Goal: Task Accomplishment & Management: Manage account settings

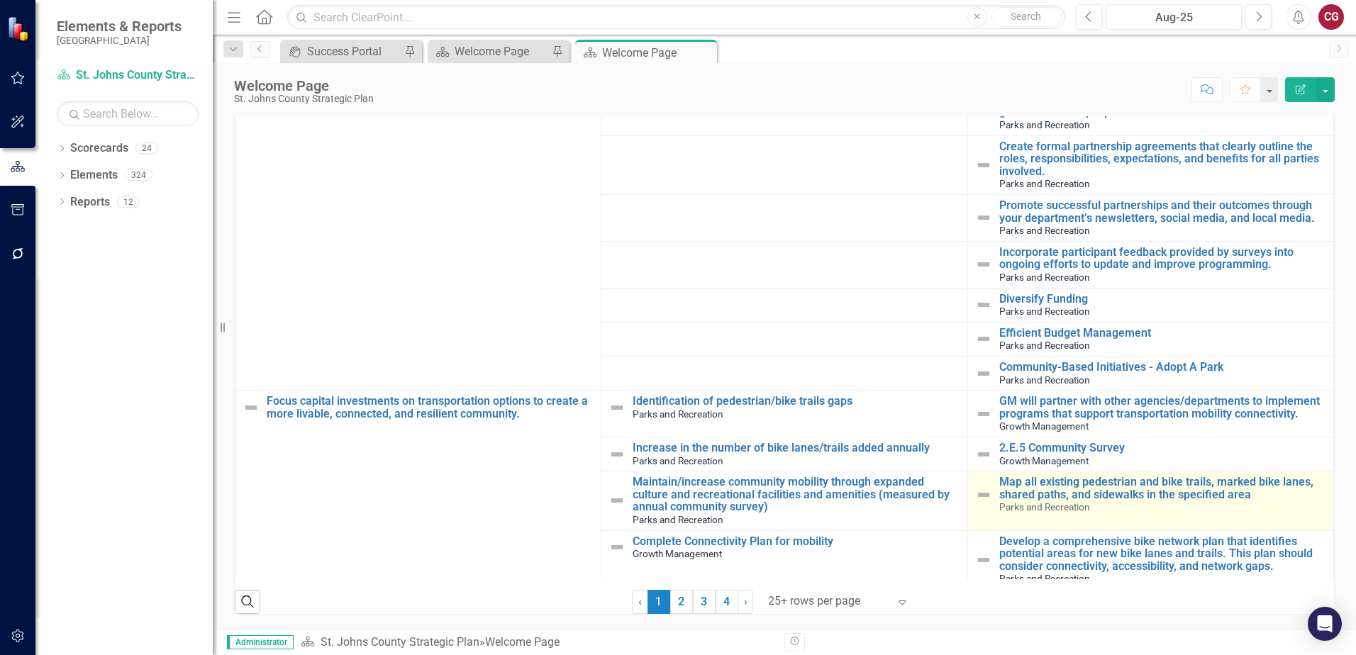
scroll to position [3474, 0]
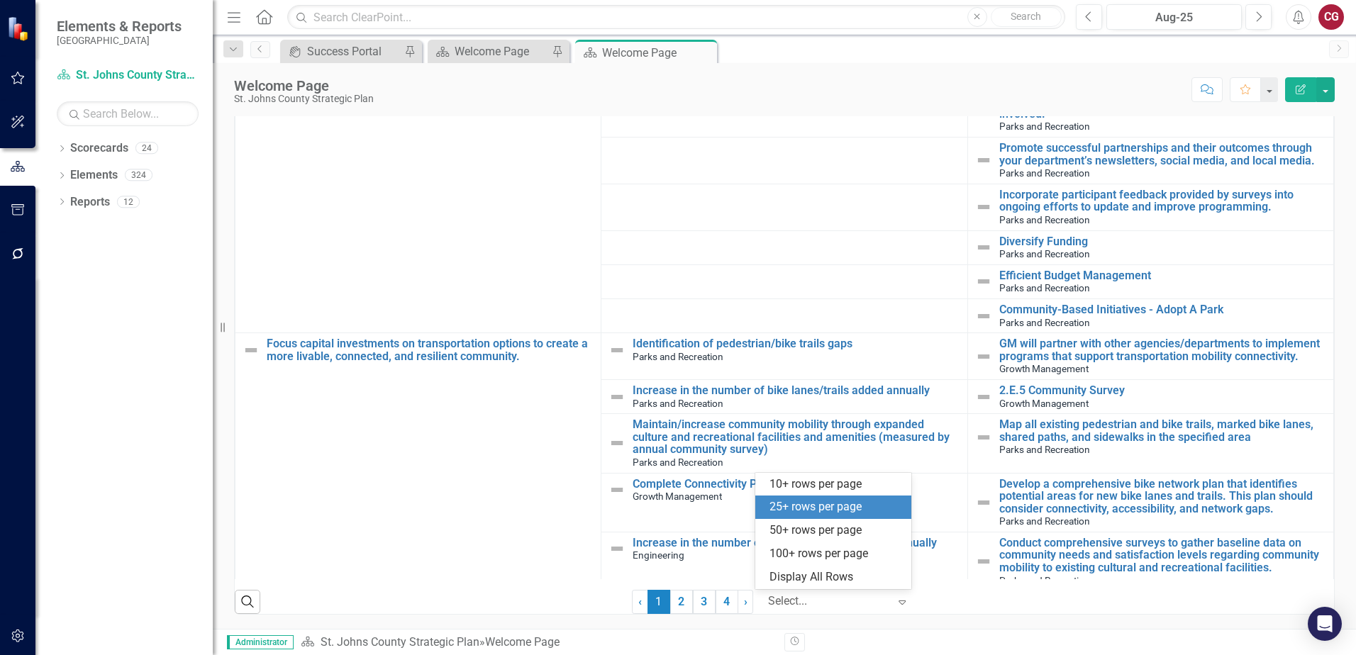
click at [898, 601] on icon at bounding box center [901, 603] width 7 height 4
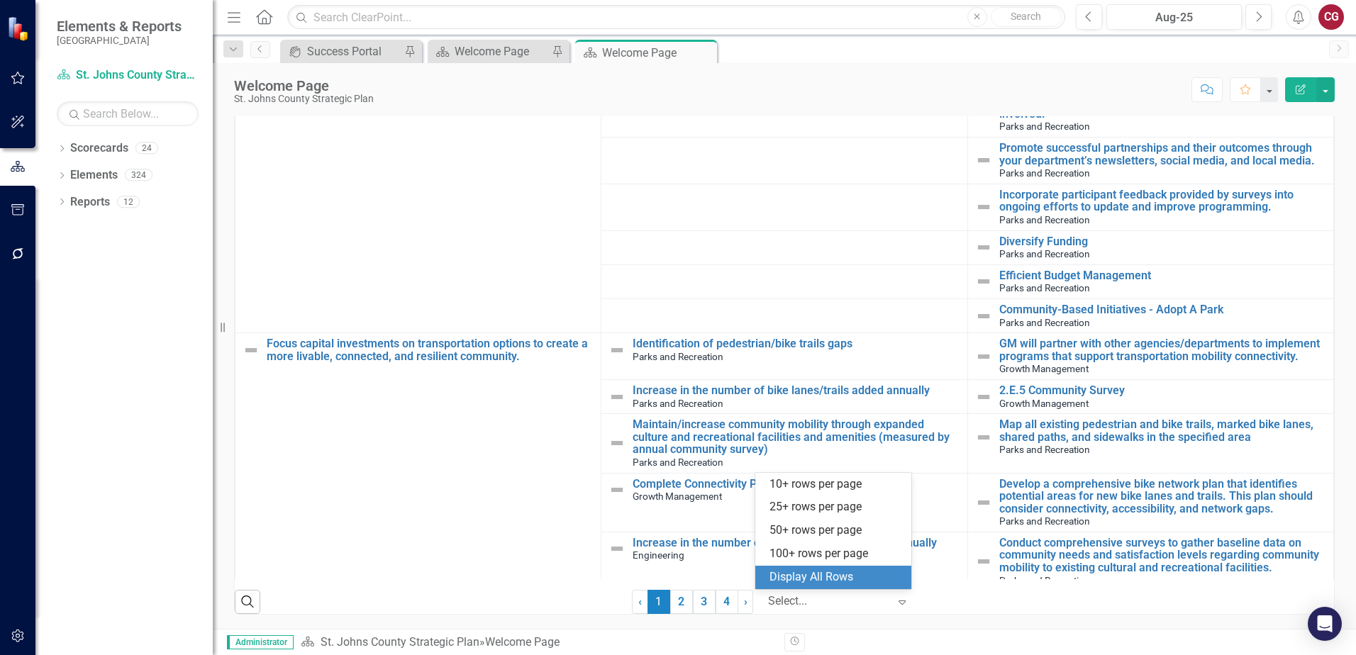
click at [867, 574] on div "Display All Rows" at bounding box center [835, 577] width 133 height 16
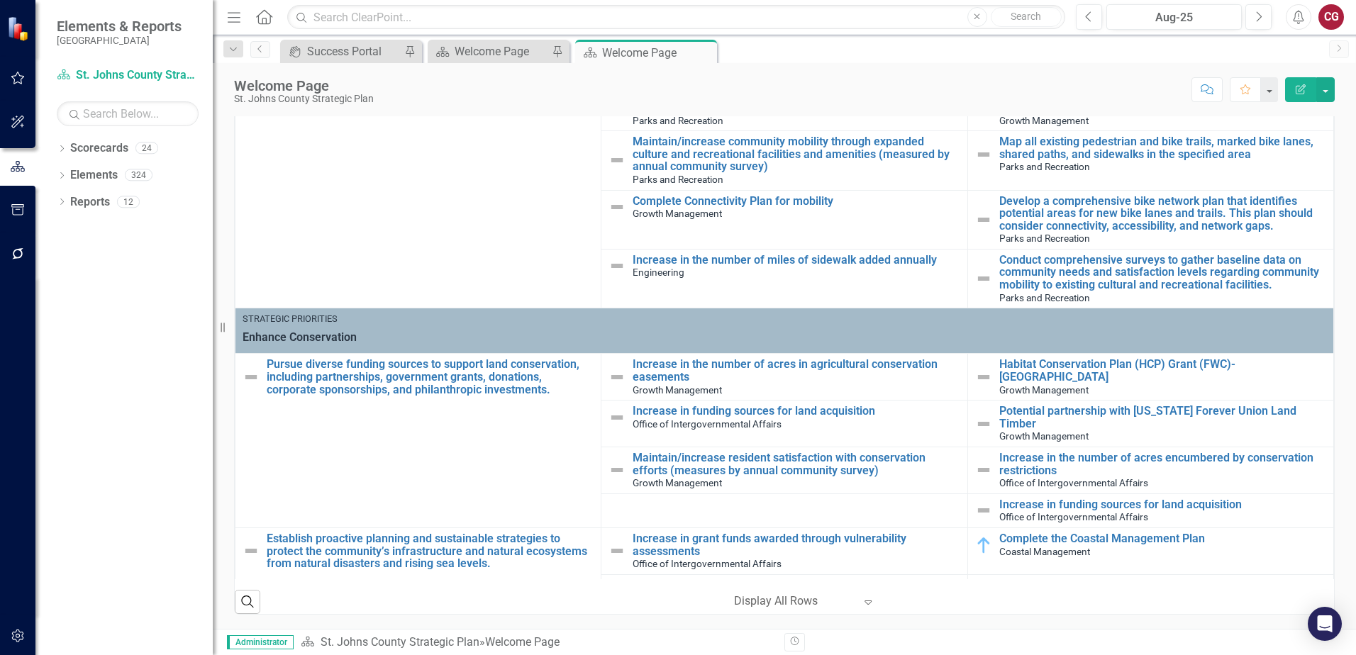
scroll to position [3758, 0]
click at [1330, 90] on button "button" at bounding box center [1325, 89] width 18 height 25
click at [1272, 201] on link "PDF Export to PDF" at bounding box center [1276, 199] width 115 height 26
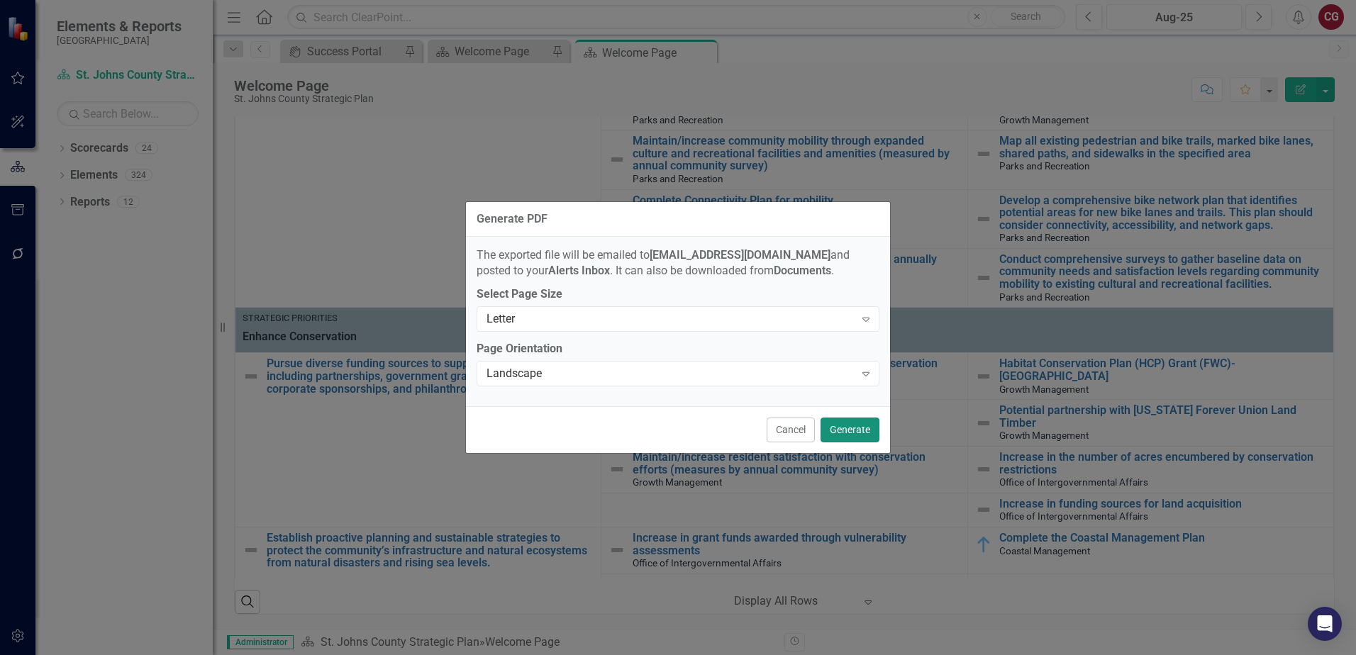
click at [872, 425] on button "Generate" at bounding box center [849, 430] width 59 height 25
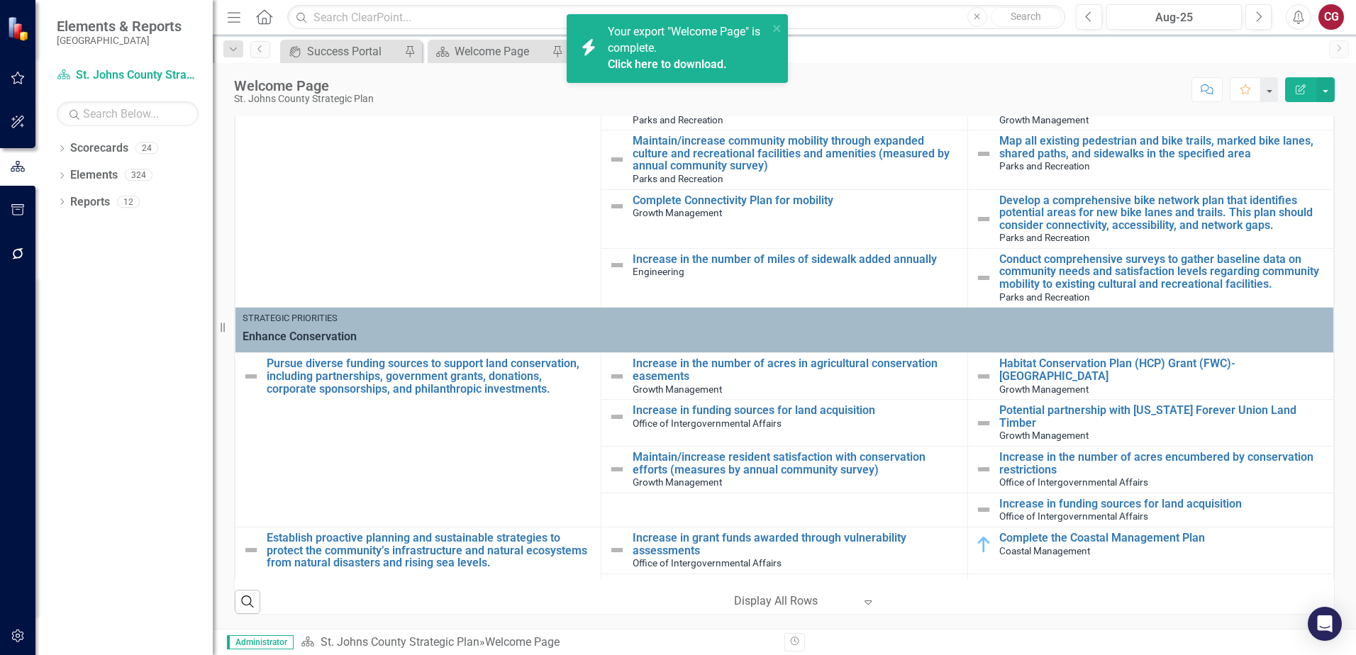
click at [696, 58] on link "Click here to download." at bounding box center [667, 63] width 119 height 13
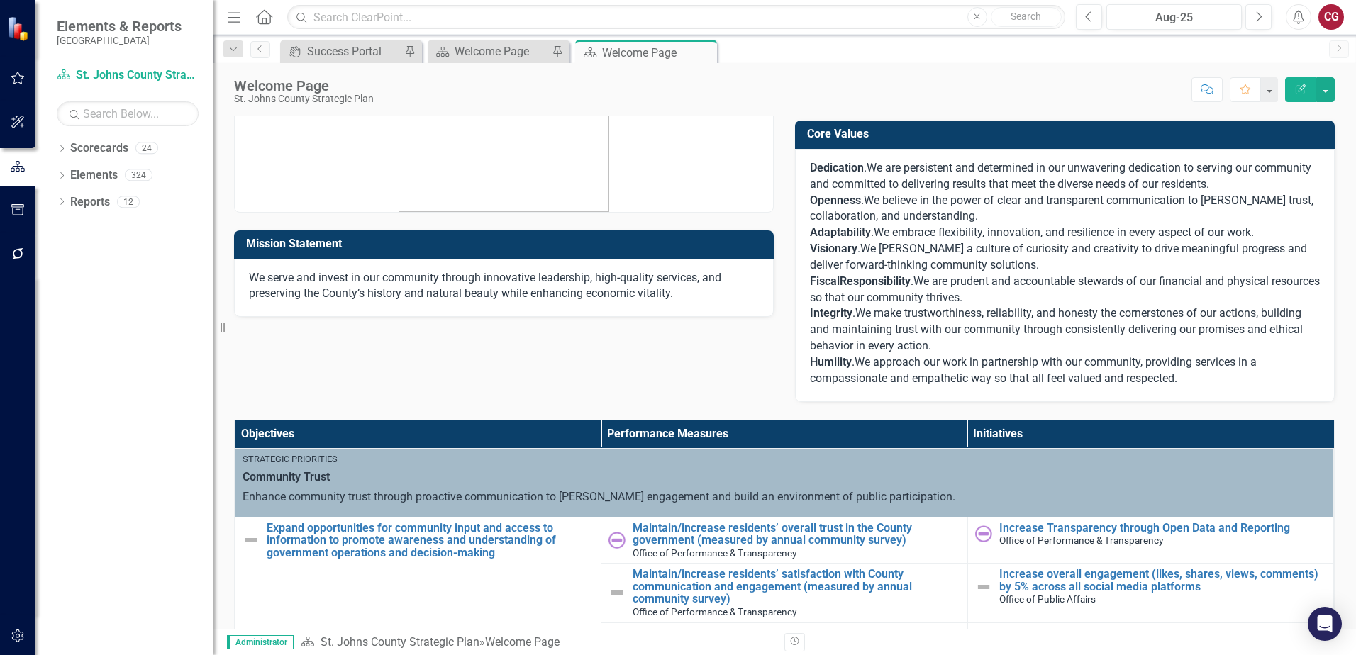
scroll to position [284, 0]
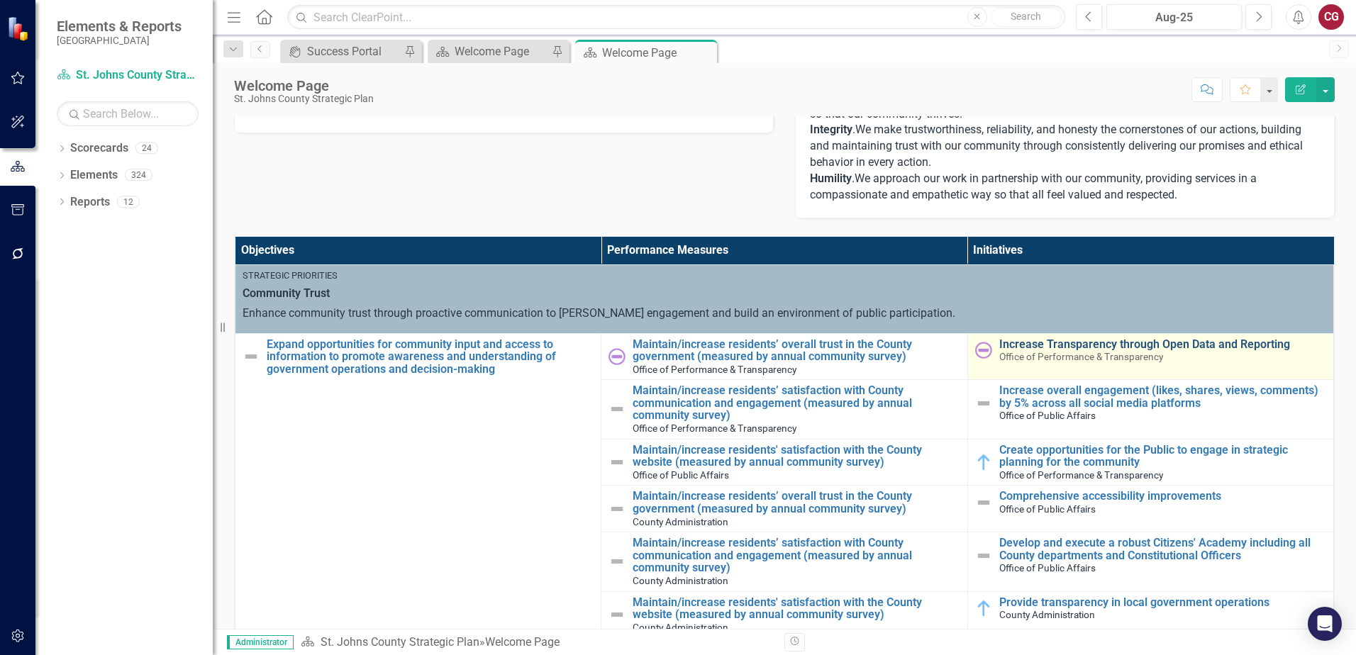
click at [1037, 350] on link "Increase Transparency through Open Data and Reporting" at bounding box center [1162, 344] width 327 height 13
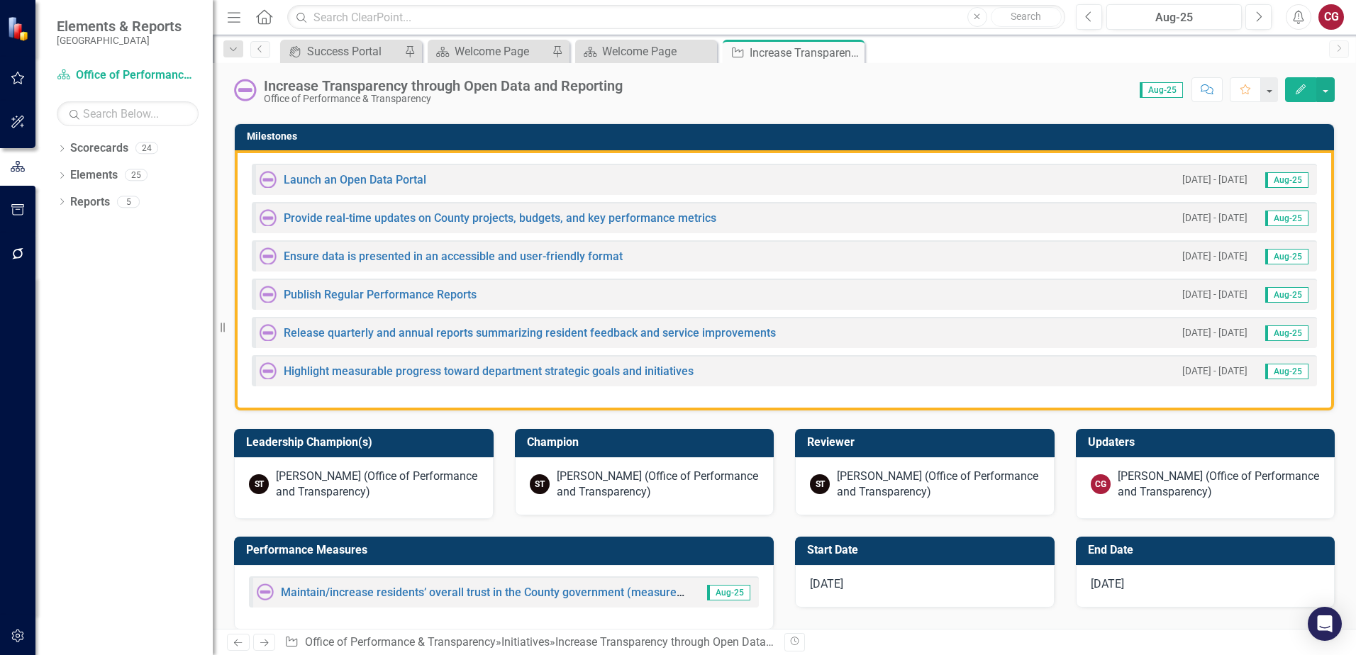
scroll to position [355, 0]
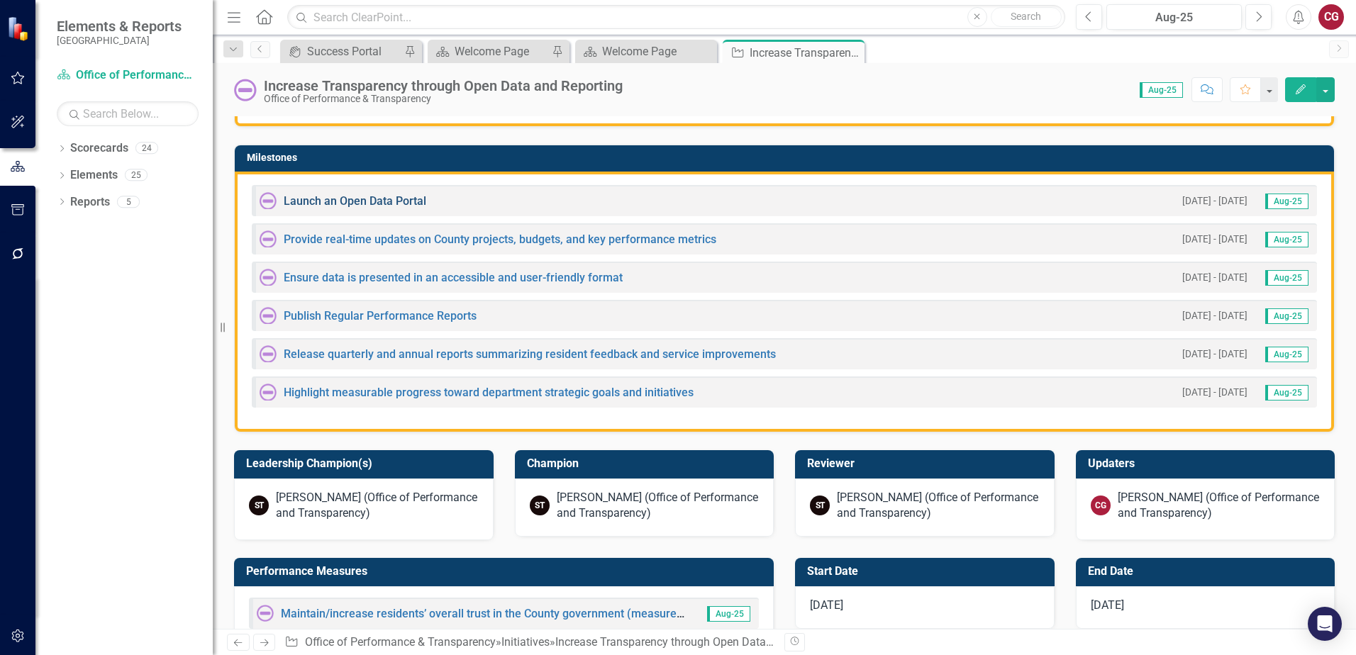
click at [350, 201] on link "Launch an Open Data Portal" at bounding box center [355, 200] width 143 height 13
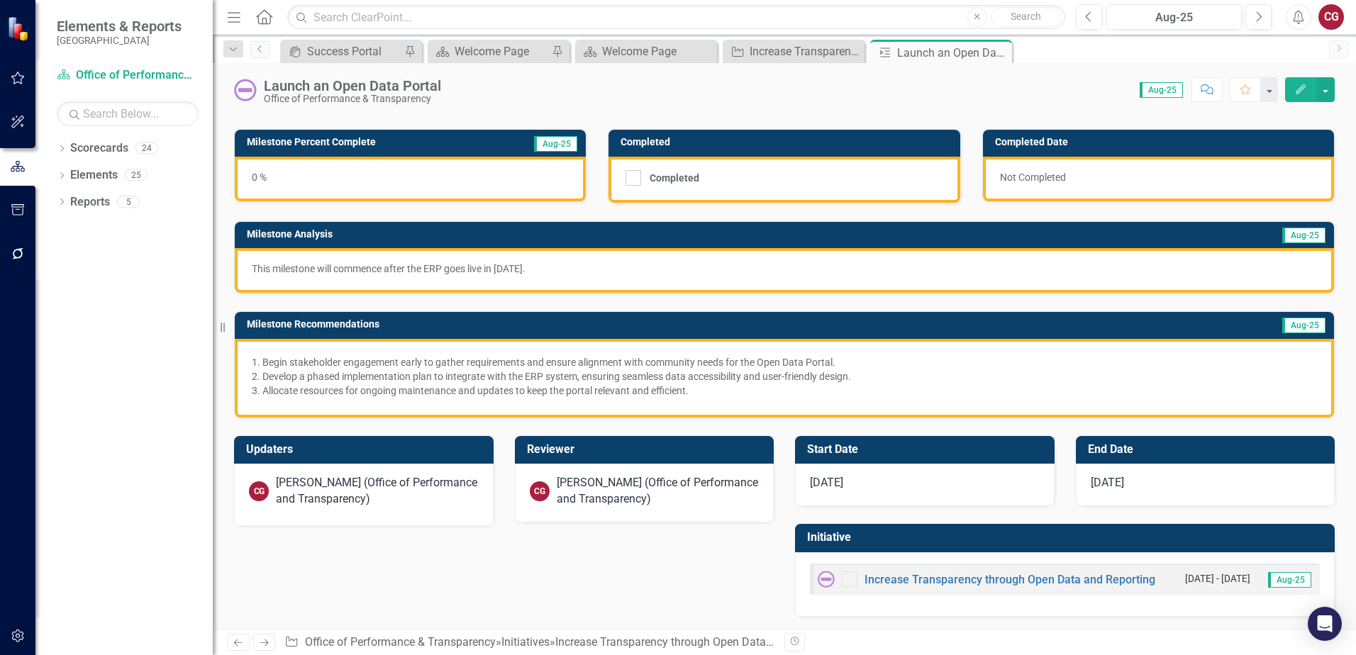
scroll to position [79, 0]
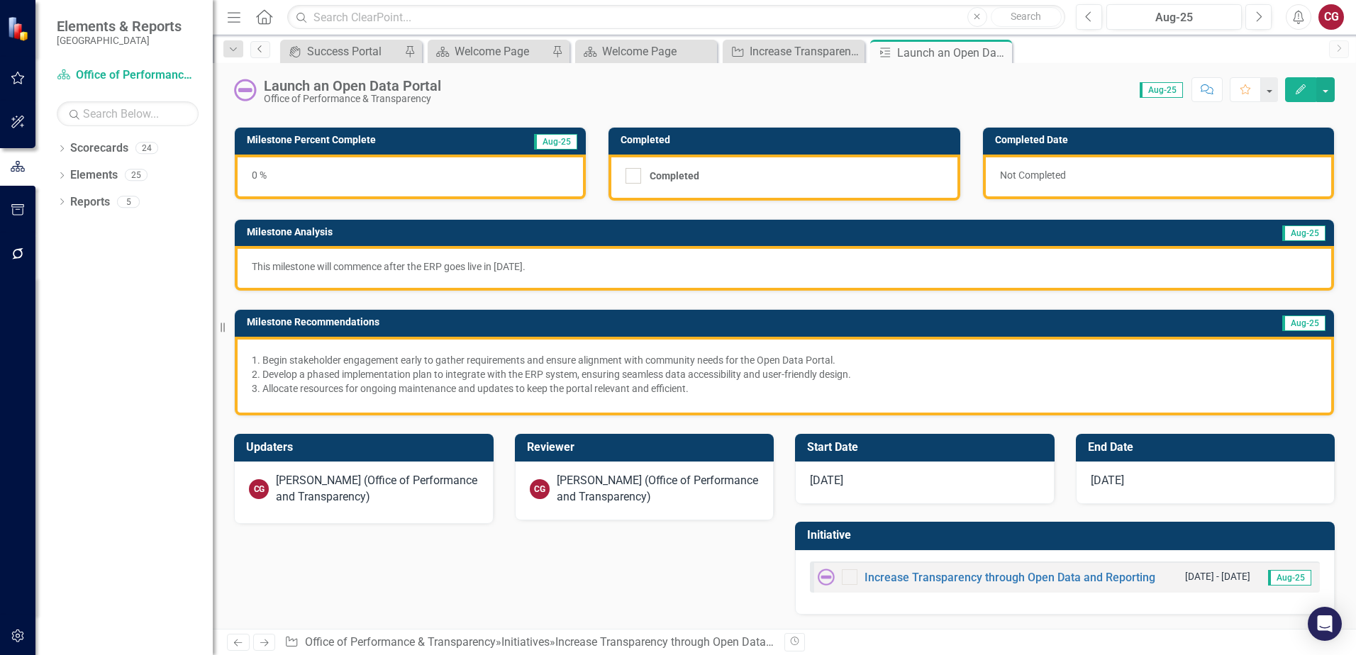
click at [260, 48] on icon at bounding box center [259, 48] width 4 height 7
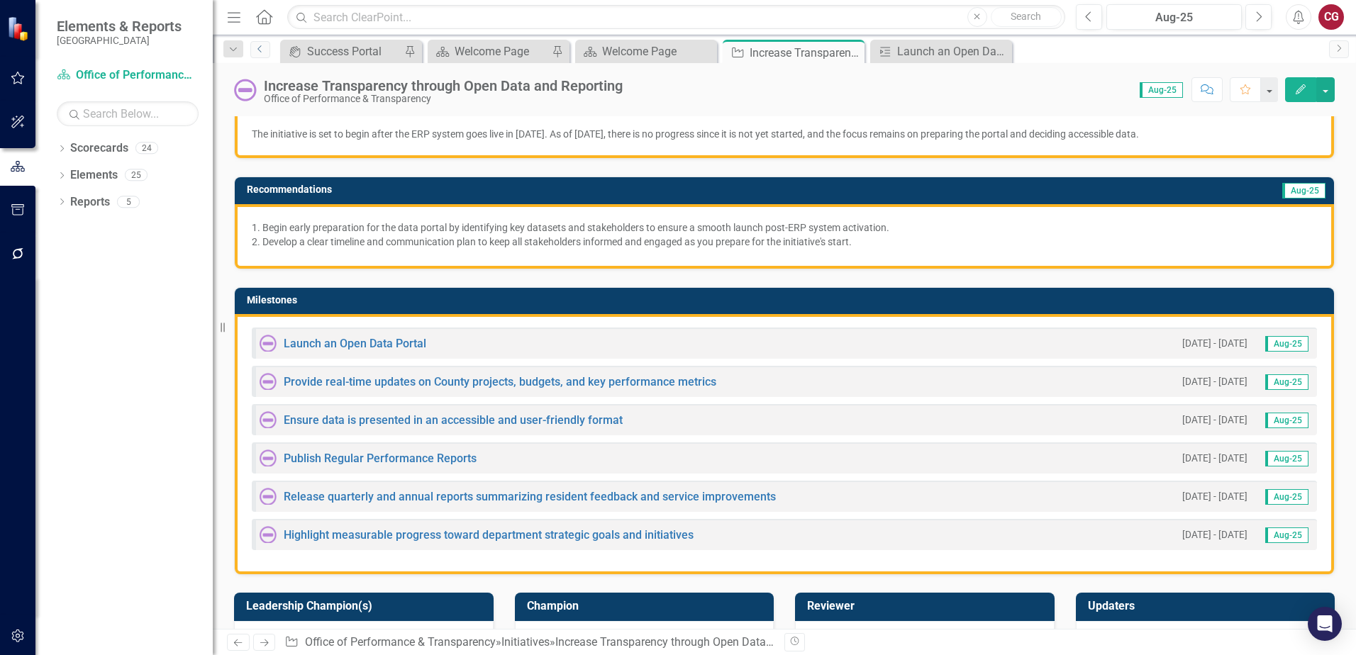
scroll to position [213, 0]
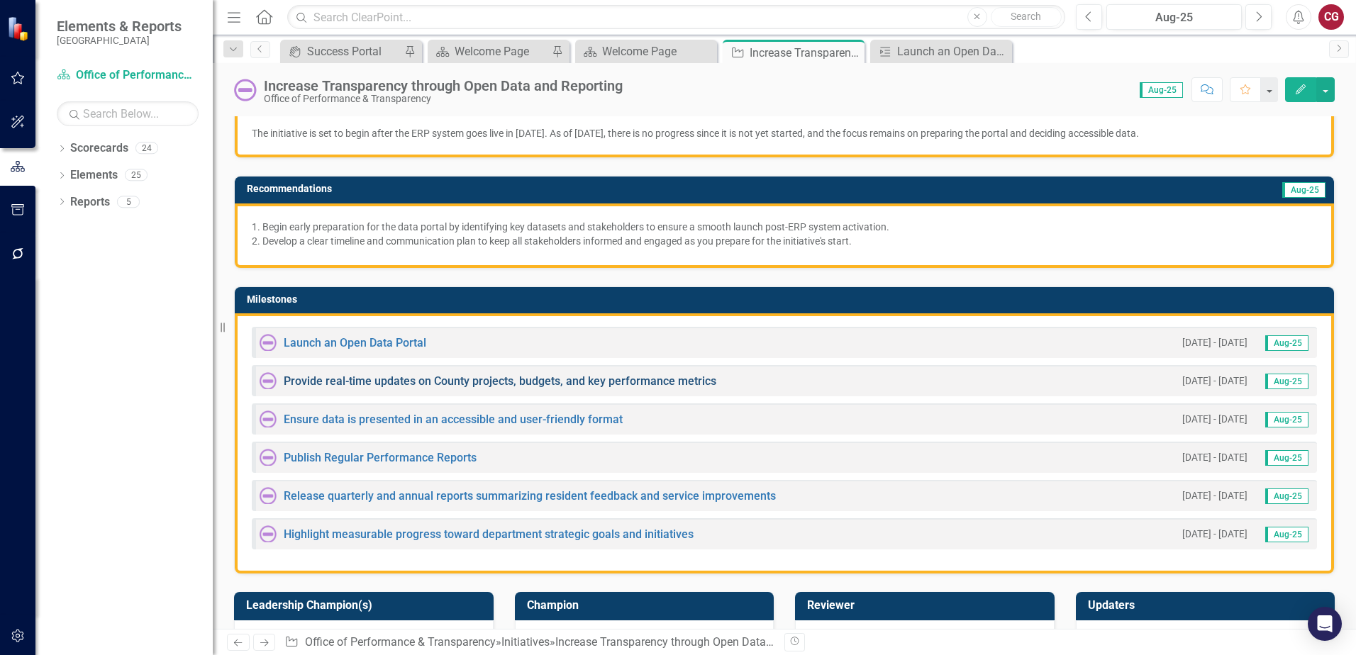
click at [455, 381] on link "Provide real-time updates on County projects, budgets, and key performance metr…" at bounding box center [500, 380] width 433 height 13
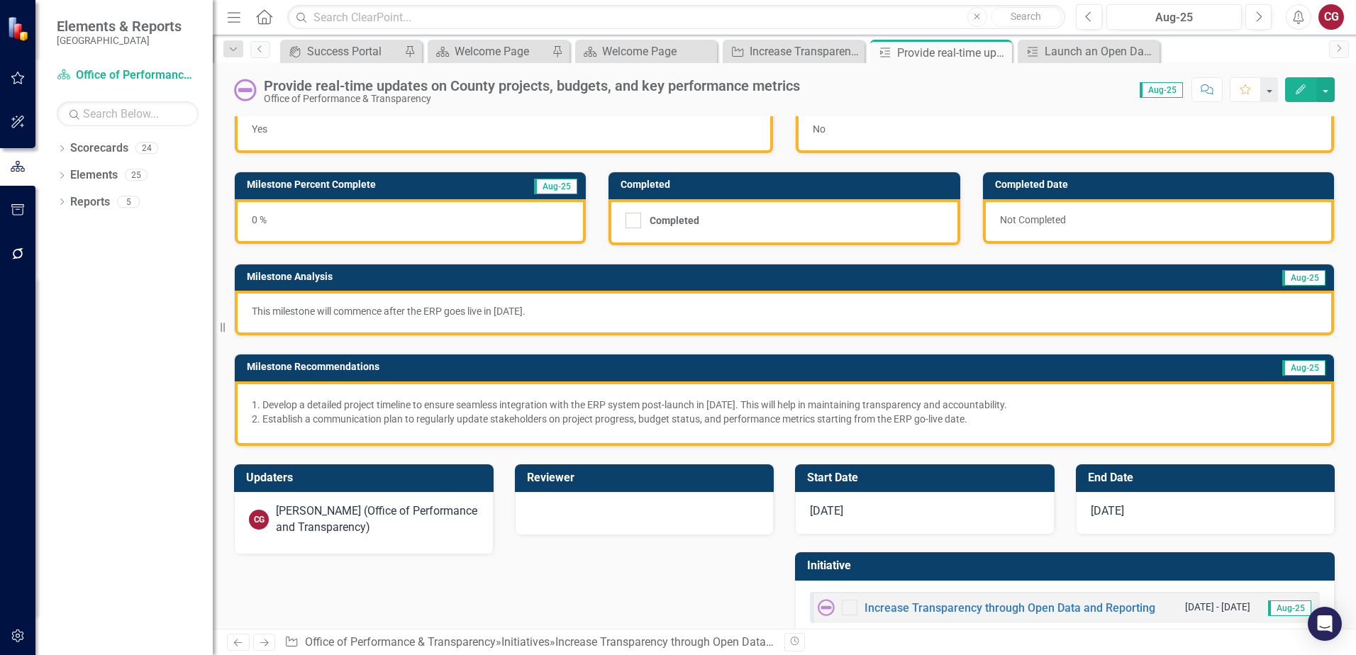
scroll to position [65, 0]
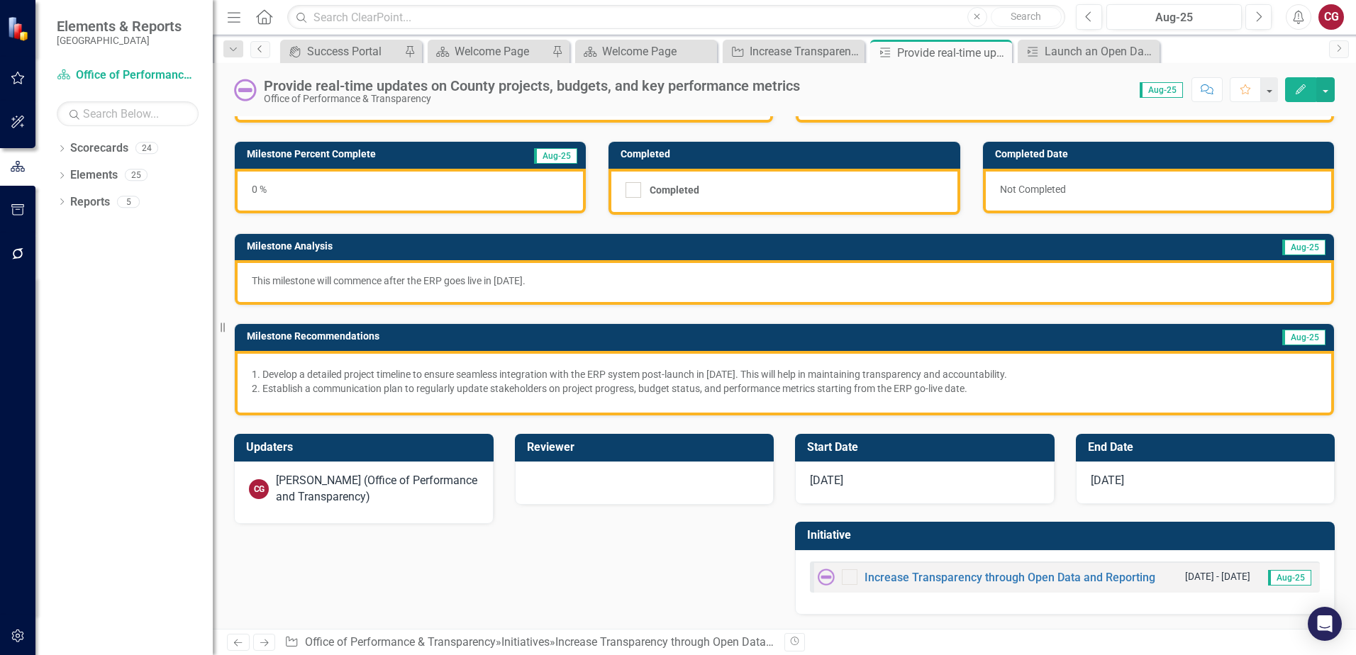
click at [265, 46] on icon "Previous" at bounding box center [260, 49] width 11 height 9
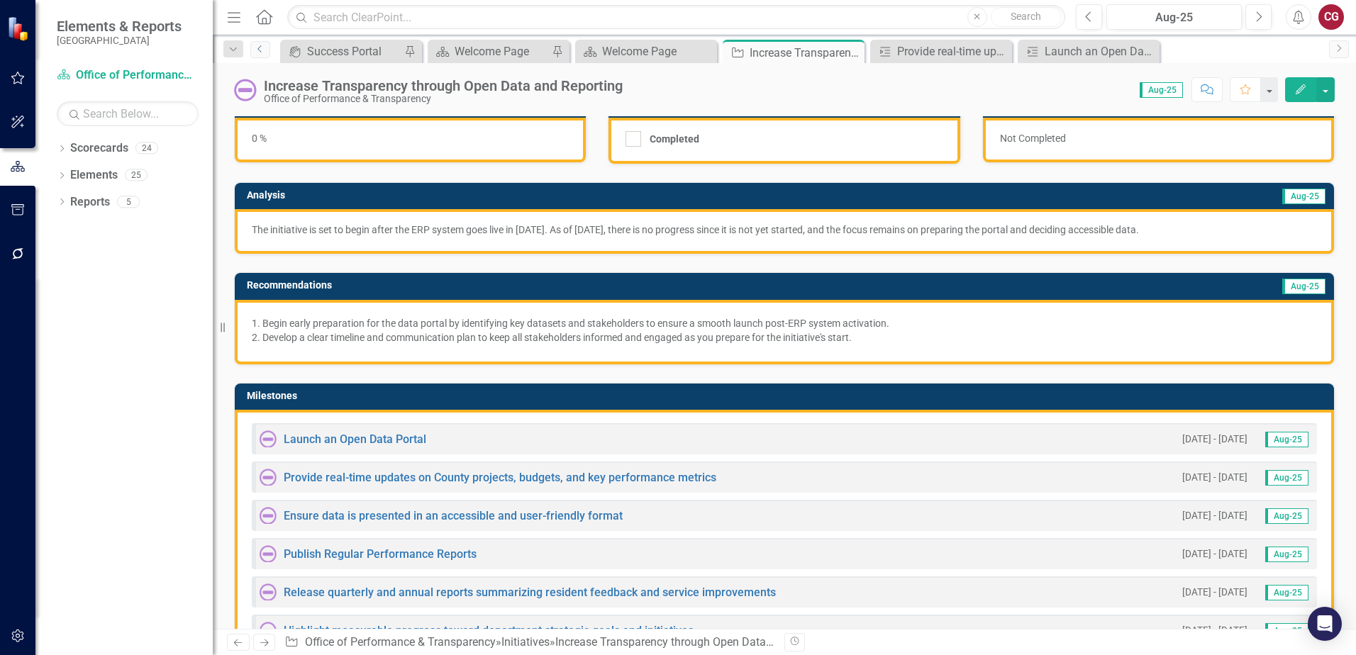
scroll to position [142, 0]
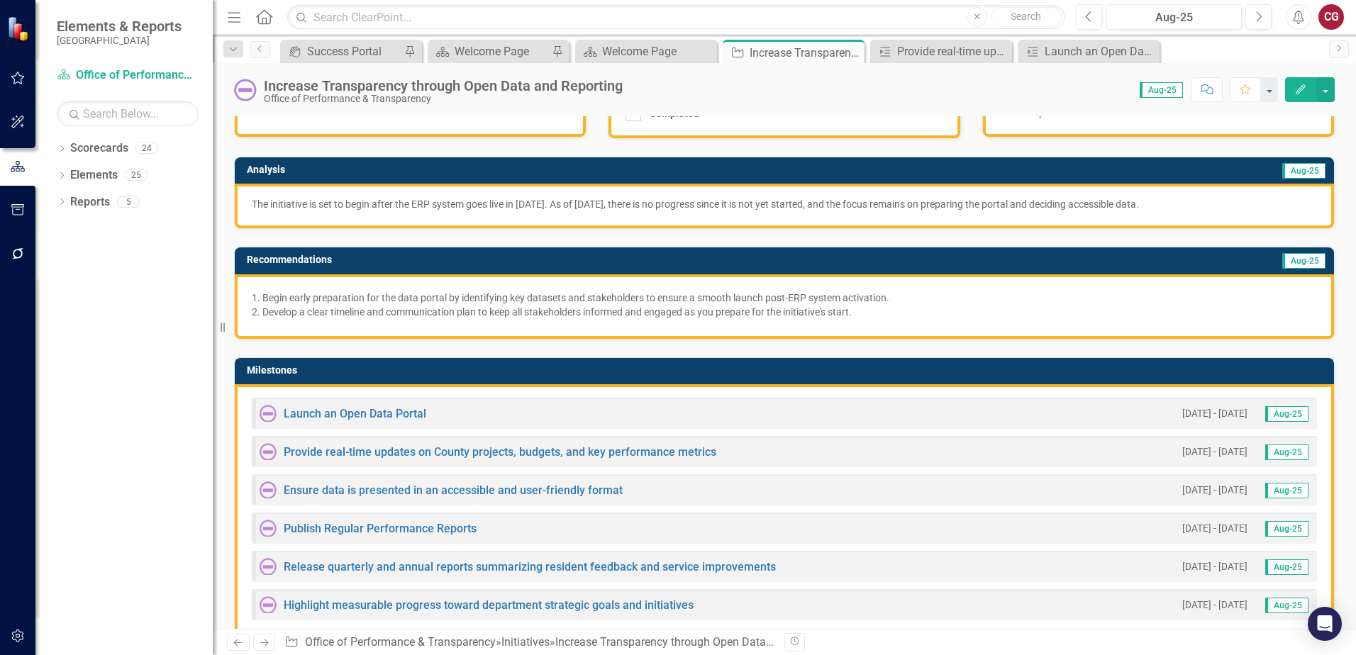
click at [338, 484] on div "Ensure data is presented in an accessible and user-friendly format" at bounding box center [441, 489] width 363 height 17
click at [338, 491] on link "Ensure data is presented in an accessible and user-friendly format" at bounding box center [453, 490] width 339 height 13
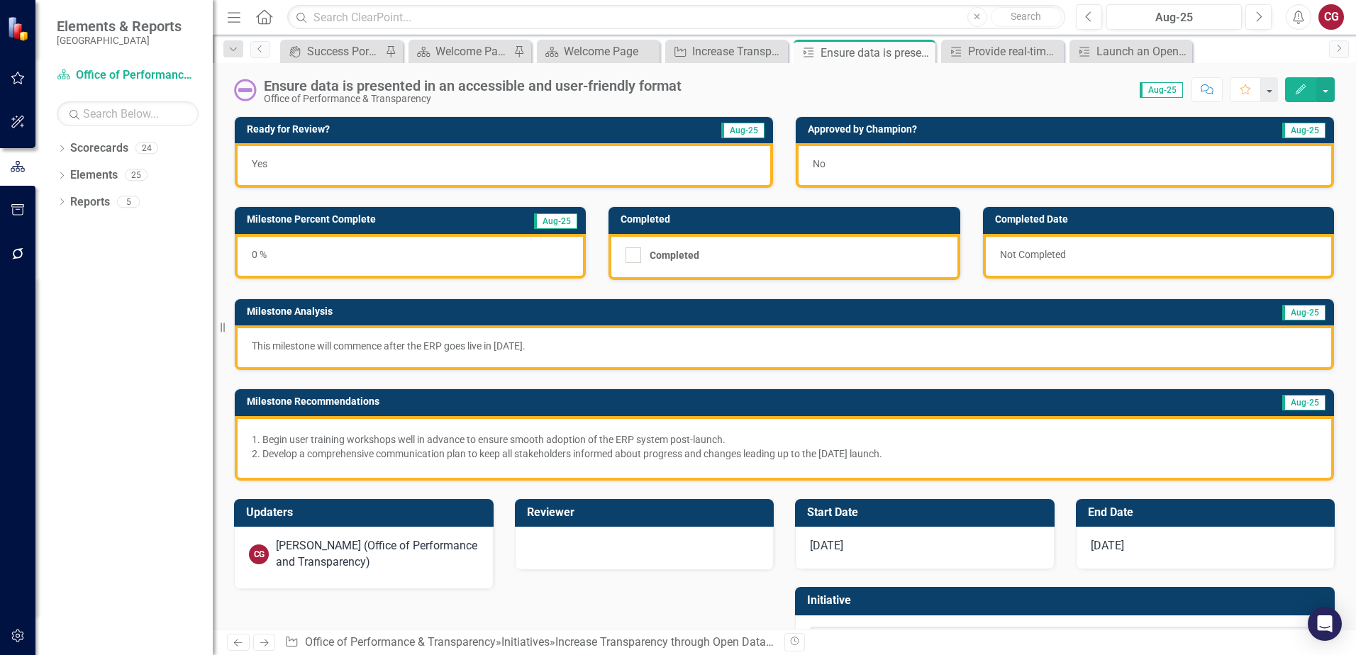
scroll to position [65, 0]
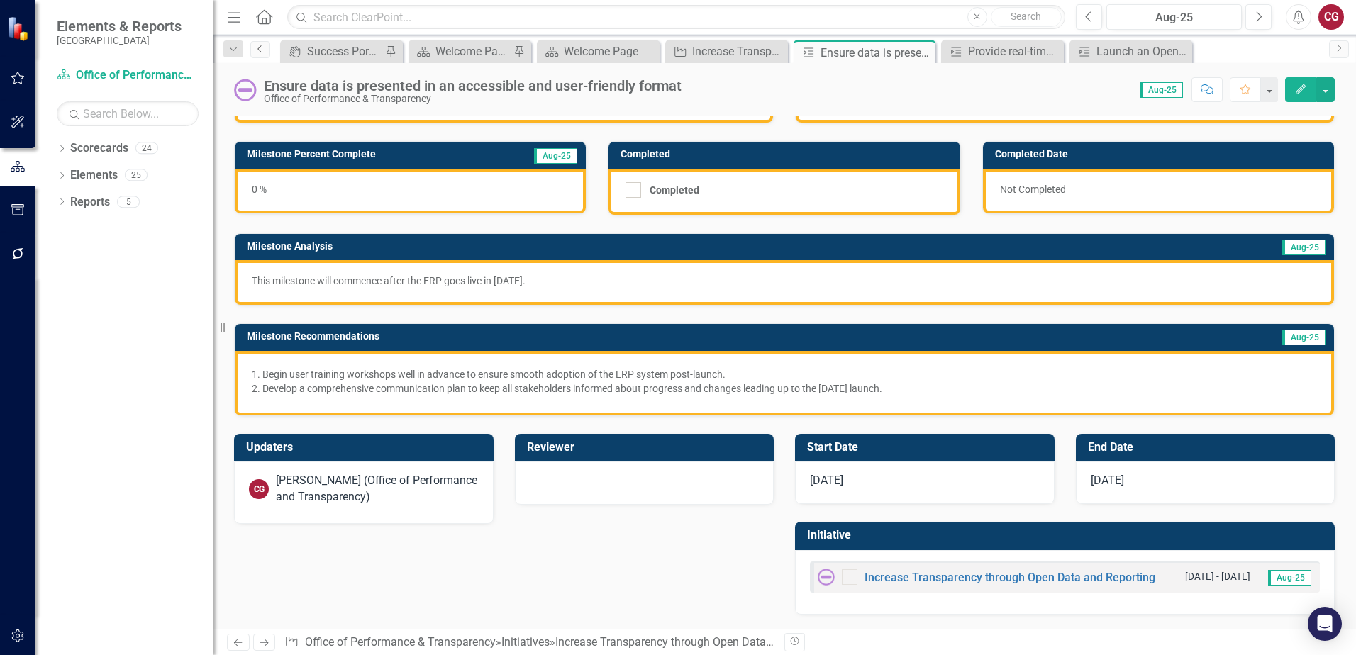
click at [259, 51] on icon "Previous" at bounding box center [260, 49] width 11 height 9
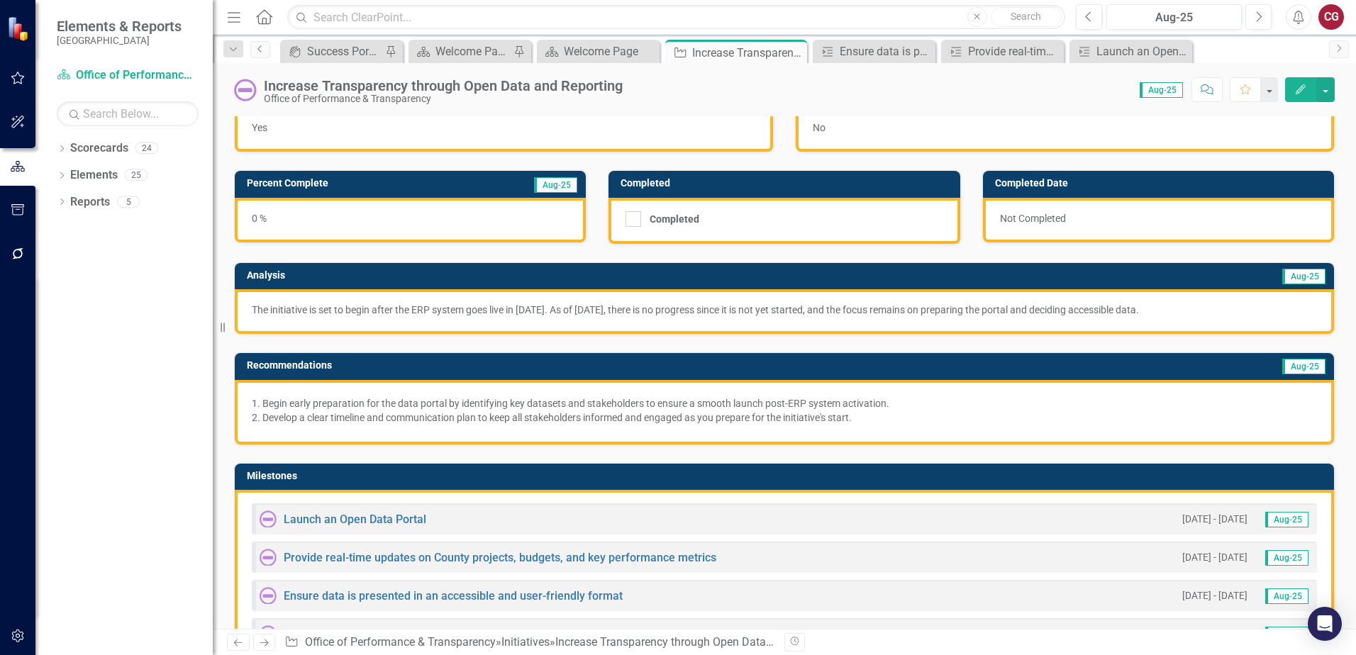
scroll to position [71, 0]
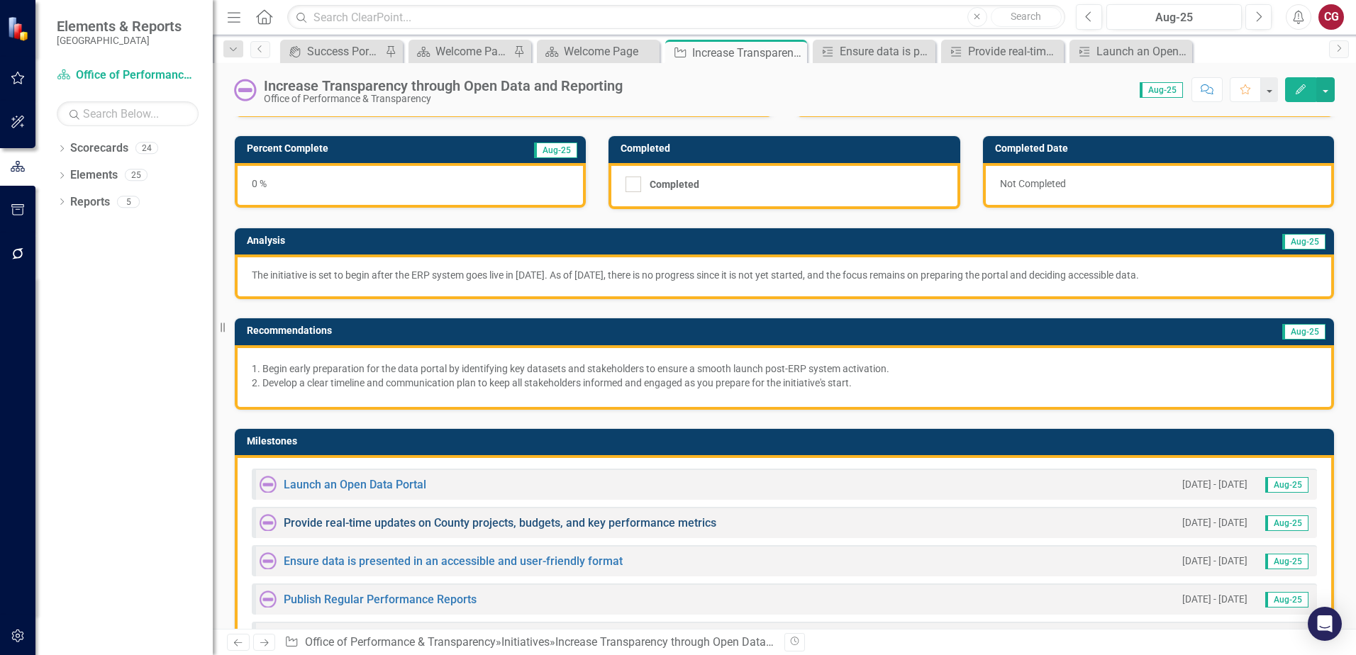
click at [373, 523] on link "Provide real-time updates on County projects, budgets, and key performance metr…" at bounding box center [500, 522] width 433 height 13
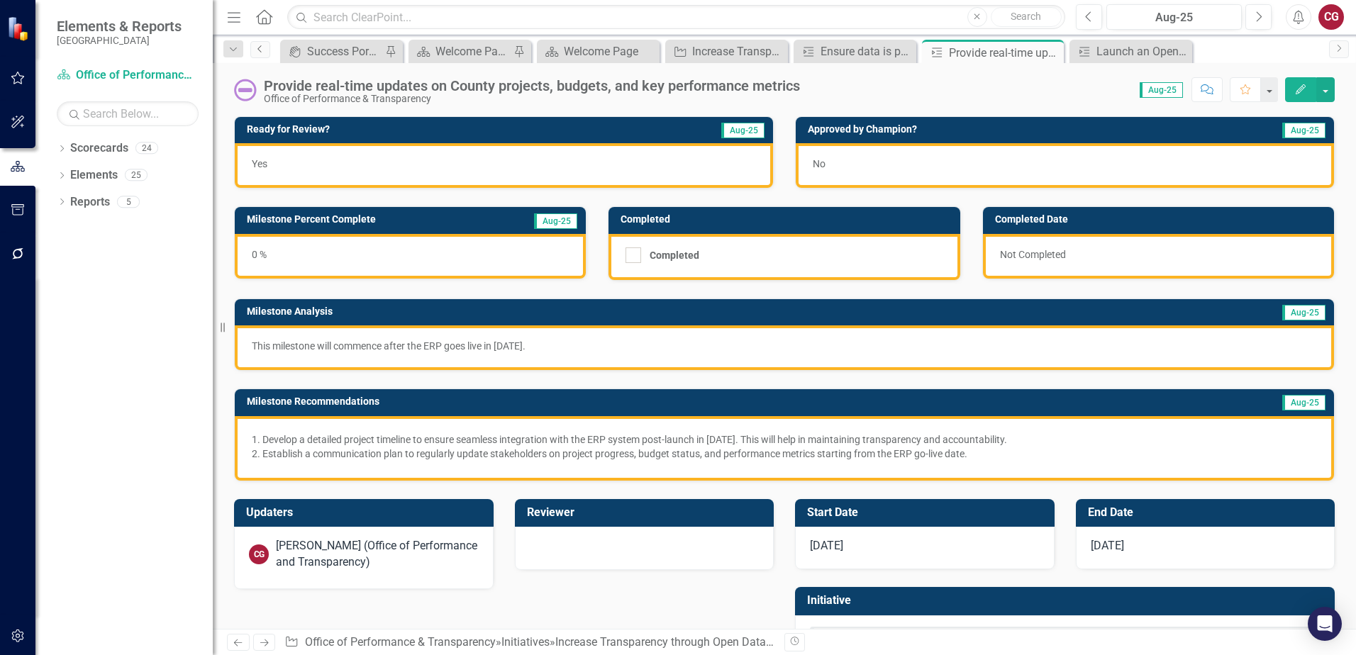
click at [257, 49] on icon "Previous" at bounding box center [260, 49] width 11 height 9
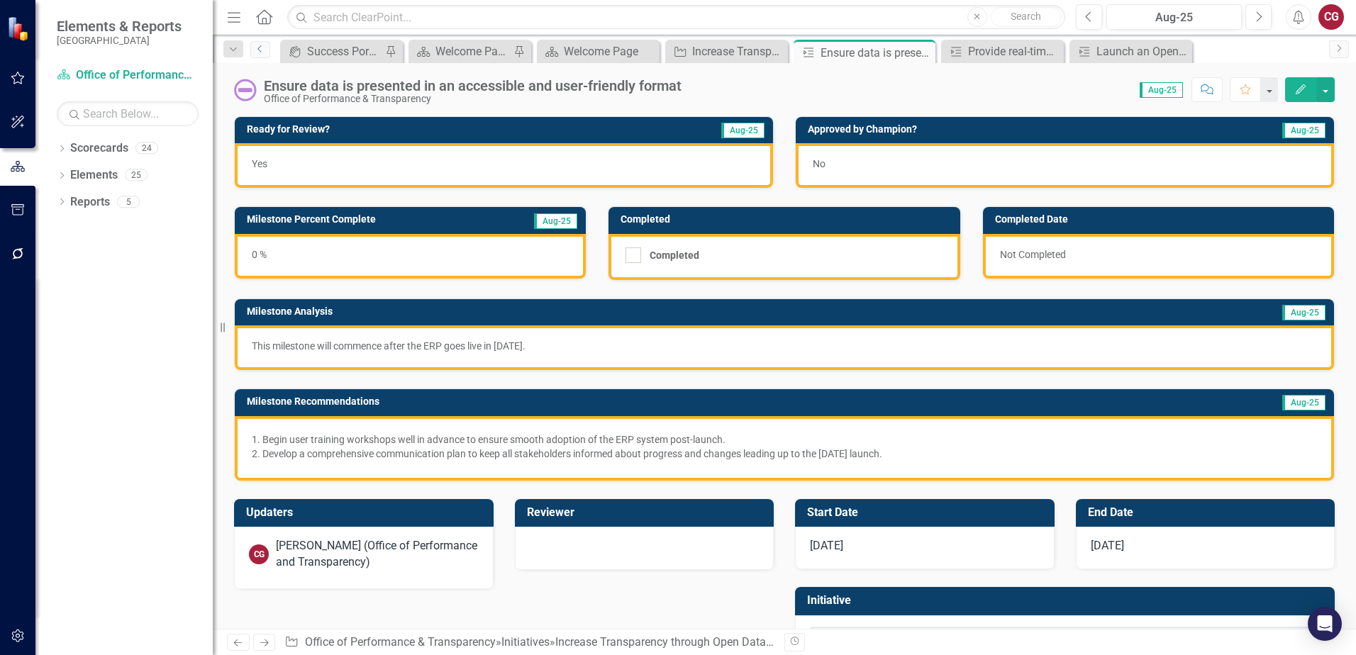
scroll to position [65, 0]
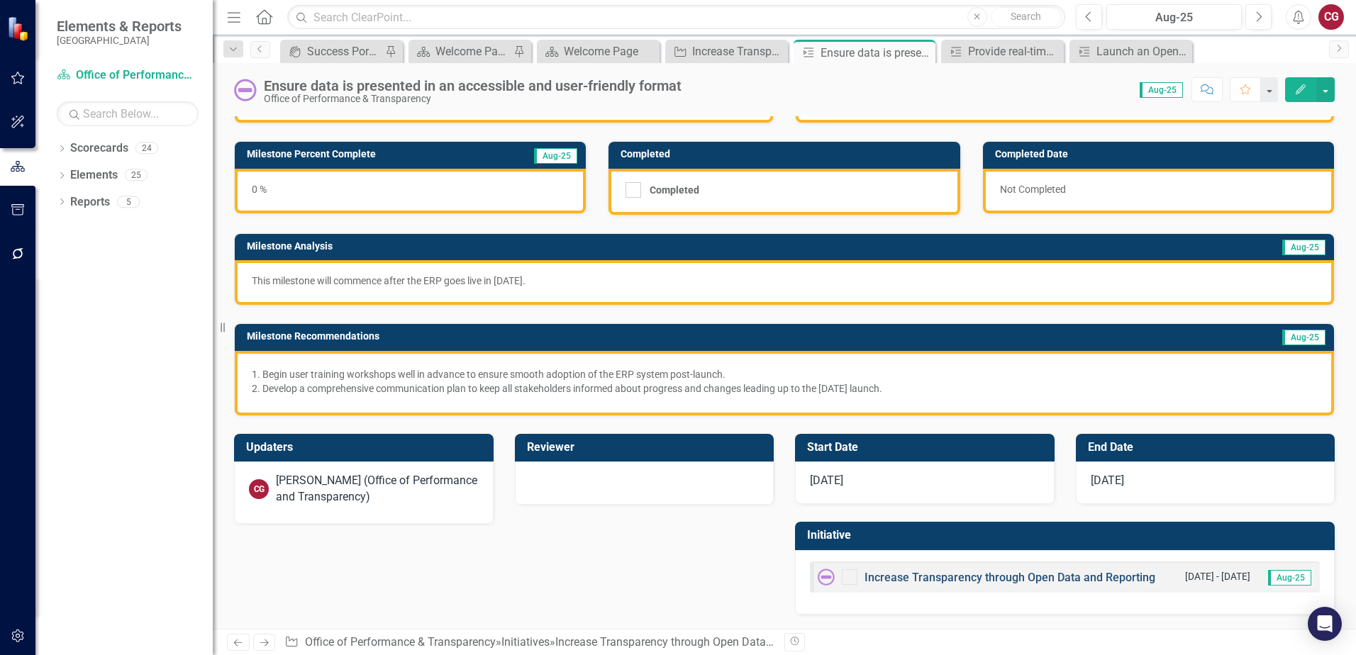
click at [974, 577] on link "Increase Transparency through Open Data and Reporting" at bounding box center [1009, 577] width 291 height 13
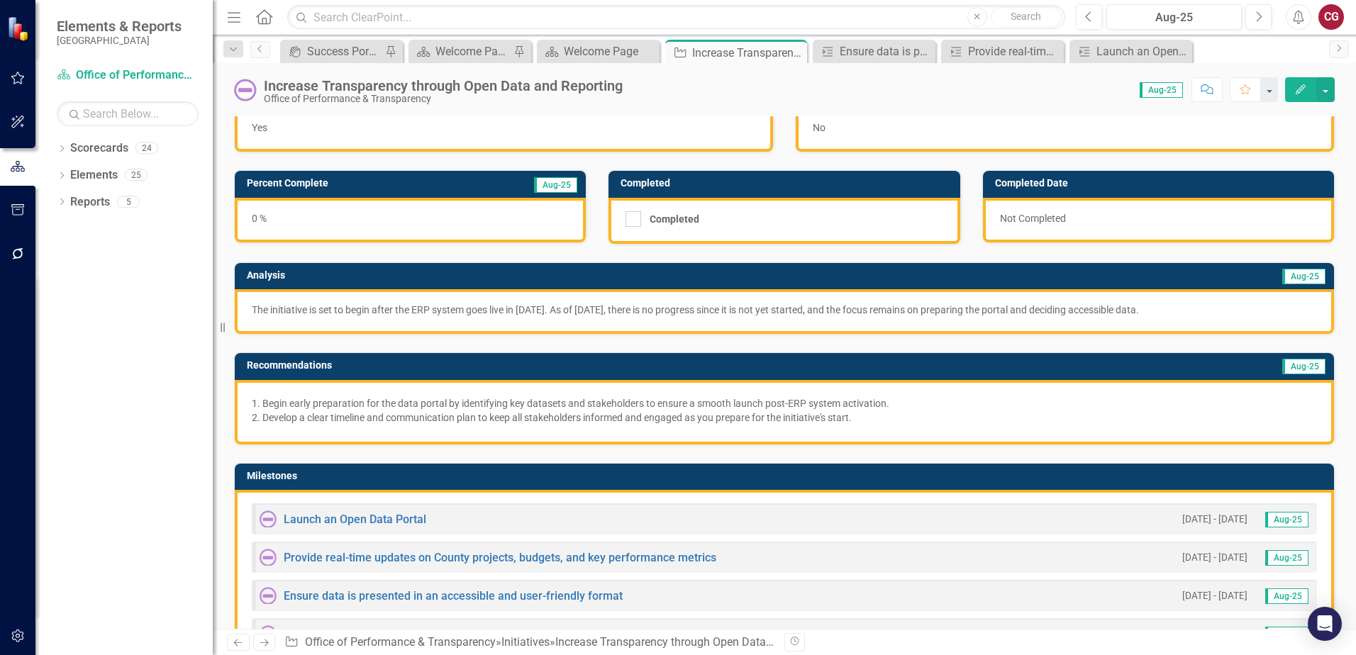
scroll to position [142, 0]
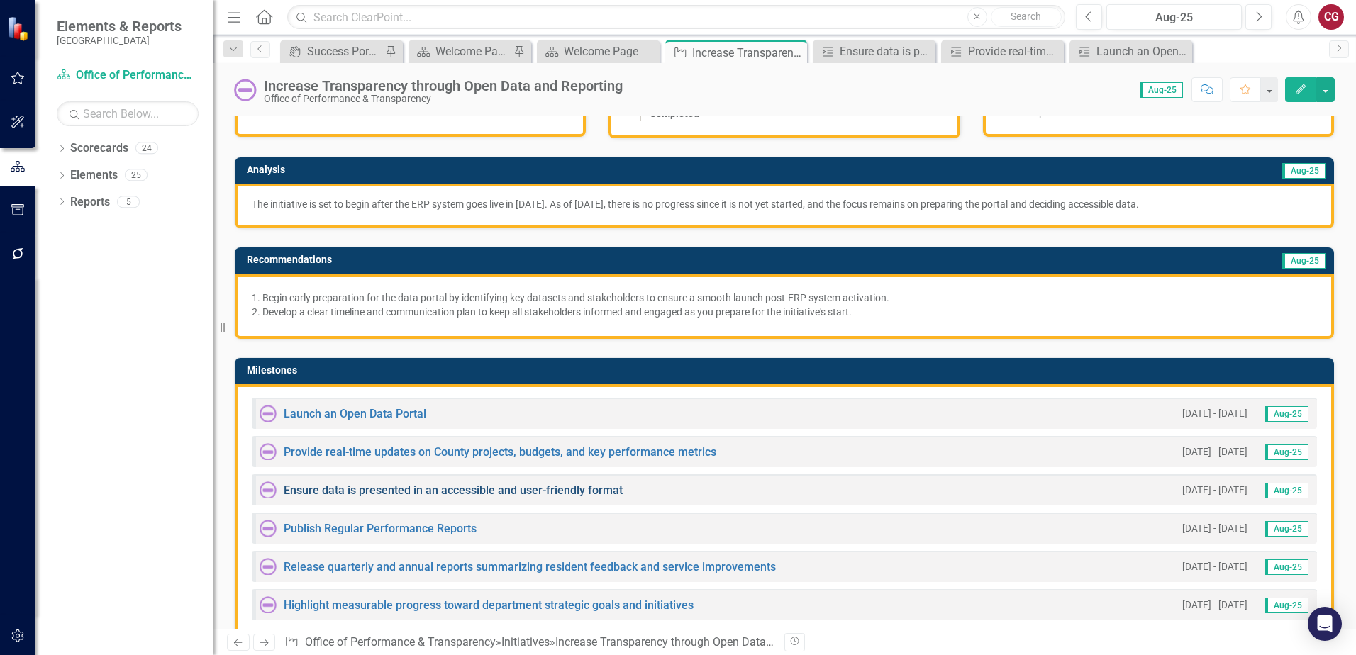
click at [365, 489] on link "Ensure data is presented in an accessible and user-friendly format" at bounding box center [453, 490] width 339 height 13
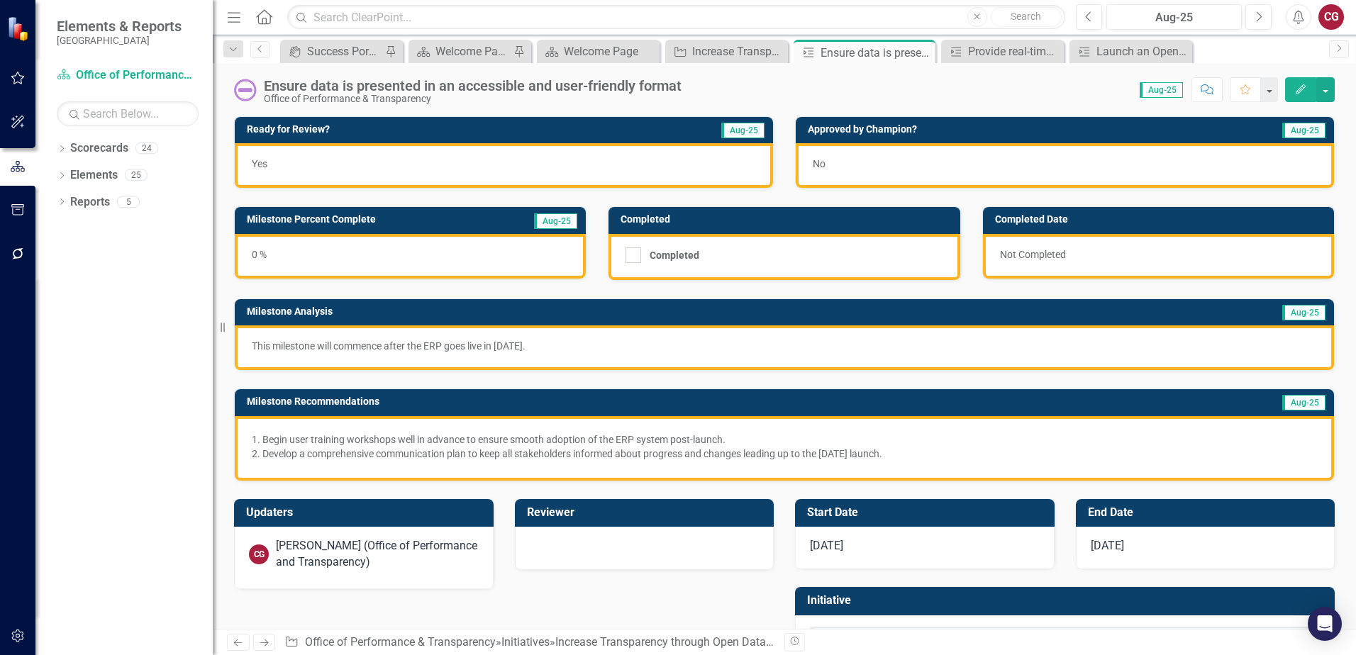
click at [881, 554] on div "1/1/25" at bounding box center [925, 548] width 260 height 43
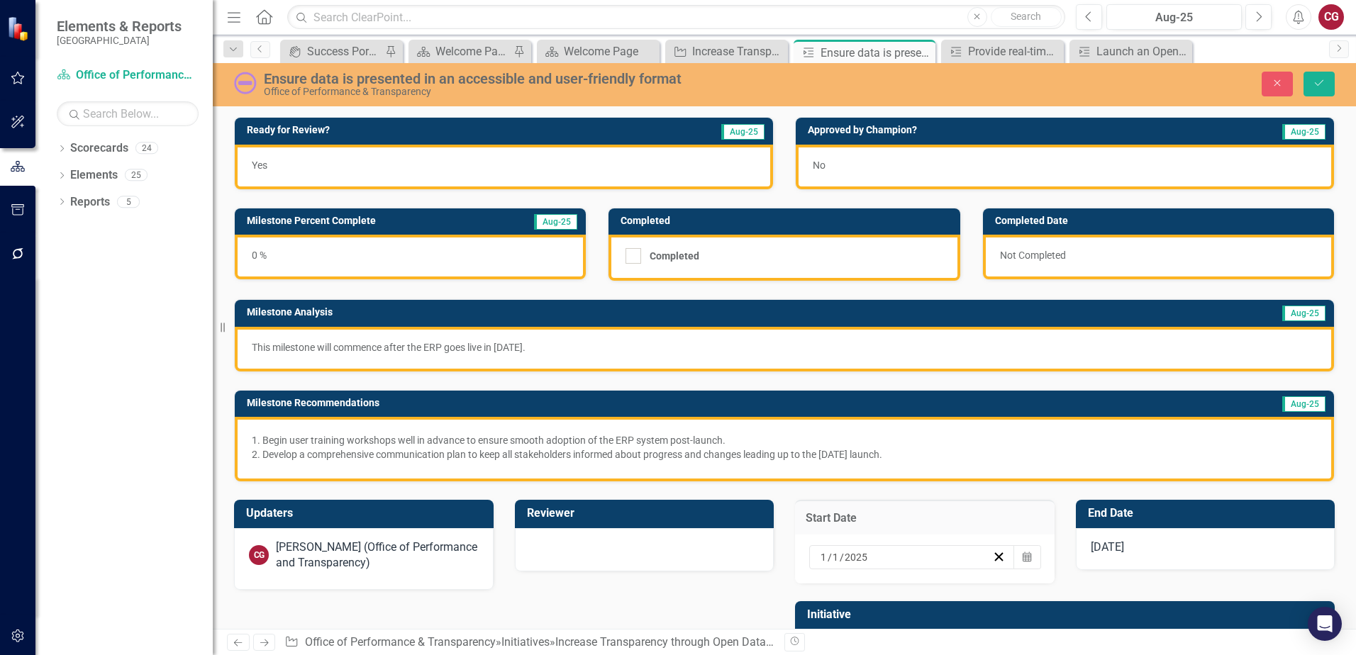
click at [1033, 557] on div "1 / 1 / 2025 Calendar" at bounding box center [925, 559] width 260 height 49
click at [1023, 559] on icon "button" at bounding box center [1027, 557] width 9 height 10
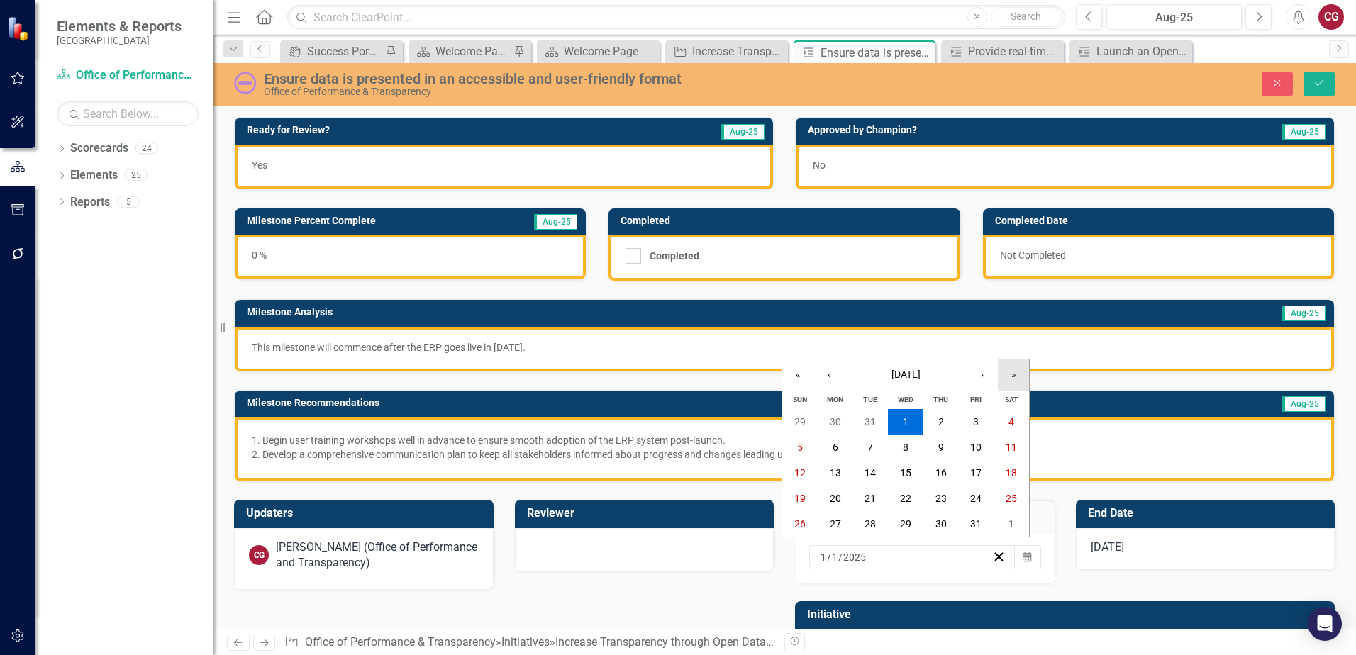
click at [1025, 374] on button "»" at bounding box center [1013, 375] width 31 height 31
click at [993, 379] on button "›" at bounding box center [982, 375] width 31 height 31
click at [981, 380] on button "›" at bounding box center [982, 375] width 31 height 31
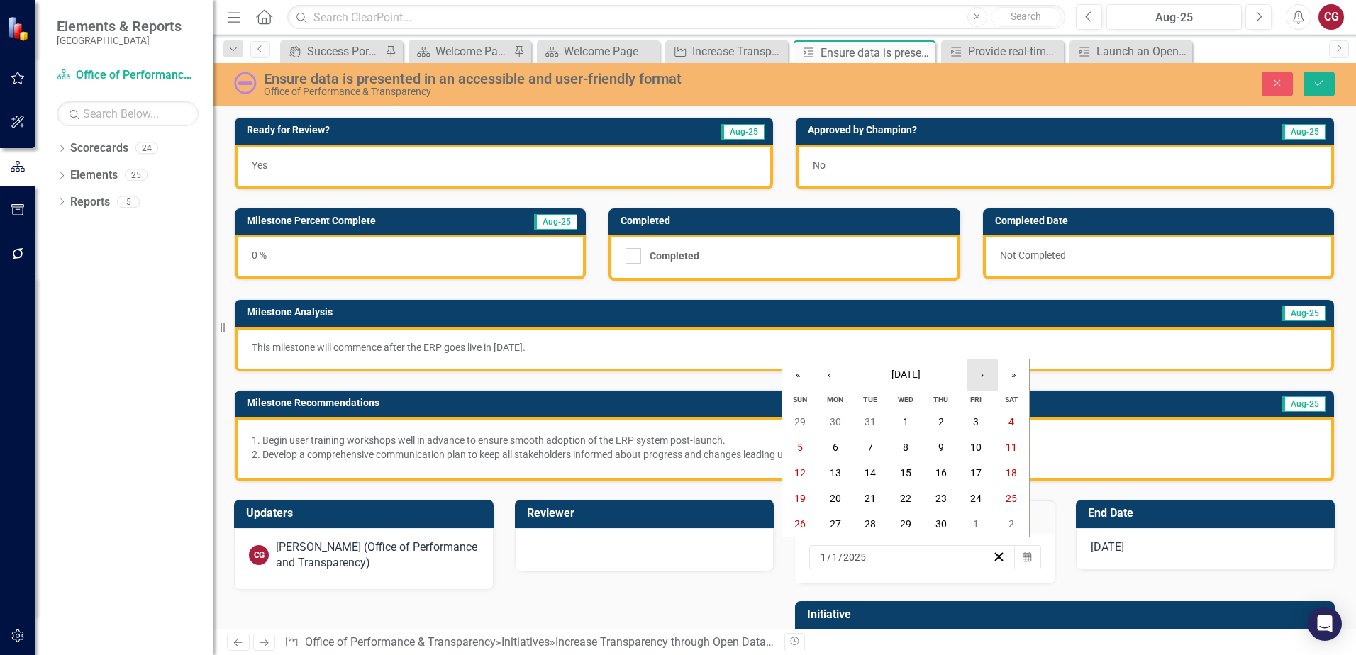
click at [981, 380] on button "›" at bounding box center [982, 375] width 31 height 31
click at [909, 418] on button "1" at bounding box center [905, 422] width 35 height 26
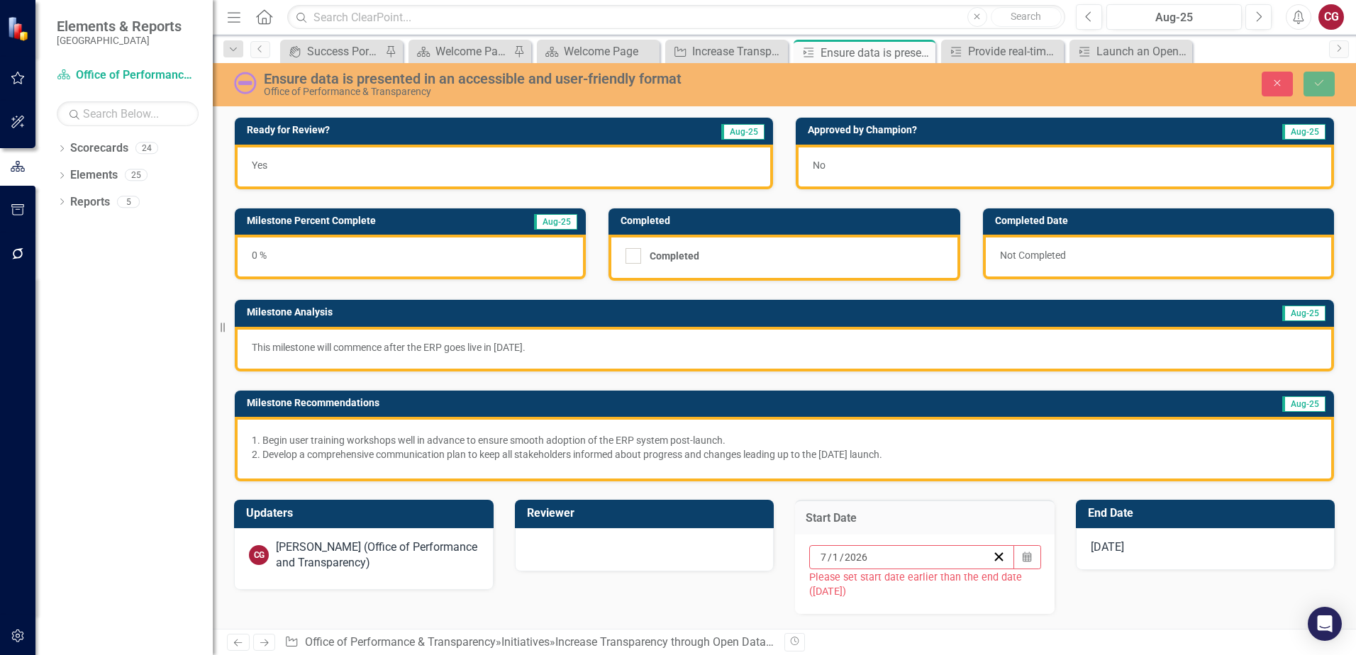
click at [1131, 557] on div "1/1/26" at bounding box center [1206, 549] width 260 height 43
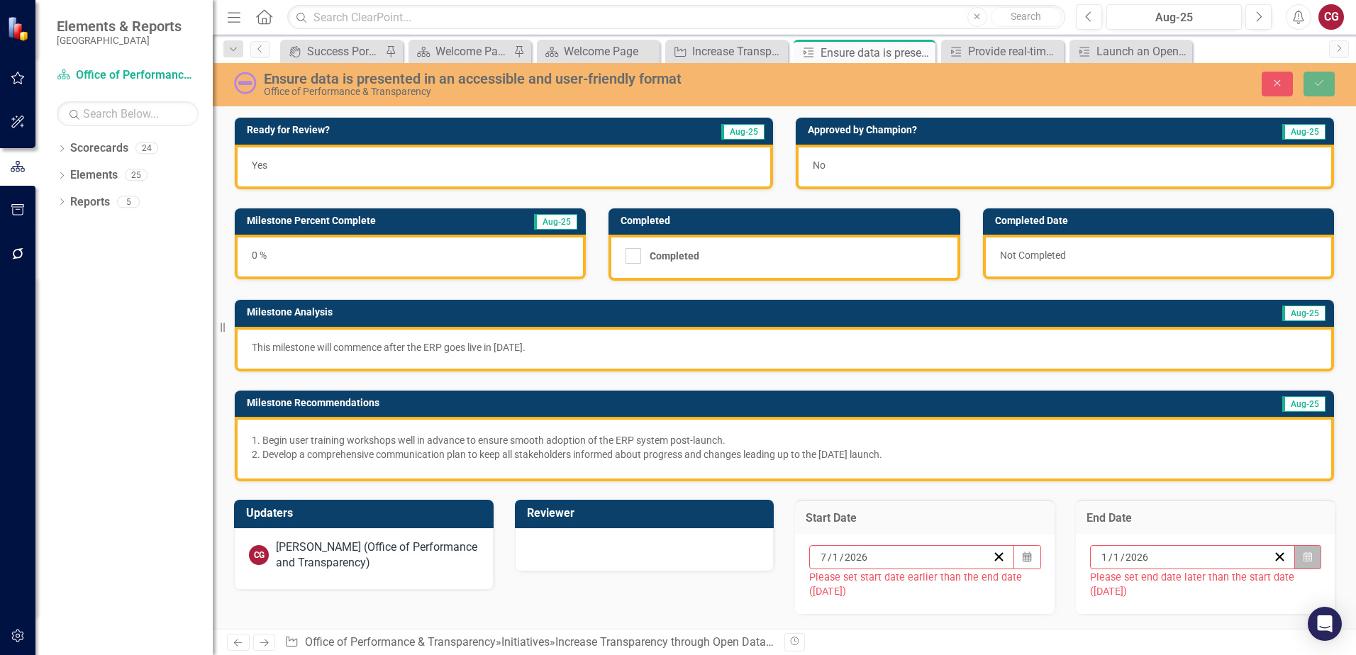
click at [1294, 561] on button "Calendar" at bounding box center [1307, 557] width 27 height 24
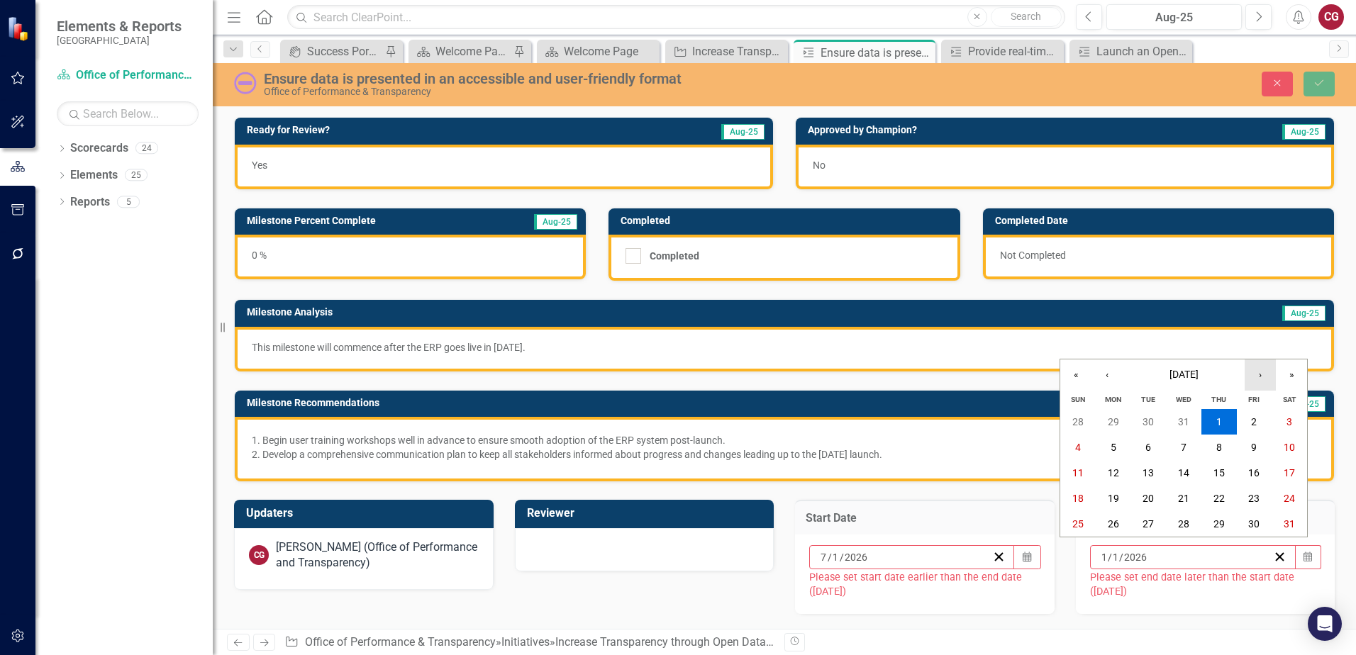
click at [1264, 377] on button "›" at bounding box center [1260, 375] width 31 height 31
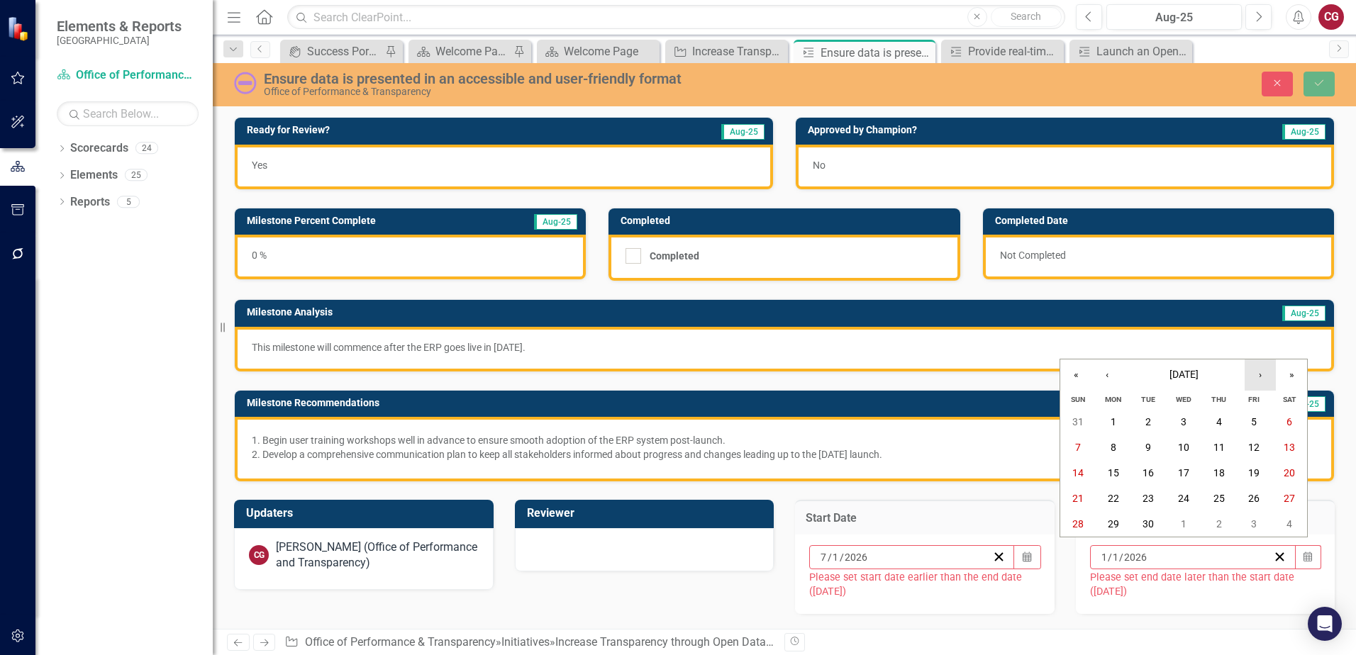
click at [1264, 377] on button "›" at bounding box center [1260, 375] width 31 height 31
click at [1250, 524] on abbr "28" at bounding box center [1253, 523] width 11 height 11
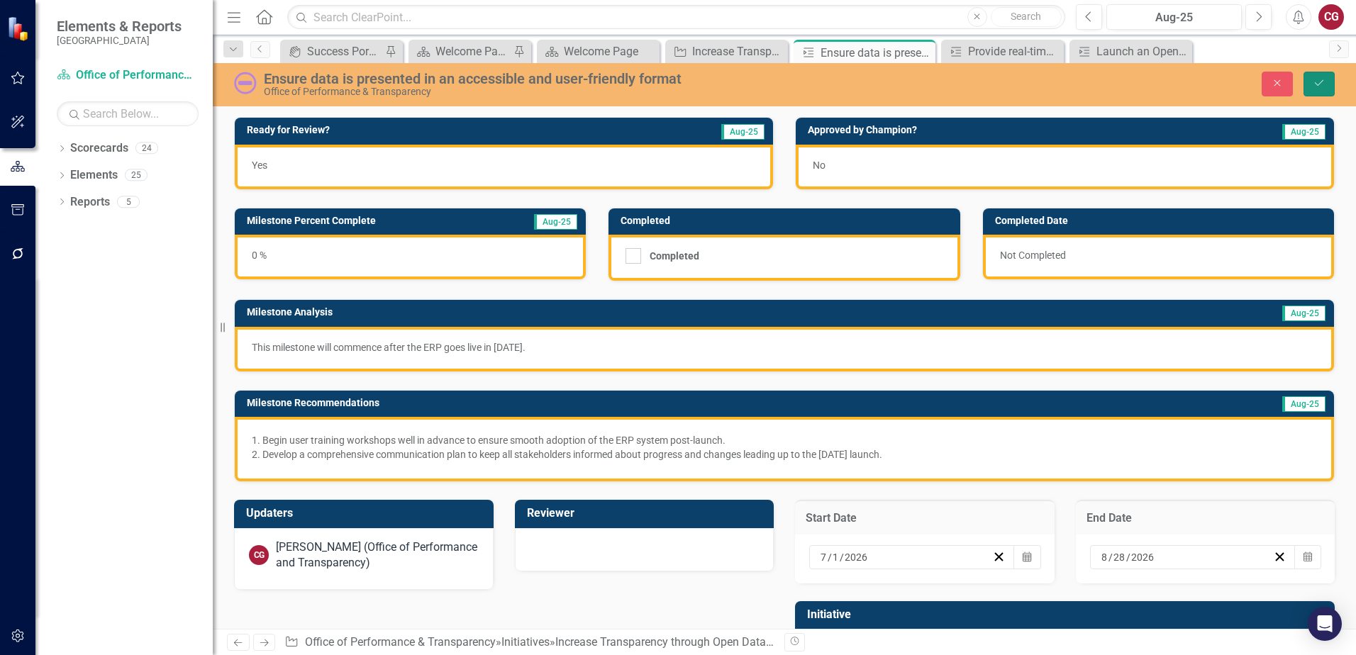
click at [1315, 87] on icon "Save" at bounding box center [1319, 83] width 13 height 10
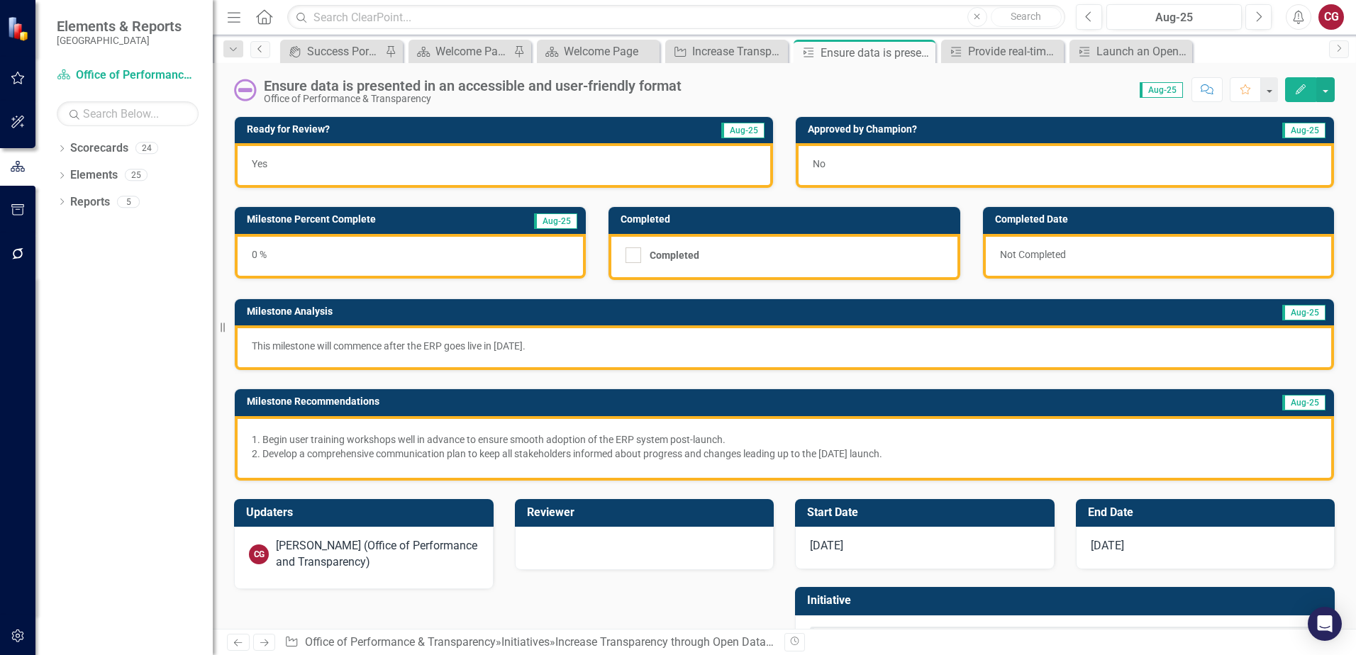
click at [257, 53] on link "Previous" at bounding box center [260, 49] width 20 height 17
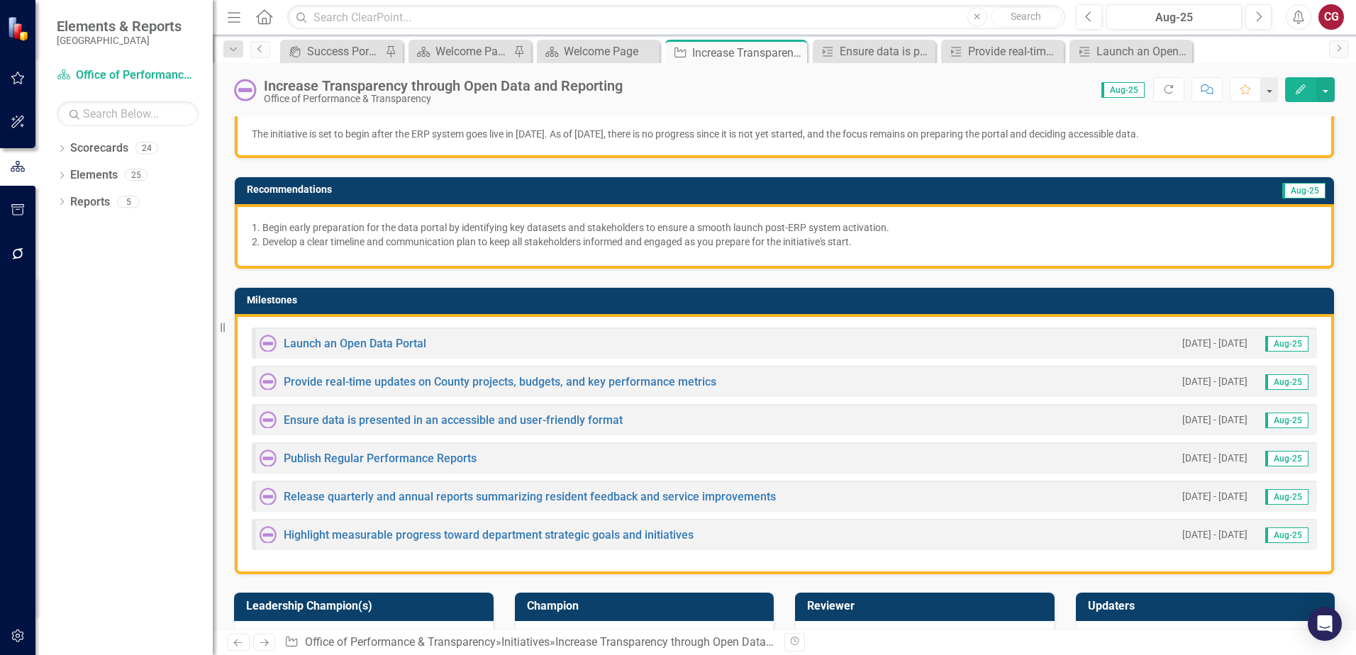
scroll to position [213, 0]
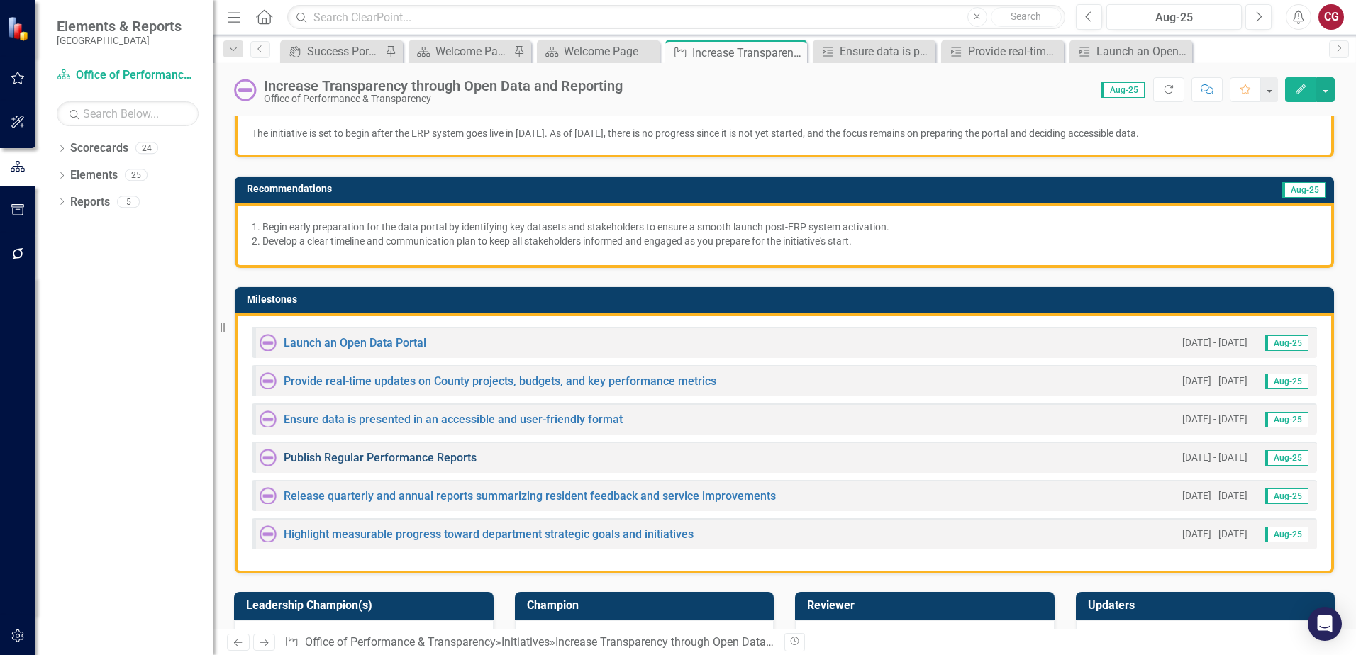
click at [300, 460] on link "Publish Regular Performance Reports" at bounding box center [380, 457] width 193 height 13
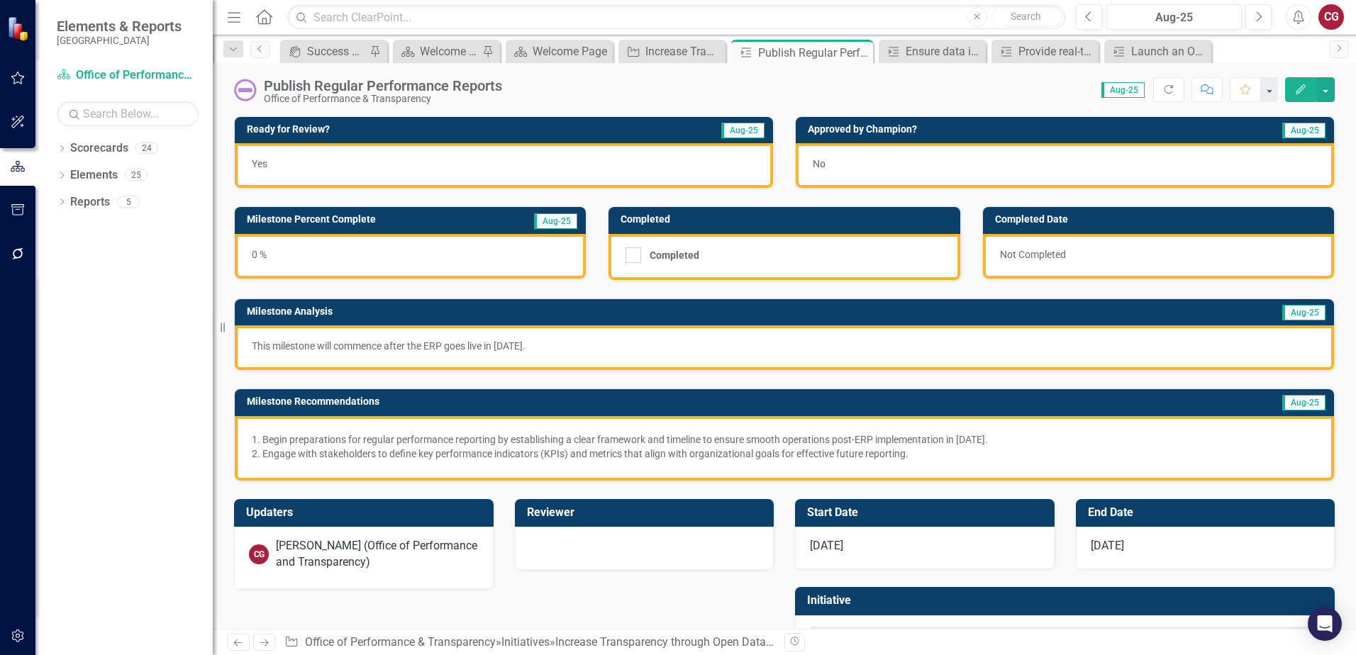
scroll to position [65, 0]
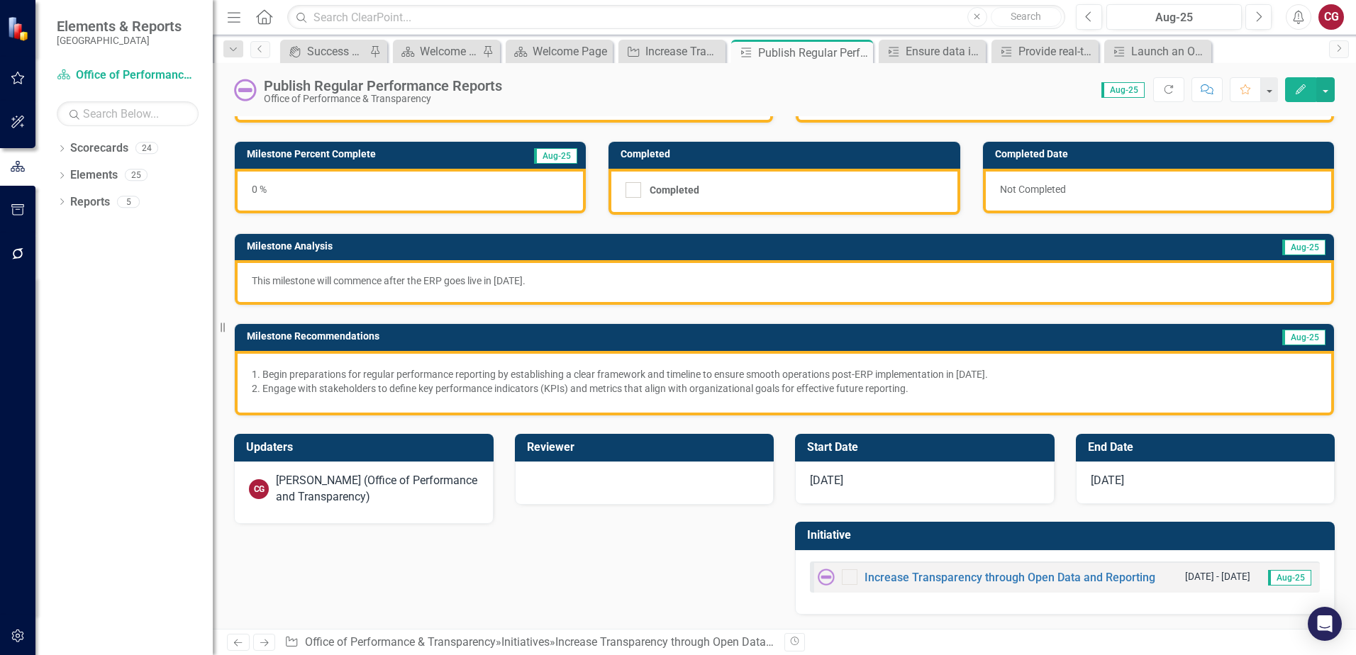
click at [910, 493] on div "1/1/25" at bounding box center [925, 483] width 260 height 43
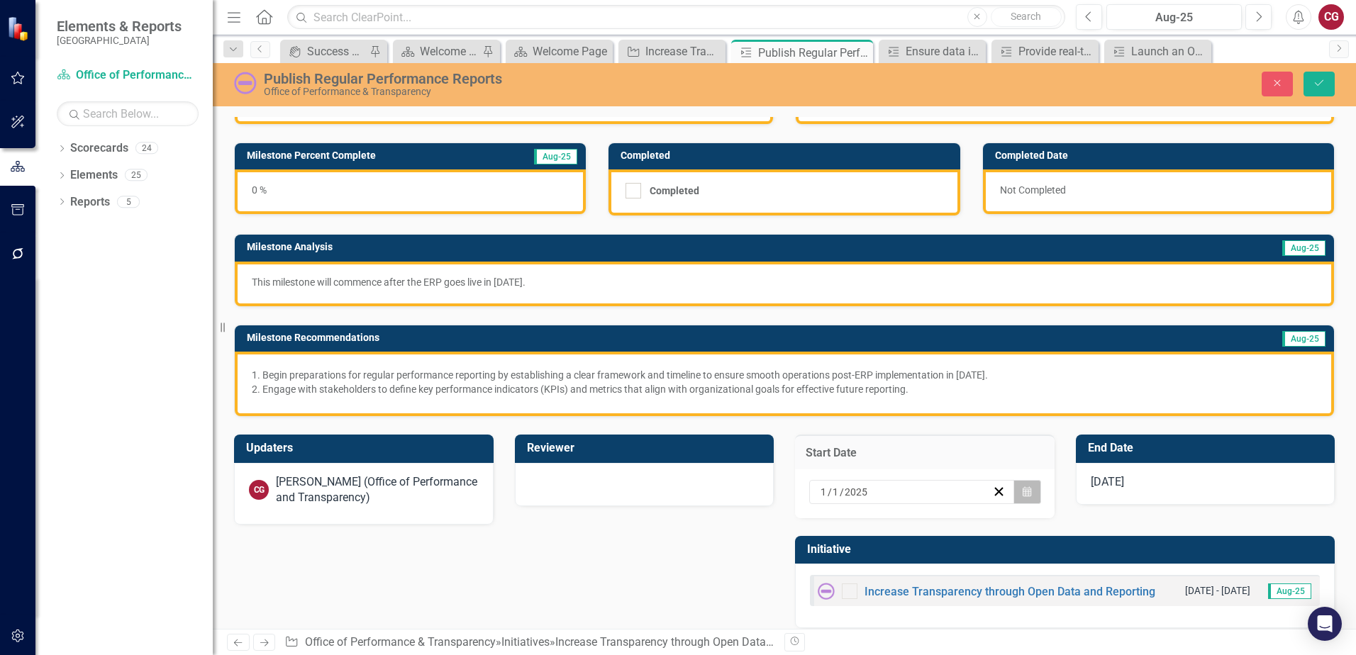
click at [1023, 489] on icon "Calendar" at bounding box center [1027, 492] width 9 height 10
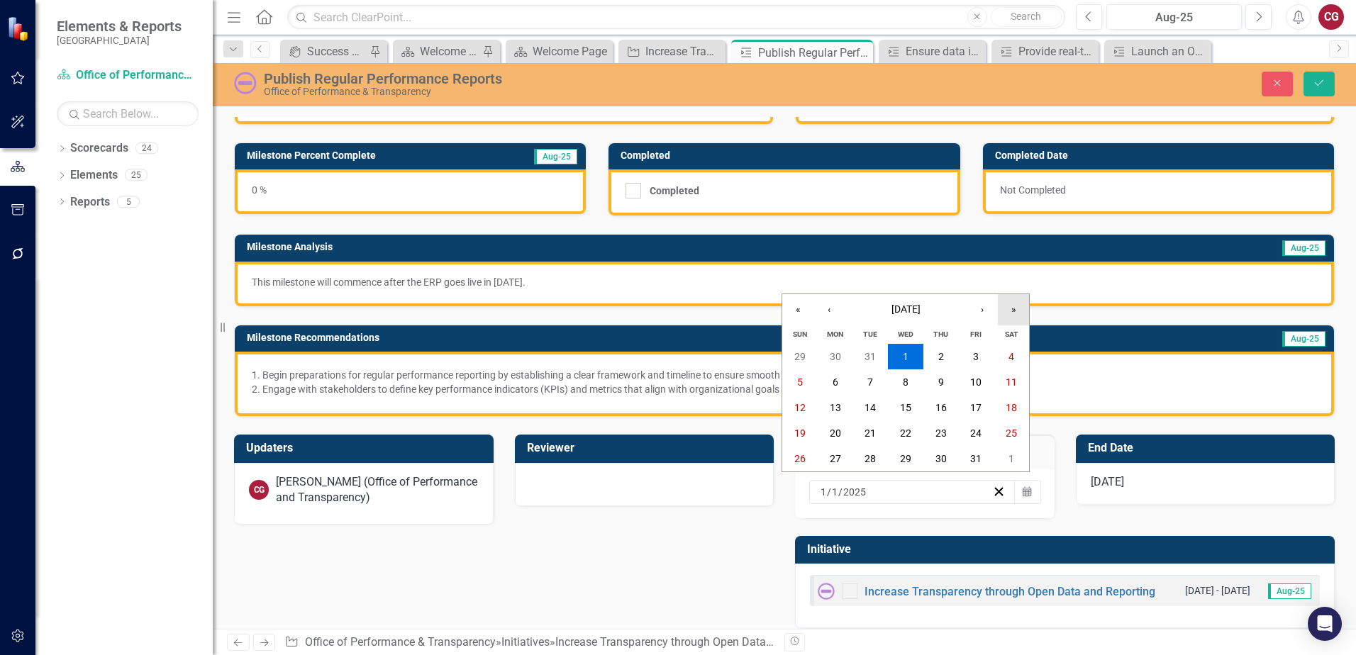
click at [1013, 311] on button "»" at bounding box center [1013, 309] width 31 height 31
click at [976, 313] on button "›" at bounding box center [982, 309] width 31 height 31
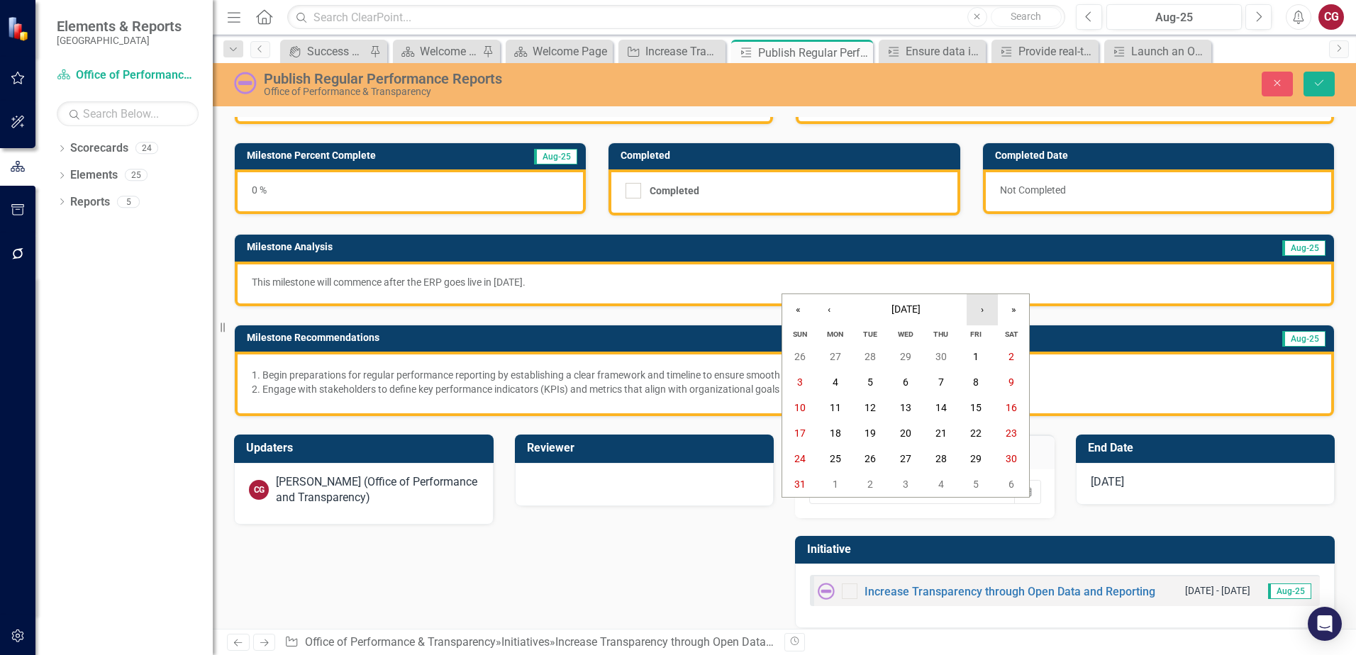
click at [976, 313] on button "›" at bounding box center [982, 309] width 31 height 31
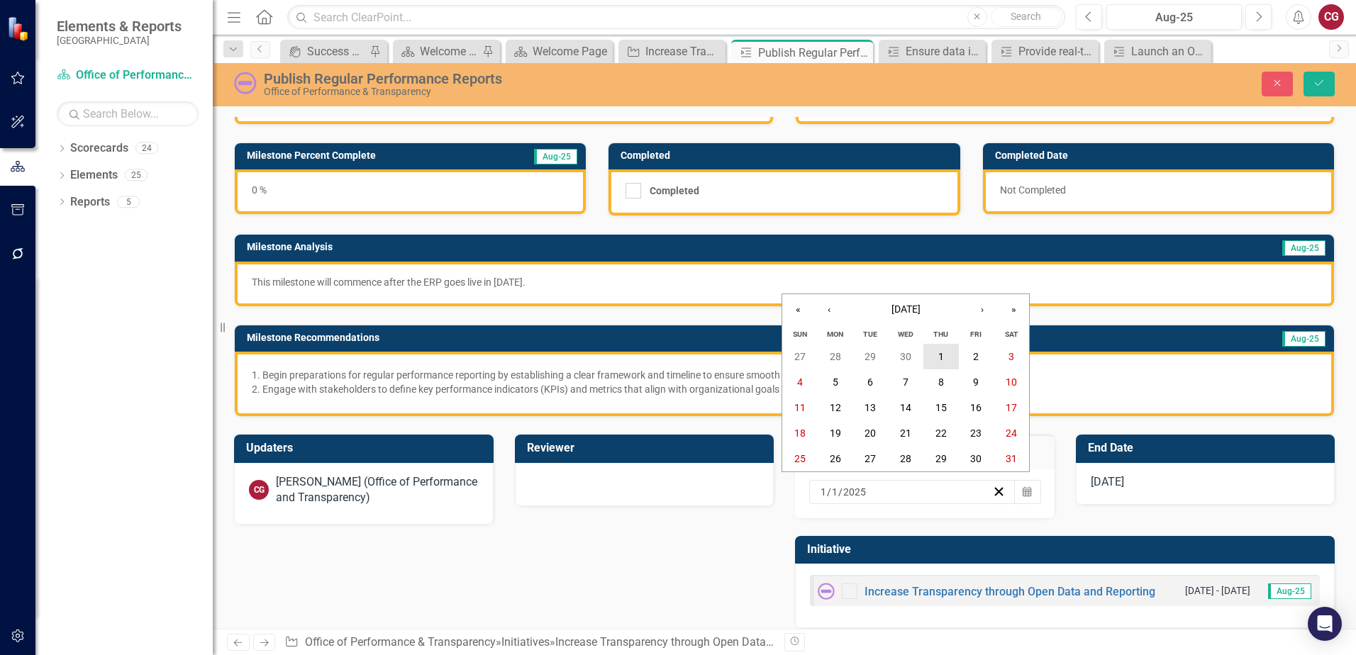
click at [940, 358] on abbr "1" at bounding box center [941, 356] width 6 height 11
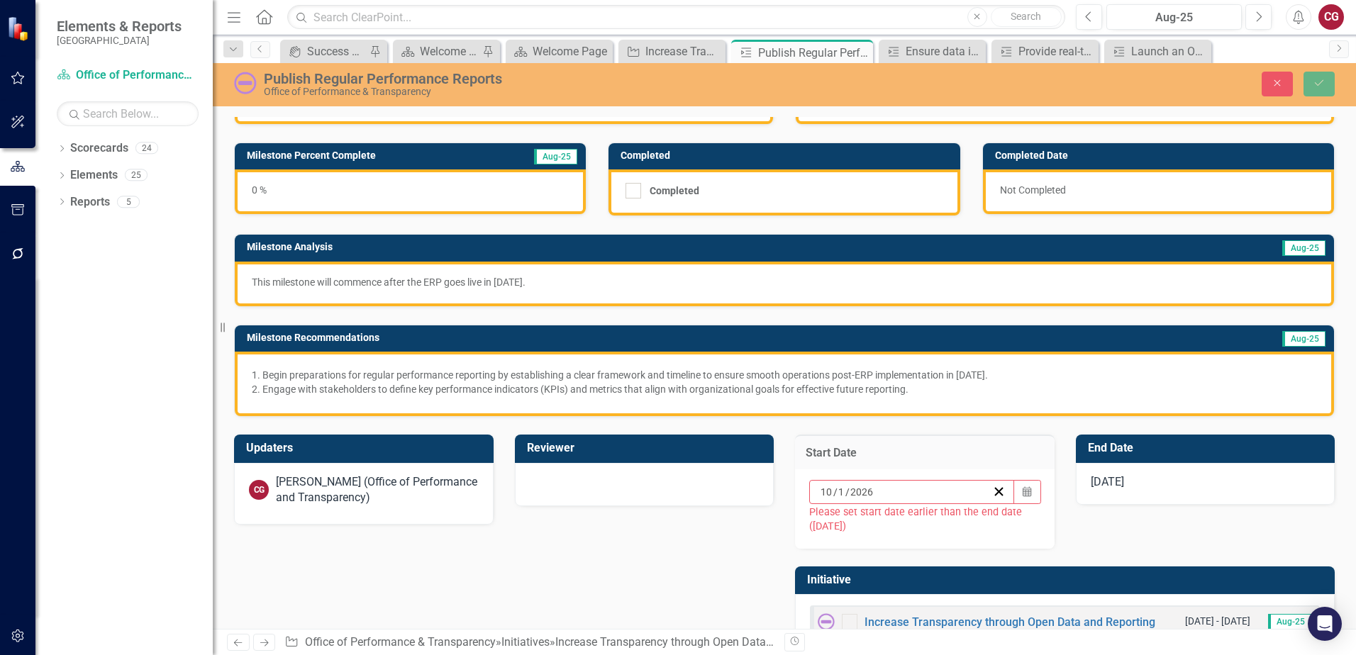
click at [1198, 476] on div "1/1/26" at bounding box center [1206, 484] width 260 height 43
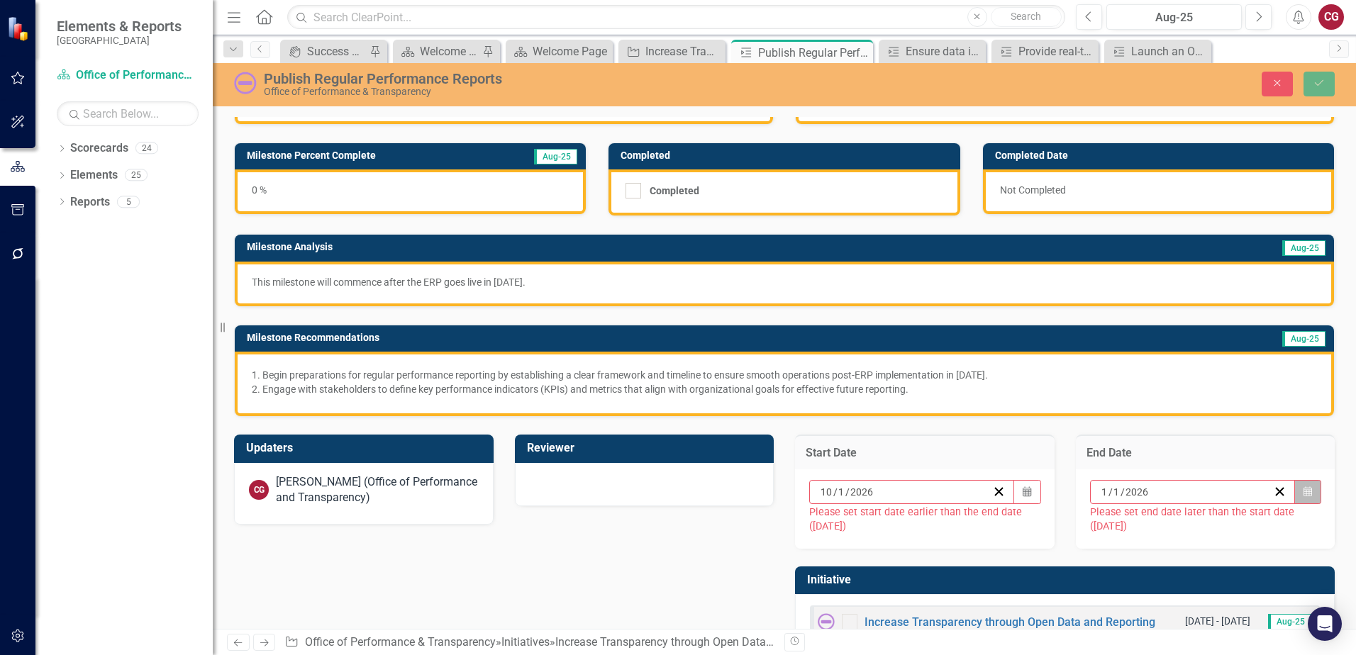
click at [1303, 494] on icon "Calendar" at bounding box center [1307, 492] width 9 height 10
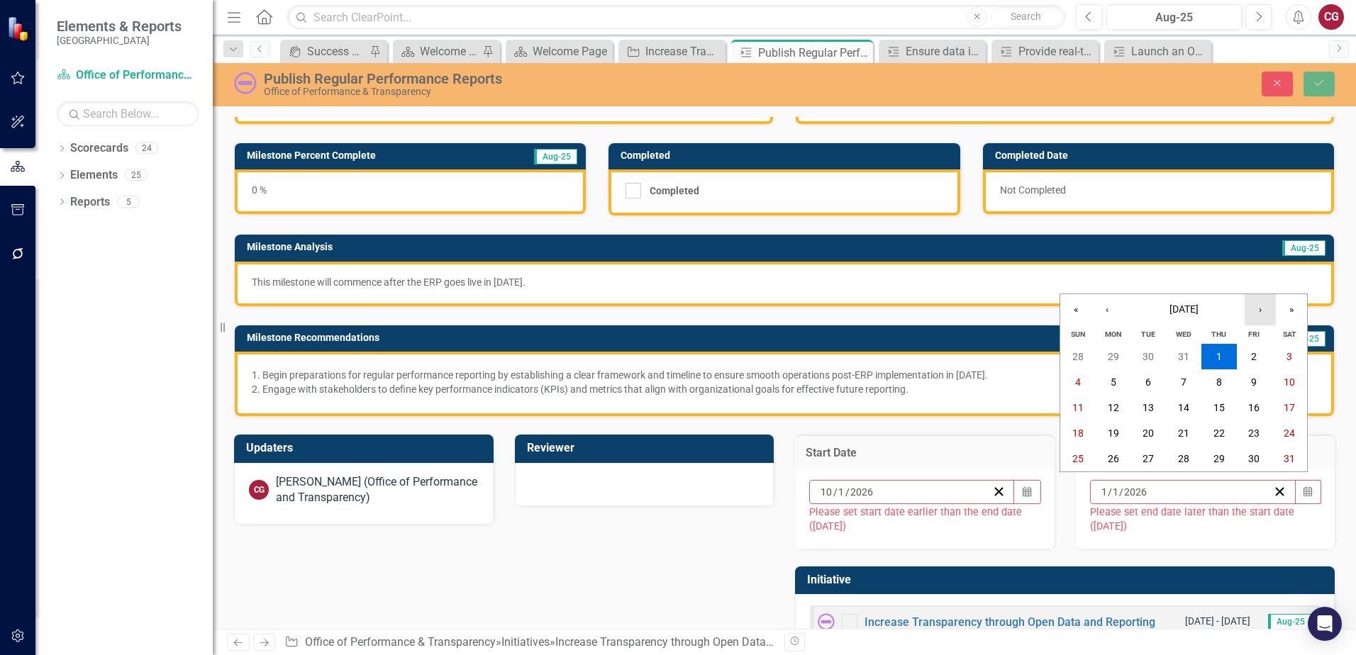
click at [1247, 310] on button "›" at bounding box center [1260, 309] width 31 height 31
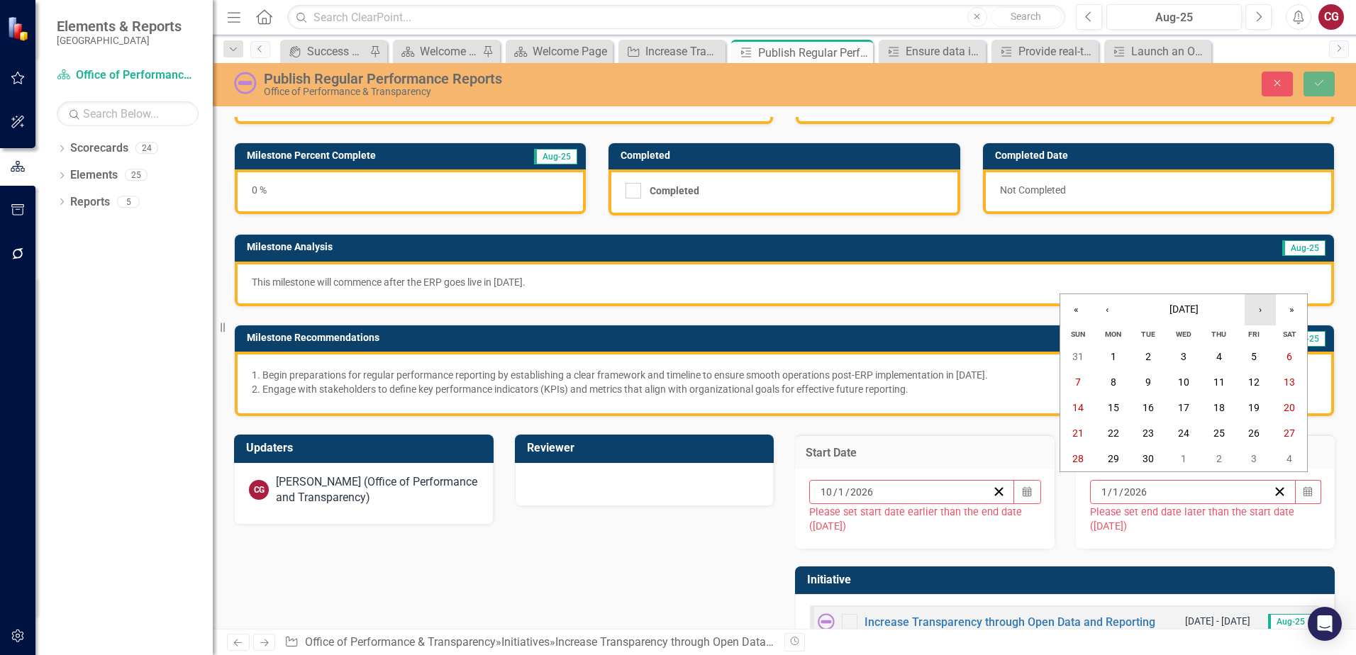
click at [1247, 310] on button "›" at bounding box center [1260, 309] width 31 height 31
click at [1255, 466] on button "30" at bounding box center [1254, 459] width 35 height 26
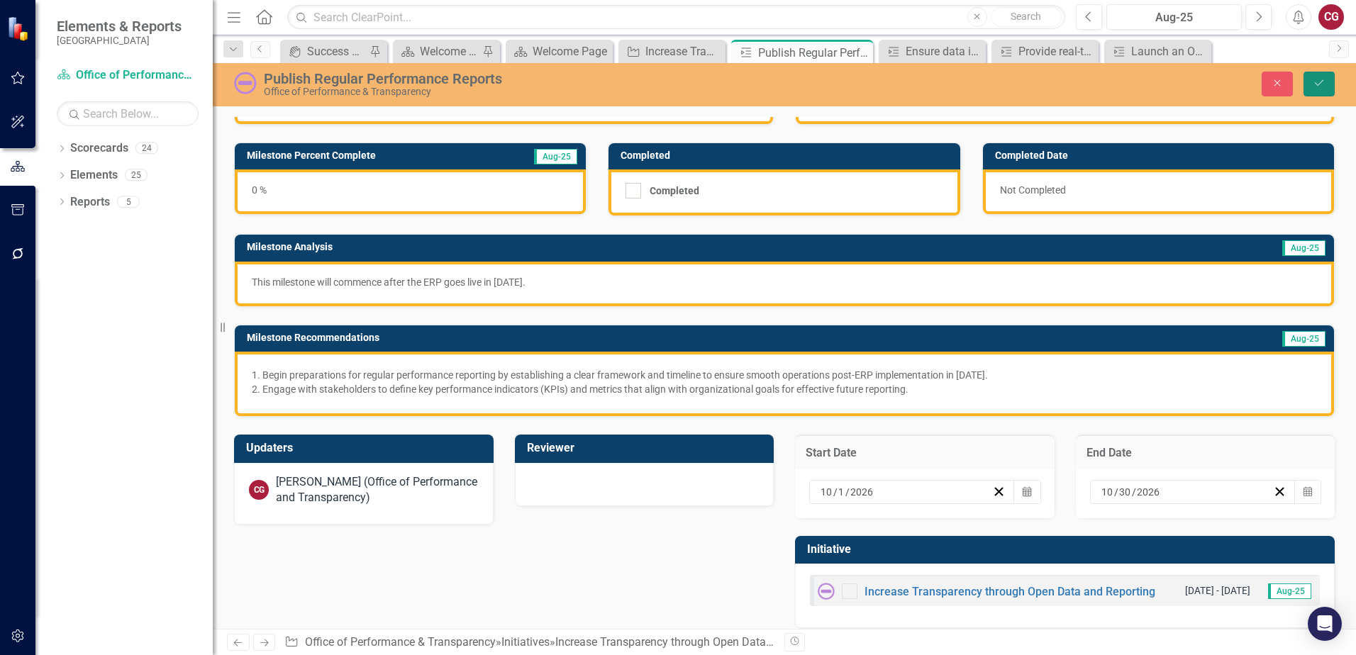
click at [1316, 82] on icon "Save" at bounding box center [1319, 83] width 13 height 10
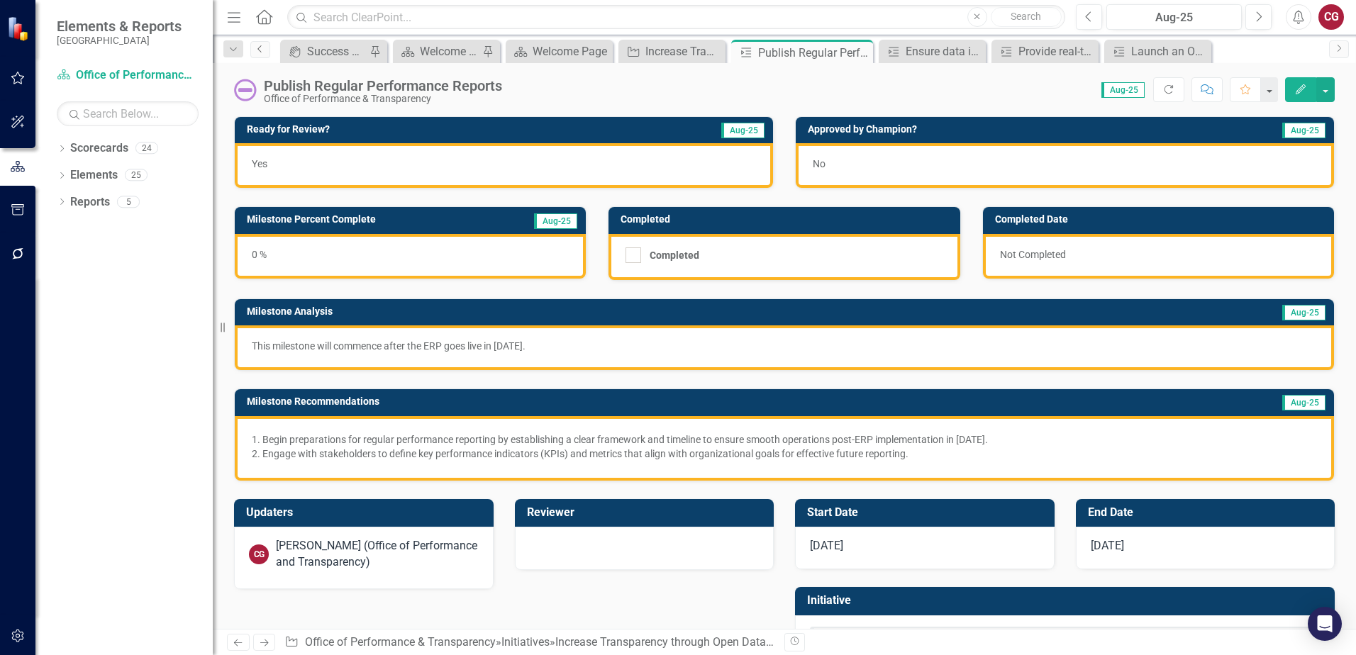
click at [262, 52] on icon "Previous" at bounding box center [260, 49] width 11 height 9
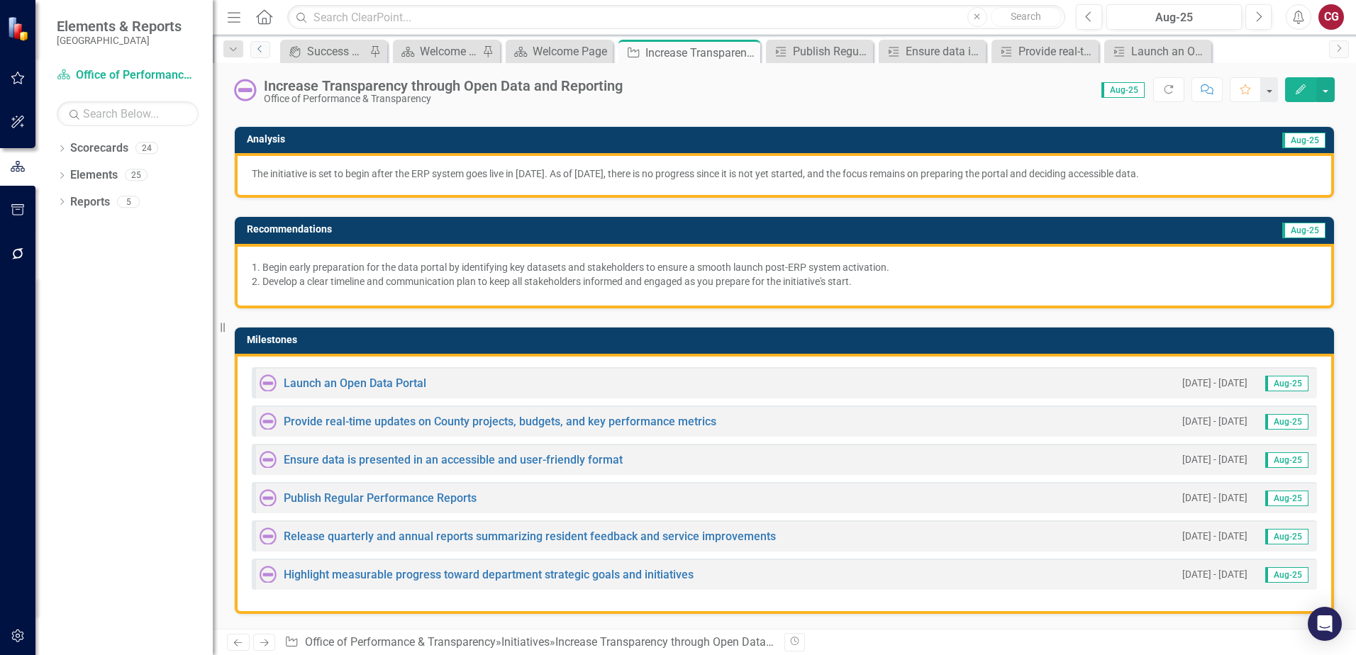
scroll to position [284, 0]
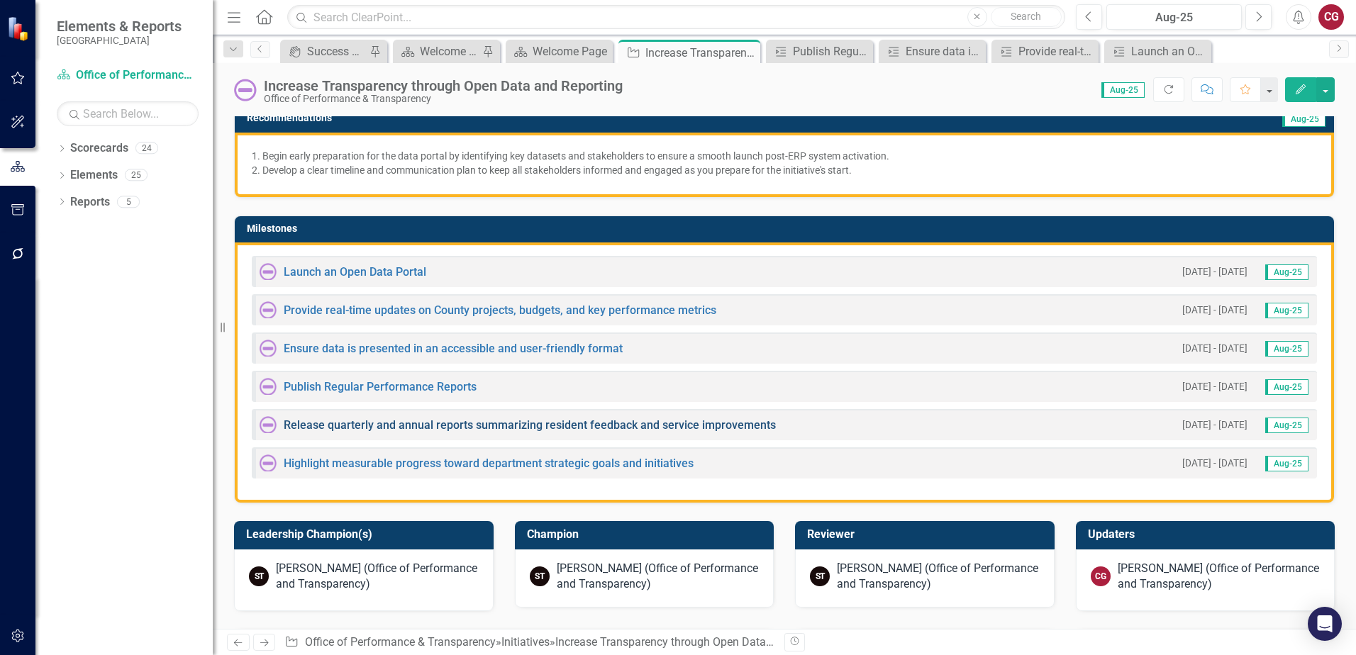
click at [337, 431] on link "Release quarterly and annual reports summarizing resident feedback and service …" at bounding box center [530, 424] width 492 height 13
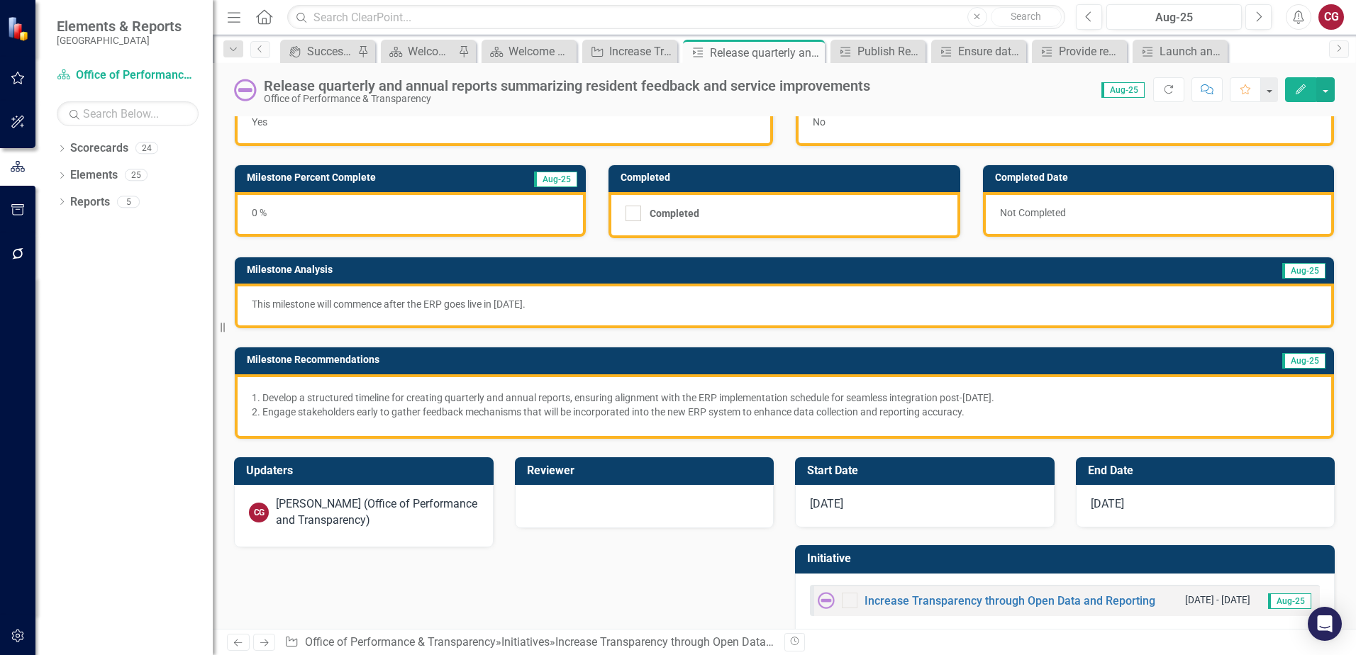
scroll to position [65, 0]
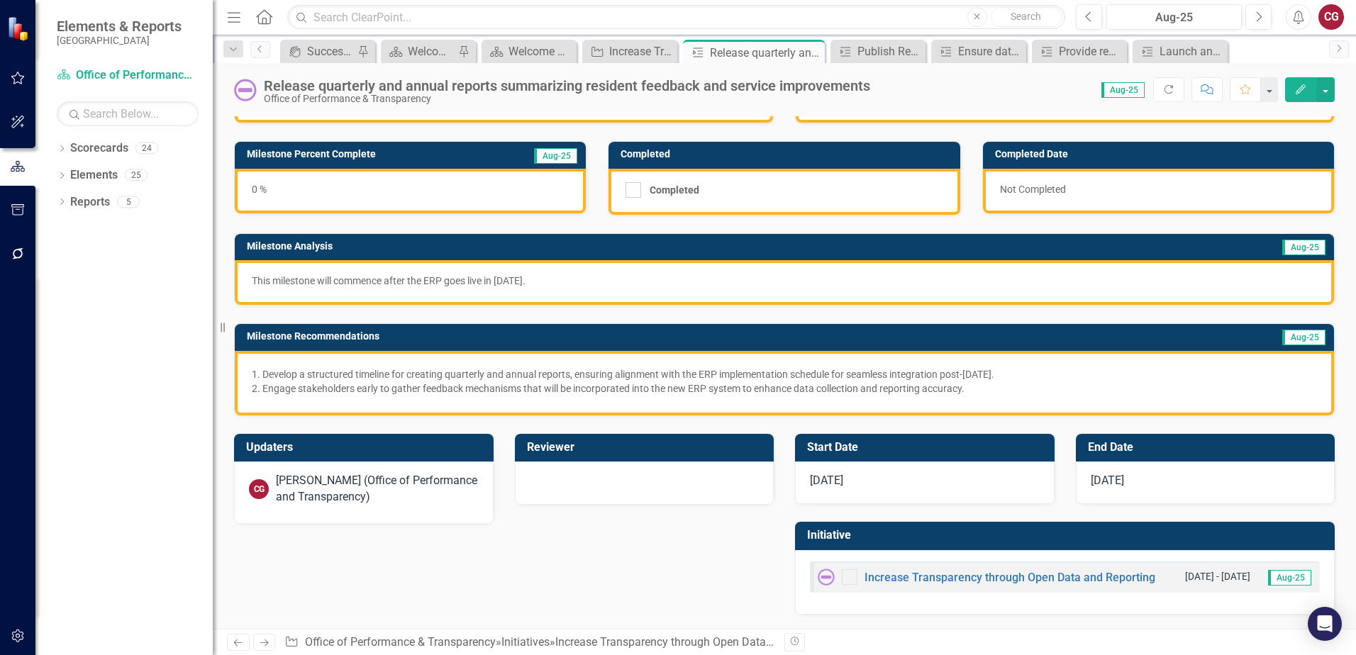
click at [861, 487] on div "1/1/25" at bounding box center [925, 483] width 260 height 43
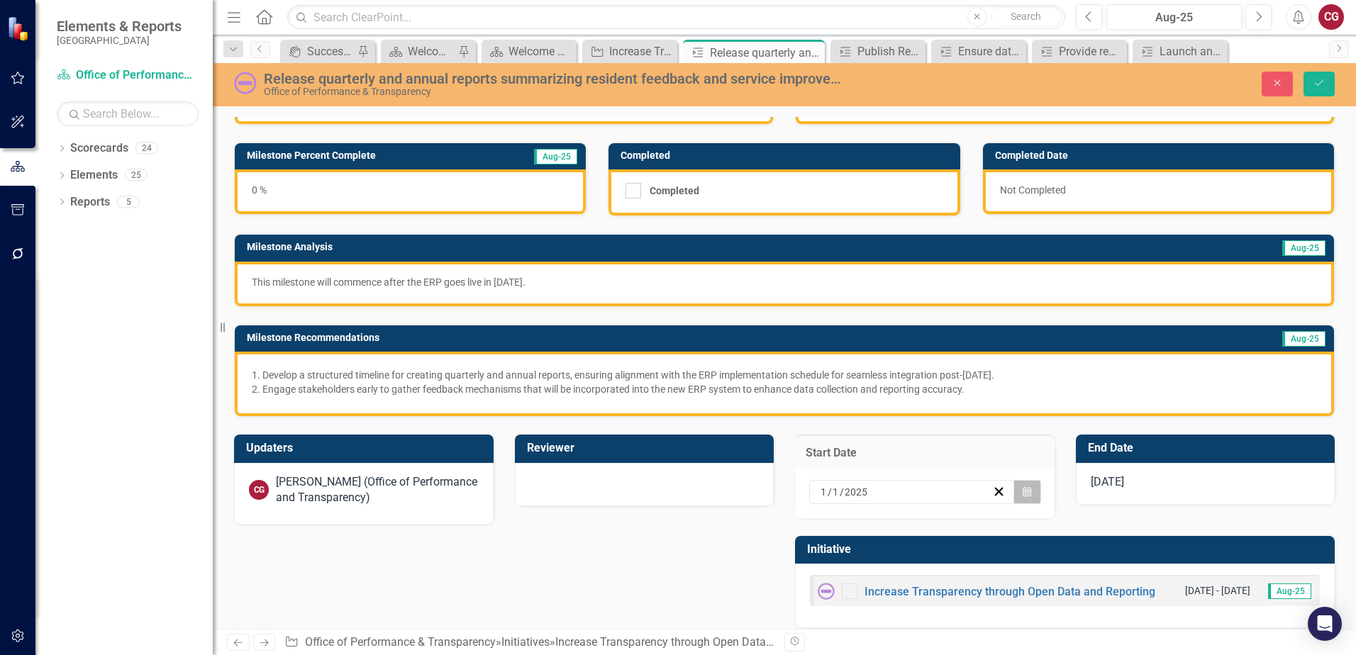
click at [1023, 493] on icon "button" at bounding box center [1027, 491] width 9 height 10
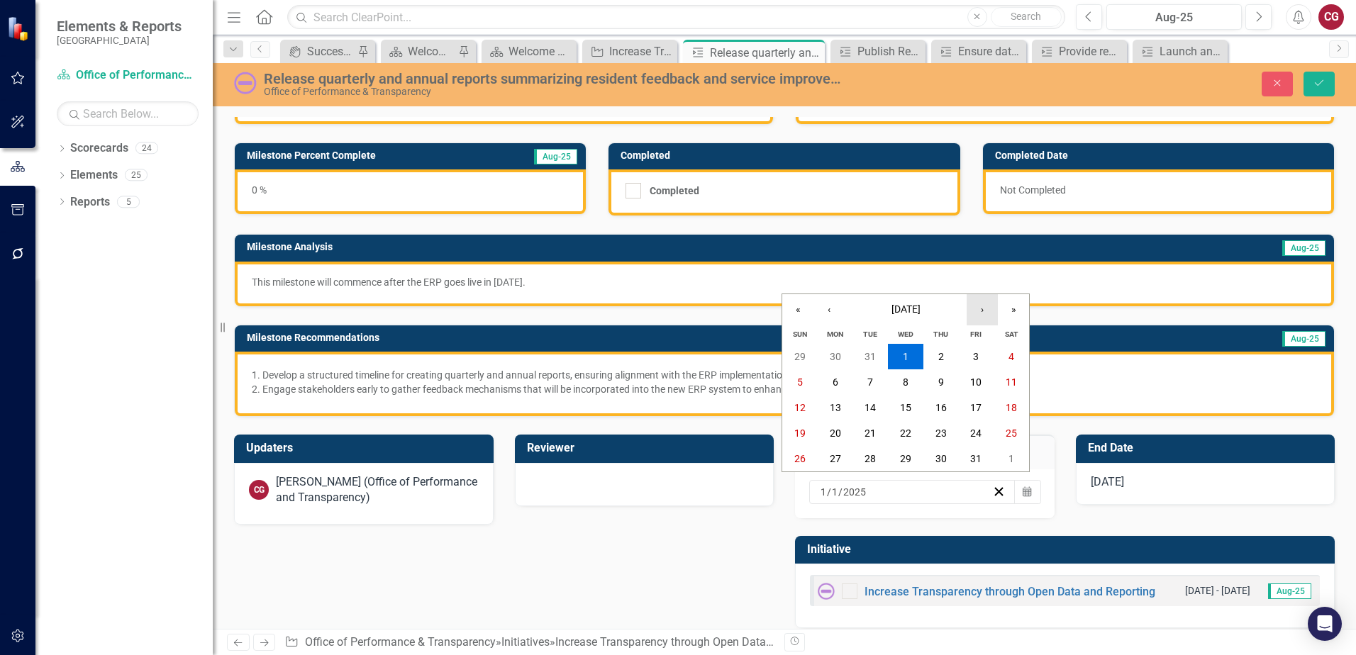
click at [982, 310] on button "›" at bounding box center [982, 309] width 31 height 31
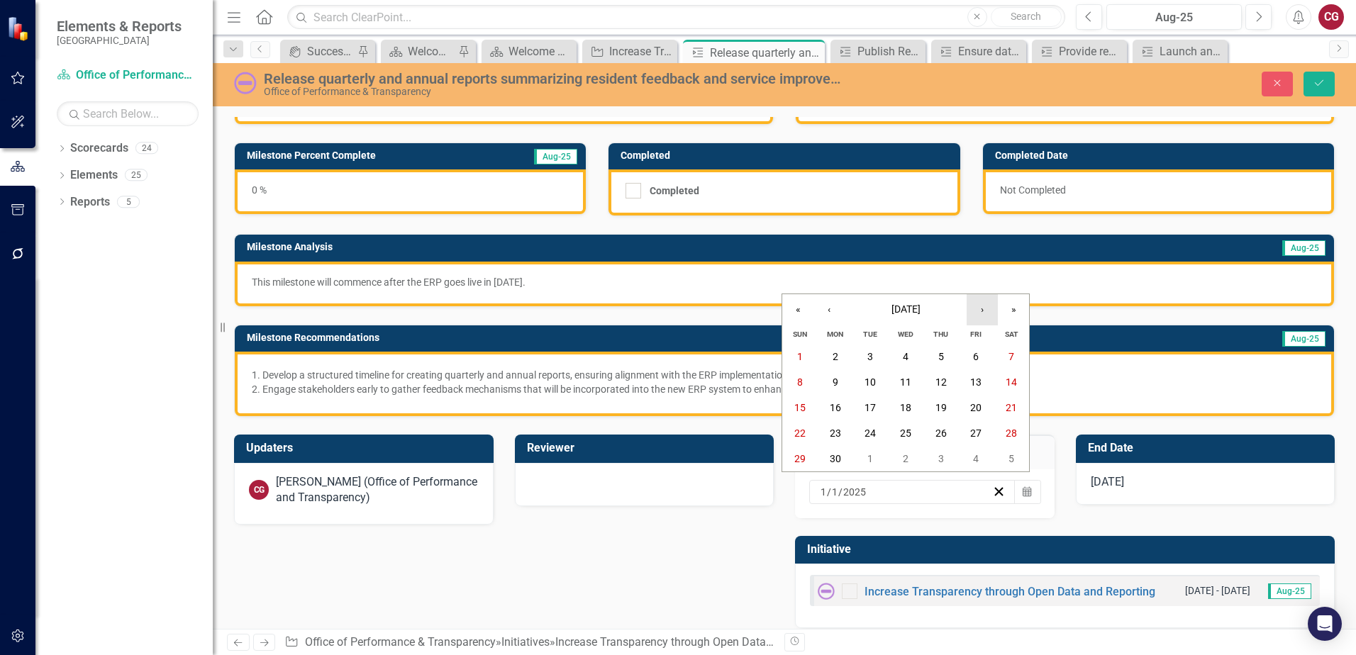
click at [982, 310] on button "›" at bounding box center [982, 309] width 31 height 31
click at [908, 355] on button "1" at bounding box center [905, 357] width 35 height 26
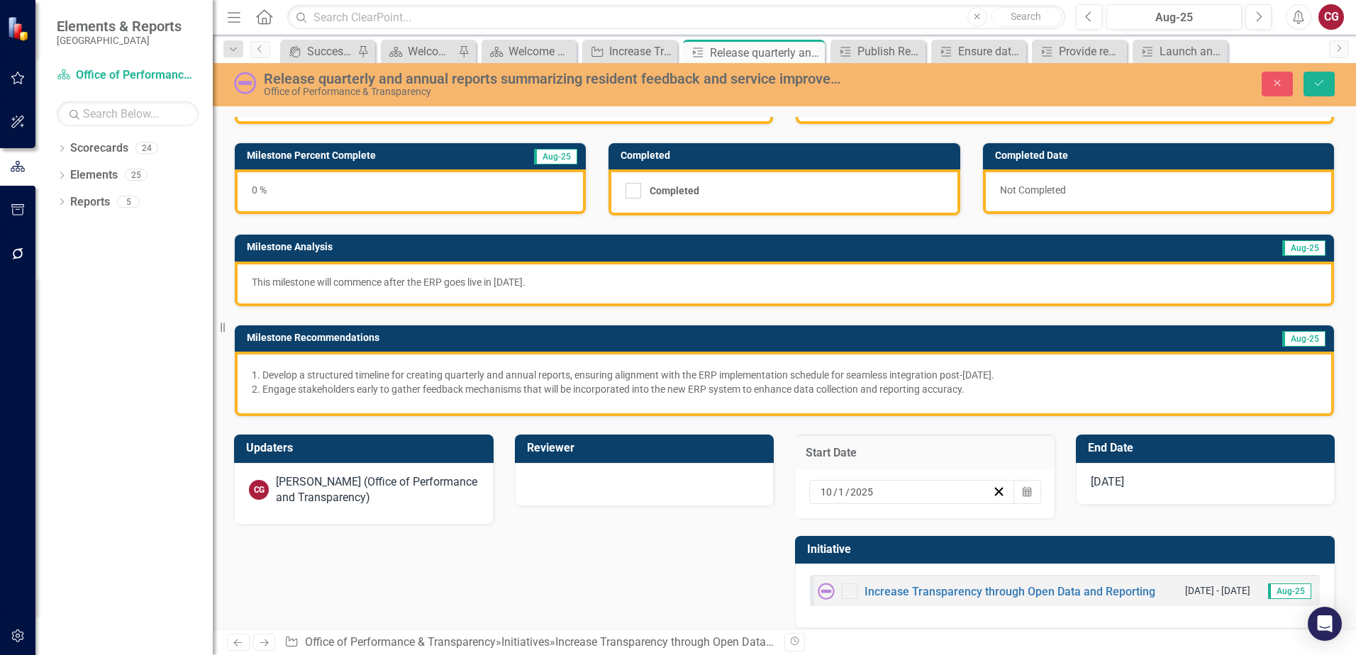
click at [1238, 490] on div "1/1/26" at bounding box center [1206, 484] width 260 height 43
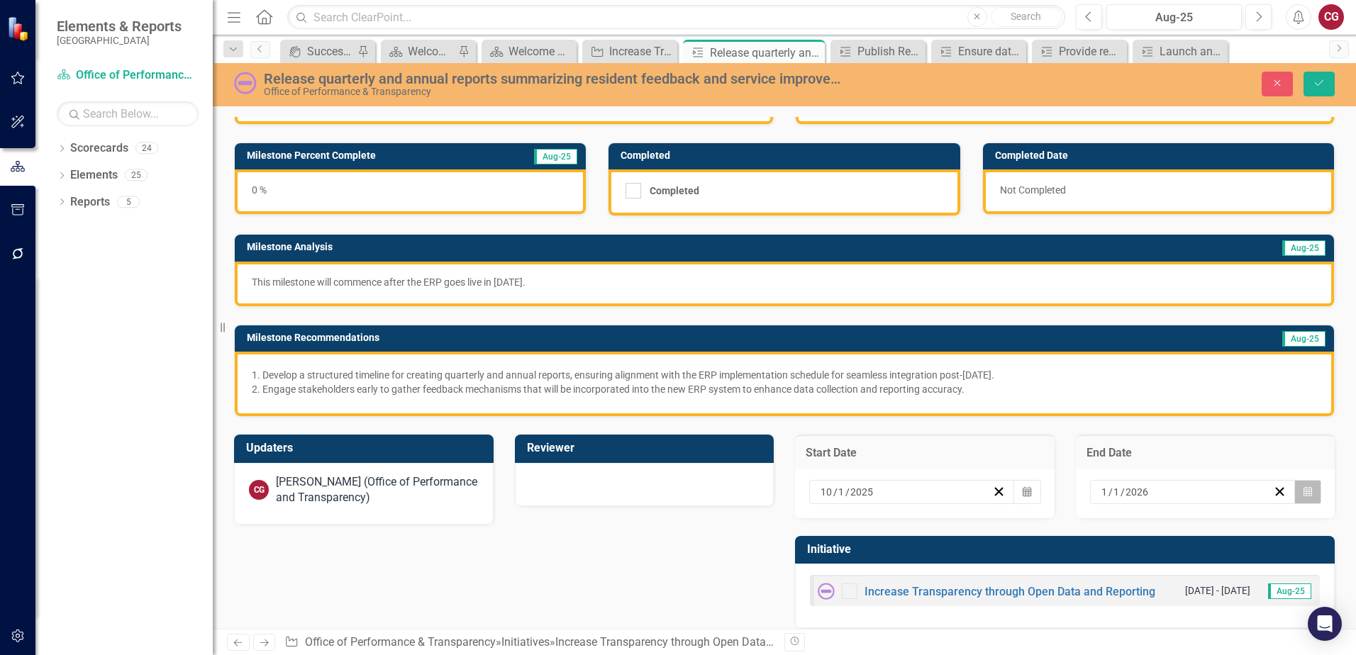
click at [1303, 495] on icon "button" at bounding box center [1307, 491] width 9 height 10
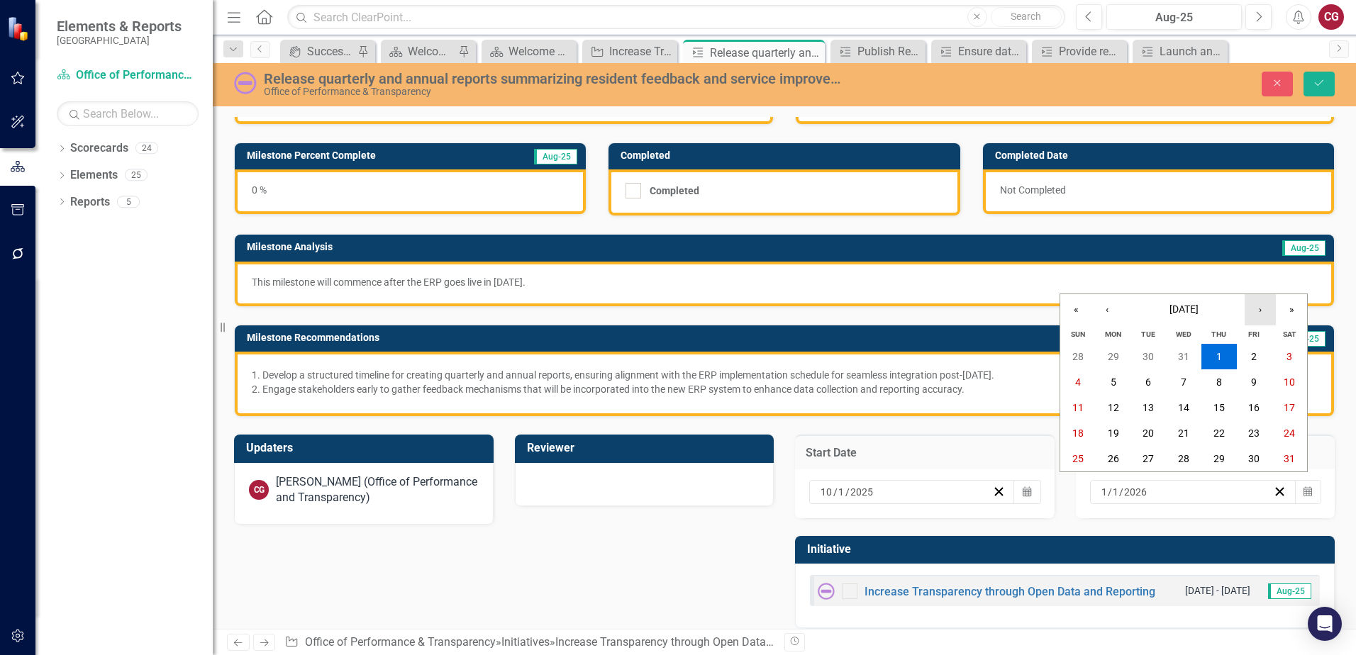
click at [1268, 313] on button "›" at bounding box center [1260, 309] width 31 height 31
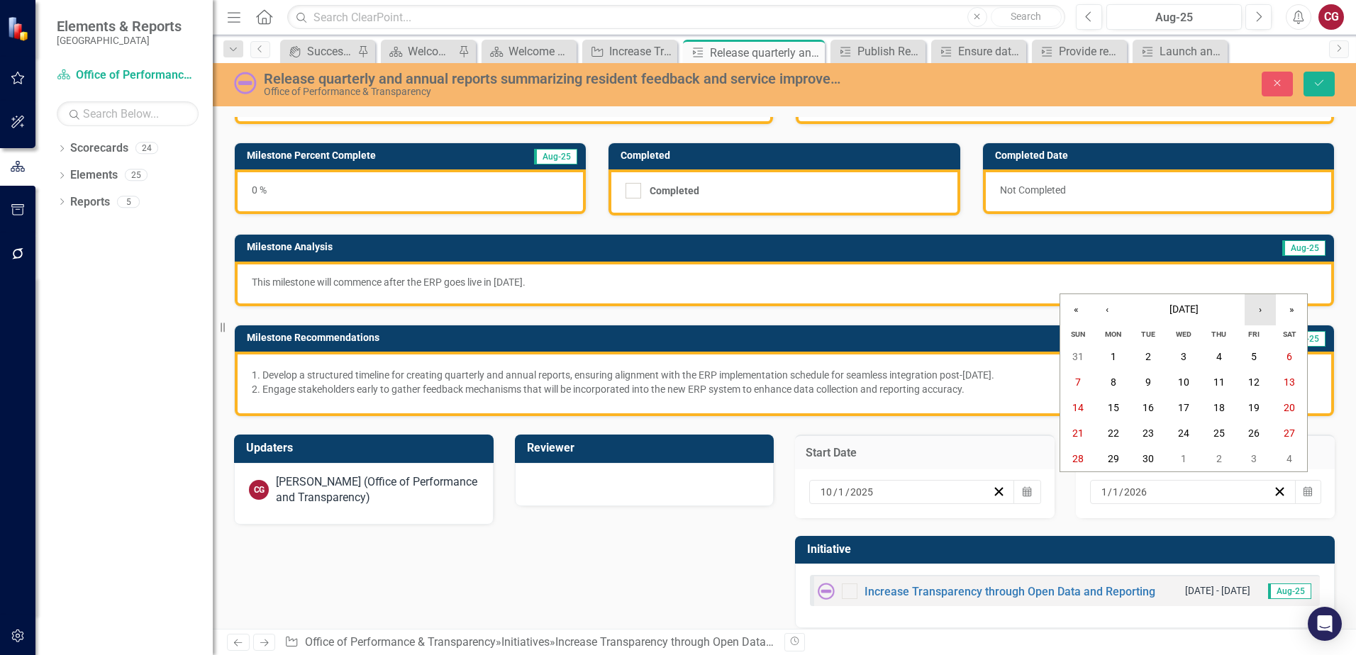
click at [1268, 313] on button "›" at bounding box center [1260, 309] width 31 height 31
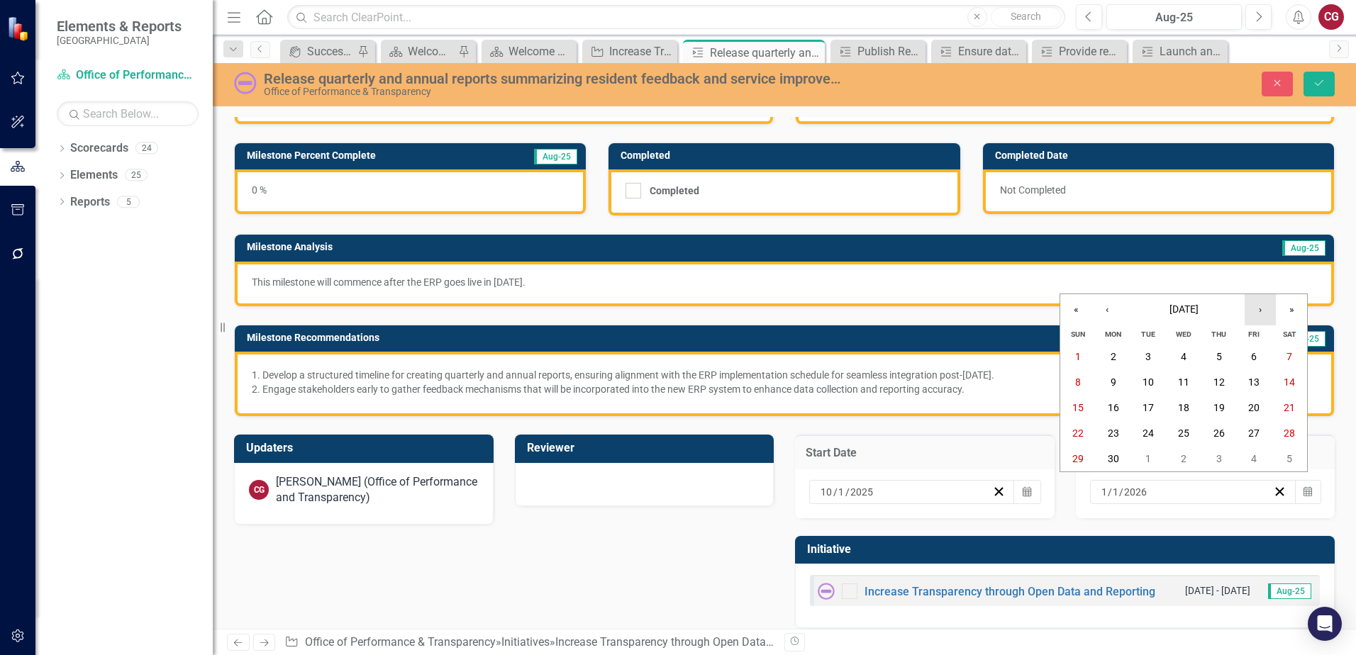
click at [1268, 313] on button "›" at bounding box center [1260, 309] width 31 height 31
click at [1208, 455] on button "31" at bounding box center [1218, 459] width 35 height 26
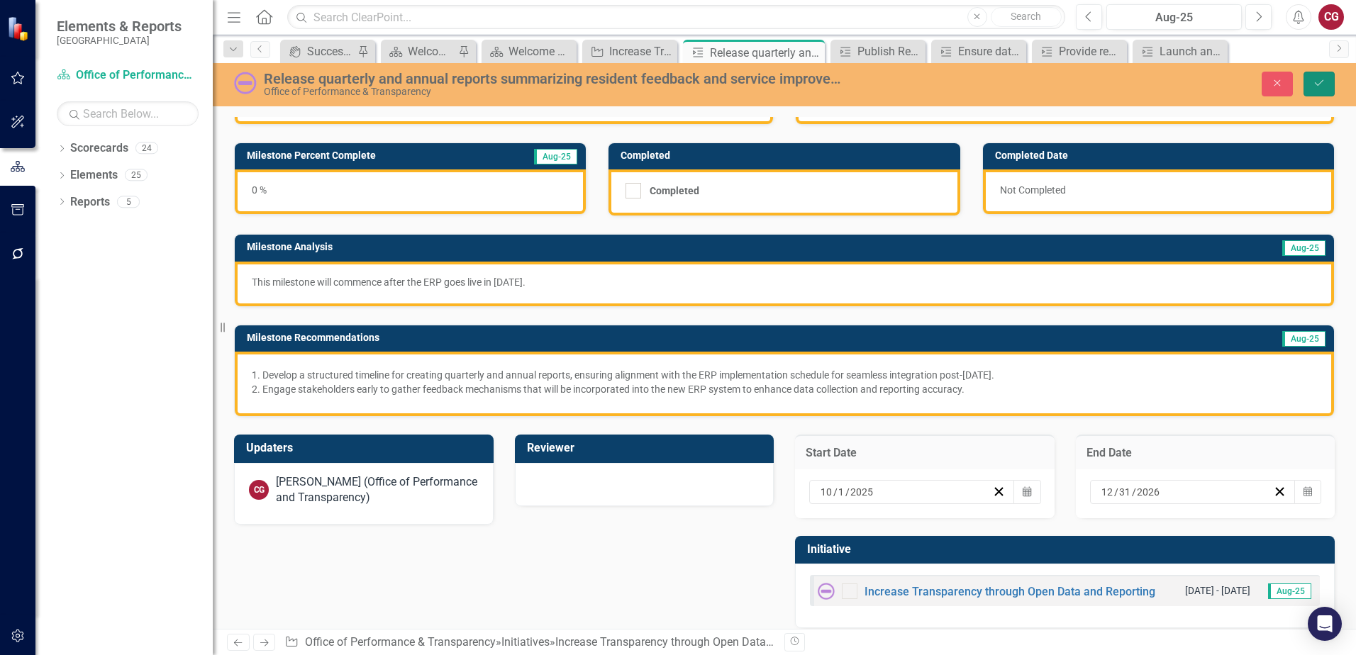
click at [1313, 84] on icon "Save" at bounding box center [1319, 83] width 13 height 10
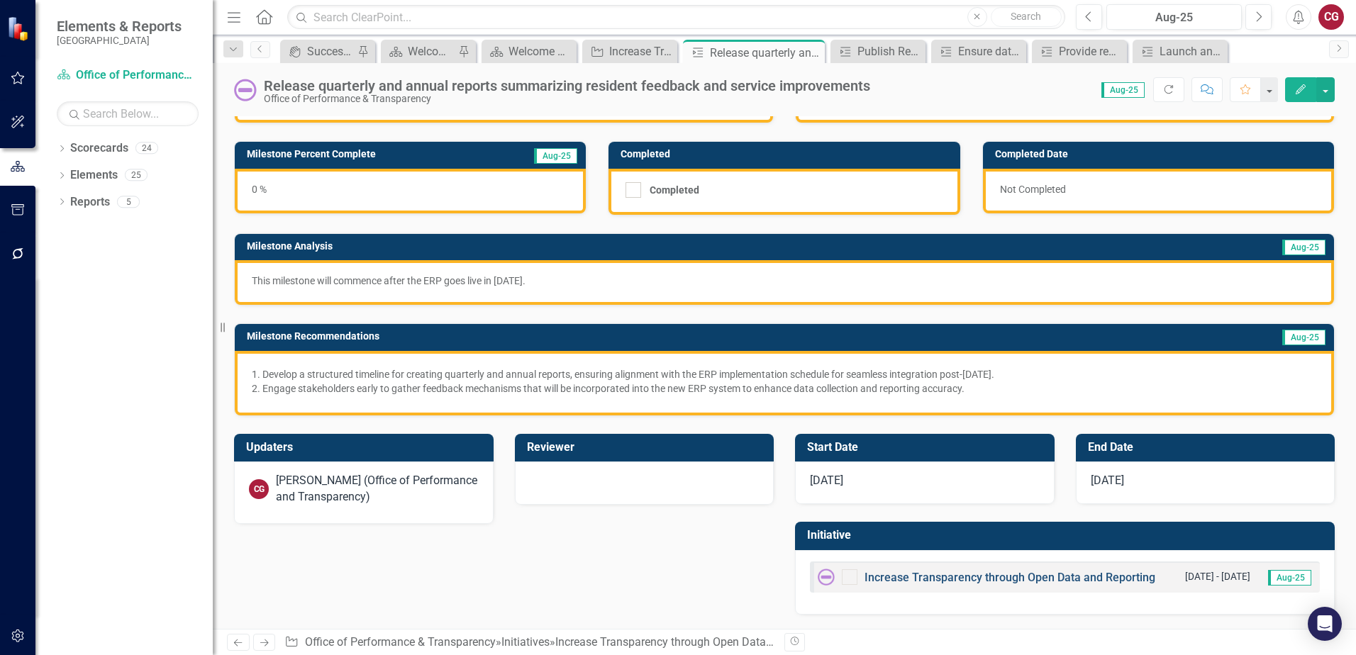
click at [1008, 577] on link "Increase Transparency through Open Data and Reporting" at bounding box center [1009, 577] width 291 height 13
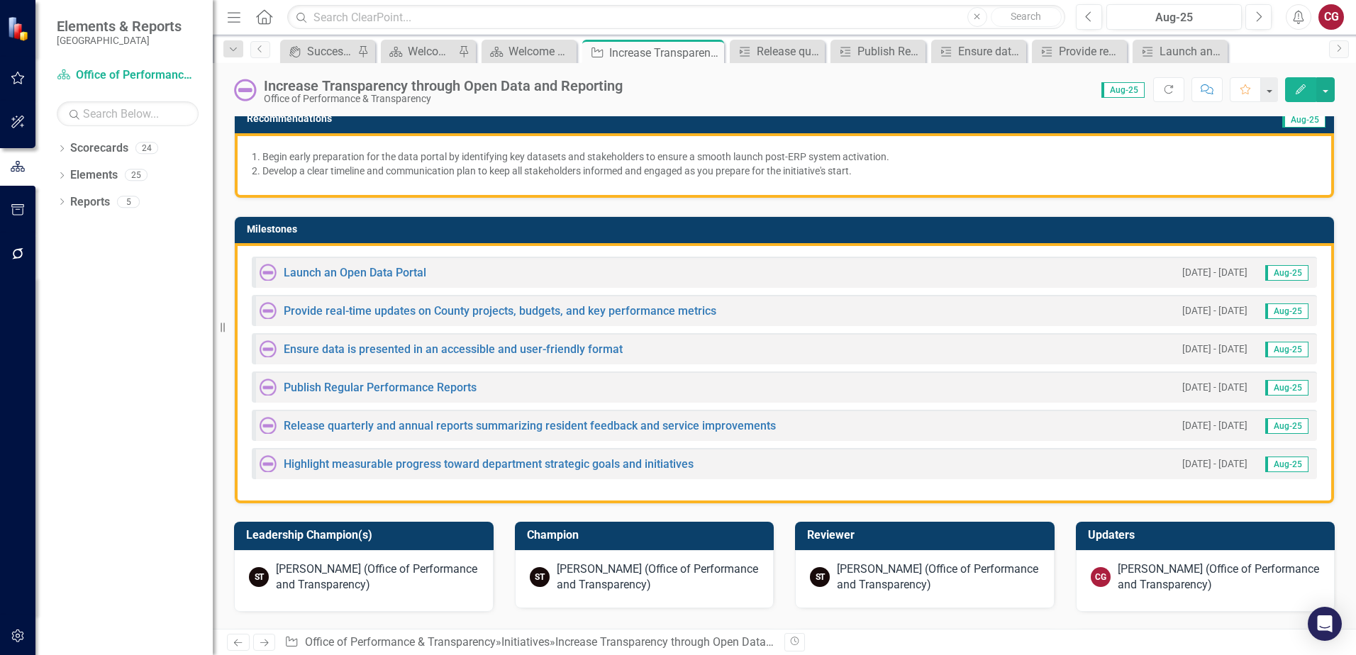
scroll to position [284, 0]
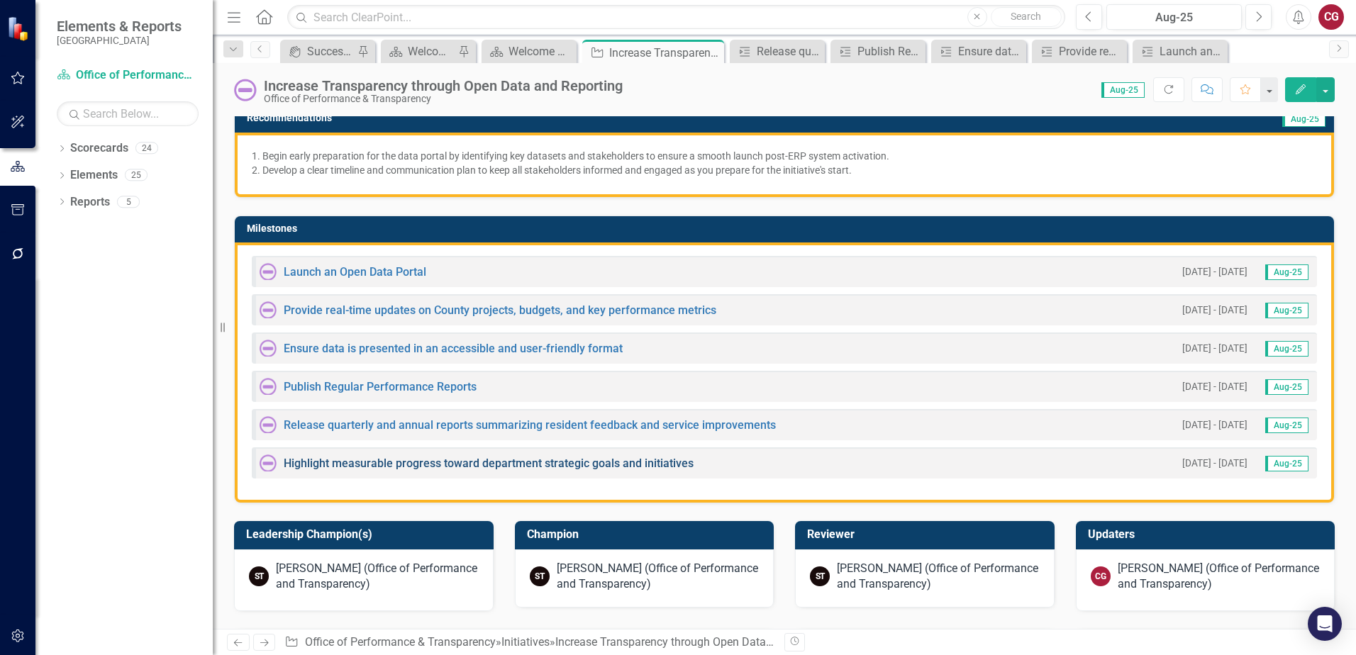
click at [411, 460] on link "Highlight measurable progress toward department strategic goals and initiatives" at bounding box center [489, 463] width 410 height 13
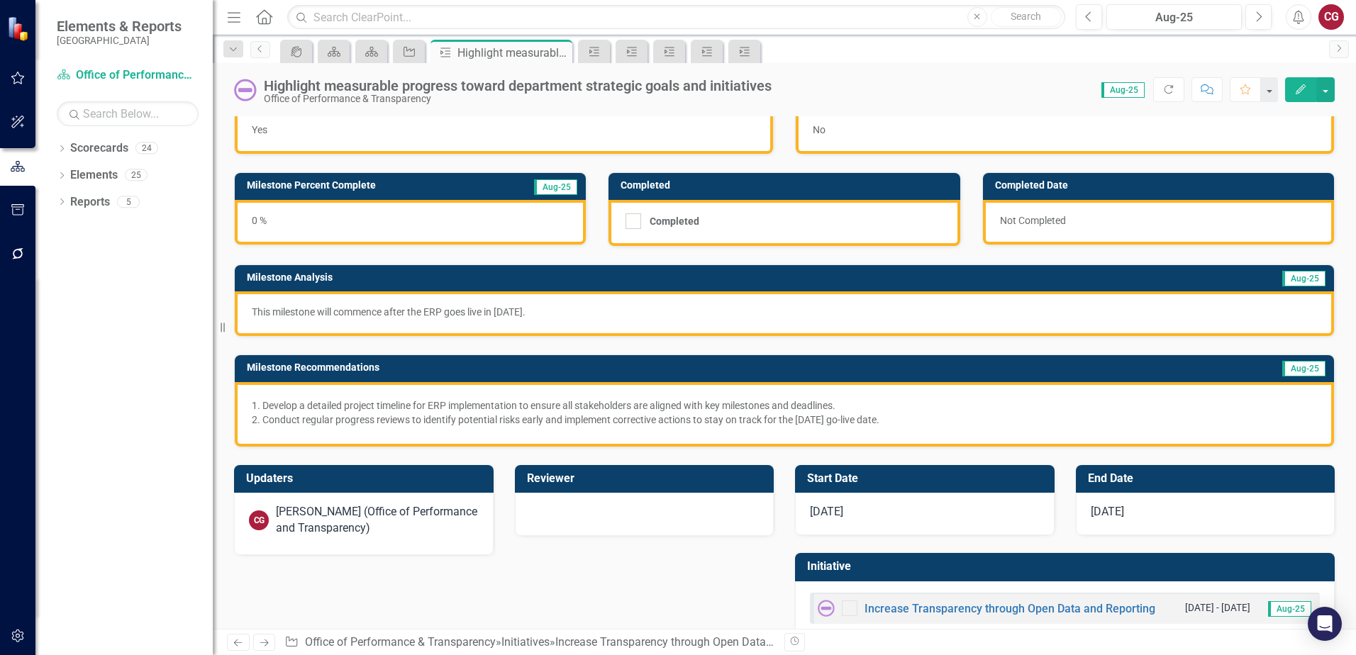
scroll to position [65, 0]
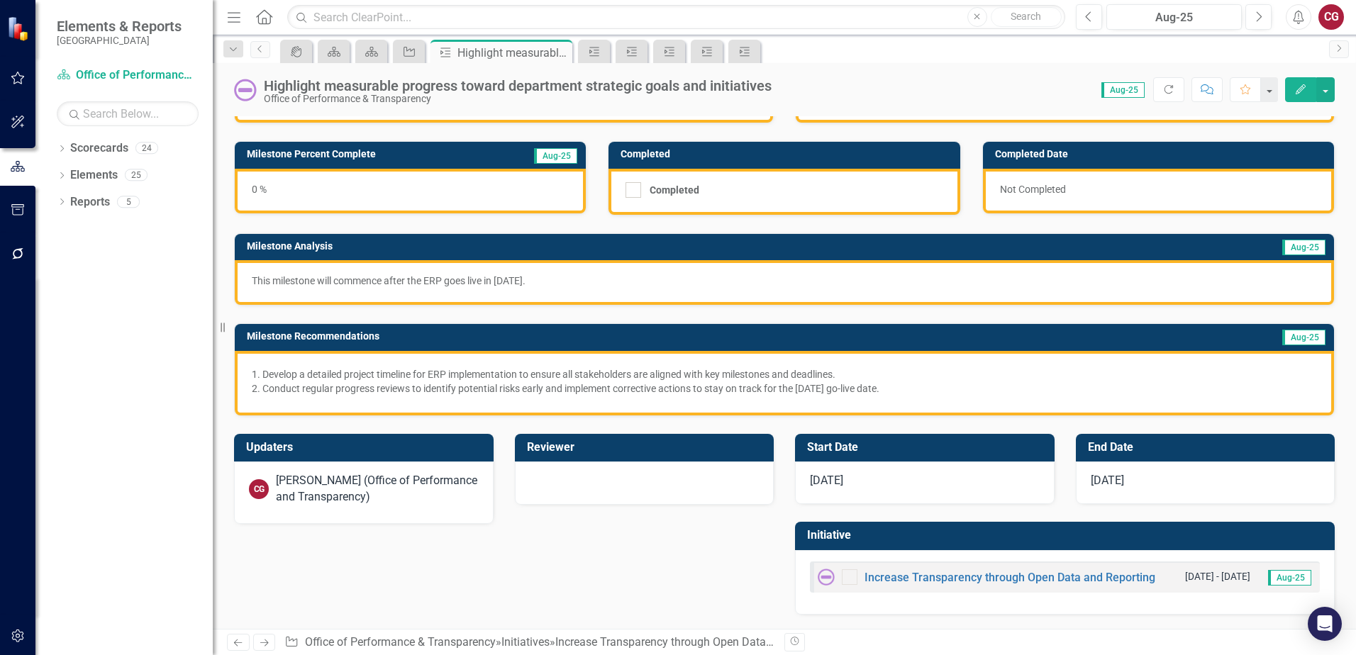
click at [943, 484] on div "1/1/25" at bounding box center [925, 483] width 260 height 43
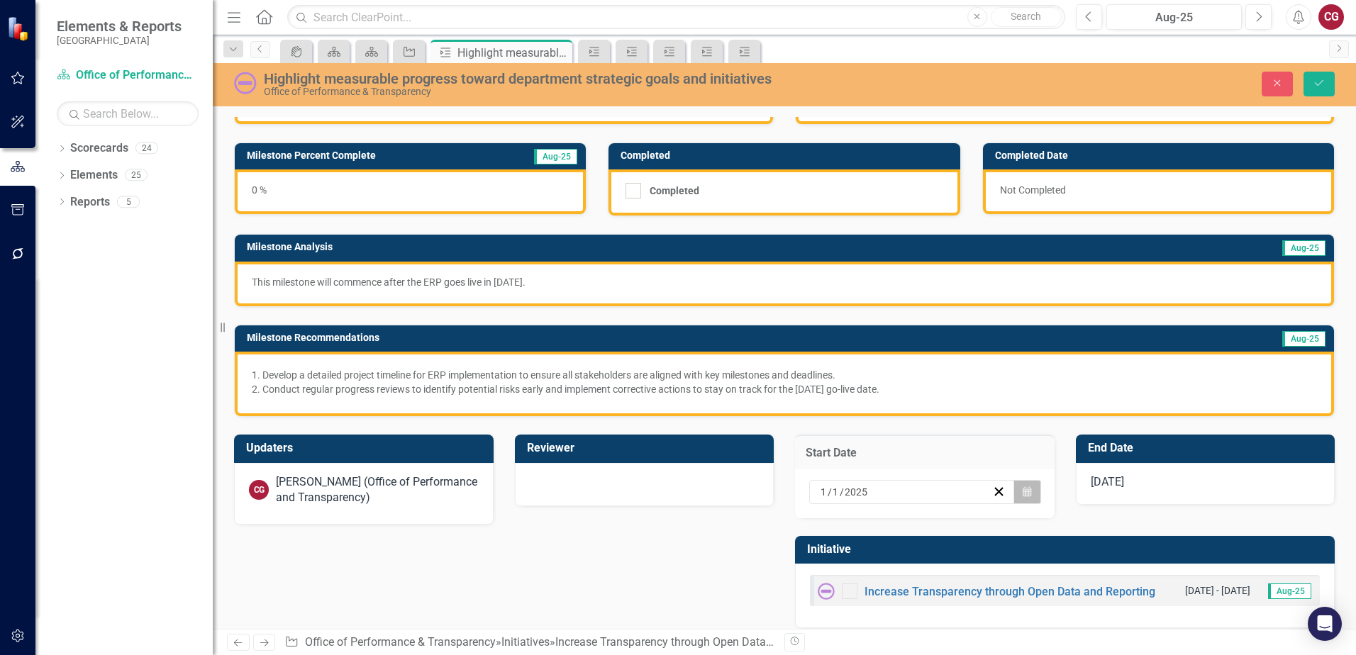
click at [1025, 486] on button "Calendar" at bounding box center [1026, 492] width 27 height 24
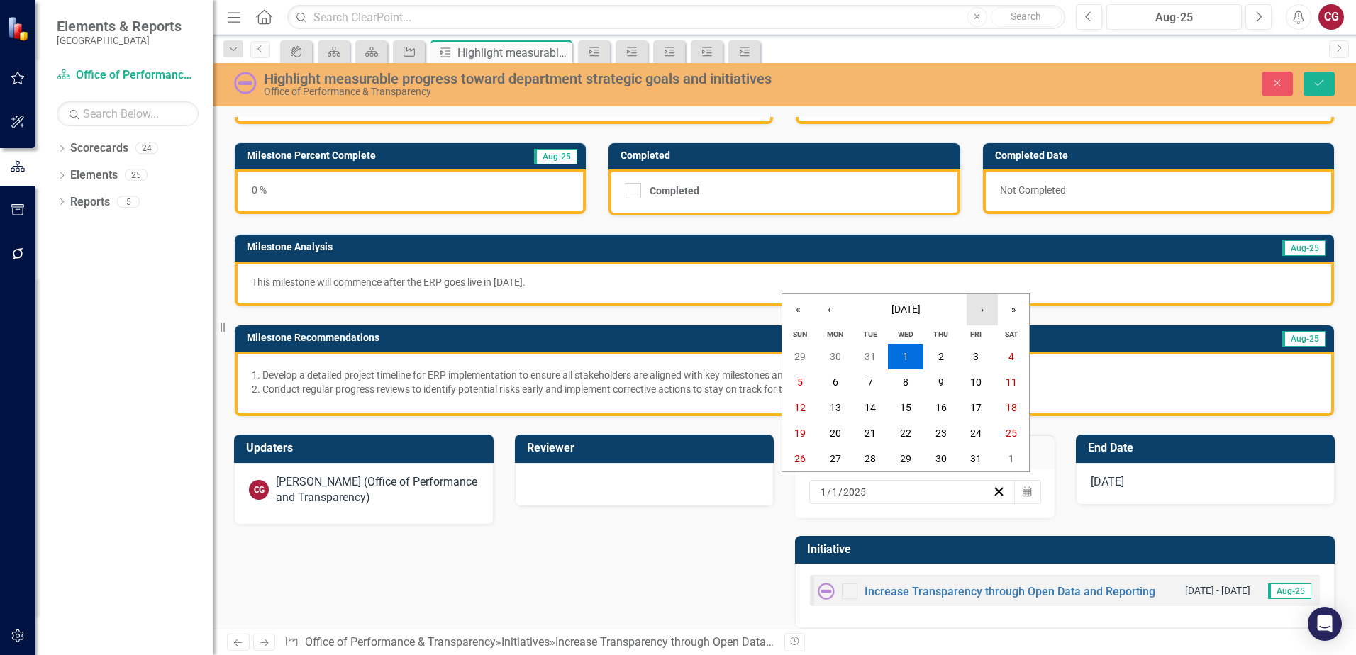
click at [986, 310] on button "›" at bounding box center [982, 309] width 31 height 31
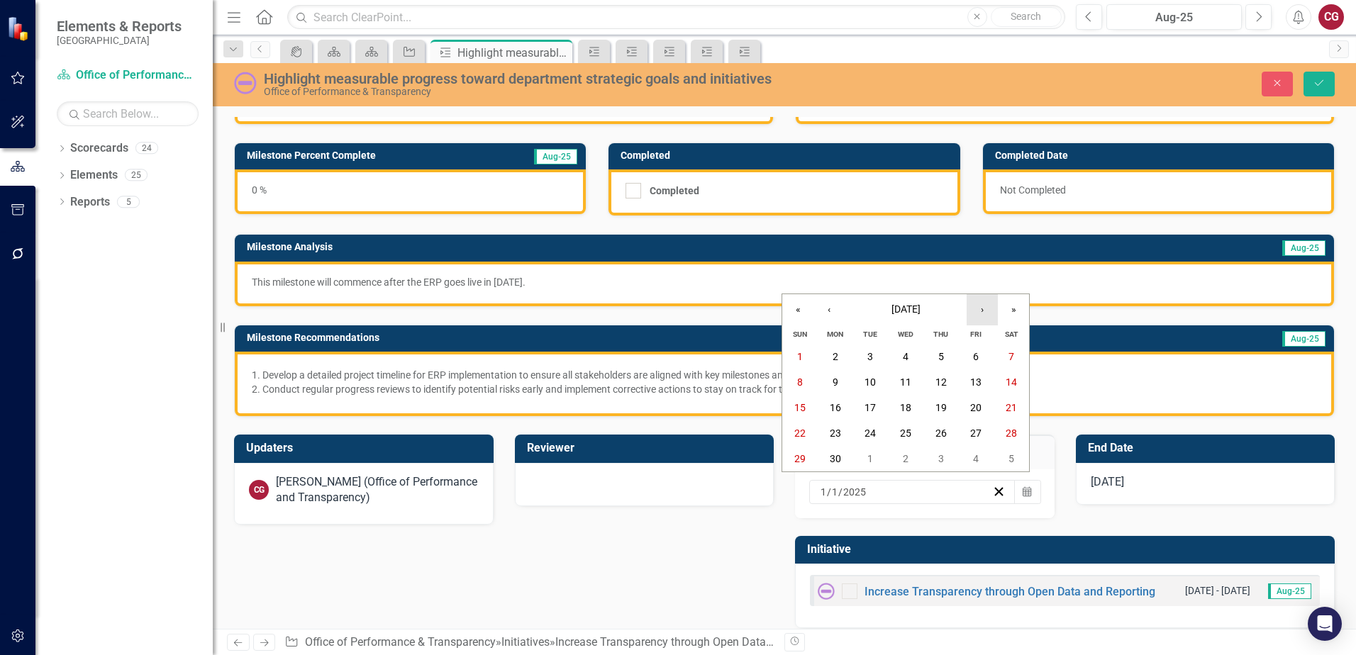
click at [986, 310] on button "›" at bounding box center [982, 309] width 31 height 31
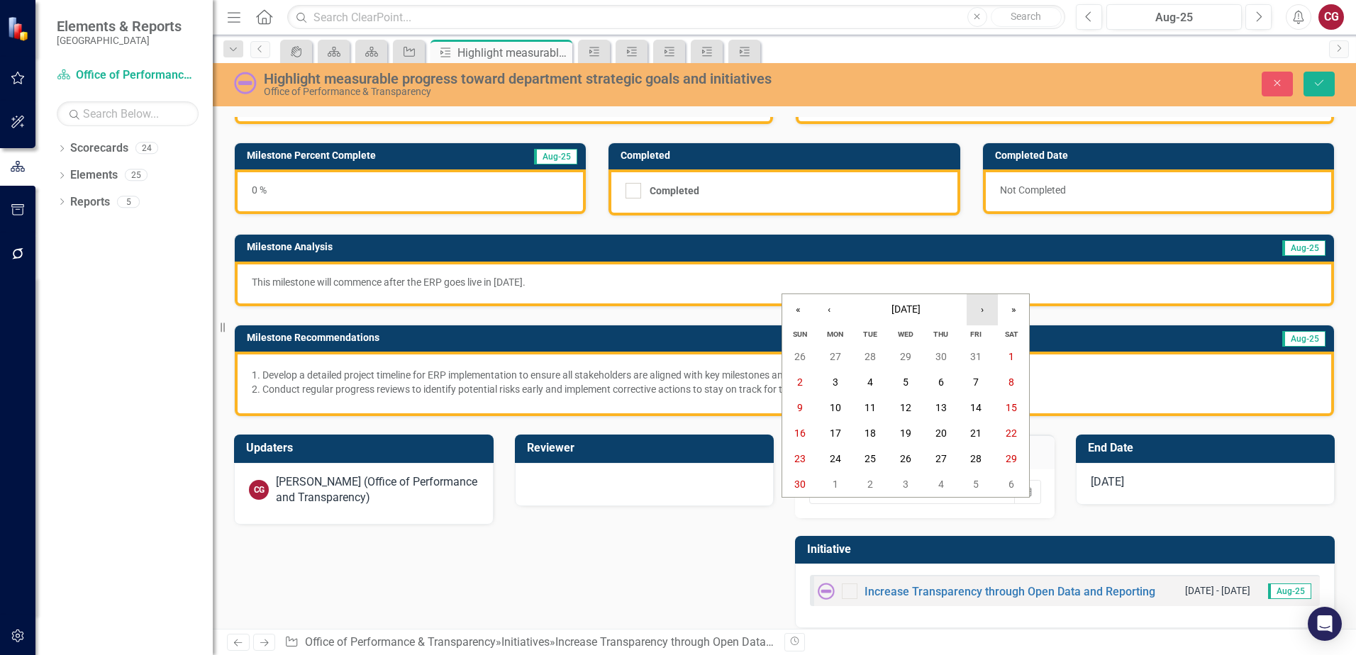
click at [986, 310] on button "›" at bounding box center [982, 309] width 31 height 31
click at [1015, 308] on button "»" at bounding box center [1013, 309] width 31 height 31
click at [874, 406] on abbr "15" at bounding box center [869, 407] width 11 height 11
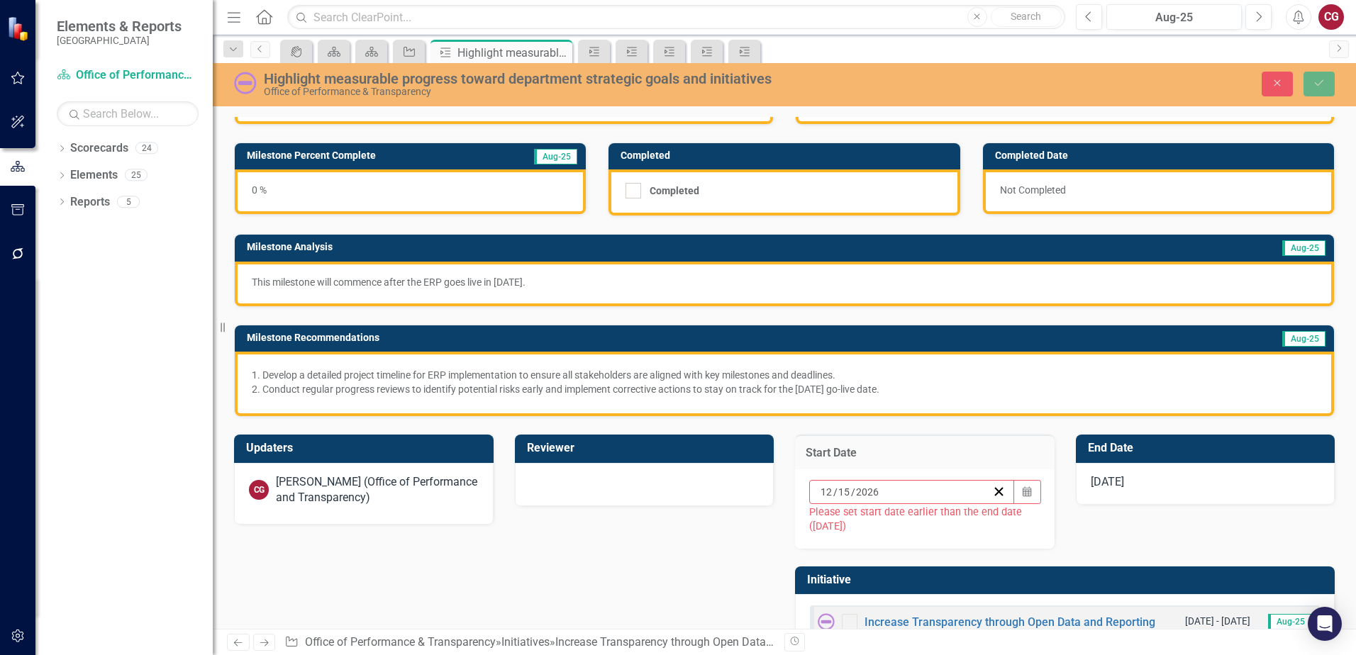
click at [1238, 493] on div "1/1/26" at bounding box center [1206, 484] width 260 height 43
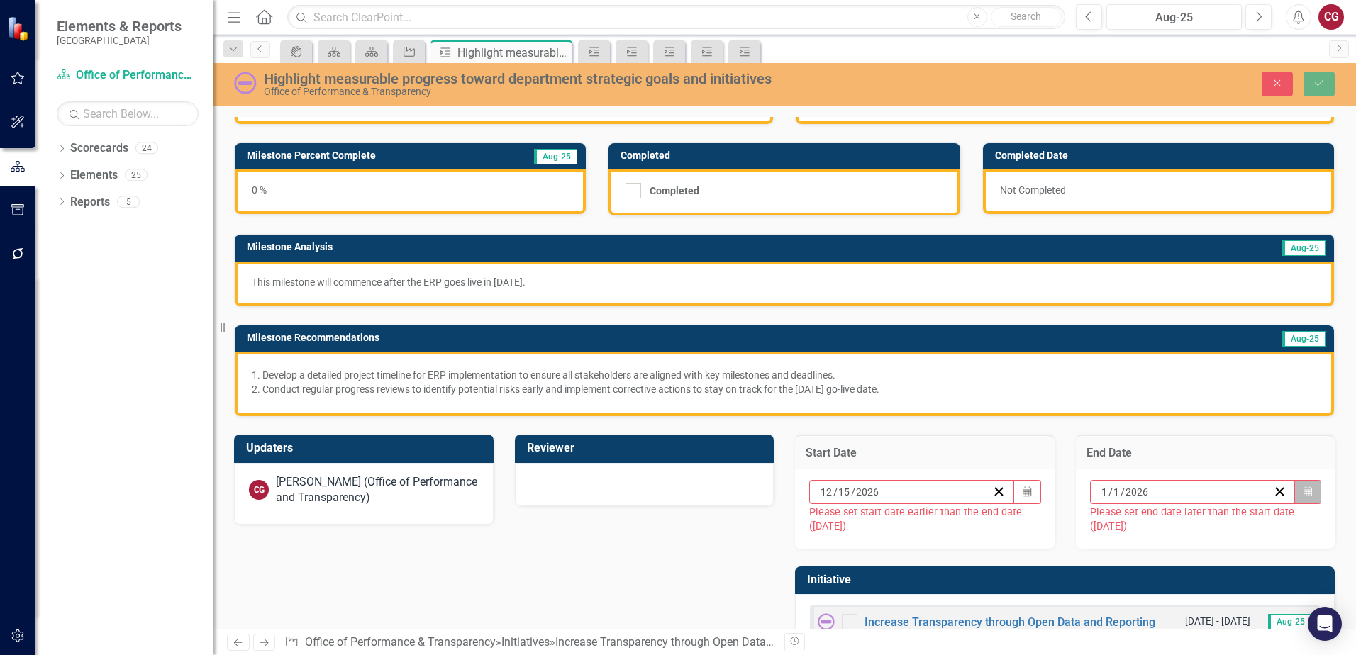
click at [1303, 499] on button "Calendar" at bounding box center [1307, 492] width 27 height 24
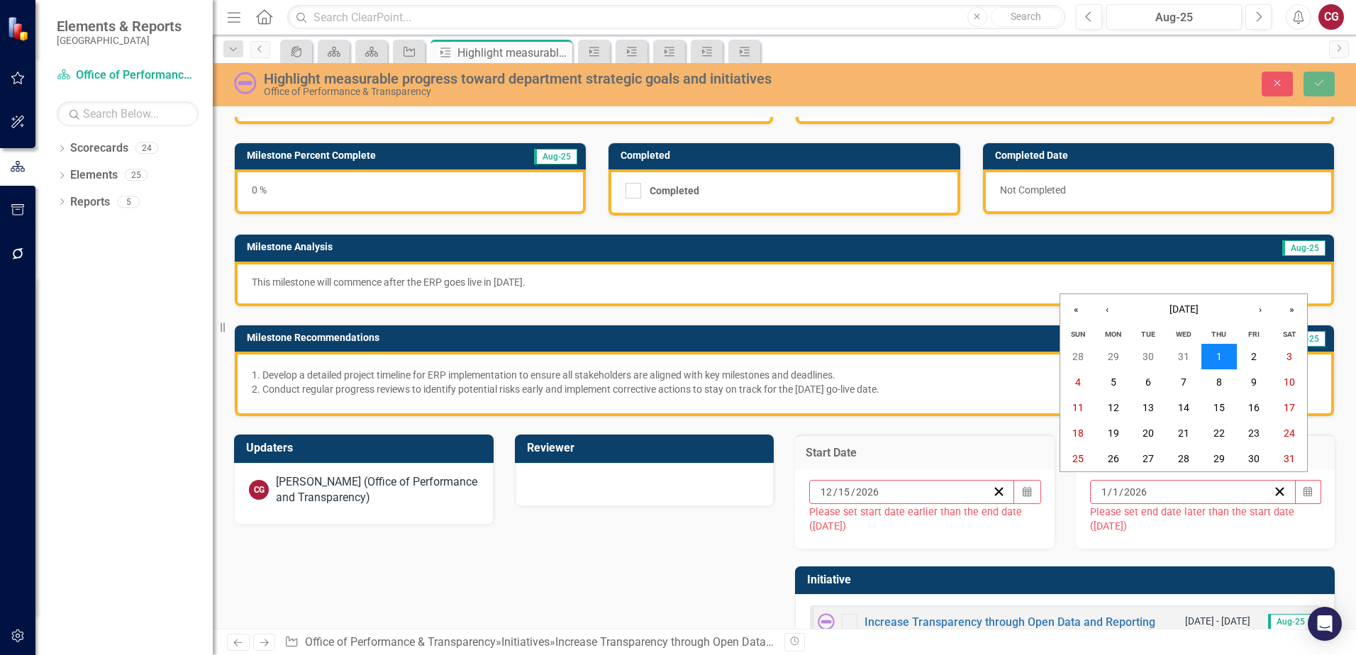
click at [1217, 359] on abbr "1" at bounding box center [1219, 356] width 6 height 11
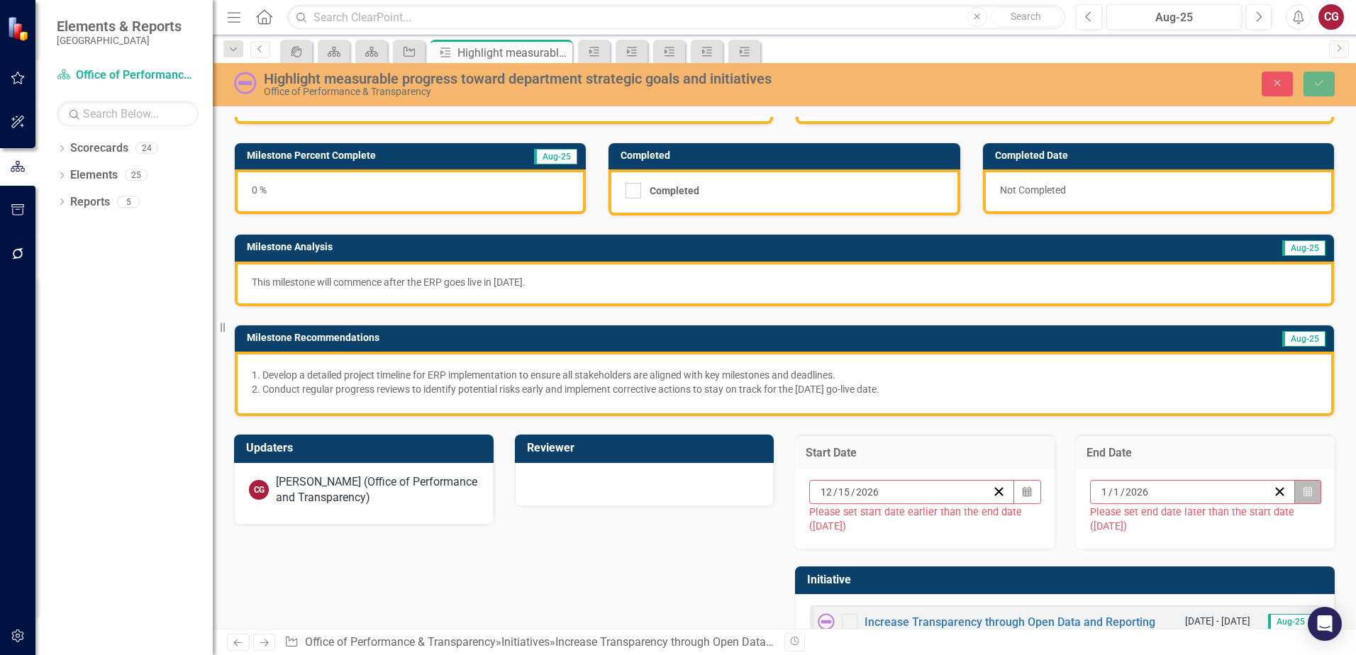
click at [1297, 498] on button "Calendar" at bounding box center [1307, 492] width 27 height 24
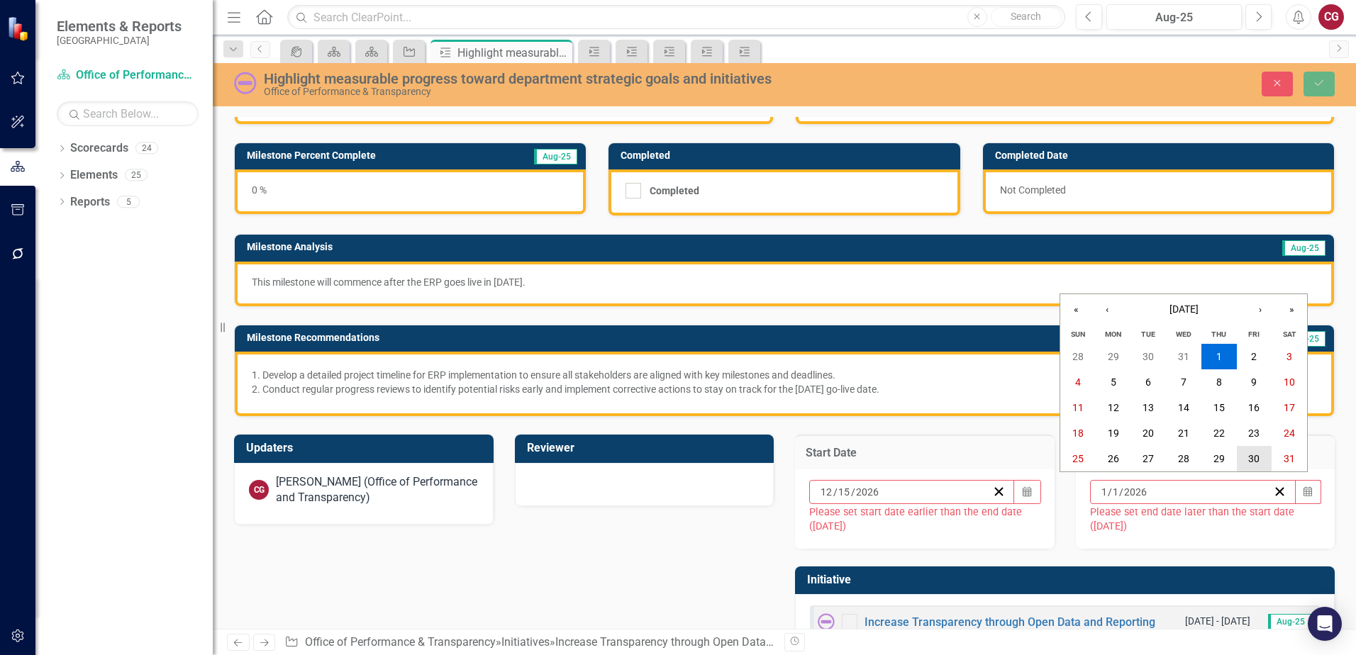
click at [1251, 458] on abbr "30" at bounding box center [1253, 458] width 11 height 11
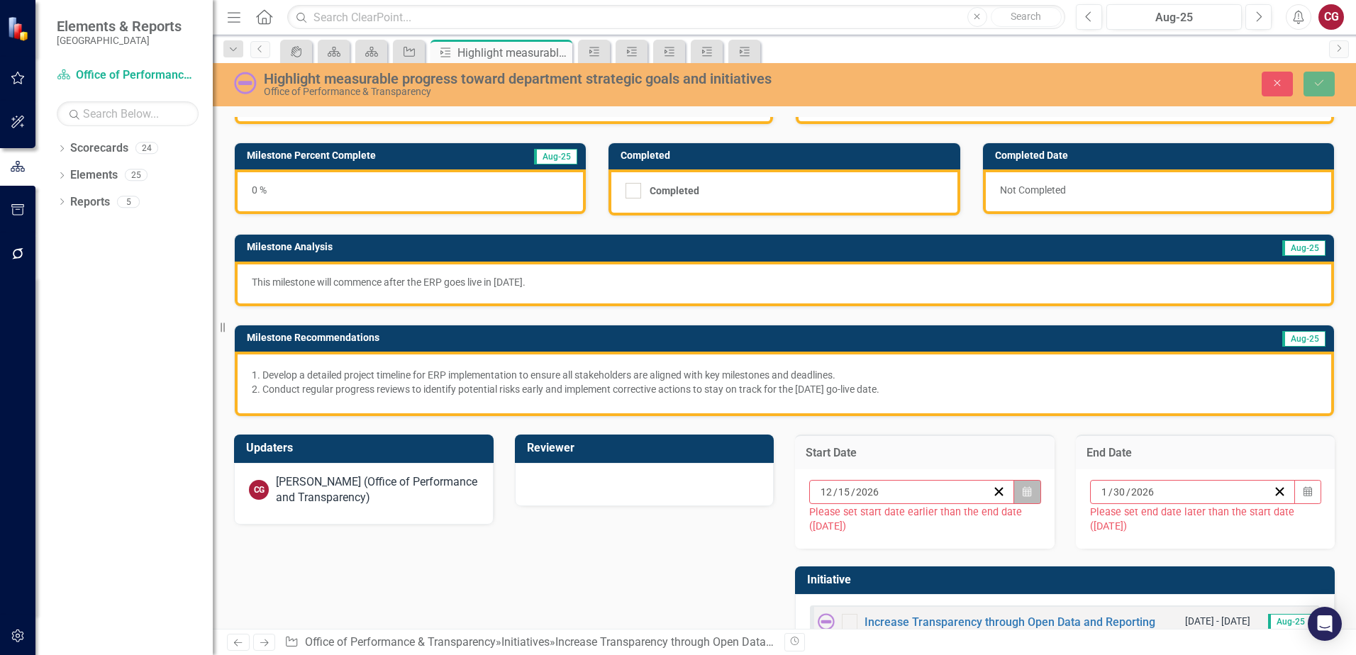
click at [1024, 494] on button "Calendar" at bounding box center [1026, 492] width 27 height 24
click at [1304, 493] on button "Calendar" at bounding box center [1307, 492] width 27 height 24
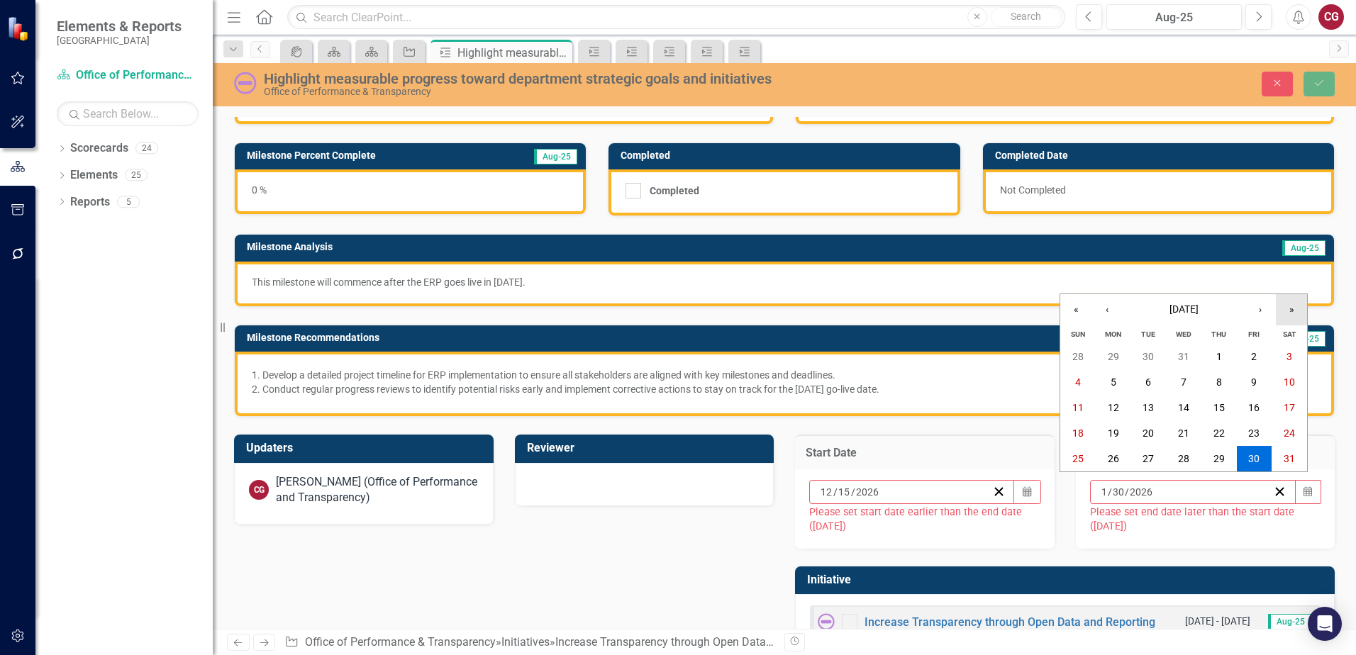
click at [1304, 308] on button "»" at bounding box center [1291, 309] width 31 height 31
click at [1252, 356] on abbr "1" at bounding box center [1254, 356] width 6 height 11
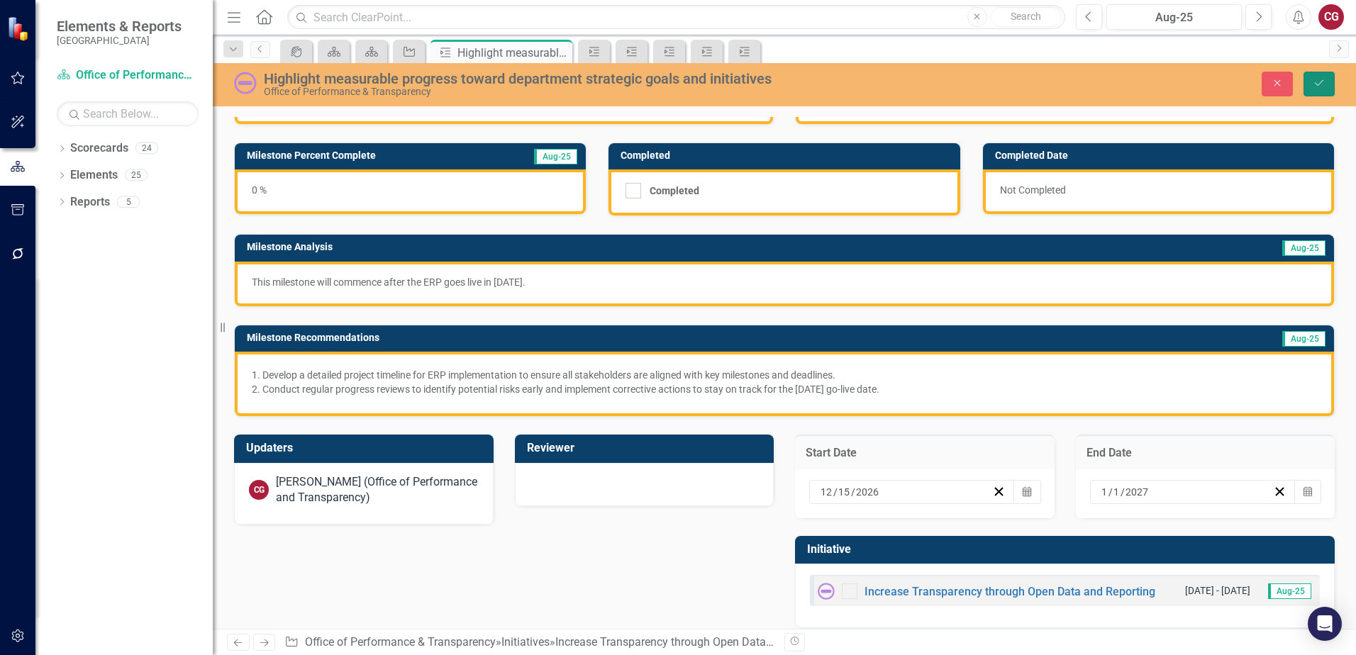
click at [1323, 87] on icon "Save" at bounding box center [1319, 83] width 13 height 10
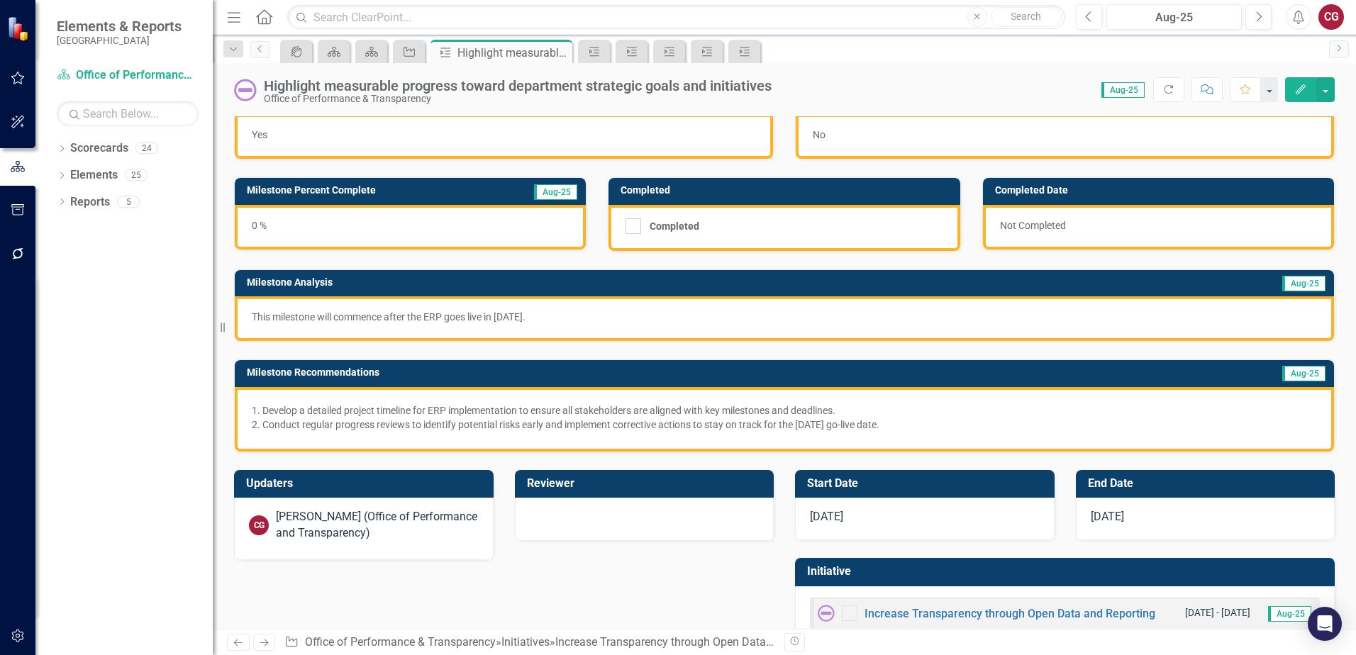
scroll to position [0, 0]
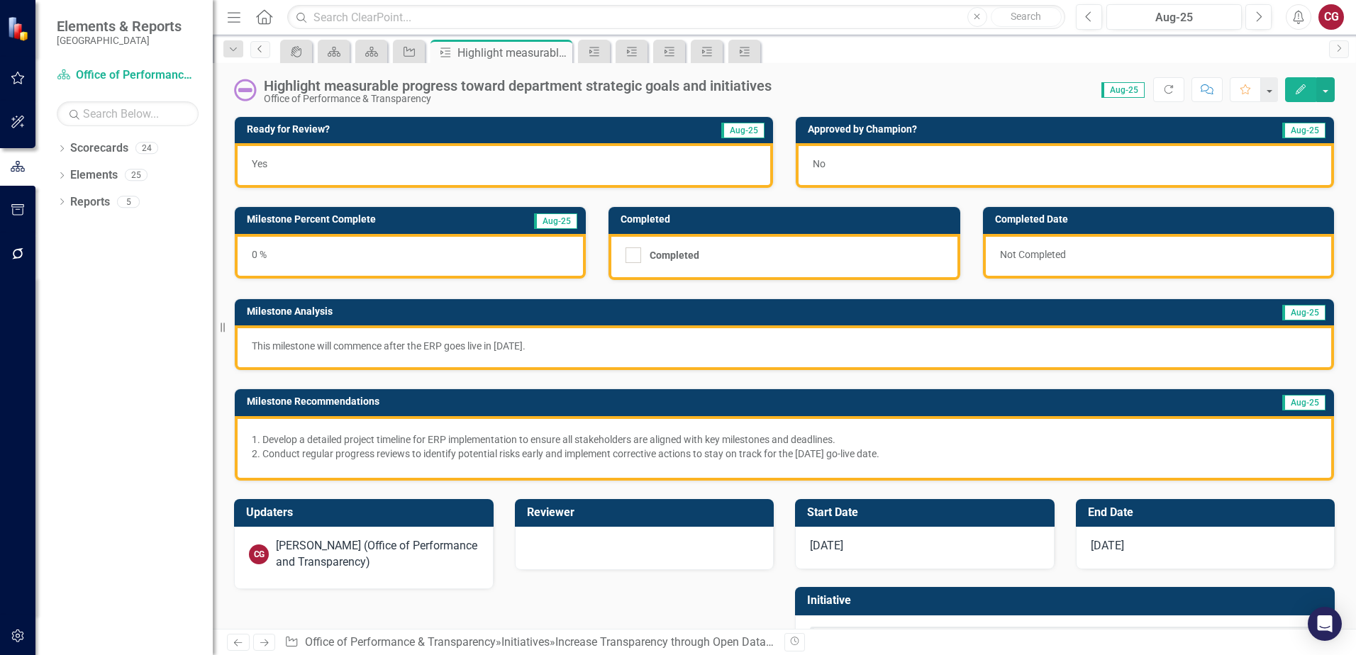
click at [260, 50] on icon "Previous" at bounding box center [260, 49] width 11 height 9
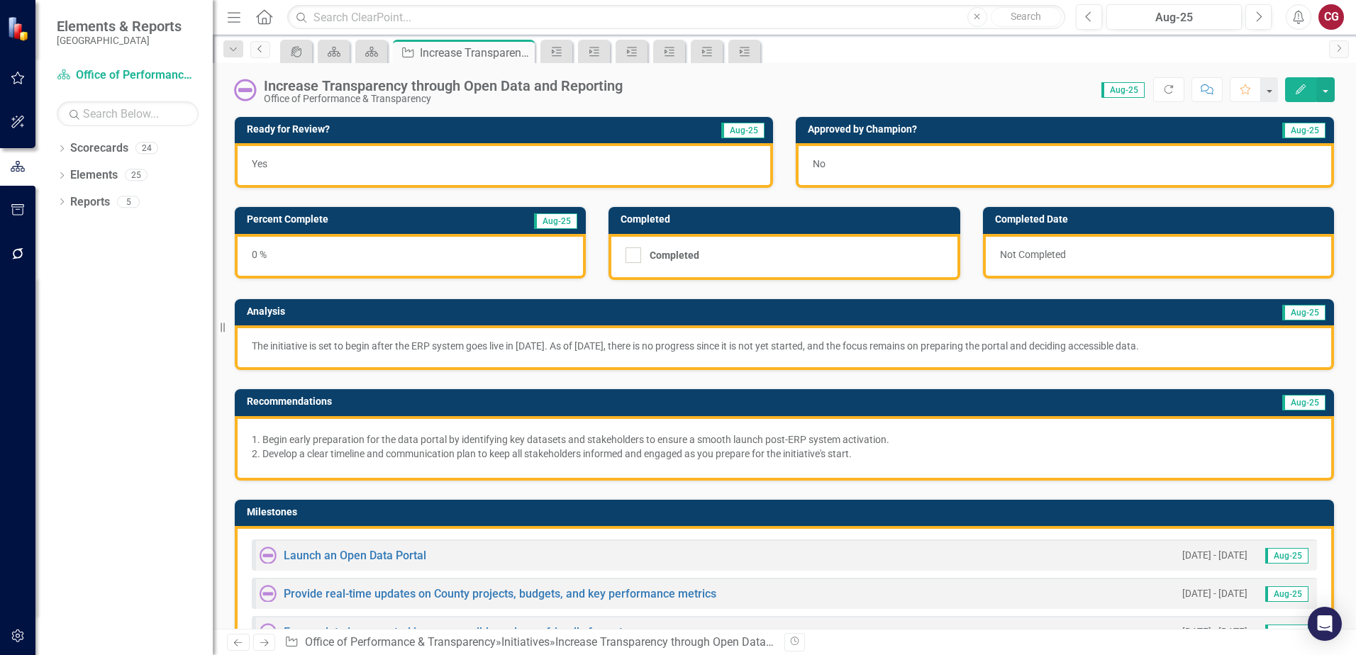
click at [266, 50] on link "Previous" at bounding box center [260, 49] width 20 height 17
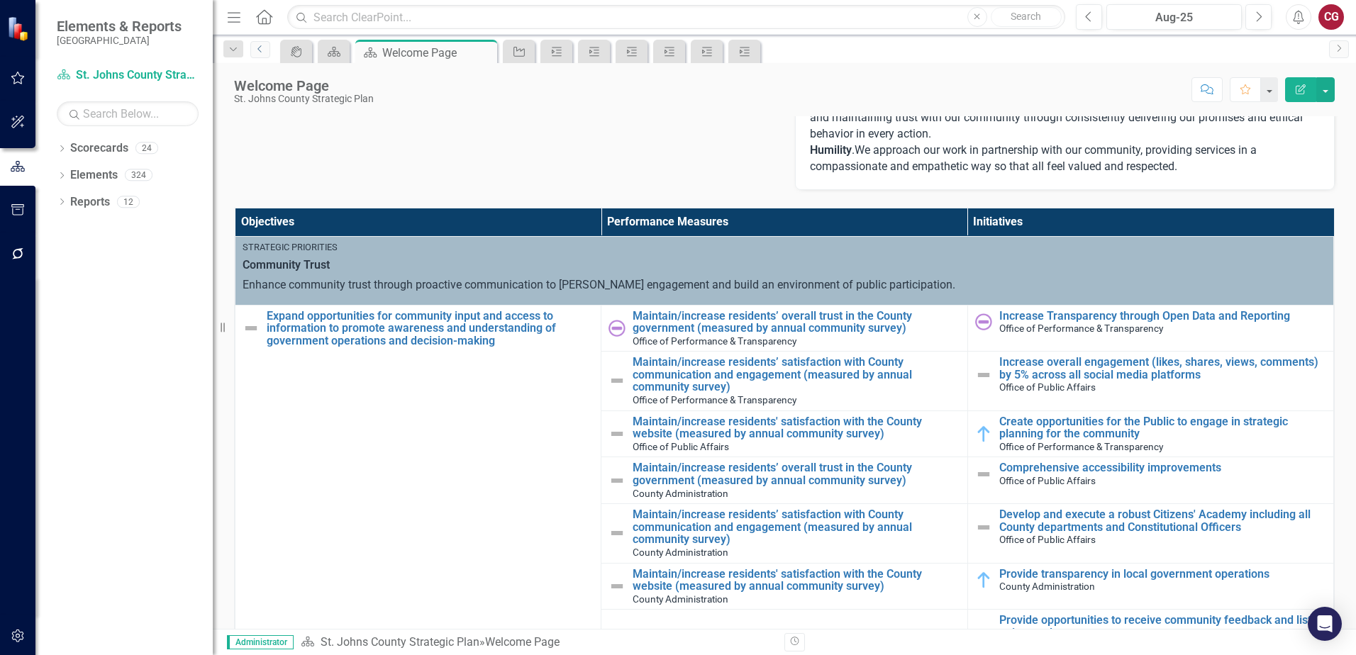
scroll to position [355, 0]
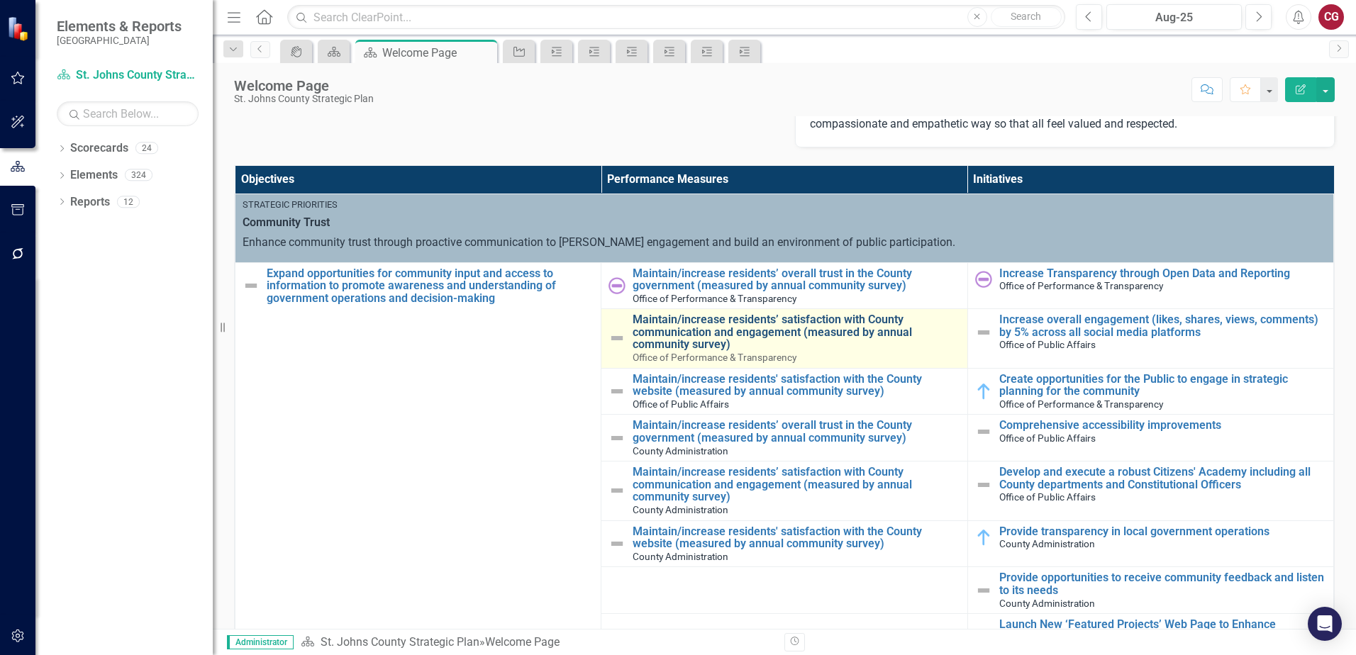
click at [711, 334] on link "Maintain/increase residents’ satisfaction with County communication and engagem…" at bounding box center [796, 332] width 327 height 38
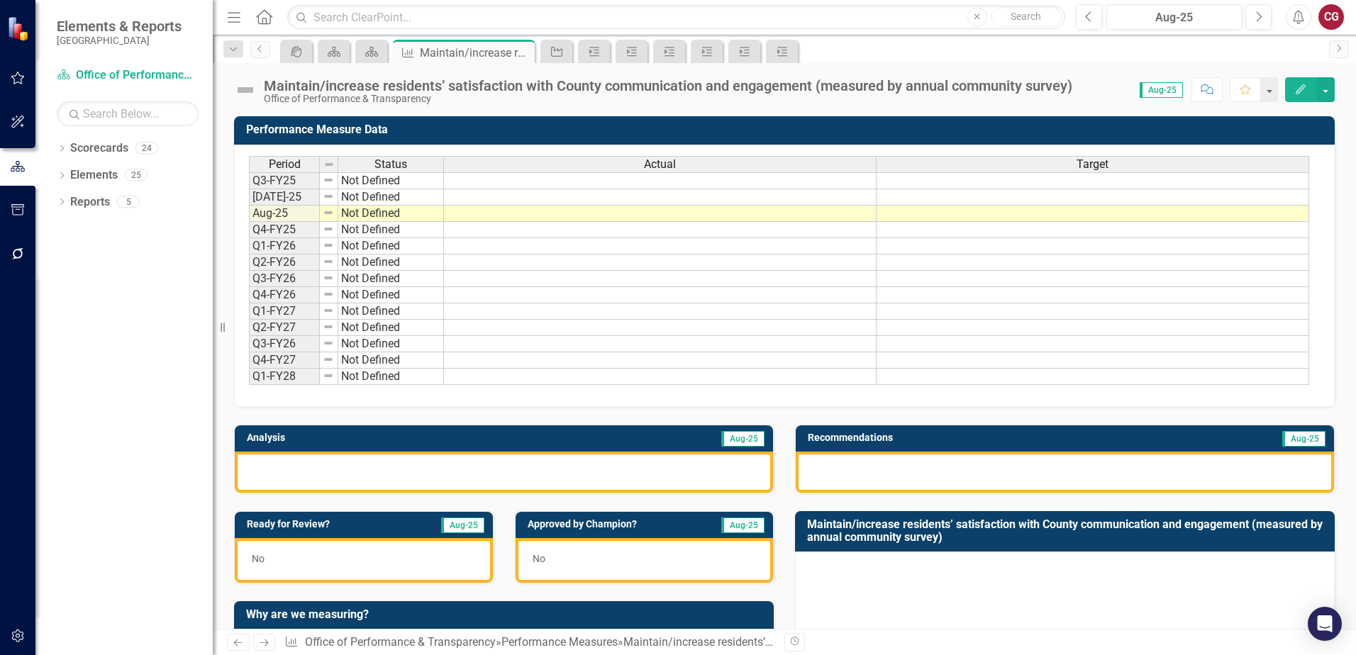
click at [708, 155] on div "Period Status Actual Target Q3-FY25 Not Defined Jul-25 Not Defined Aug-25 Not D…" at bounding box center [784, 276] width 1101 height 262
click at [708, 156] on th "Actual" at bounding box center [660, 164] width 433 height 16
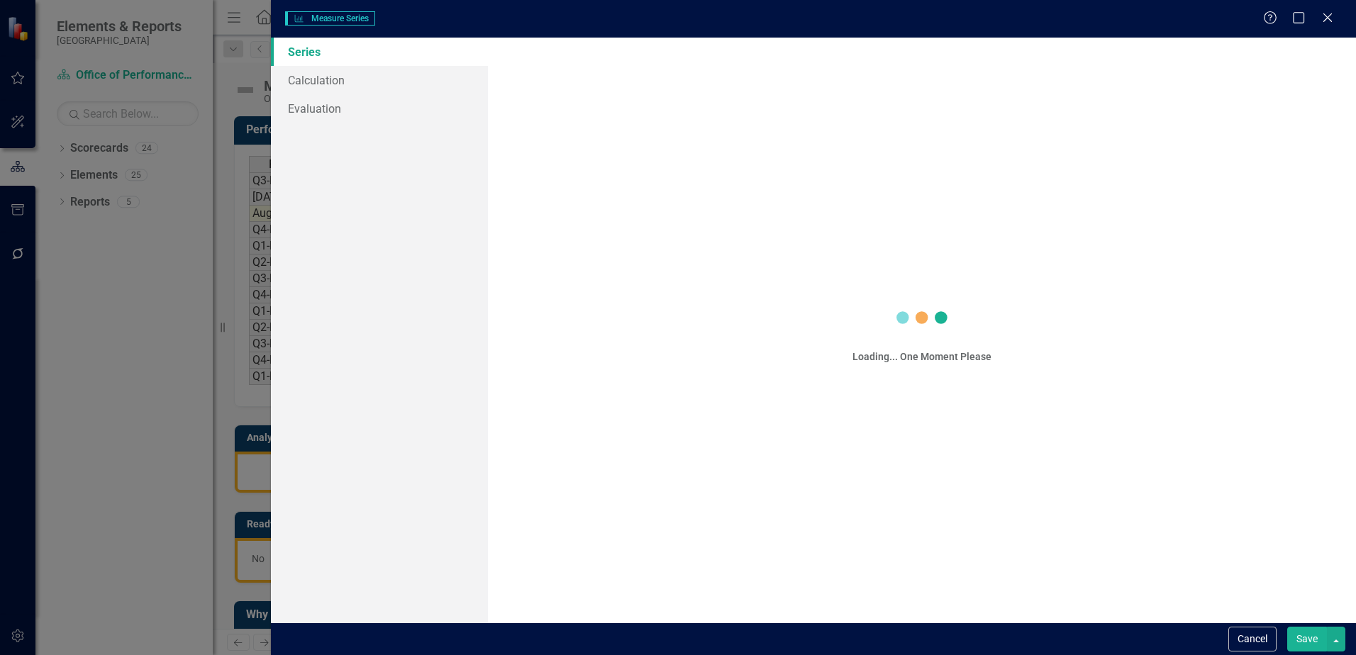
click at [701, 162] on div "Measure Series Measure Series Help Maximize Close Series Calculation Evaluation…" at bounding box center [678, 327] width 1356 height 655
click at [701, 163] on div "Measure Series Measure Series Help Maximize Close Series Calculation Evaluation…" at bounding box center [678, 327] width 1356 height 655
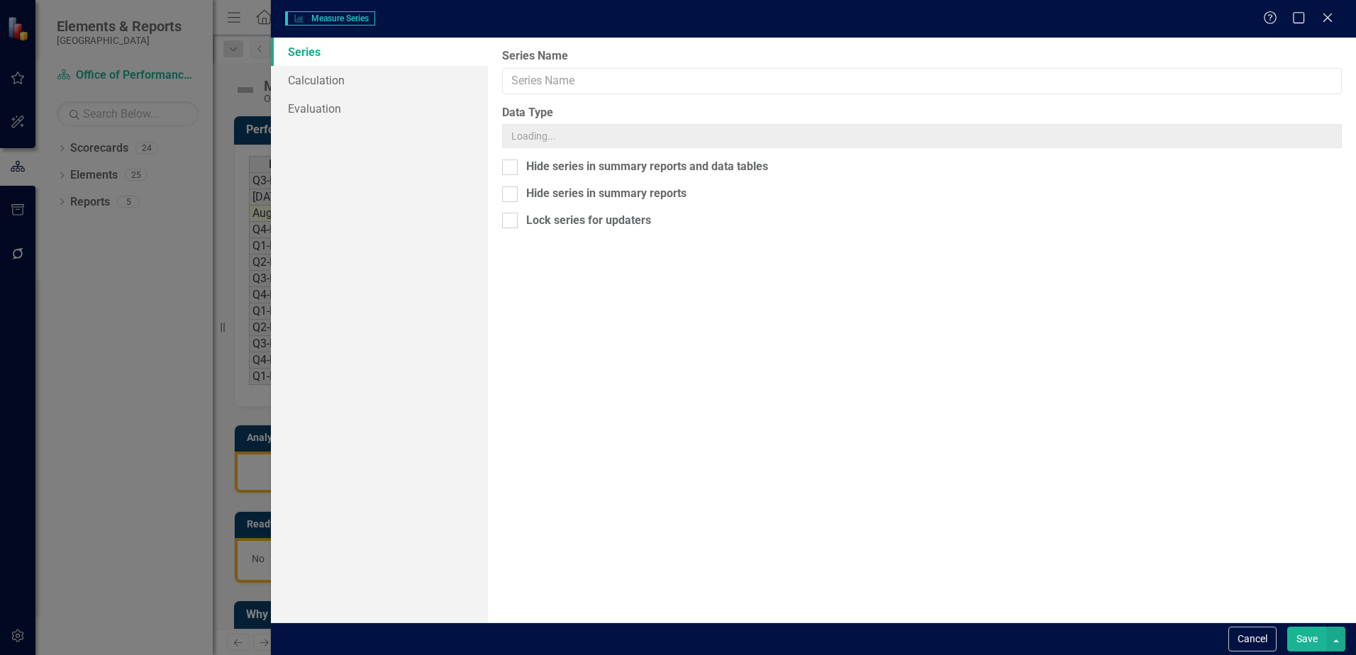
type input "Actual"
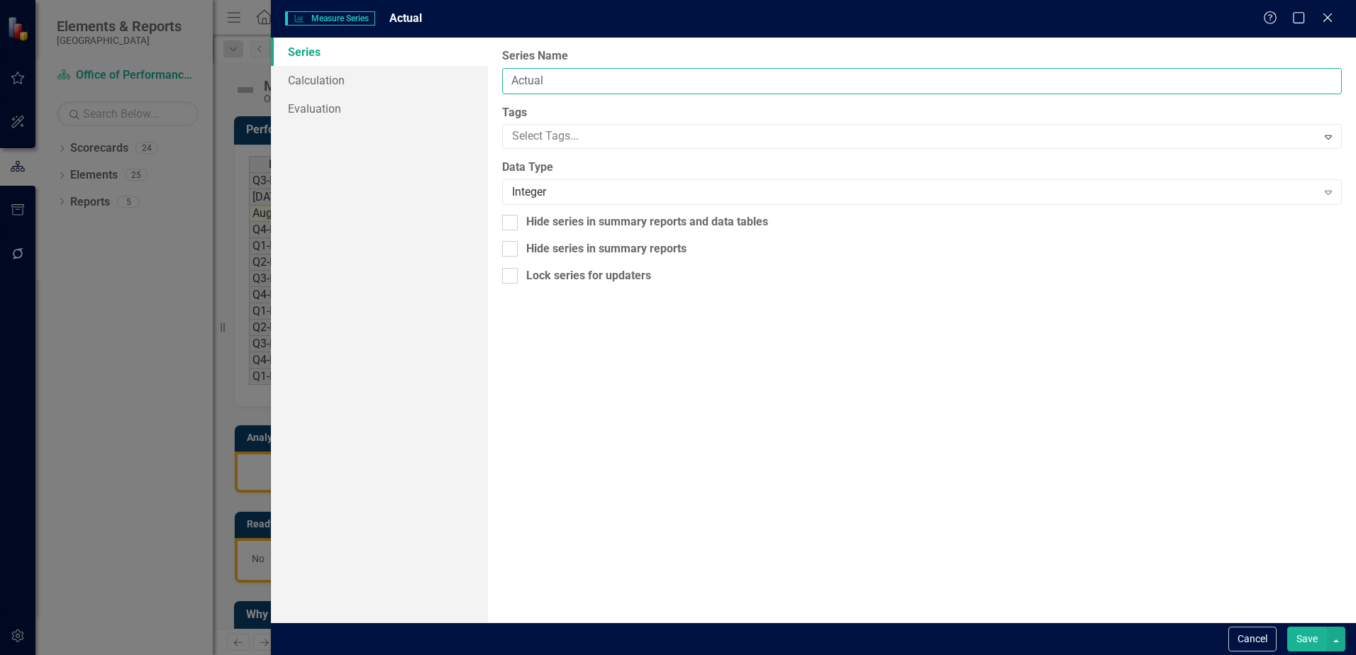
click at [637, 84] on input "Actual" at bounding box center [922, 81] width 840 height 26
click at [1235, 633] on button "Cancel" at bounding box center [1252, 639] width 48 height 25
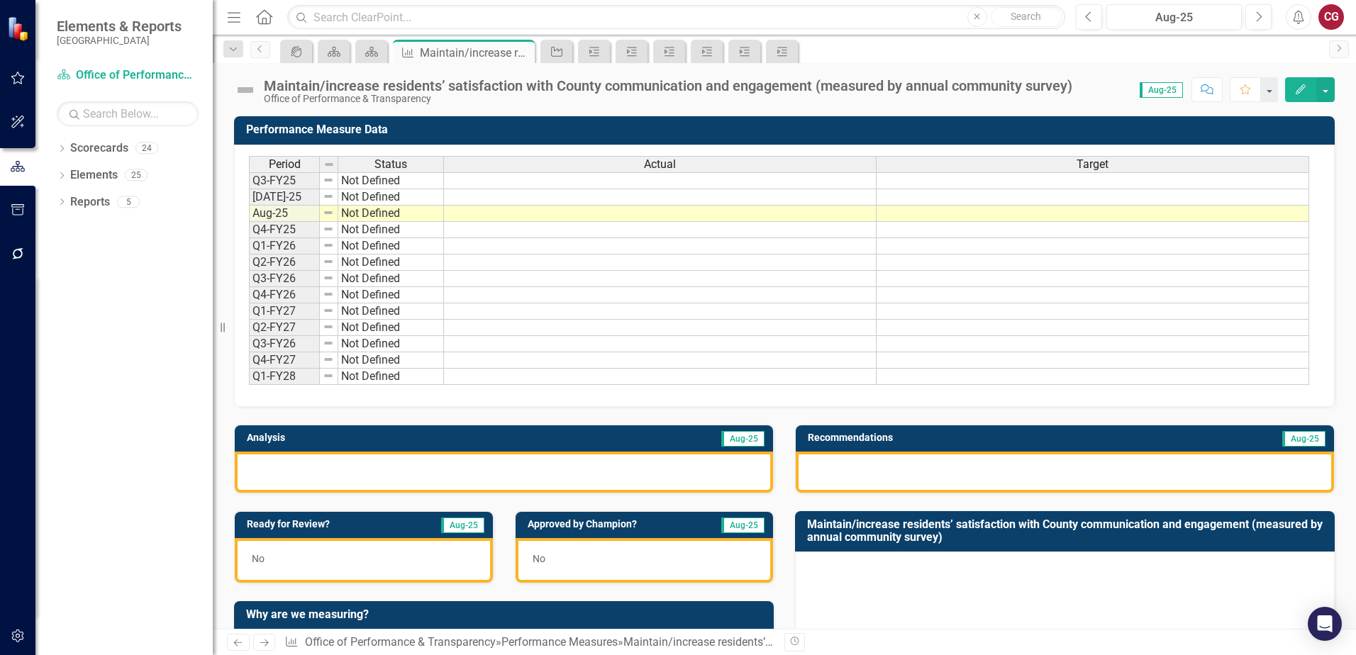
click at [556, 218] on td at bounding box center [660, 214] width 433 height 16
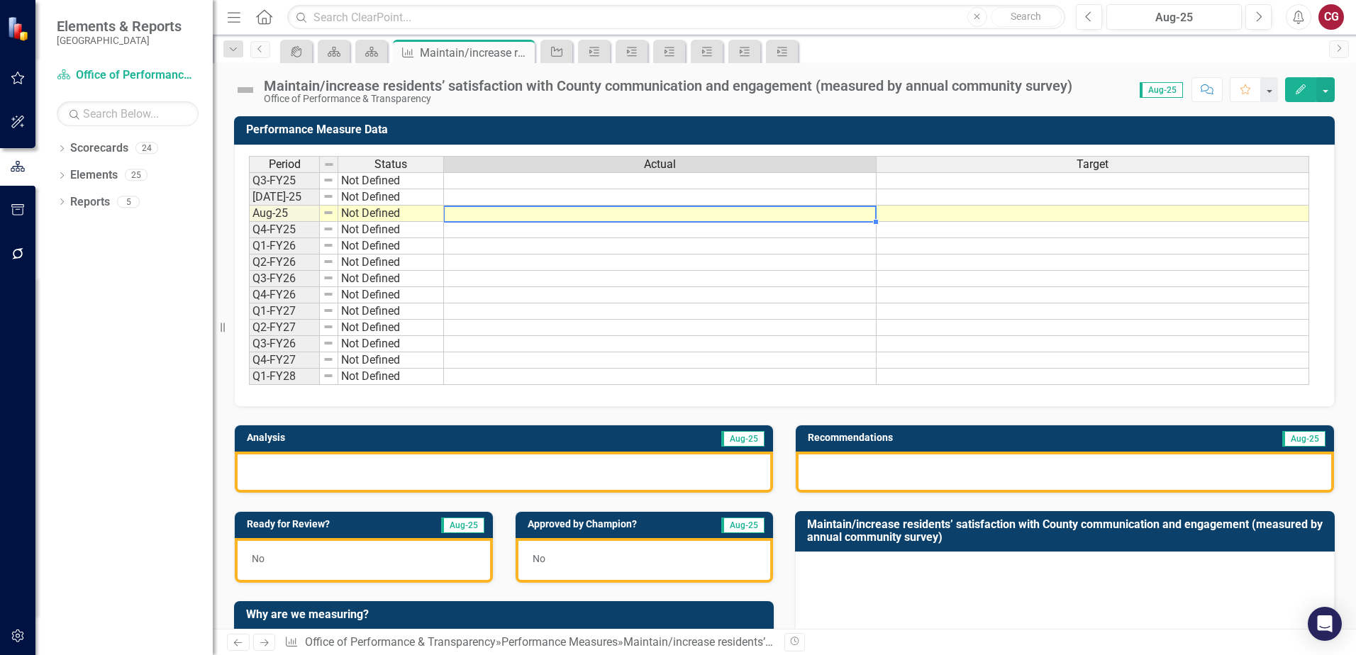
click at [556, 218] on td at bounding box center [660, 214] width 433 height 16
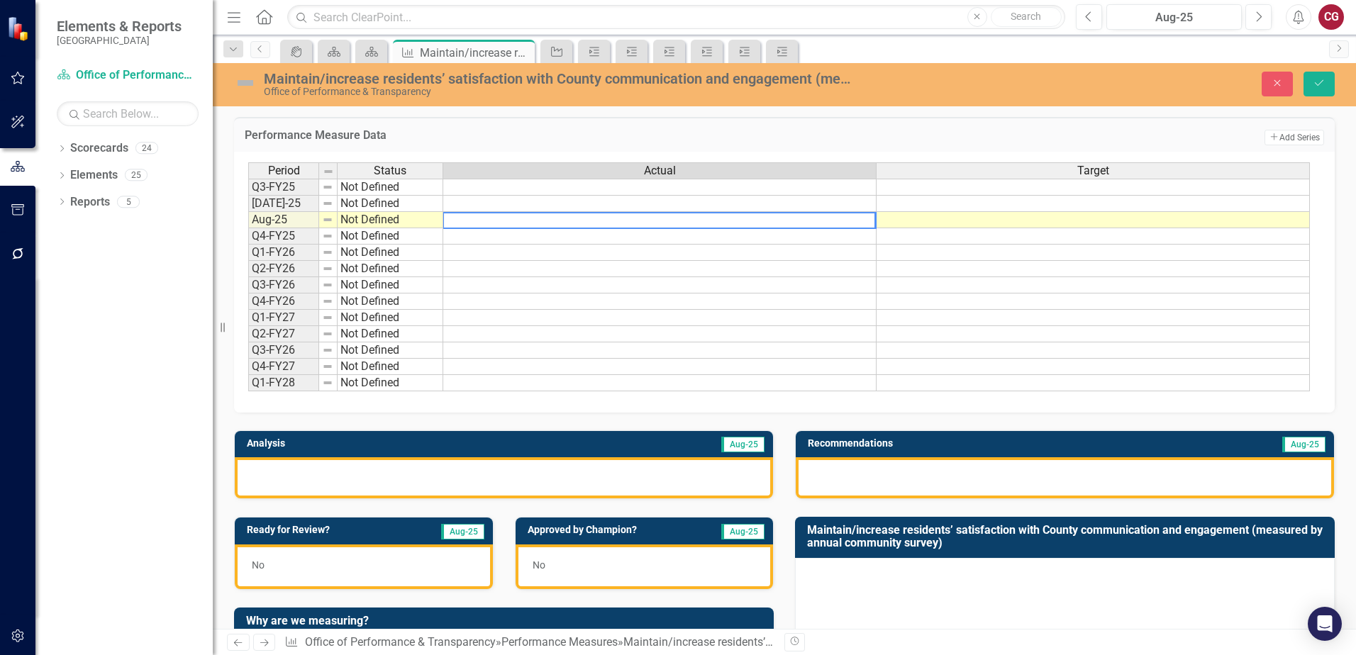
click at [556, 218] on textarea at bounding box center [658, 220] width 433 height 17
type textarea "jhlikjhjkhnpikjh"
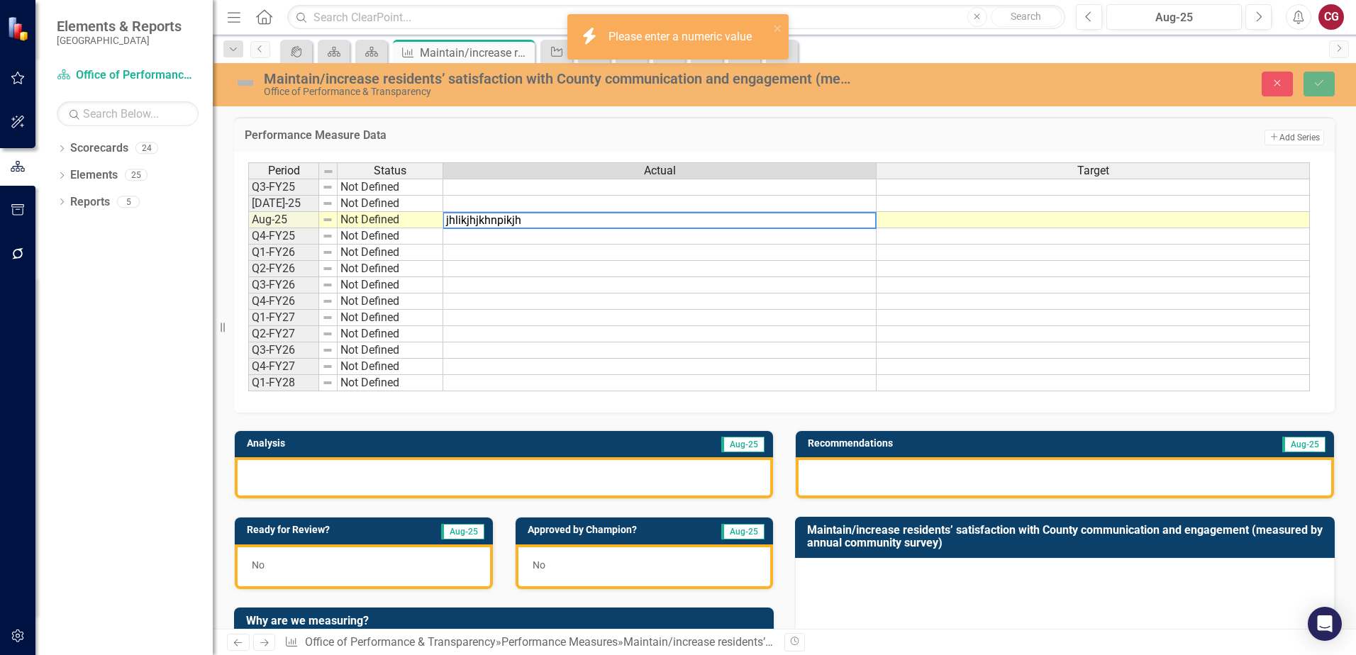
drag, startPoint x: 550, startPoint y: 218, endPoint x: 386, endPoint y: 221, distance: 163.8
click at [386, 221] on div "Period Status Actual Target Q3-FY25 Not Defined Jul-25 Not Defined Aug-25 Not D…" at bounding box center [779, 277] width 1062 height 230
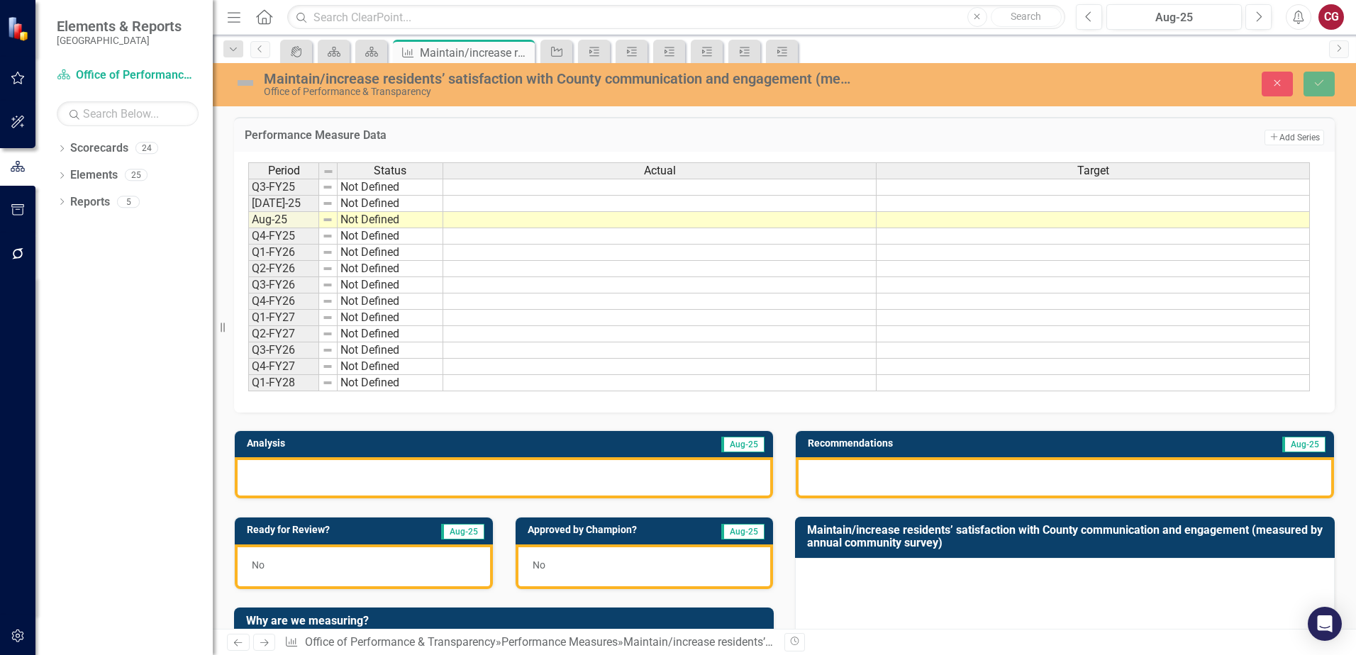
click at [1294, 90] on div "Close Save" at bounding box center [1117, 84] width 455 height 25
click at [1285, 90] on button "Close" at bounding box center [1277, 84] width 31 height 25
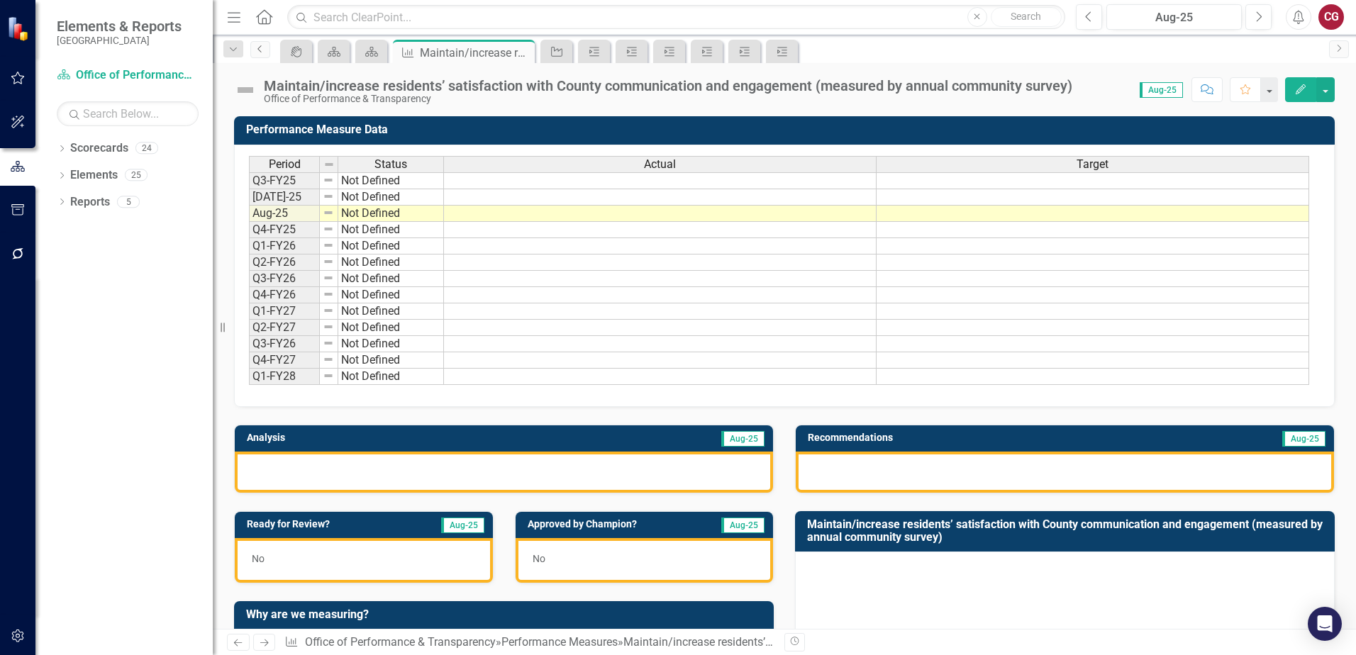
click at [267, 50] on link "Previous" at bounding box center [260, 49] width 20 height 17
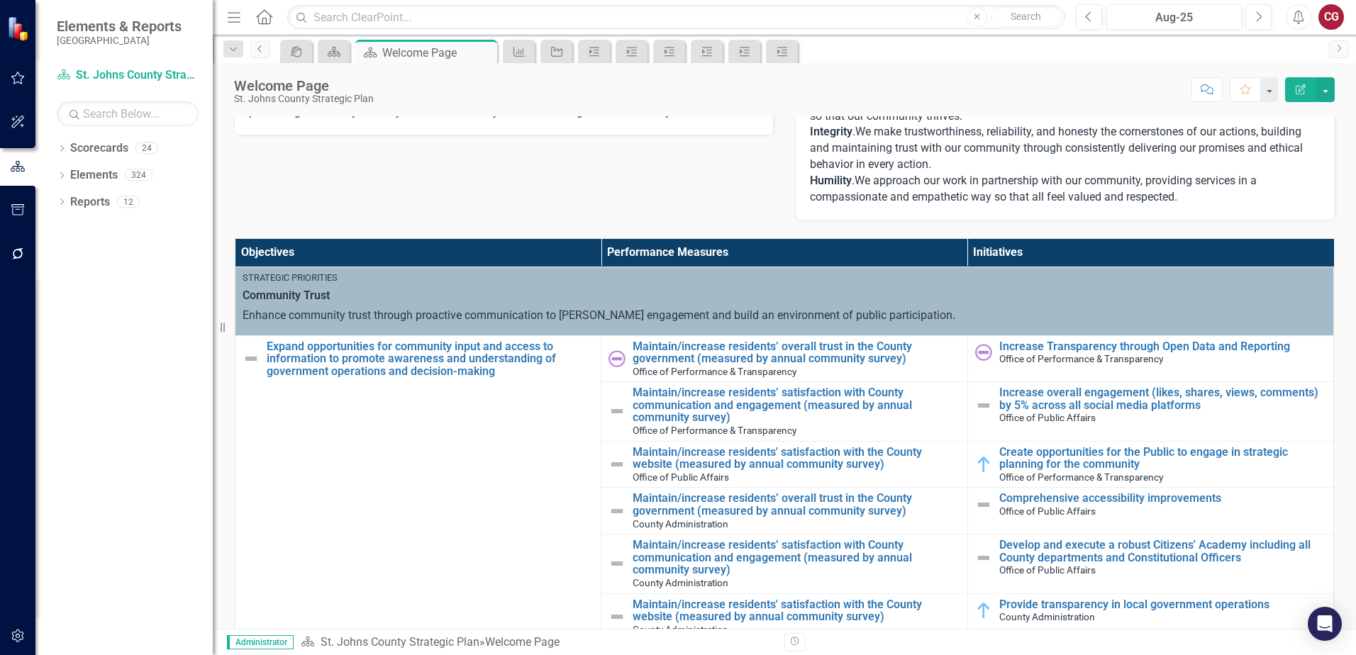
scroll to position [284, 0]
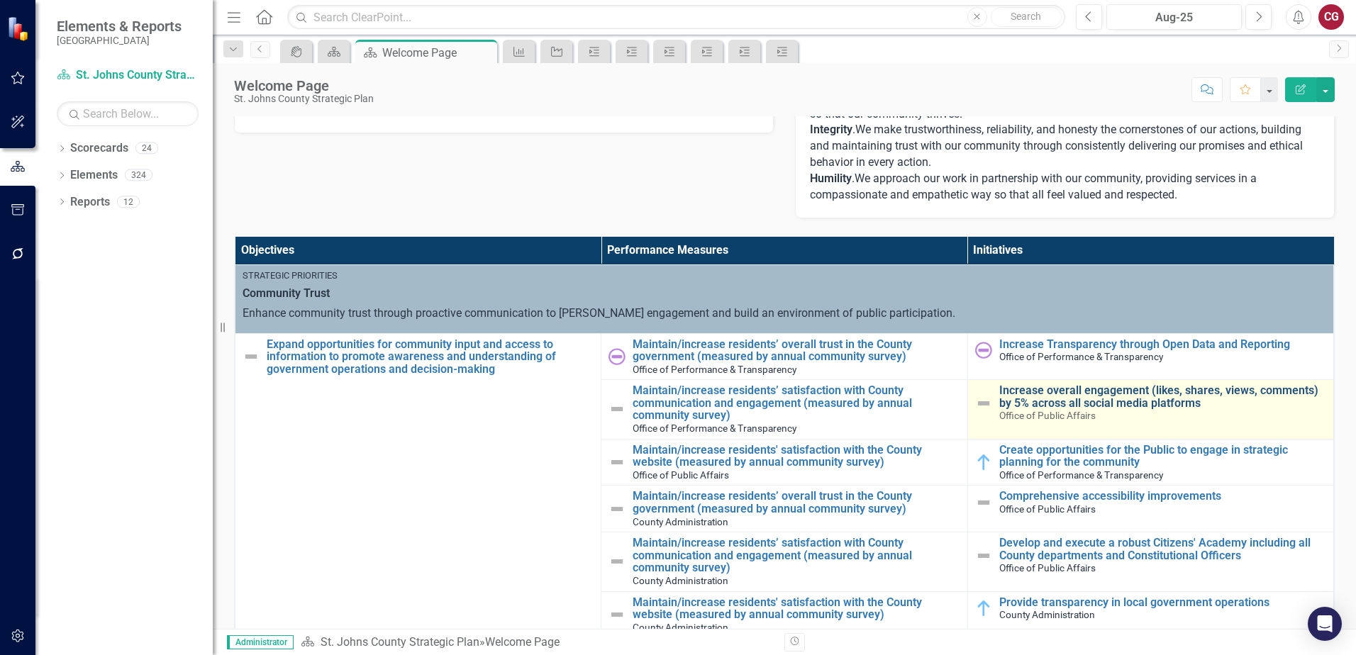
click at [1071, 396] on link "Increase overall engagement (likes, shares, views, comments) by 5% across all s…" at bounding box center [1162, 396] width 327 height 25
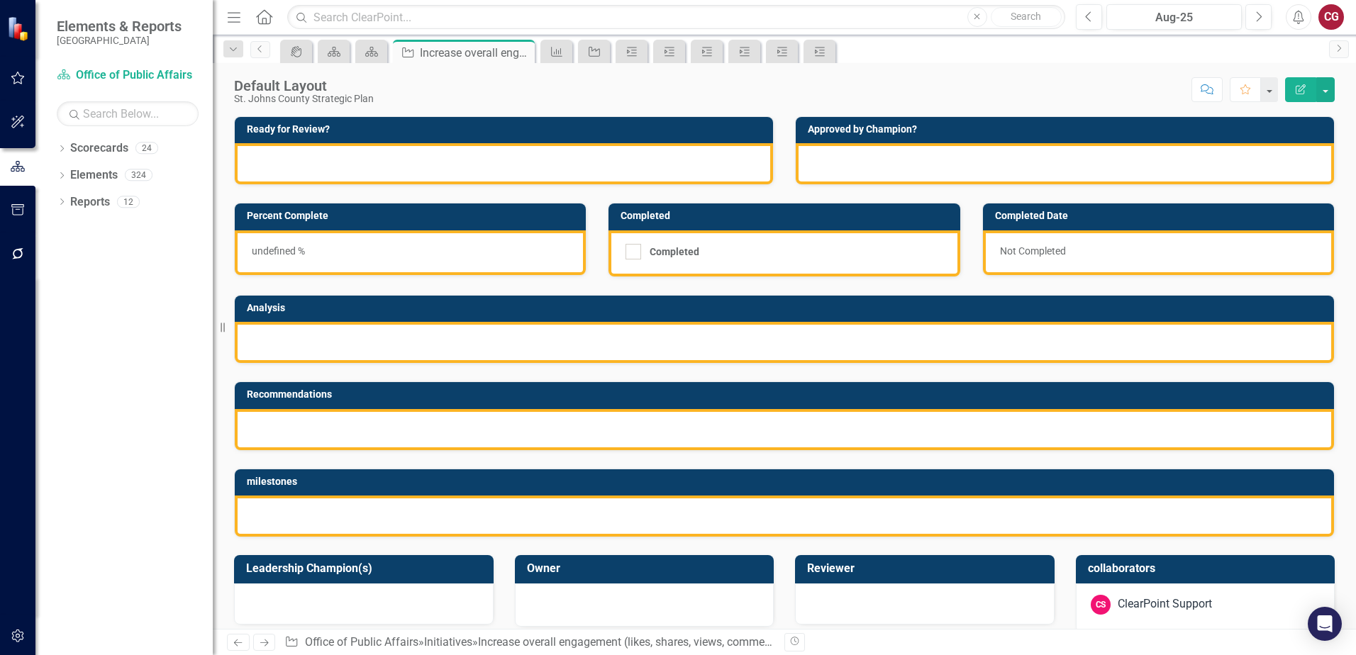
checkbox input "true"
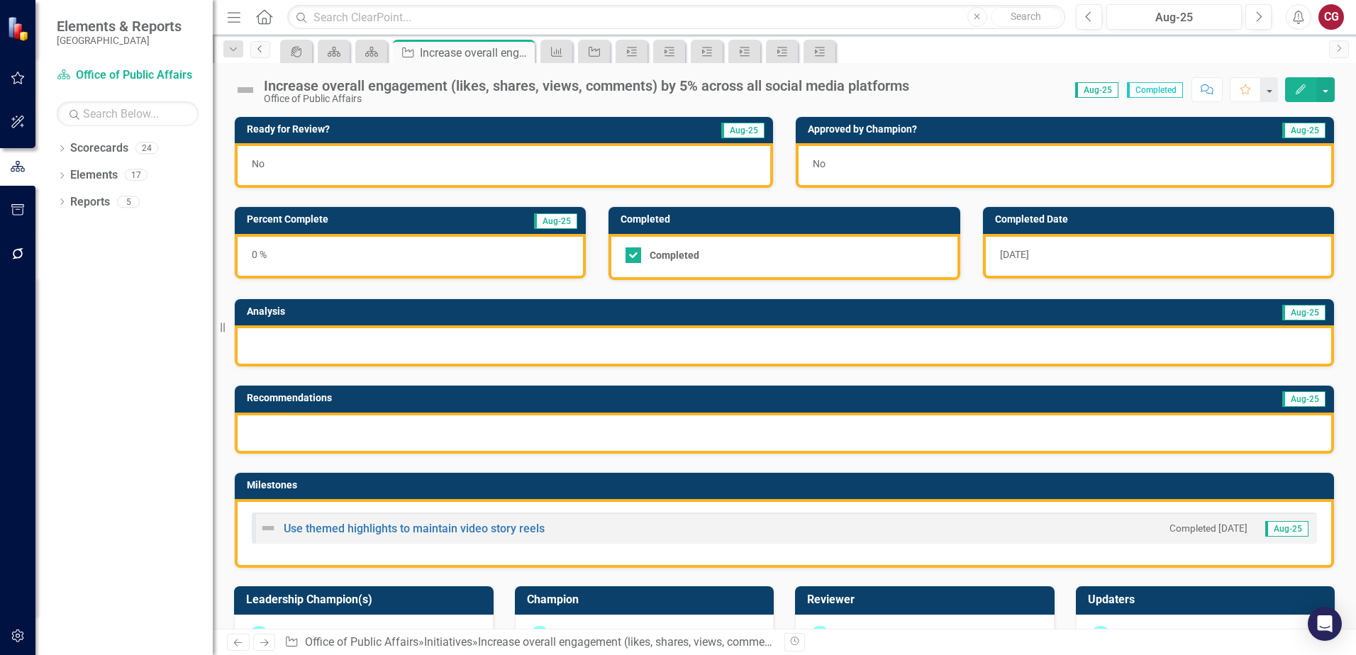
click at [262, 53] on link "Previous" at bounding box center [260, 49] width 20 height 17
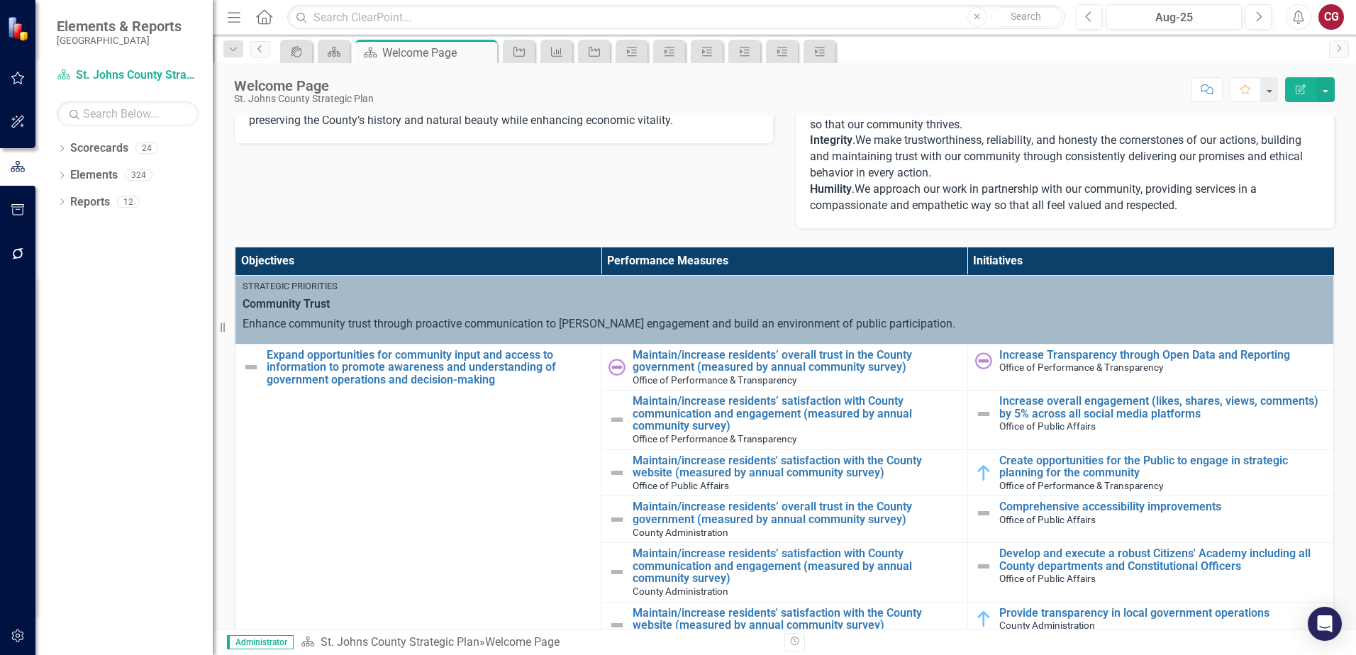
scroll to position [284, 0]
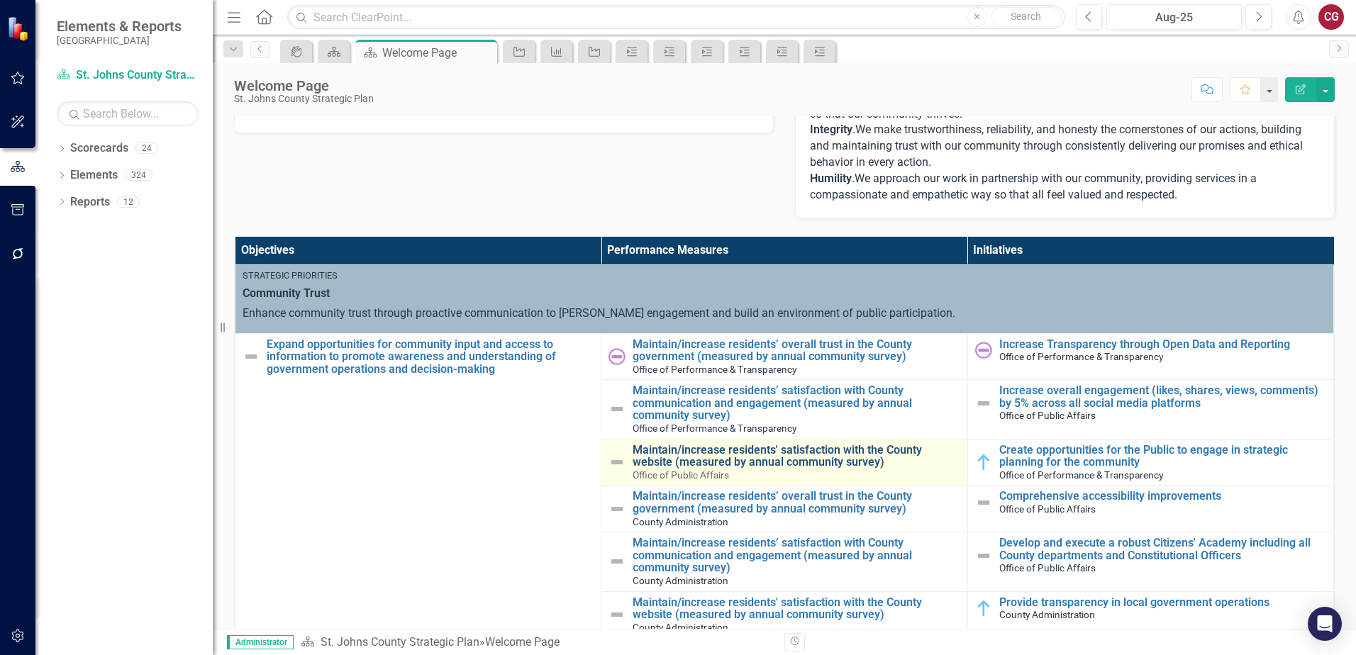
click at [711, 460] on link "Maintain/increase residents' satisfaction with the County website (measured by …" at bounding box center [796, 456] width 327 height 25
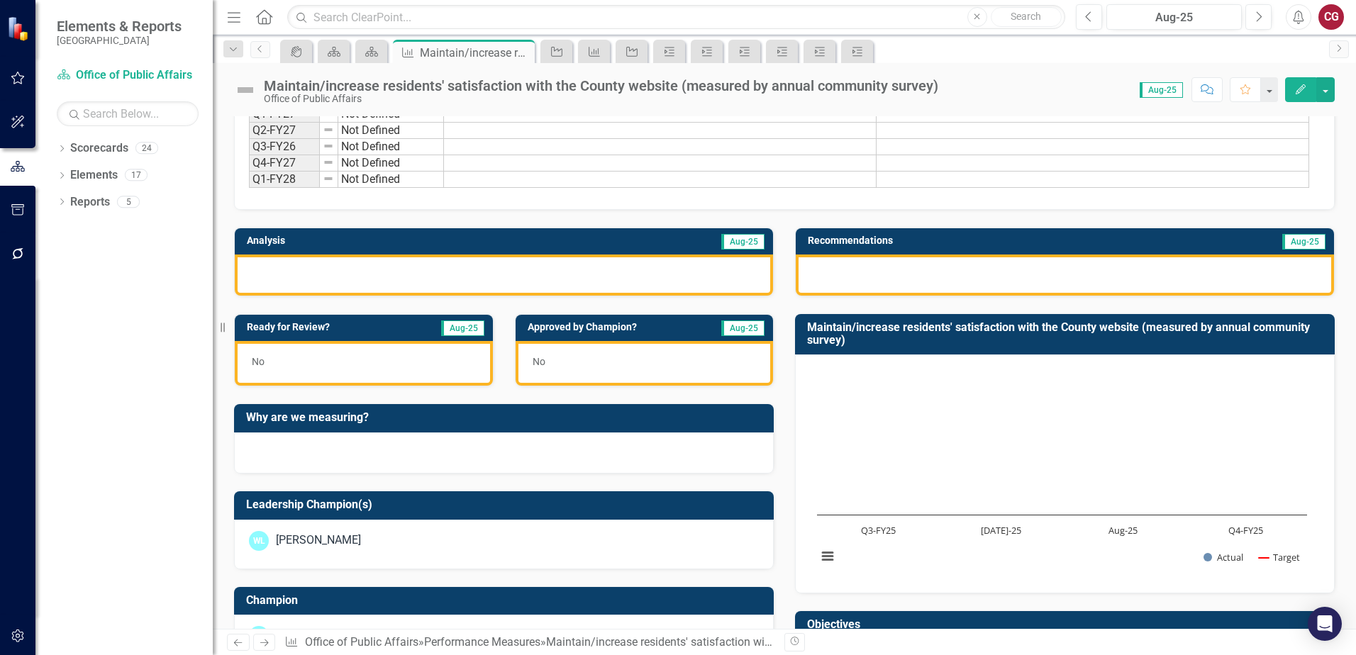
scroll to position [151, 0]
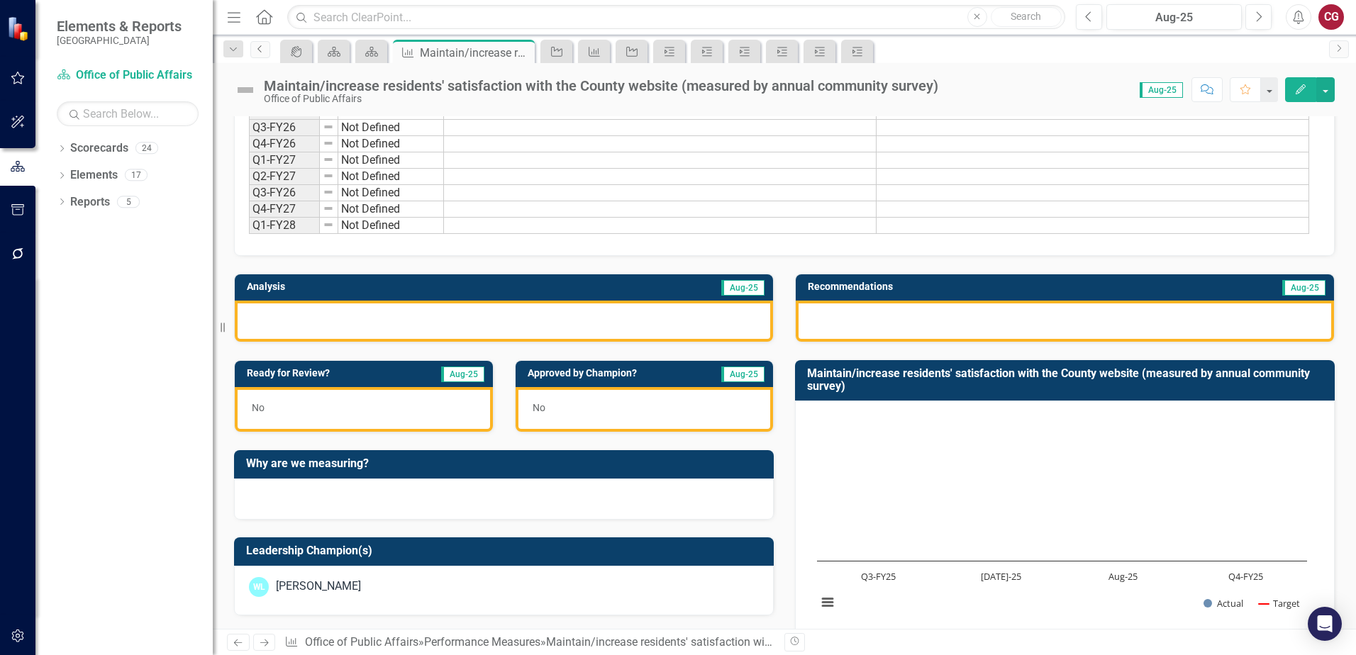
click at [258, 52] on icon "Previous" at bounding box center [260, 49] width 11 height 9
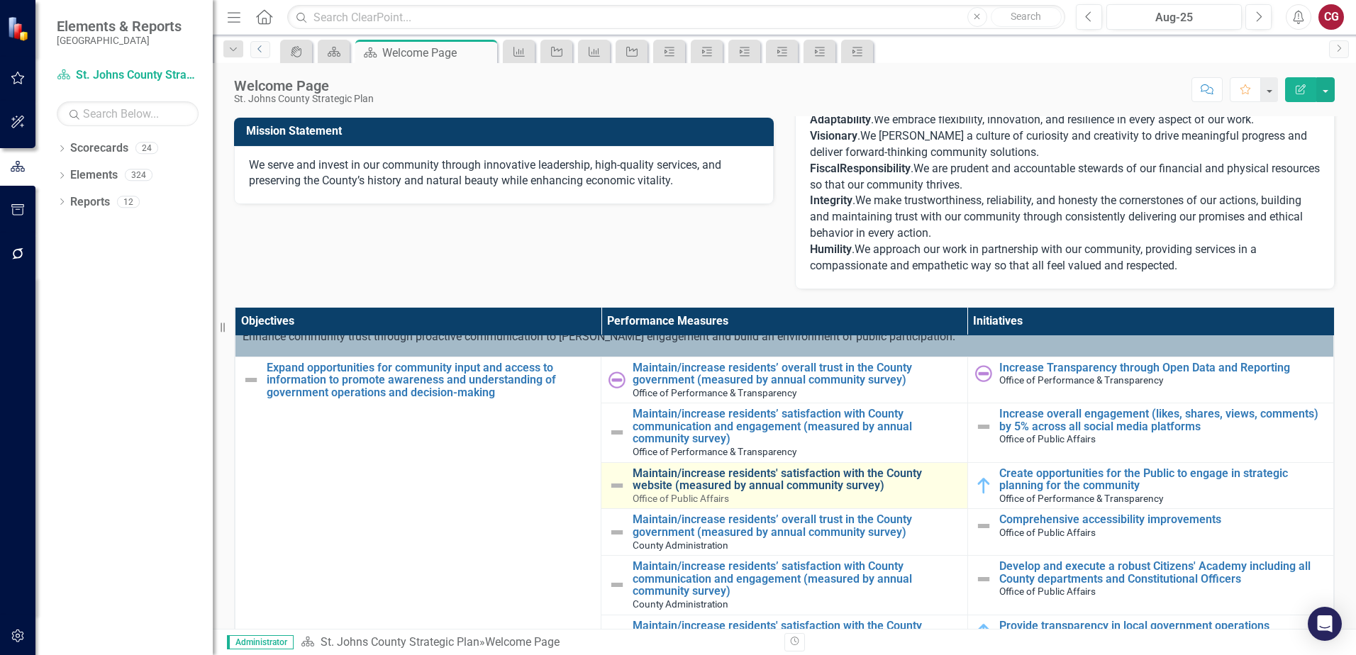
scroll to position [71, 0]
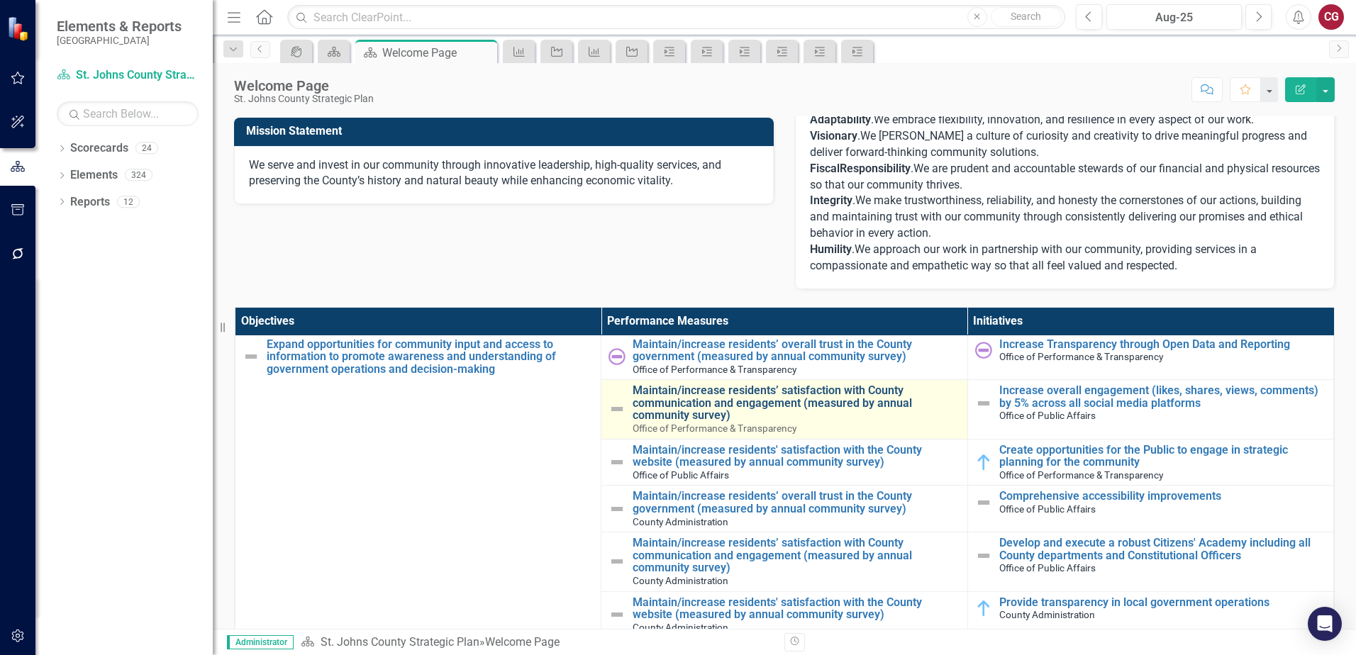
click at [684, 397] on link "Maintain/increase residents’ satisfaction with County communication and engagem…" at bounding box center [796, 403] width 327 height 38
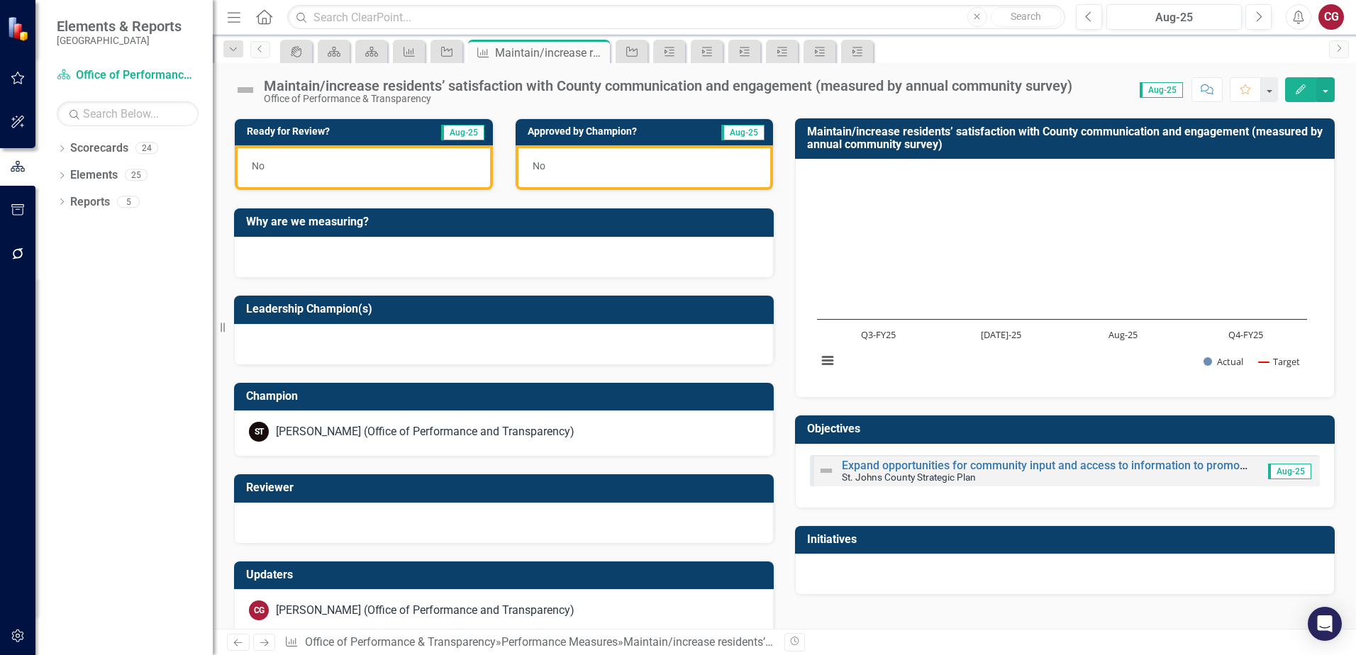
scroll to position [417, 0]
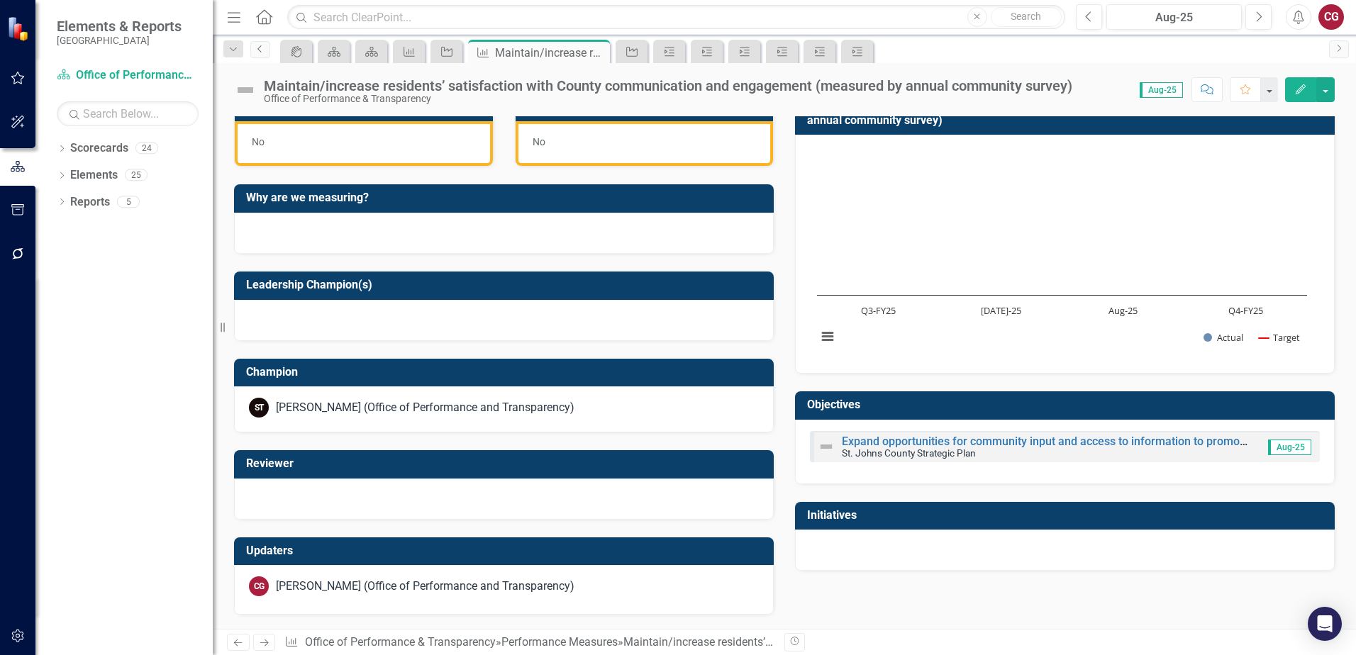
click at [265, 55] on link "Previous" at bounding box center [260, 49] width 20 height 17
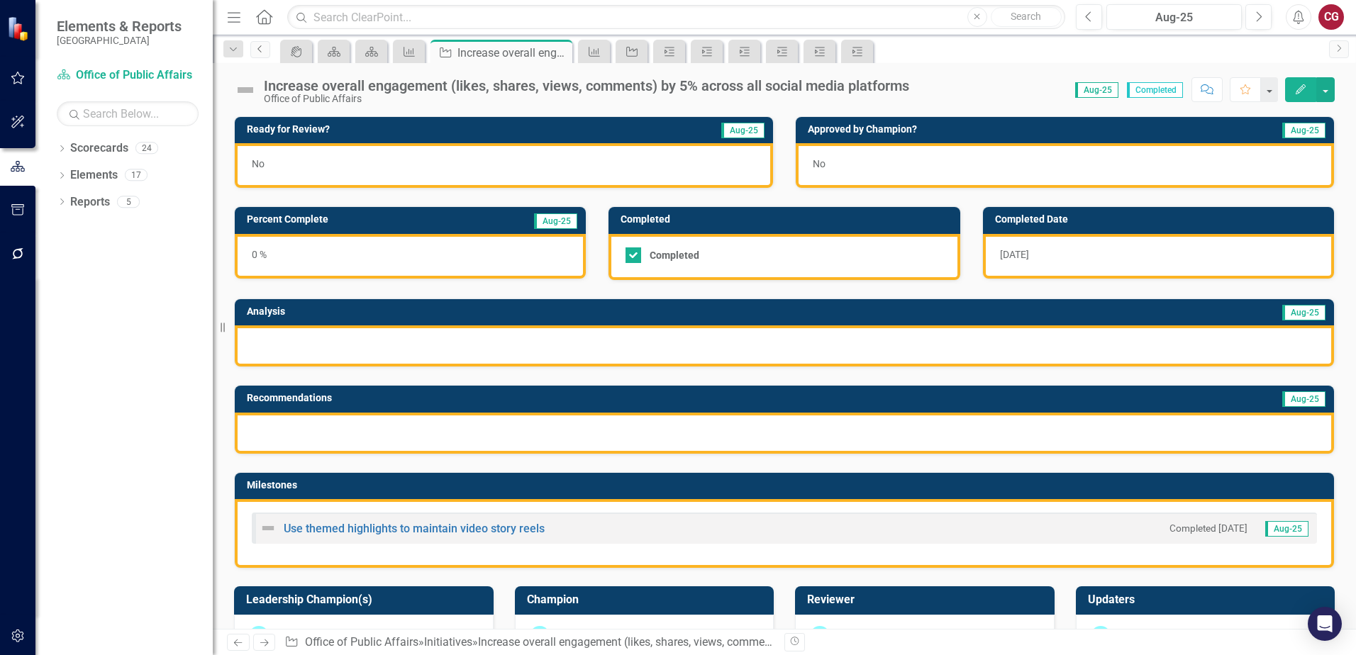
click at [262, 47] on icon "Previous" at bounding box center [260, 49] width 11 height 9
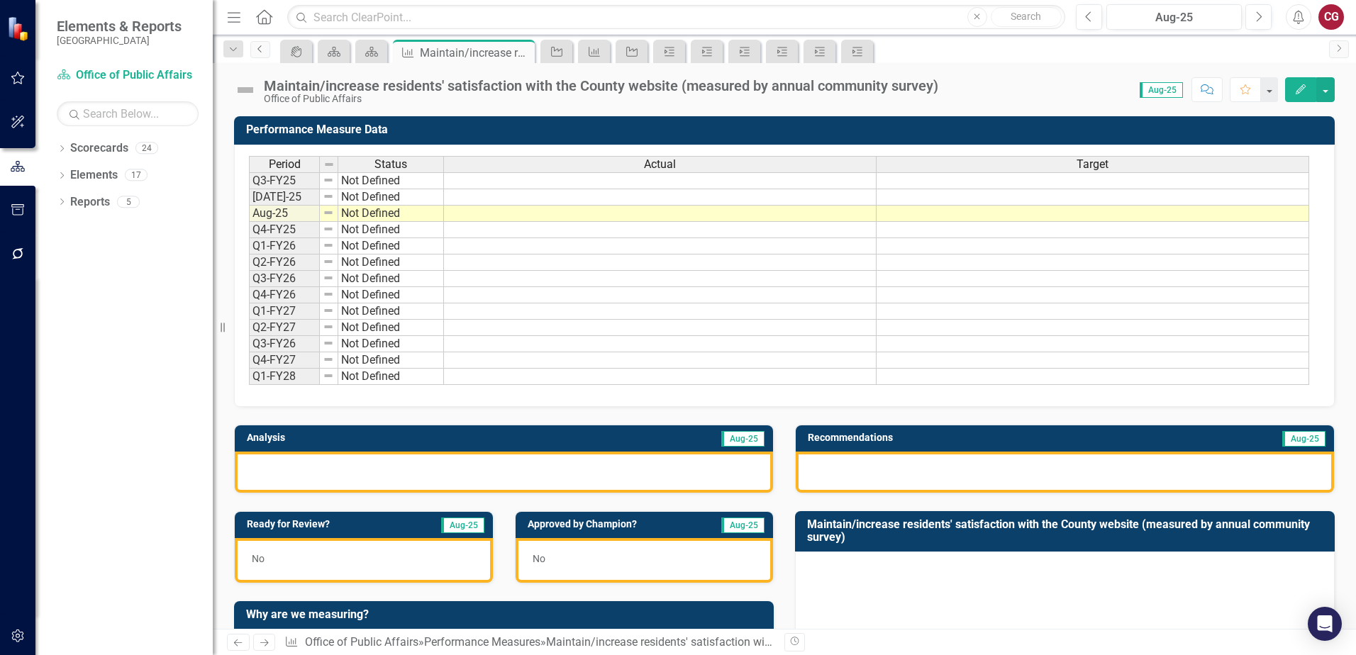
click at [254, 53] on link "Previous" at bounding box center [260, 49] width 20 height 17
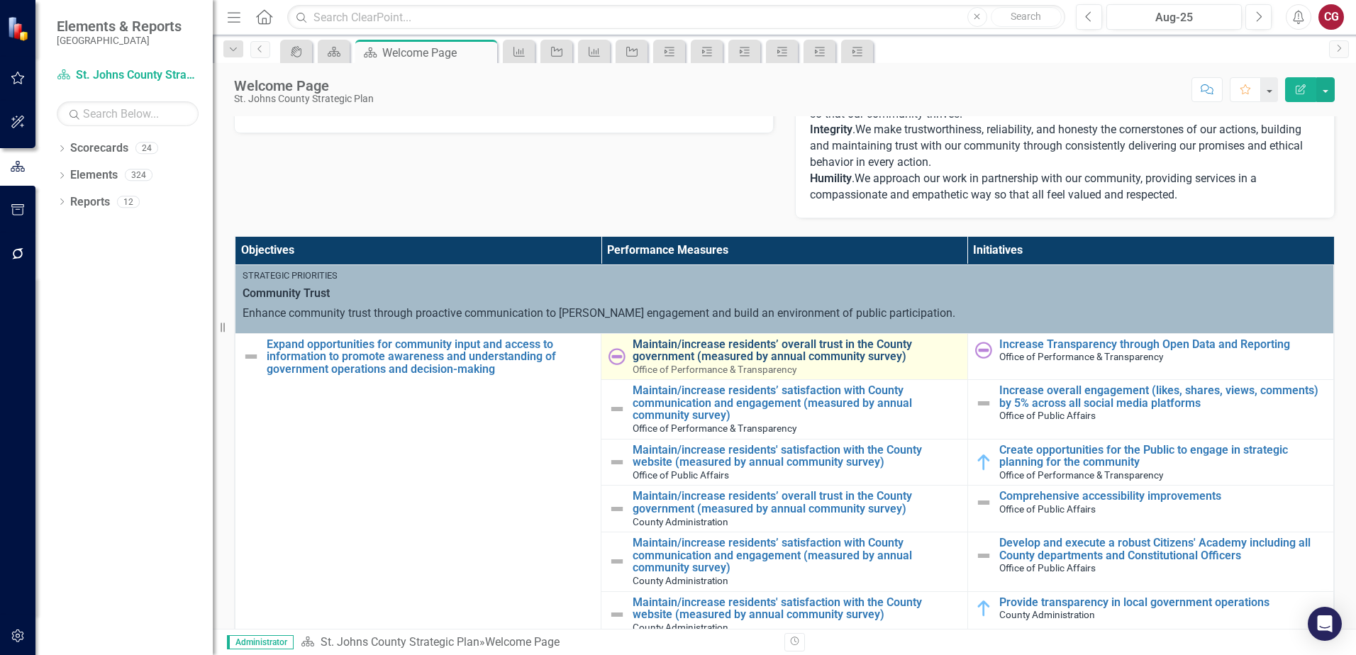
click at [733, 345] on link "Maintain/increase residents’ overall trust in the County government (measured b…" at bounding box center [796, 350] width 327 height 25
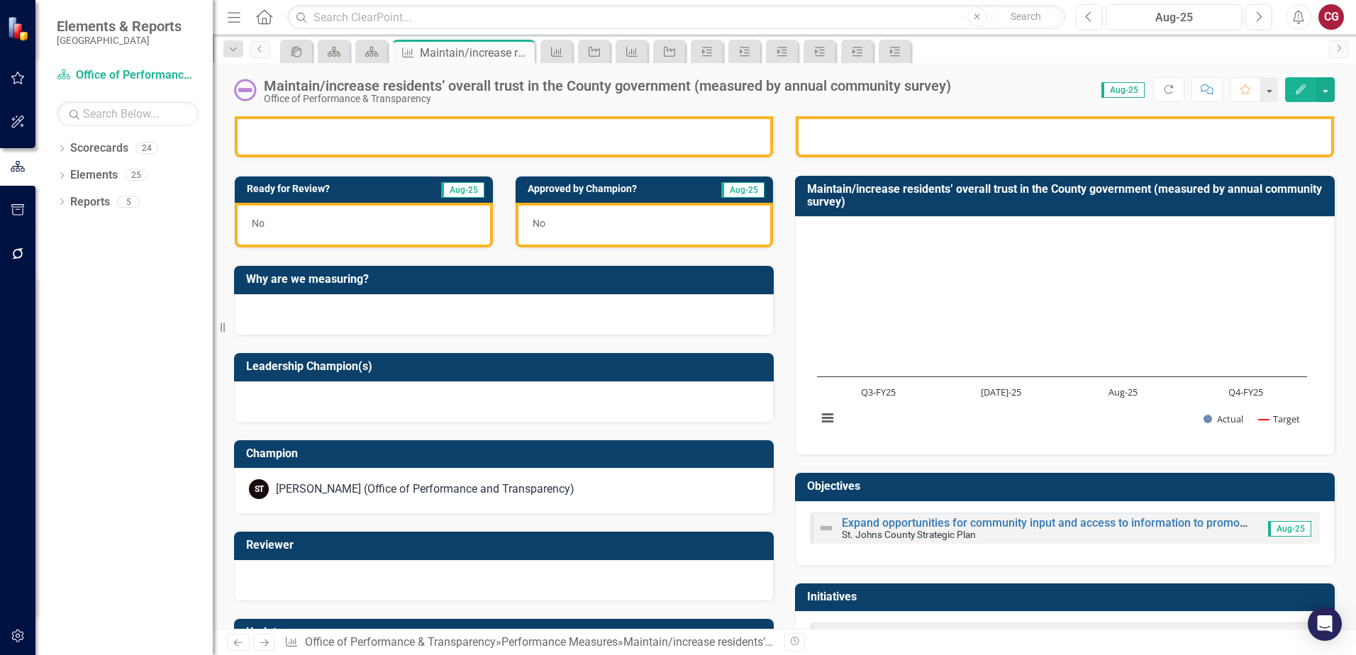
scroll to position [435, 0]
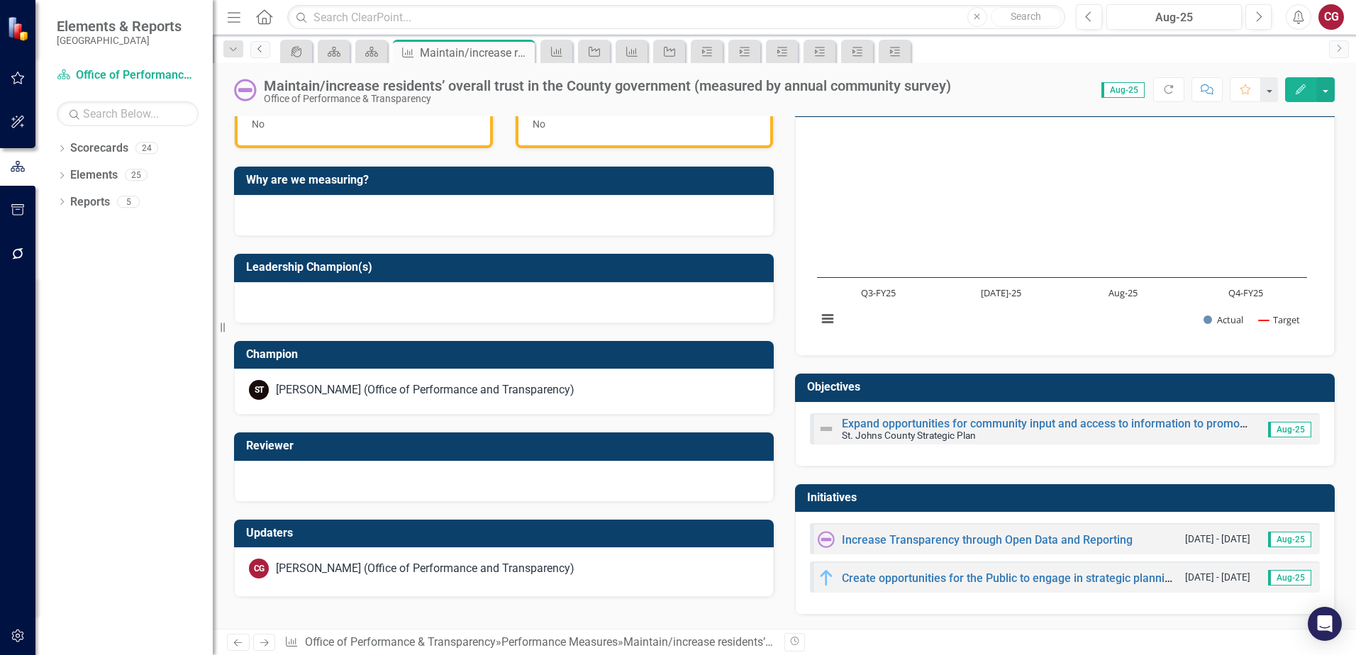
click at [256, 51] on icon "Previous" at bounding box center [260, 49] width 11 height 9
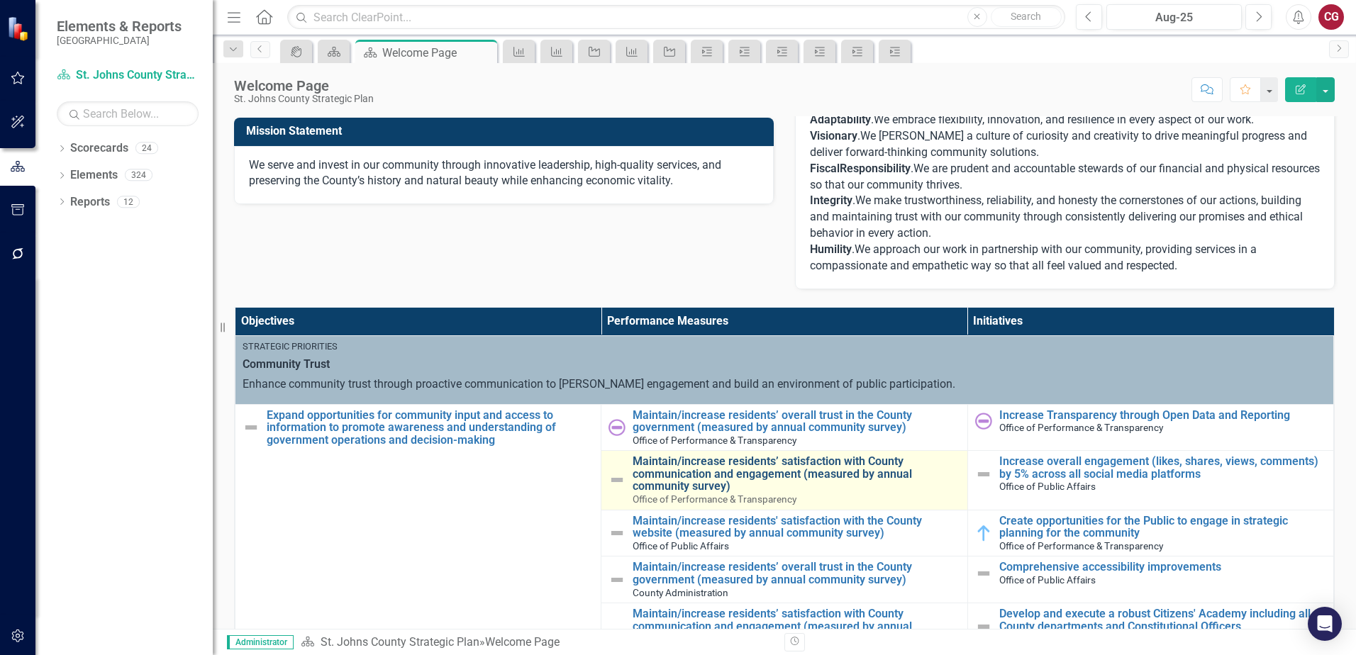
click at [743, 481] on link "Maintain/increase residents’ satisfaction with County communication and engagem…" at bounding box center [796, 474] width 327 height 38
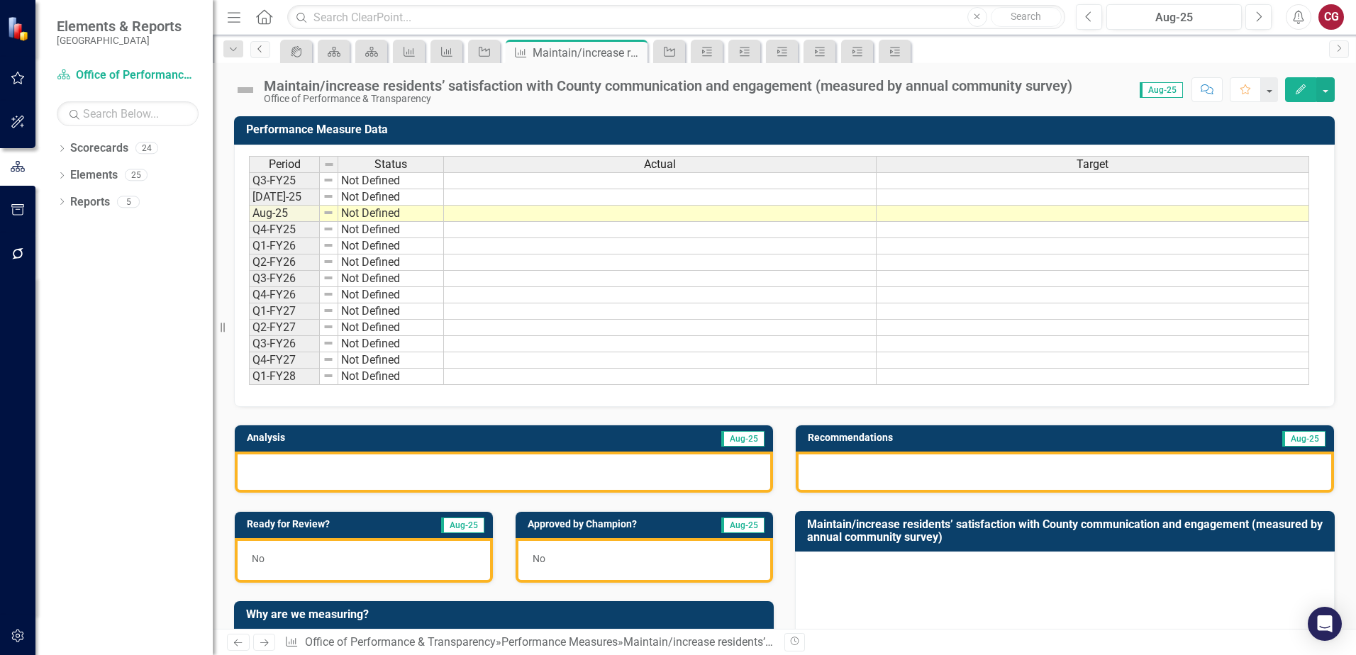
click at [261, 52] on icon "Previous" at bounding box center [260, 49] width 11 height 9
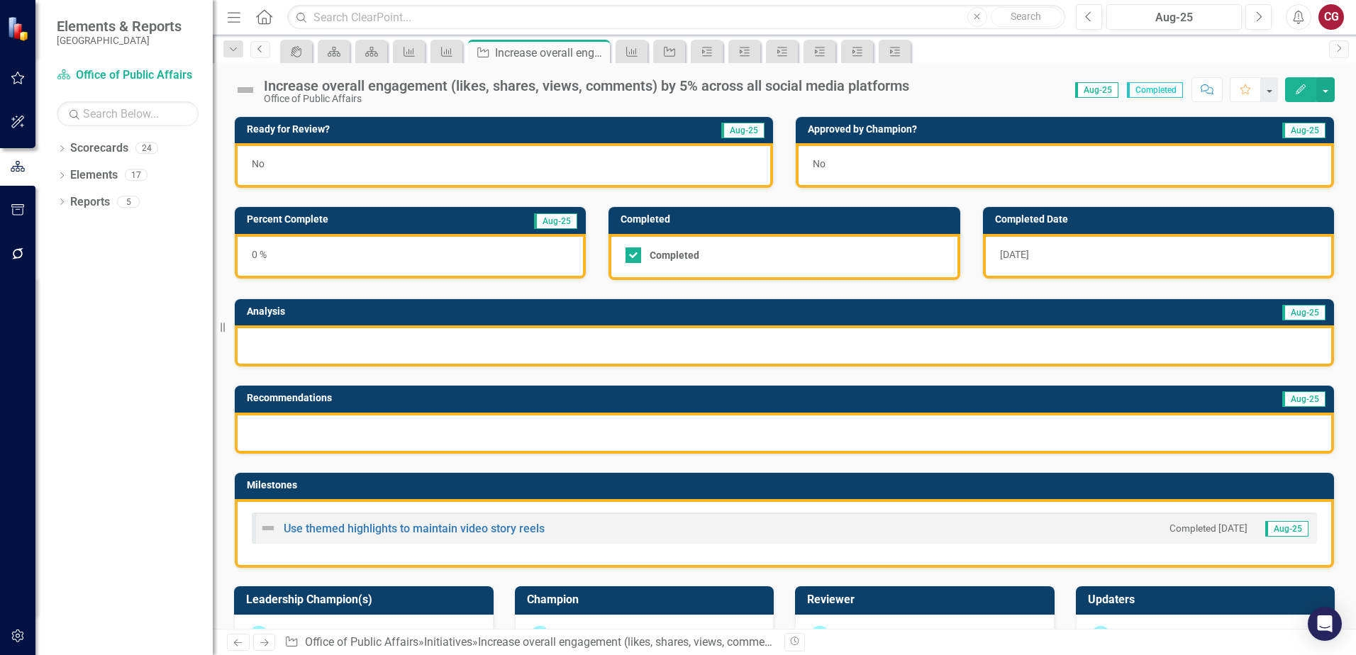
click at [252, 52] on link "Previous" at bounding box center [260, 49] width 20 height 17
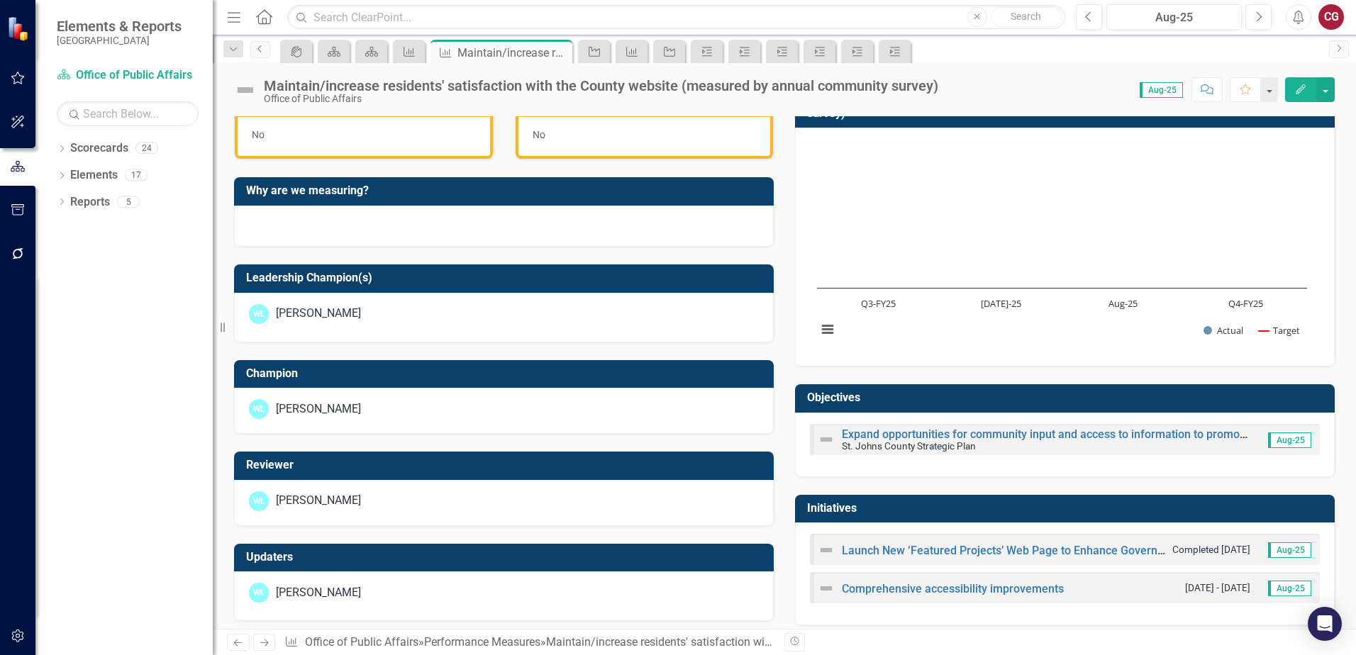
scroll to position [435, 0]
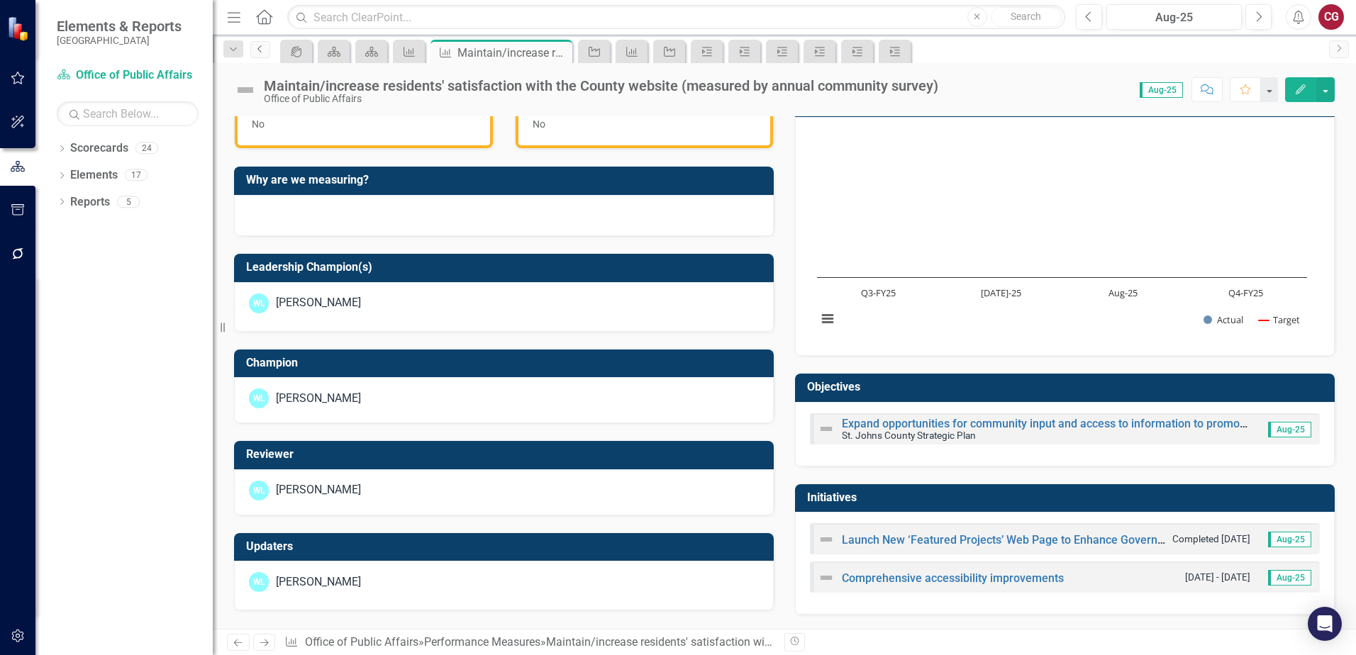
click at [262, 54] on link "Previous" at bounding box center [260, 49] width 20 height 17
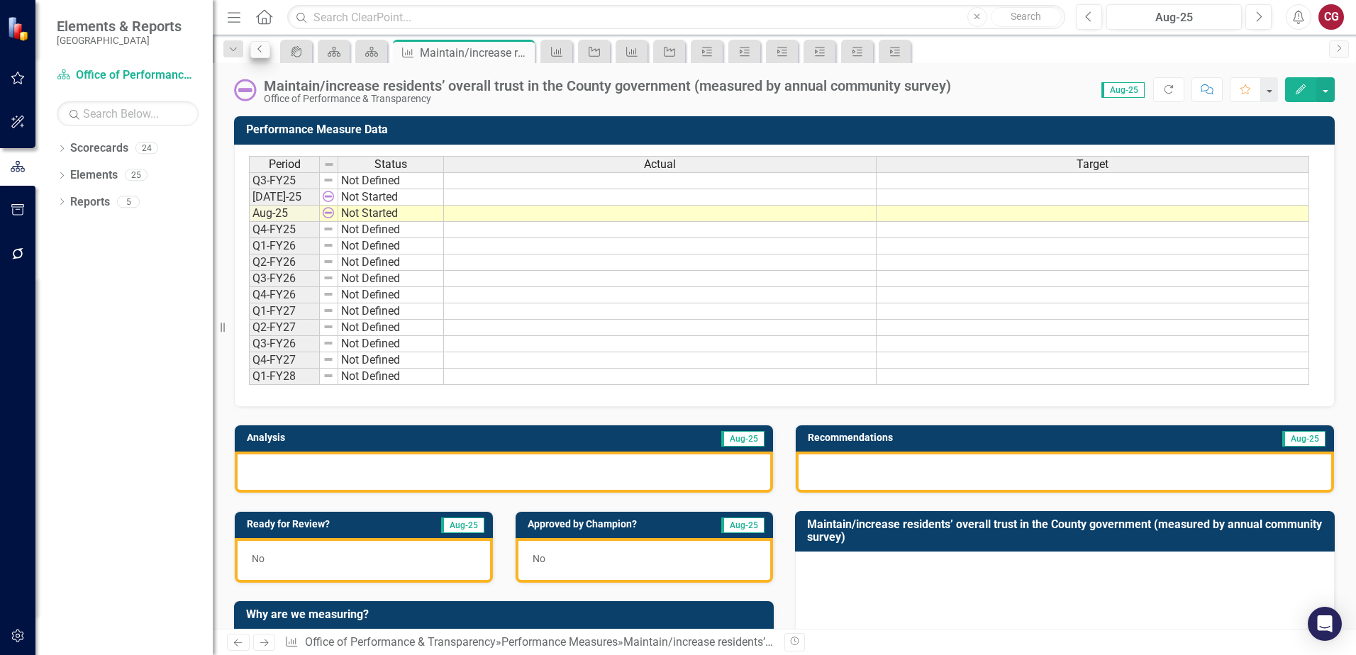
click at [262, 52] on icon "Previous" at bounding box center [260, 49] width 11 height 9
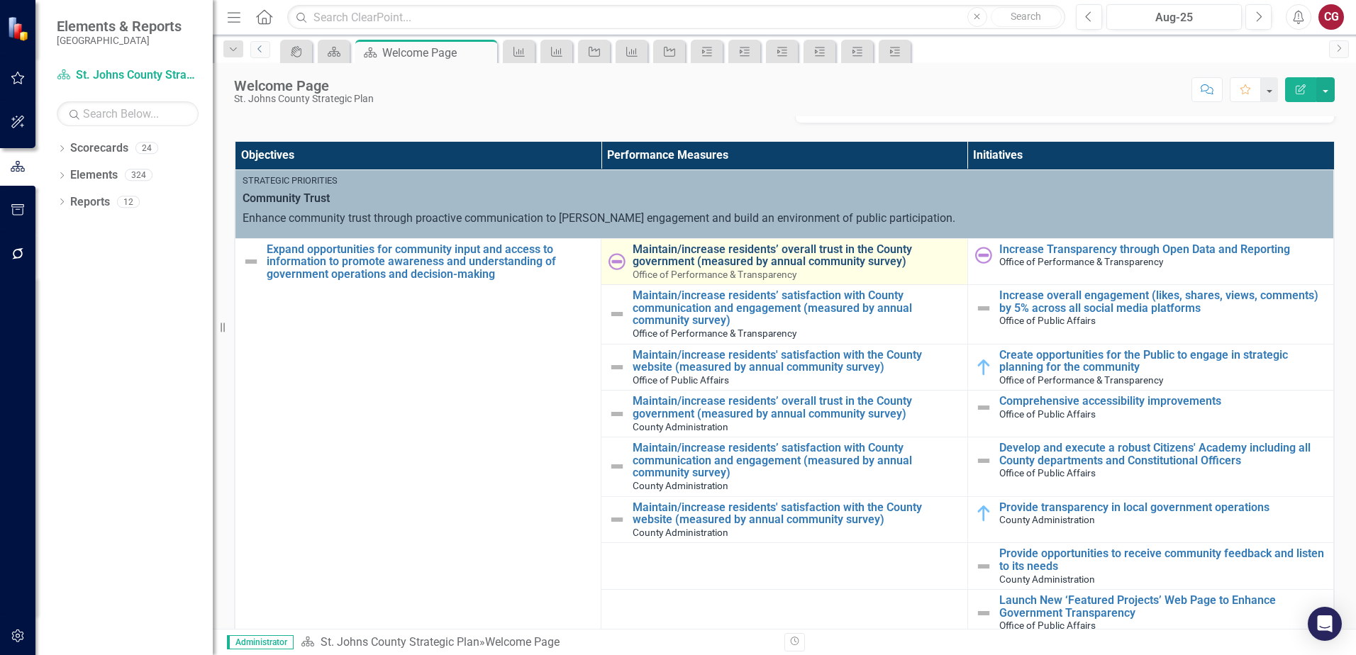
scroll to position [355, 0]
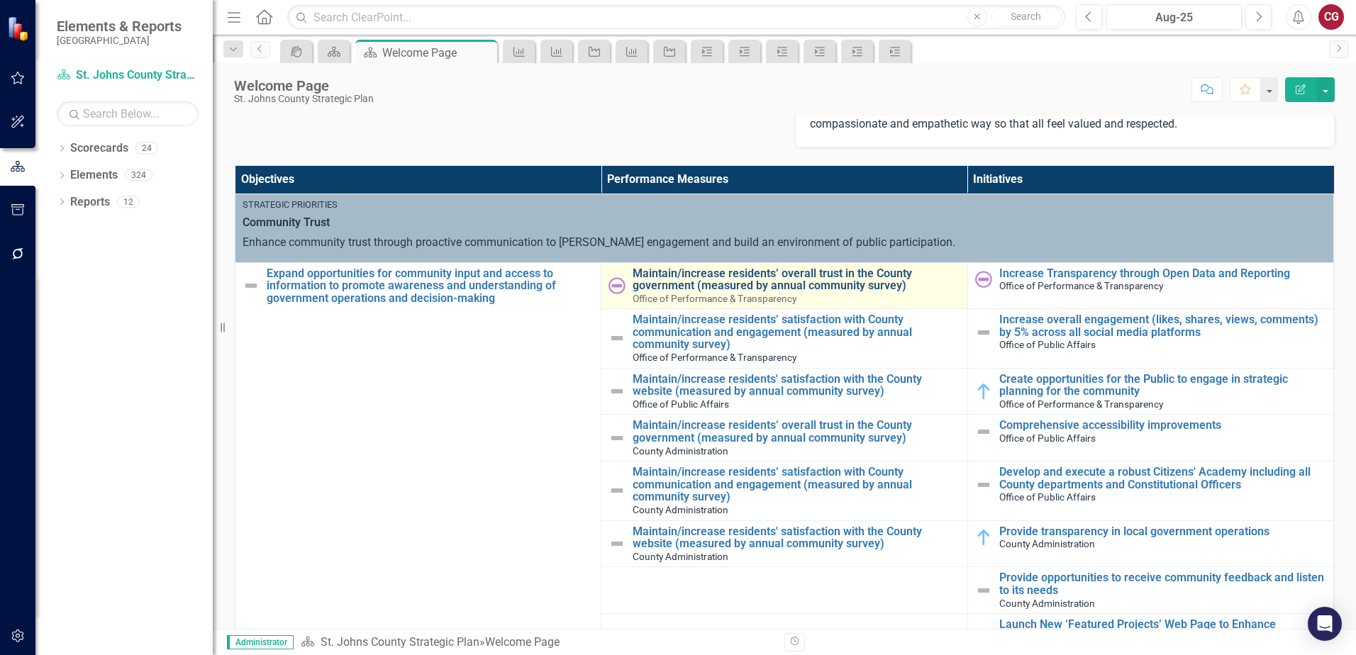
click at [662, 274] on link "Maintain/increase residents’ overall trust in the County government (measured b…" at bounding box center [796, 279] width 327 height 25
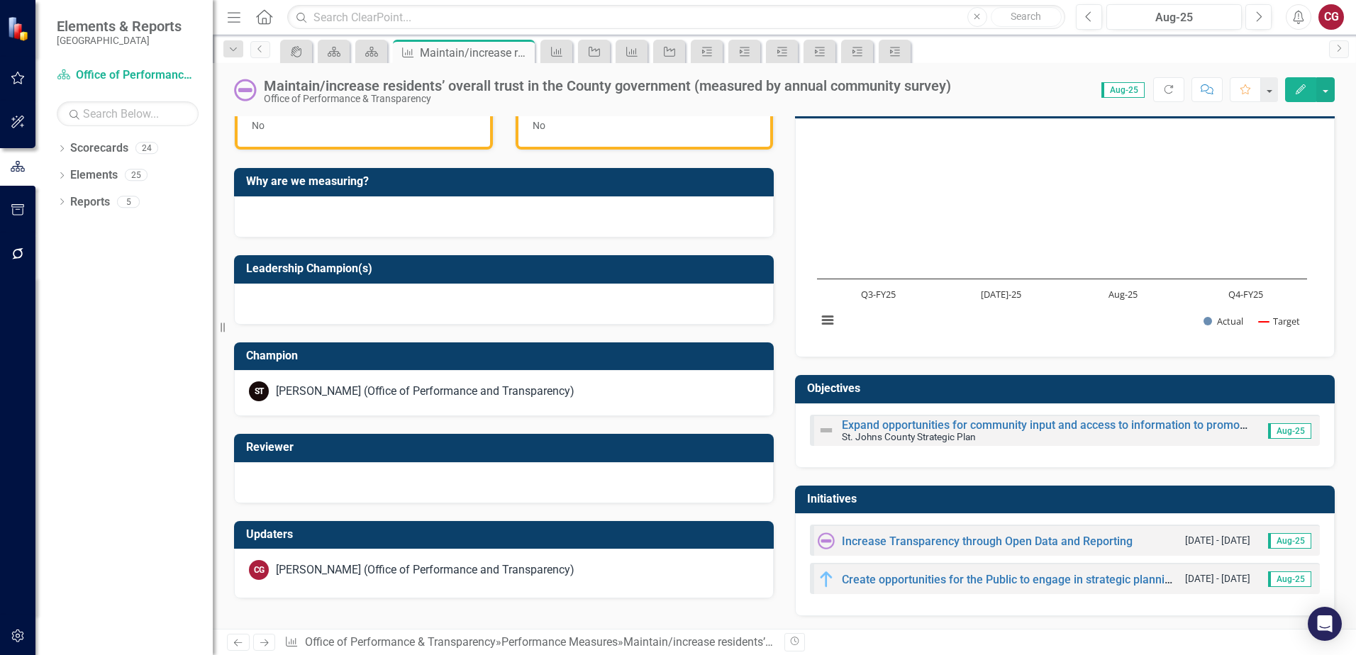
scroll to position [435, 0]
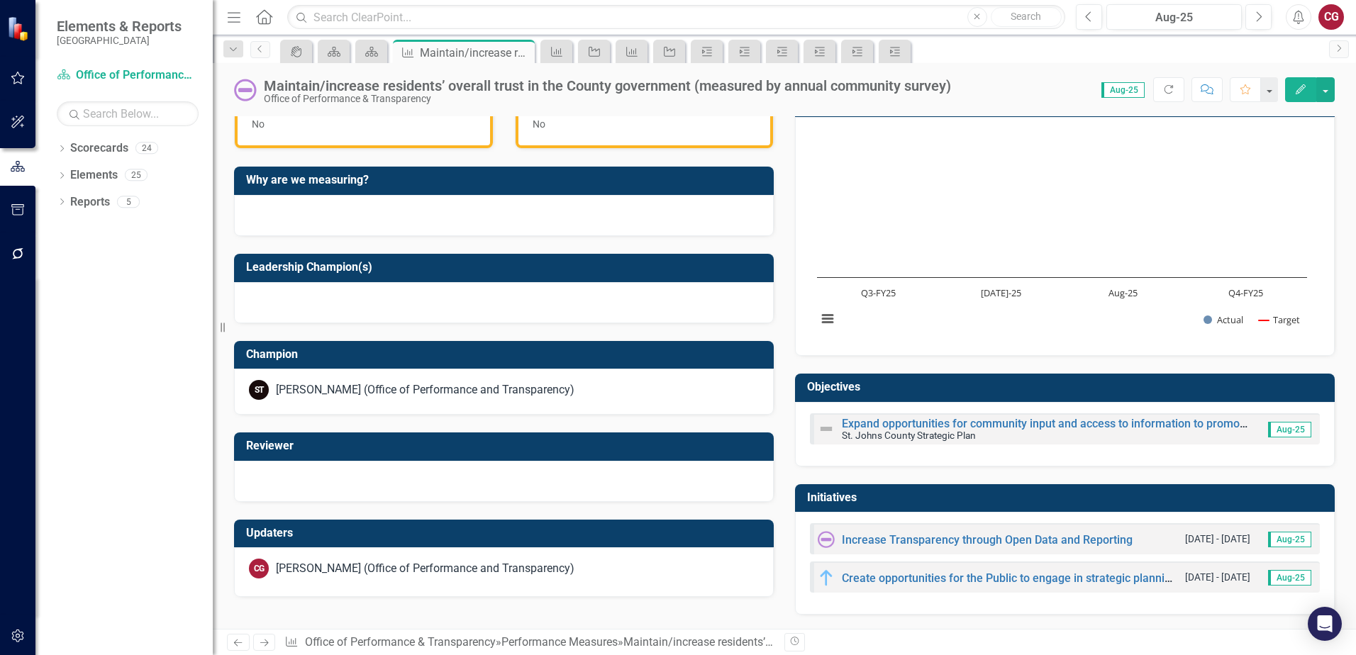
click at [400, 299] on div at bounding box center [504, 302] width 540 height 41
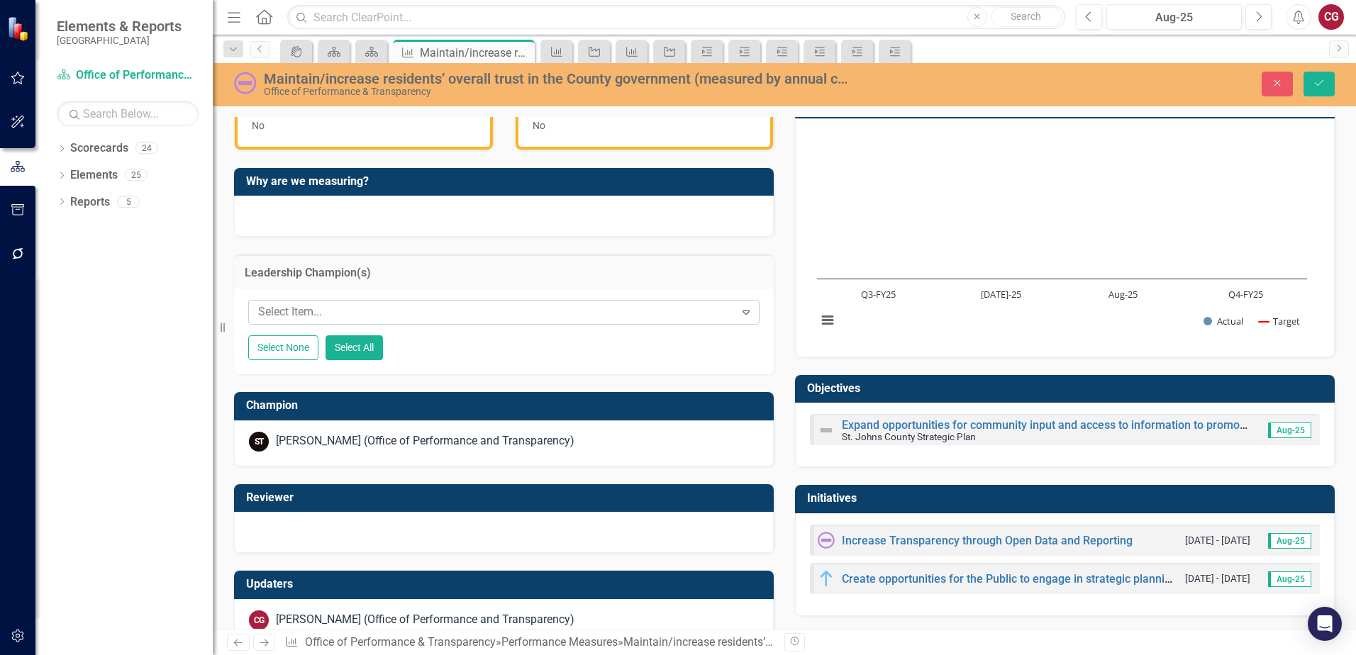
click at [574, 305] on div at bounding box center [493, 312] width 482 height 19
type input "sar"
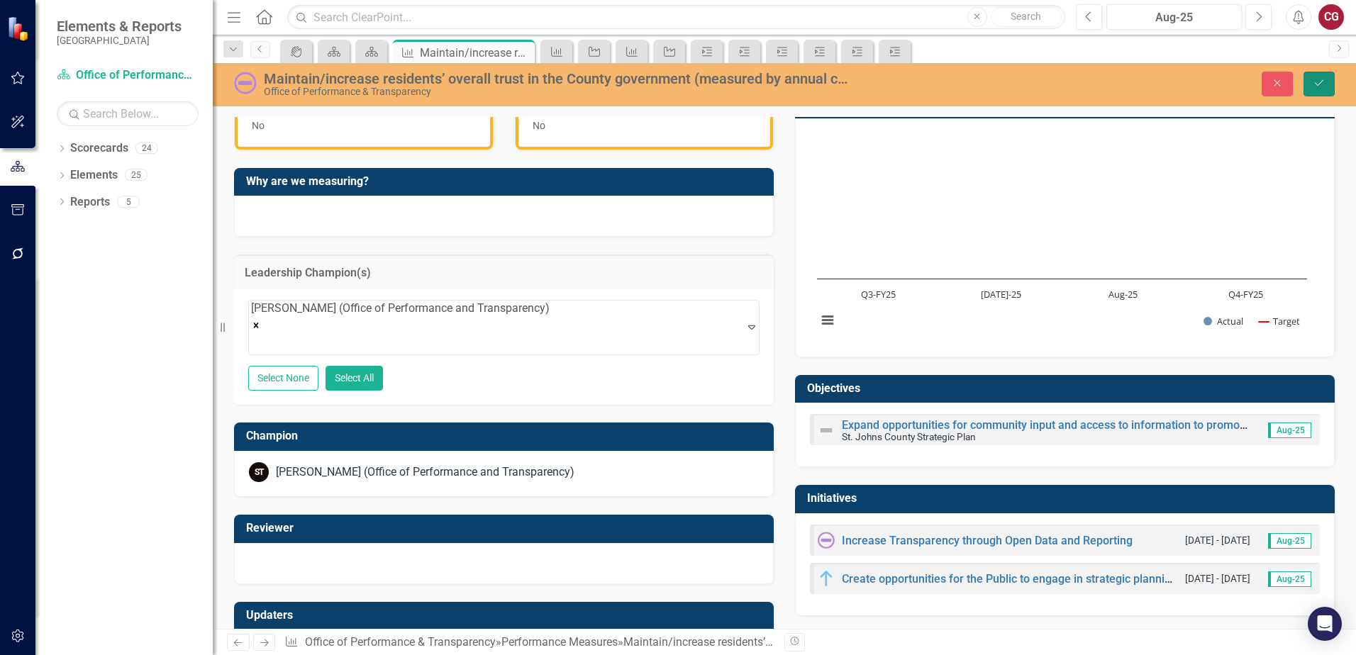
click at [1332, 89] on button "Save" at bounding box center [1318, 84] width 31 height 25
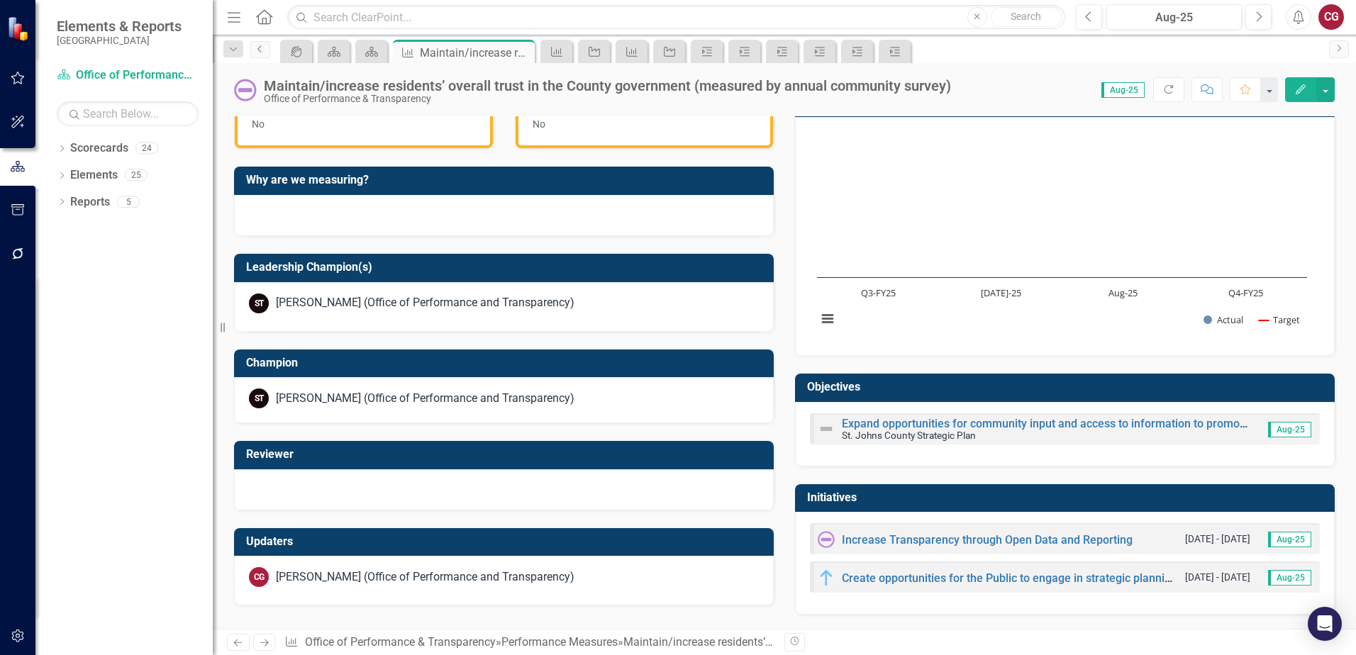
click at [269, 48] on link "Previous" at bounding box center [260, 49] width 20 height 17
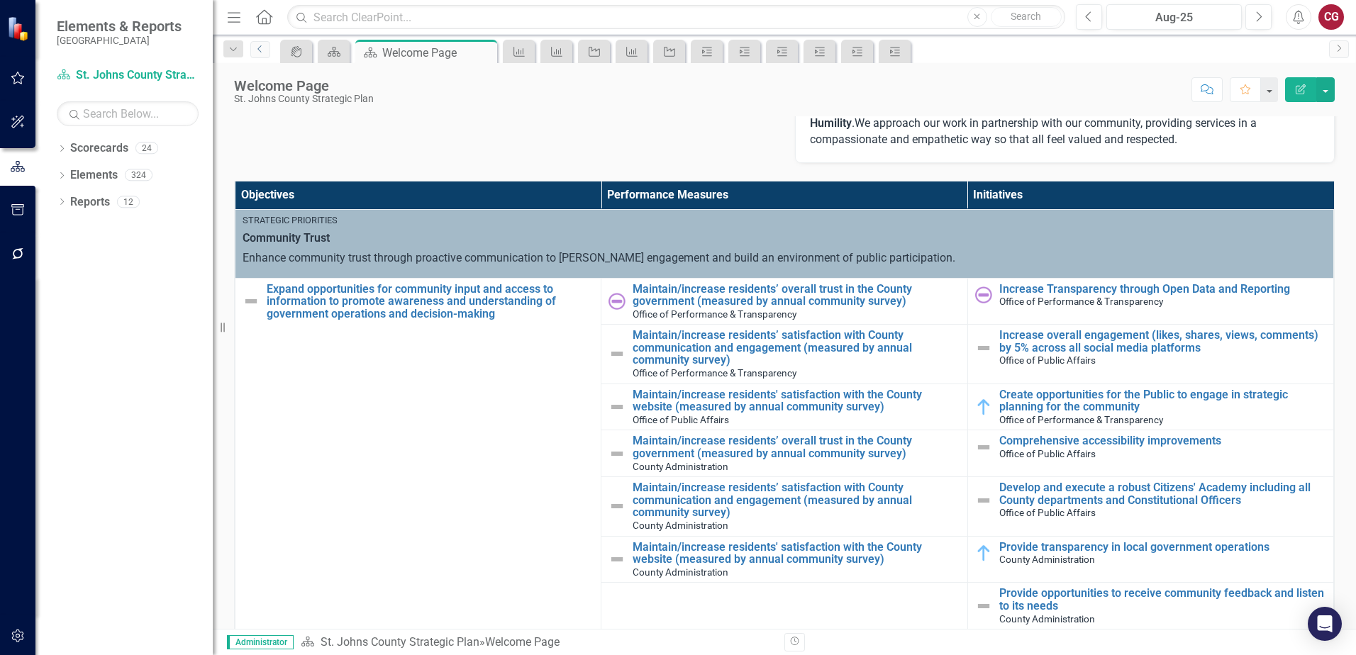
scroll to position [355, 0]
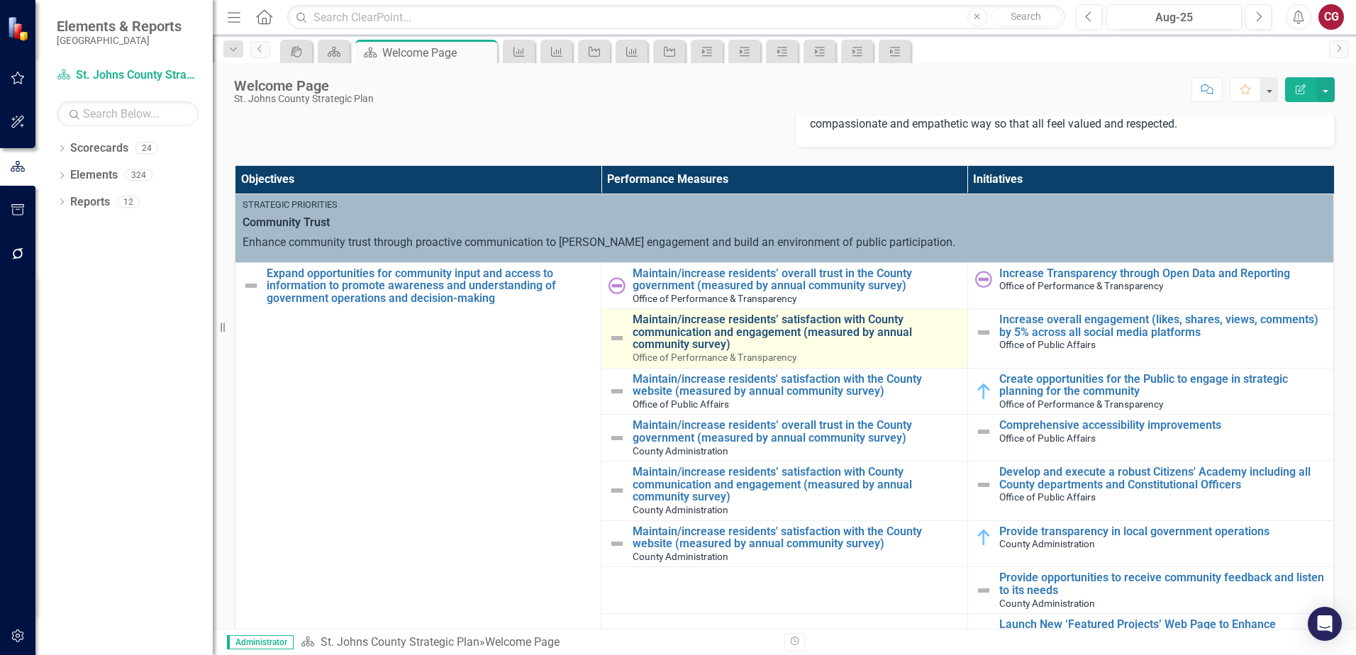
click at [718, 325] on link "Maintain/increase residents’ satisfaction with County communication and engagem…" at bounding box center [796, 332] width 327 height 38
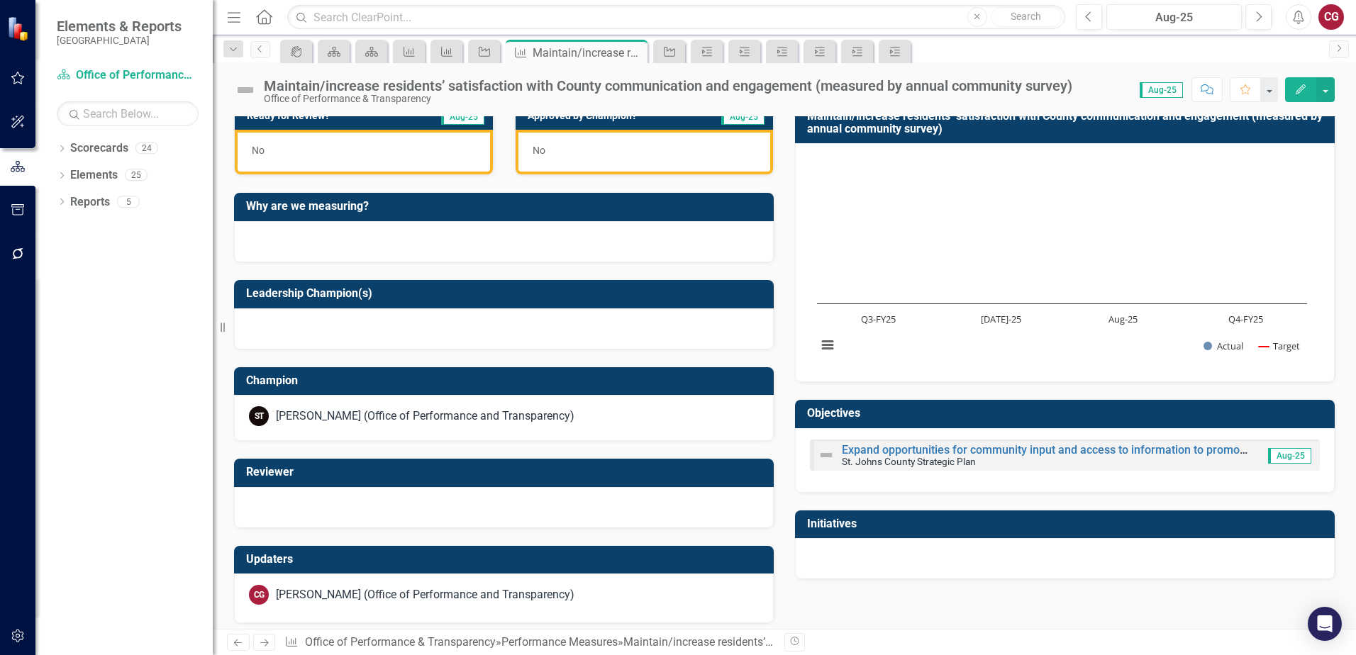
scroll to position [417, 0]
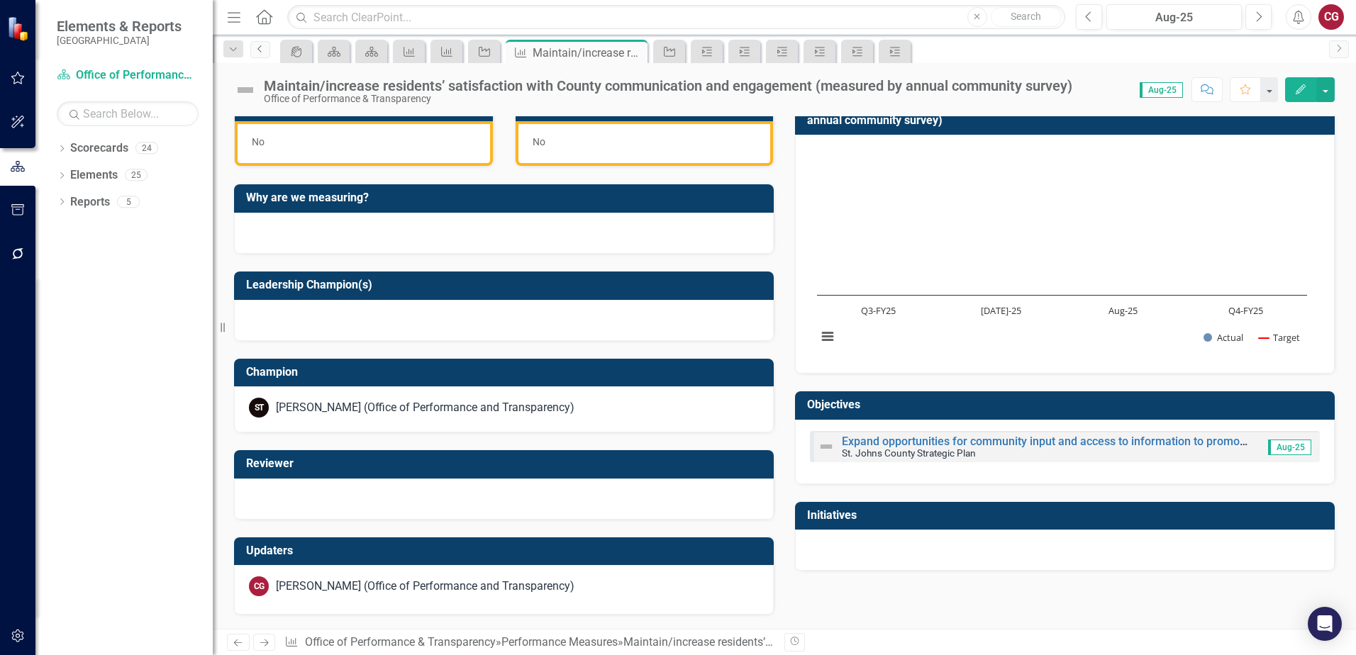
click at [255, 48] on icon "Previous" at bounding box center [260, 49] width 11 height 9
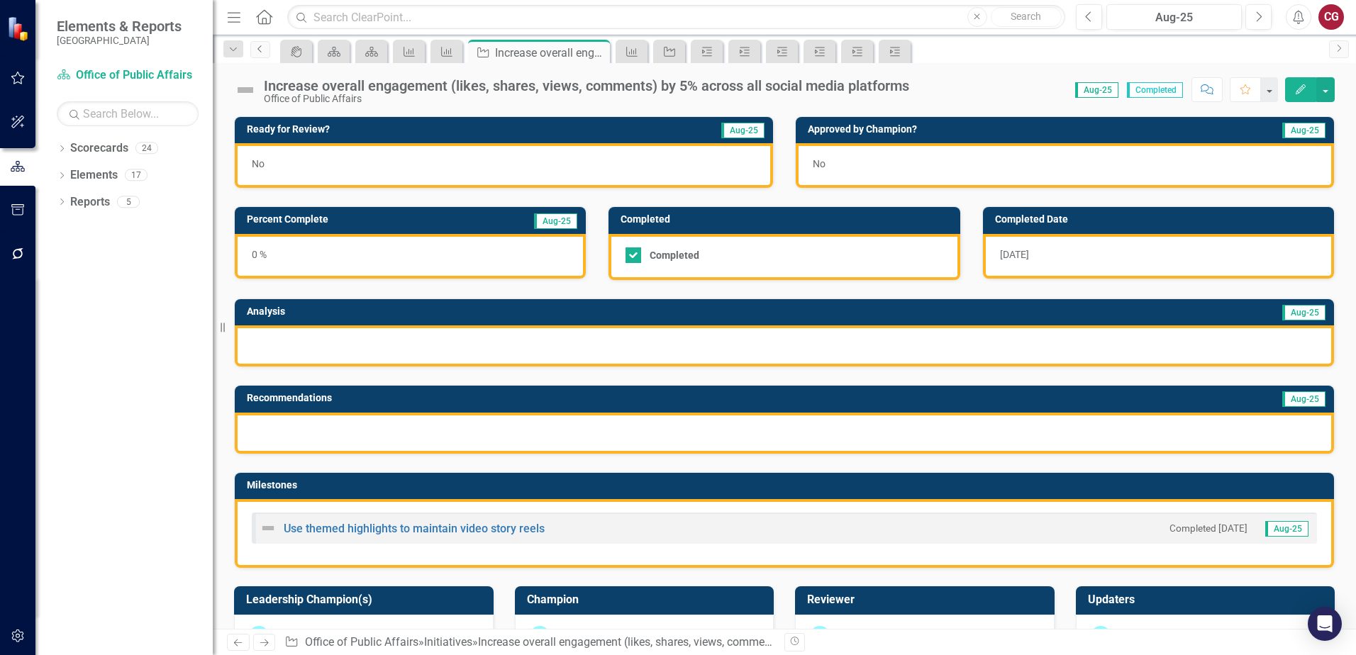
click at [258, 51] on icon "Previous" at bounding box center [260, 49] width 11 height 9
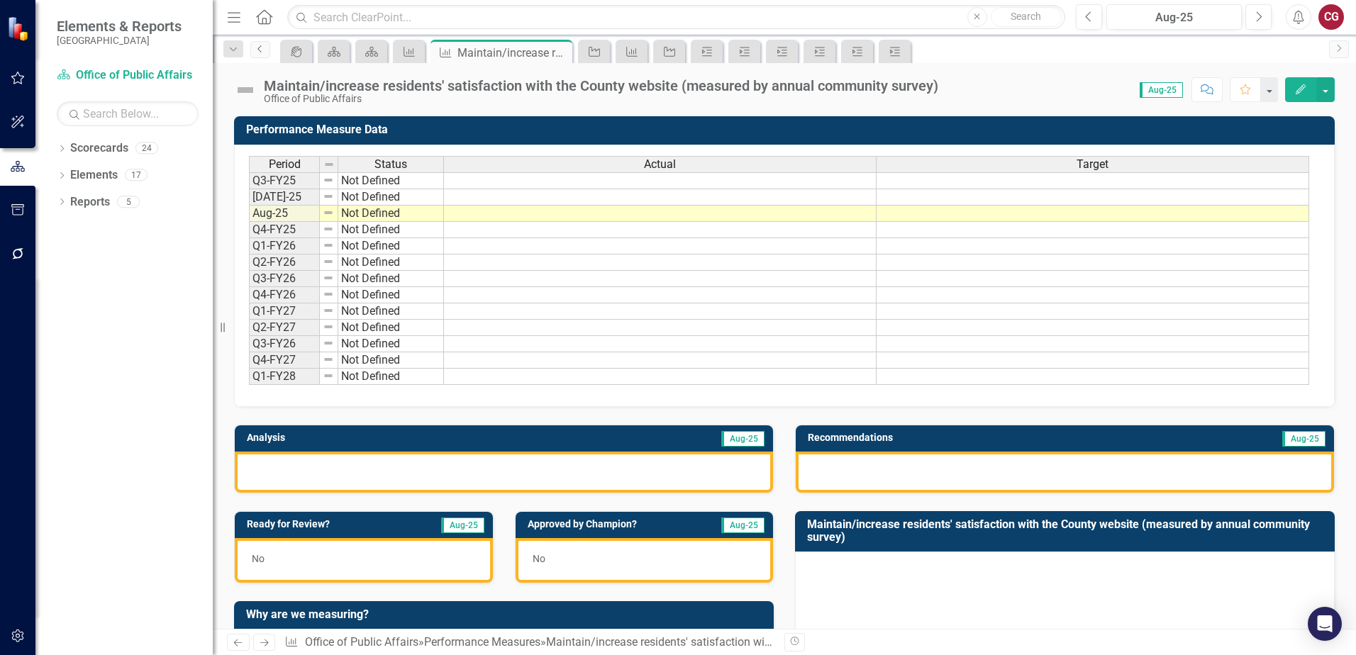
click at [261, 52] on icon "Previous" at bounding box center [260, 49] width 11 height 9
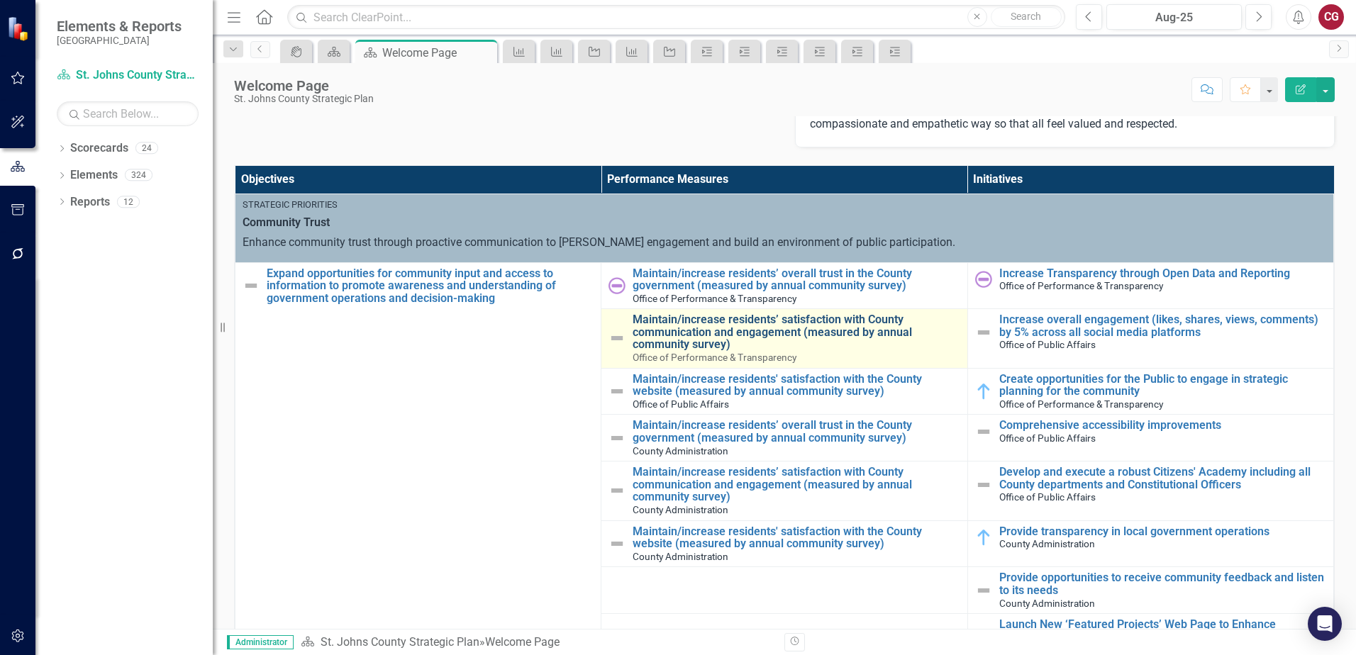
click at [726, 330] on link "Maintain/increase residents’ satisfaction with County communication and engagem…" at bounding box center [796, 332] width 327 height 38
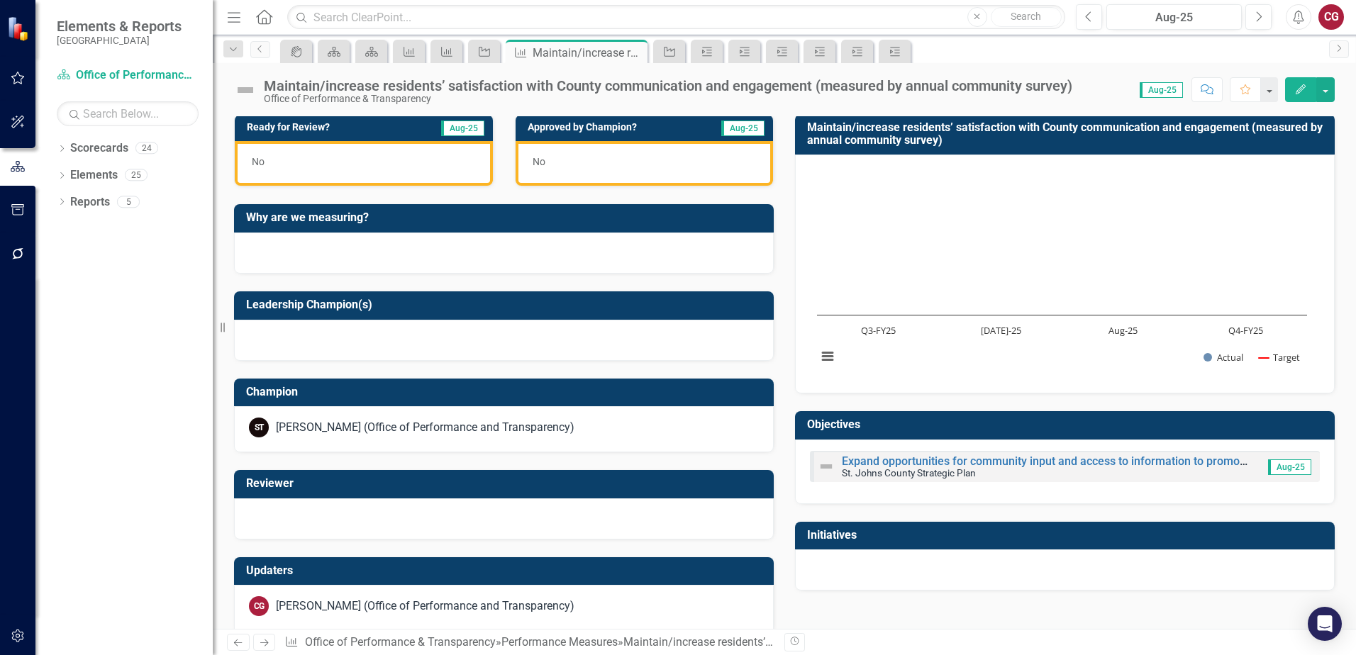
scroll to position [417, 0]
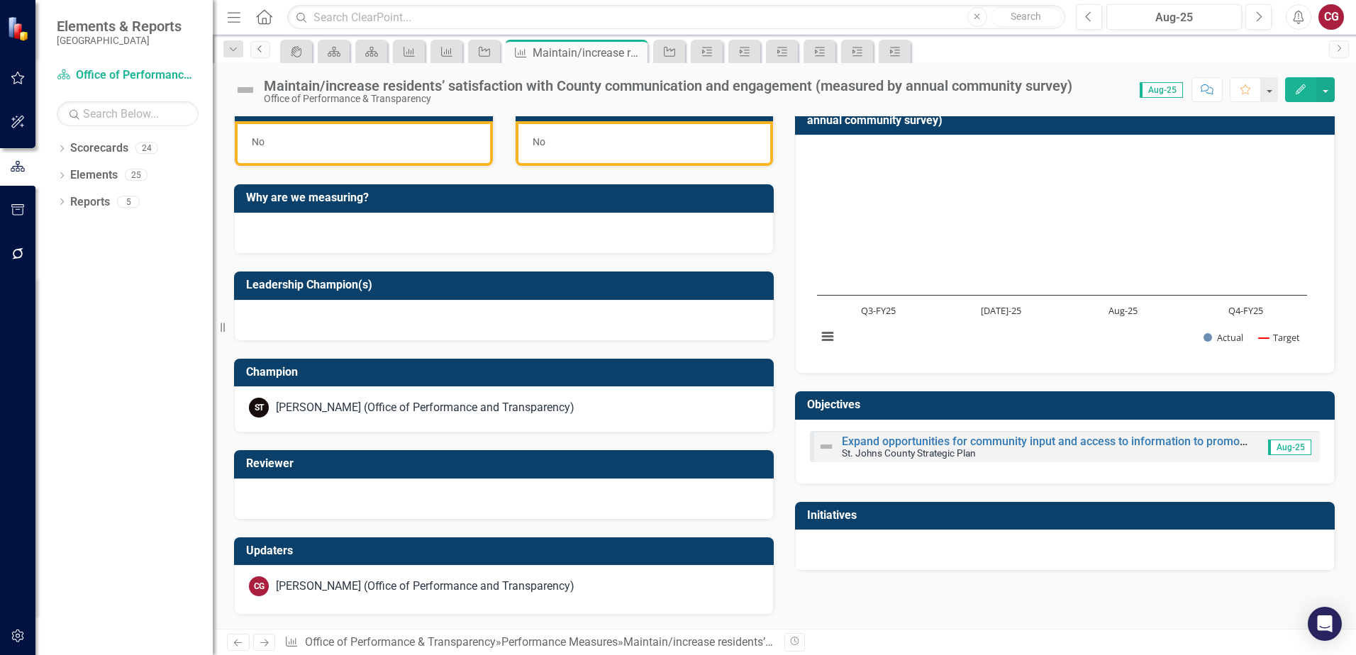
click at [255, 52] on link "Previous" at bounding box center [260, 49] width 20 height 17
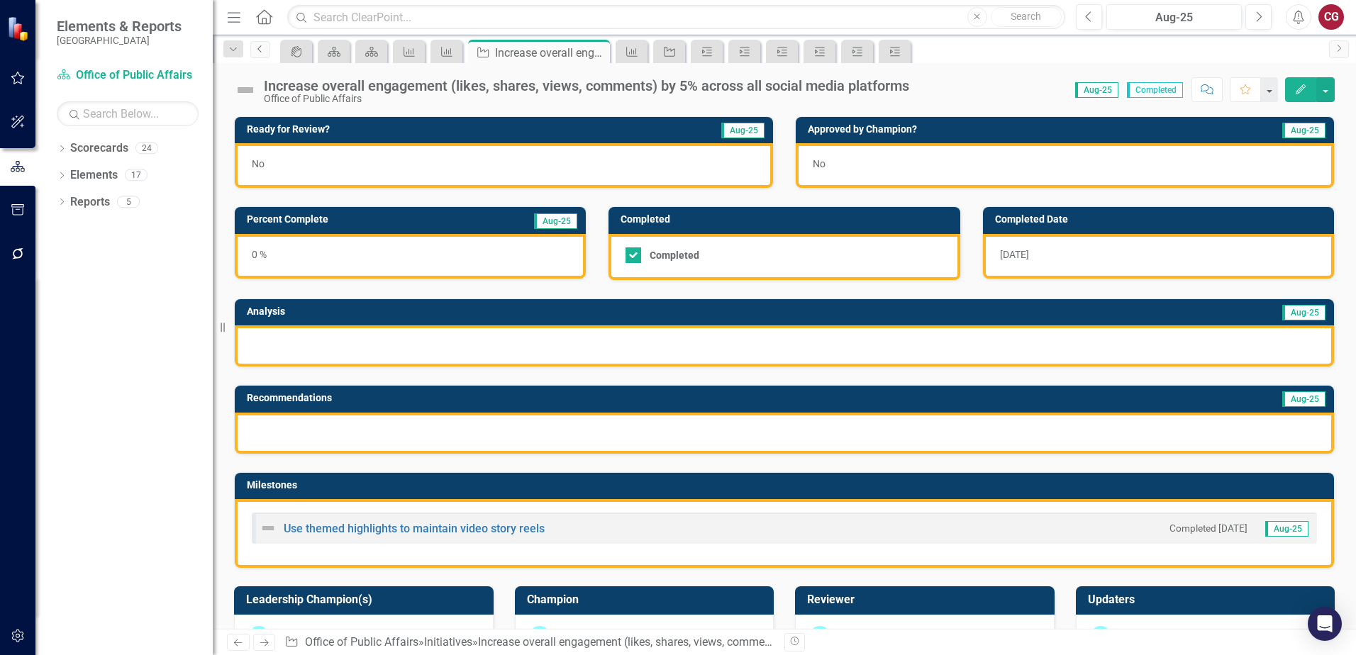
click at [255, 45] on icon "Previous" at bounding box center [260, 49] width 11 height 9
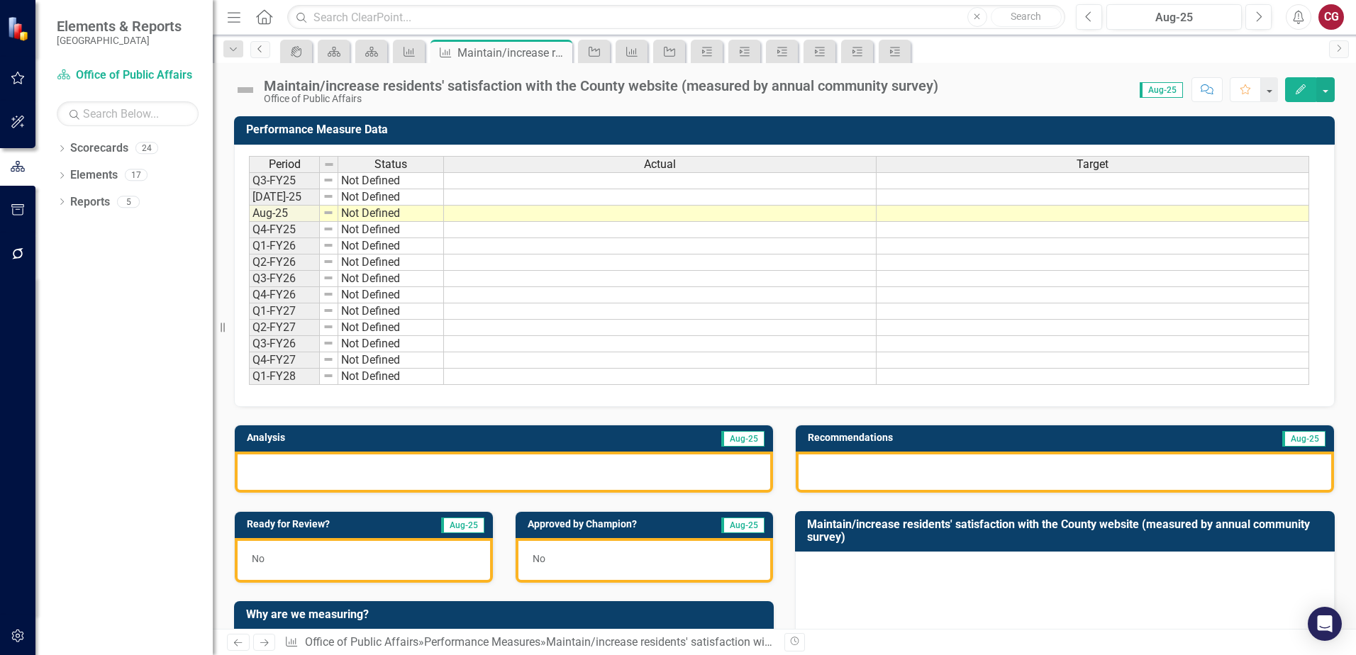
click at [259, 47] on icon "Previous" at bounding box center [260, 49] width 11 height 9
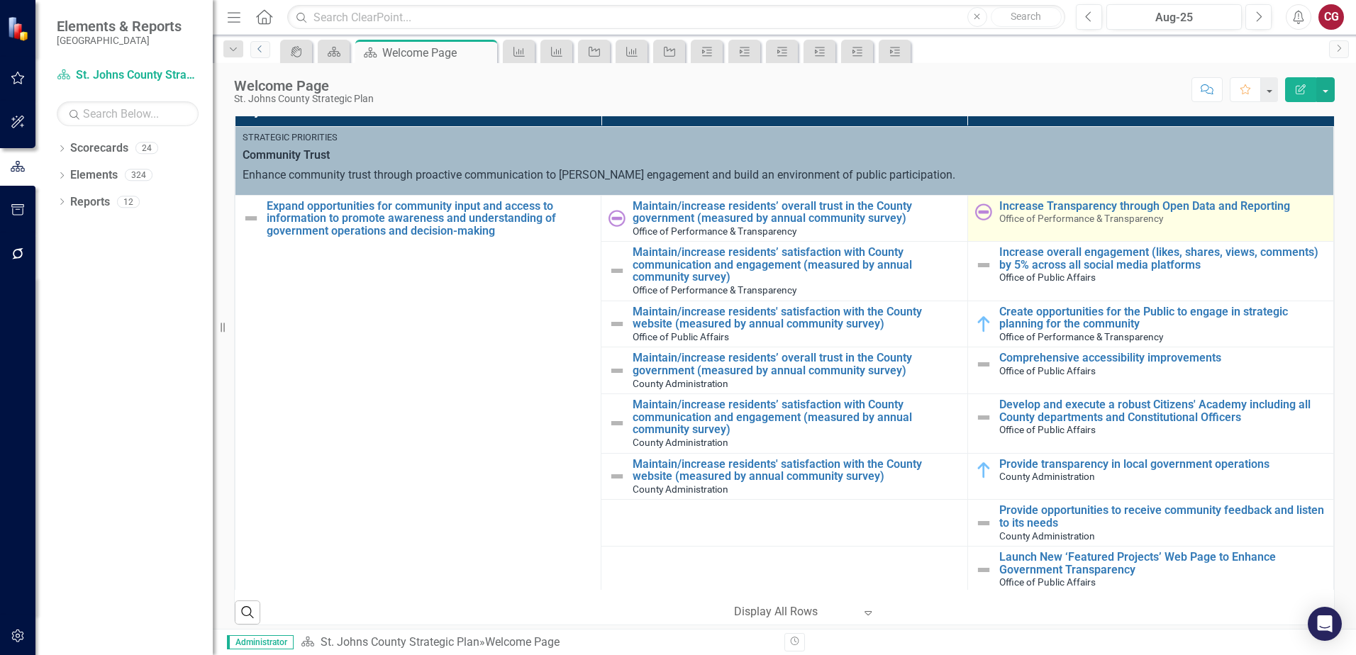
scroll to position [425, 0]
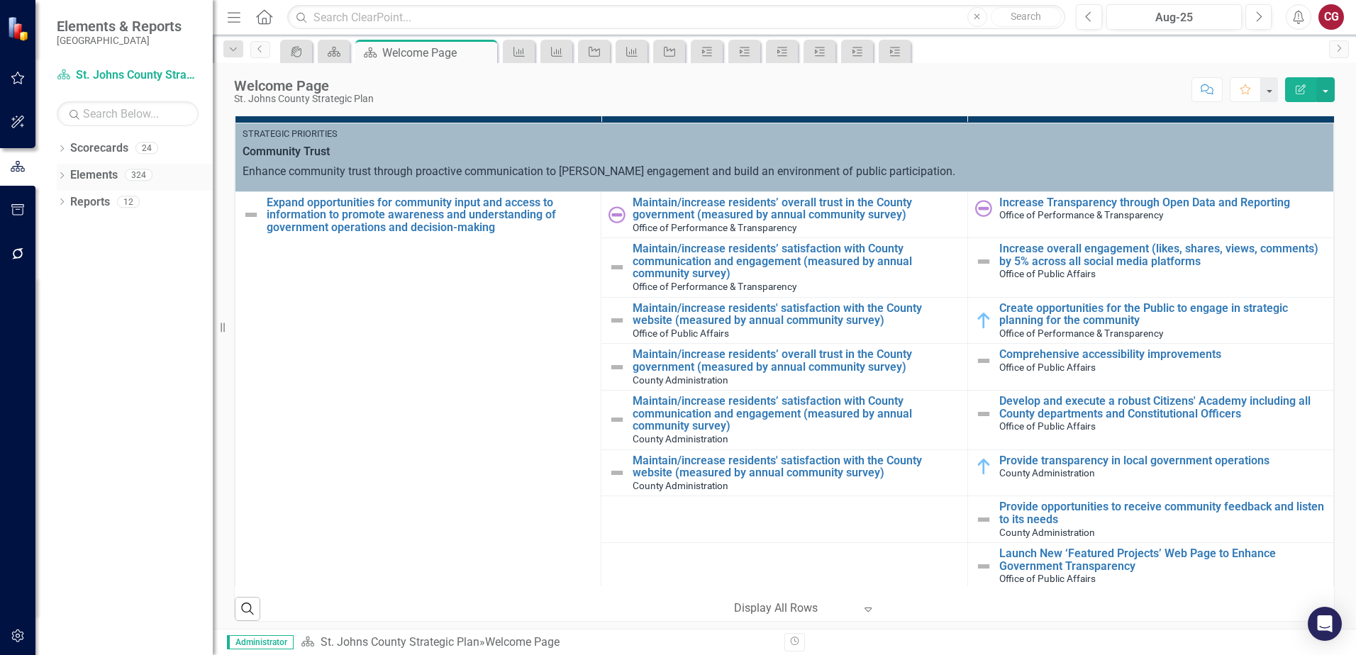
click at [80, 174] on link "Elements" at bounding box center [94, 175] width 48 height 16
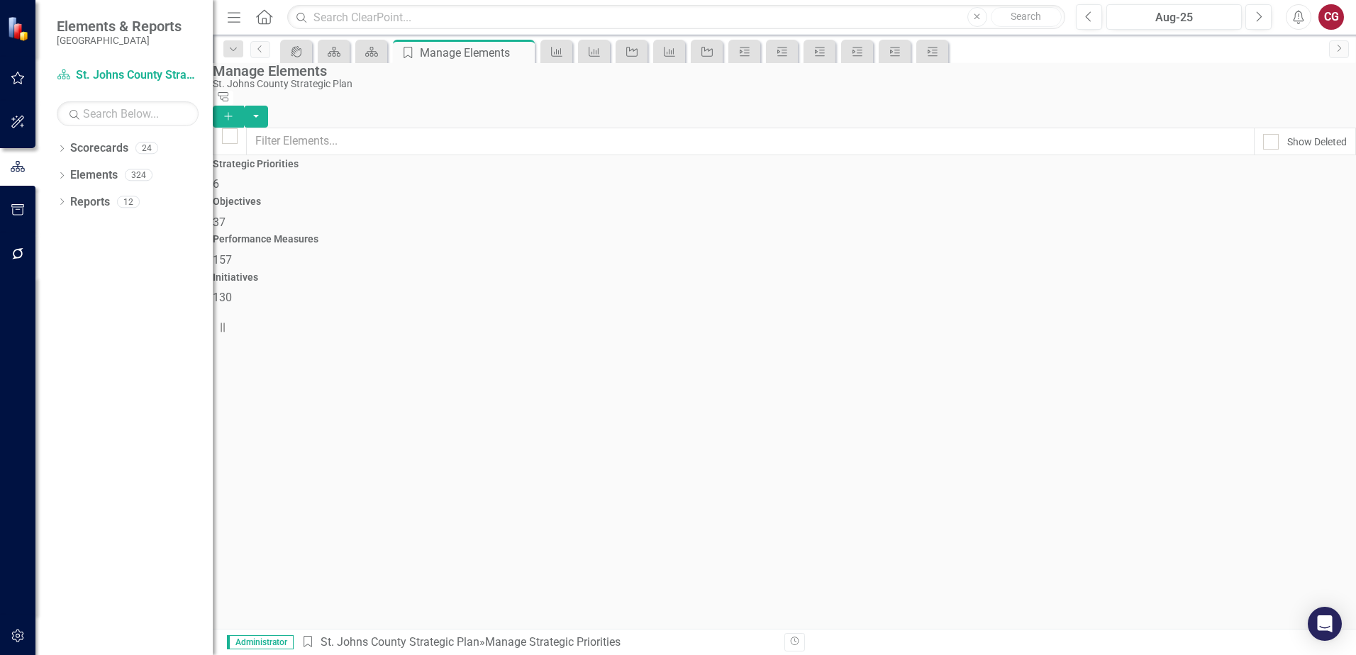
click at [662, 221] on div "Objectives 37" at bounding box center [784, 213] width 1143 height 34
checkbox input "false"
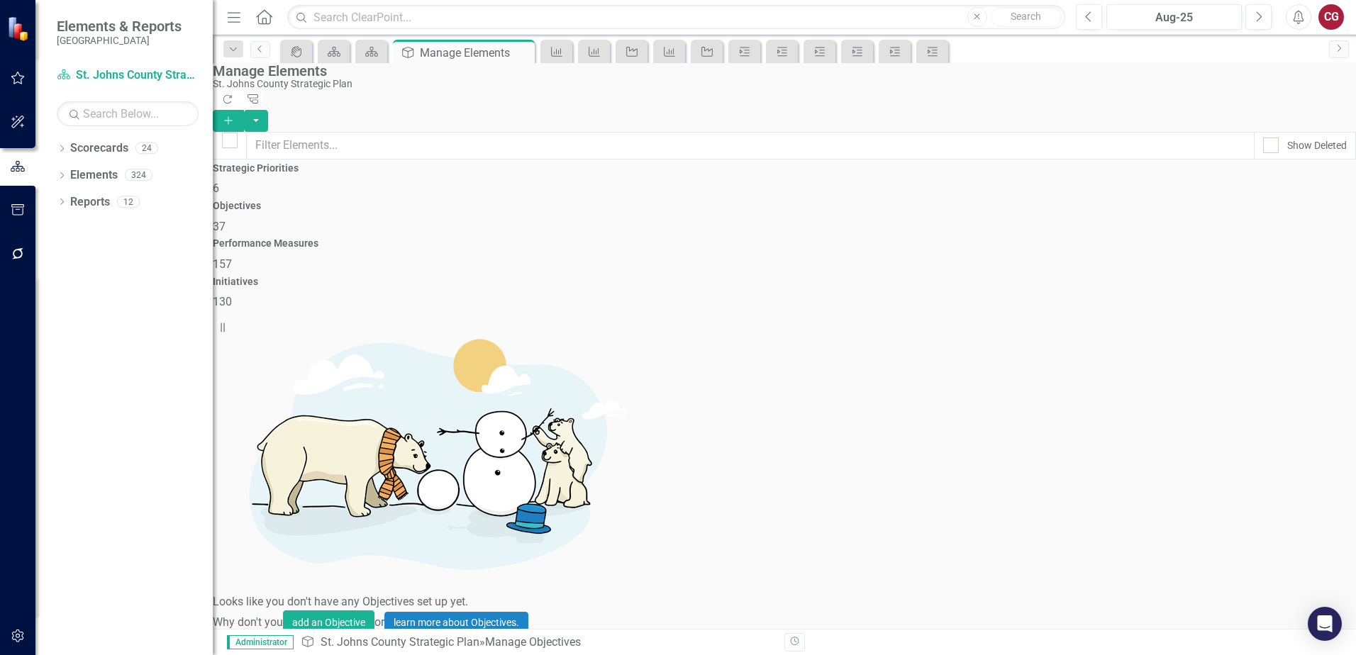
scroll to position [355, 0]
click at [447, 132] on input "text" at bounding box center [750, 146] width 1008 height 28
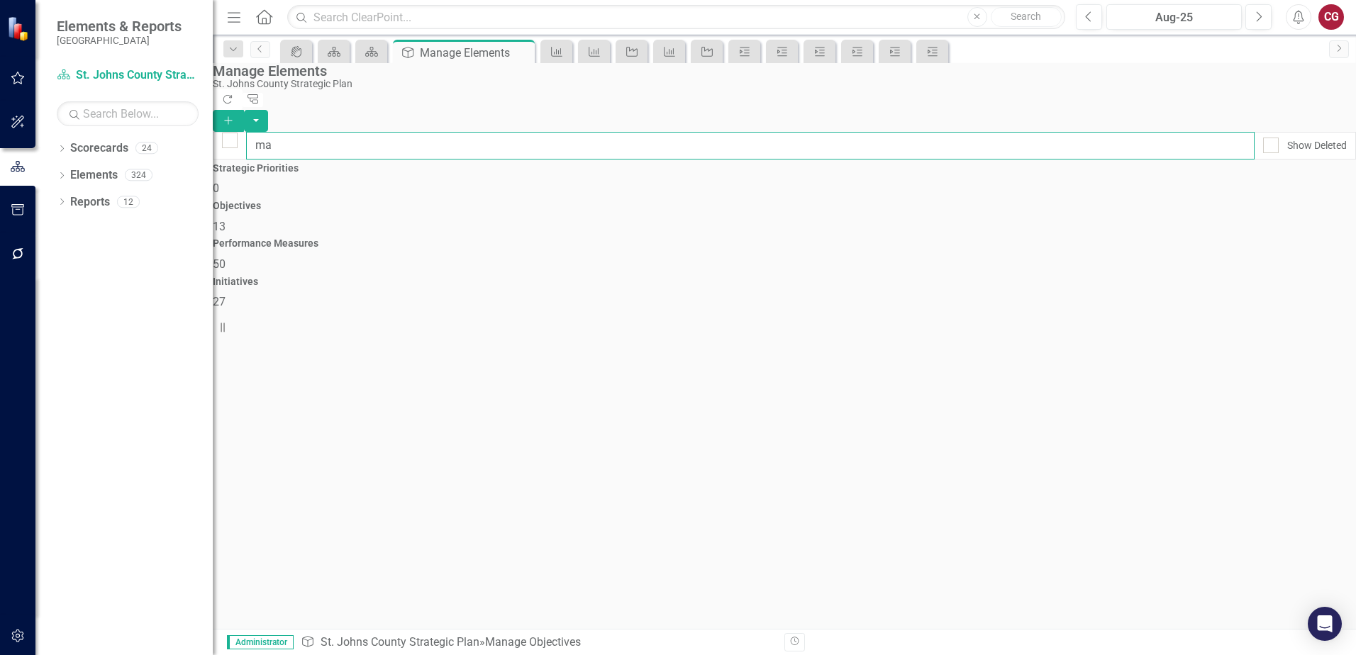
type input "mai"
checkbox input "false"
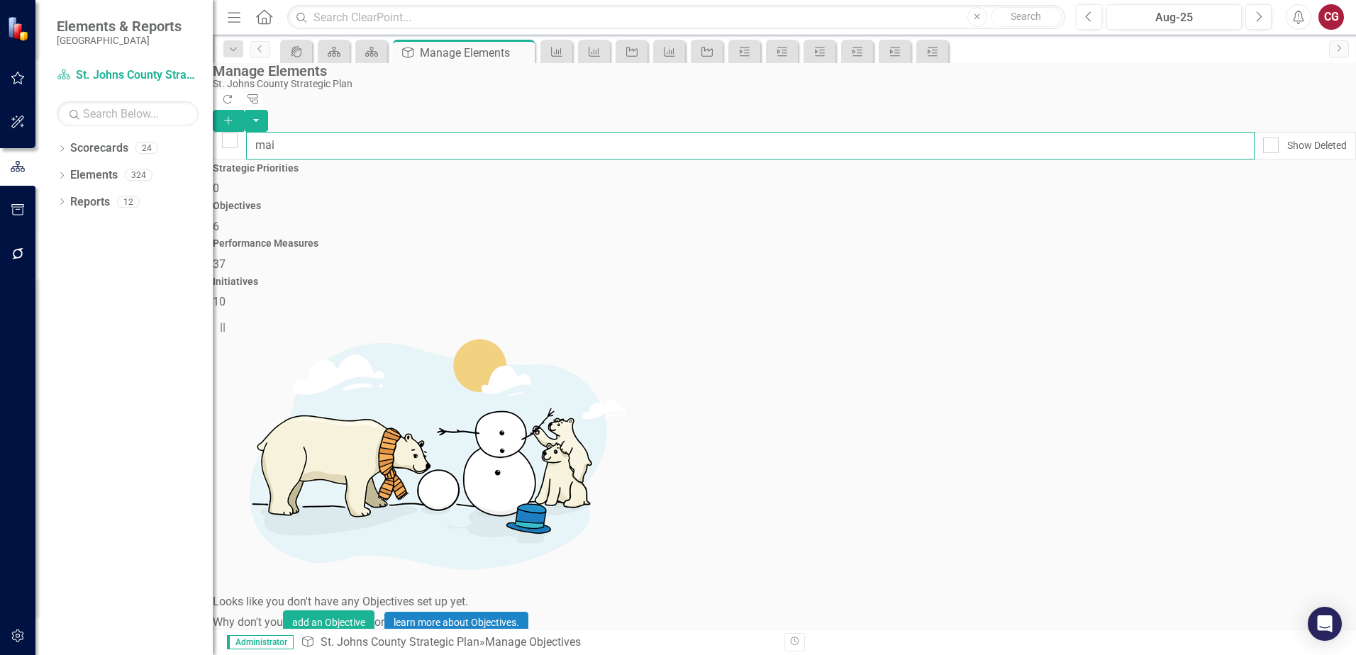
type input "main"
checkbox input "false"
type input "maint"
checkbox input "false"
type input "mainta"
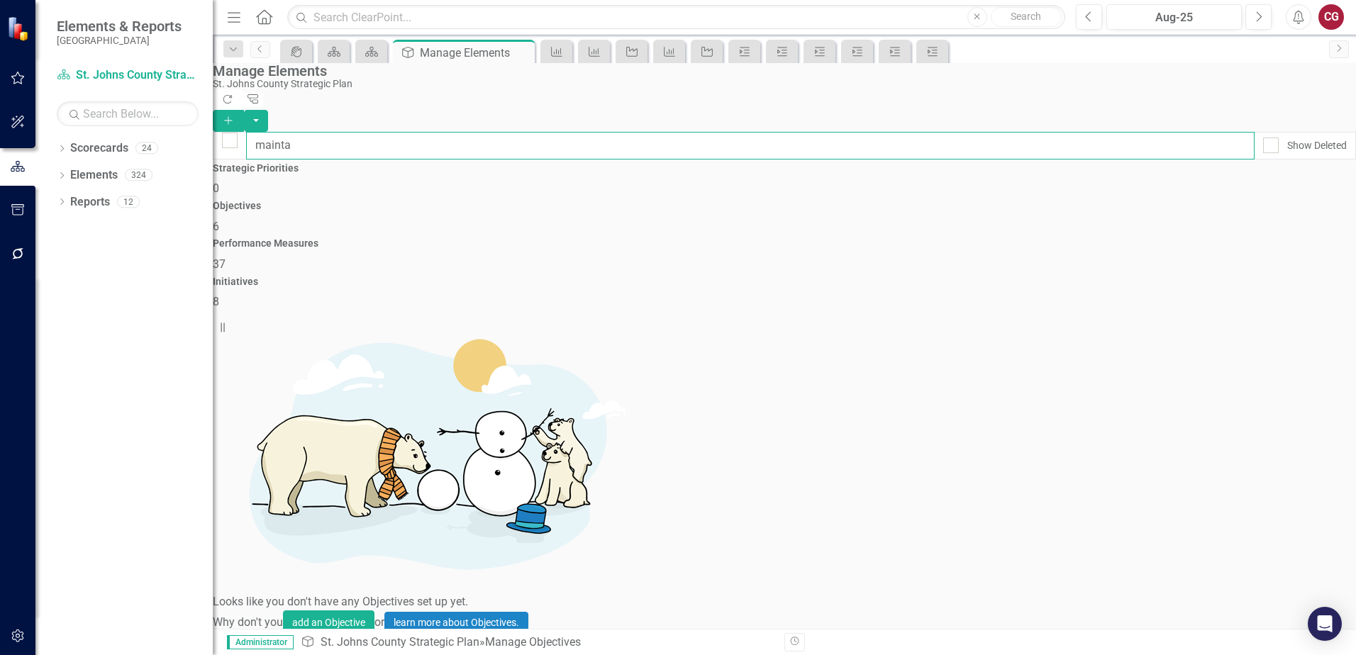
checkbox input "false"
type input "maintai"
checkbox input "false"
type input "maintain"
checkbox input "false"
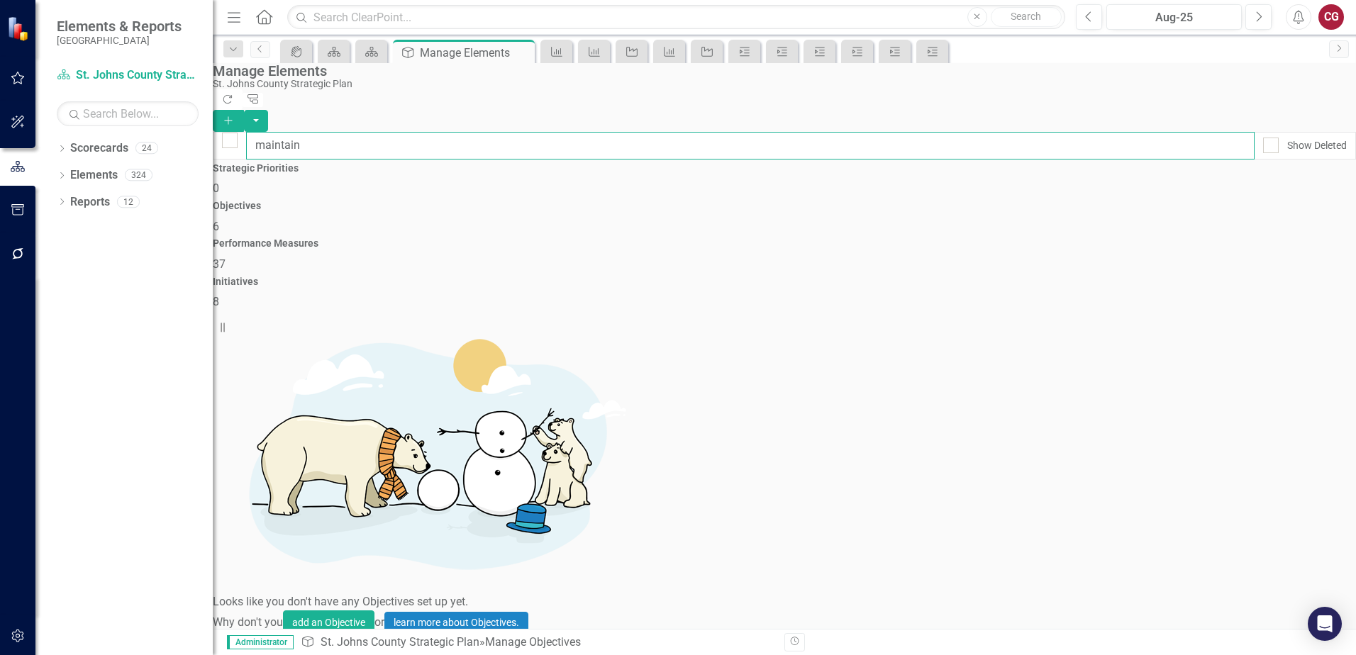
type input "maintai"
checkbox input "false"
type input "mainta"
checkbox input "false"
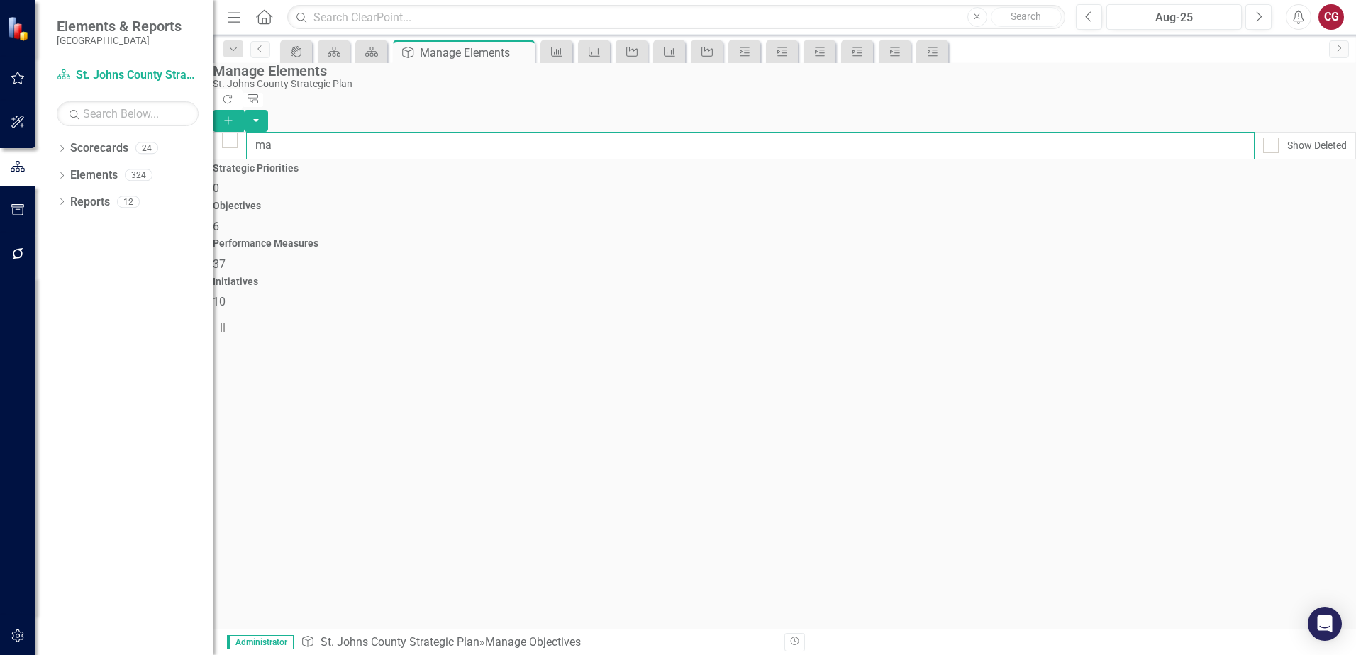
type input "m"
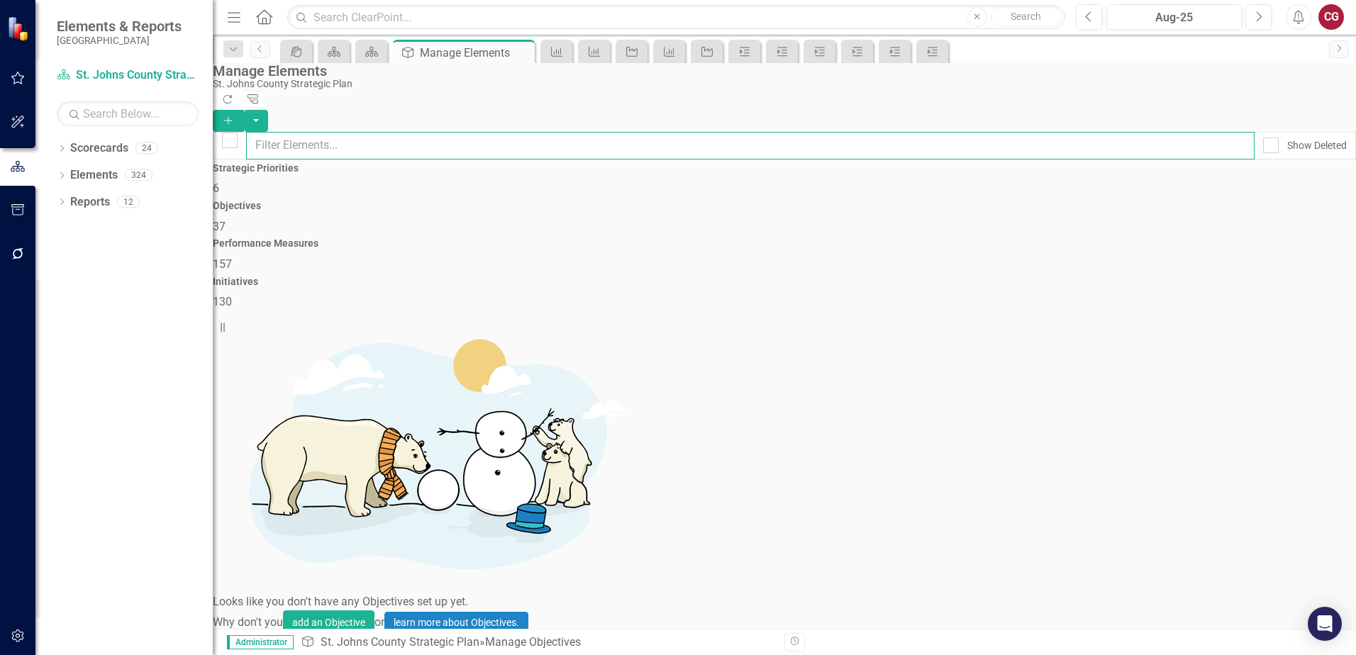
checkbox input "false"
click at [950, 238] on div "Performance Measures 157" at bounding box center [784, 255] width 1143 height 34
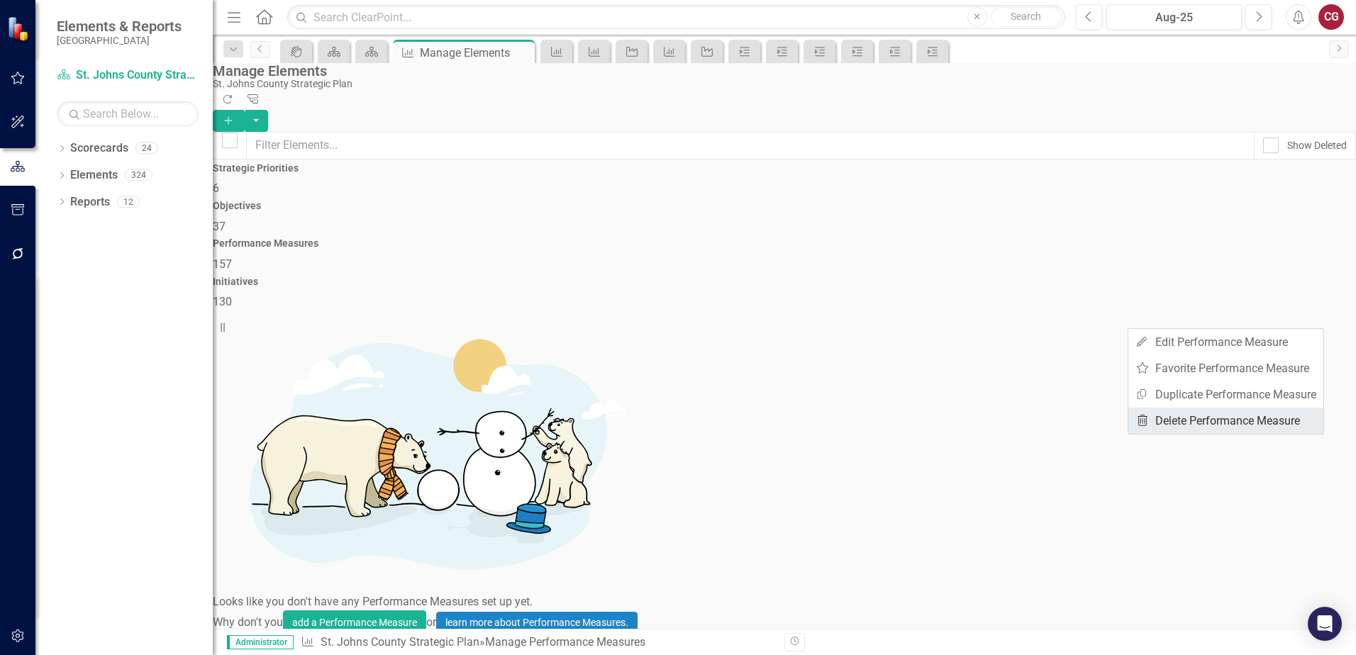
click at [1210, 414] on link "Trash Delete Performance Measure" at bounding box center [1225, 421] width 195 height 26
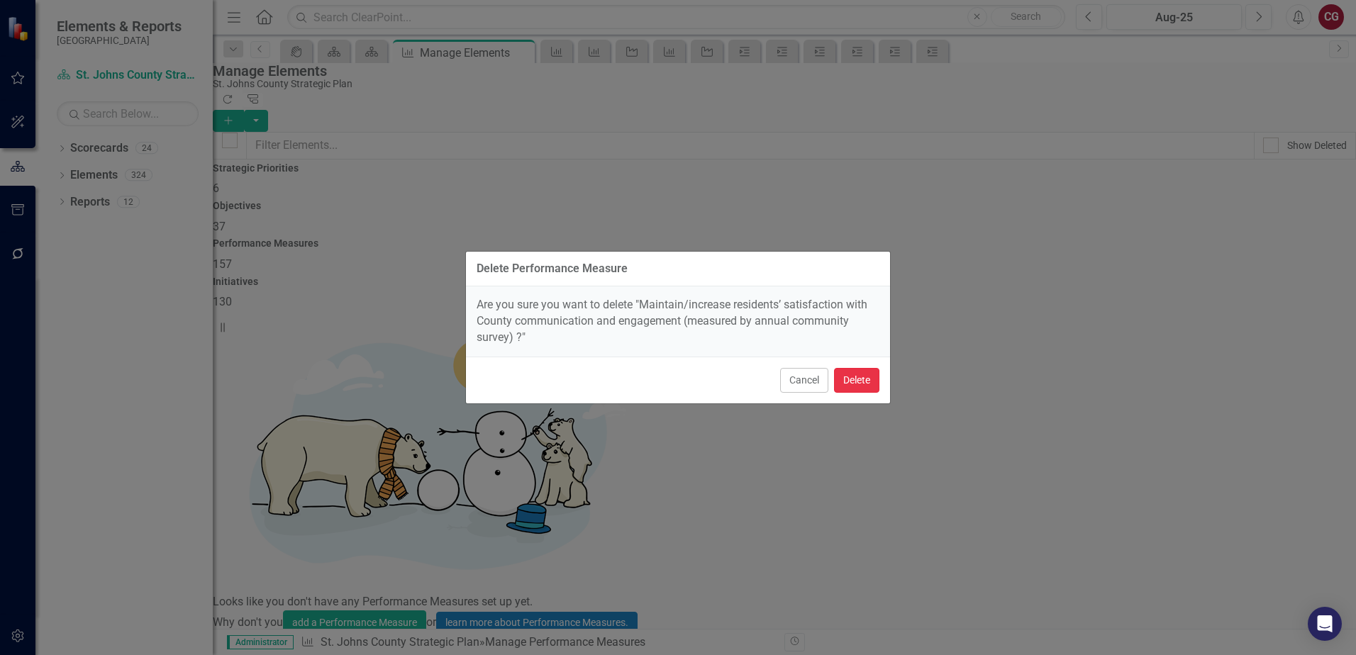
click at [872, 377] on button "Delete" at bounding box center [856, 380] width 45 height 25
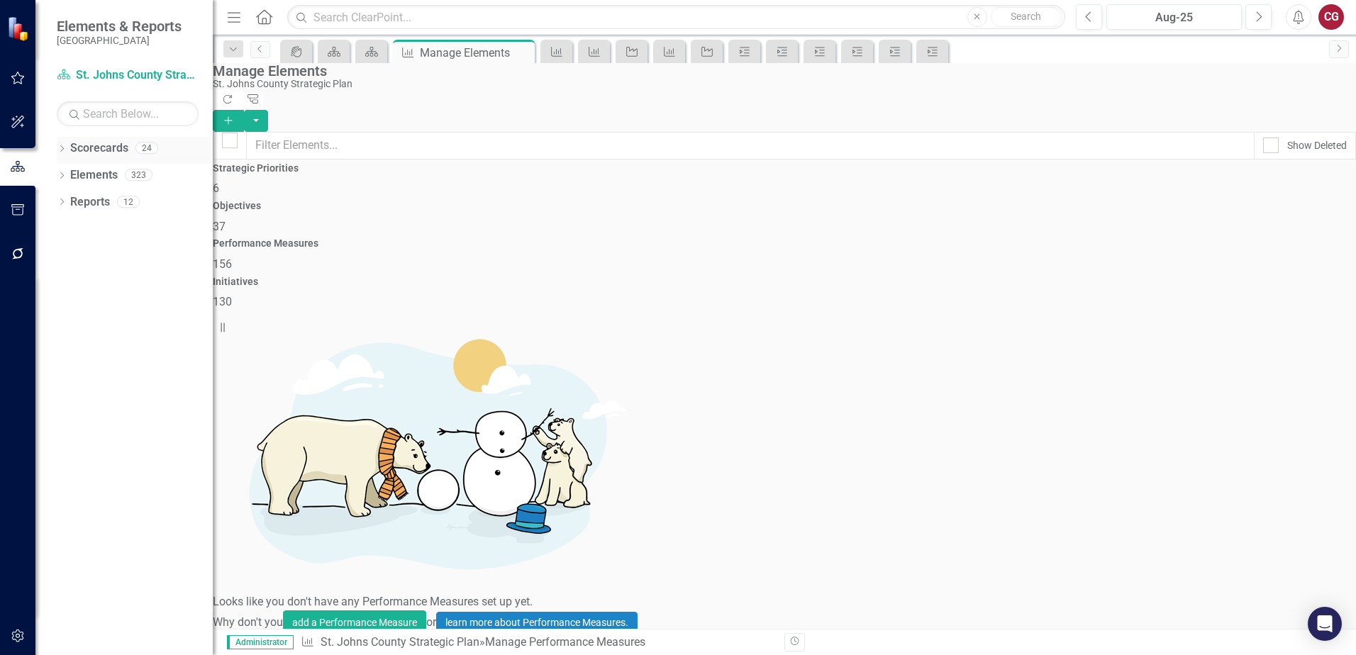
click at [61, 150] on icon "Dropdown" at bounding box center [62, 150] width 10 height 8
click at [111, 176] on link "St. Johns County Strategic Plan" at bounding box center [135, 175] width 156 height 16
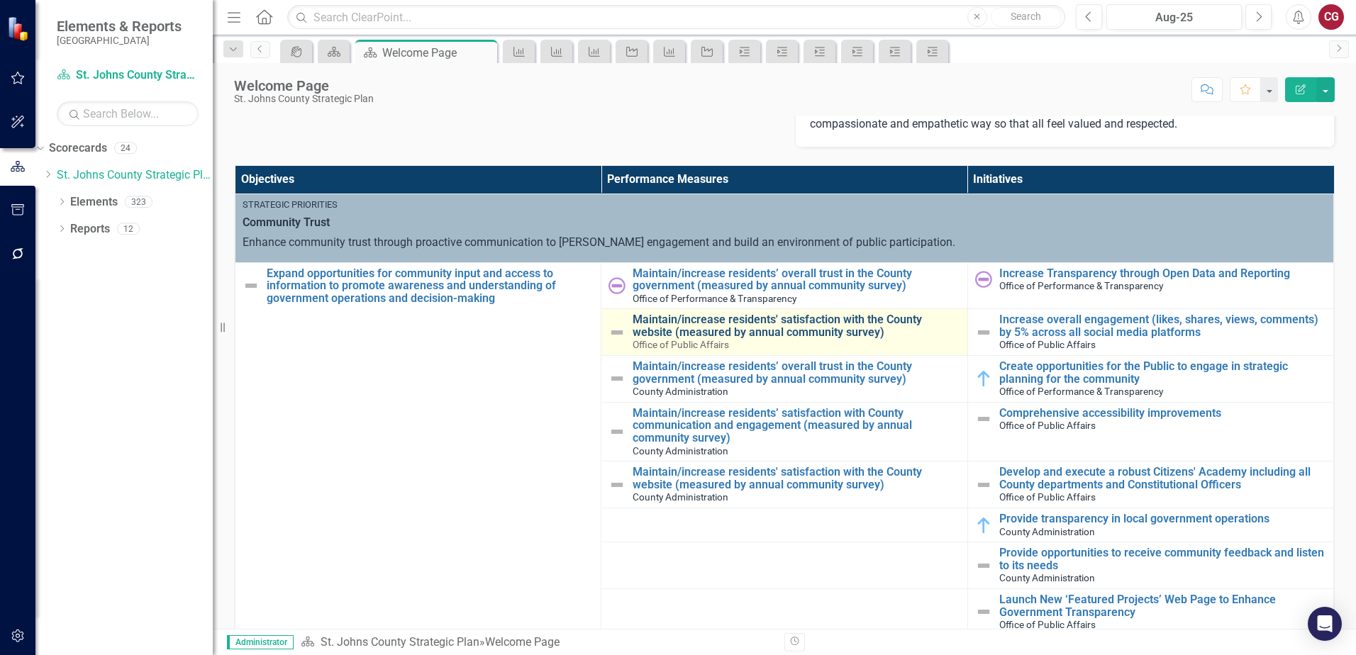
click at [679, 318] on link "Maintain/increase residents' satisfaction with the County website (measured by …" at bounding box center [796, 325] width 327 height 25
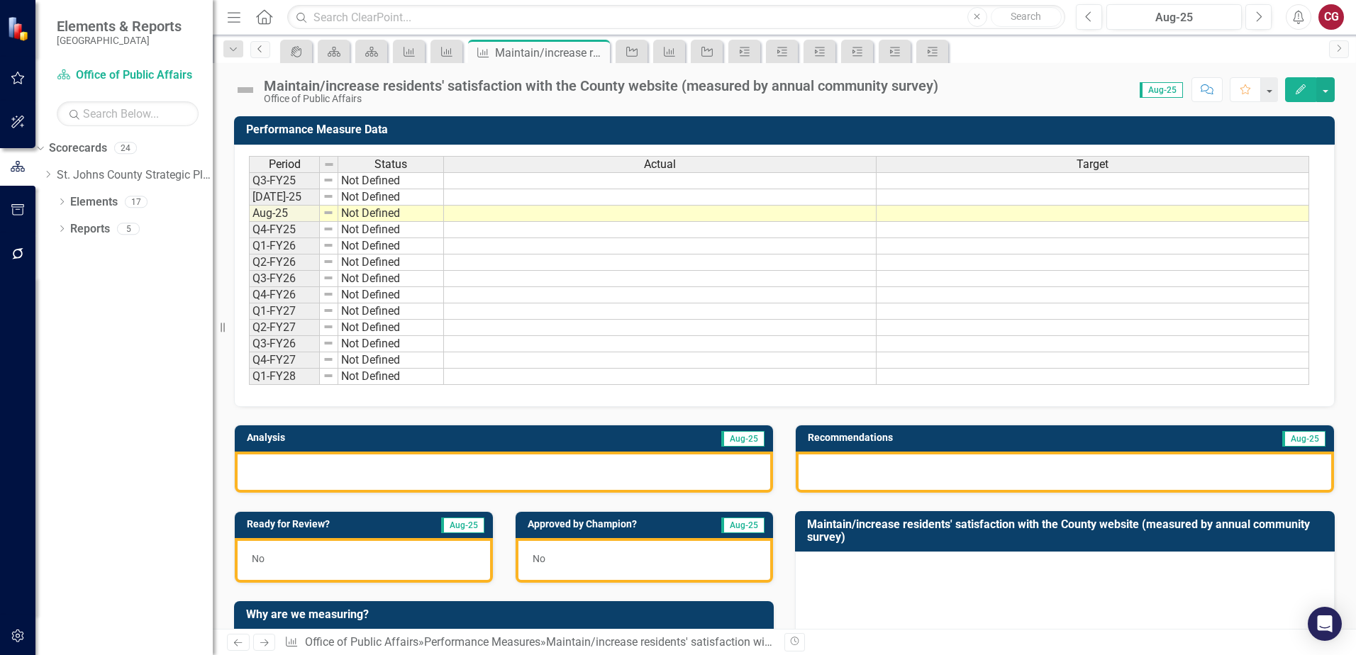
click at [254, 50] on link "Previous" at bounding box center [260, 49] width 20 height 17
click at [256, 53] on link "Previous" at bounding box center [260, 49] width 20 height 17
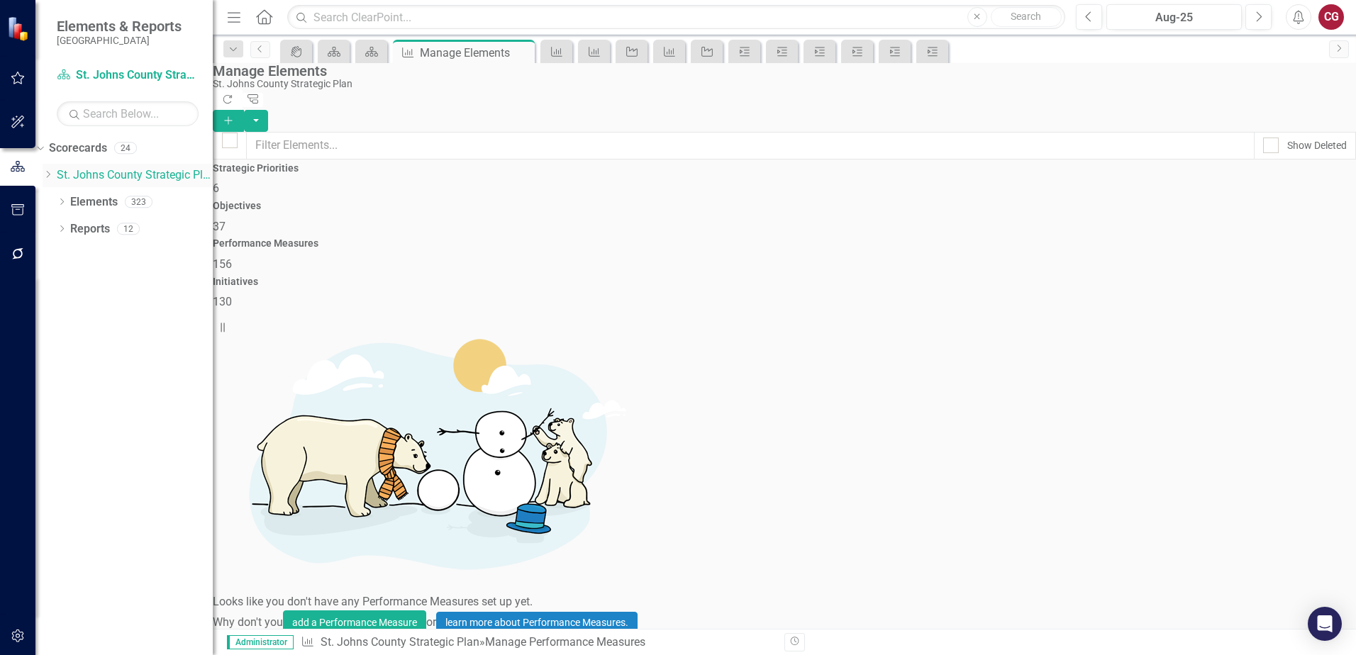
click at [157, 179] on link "St. Johns County Strategic Plan" at bounding box center [135, 175] width 156 height 16
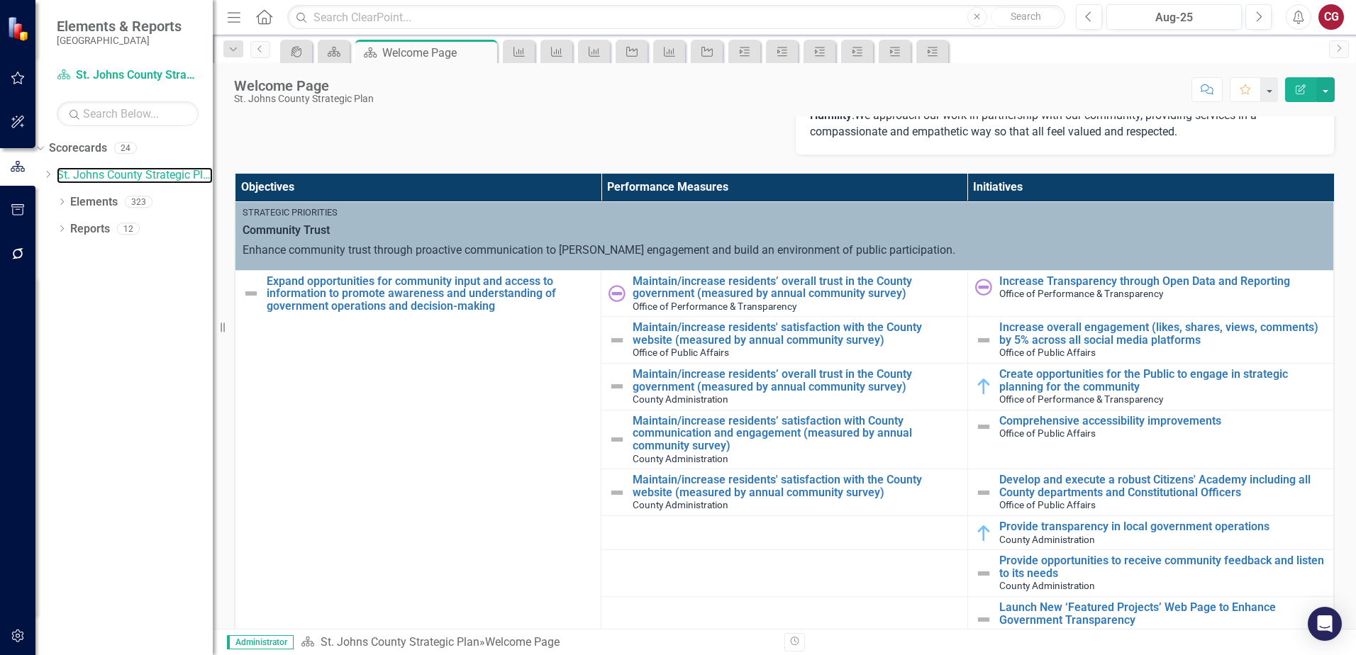
scroll to position [355, 0]
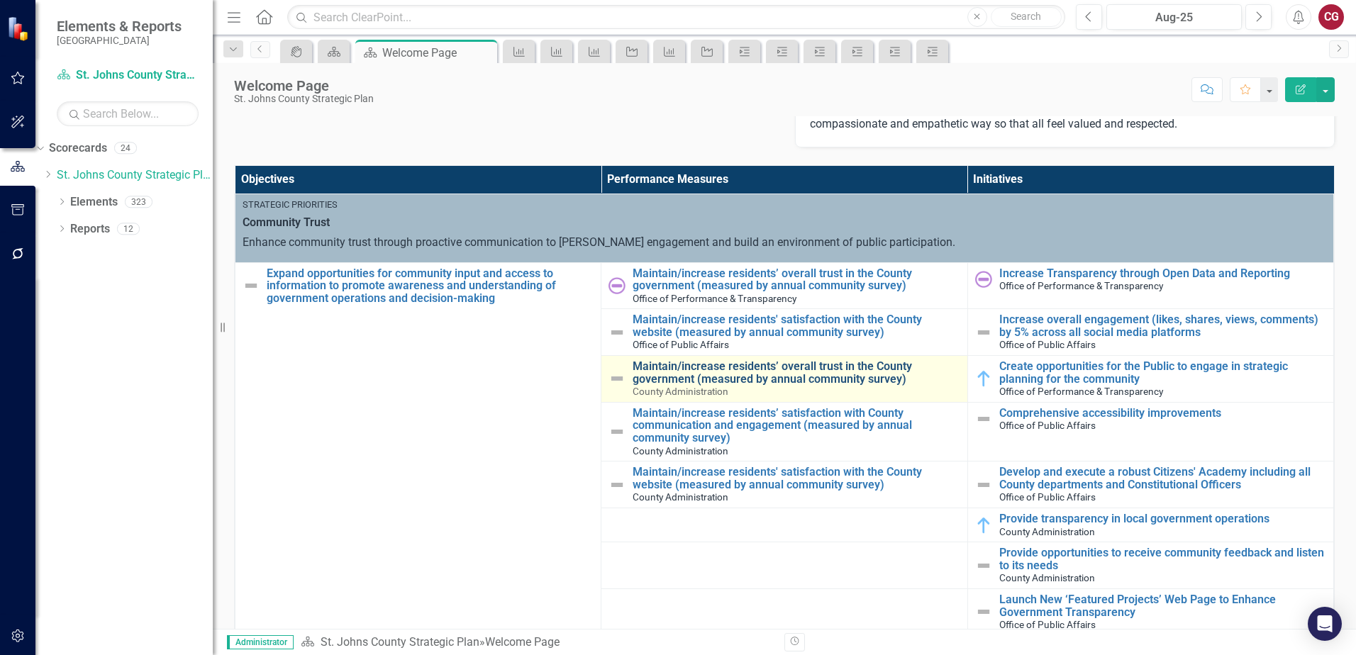
click at [720, 369] on link "Maintain/increase residents’ overall trust in the County government (measured b…" at bounding box center [796, 372] width 327 height 25
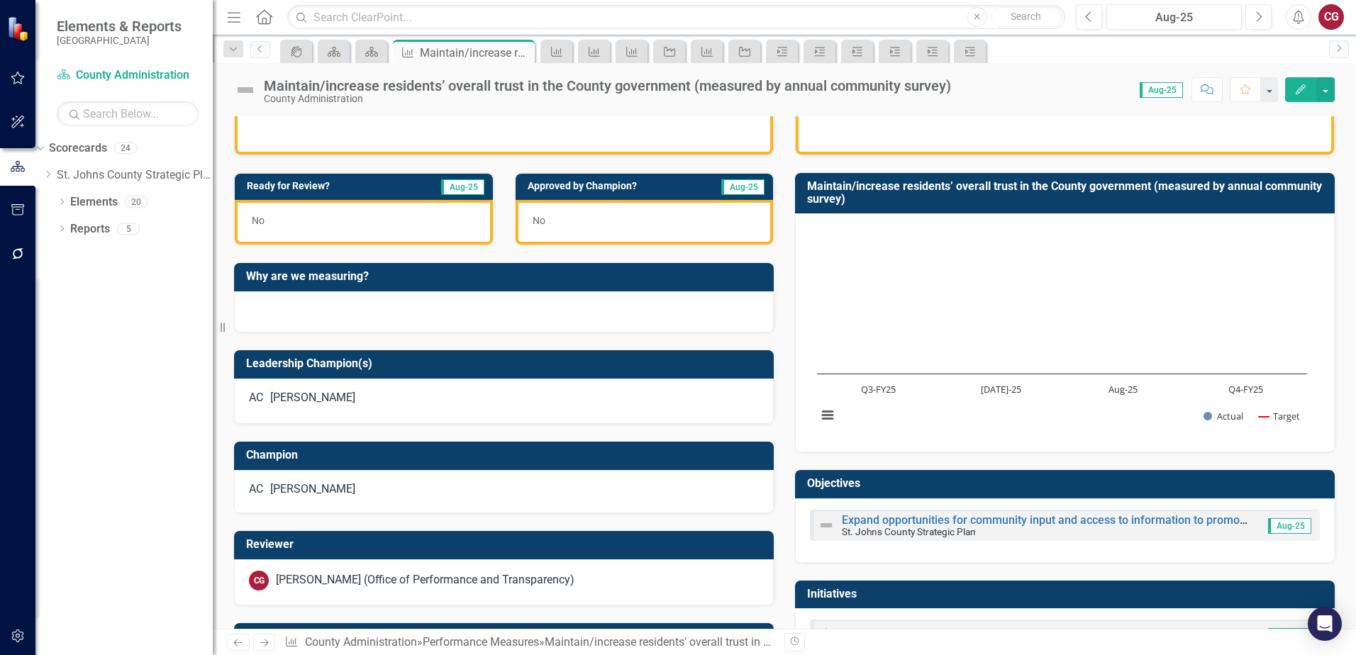
scroll to position [435, 0]
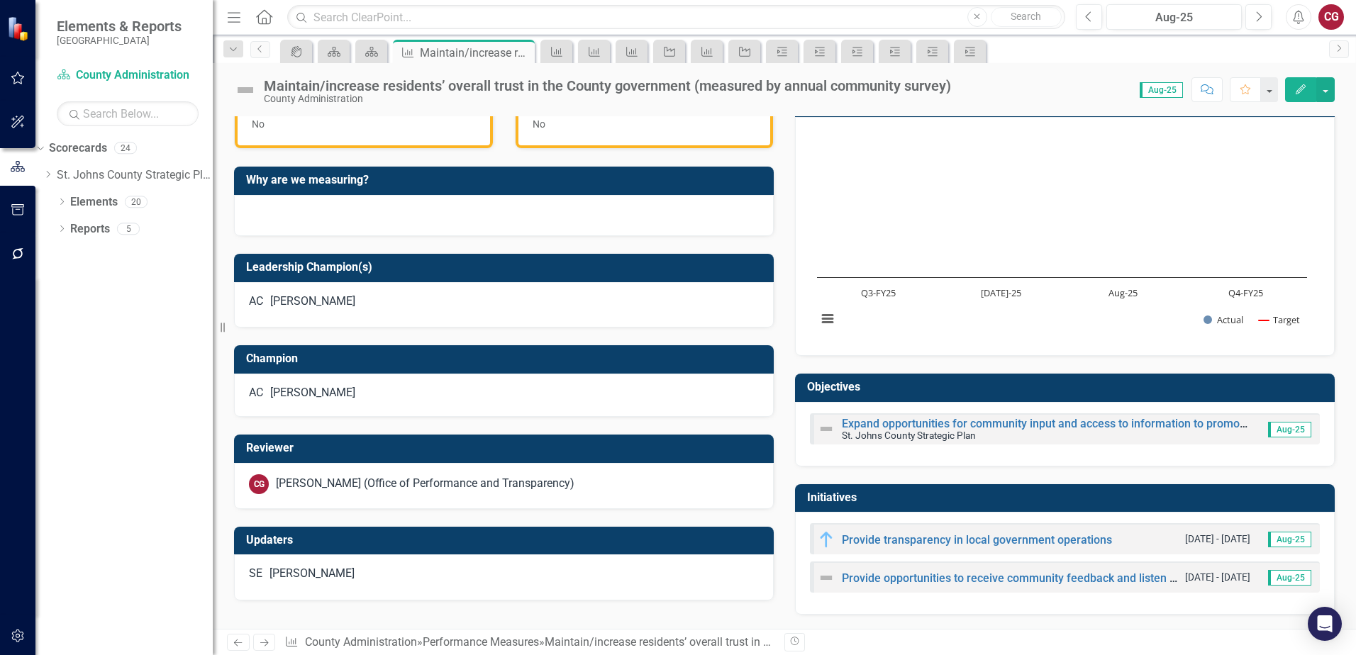
click at [589, 455] on h3 "Reviewer" at bounding box center [506, 448] width 520 height 13
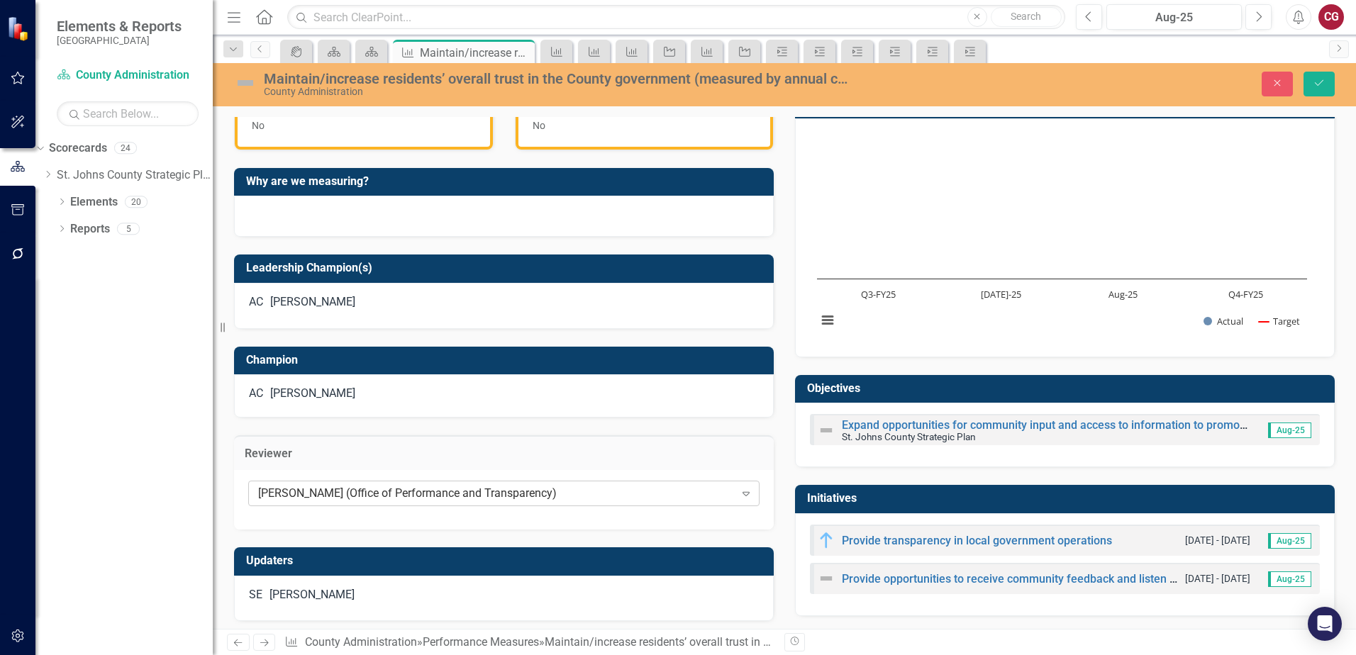
click at [718, 501] on div "[PERSON_NAME] (Office of Performance and Transparency)" at bounding box center [496, 494] width 477 height 16
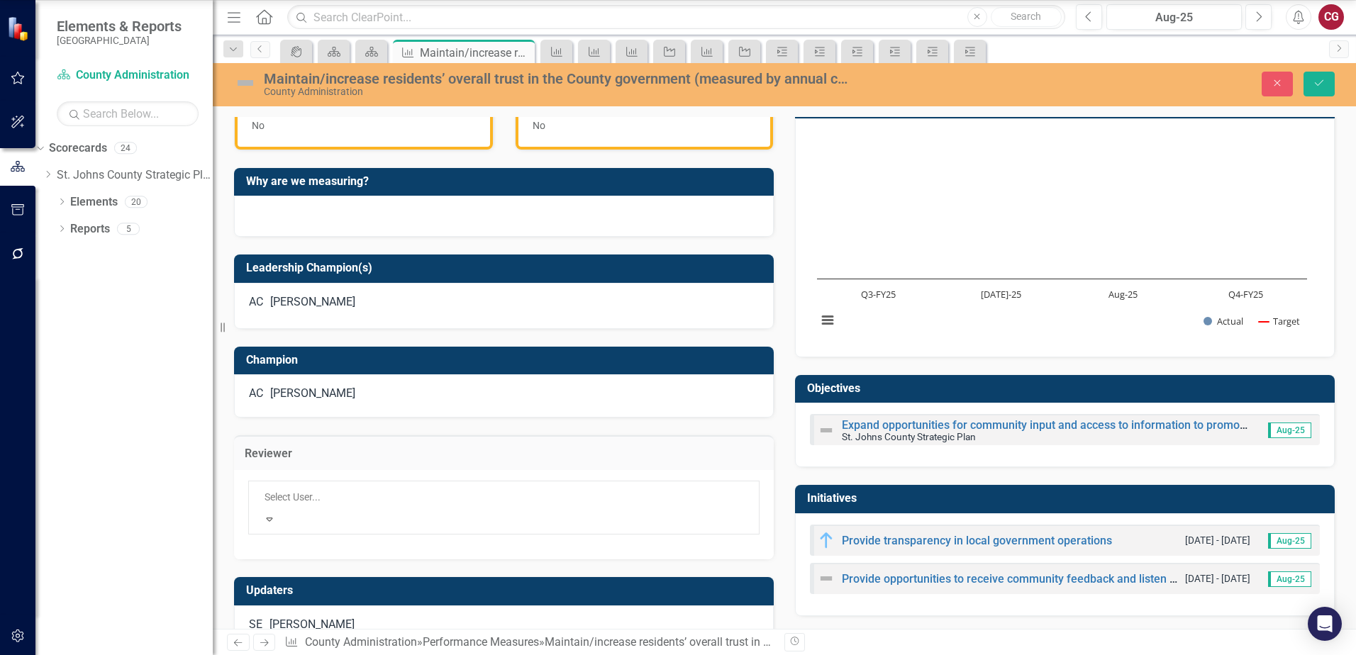
scroll to position [932, 0]
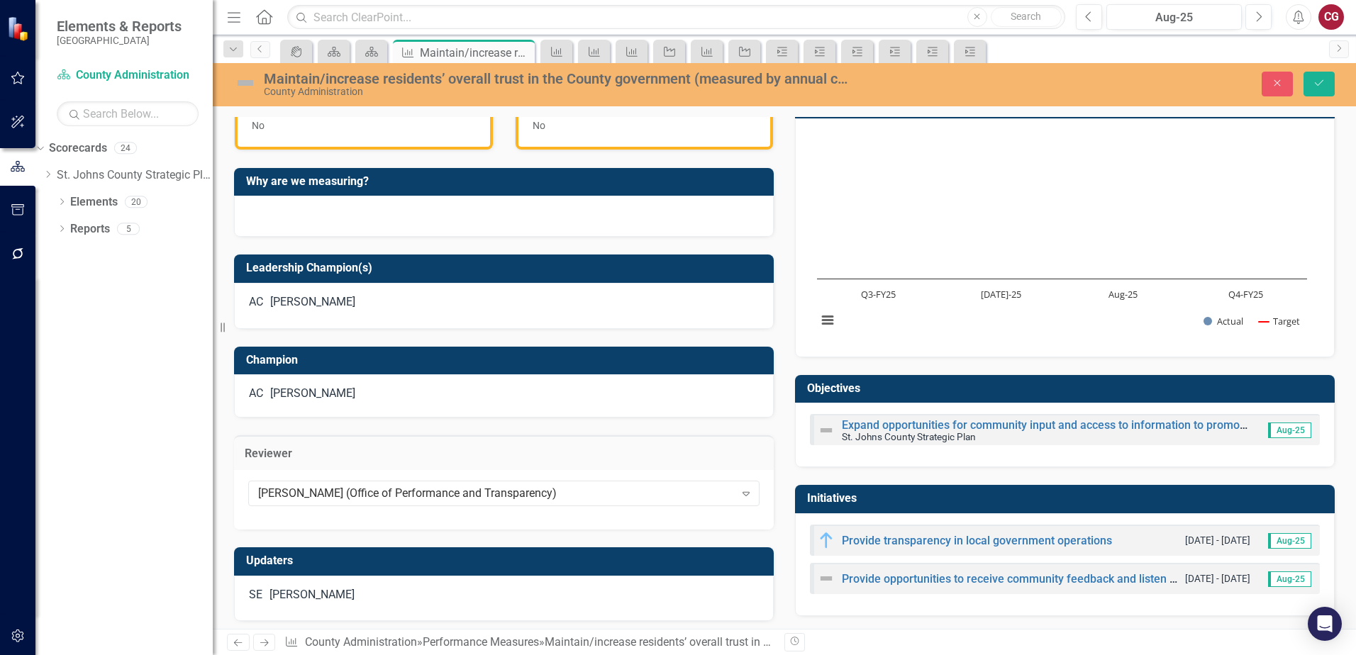
click at [955, 87] on div "Close Save" at bounding box center [1117, 84] width 455 height 25
click at [1267, 77] on button "Close" at bounding box center [1277, 84] width 31 height 25
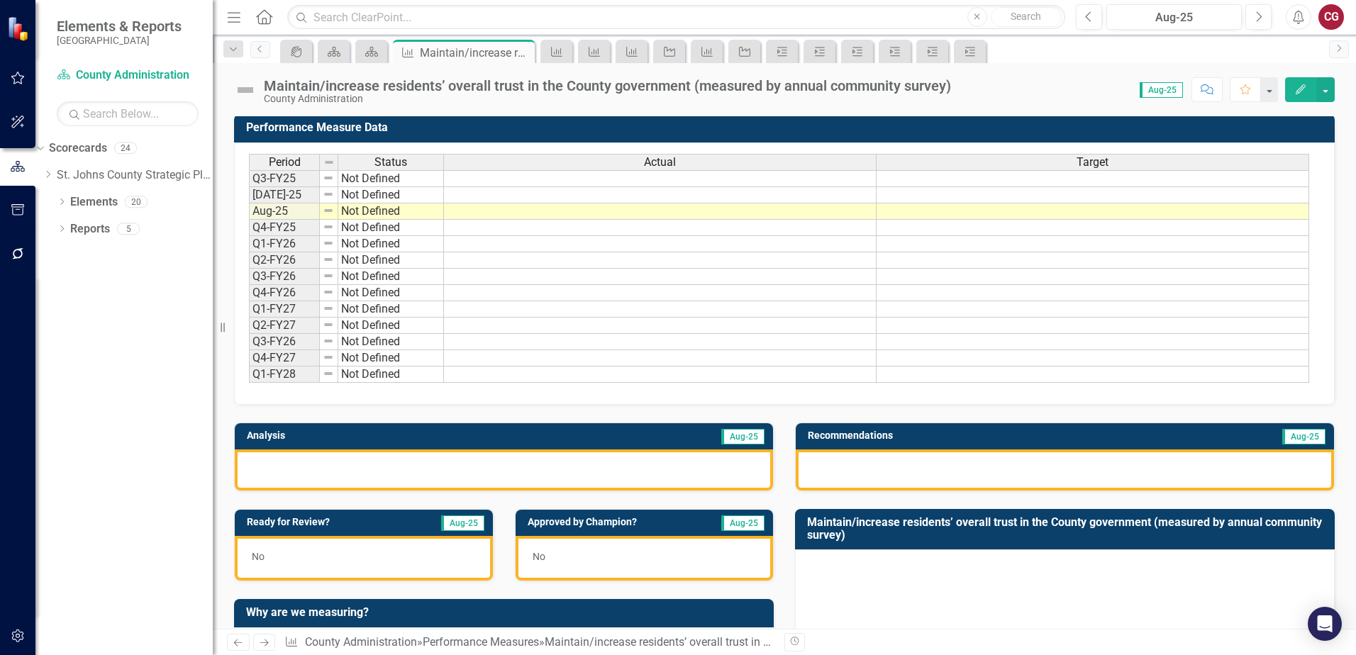
scroll to position [0, 0]
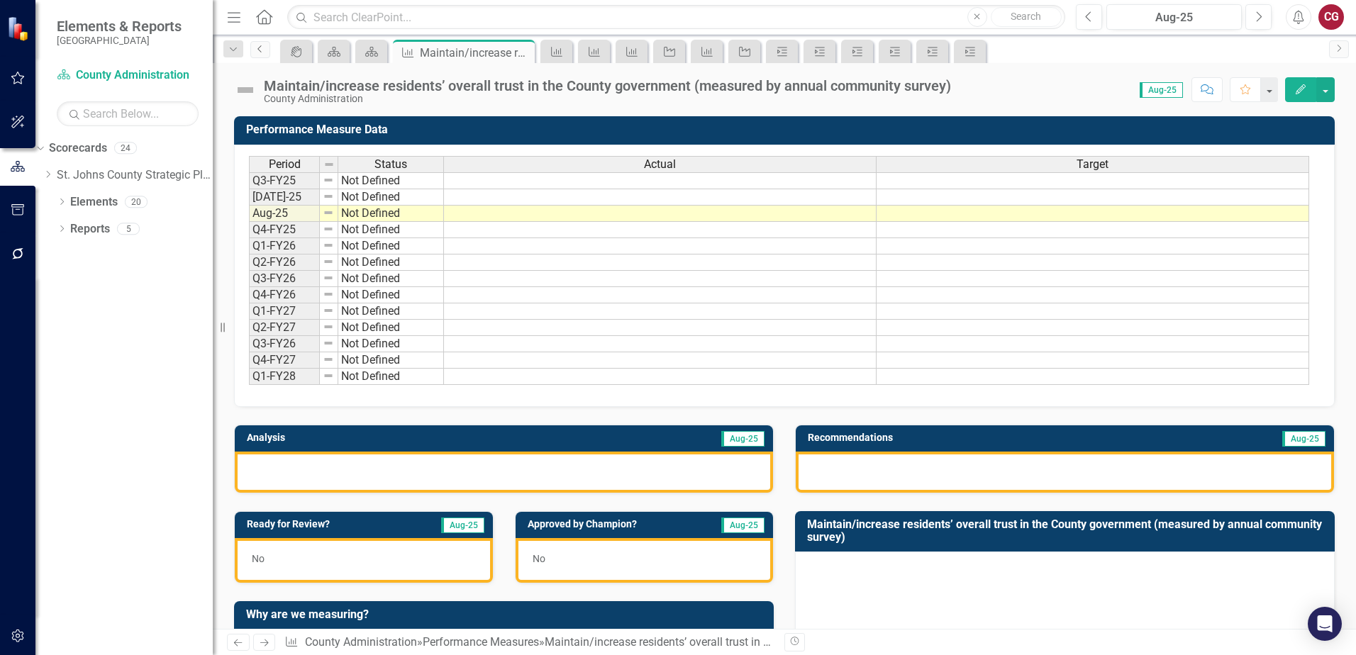
click at [259, 49] on icon "Previous" at bounding box center [260, 49] width 11 height 9
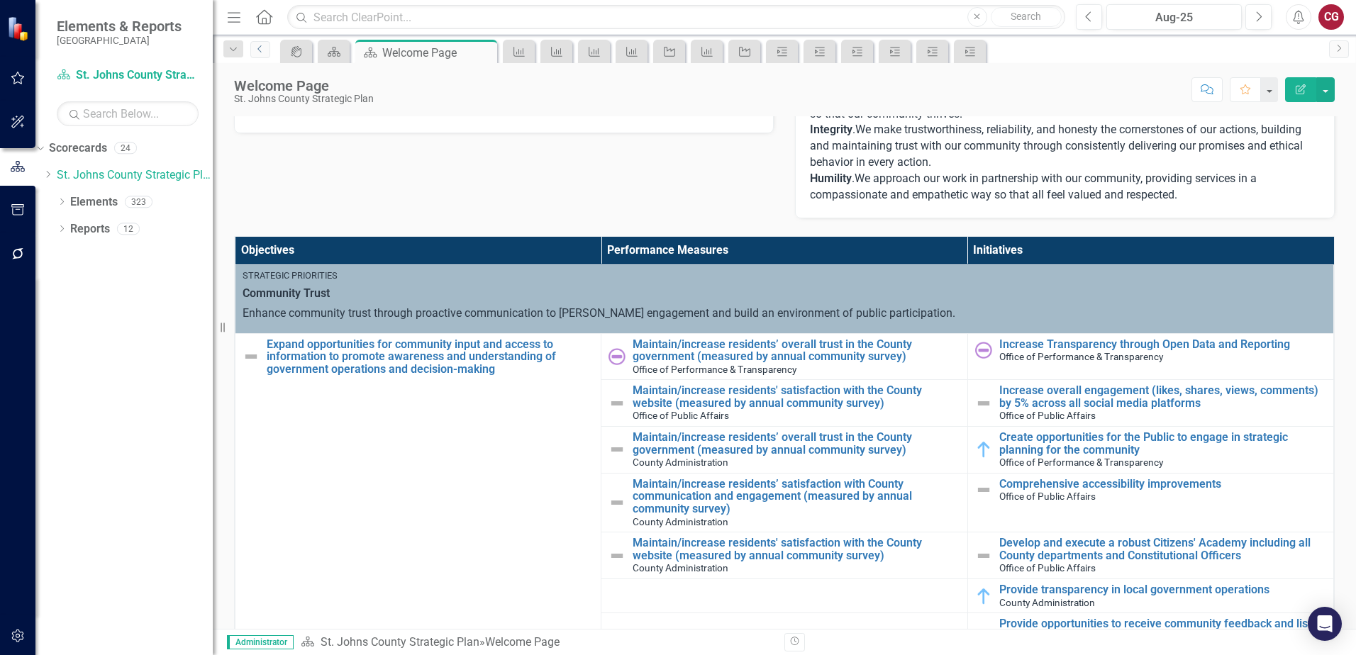
scroll to position [355, 0]
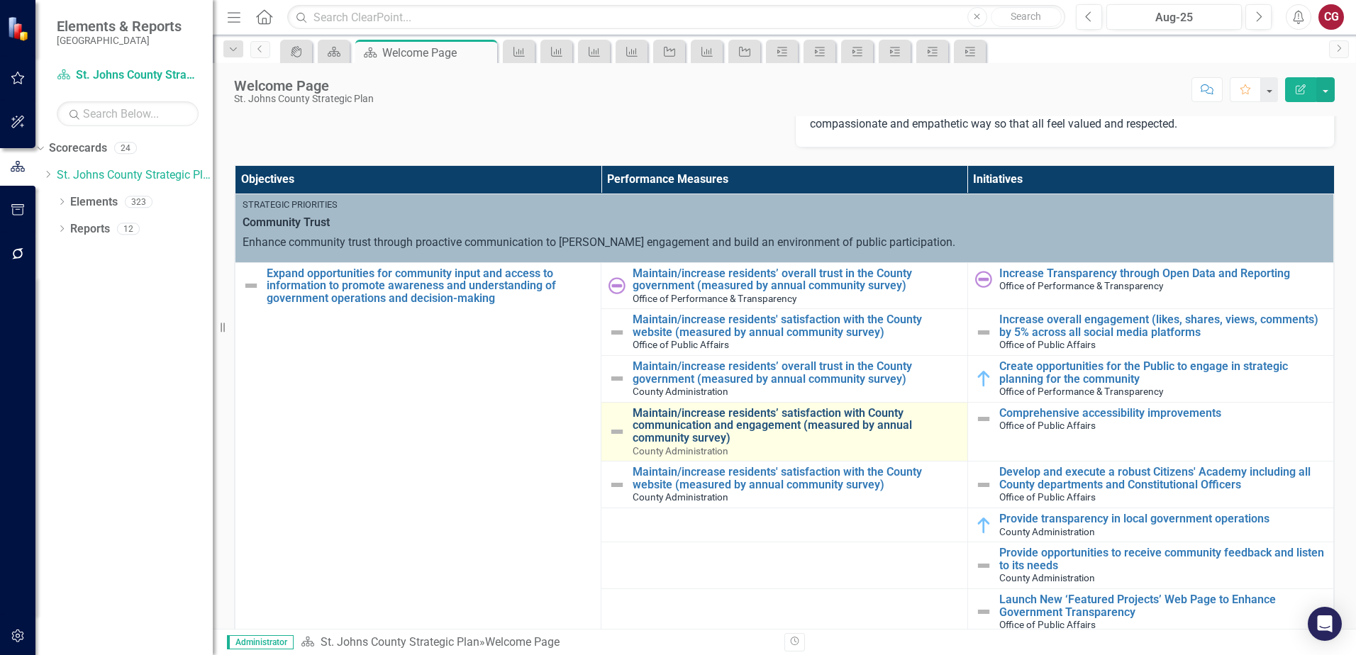
click at [701, 430] on link "Maintain/increase residents’ satisfaction with County communication and engagem…" at bounding box center [796, 426] width 327 height 38
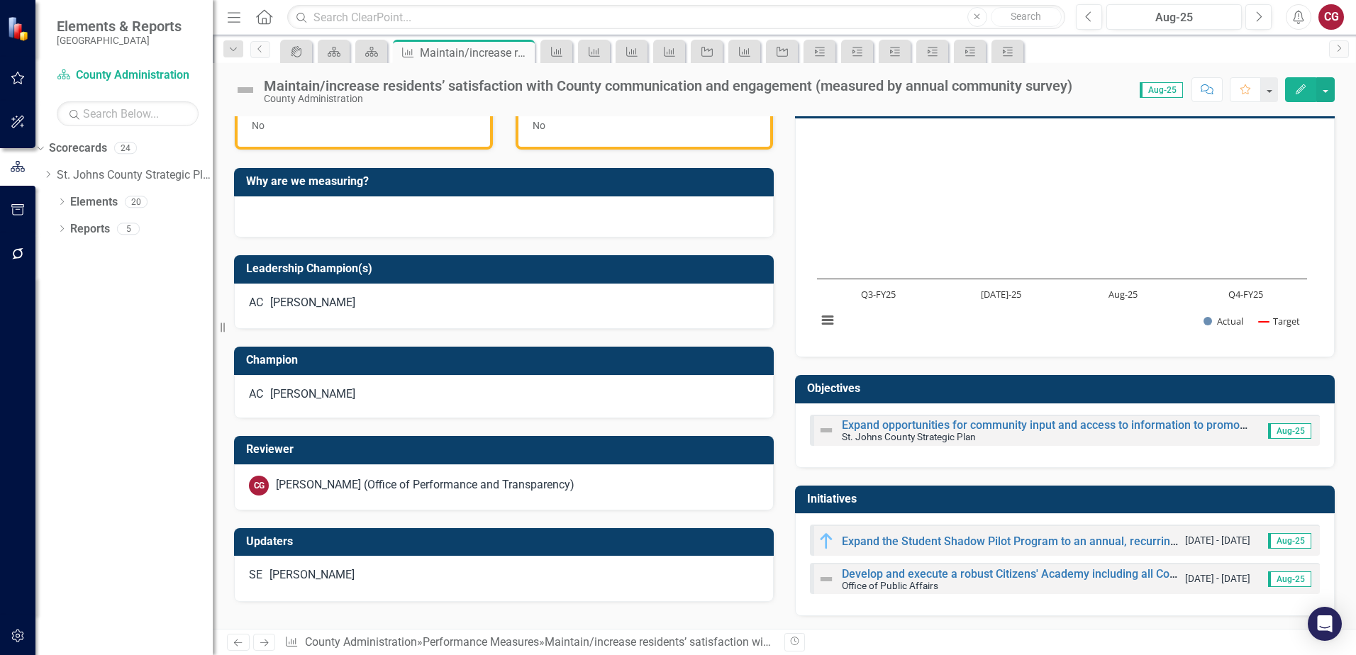
scroll to position [435, 0]
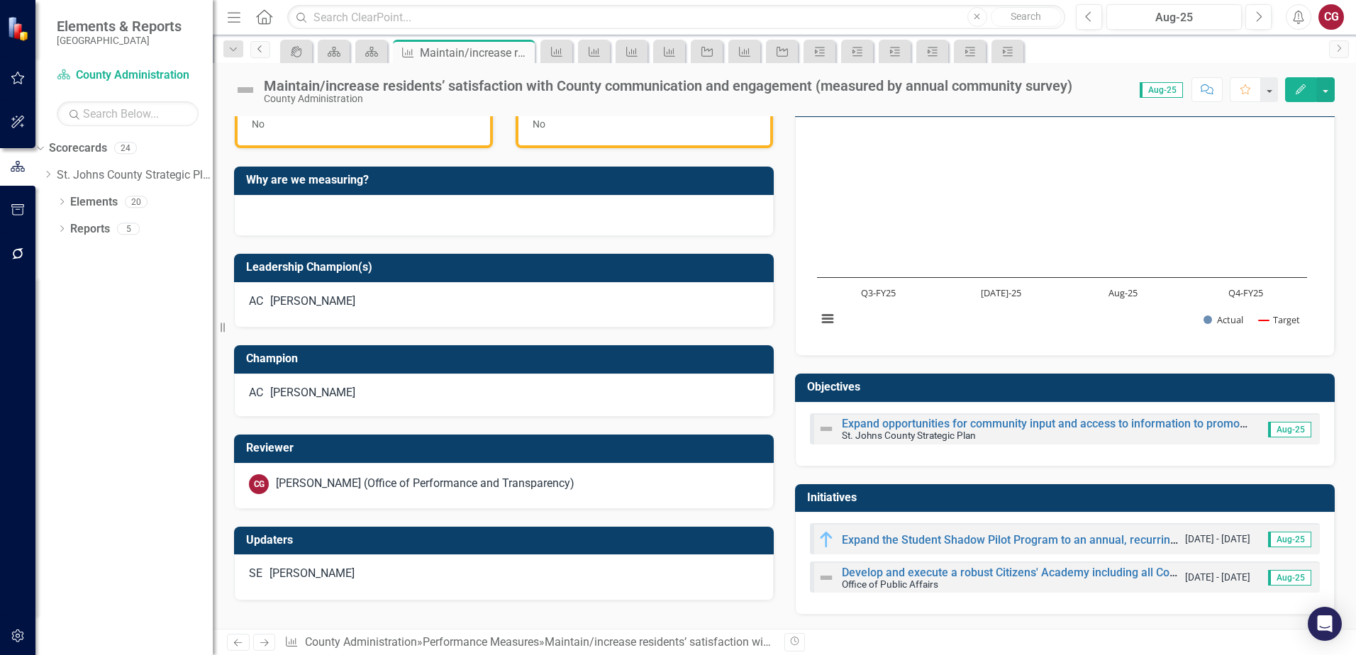
click at [255, 51] on icon "Previous" at bounding box center [260, 49] width 11 height 9
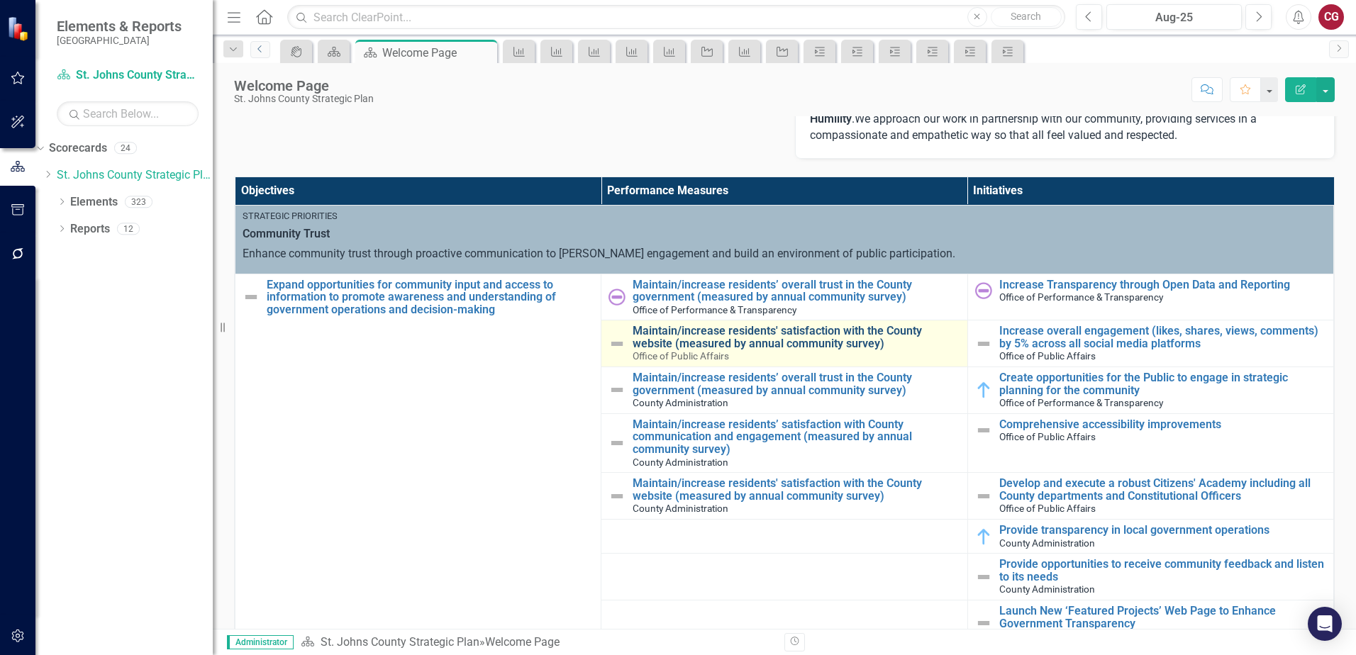
scroll to position [355, 0]
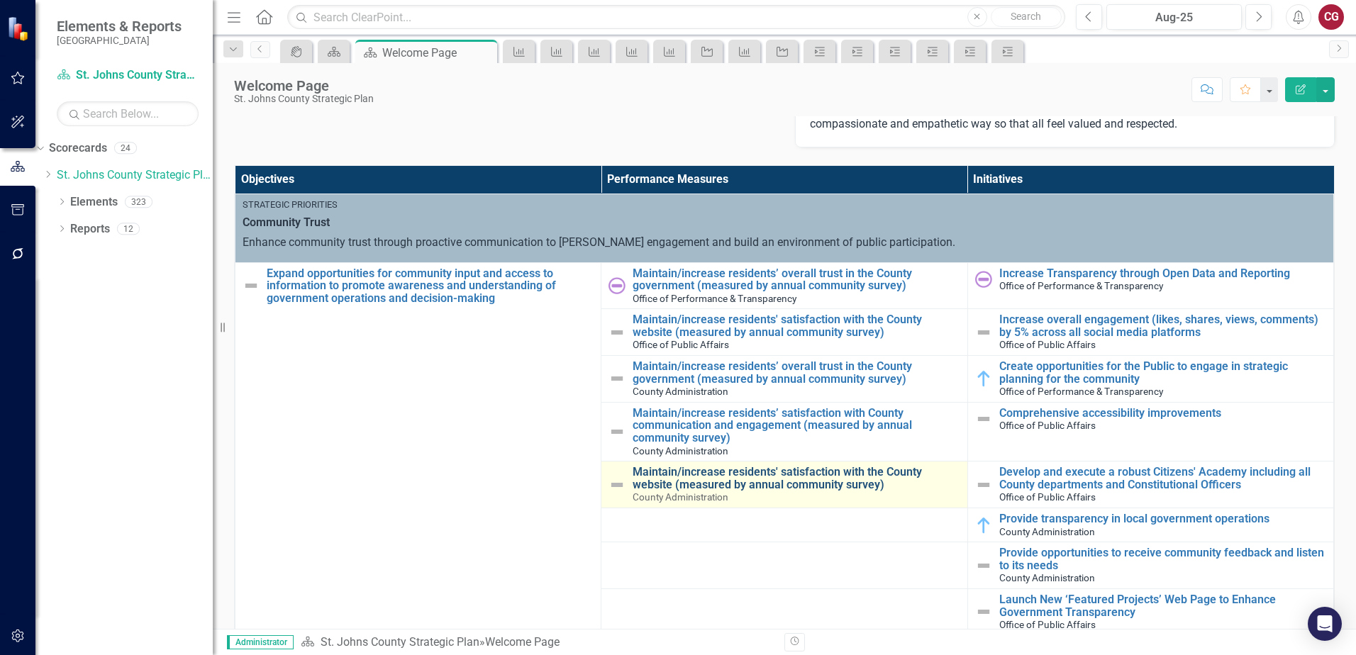
click at [668, 483] on link "Maintain/increase residents' satisfaction with the County website (measured by …" at bounding box center [796, 478] width 327 height 25
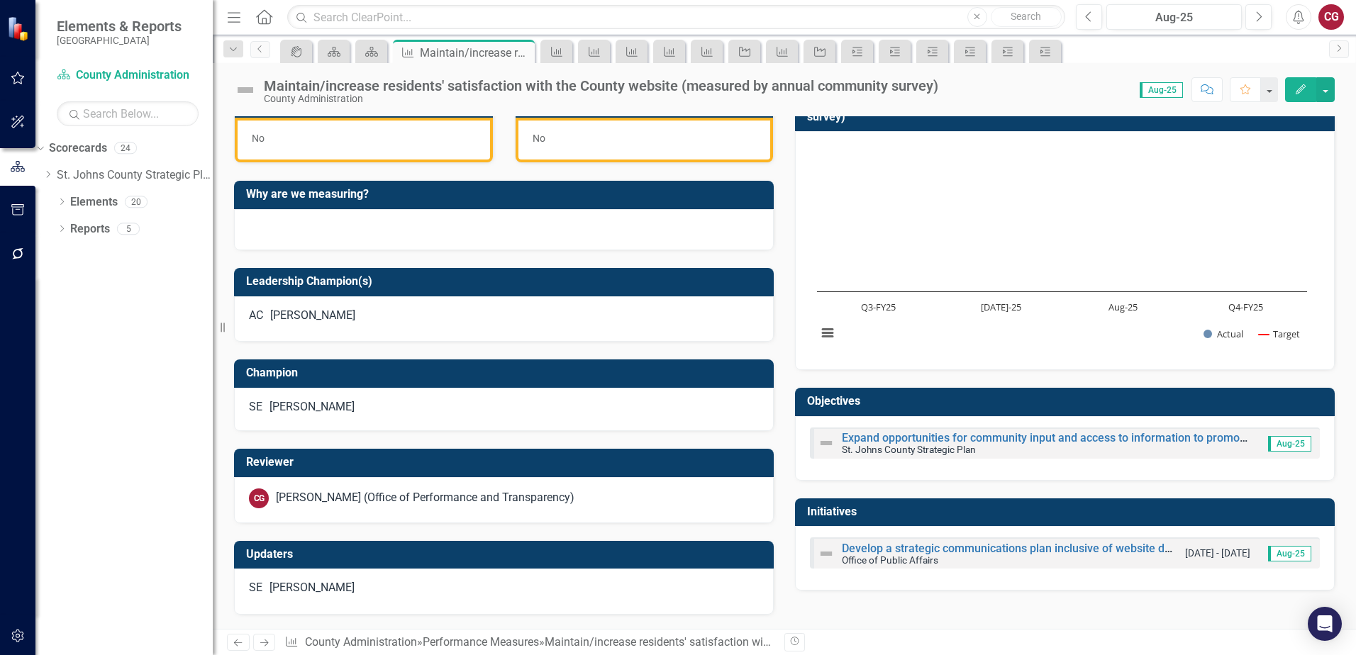
scroll to position [430, 0]
click at [263, 52] on icon "Previous" at bounding box center [260, 49] width 11 height 9
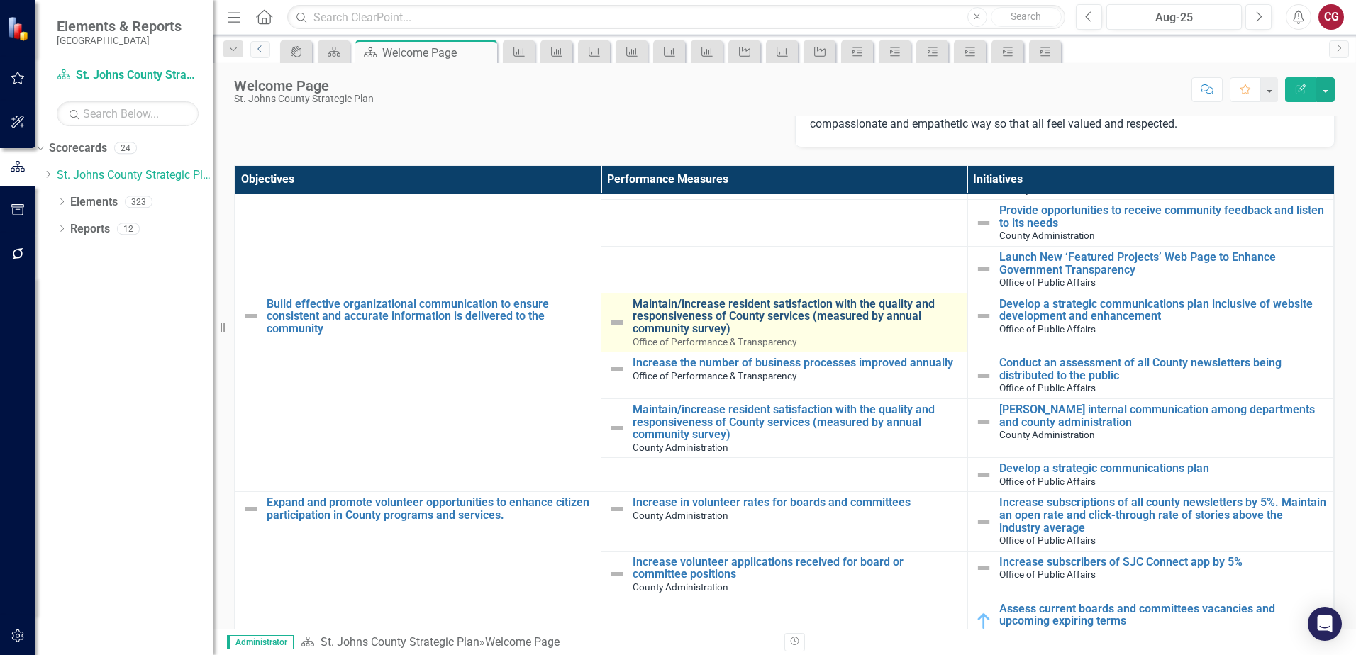
scroll to position [355, 0]
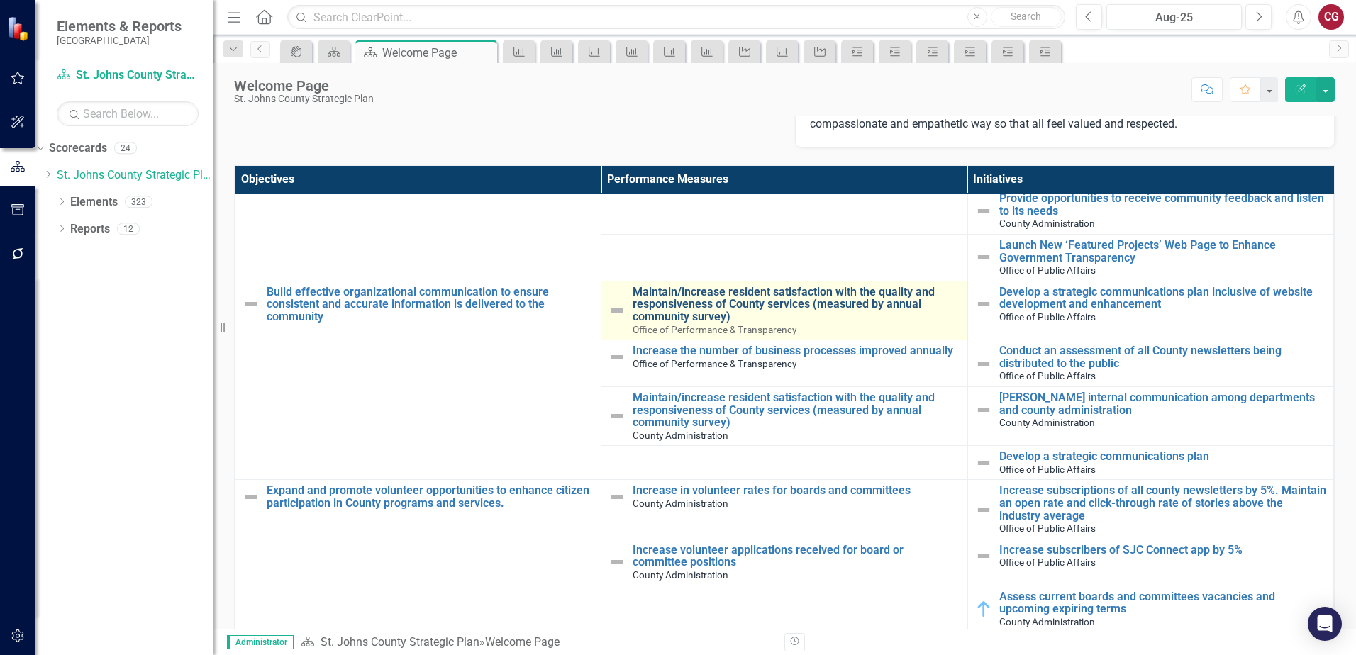
click at [721, 306] on link "Maintain/increase resident satisfaction with the quality and responsiveness of …" at bounding box center [796, 305] width 327 height 38
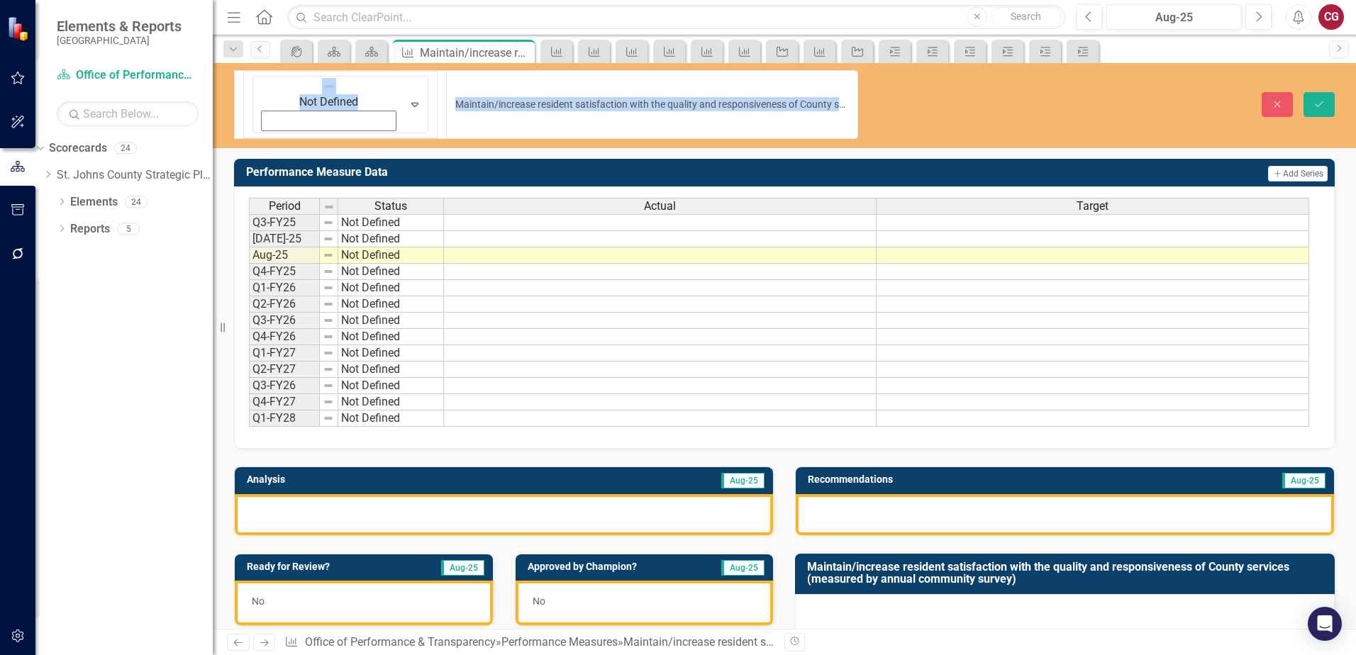
drag, startPoint x: 261, startPoint y: 82, endPoint x: 530, endPoint y: 87, distance: 269.5
click at [257, 51] on icon "Previous" at bounding box center [260, 49] width 11 height 9
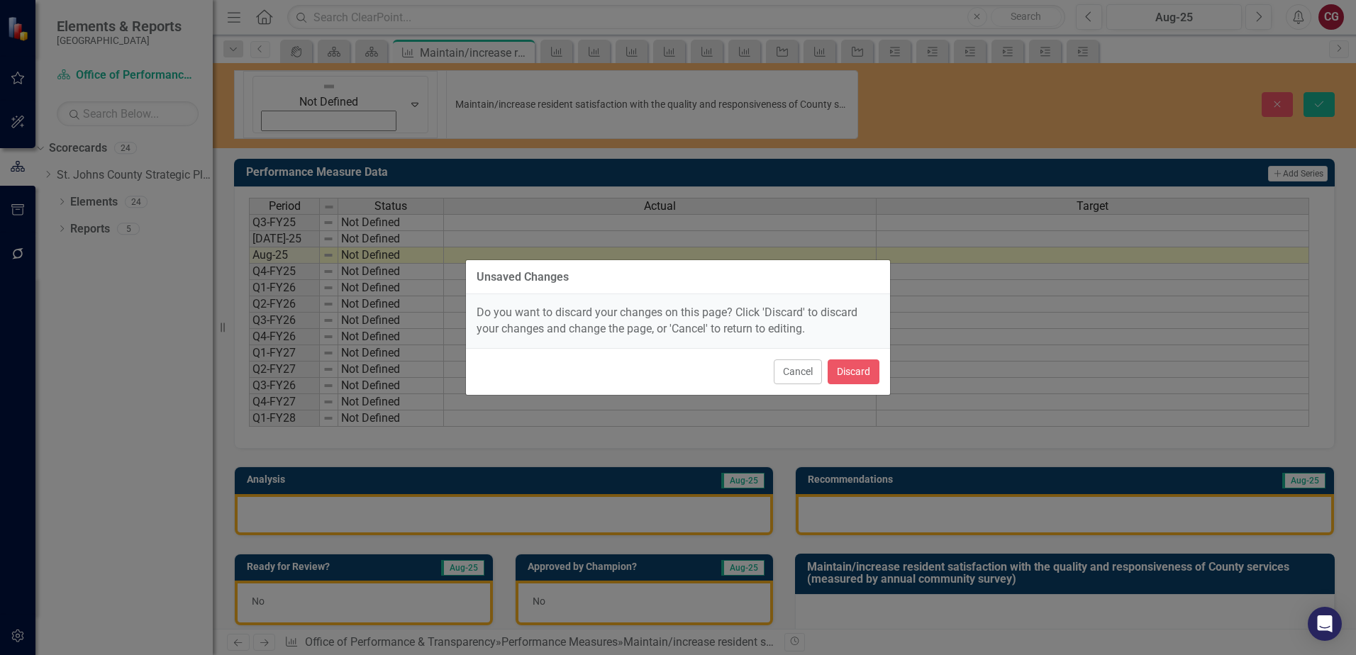
click at [844, 393] on div "Cancel Discard" at bounding box center [678, 371] width 424 height 47
click at [847, 372] on button "Discard" at bounding box center [854, 372] width 52 height 25
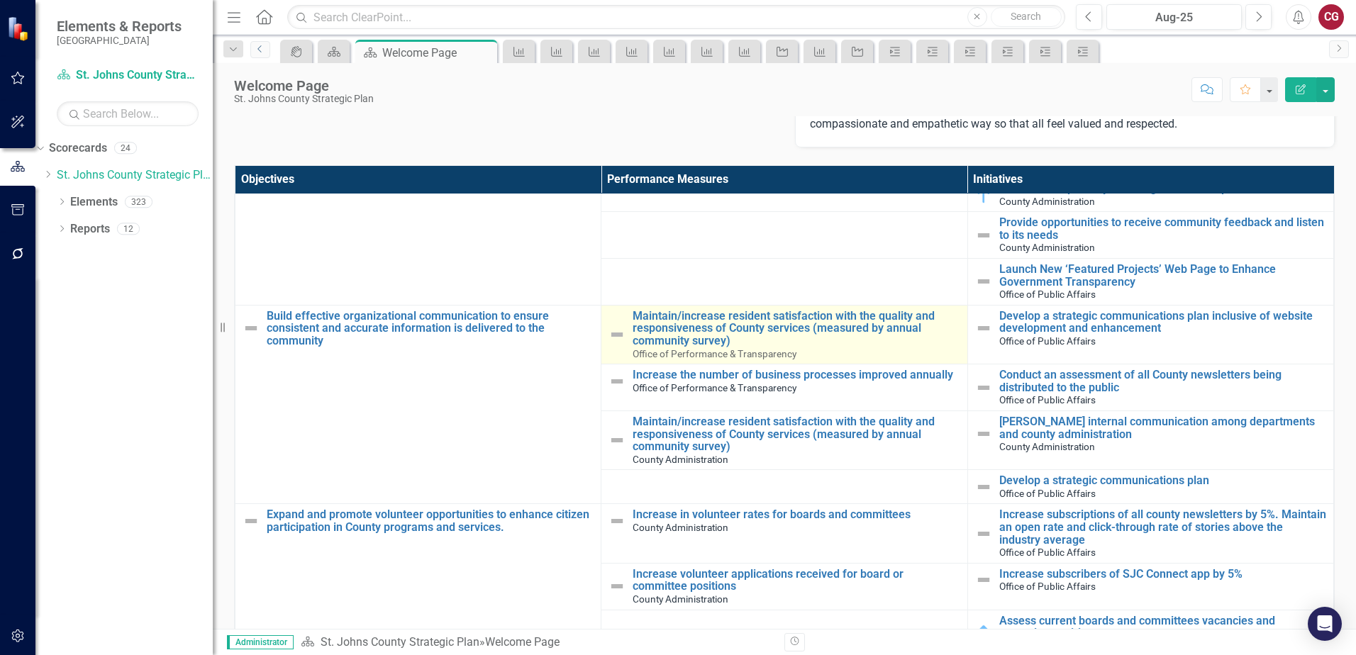
scroll to position [355, 0]
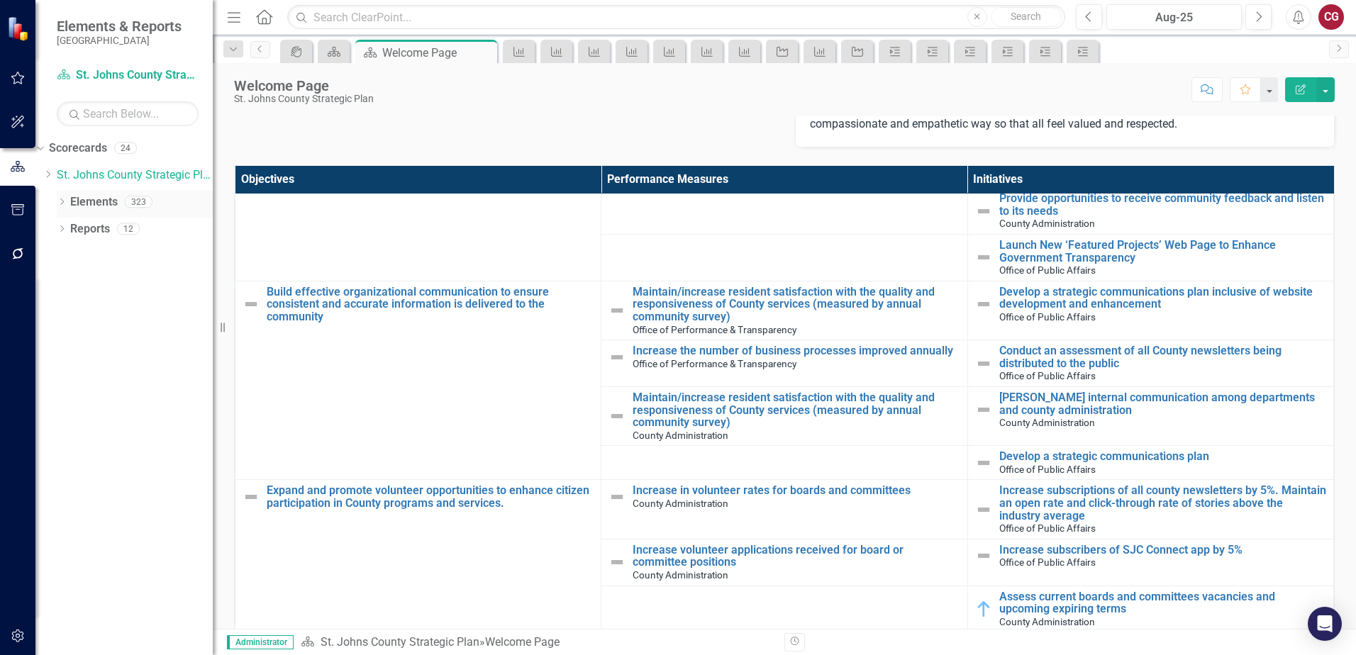
click at [91, 204] on link "Elements" at bounding box center [94, 202] width 48 height 16
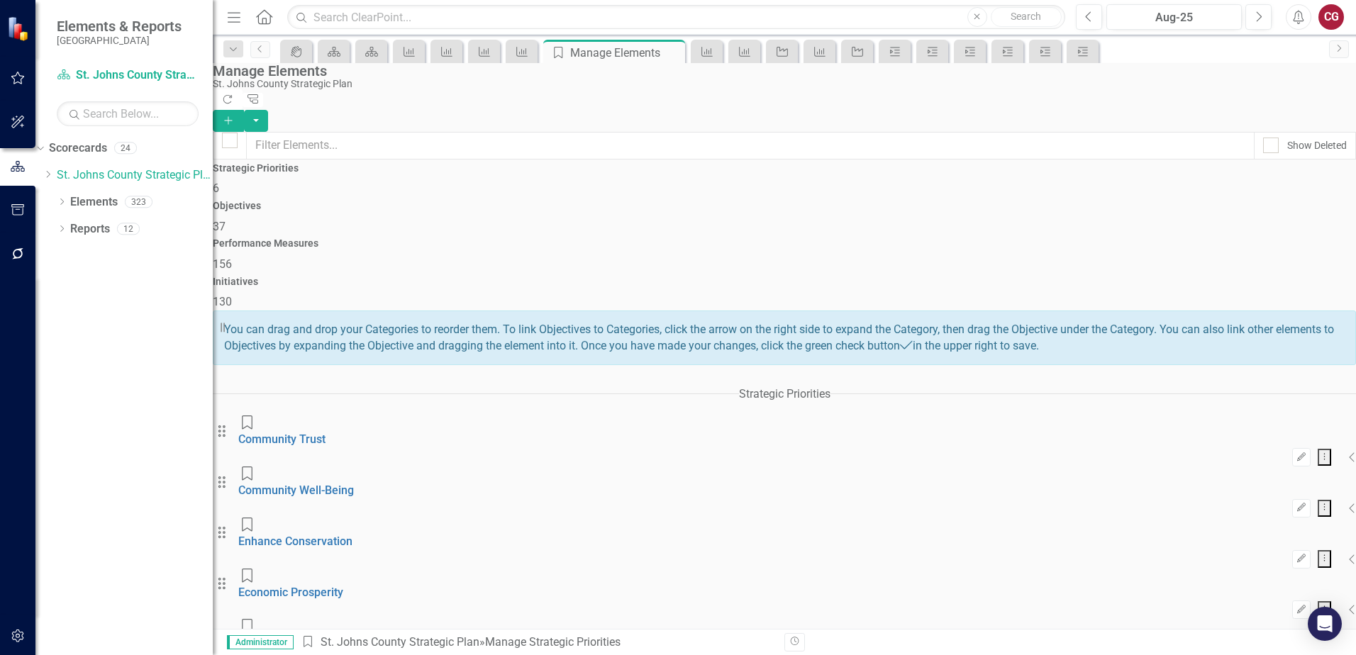
click at [232, 257] on span "156" at bounding box center [222, 263] width 19 height 13
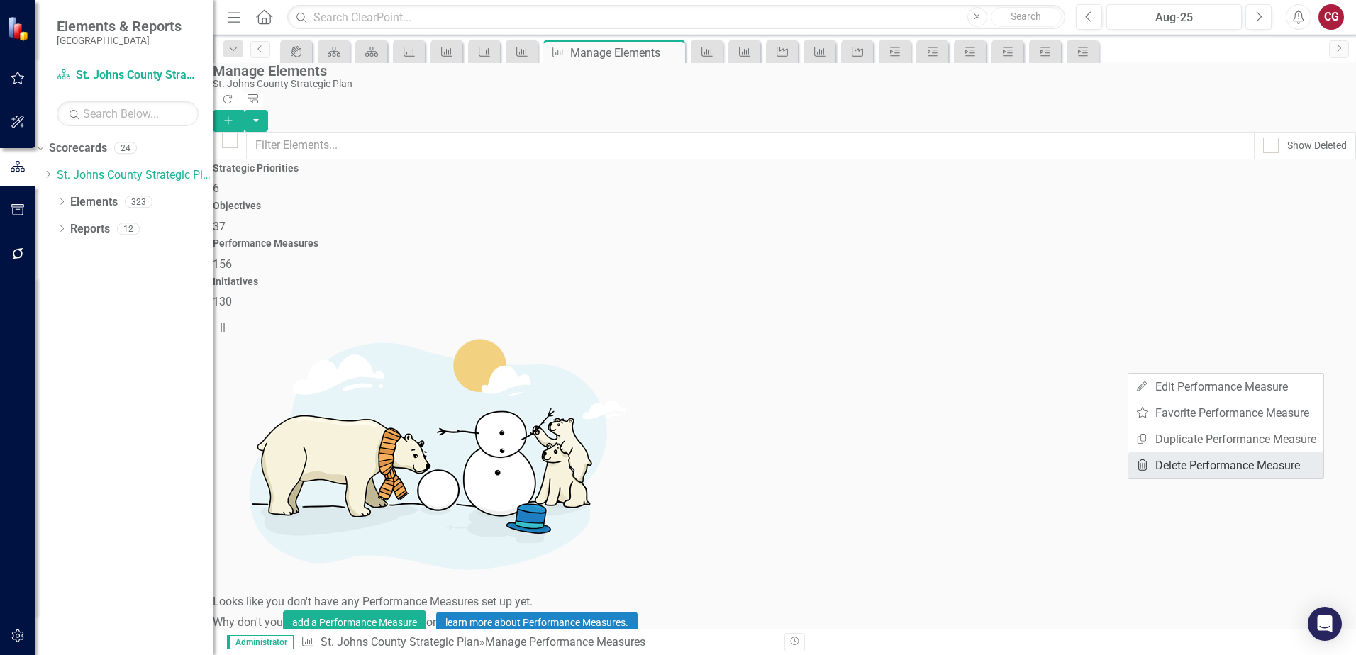
click at [1222, 464] on link "Trash Delete Performance Measure" at bounding box center [1225, 465] width 195 height 26
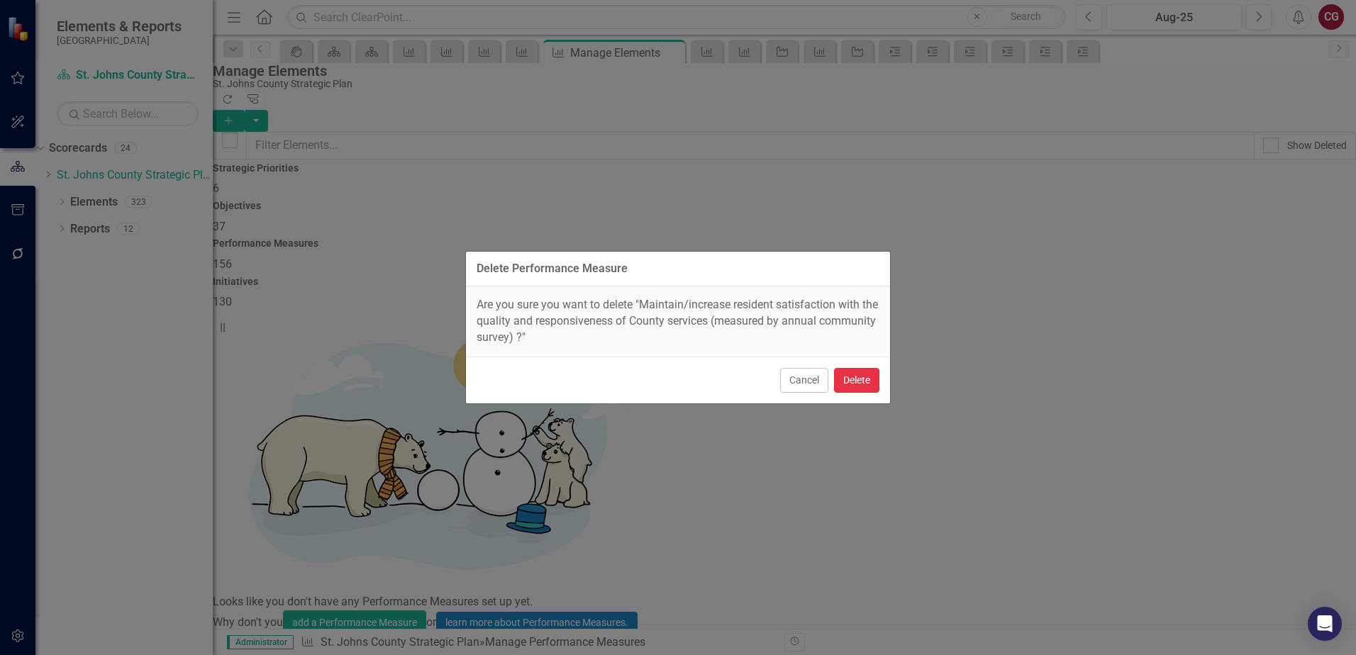
click at [876, 386] on button "Delete" at bounding box center [856, 380] width 45 height 25
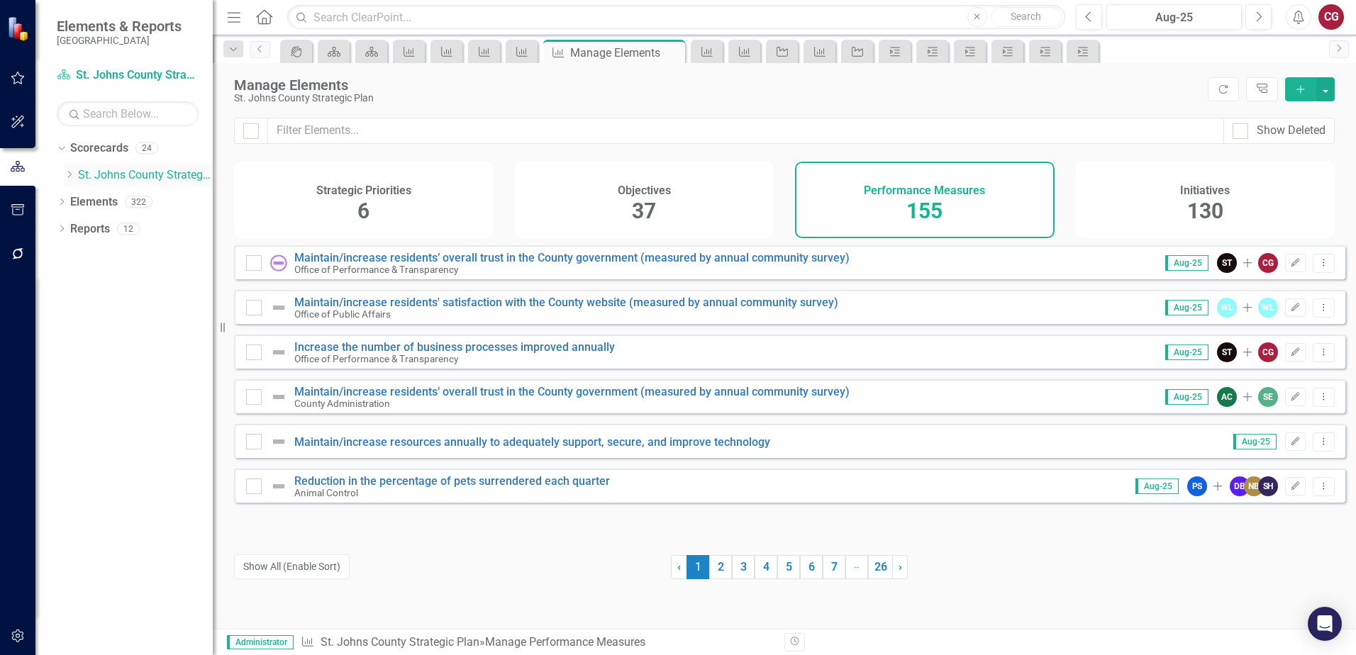
click at [100, 174] on link "St. Johns County Strategic Plan" at bounding box center [145, 175] width 135 height 16
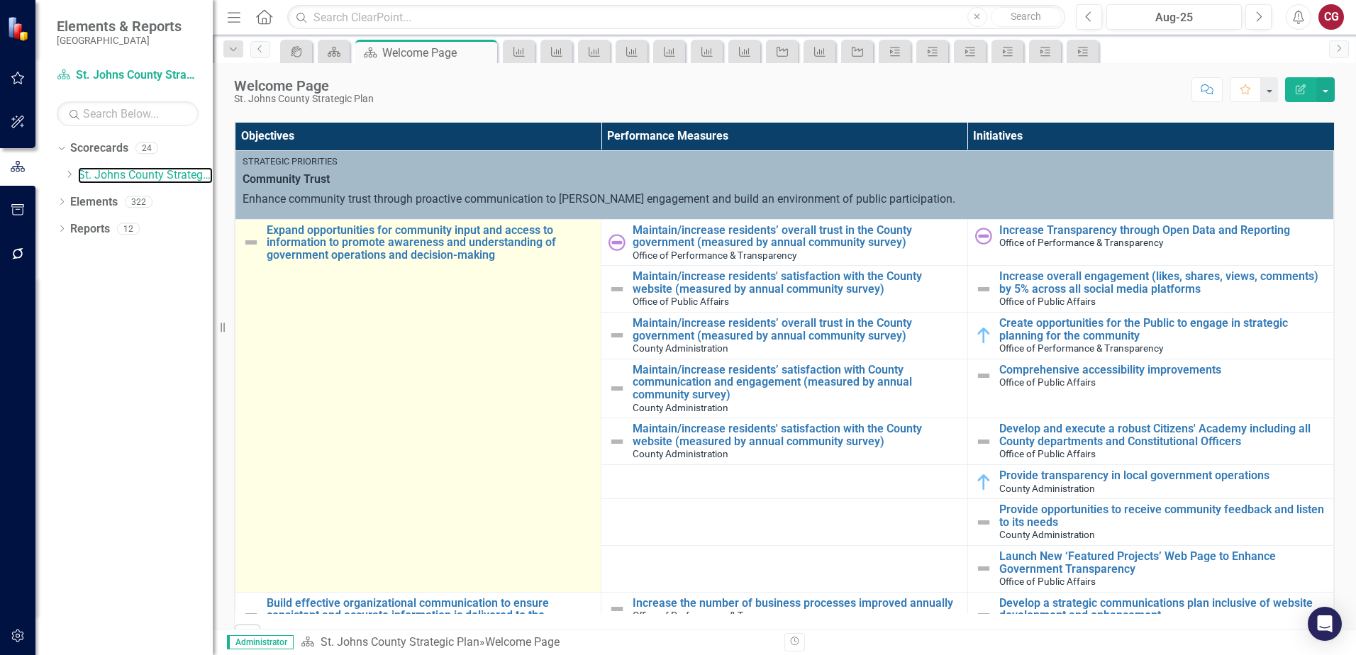
scroll to position [355, 0]
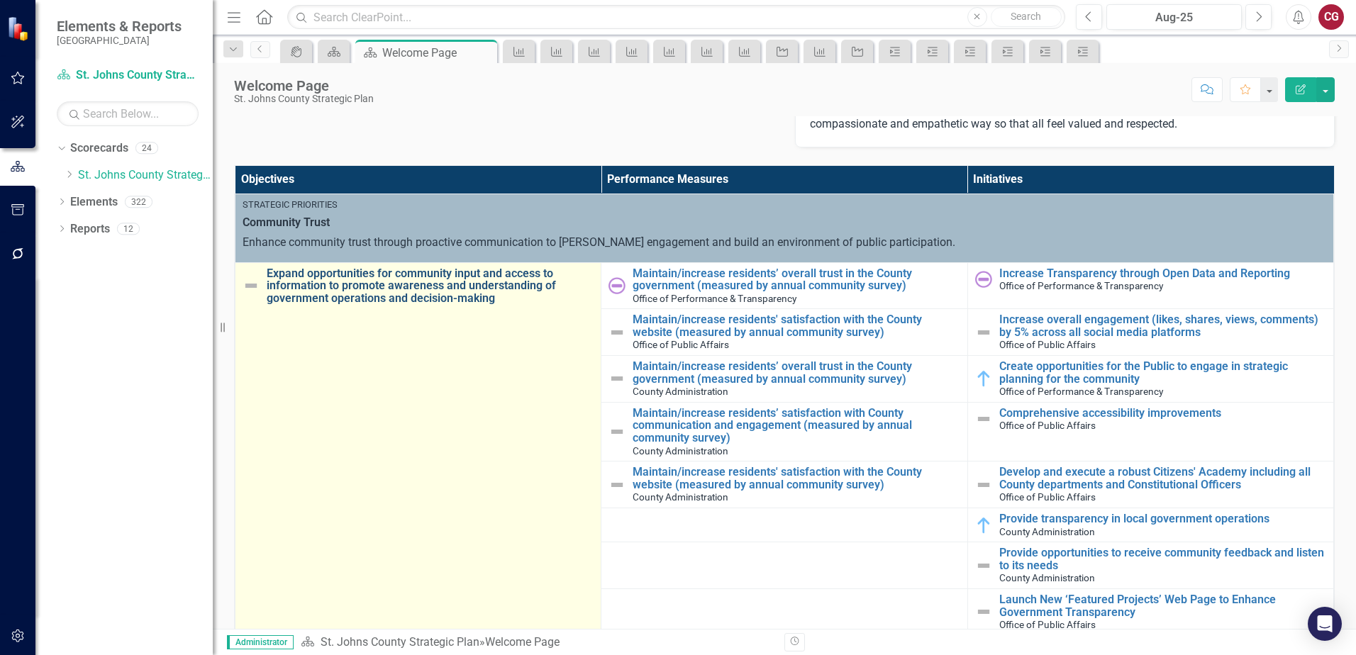
click at [413, 279] on link "Expand opportunities for community input and access to information to promote a…" at bounding box center [430, 286] width 327 height 38
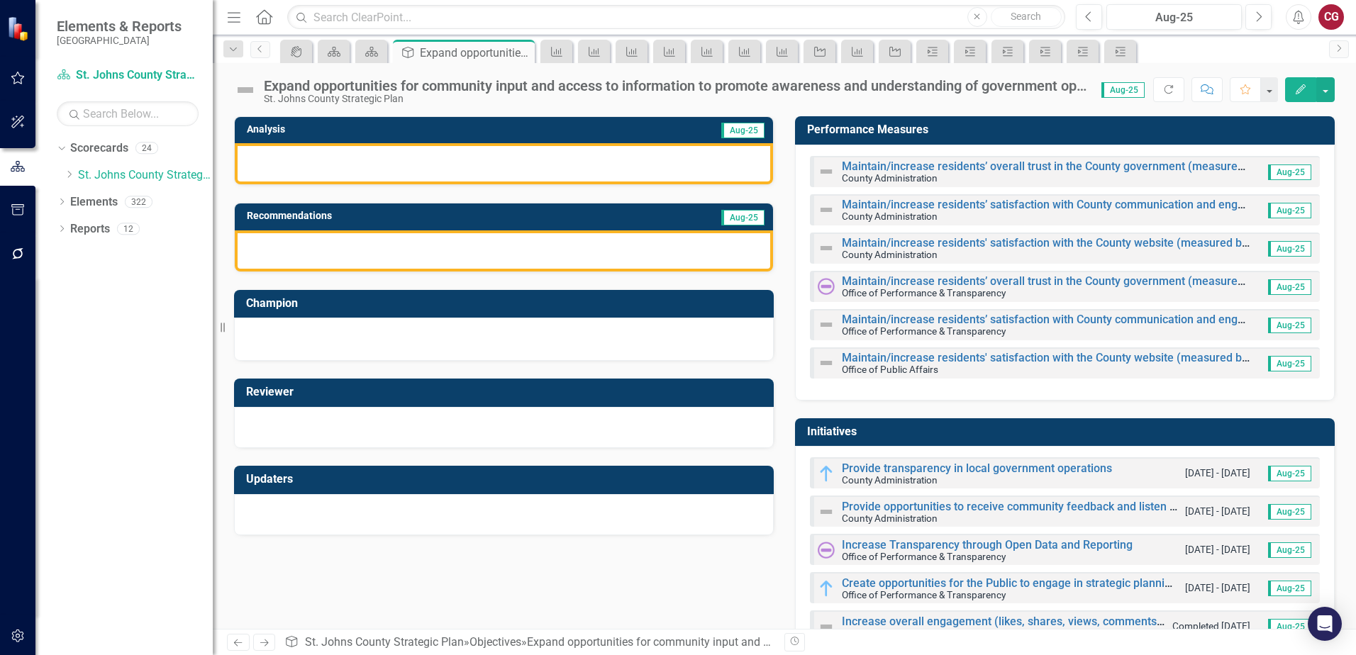
click at [379, 166] on div at bounding box center [504, 163] width 538 height 41
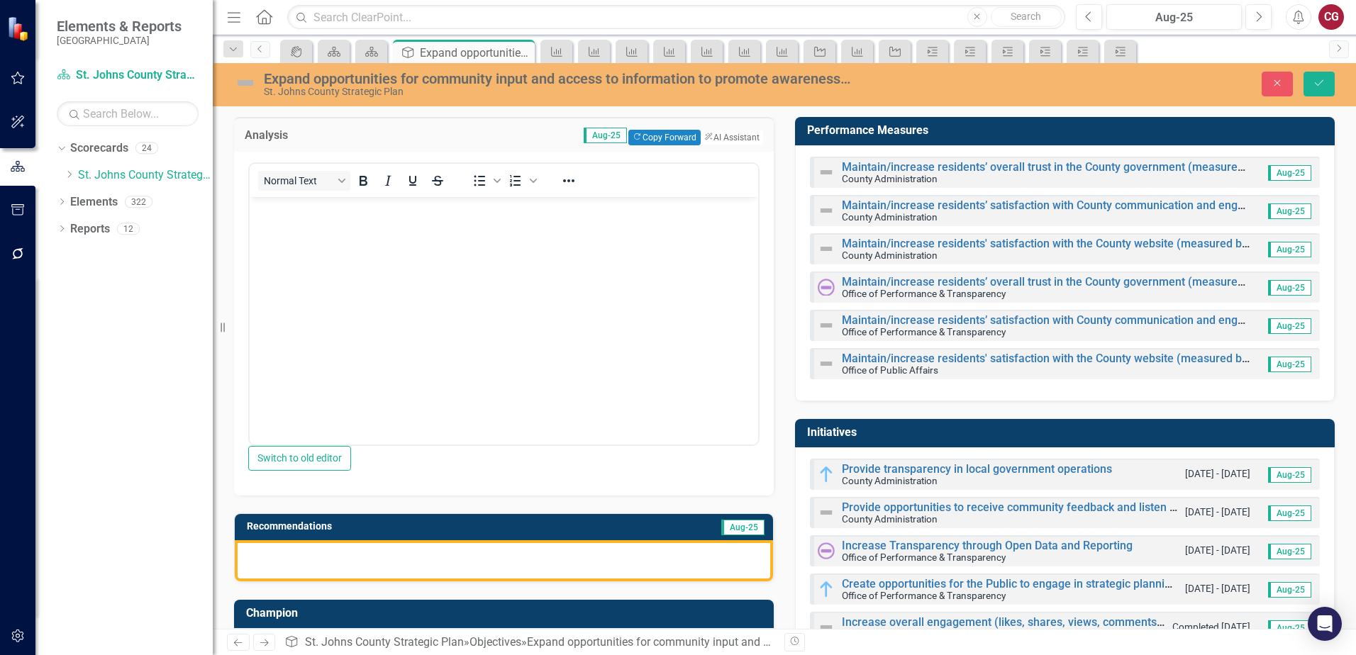
click at [457, 227] on body "Rich Text Area. Press ALT-0 for help." at bounding box center [504, 302] width 508 height 213
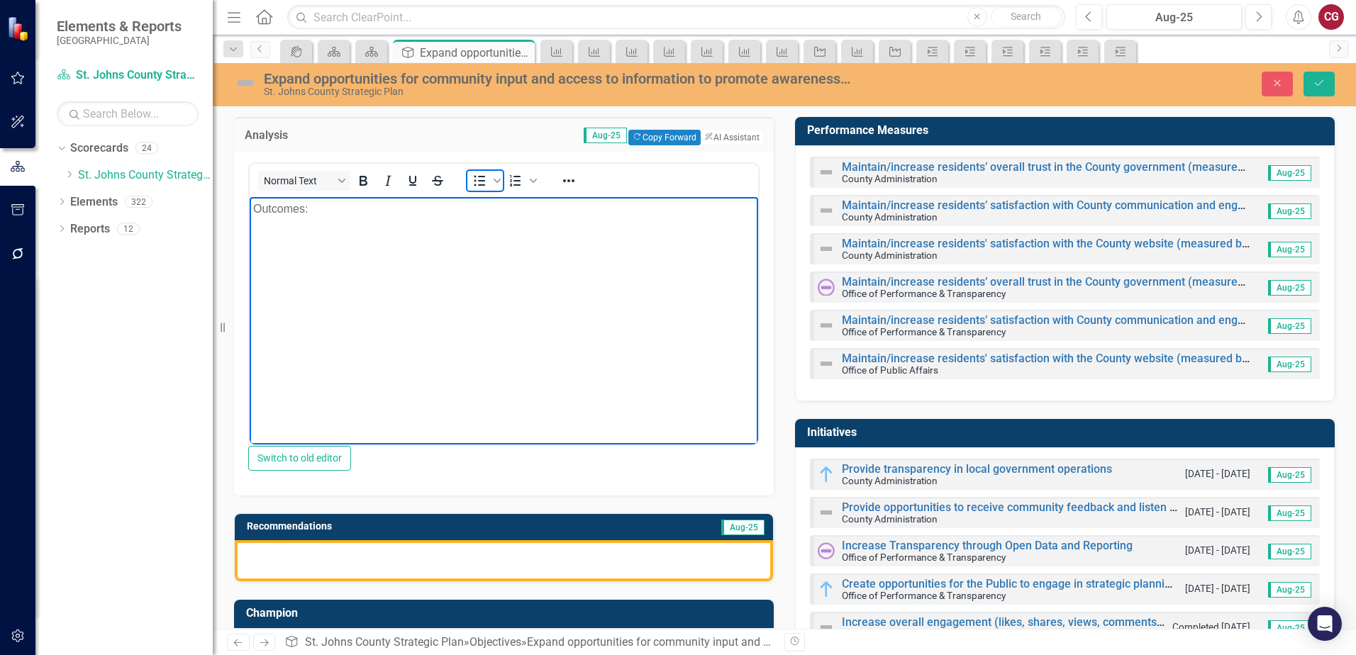
click at [476, 179] on icon "Bullet list" at bounding box center [479, 180] width 11 height 11
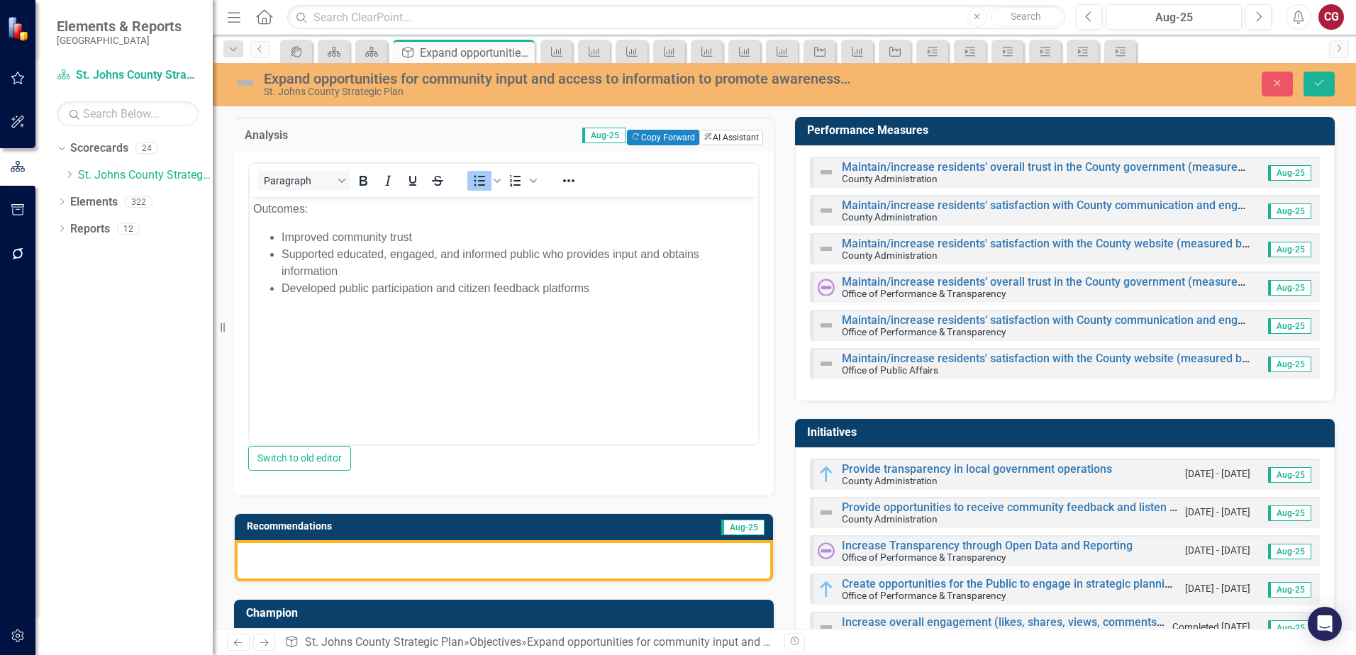
click at [710, 144] on button "ClearPoint AI AI Assistant" at bounding box center [731, 138] width 64 height 16
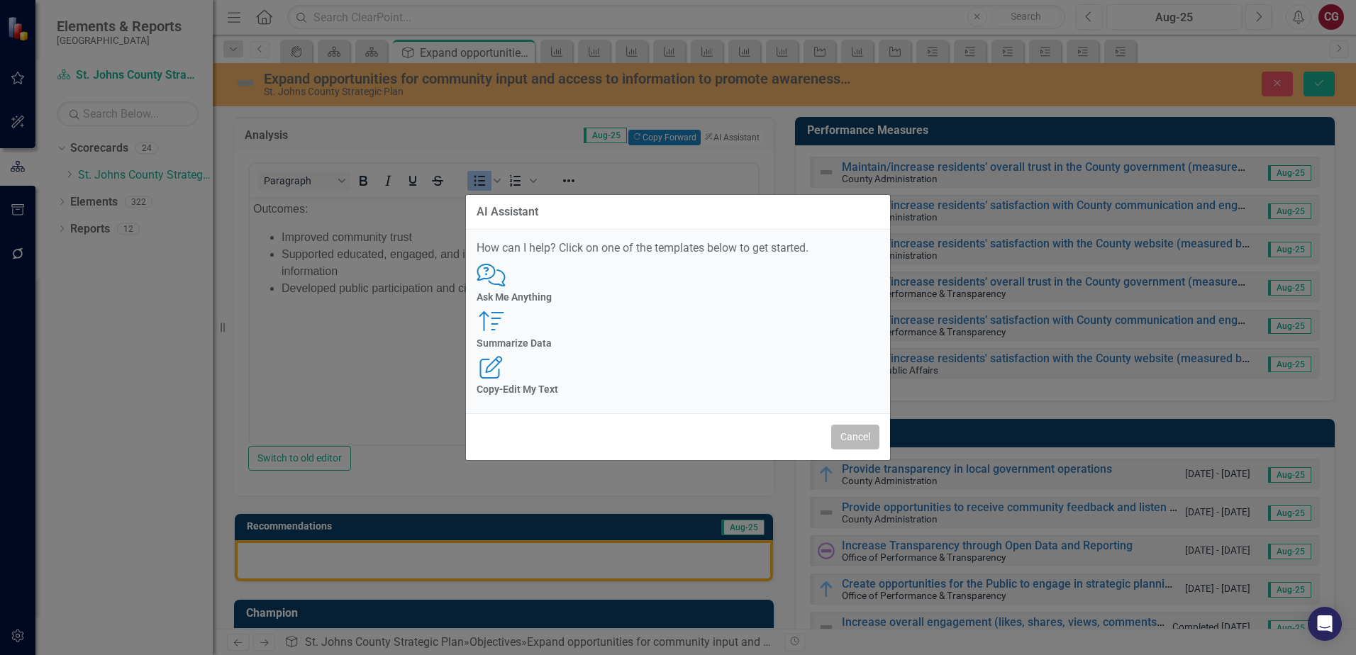
click at [838, 425] on button "Cancel" at bounding box center [855, 437] width 48 height 25
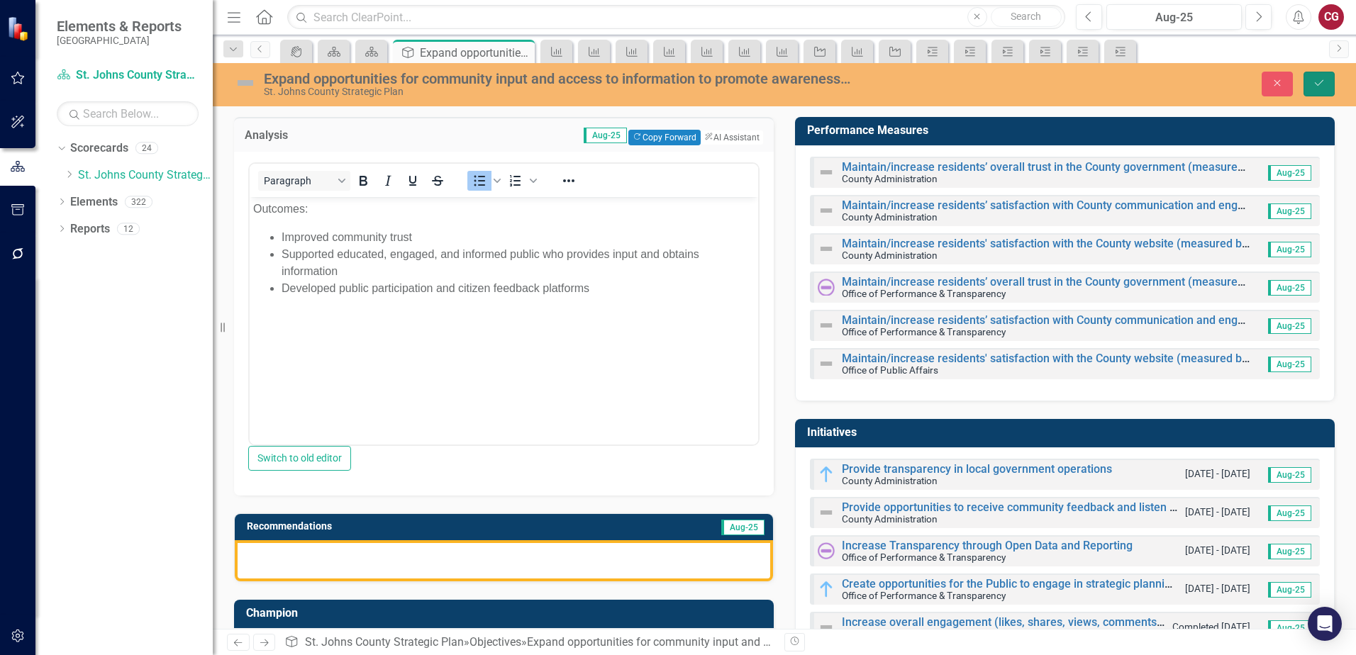
click at [1315, 87] on icon "Save" at bounding box center [1319, 83] width 13 height 10
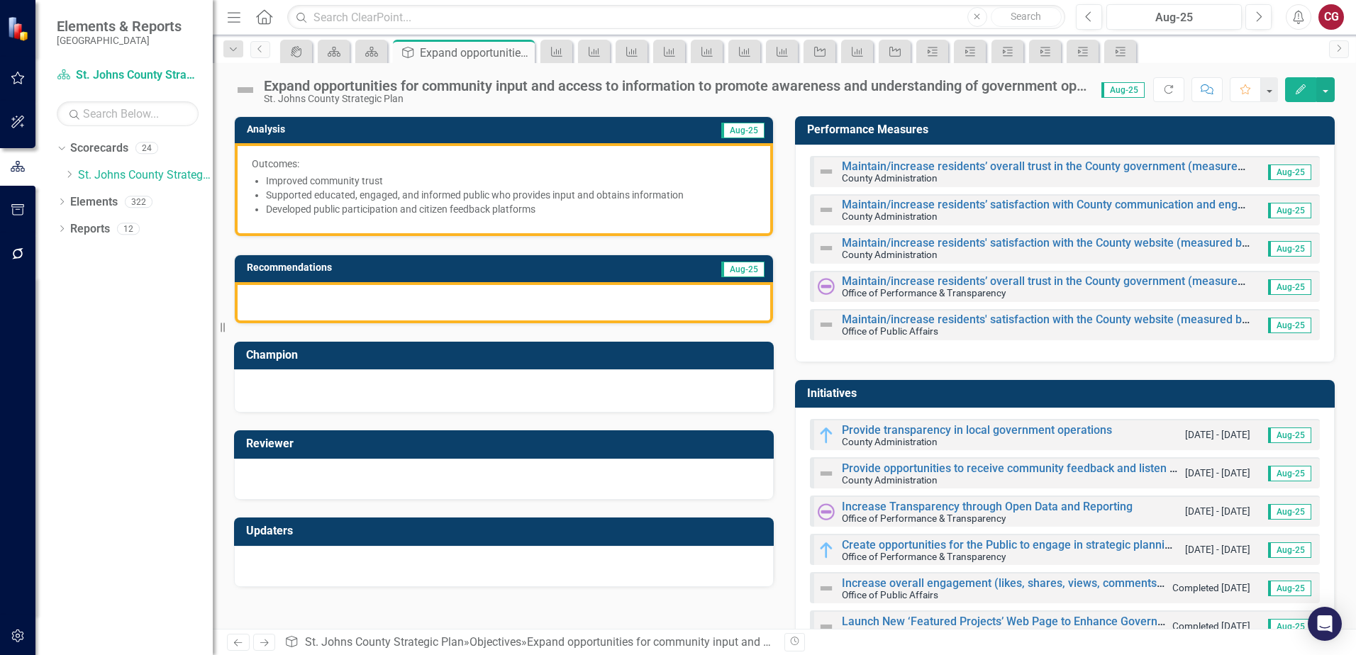
click at [538, 186] on li "Improved community trust" at bounding box center [511, 181] width 490 height 14
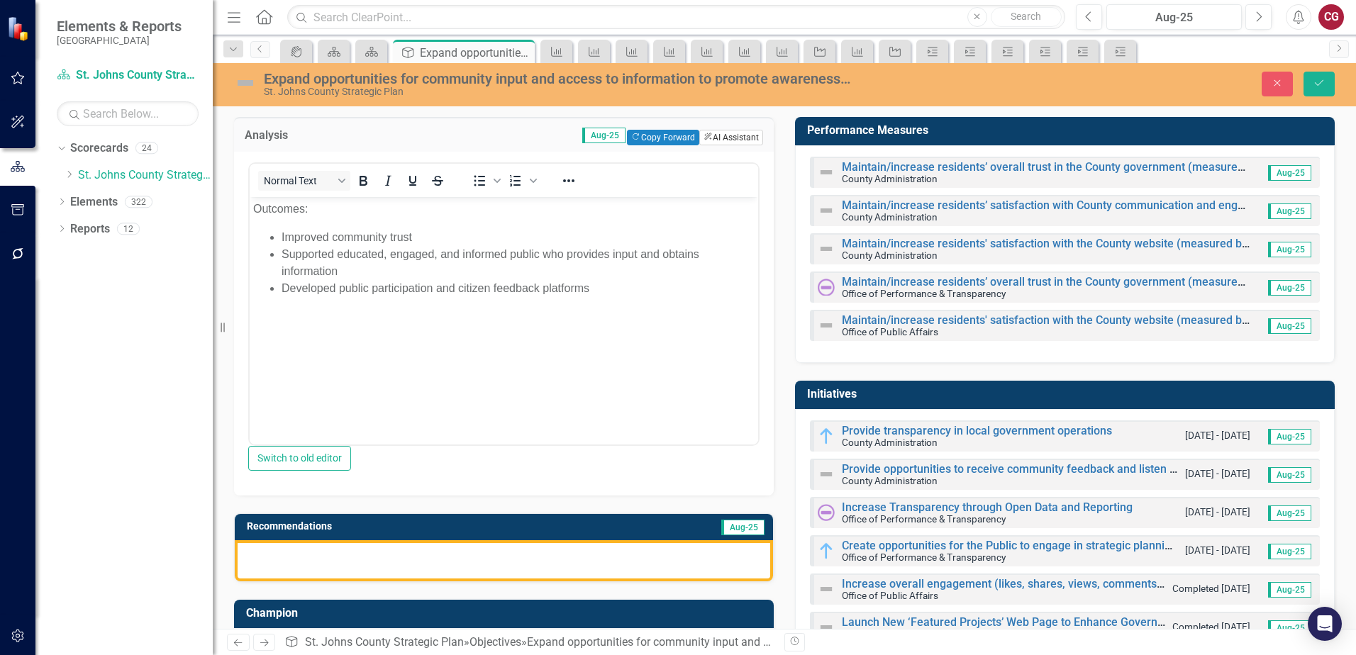
click at [736, 130] on button "ClearPoint AI AI Assistant" at bounding box center [731, 138] width 64 height 16
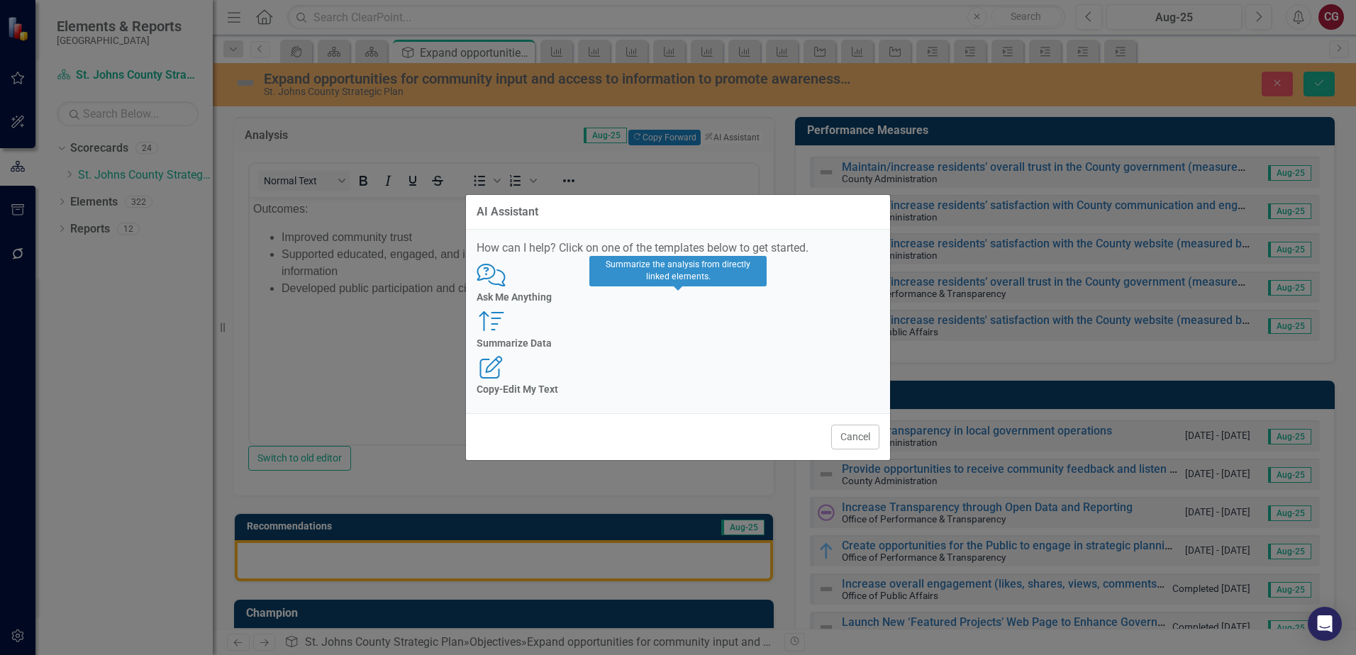
click at [701, 338] on h4 "Summarize Data" at bounding box center [678, 343] width 403 height 11
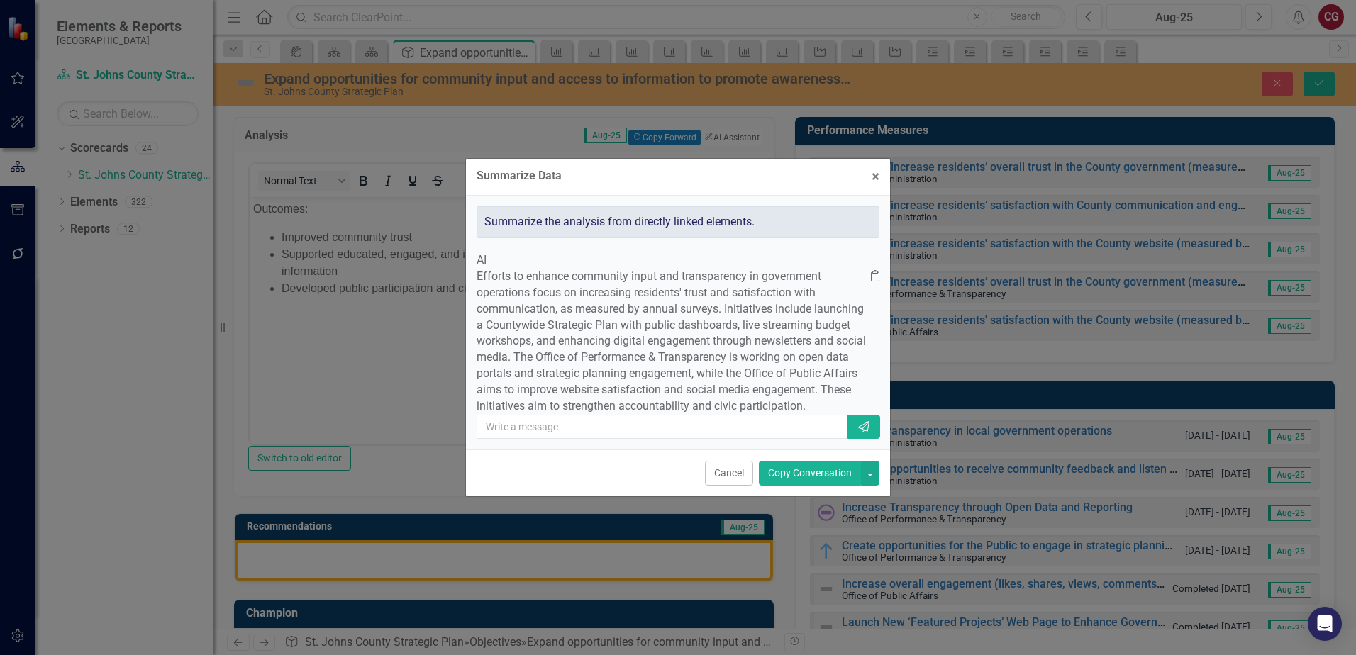
click at [794, 486] on button "Copy Conversation" at bounding box center [810, 473] width 102 height 25
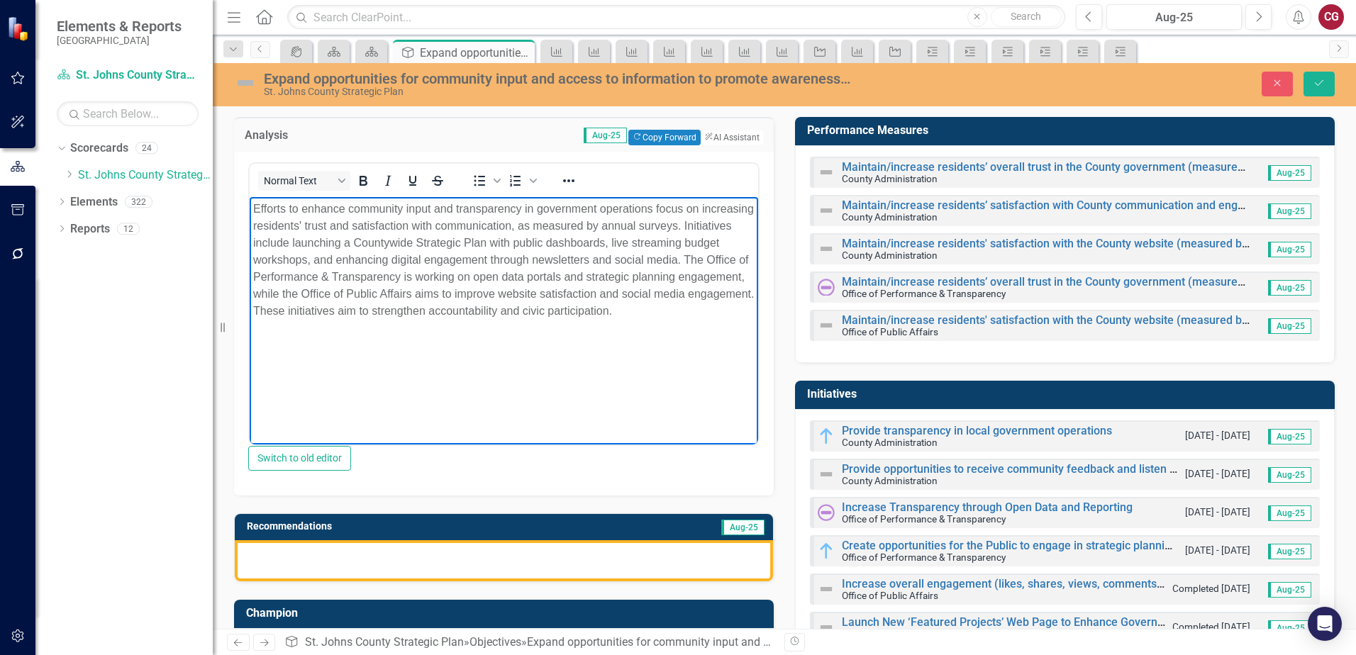
click at [725, 308] on p "Efforts to enhance community input and transparency in government operations fo…" at bounding box center [503, 259] width 501 height 119
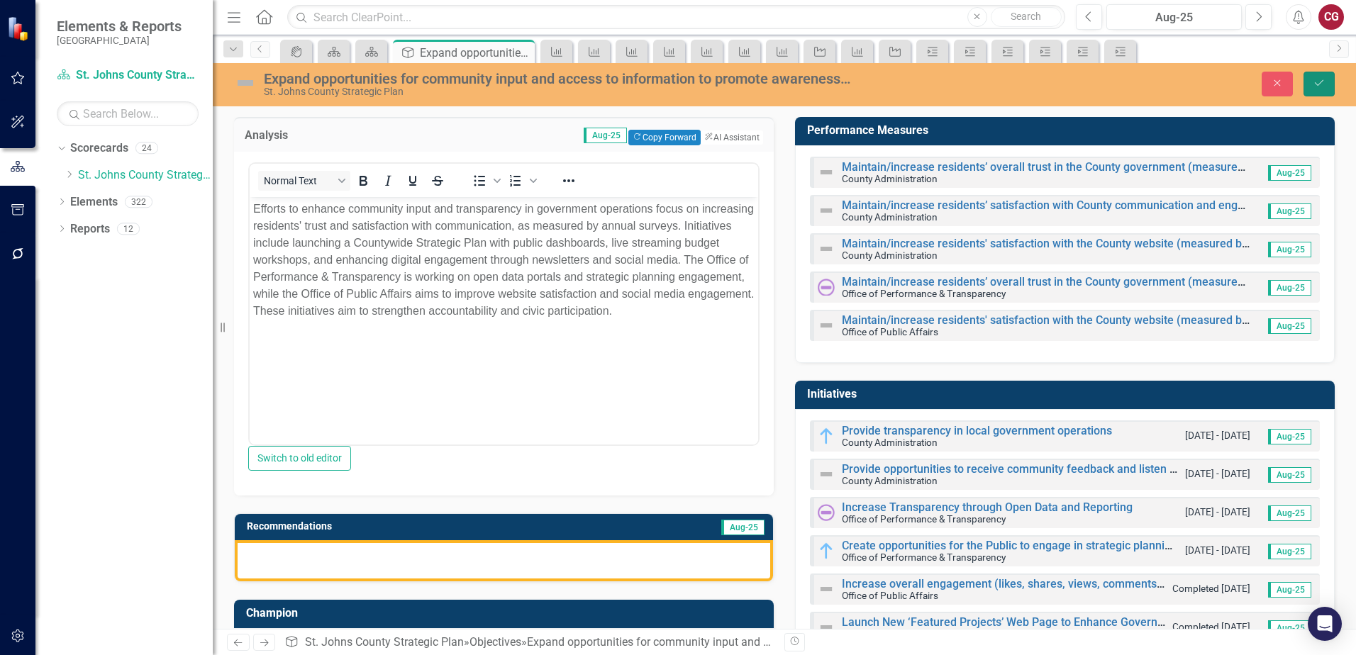
click at [1314, 88] on icon "Save" at bounding box center [1319, 83] width 13 height 10
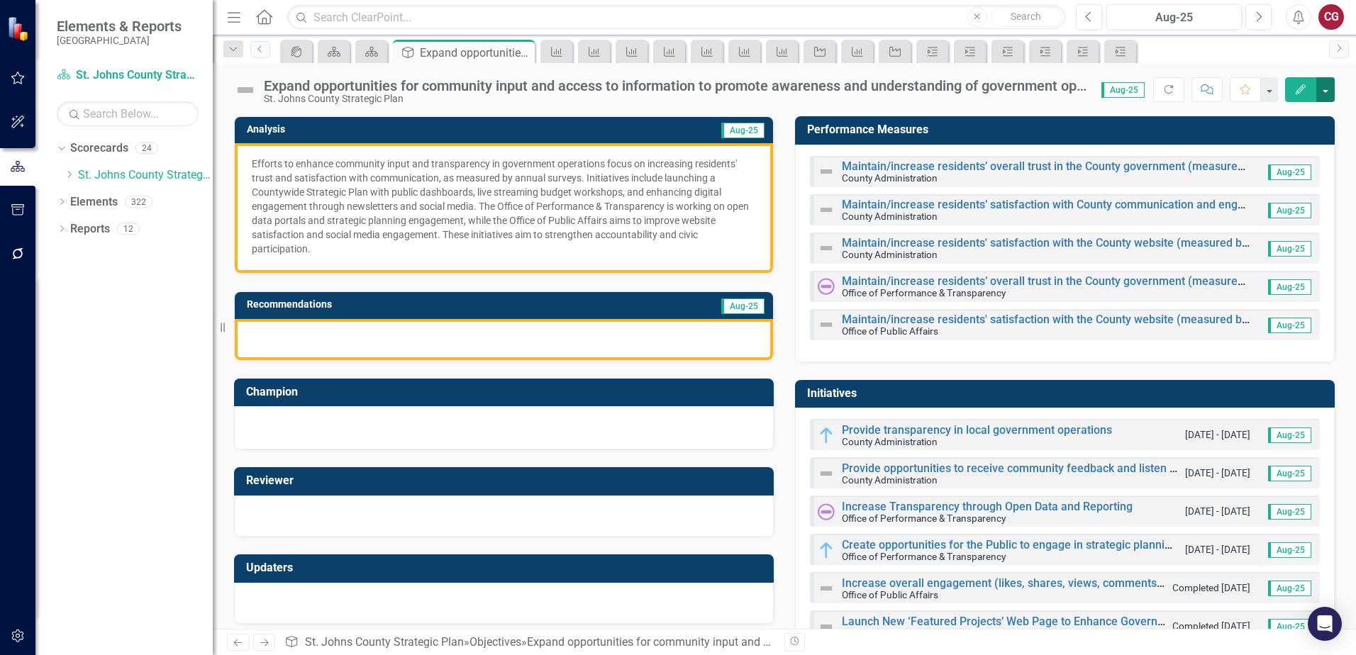
click at [1327, 94] on button "button" at bounding box center [1325, 89] width 18 height 25
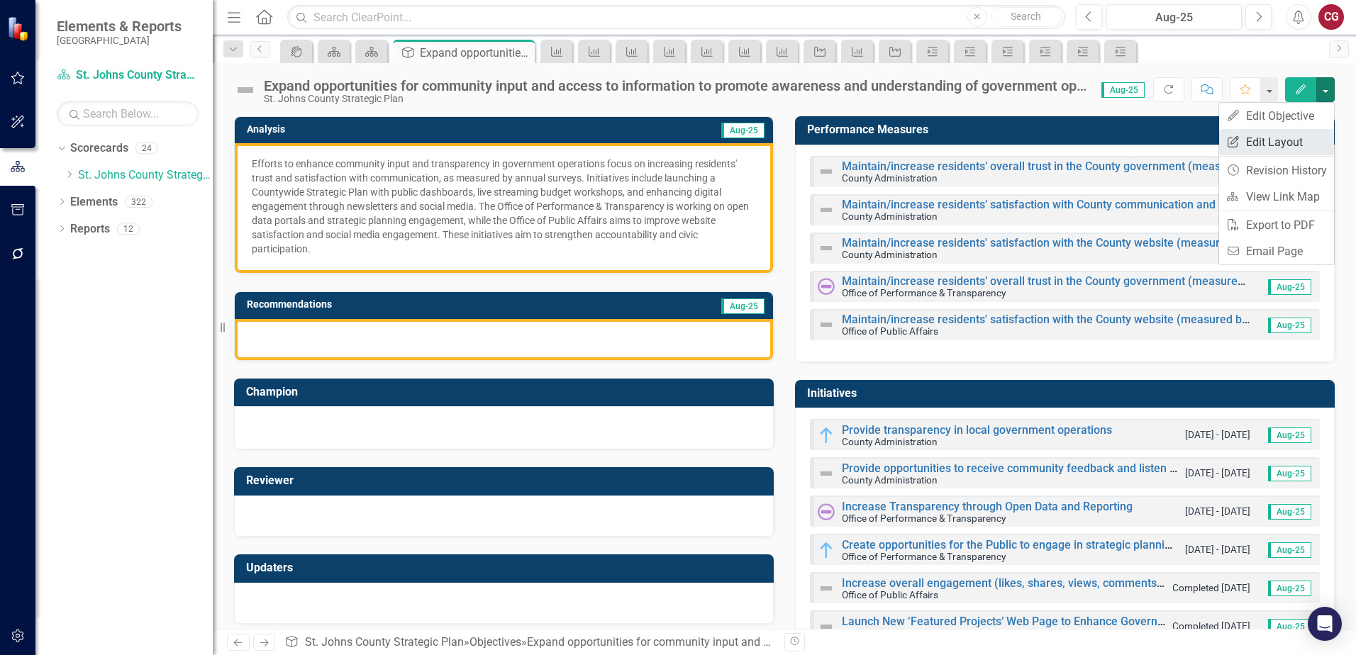
click at [1285, 143] on link "Edit Report Edit Layout" at bounding box center [1276, 142] width 115 height 26
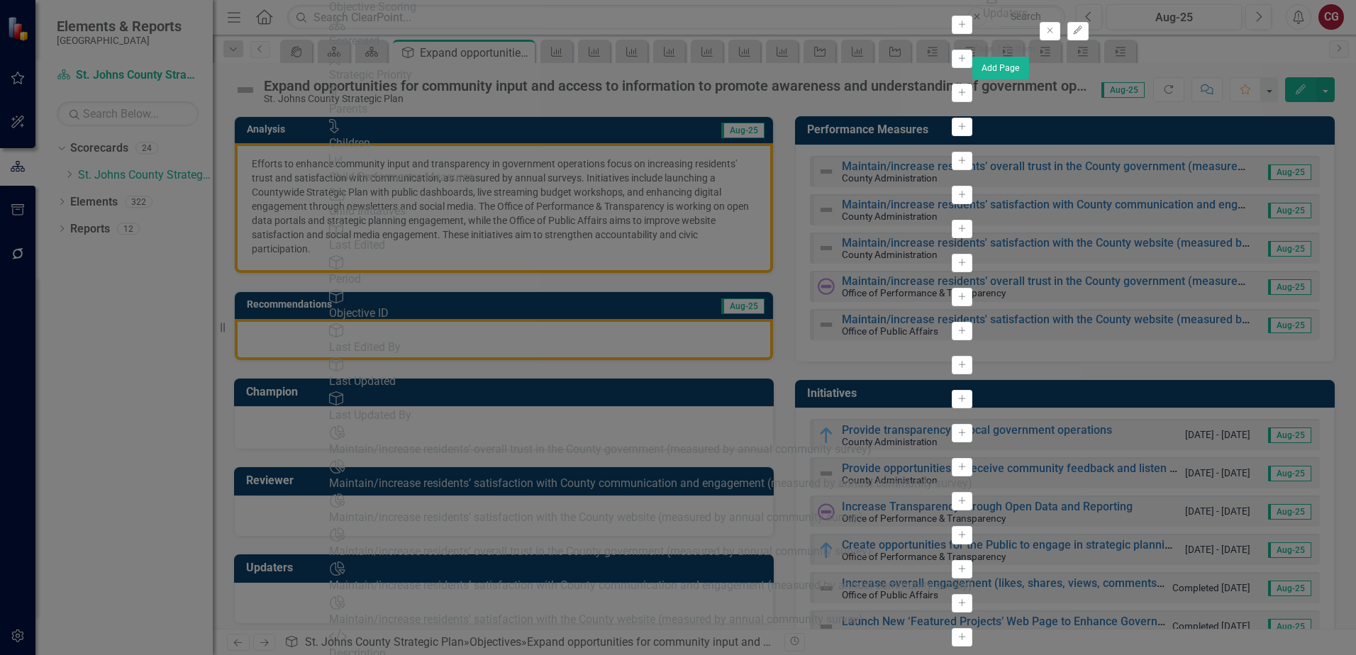
scroll to position [922, 0]
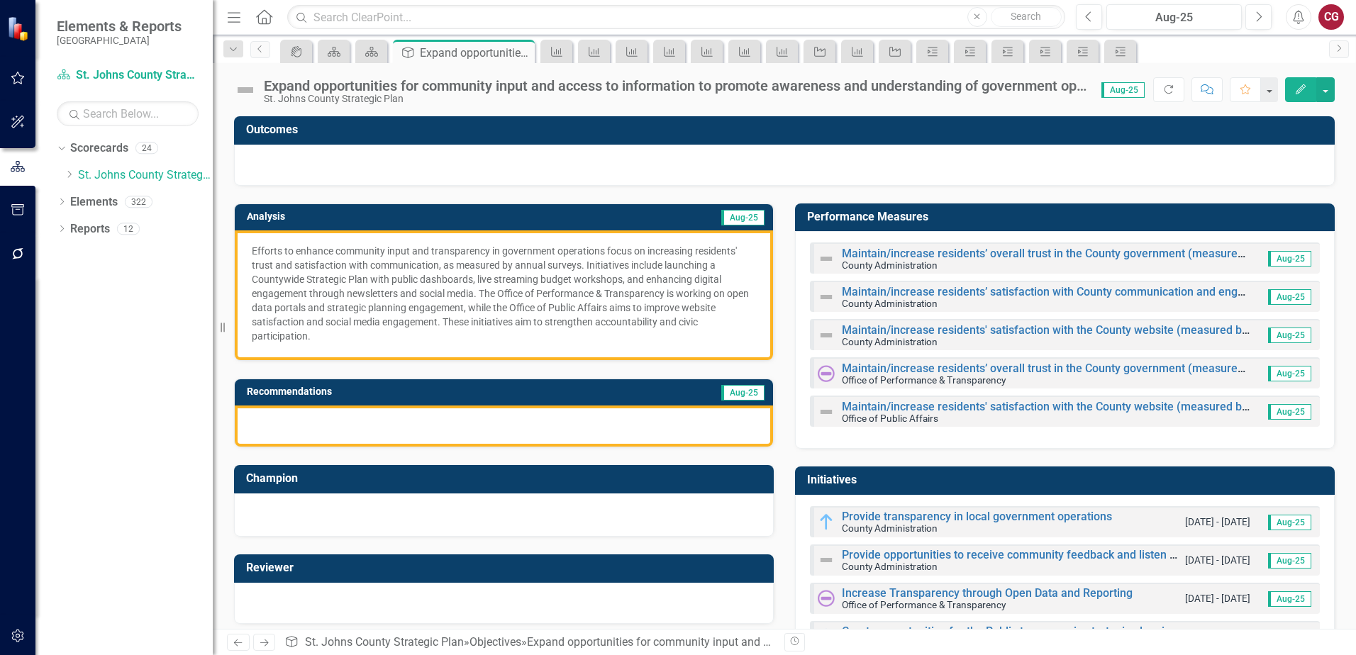
click at [379, 167] on div at bounding box center [784, 165] width 1101 height 41
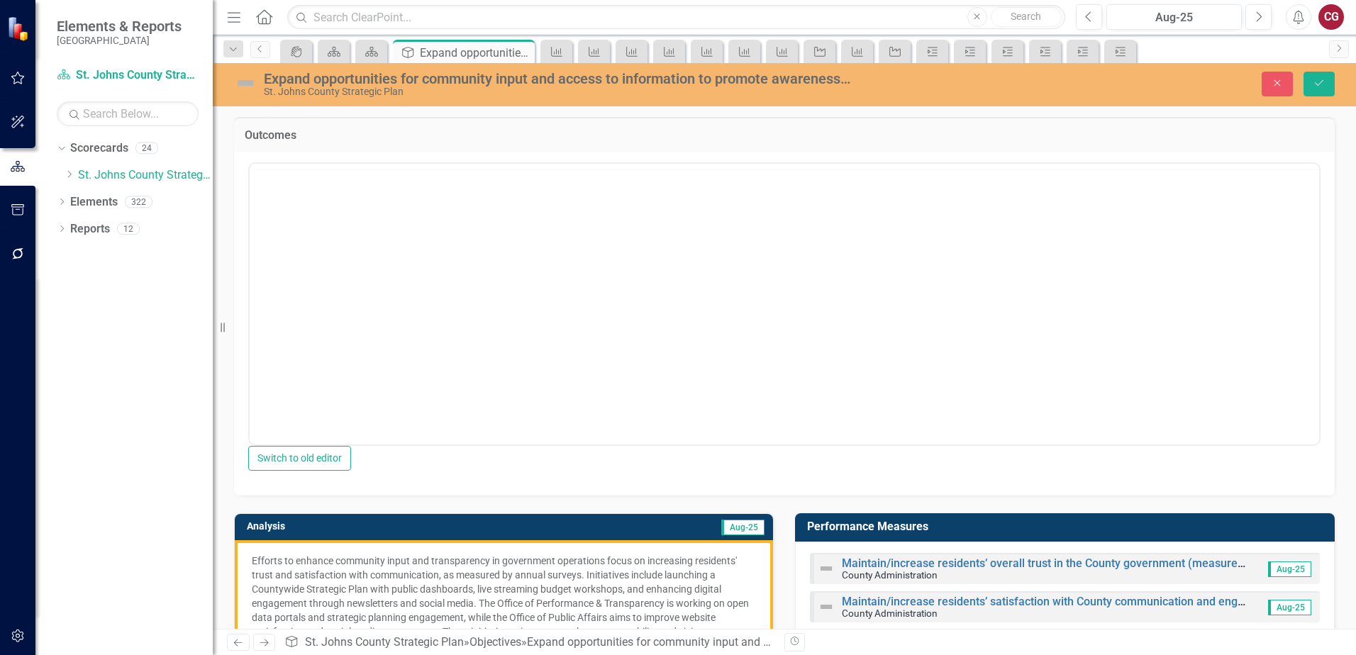
scroll to position [0, 0]
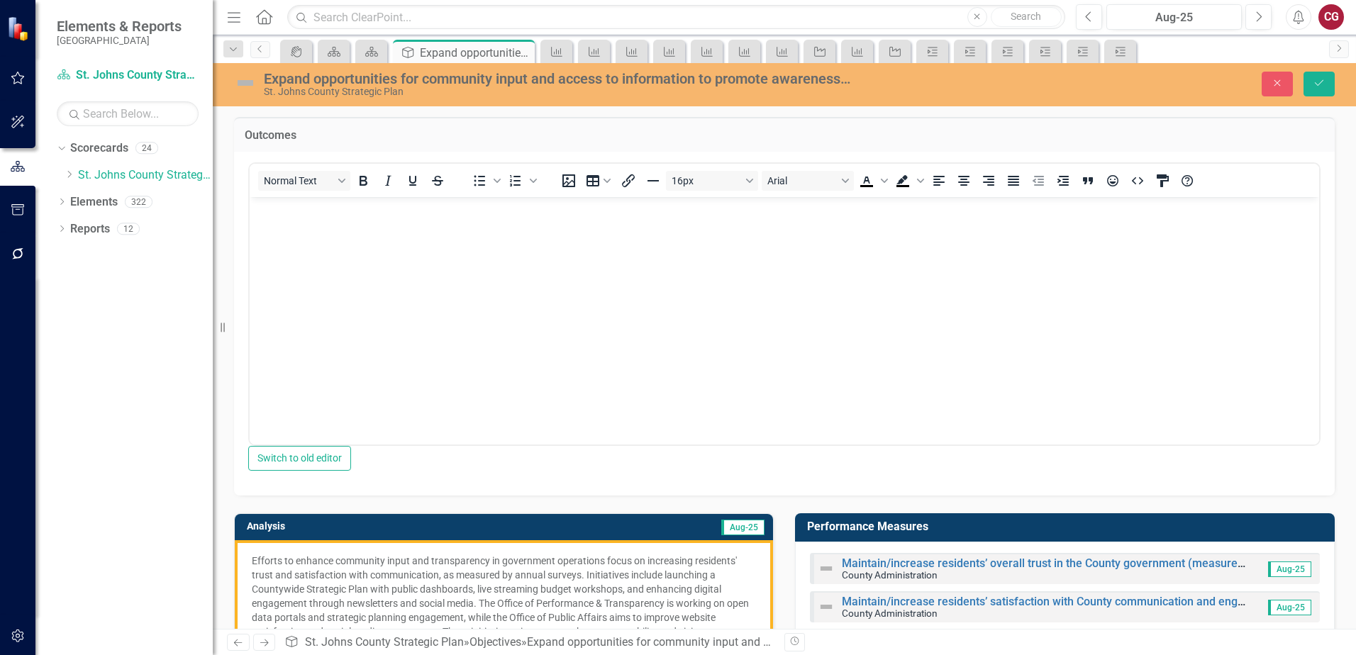
click at [350, 228] on body "Rich Text Area. Press ALT-0 for help." at bounding box center [784, 302] width 1069 height 213
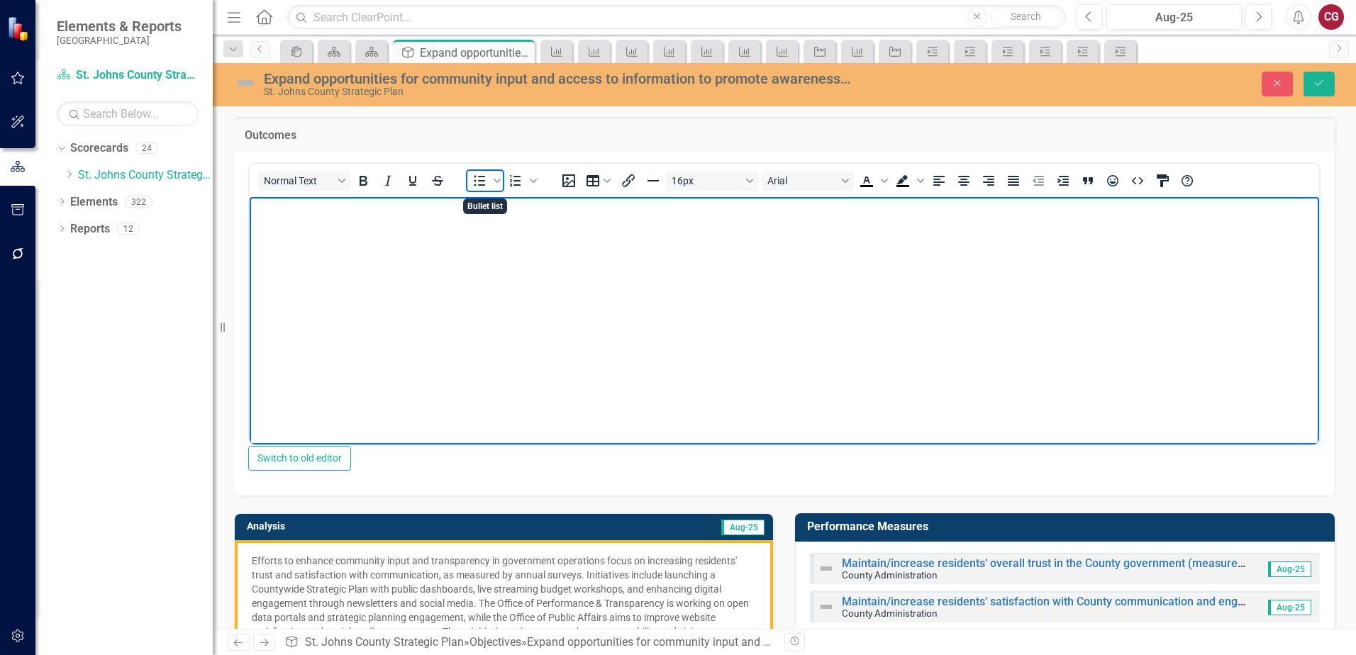
click at [481, 186] on icon "Bullet list" at bounding box center [479, 180] width 11 height 11
click at [335, 225] on li "Supported educated," at bounding box center [799, 225] width 1034 height 17
click at [416, 228] on li "Supported, educated," at bounding box center [799, 225] width 1034 height 17
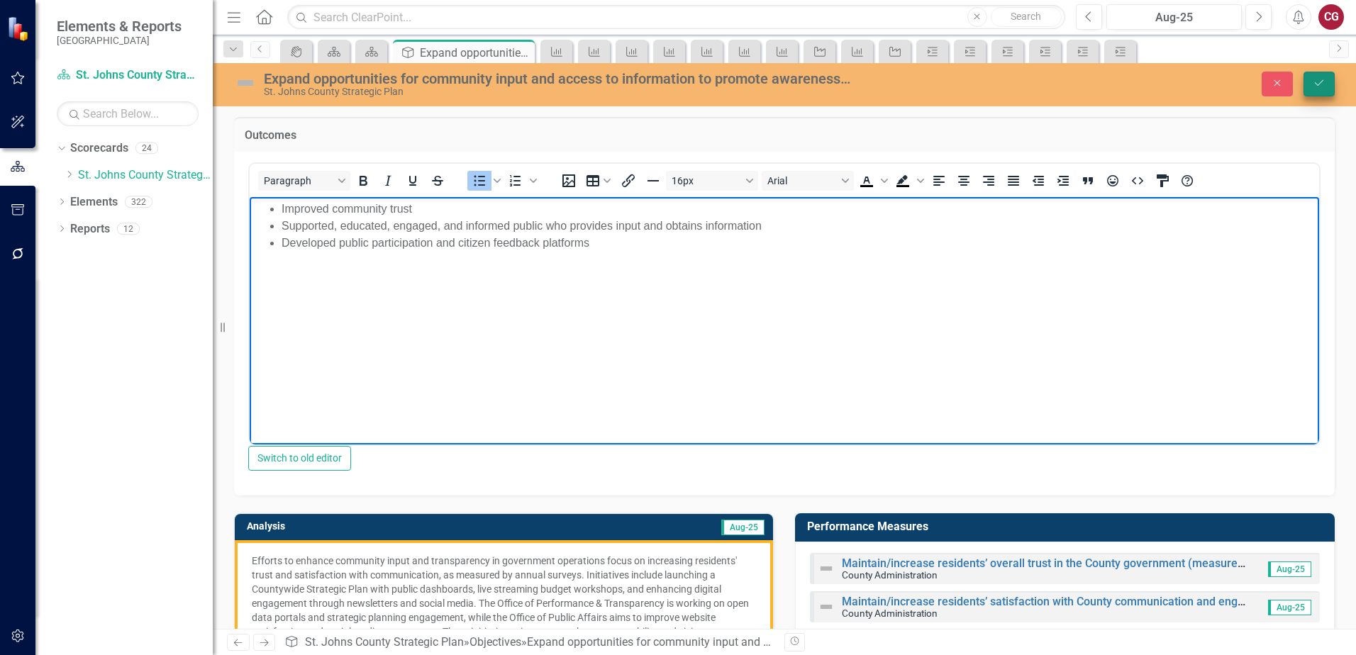
click at [1319, 87] on icon "Save" at bounding box center [1319, 83] width 13 height 10
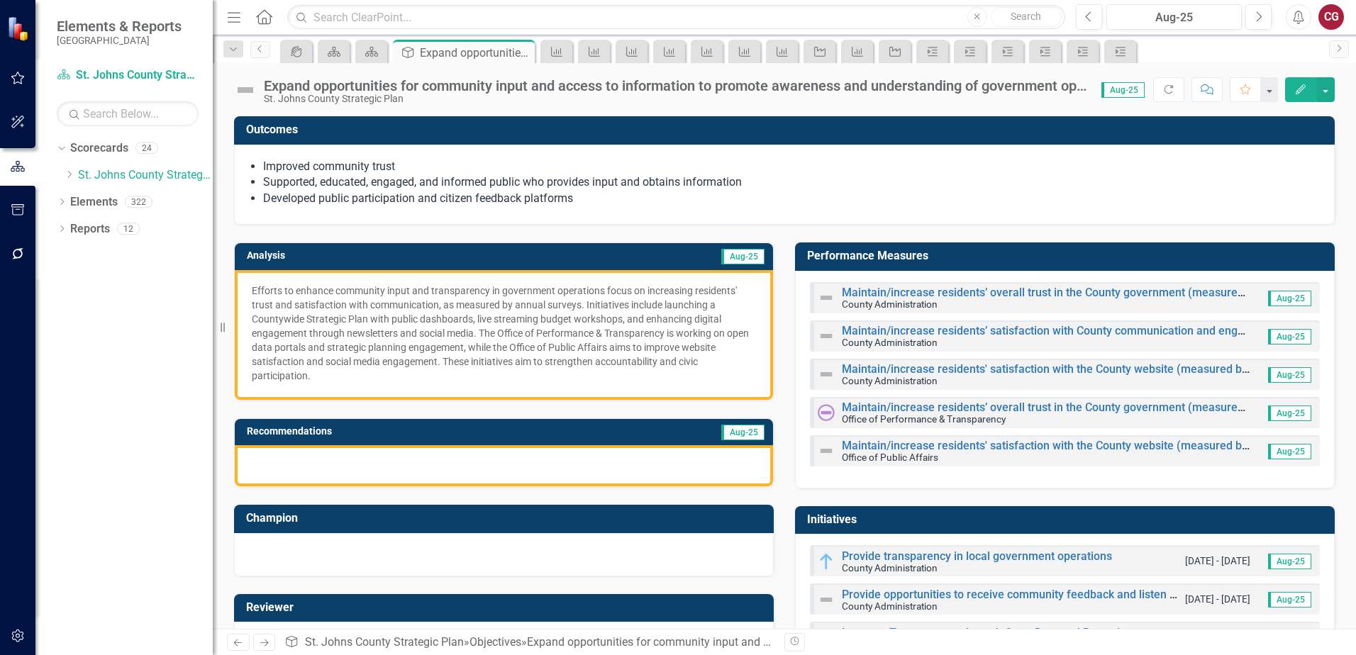
click at [430, 462] on div at bounding box center [504, 465] width 538 height 41
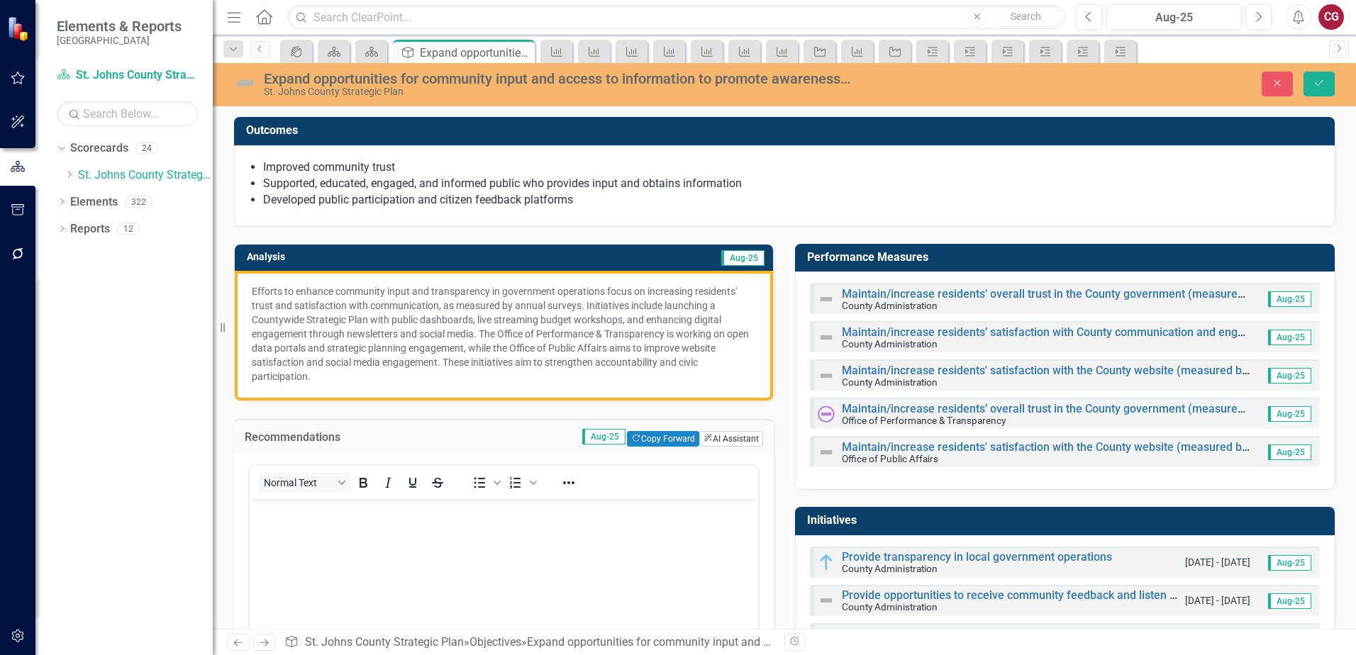
click at [719, 442] on button "ClearPoint AI AI Assistant" at bounding box center [731, 439] width 64 height 16
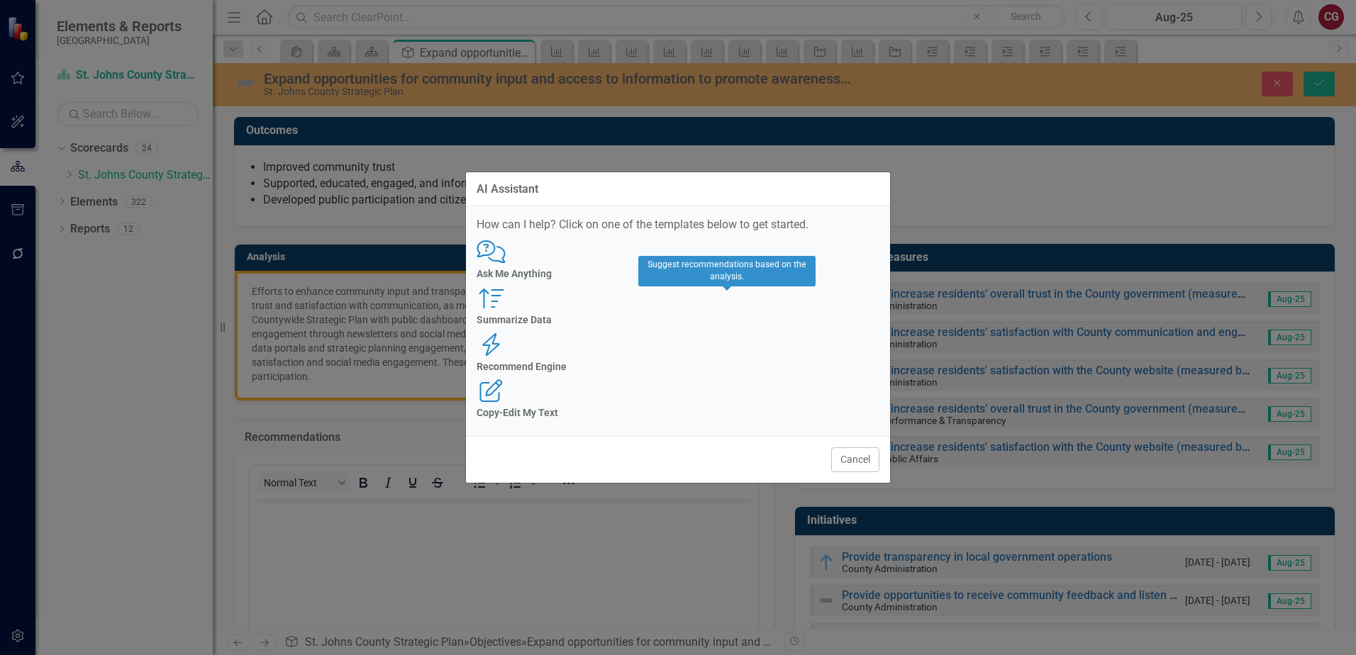
click at [718, 362] on h4 "Recommend Engine" at bounding box center [678, 367] width 403 height 11
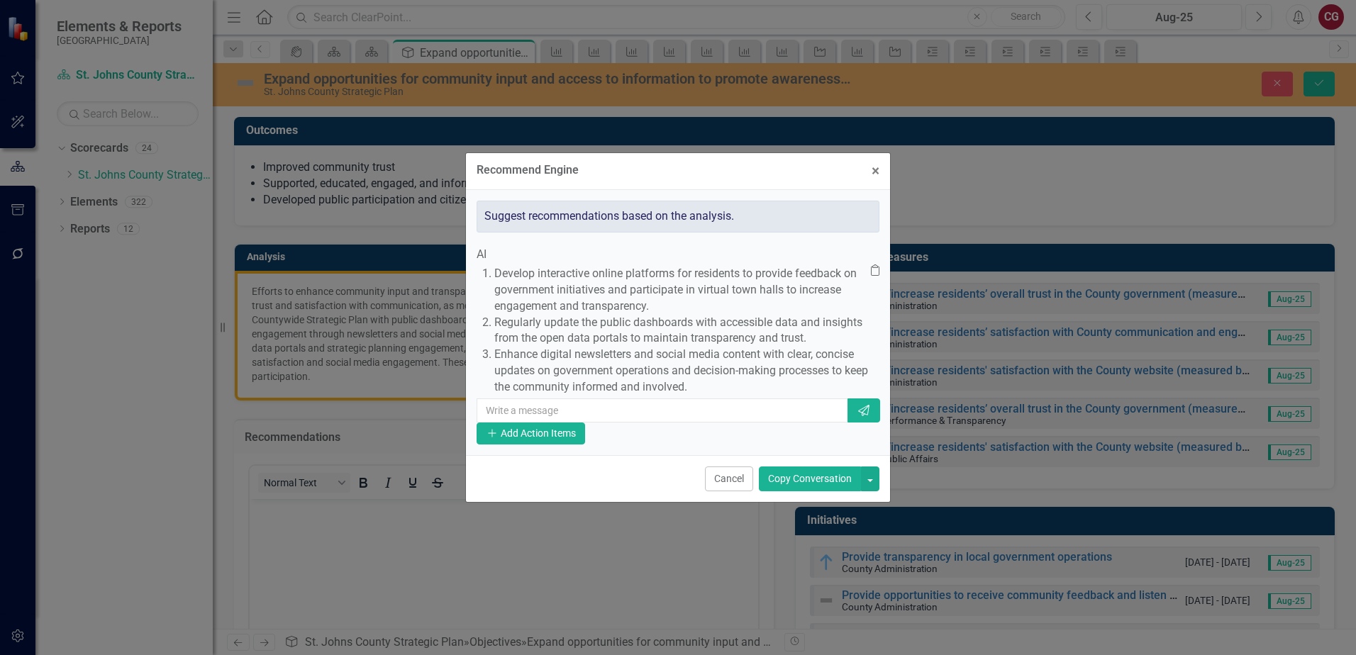
click at [791, 491] on button "Copy Conversation" at bounding box center [810, 479] width 102 height 25
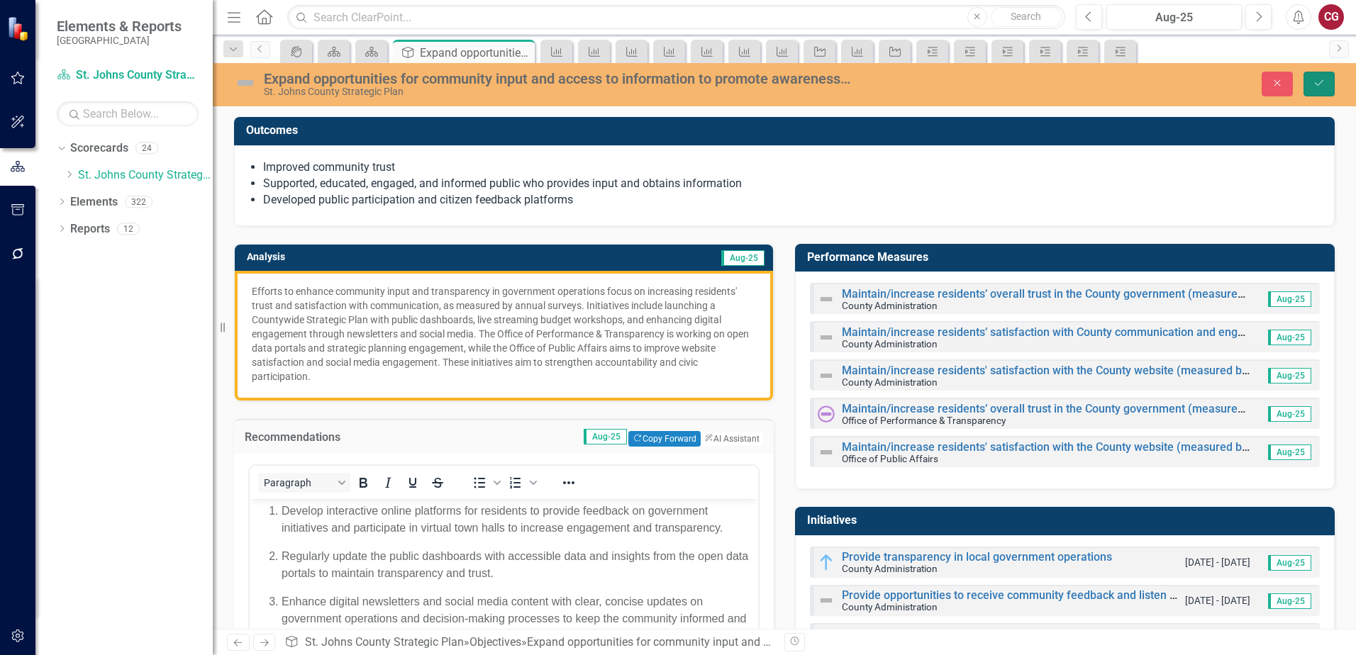
click at [1309, 90] on button "Save" at bounding box center [1318, 84] width 31 height 25
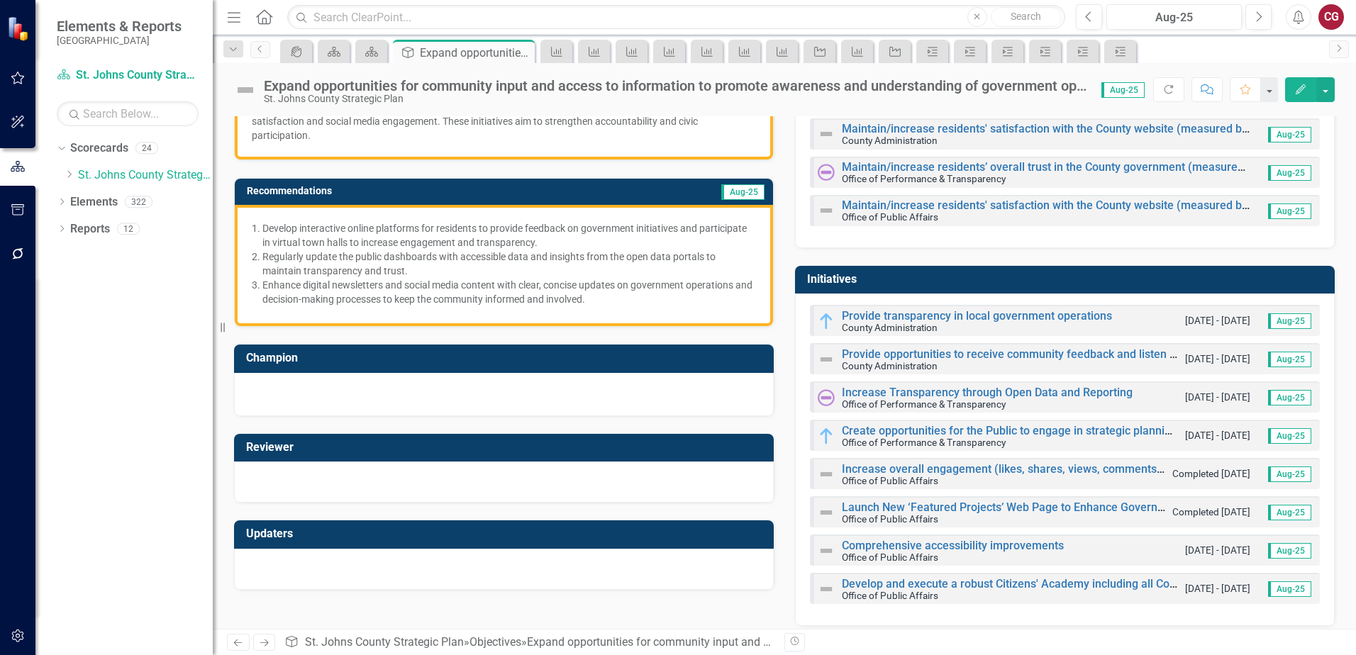
scroll to position [252, 0]
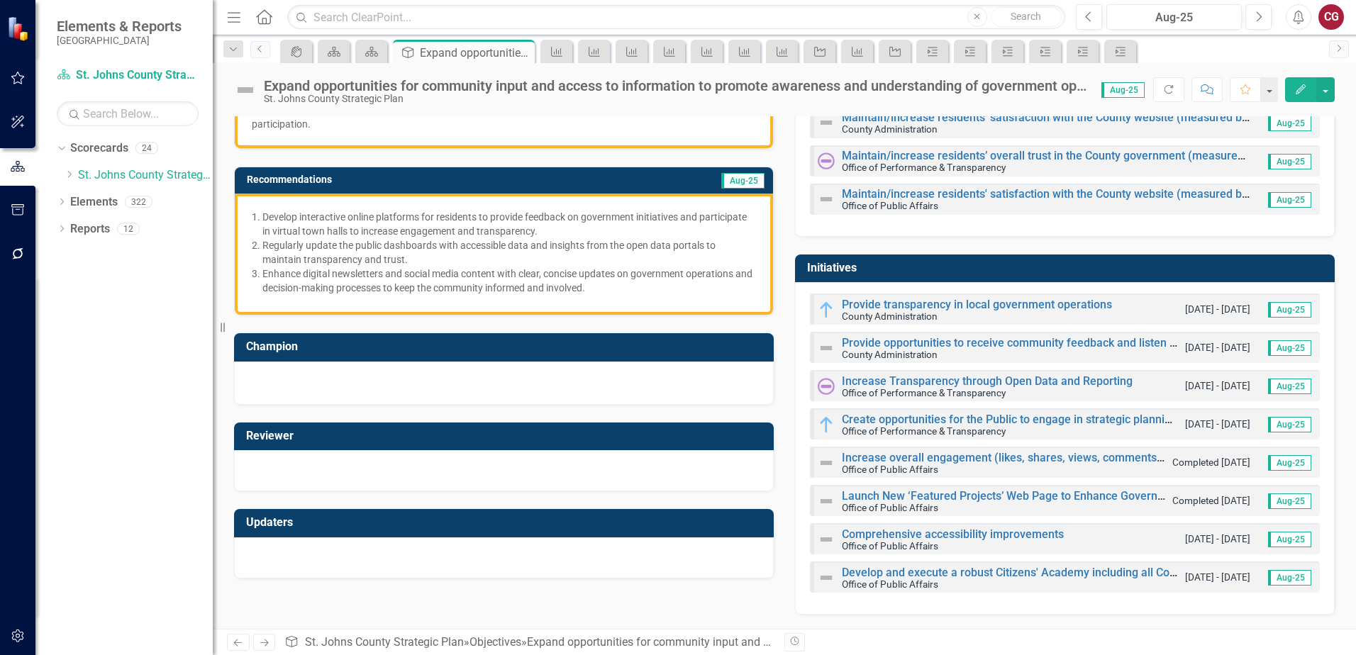
click at [380, 546] on div at bounding box center [504, 558] width 540 height 41
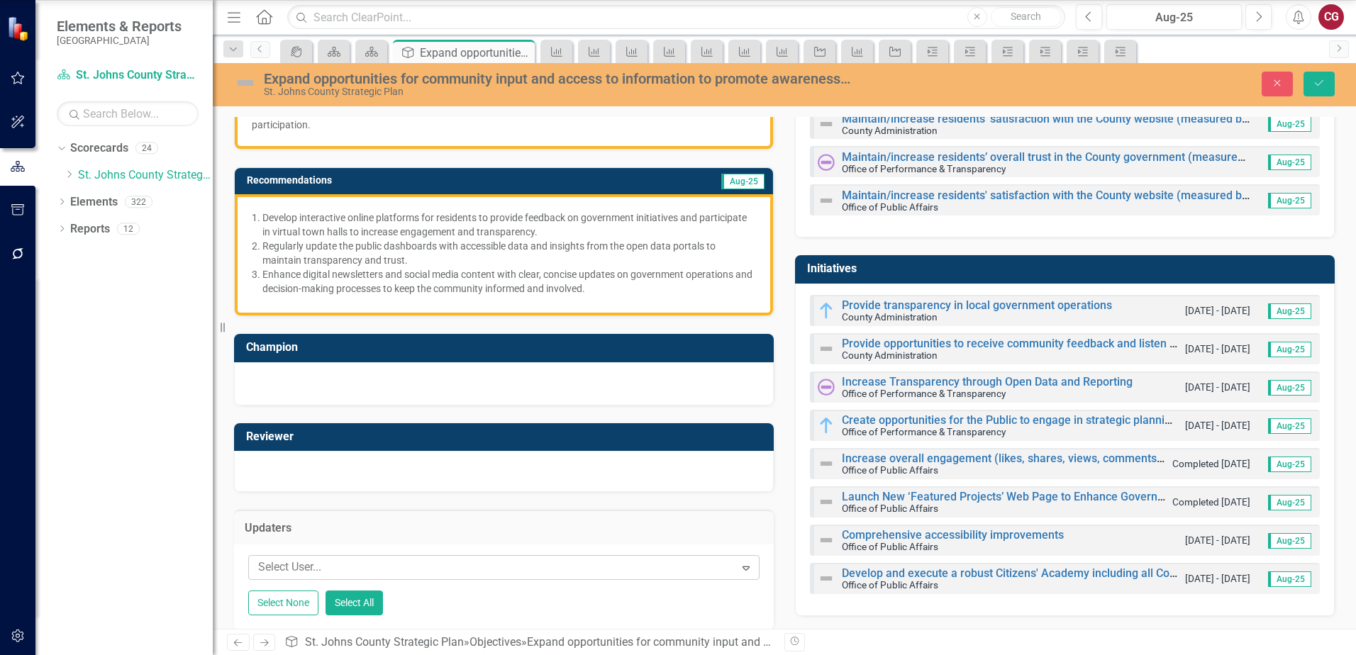
click at [371, 555] on div "Elements & Reports St. Johns County Scorecard St. Johns County Strategic Plan S…" at bounding box center [678, 327] width 1356 height 655
type input "ca"
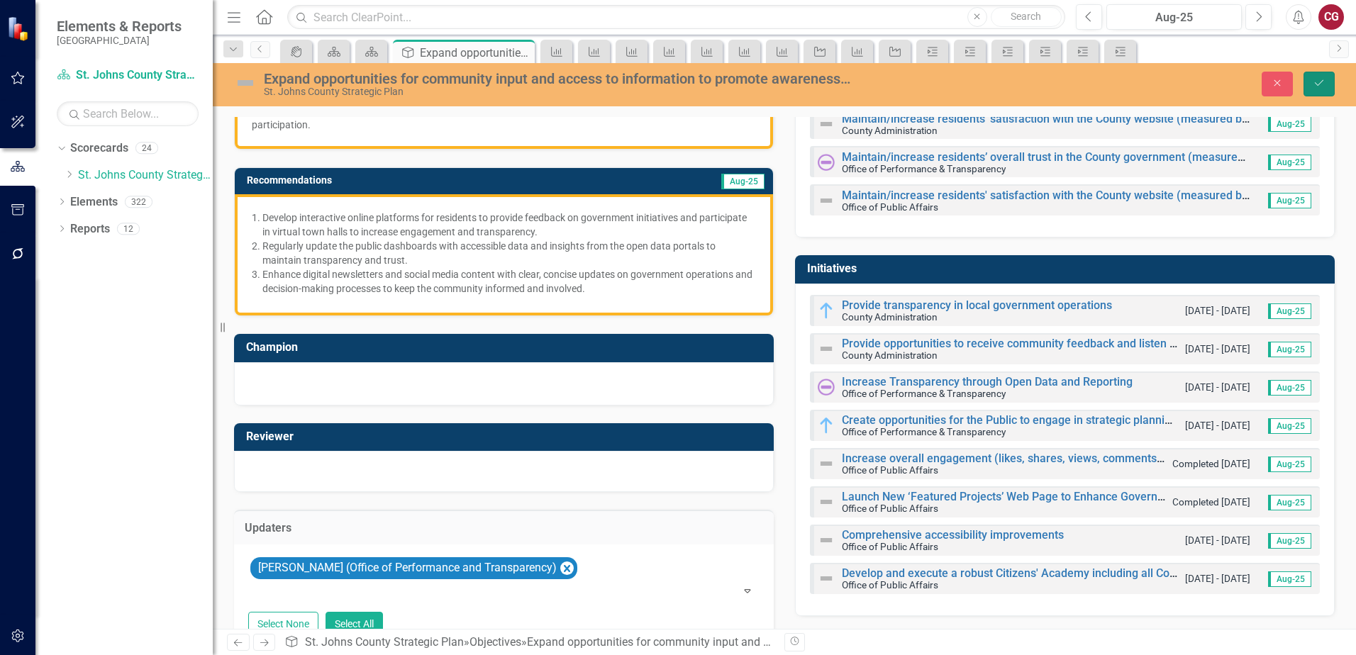
click at [1313, 86] on icon "Save" at bounding box center [1319, 83] width 13 height 10
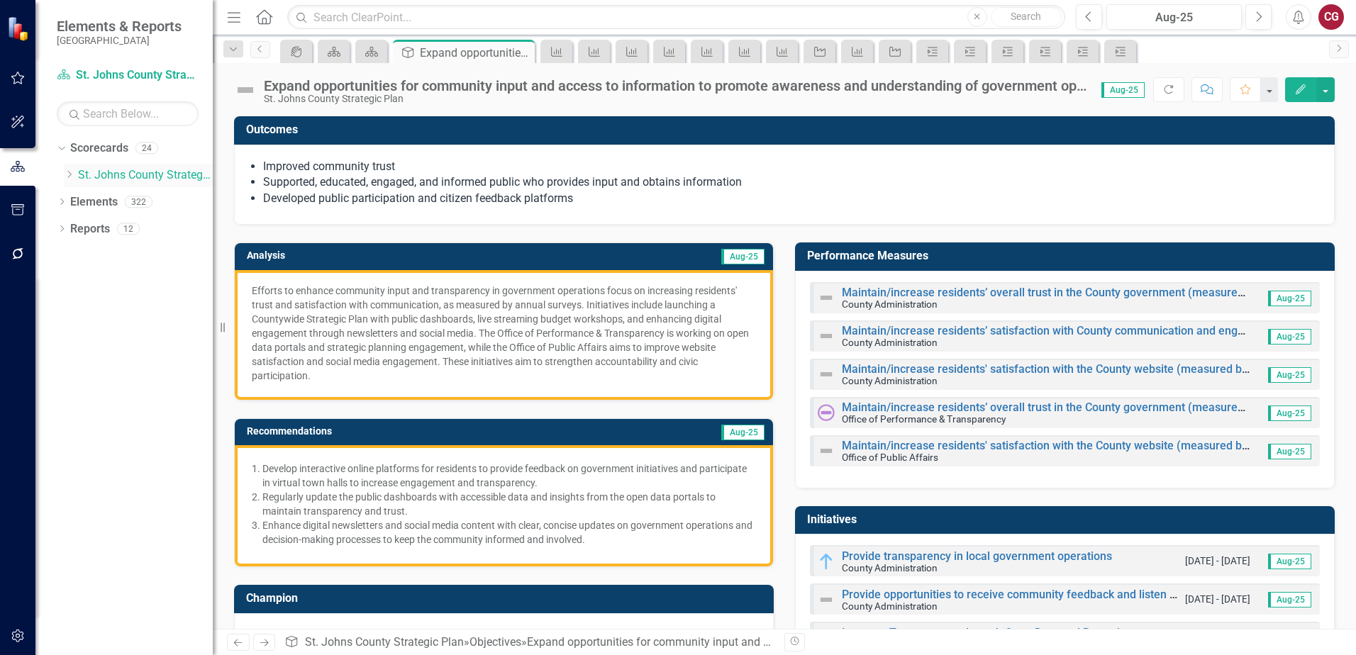
click at [147, 171] on link "St. Johns County Strategic Plan" at bounding box center [145, 175] width 135 height 16
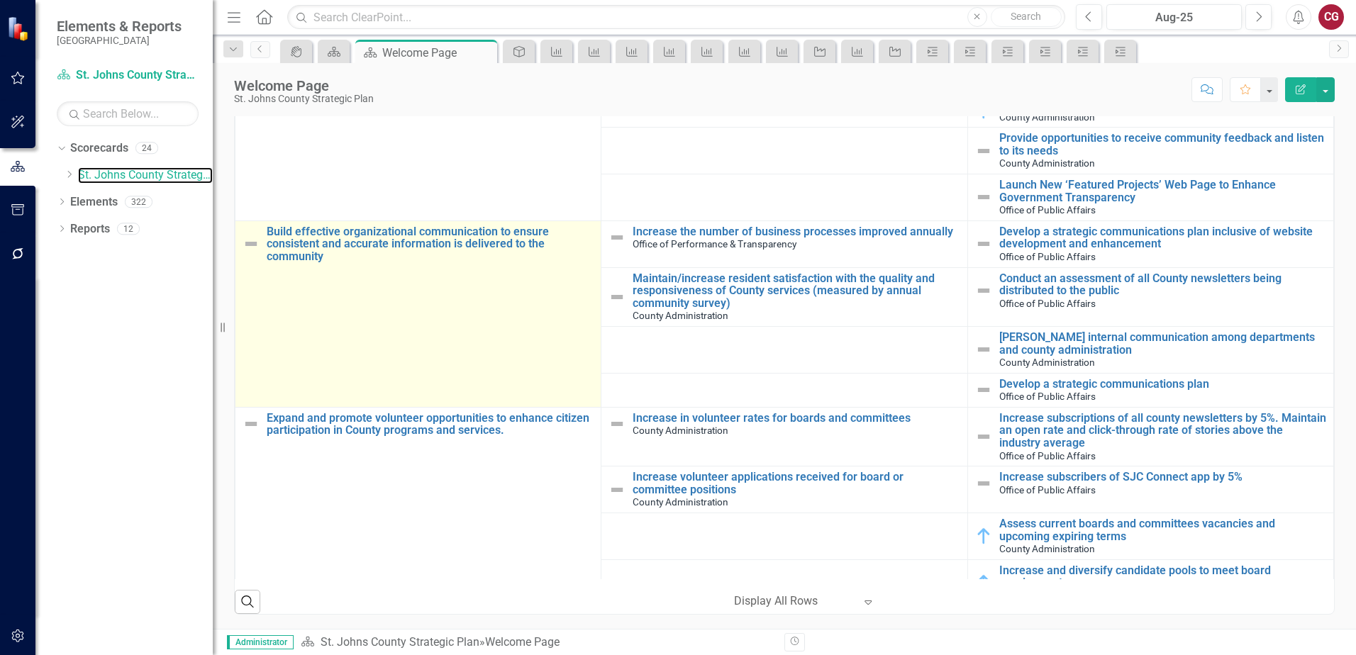
scroll to position [355, 0]
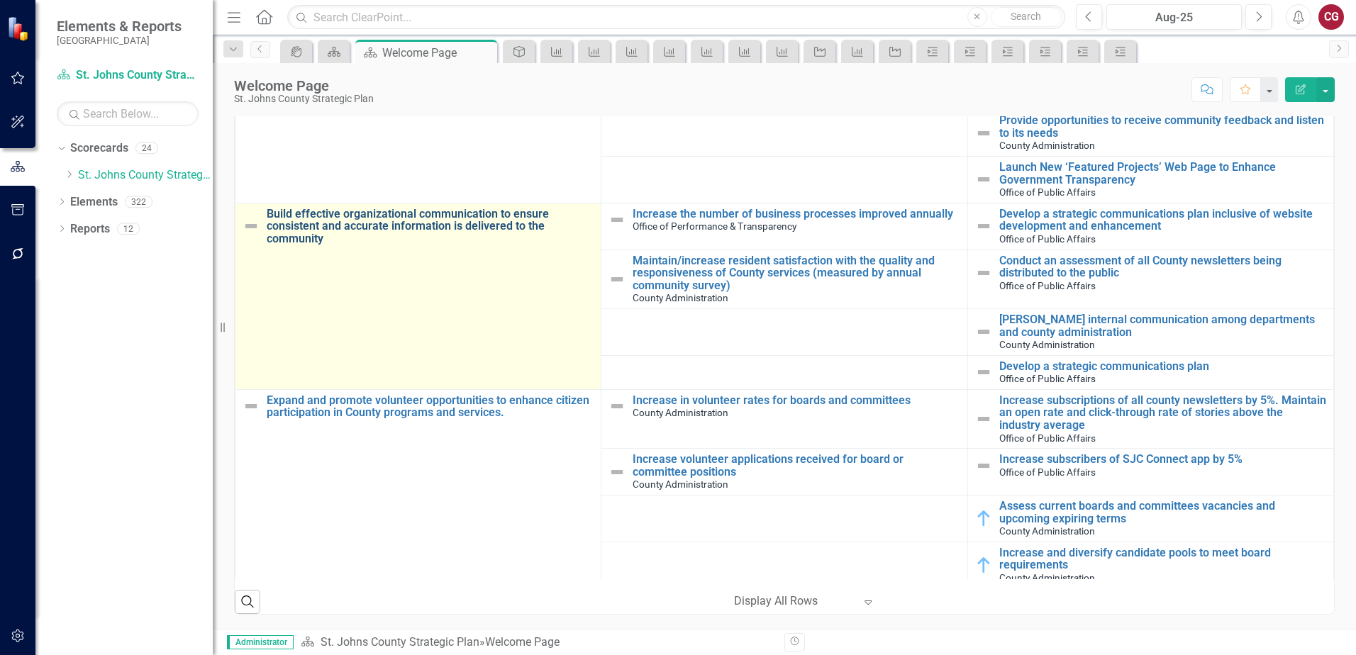
click at [438, 223] on link "Build effective organizational communication to ensure consistent and accurate …" at bounding box center [430, 227] width 327 height 38
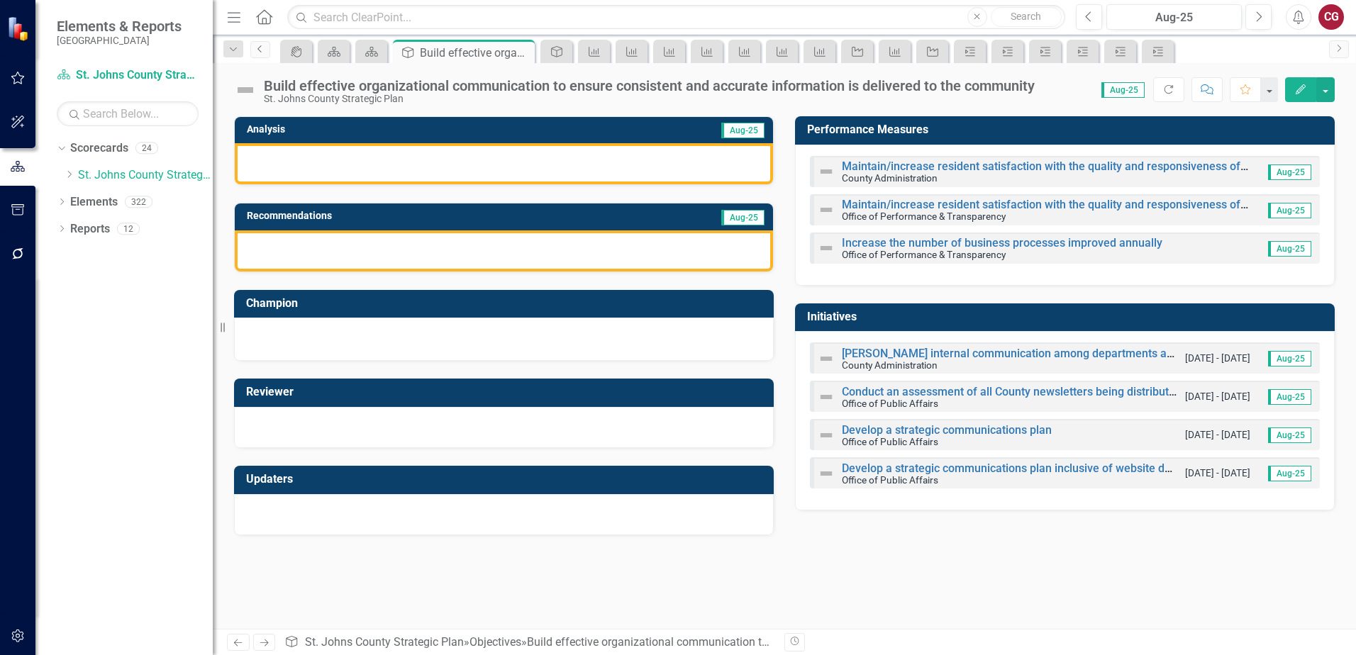
click at [260, 54] on link "Previous" at bounding box center [260, 49] width 20 height 17
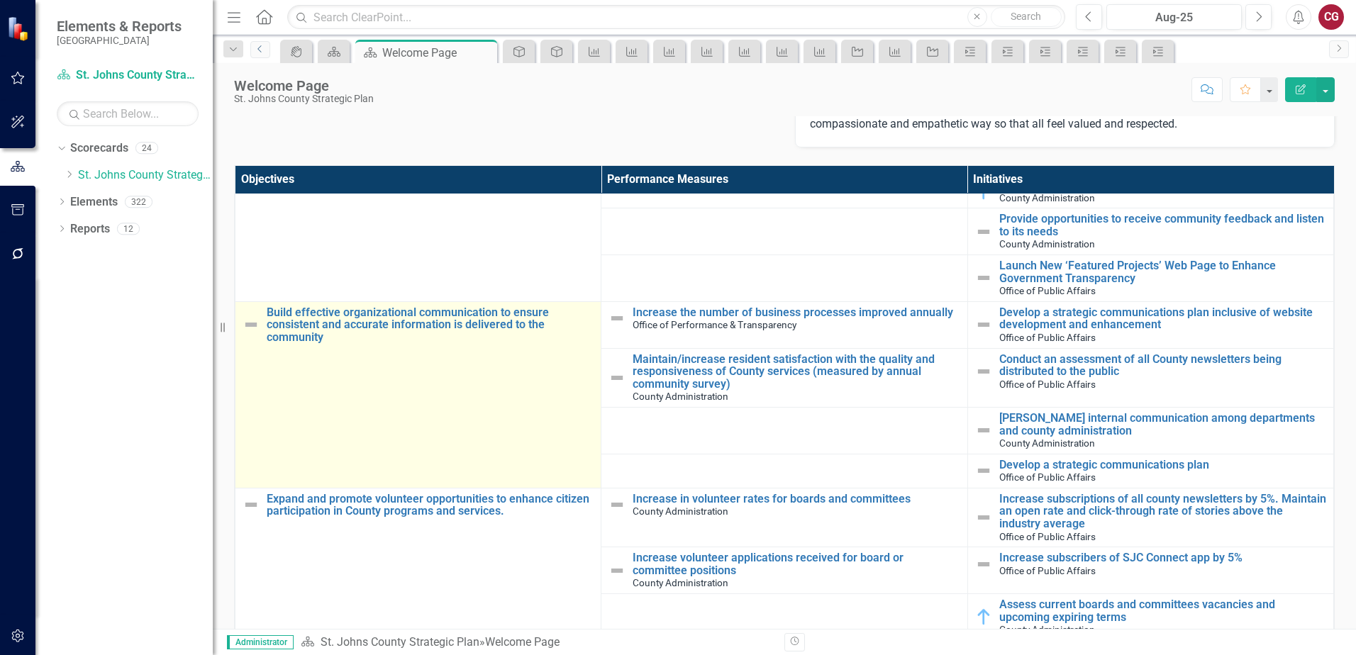
scroll to position [355, 0]
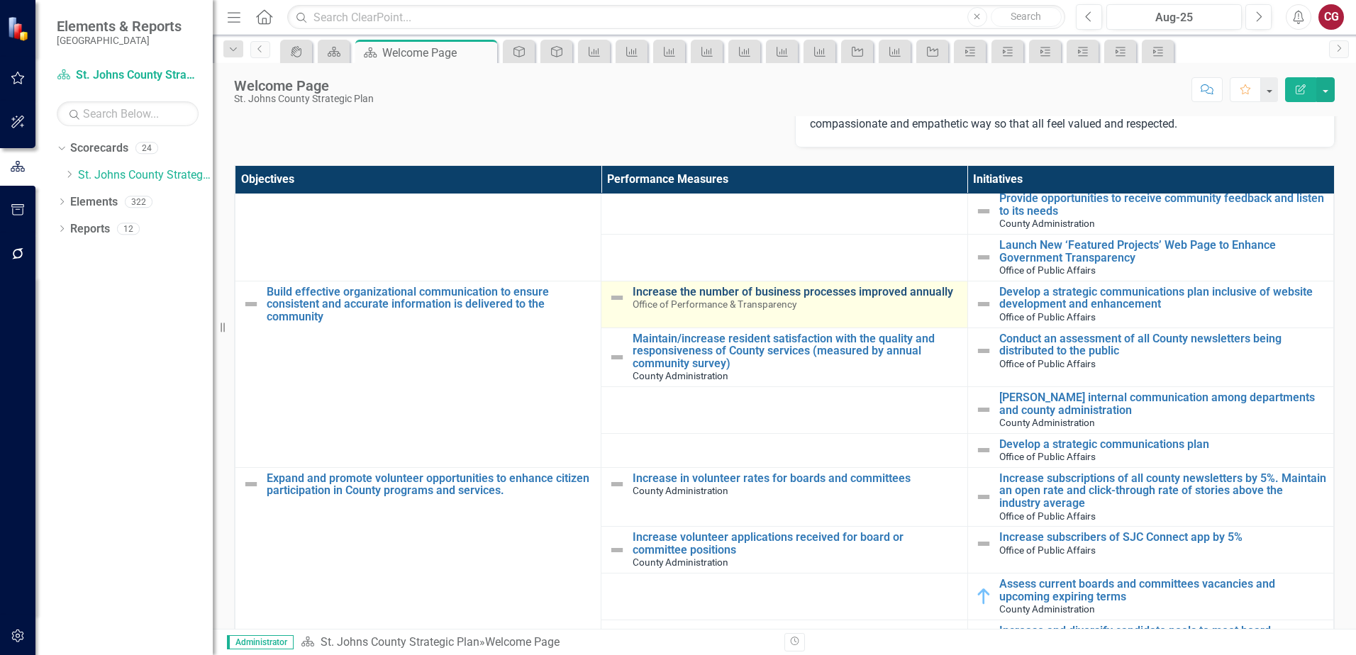
click at [717, 294] on link "Increase the number of business processes improved annually" at bounding box center [796, 292] width 327 height 13
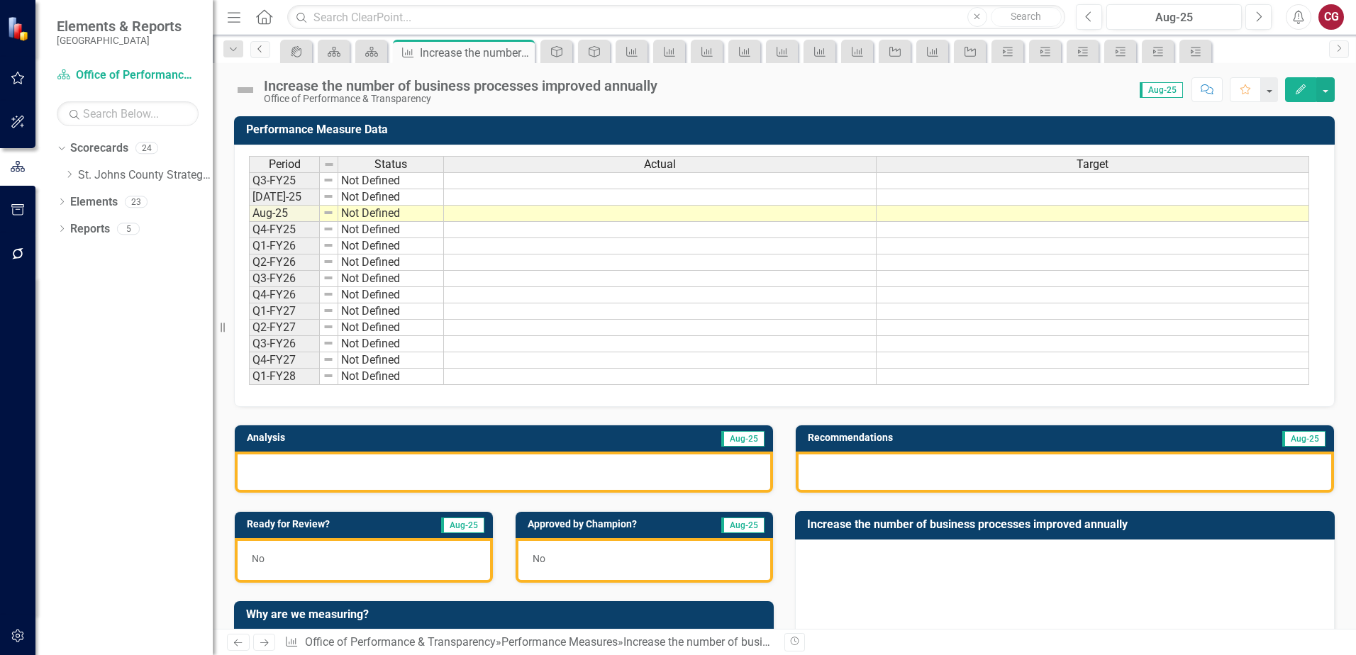
click at [265, 53] on link "Previous" at bounding box center [260, 49] width 20 height 17
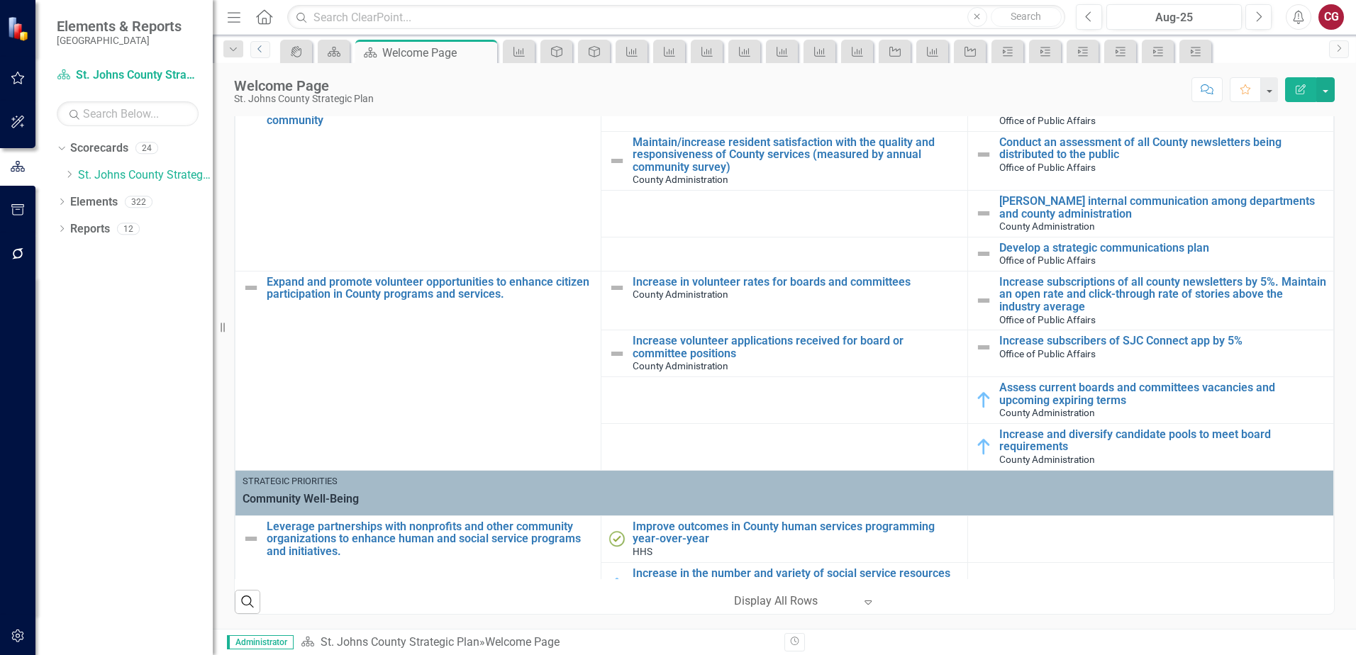
scroll to position [355, 0]
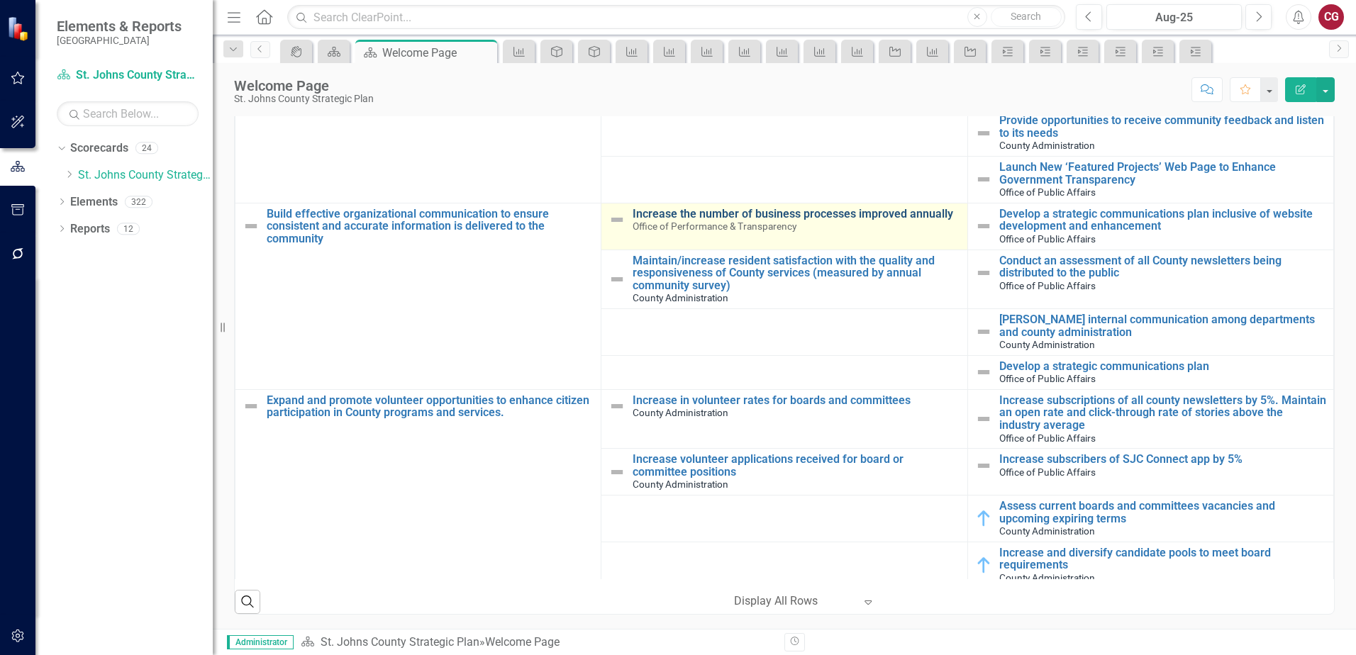
click at [730, 213] on link "Increase the number of business processes improved annually" at bounding box center [796, 214] width 327 height 13
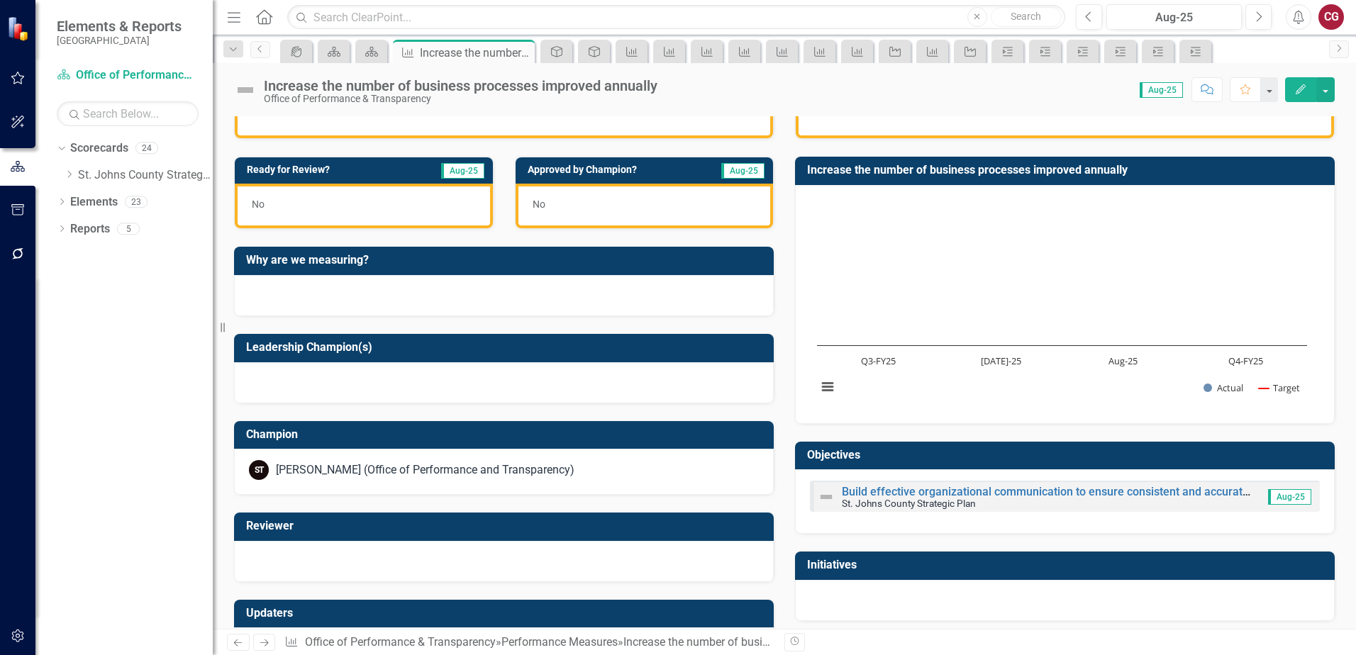
scroll to position [417, 0]
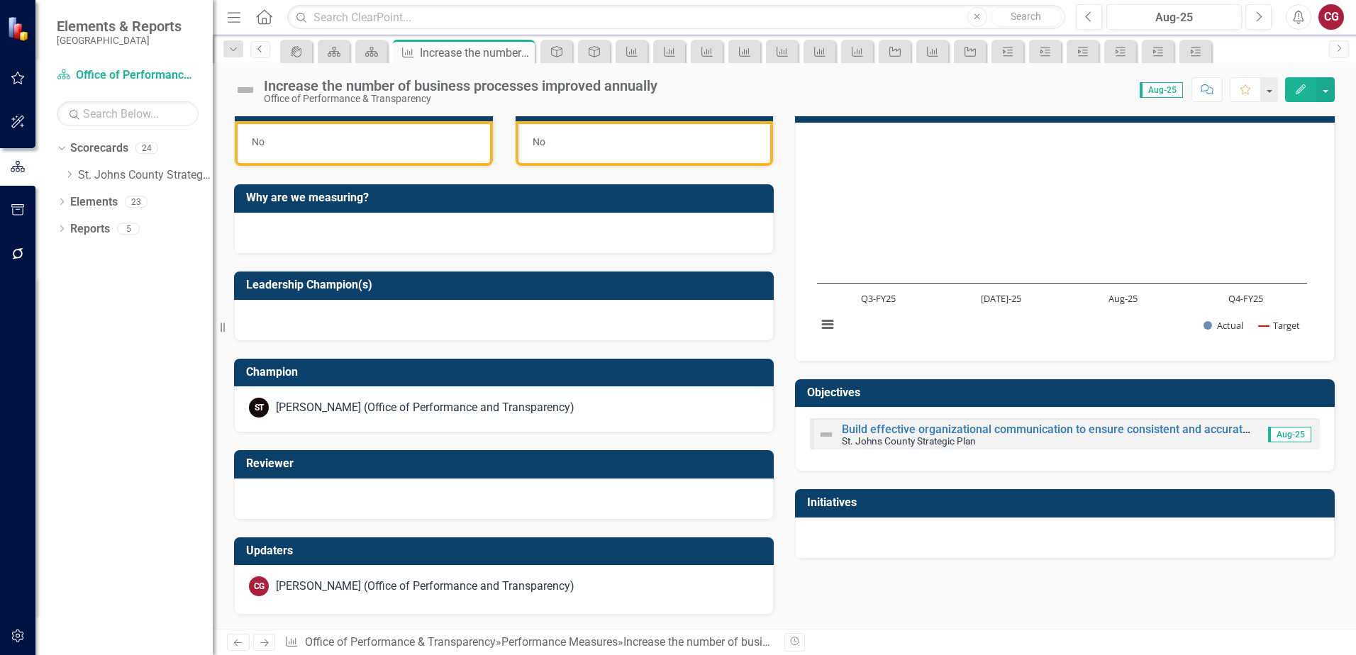
click at [257, 54] on link "Previous" at bounding box center [260, 49] width 20 height 17
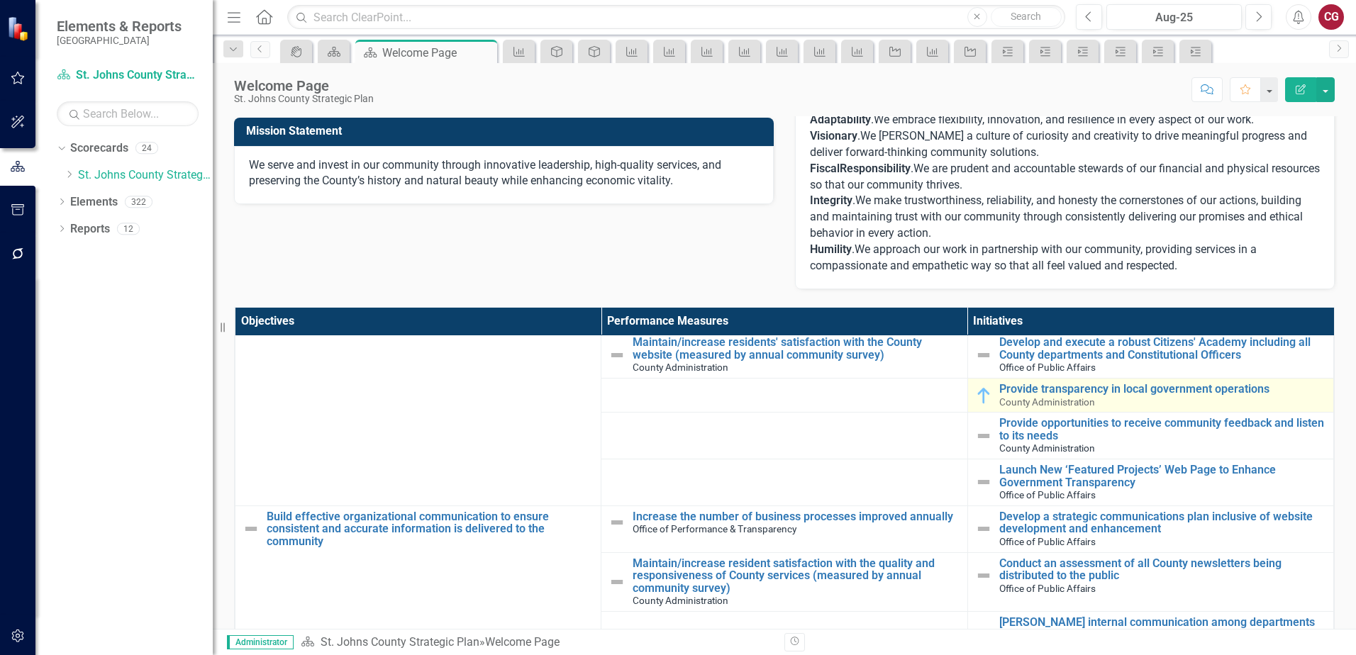
scroll to position [284, 0]
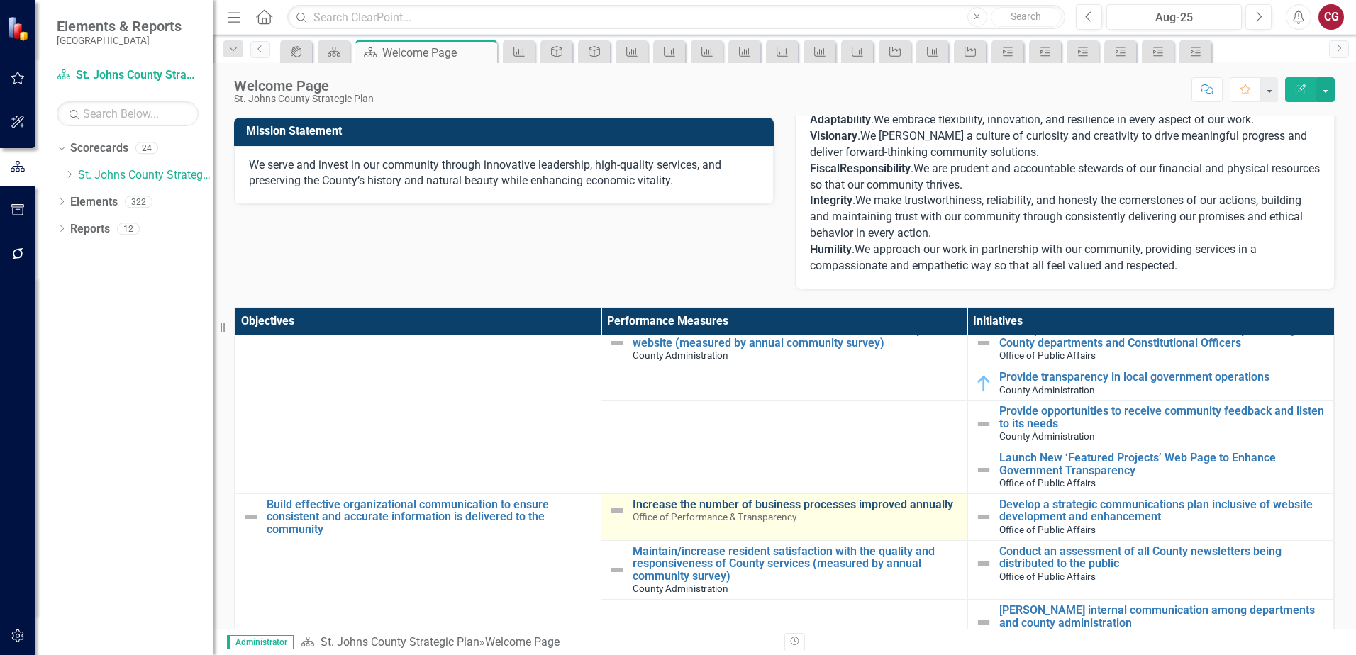
drag, startPoint x: 947, startPoint y: 506, endPoint x: 866, endPoint y: 499, distance: 81.9
click at [866, 499] on td "Increase the number of business processes improved annually Office of Performan…" at bounding box center [784, 517] width 366 height 47
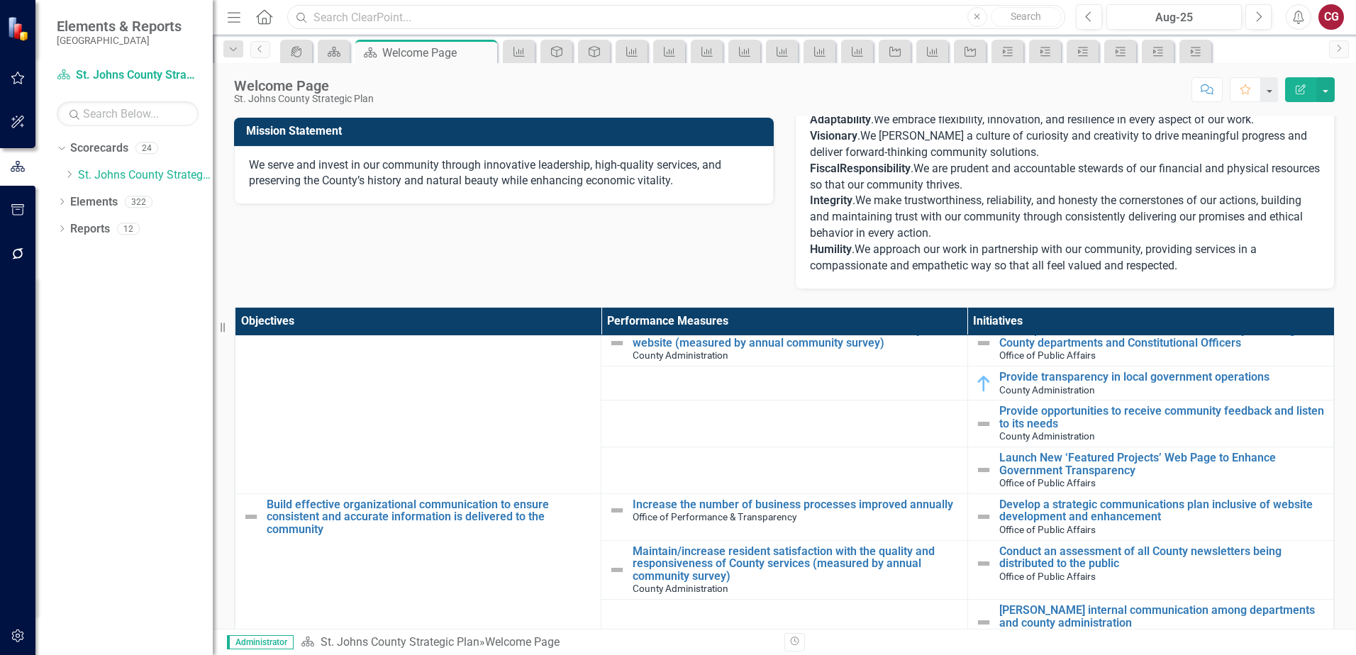
click at [584, 23] on input "text" at bounding box center [676, 17] width 778 height 25
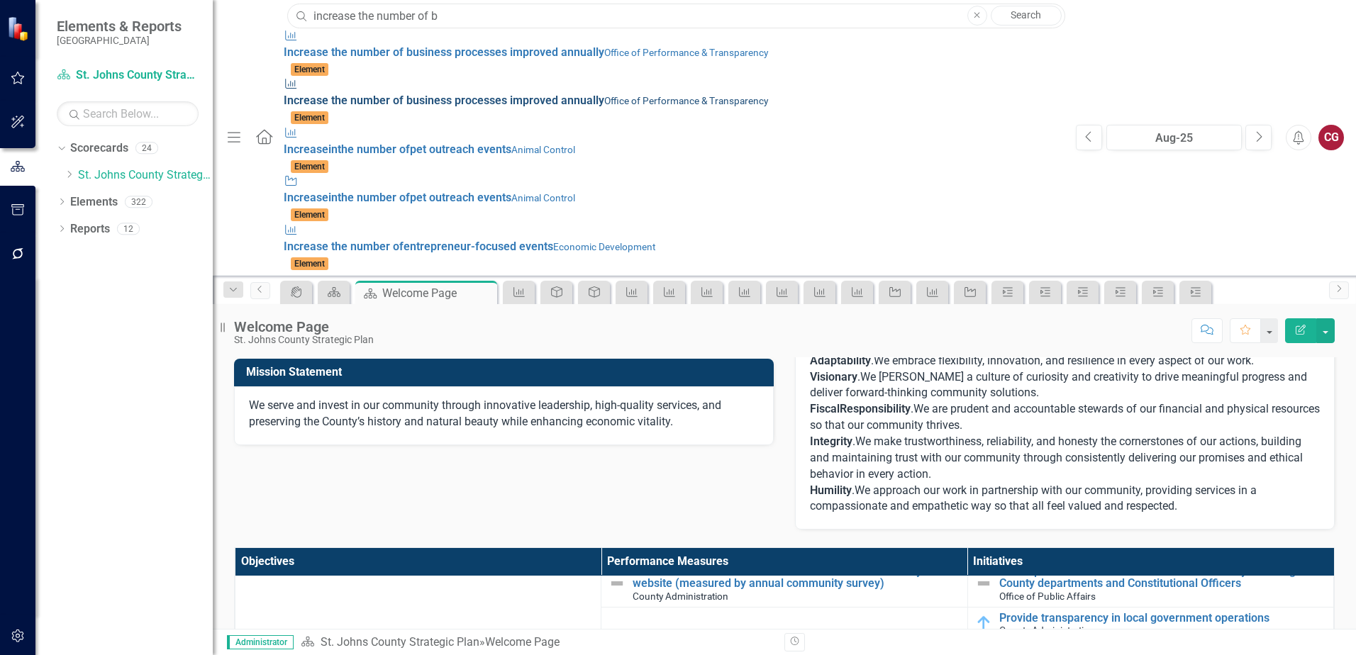
type input "increase the number of b"
click at [297, 94] on span "Increase the number of b usiness processes improved annually" at bounding box center [444, 100] width 321 height 13
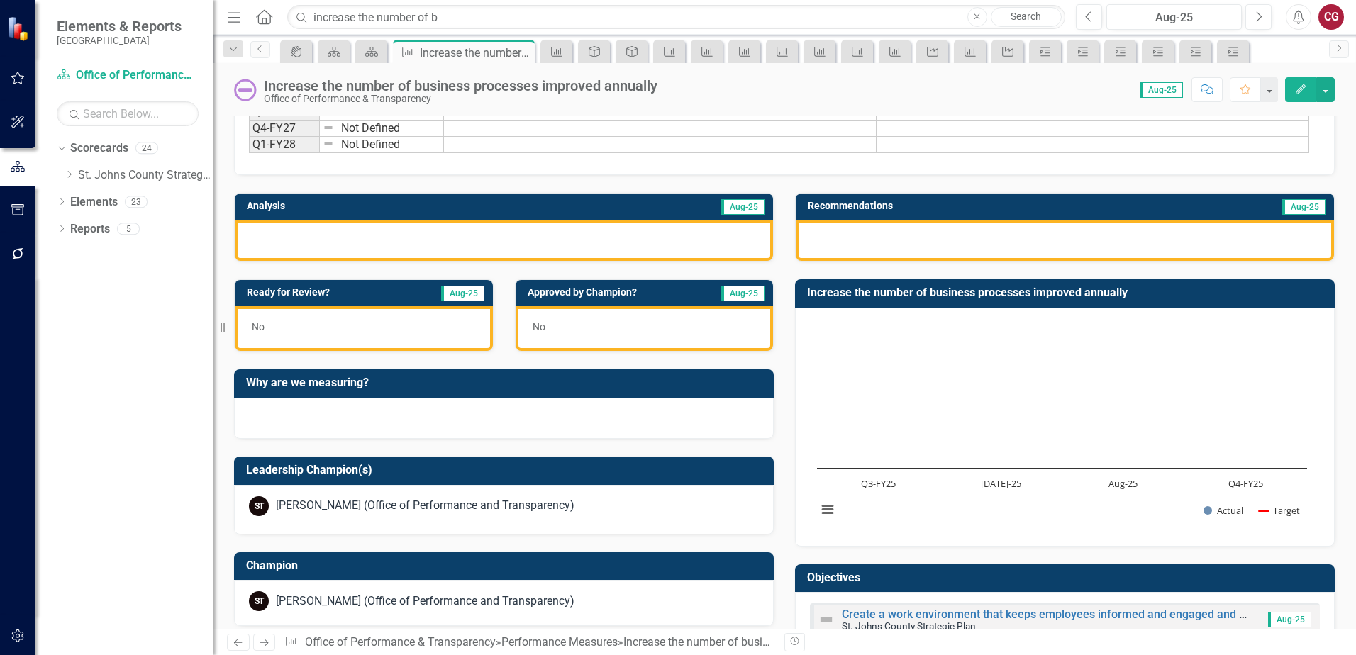
scroll to position [425, 0]
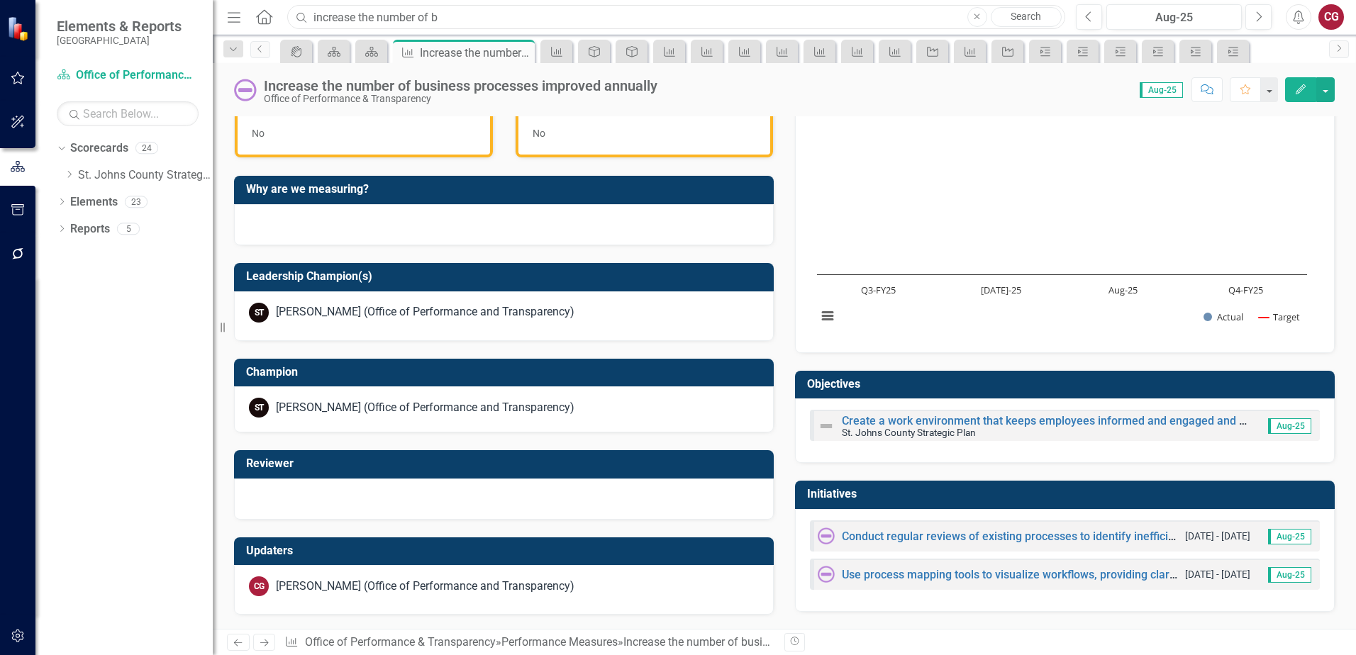
click at [460, 20] on input "increase the number of b" at bounding box center [676, 17] width 778 height 25
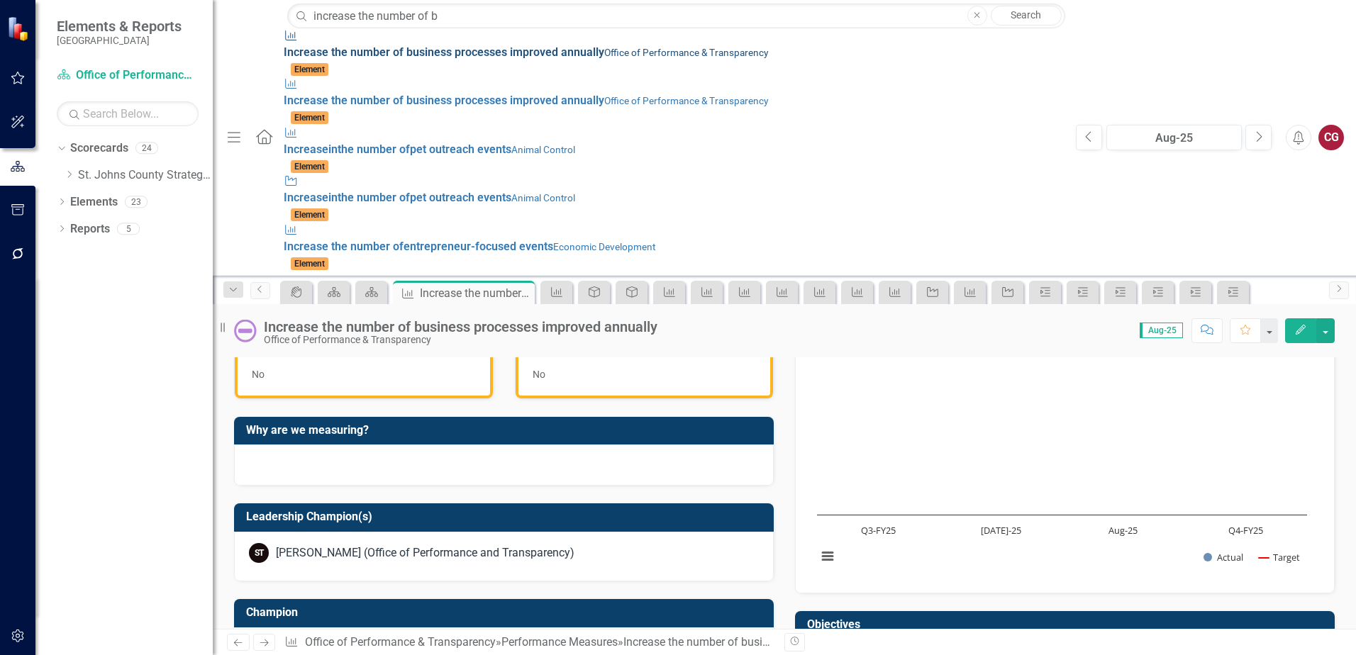
click at [604, 55] on small "Office of Performance & Transparency" at bounding box center [686, 52] width 164 height 11
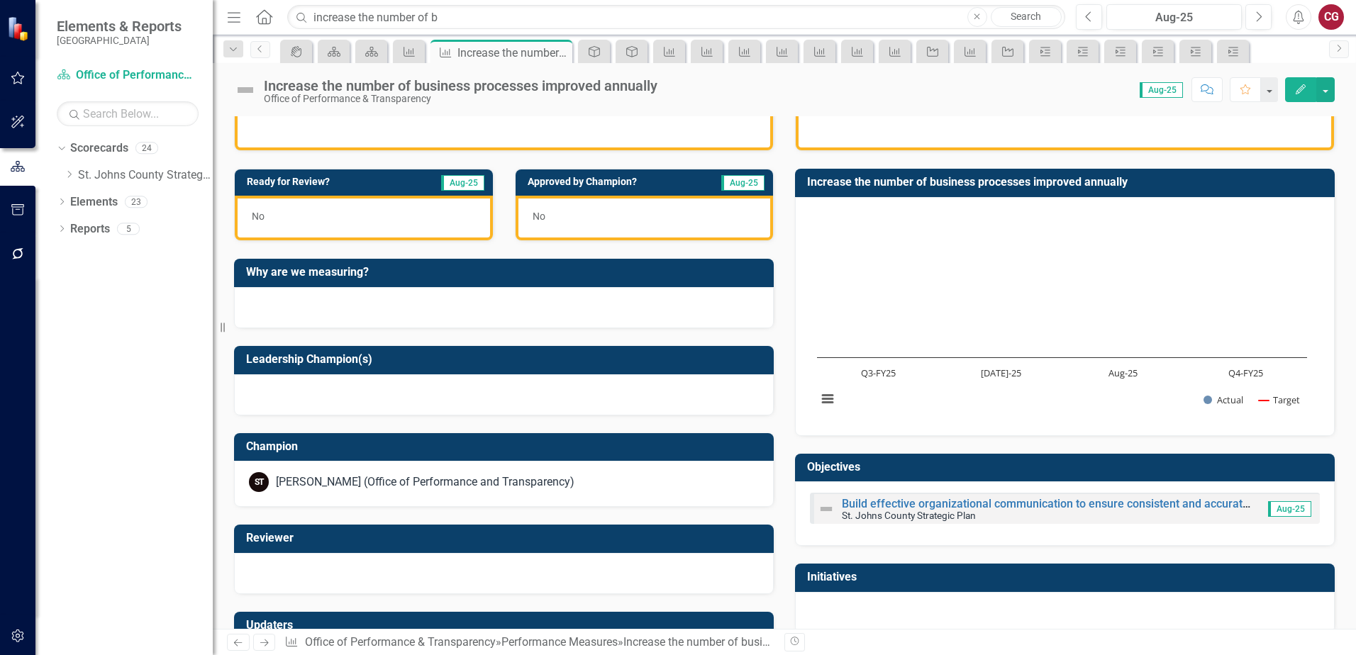
scroll to position [417, 0]
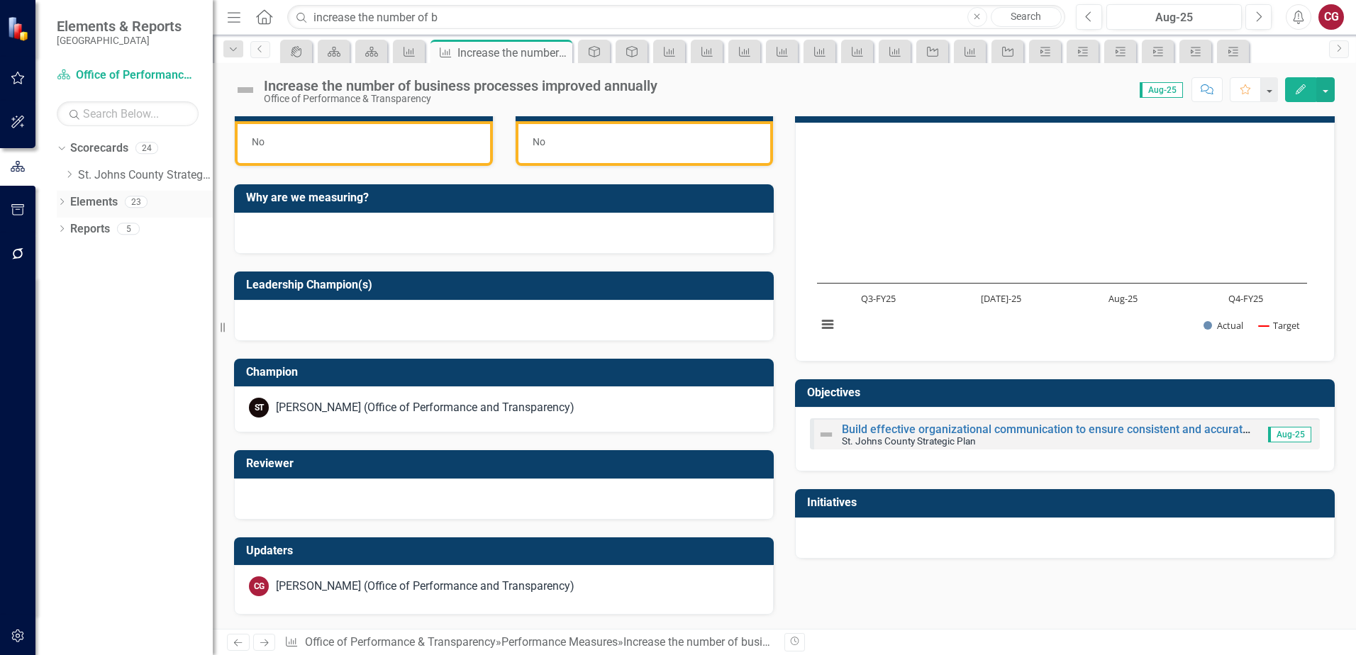
click at [87, 198] on link "Elements" at bounding box center [94, 202] width 48 height 16
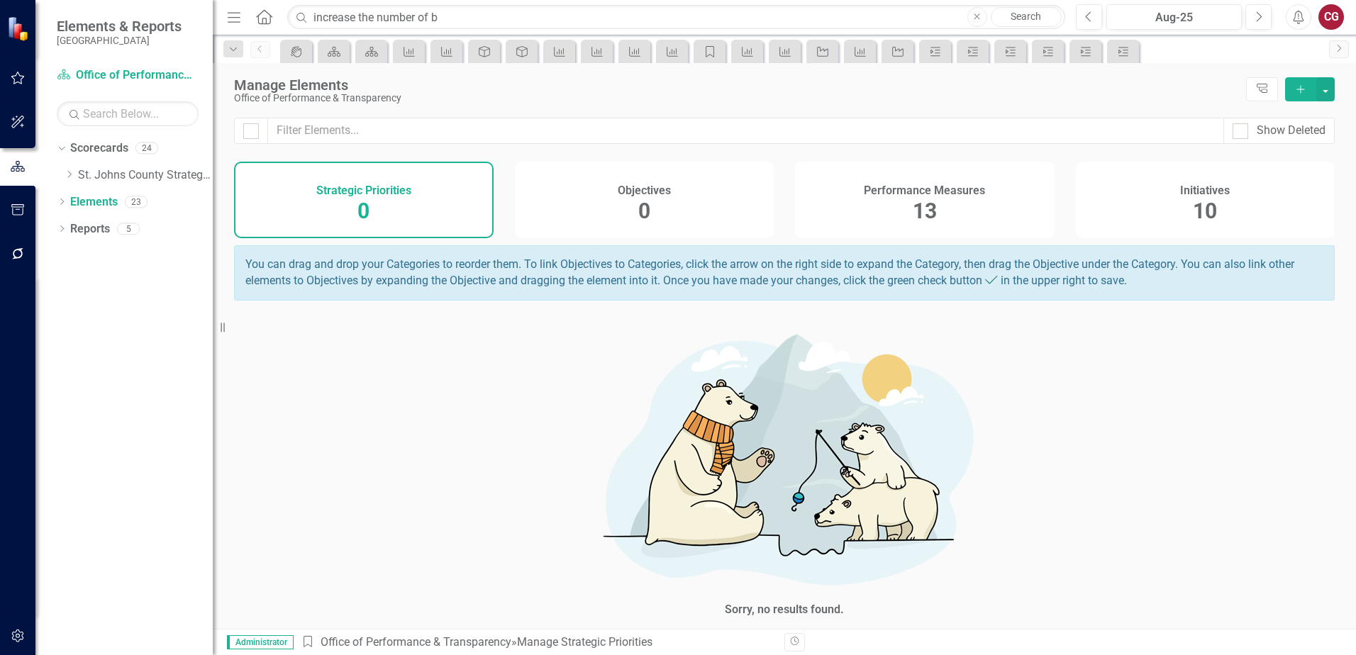
click at [913, 197] on div "13" at bounding box center [925, 211] width 24 height 30
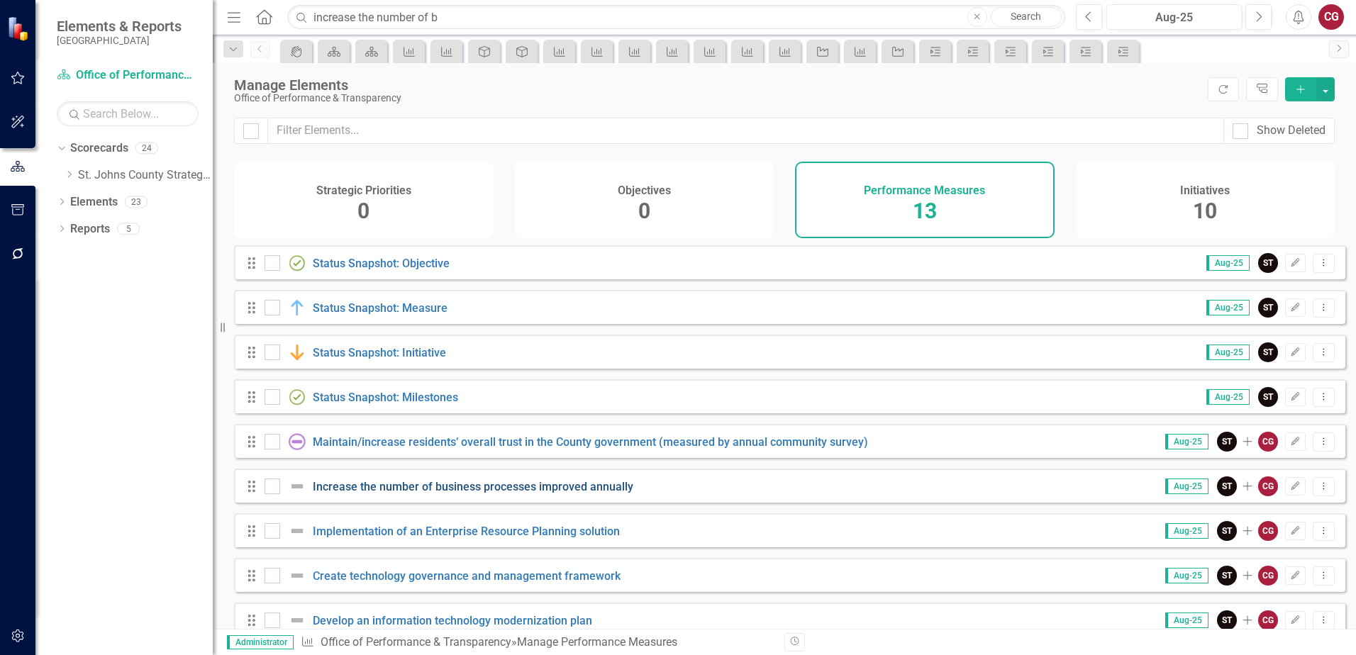
click at [408, 494] on link "Increase the number of business processes improved annually" at bounding box center [473, 486] width 321 height 13
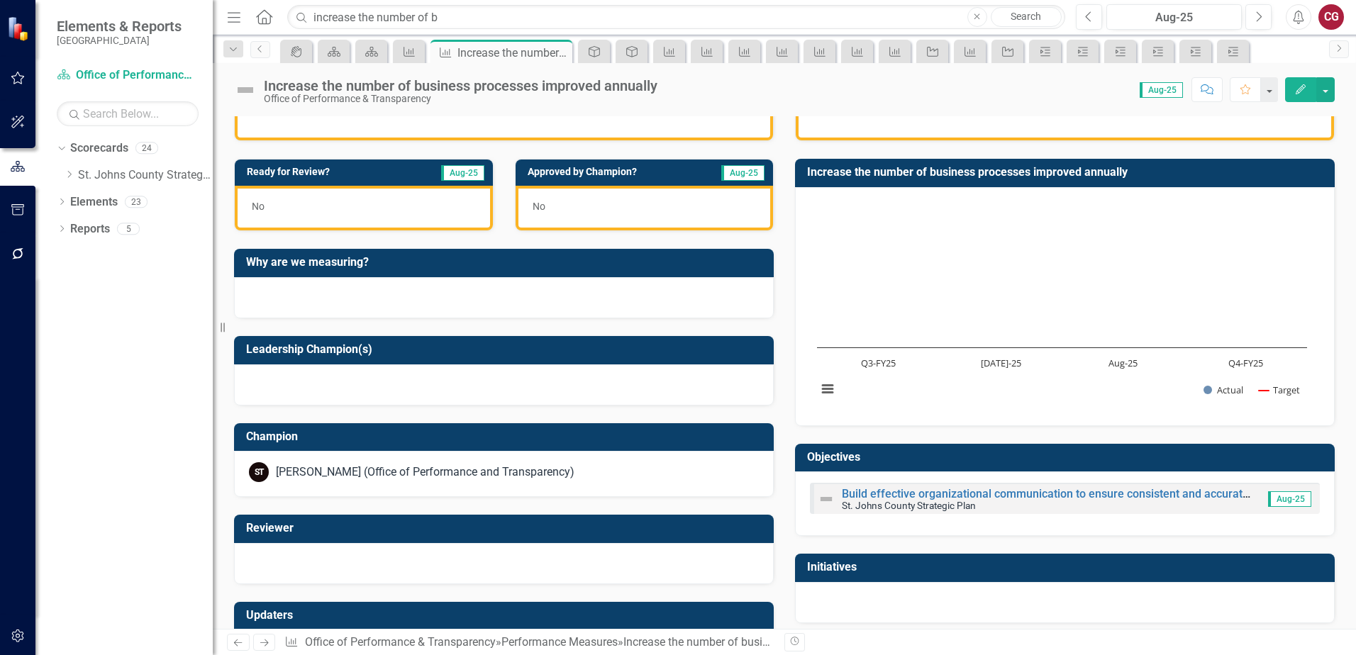
scroll to position [355, 0]
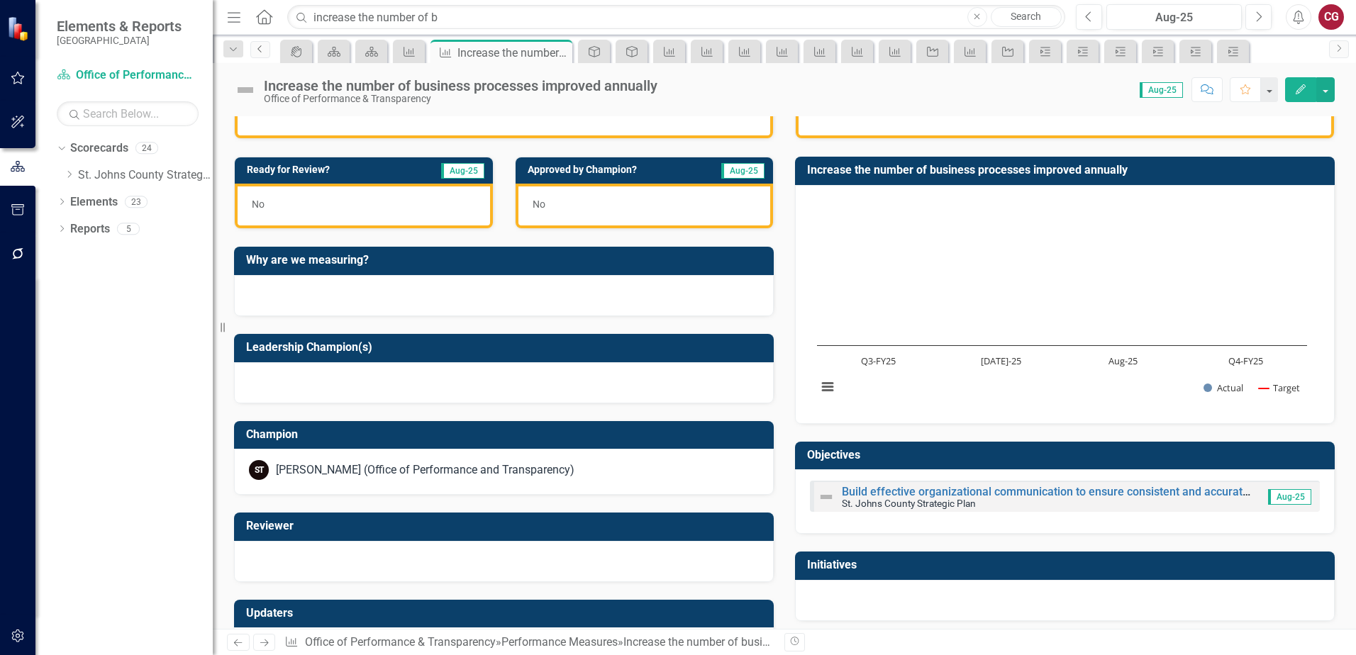
click at [259, 49] on icon "Previous" at bounding box center [260, 49] width 11 height 9
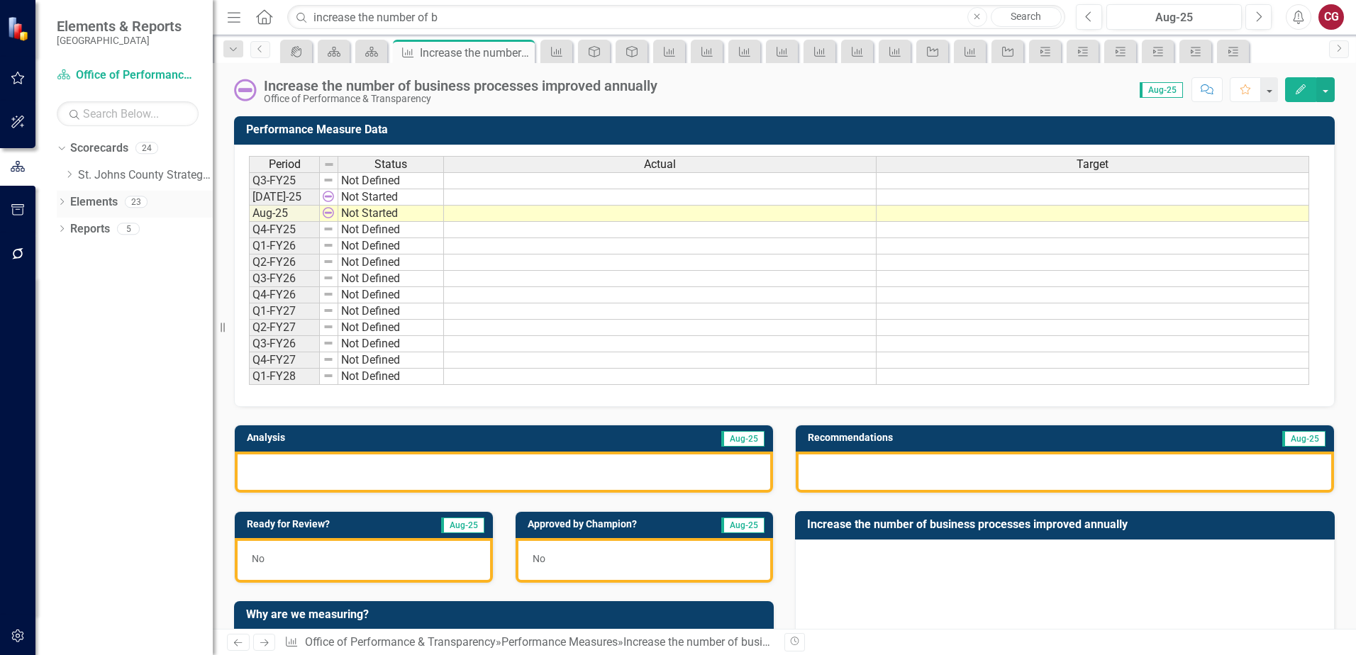
click at [105, 204] on link "Elements" at bounding box center [94, 202] width 48 height 16
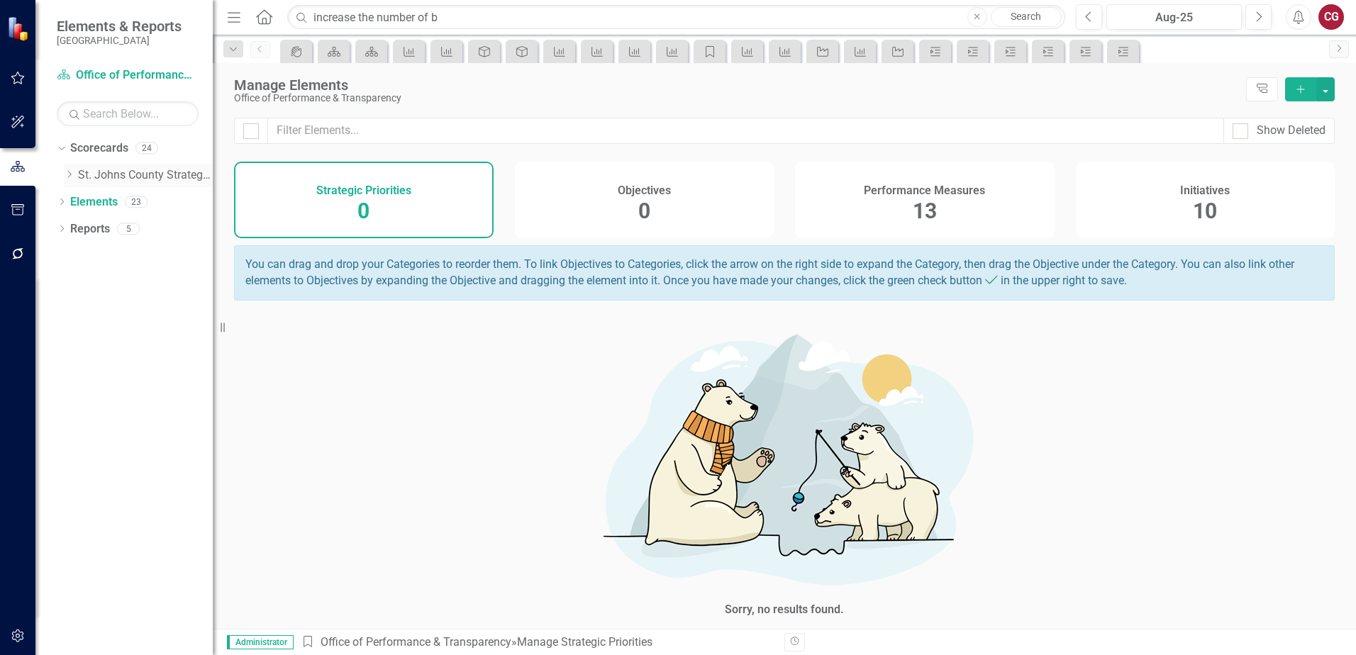
click at [95, 170] on link "St. Johns County Strategic Plan" at bounding box center [145, 175] width 135 height 16
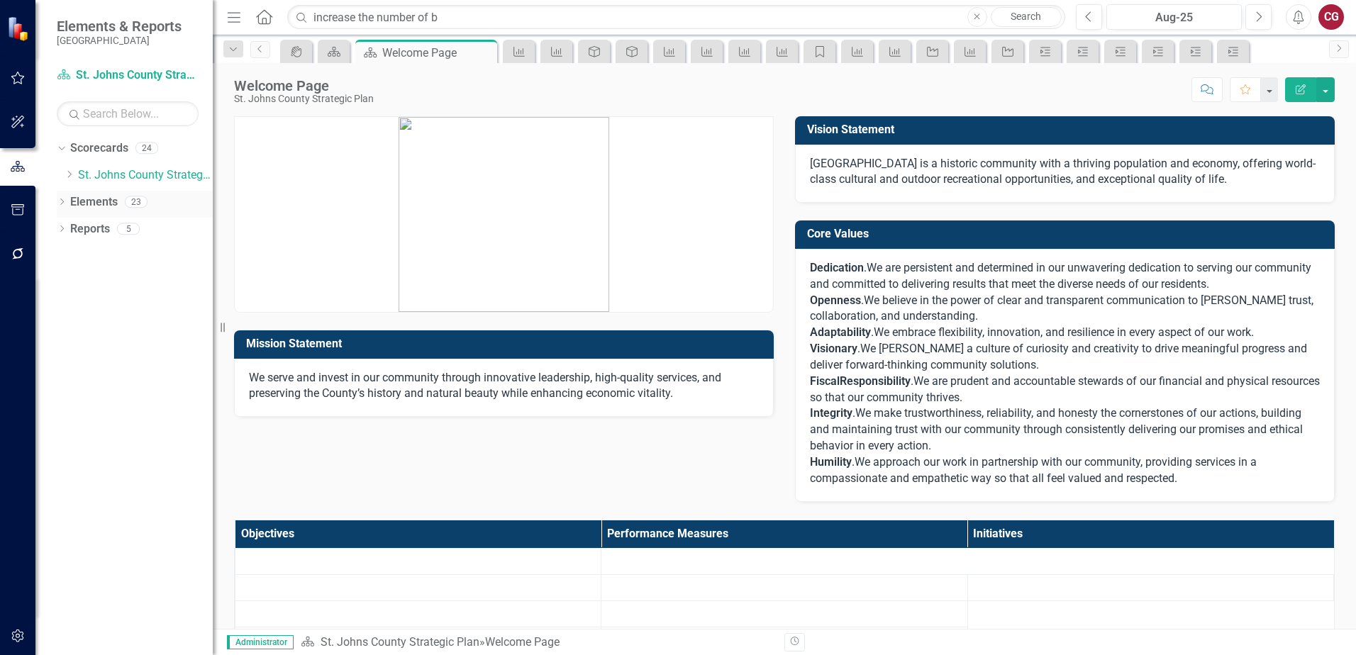
click at [106, 206] on link "Elements" at bounding box center [94, 202] width 48 height 16
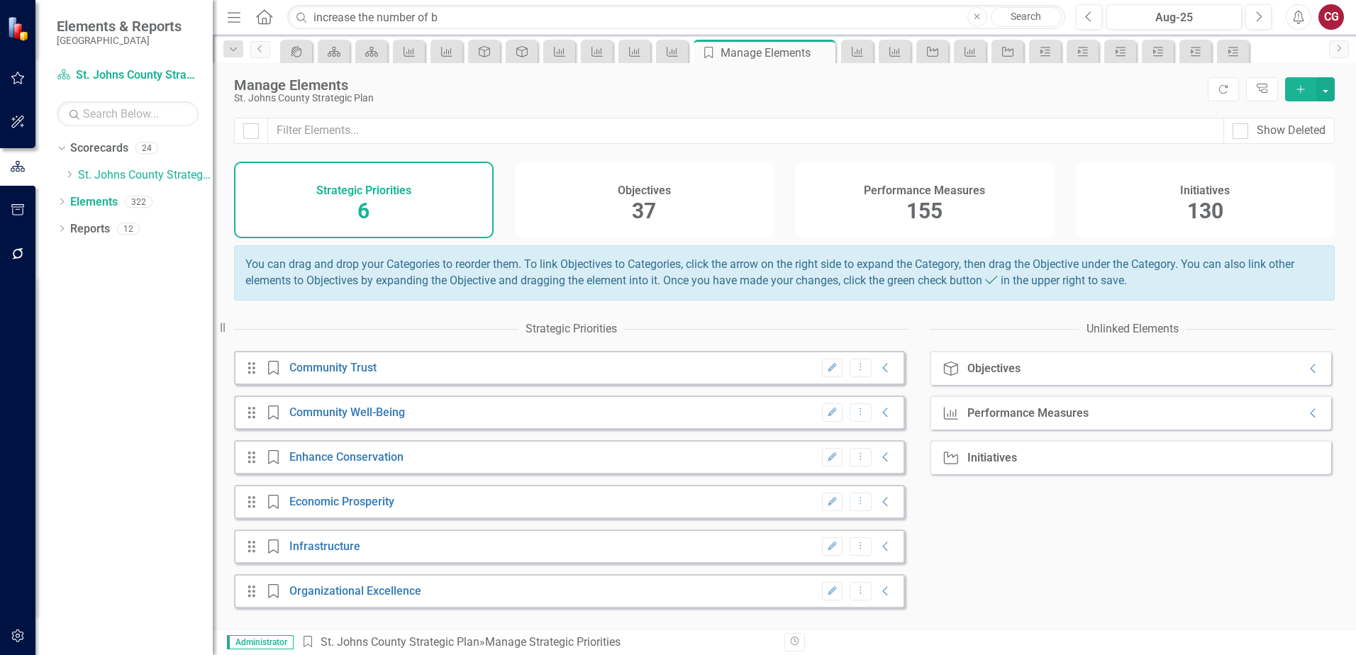
click at [932, 200] on span "155" at bounding box center [924, 211] width 36 height 25
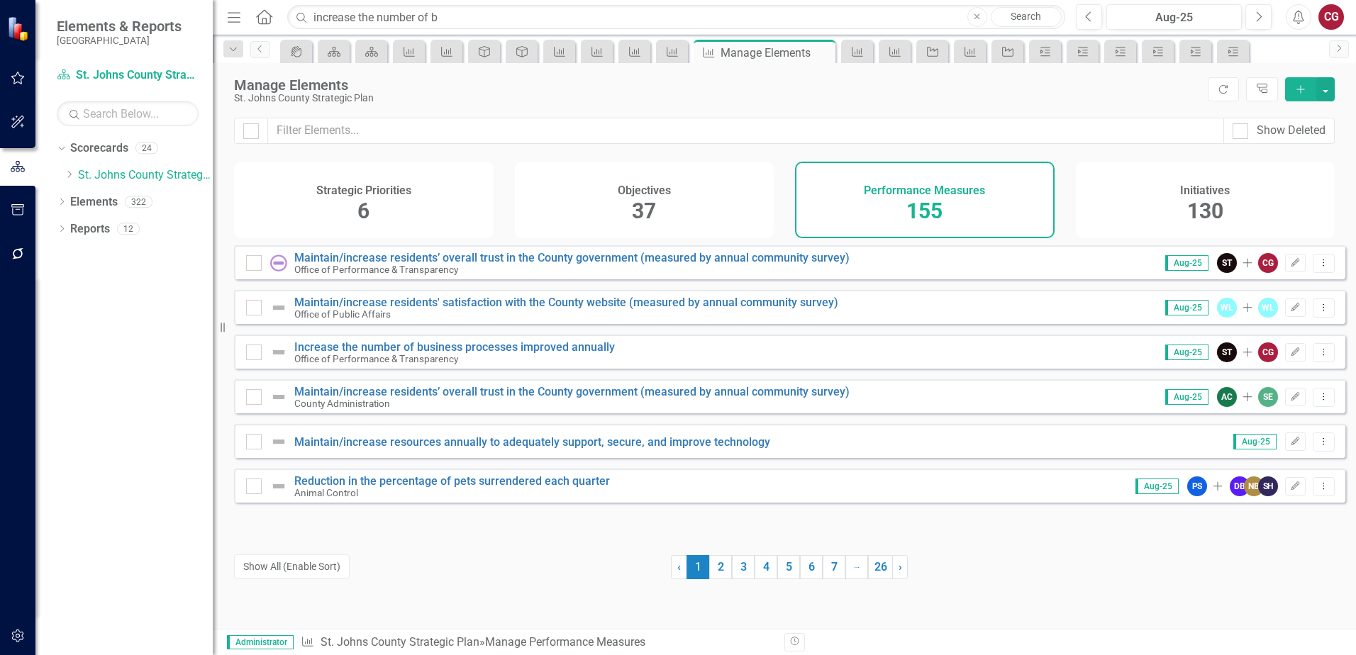
click at [911, 201] on span "155" at bounding box center [924, 211] width 36 height 25
click at [1318, 357] on icon "Dropdown Menu" at bounding box center [1324, 351] width 12 height 9
click at [1199, 458] on link "Trash Delete Performance Measure" at bounding box center [1225, 465] width 195 height 26
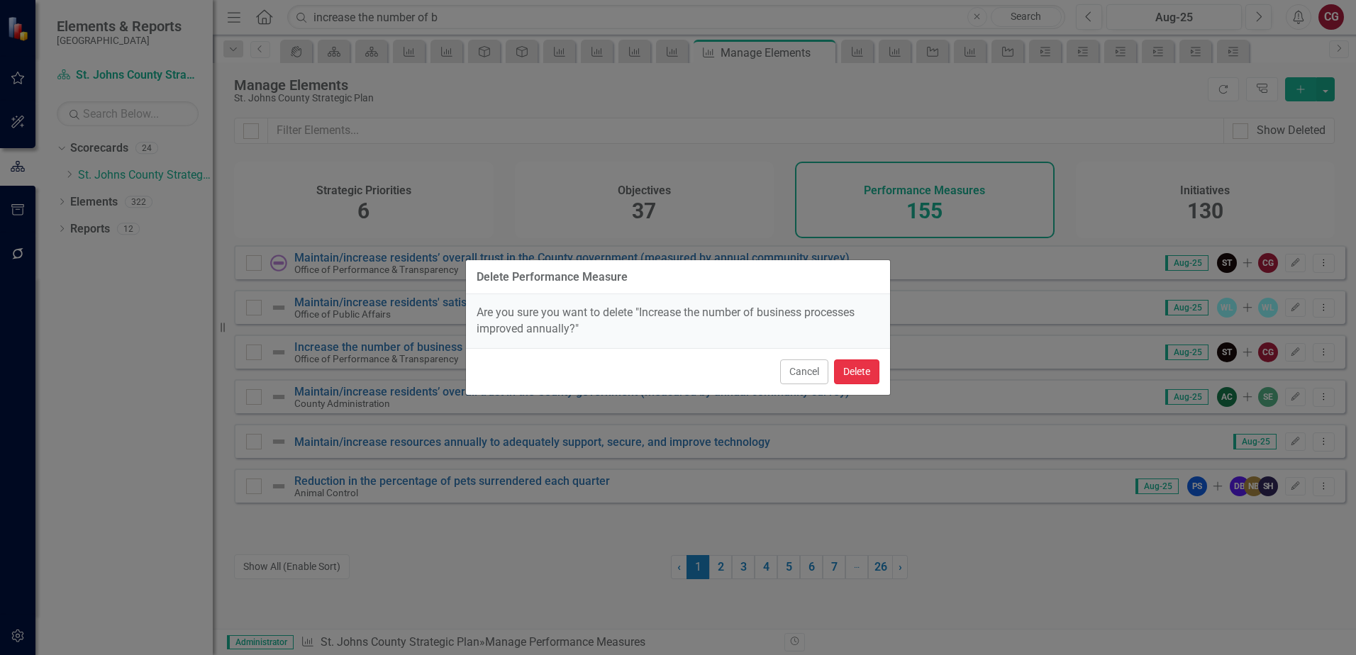
click at [854, 374] on button "Delete" at bounding box center [856, 372] width 45 height 25
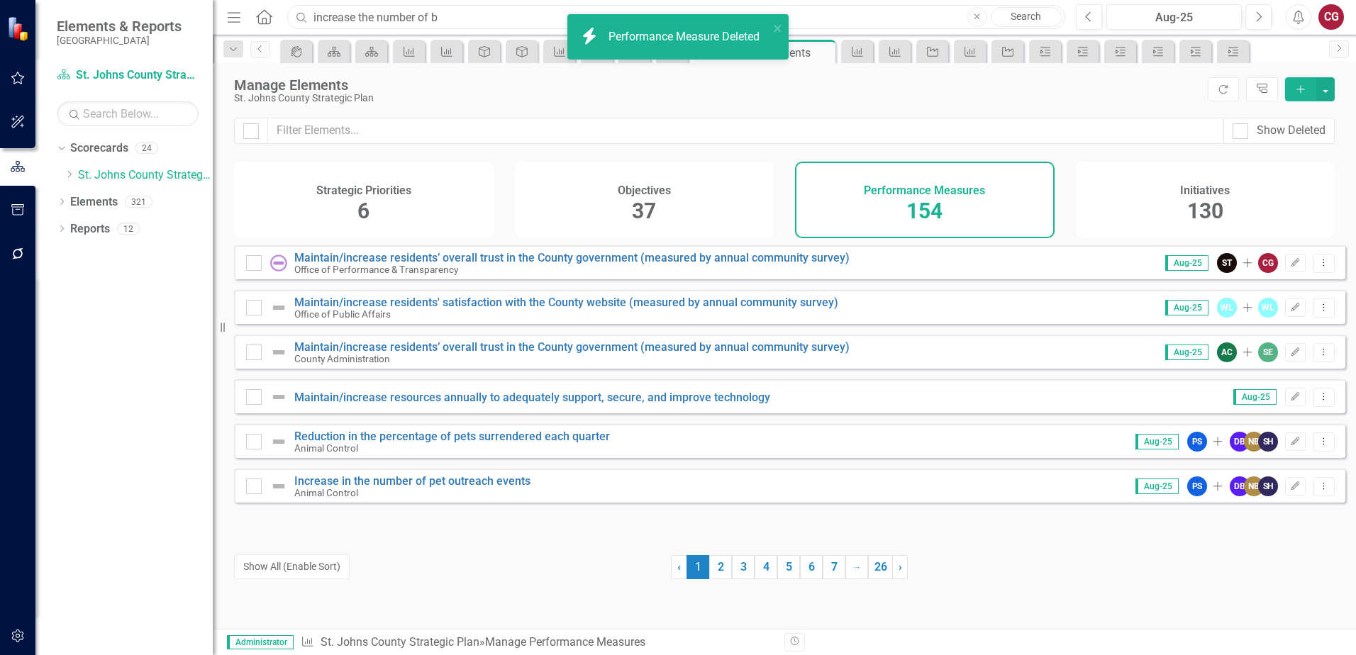
click at [491, 16] on input "increase the number of b" at bounding box center [676, 17] width 778 height 25
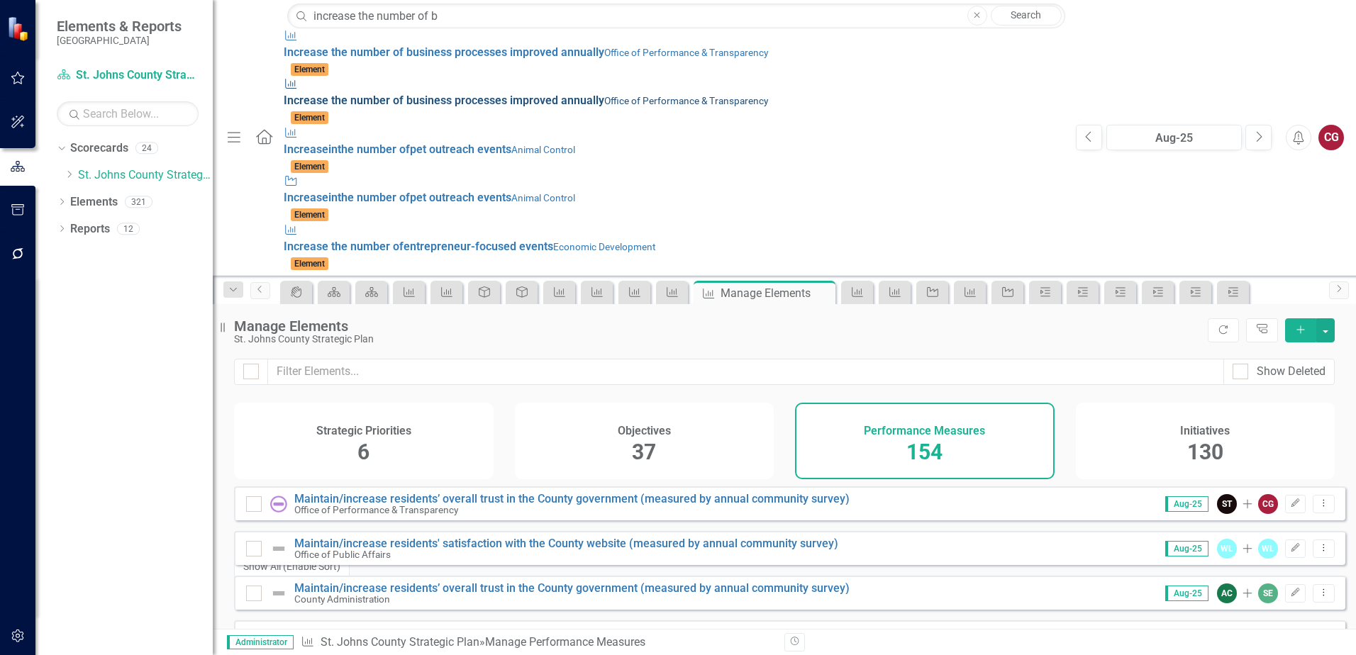
click at [604, 95] on small "Office of Performance & Transparency" at bounding box center [686, 100] width 164 height 11
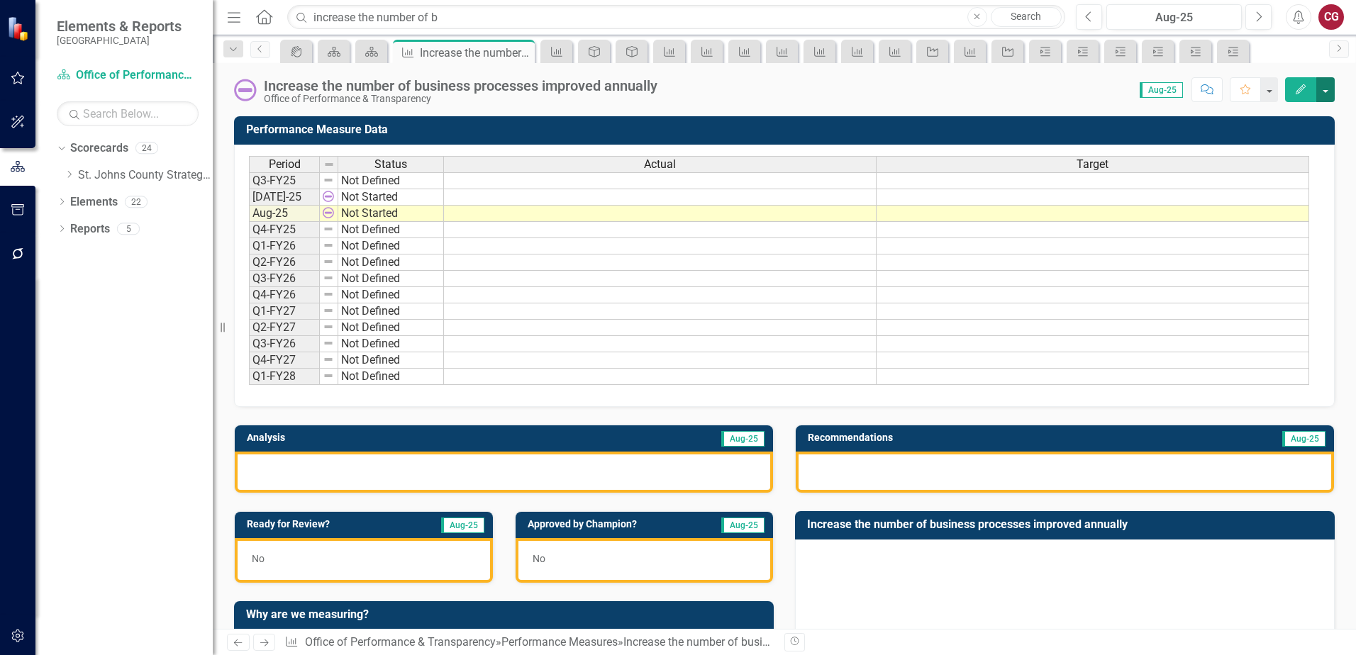
click at [1326, 91] on button "button" at bounding box center [1325, 89] width 18 height 25
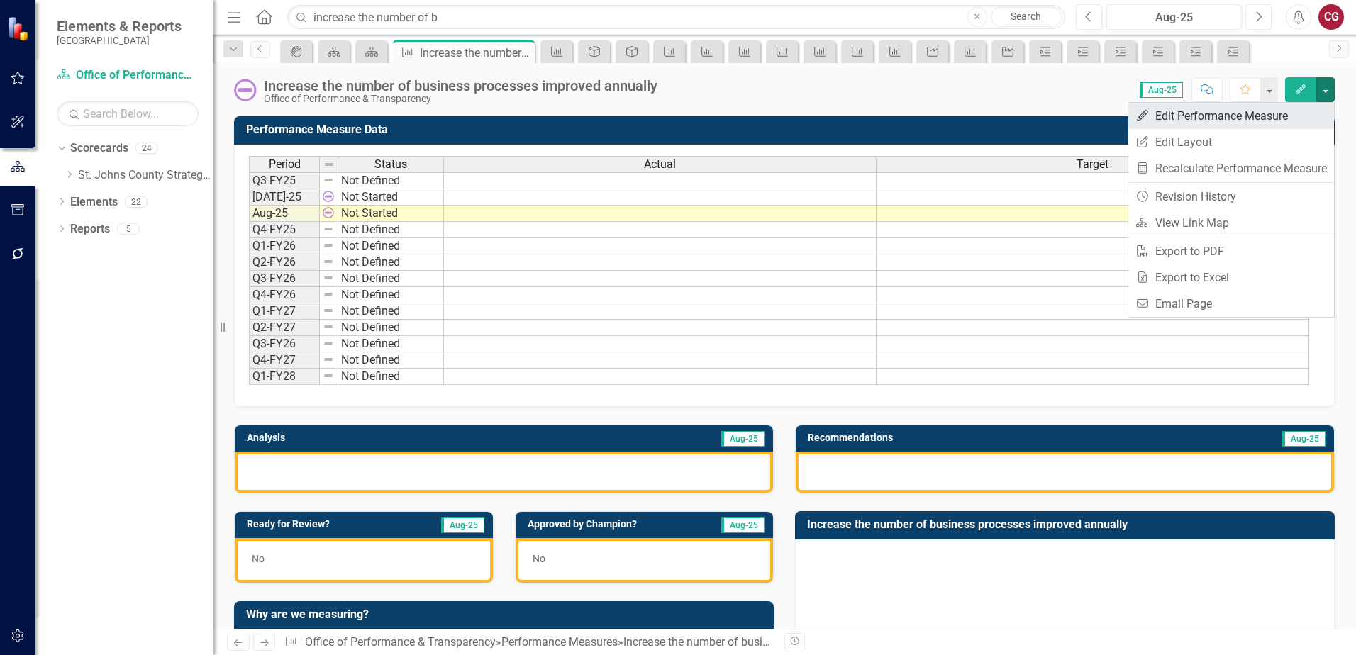
click at [1232, 119] on link "Edit Edit Performance Measure" at bounding box center [1231, 116] width 206 height 26
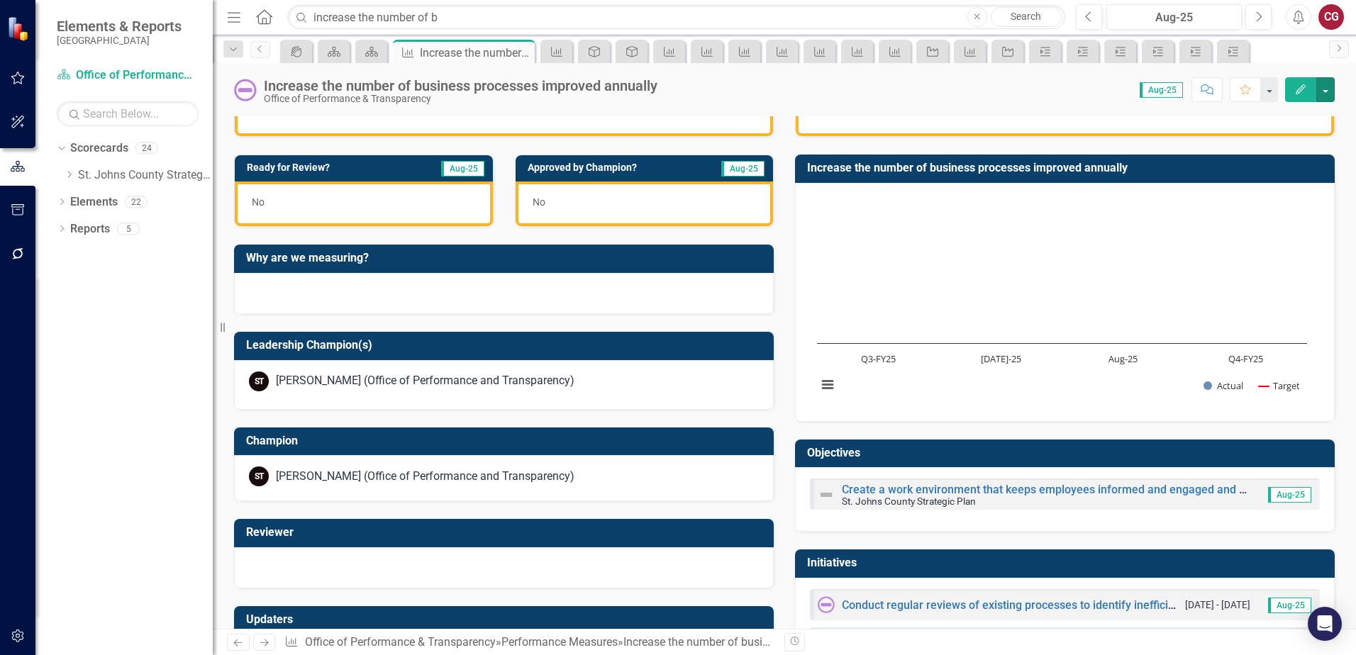
scroll to position [425, 0]
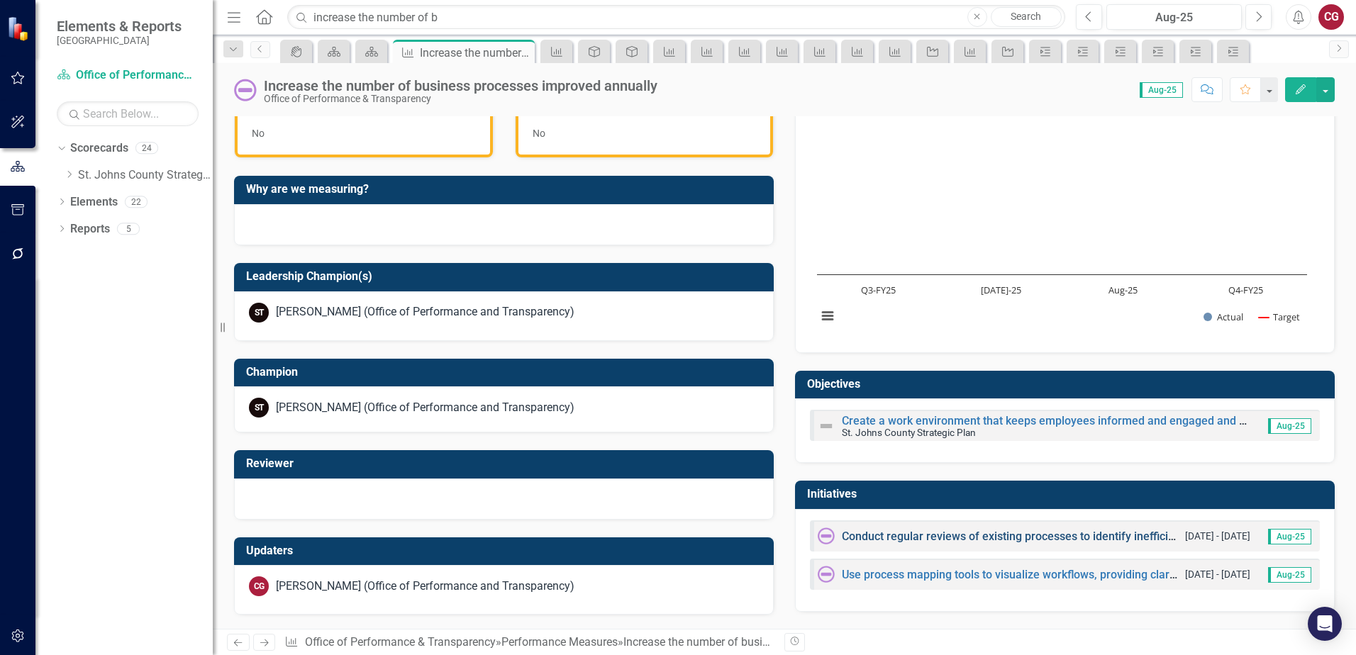
click at [907, 538] on link "Conduct regular reviews of existing processes to identify inefficiencies or bot…" at bounding box center [1059, 536] width 435 height 13
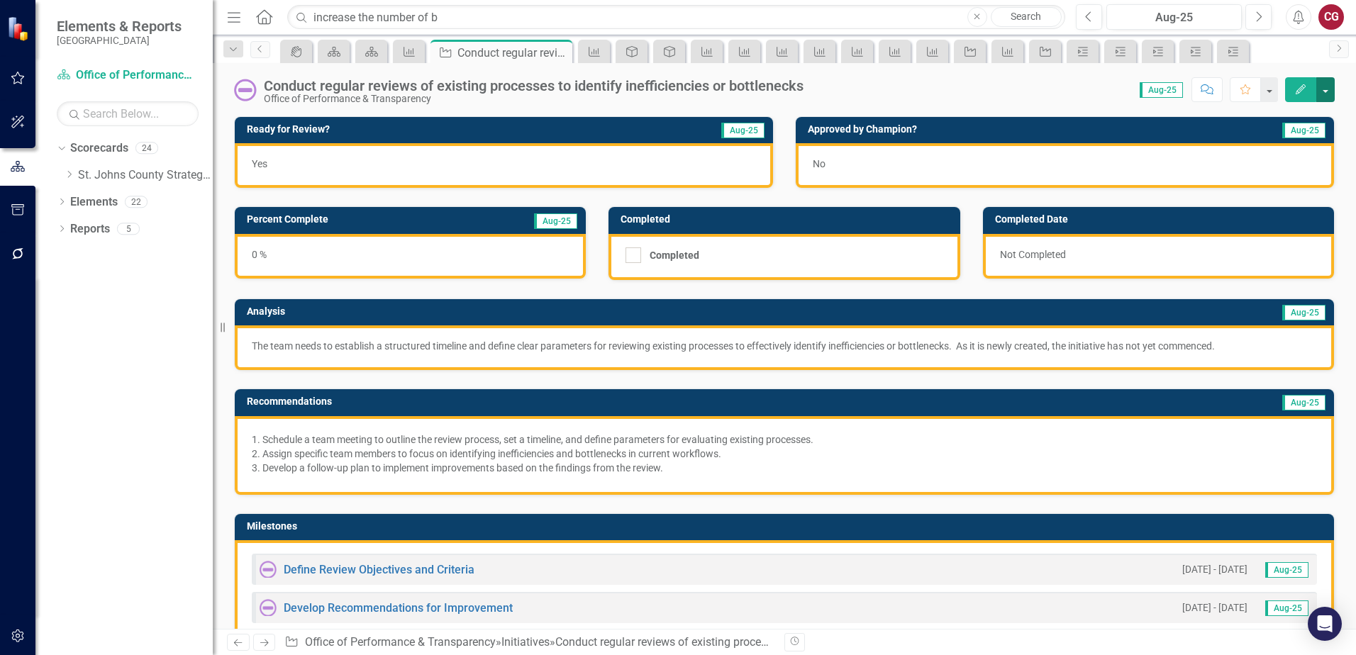
click at [1331, 88] on button "button" at bounding box center [1325, 89] width 18 height 25
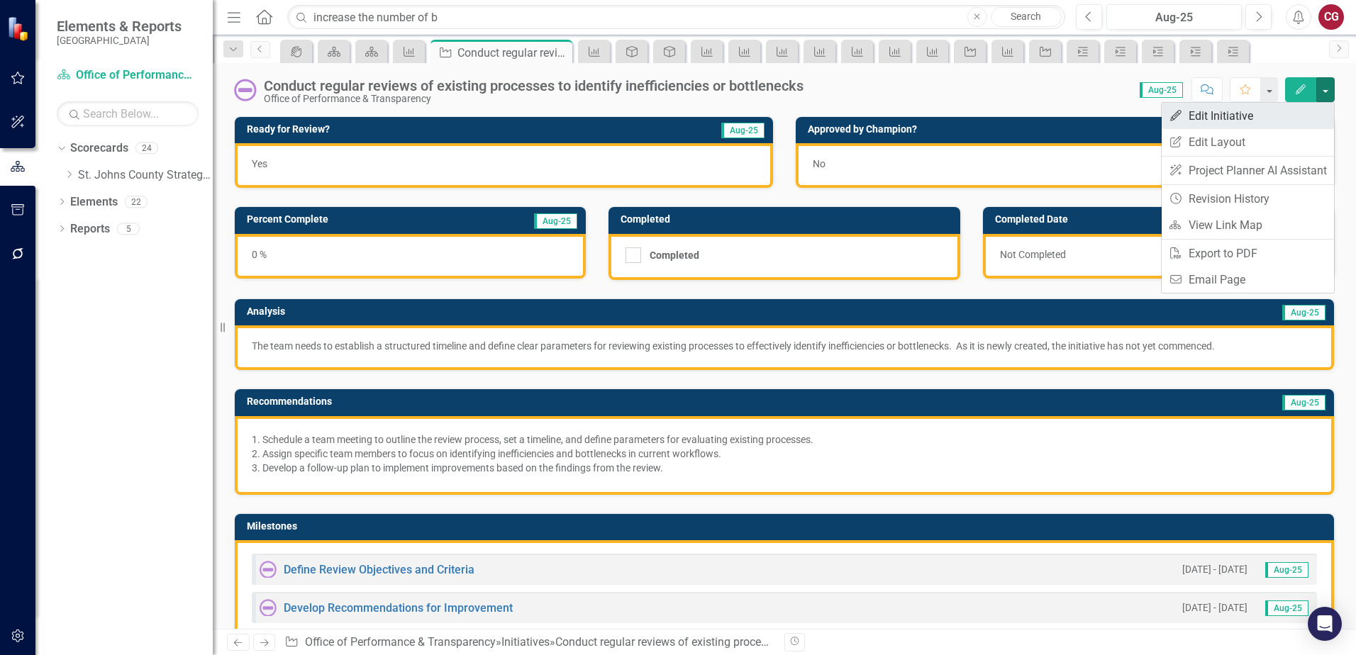
click at [1284, 124] on link "Edit Edit Initiative" at bounding box center [1248, 116] width 172 height 26
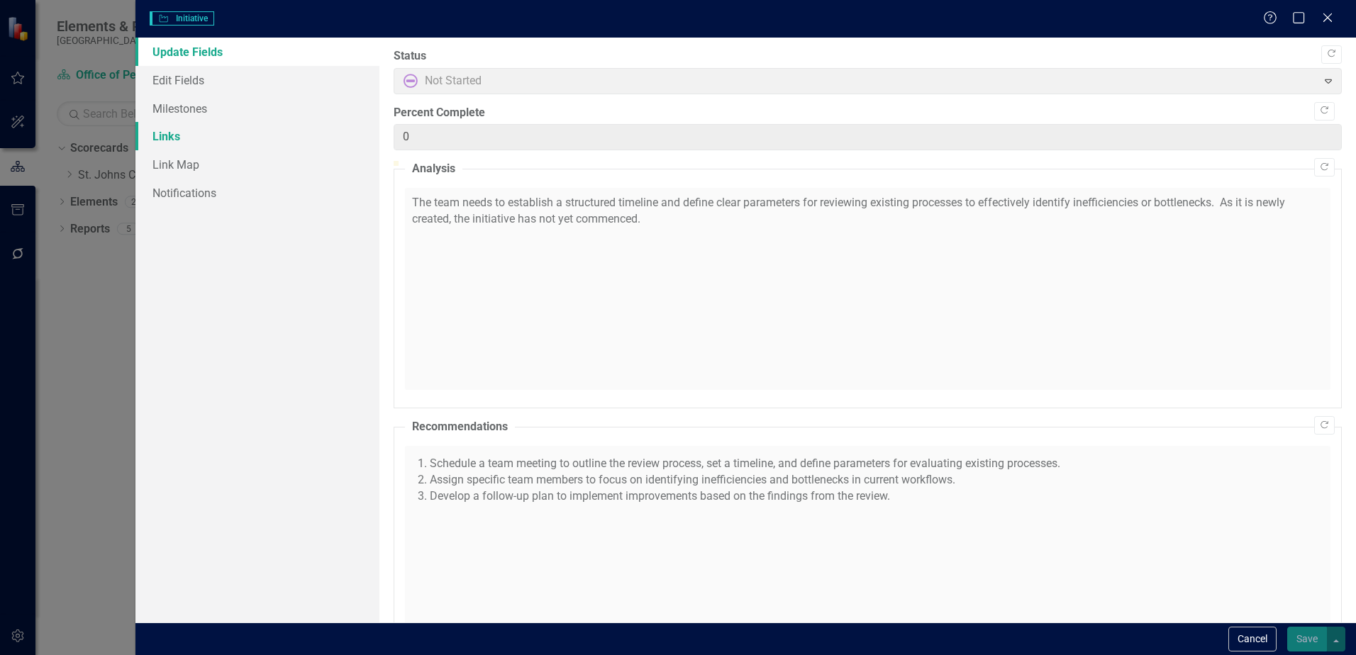
checkbox input "true"
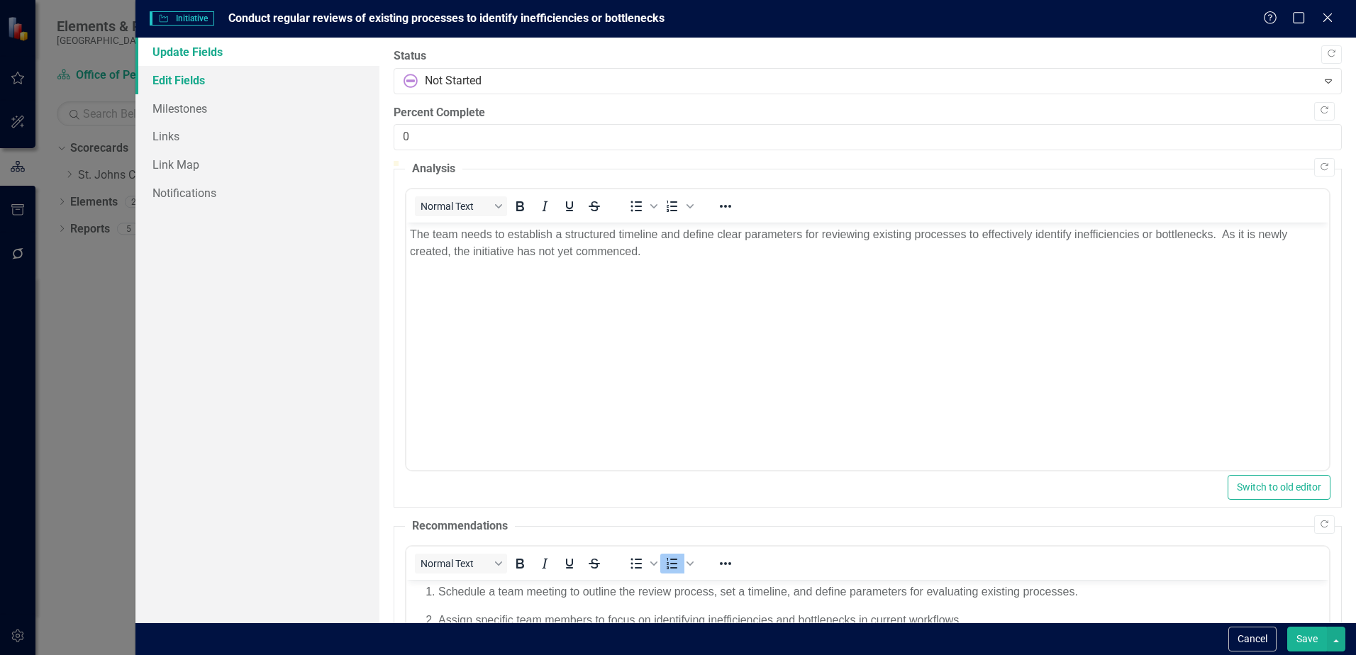
click at [184, 84] on link "Edit Fields" at bounding box center [257, 80] width 244 height 28
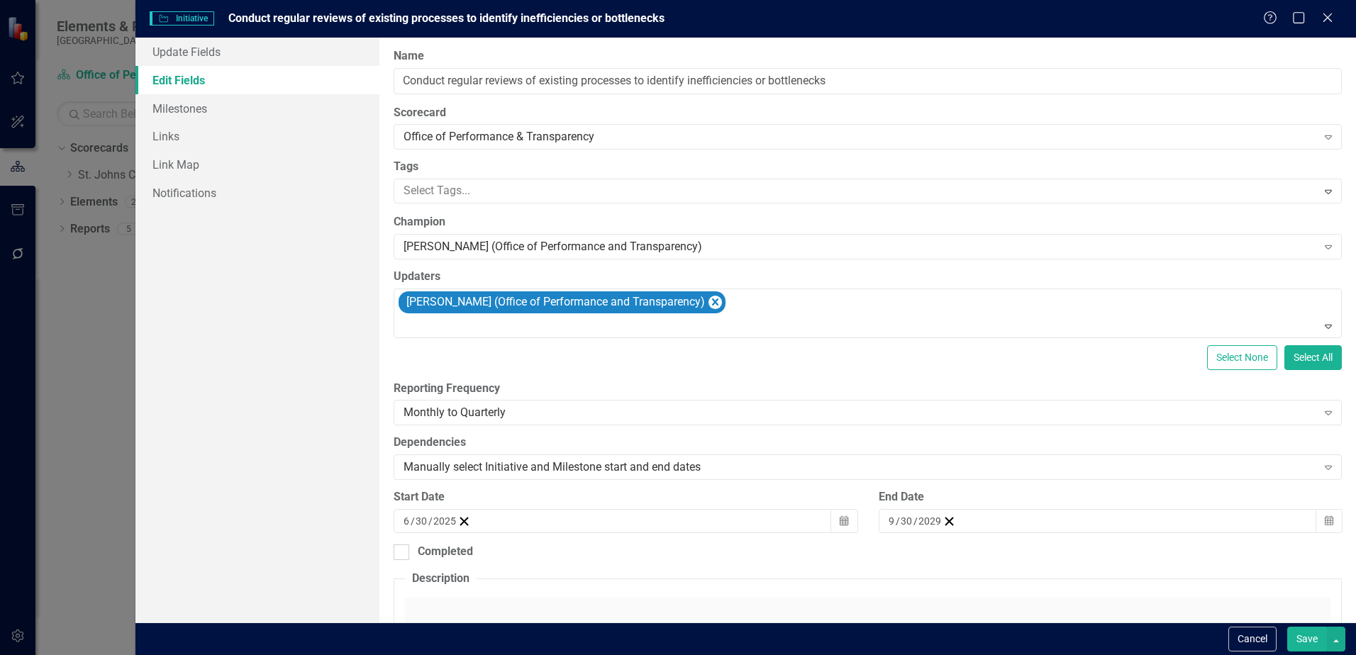
click at [1305, 633] on button "Save" at bounding box center [1307, 639] width 40 height 25
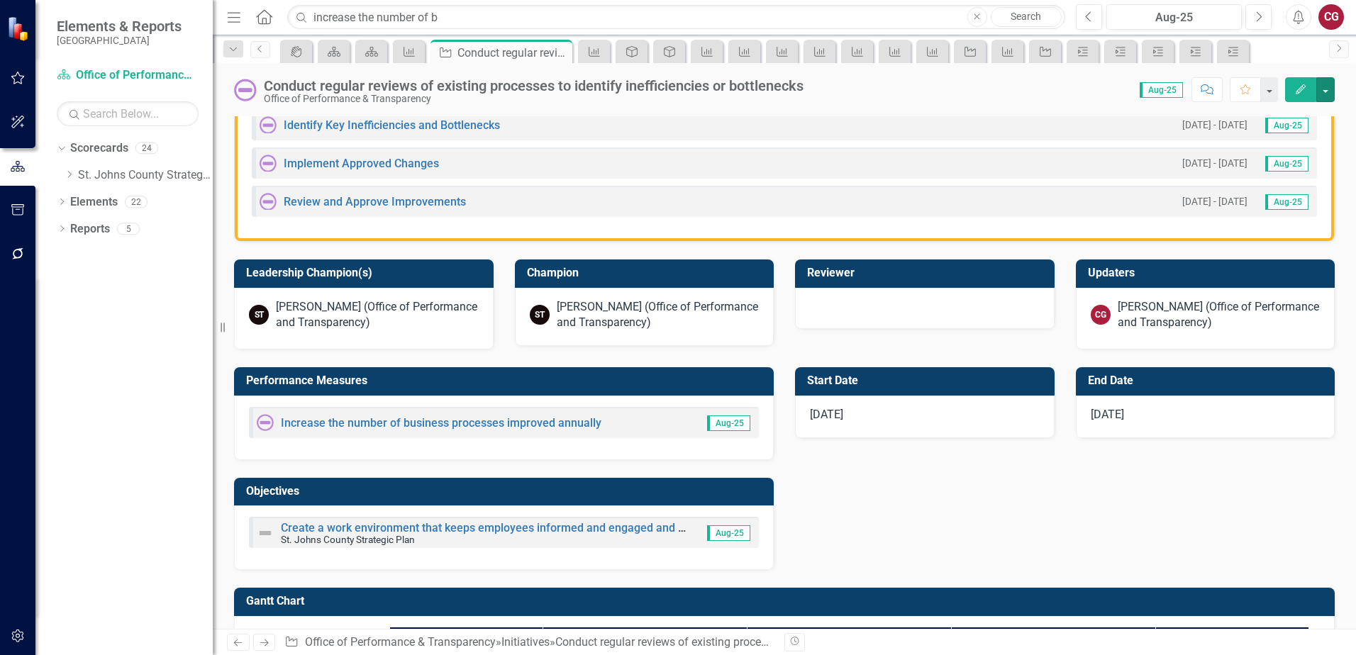
scroll to position [567, 0]
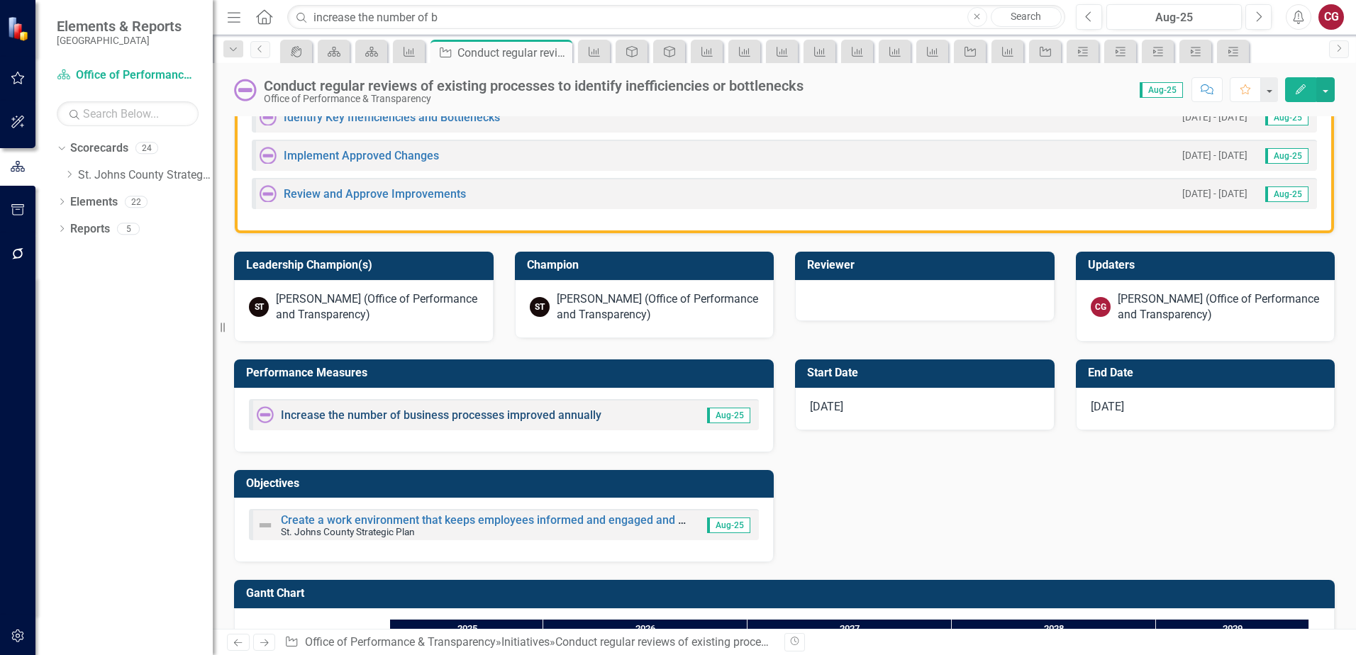
click at [395, 414] on link "Increase the number of business processes improved annually" at bounding box center [441, 414] width 321 height 13
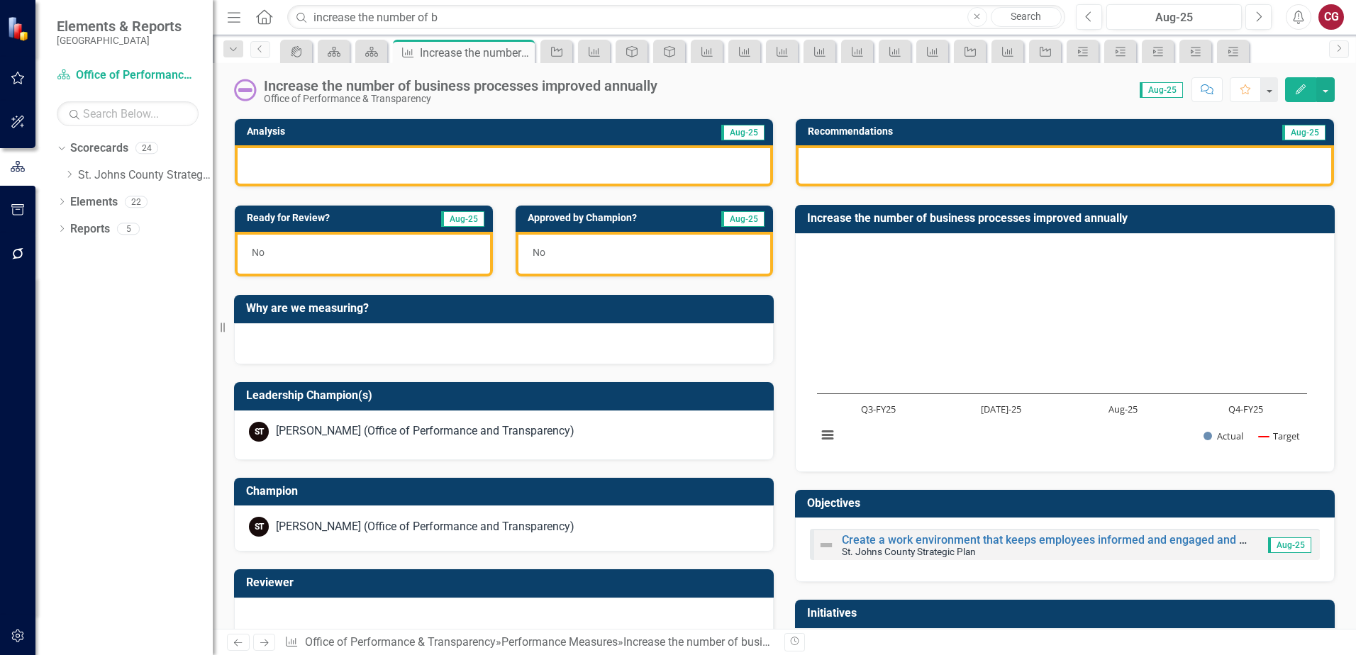
scroll to position [425, 0]
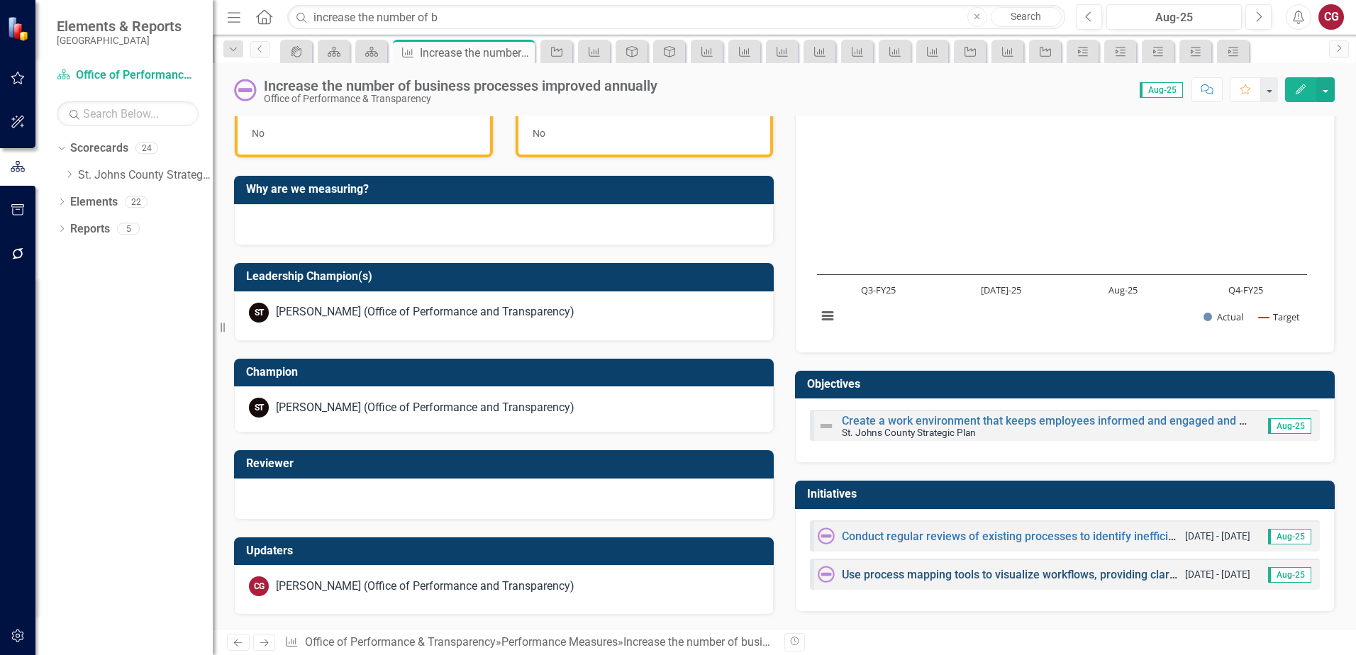
click at [1035, 569] on link "Use process mapping tools to visualize workflows, providing clarity on current …" at bounding box center [1169, 574] width 655 height 13
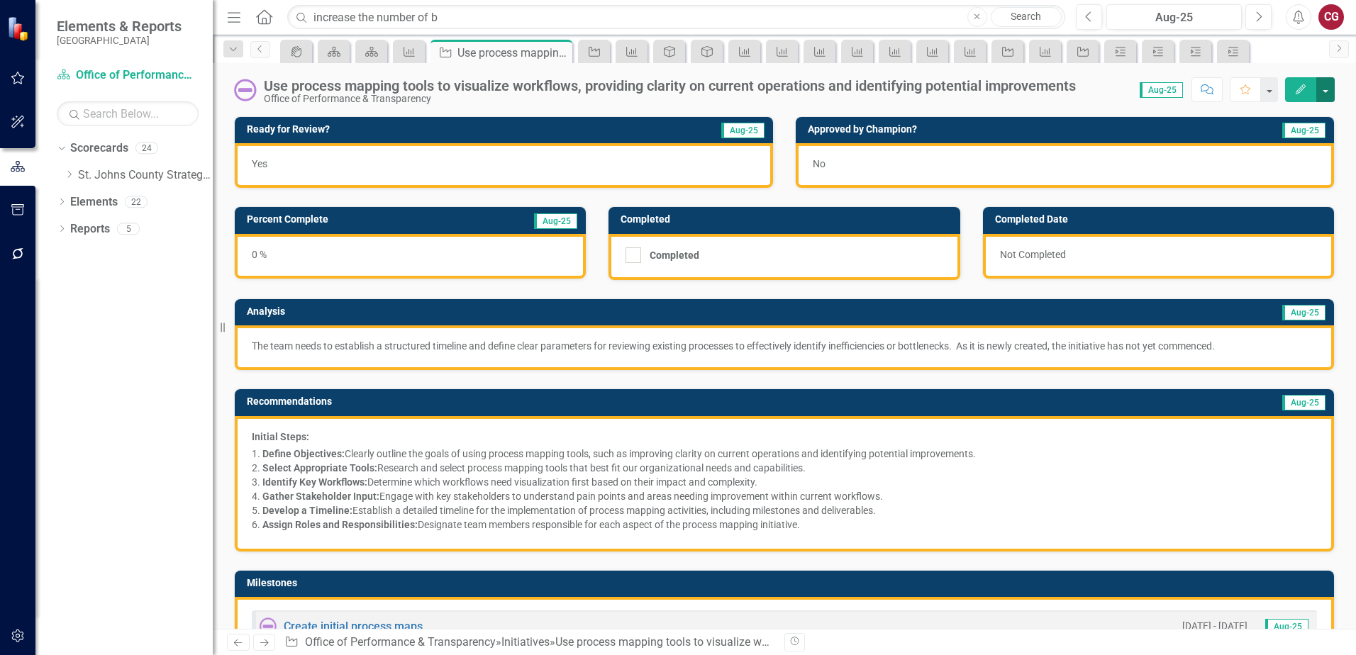
click at [1327, 95] on button "button" at bounding box center [1325, 89] width 18 height 25
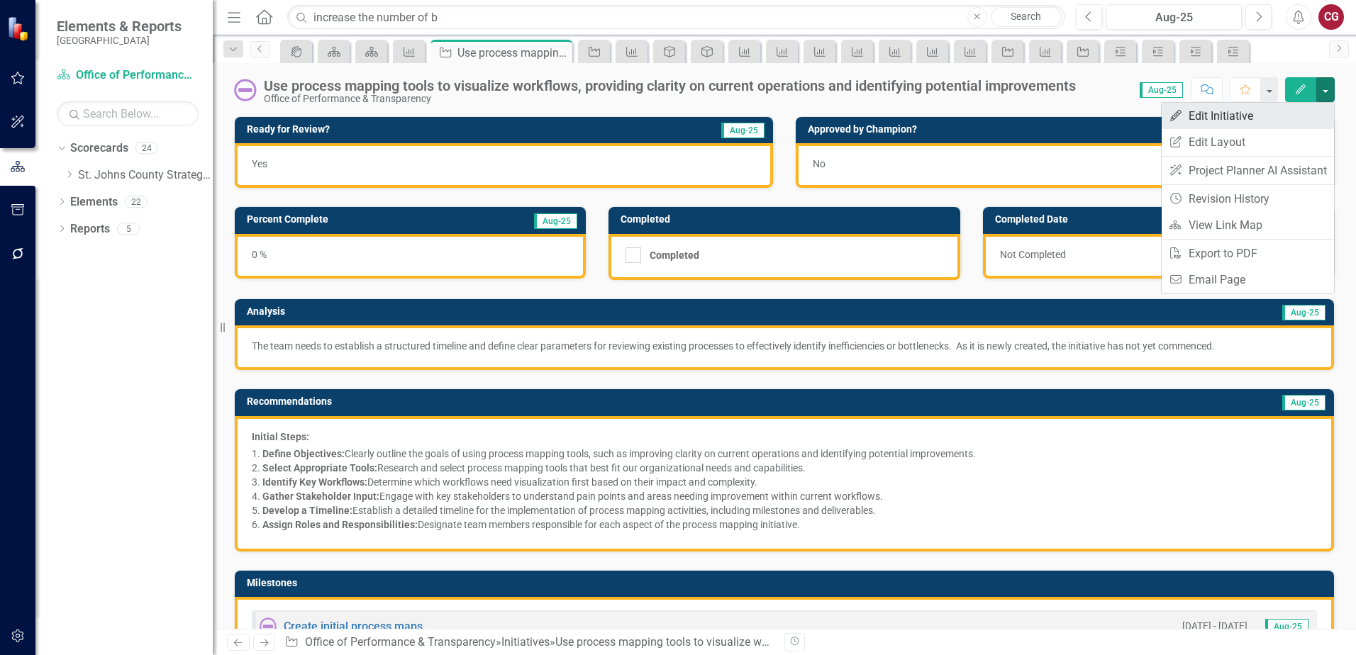
click at [1305, 124] on link "Edit Edit Initiative" at bounding box center [1248, 116] width 172 height 26
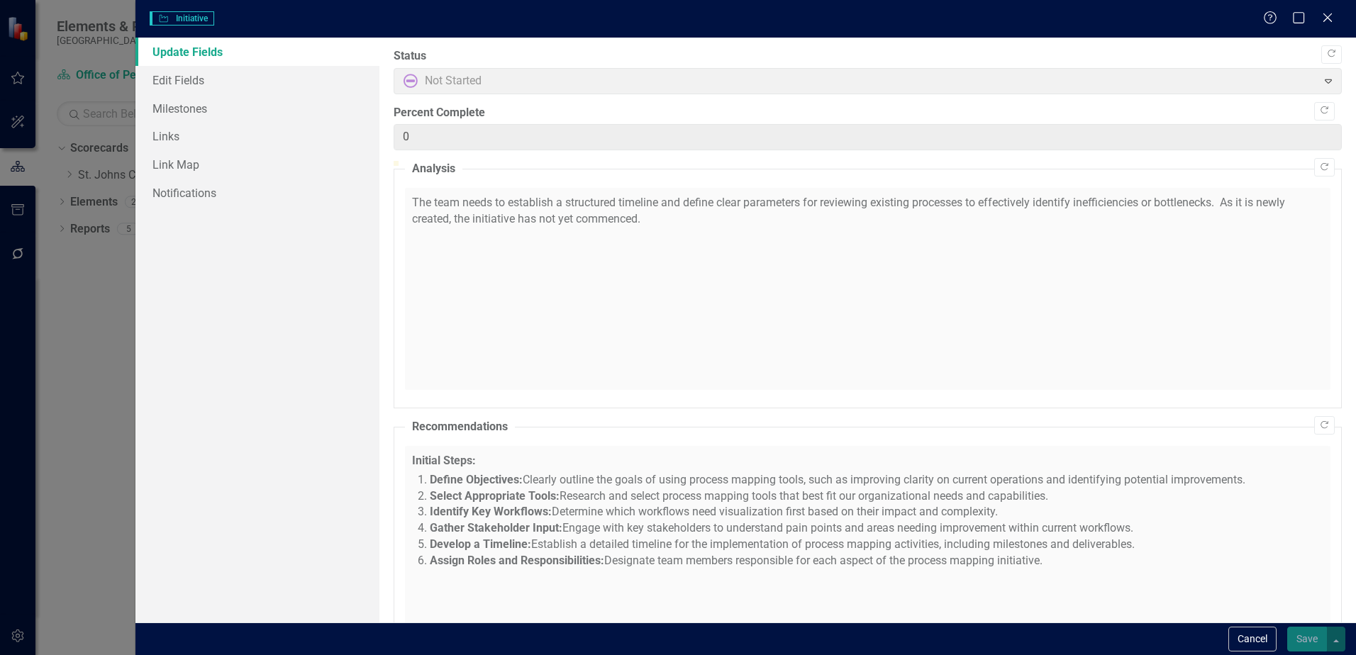
checkbox input "true"
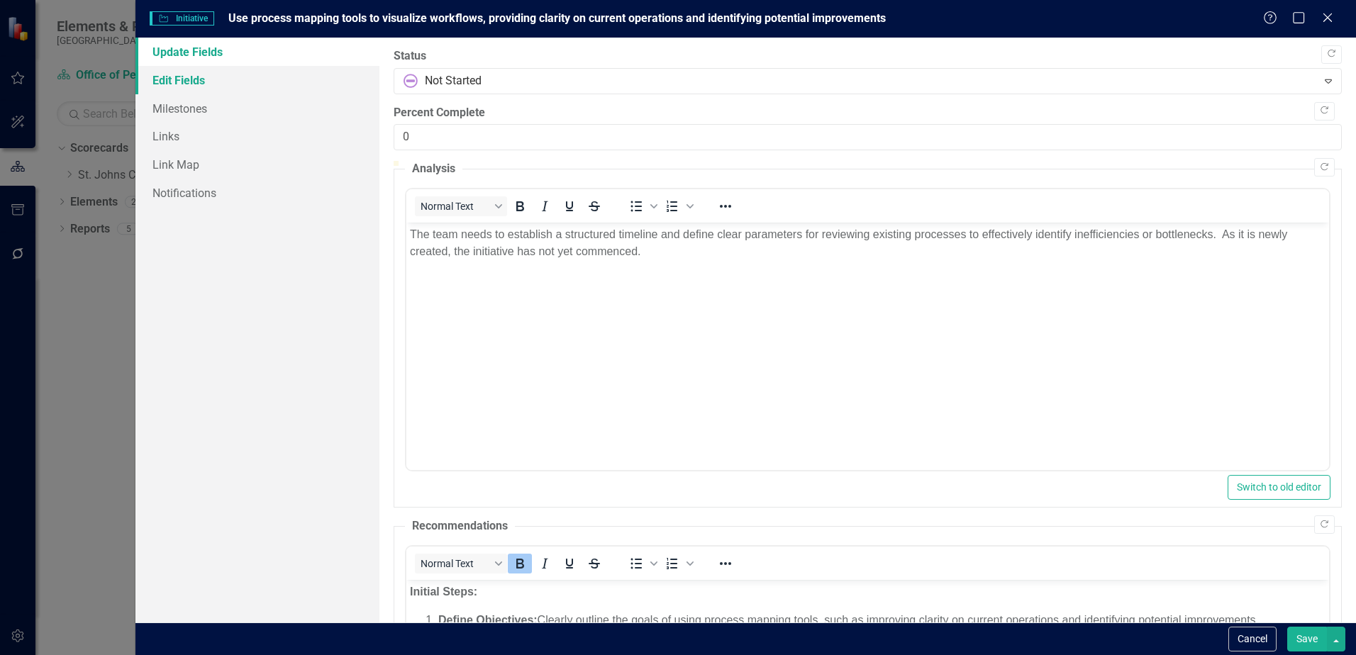
click at [198, 77] on link "Edit Fields" at bounding box center [257, 80] width 244 height 28
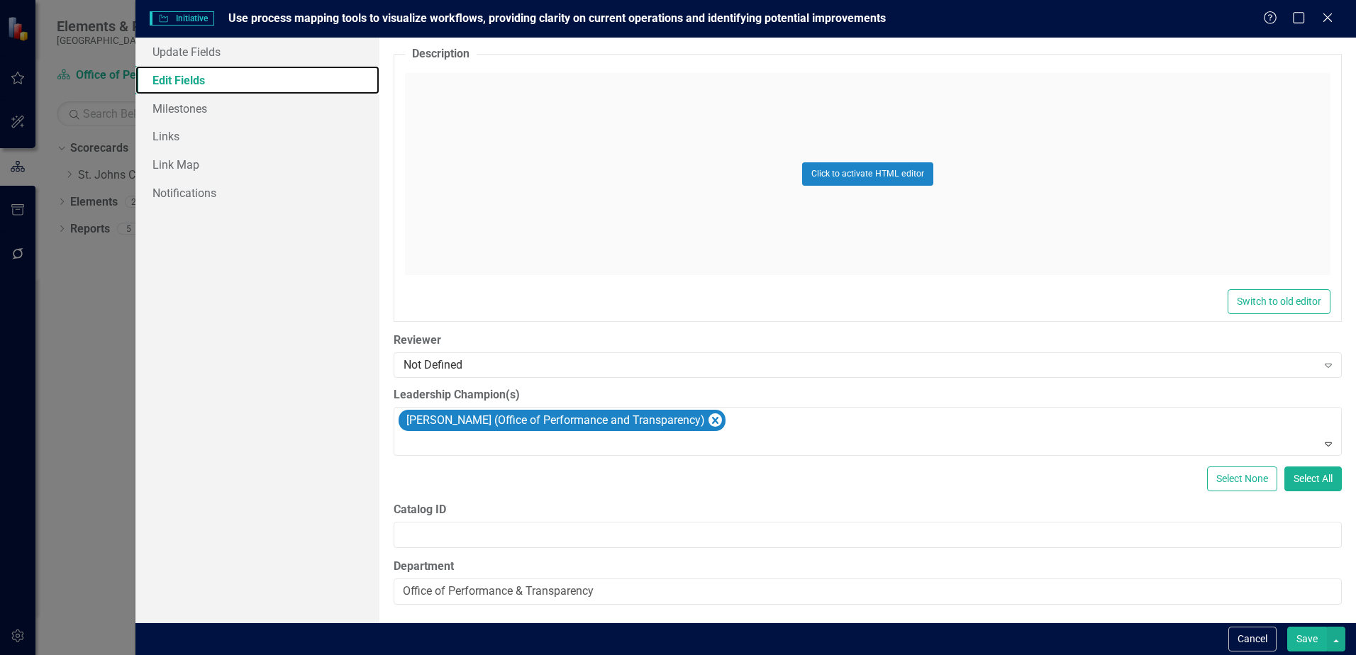
scroll to position [528, 0]
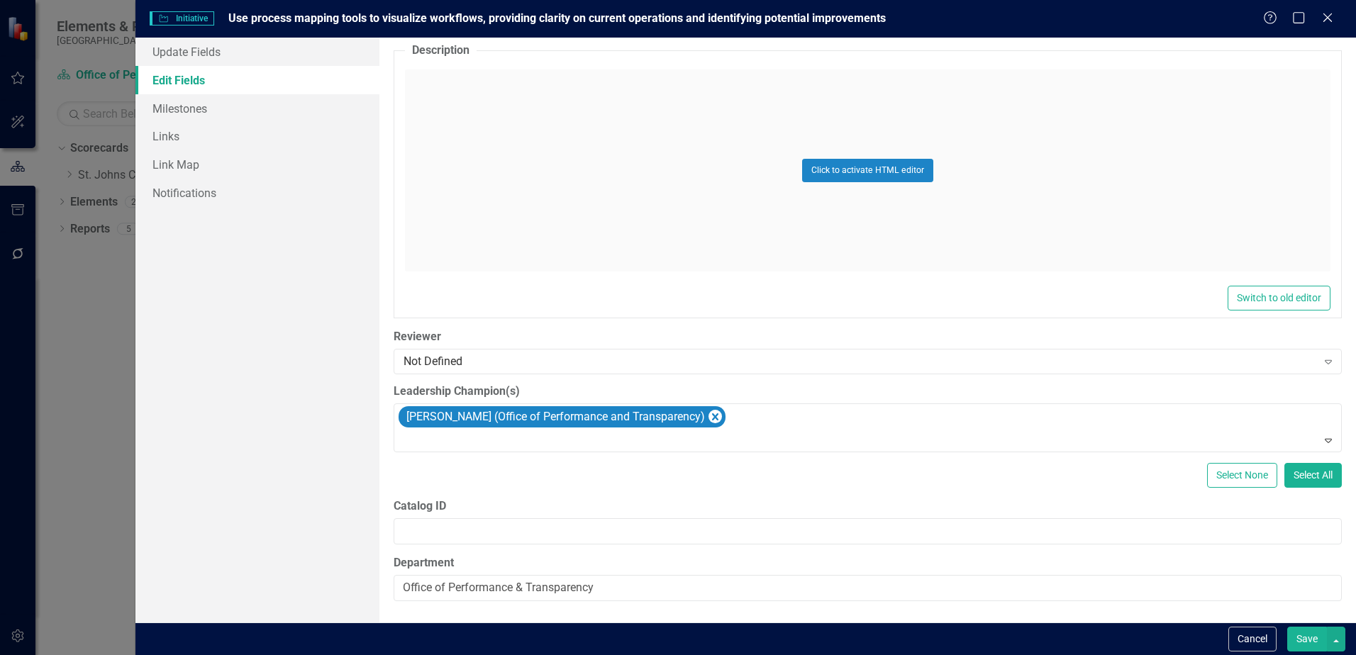
click at [1314, 638] on button "Save" at bounding box center [1307, 639] width 40 height 25
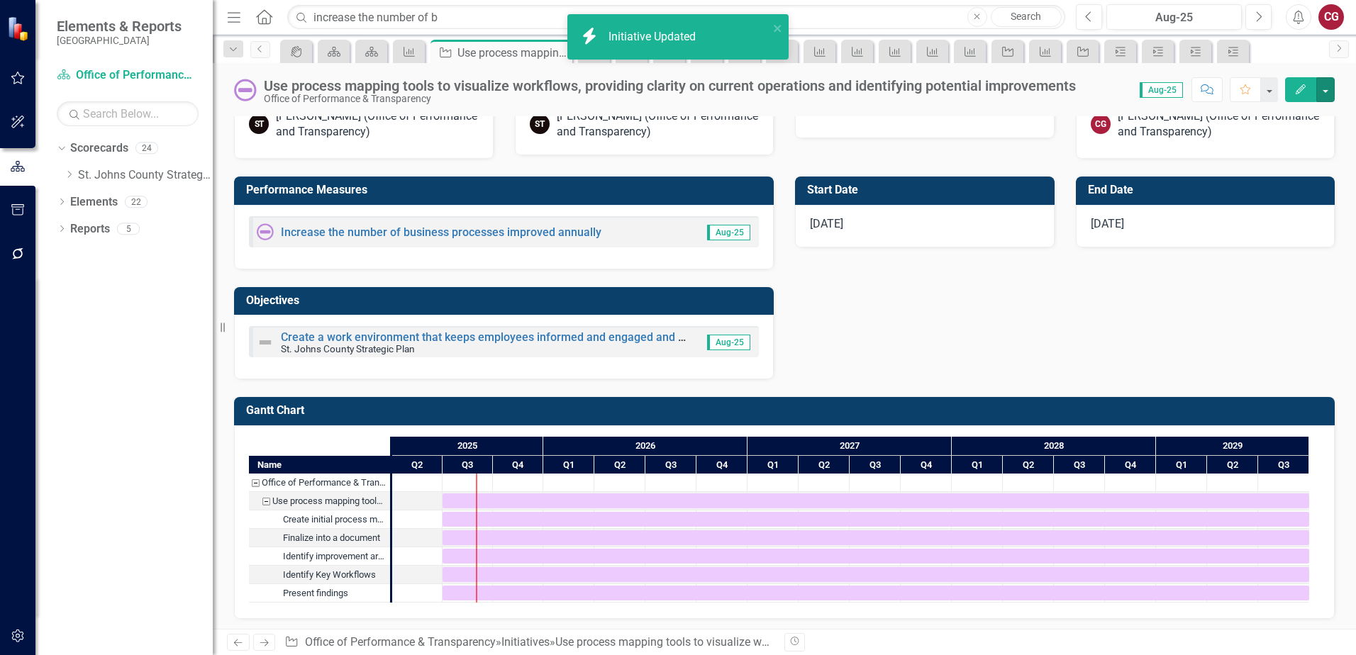
scroll to position [772, 0]
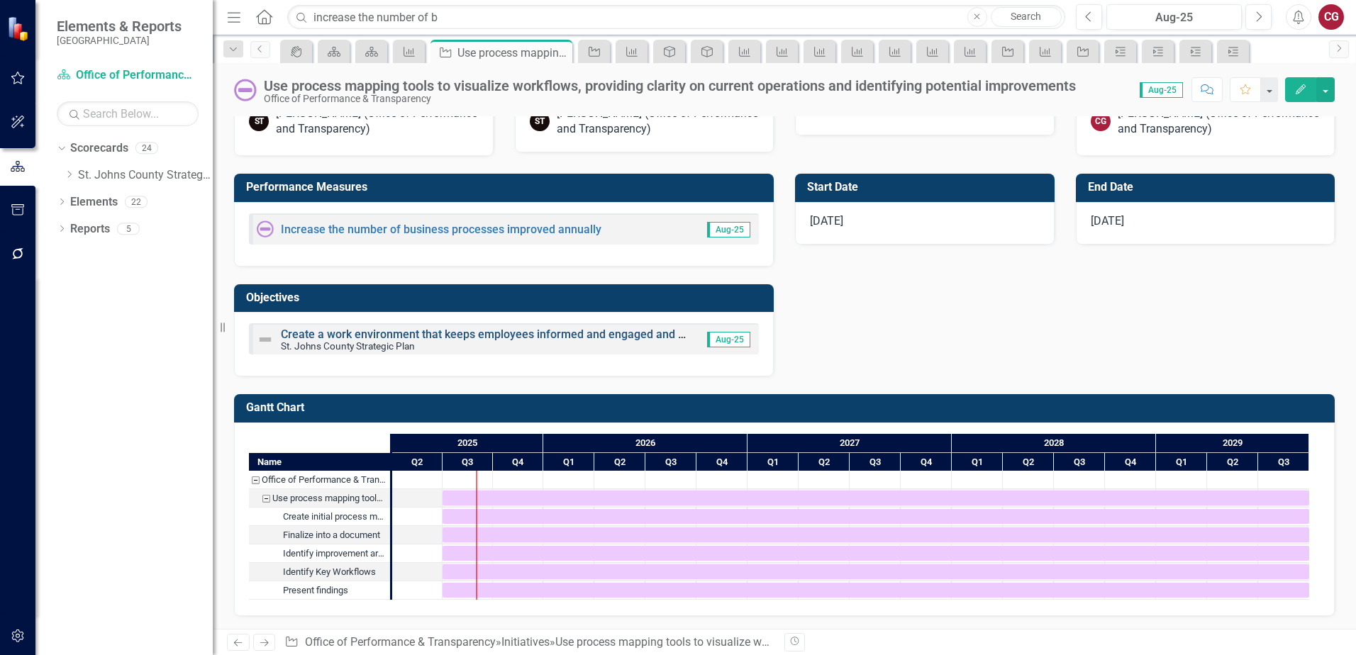
click at [320, 332] on link "Create a work environment that keeps employees informed and engaged and allows …" at bounding box center [613, 334] width 664 height 13
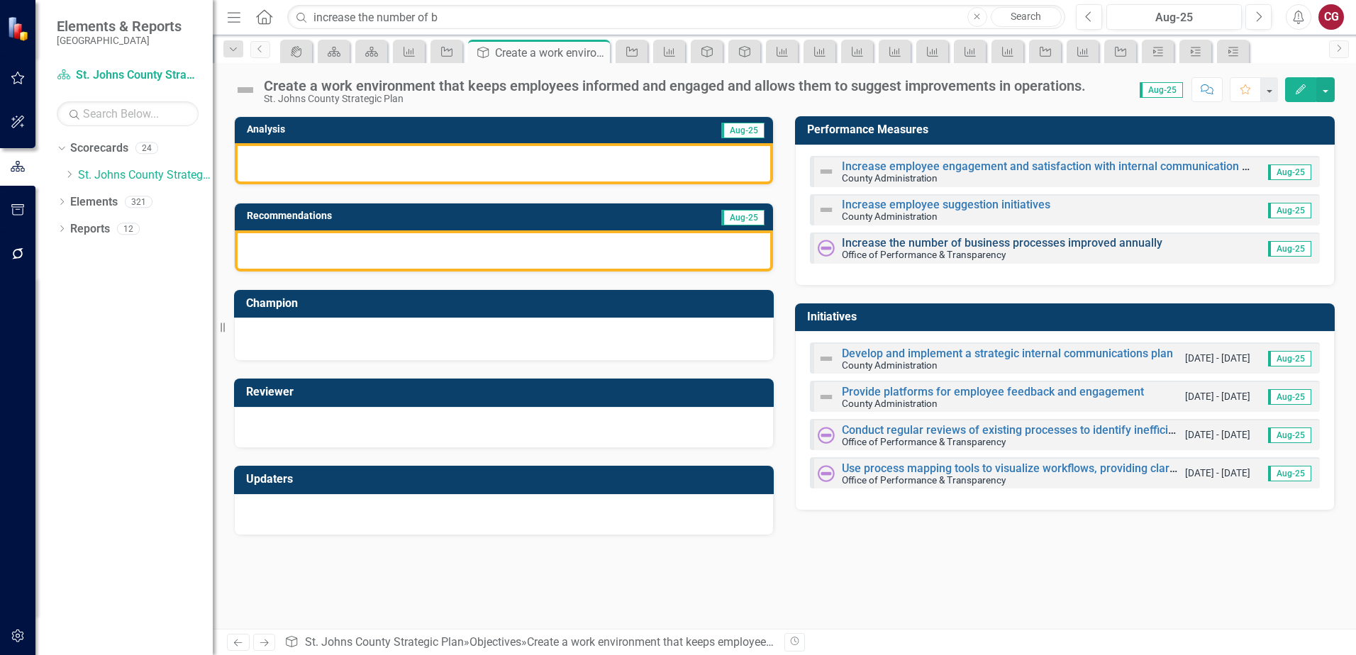
click at [889, 243] on link "Increase the number of business processes improved annually" at bounding box center [1002, 242] width 321 height 13
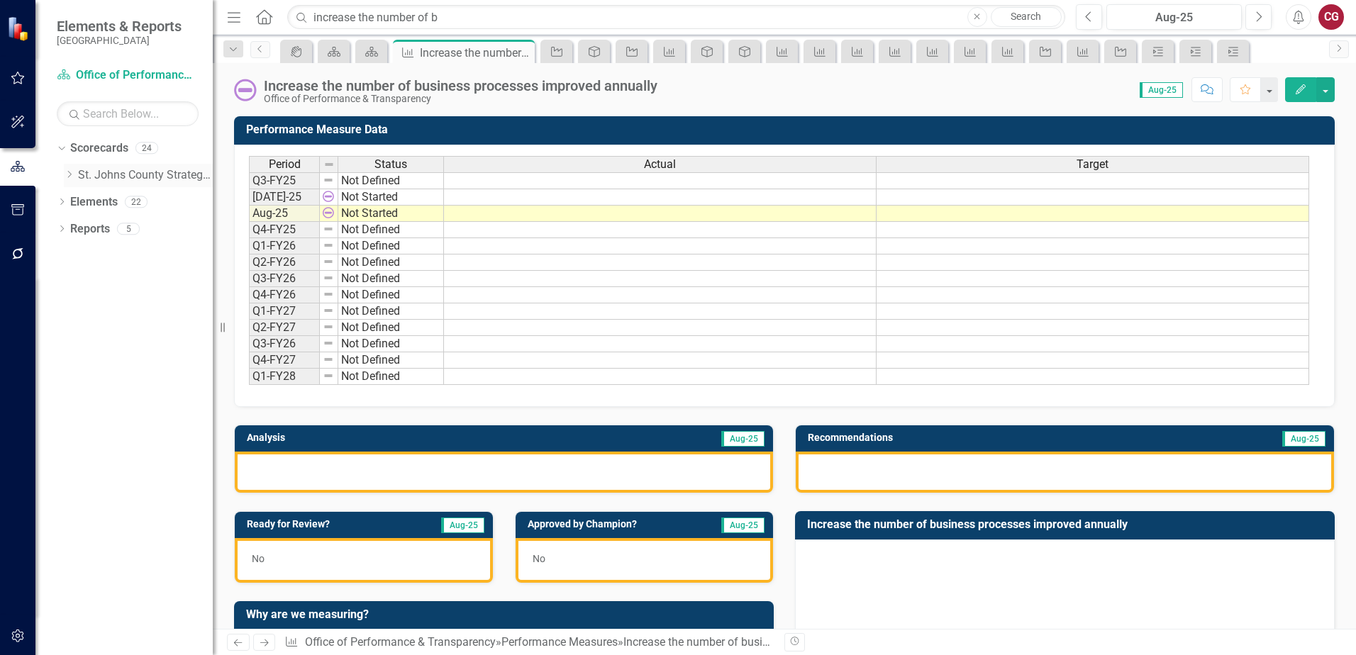
click at [95, 175] on link "St. Johns County Strategic Plan" at bounding box center [145, 175] width 135 height 16
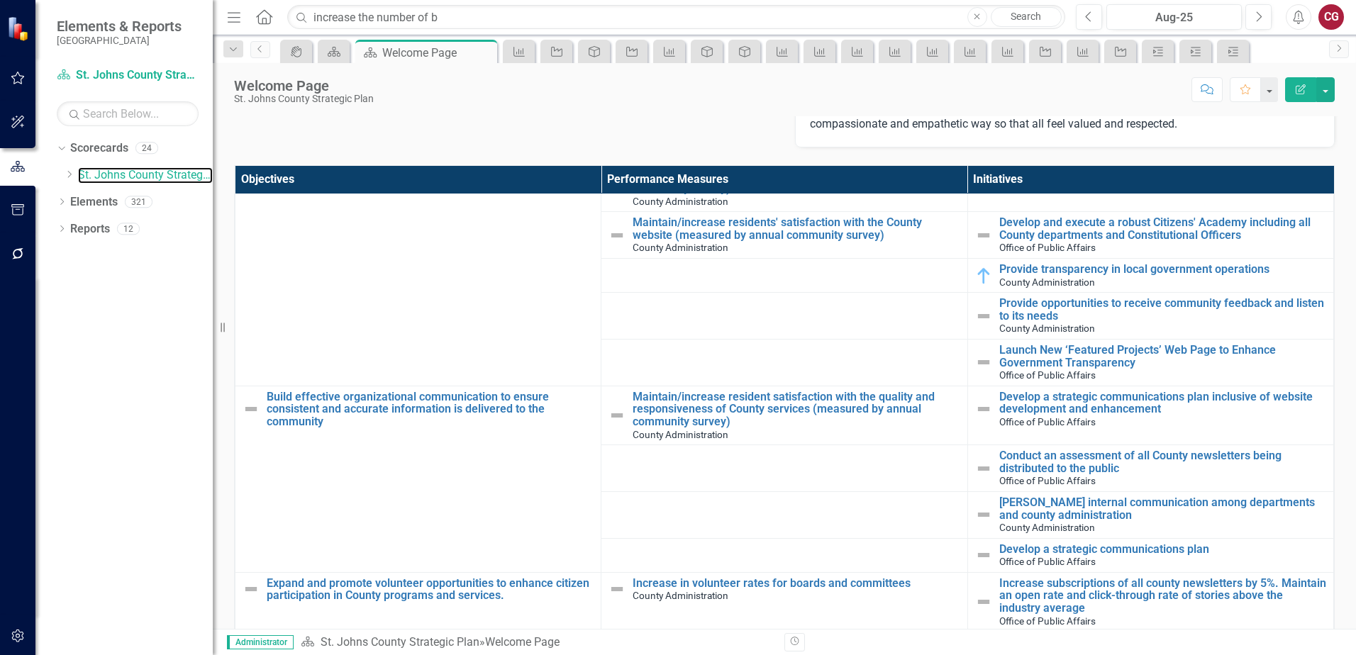
scroll to position [284, 0]
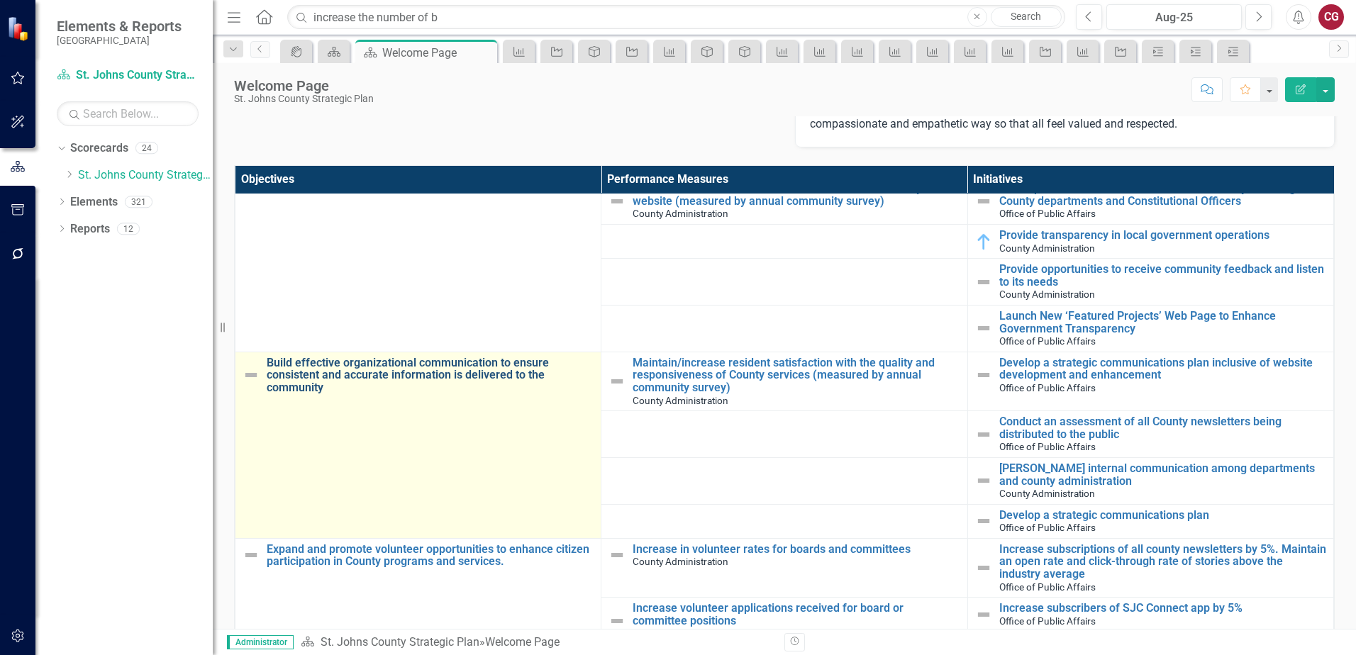
click at [370, 371] on link "Build effective organizational communication to ensure consistent and accurate …" at bounding box center [430, 376] width 327 height 38
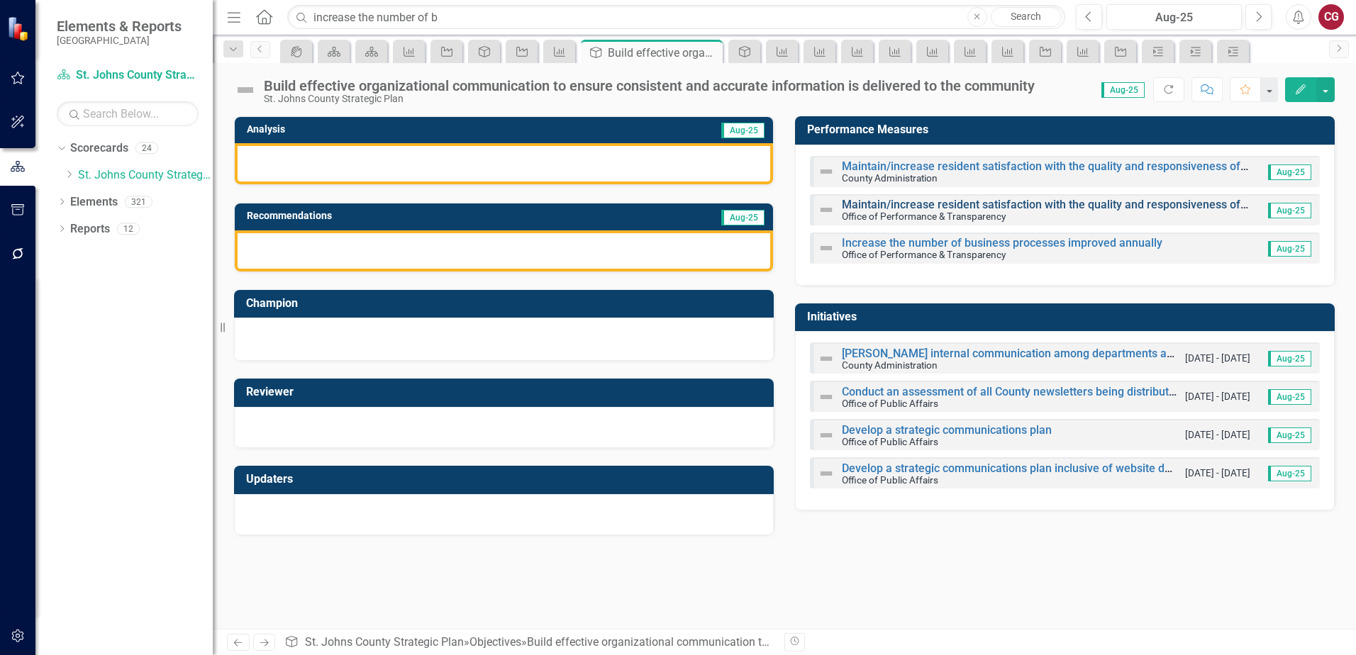
click at [908, 202] on link "Maintain/increase resident satisfaction with the quality and responsiveness of …" at bounding box center [1189, 204] width 694 height 13
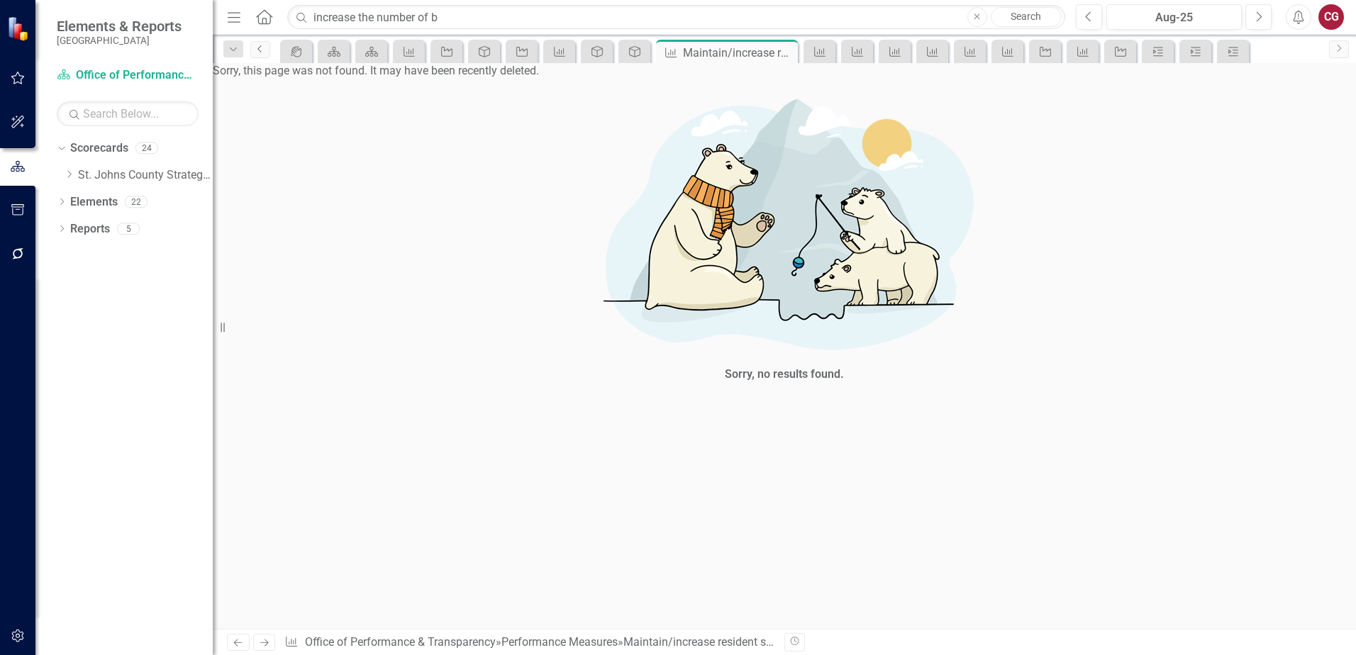
click at [267, 50] on link "Previous" at bounding box center [260, 49] width 20 height 17
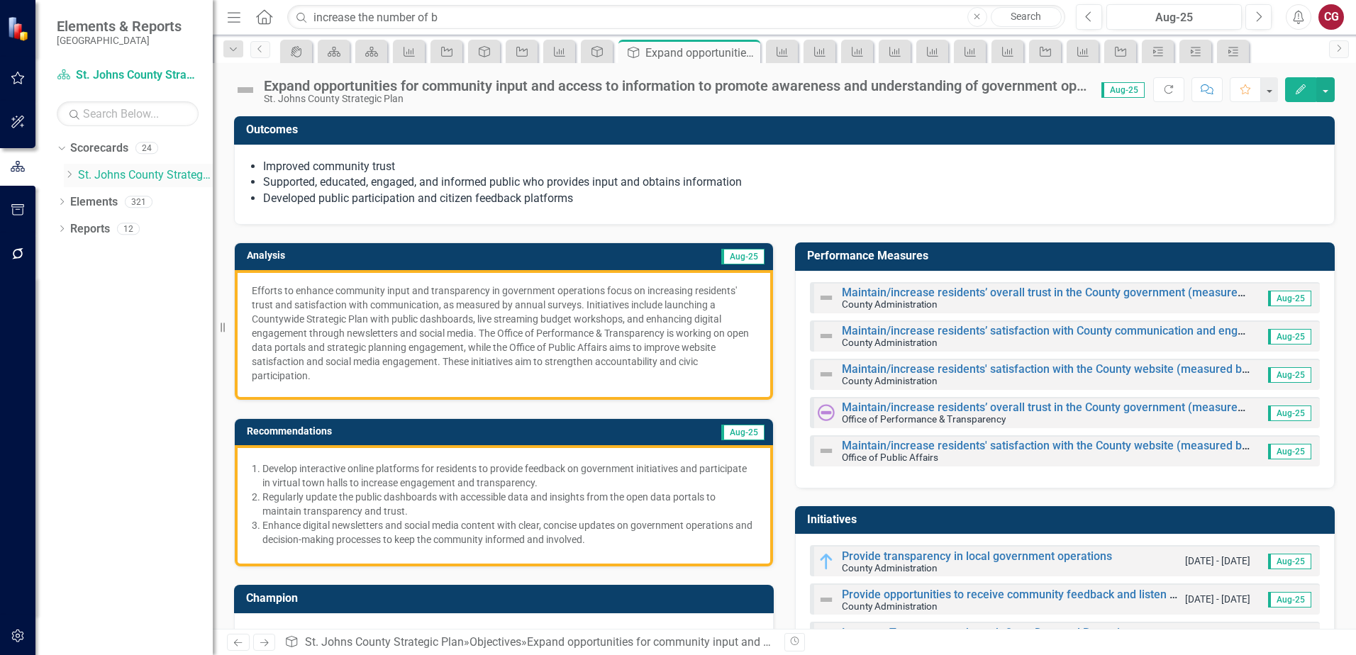
click at [118, 172] on link "St. Johns County Strategic Plan" at bounding box center [145, 175] width 135 height 16
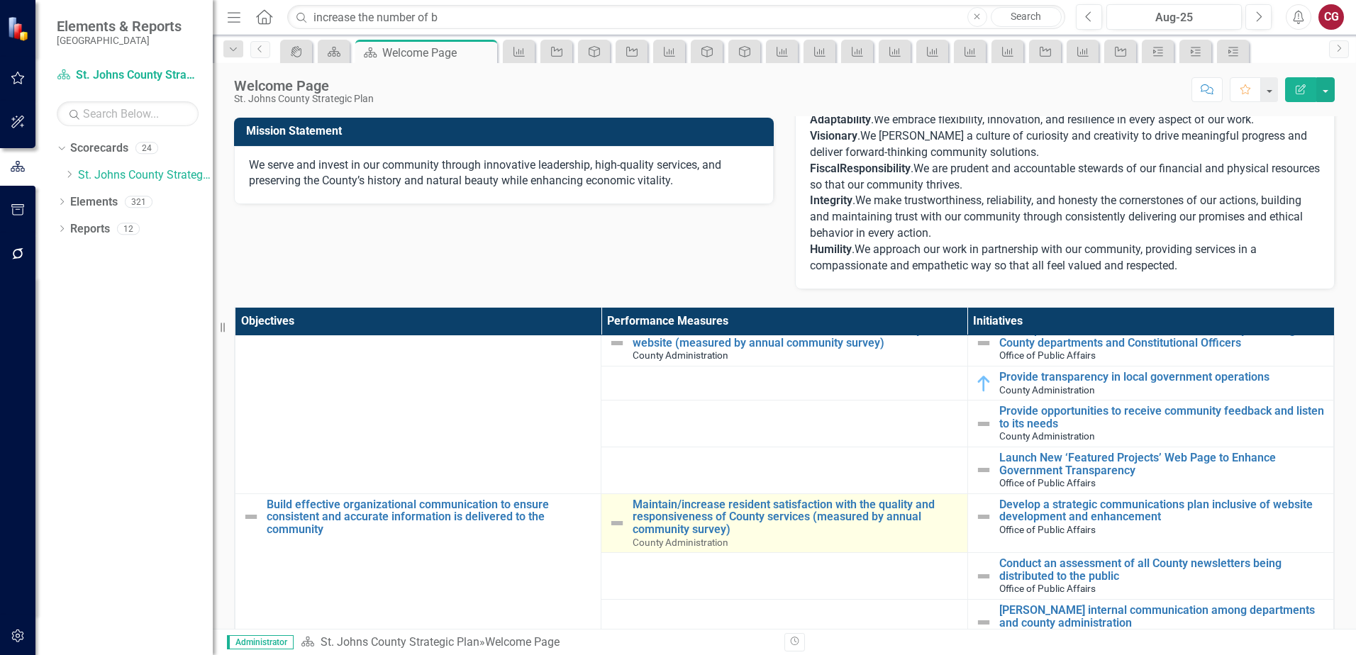
scroll to position [355, 0]
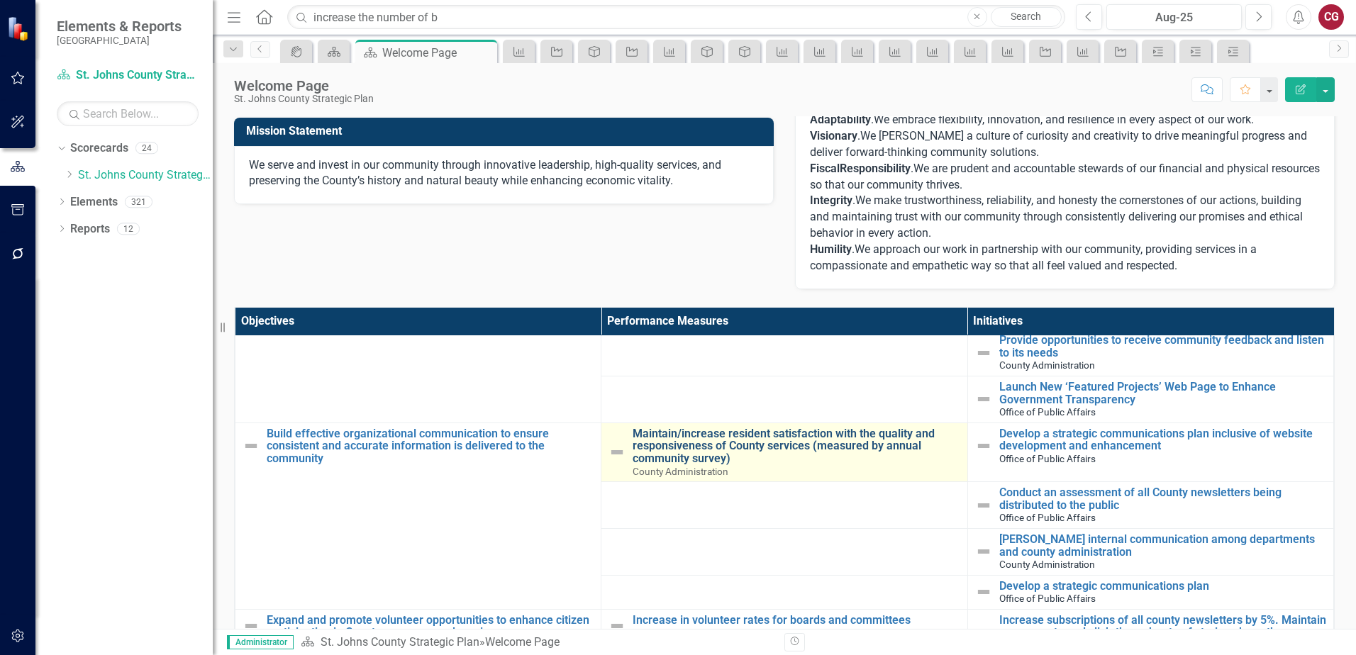
click at [686, 445] on link "Maintain/increase resident satisfaction with the quality and responsiveness of …" at bounding box center [796, 447] width 327 height 38
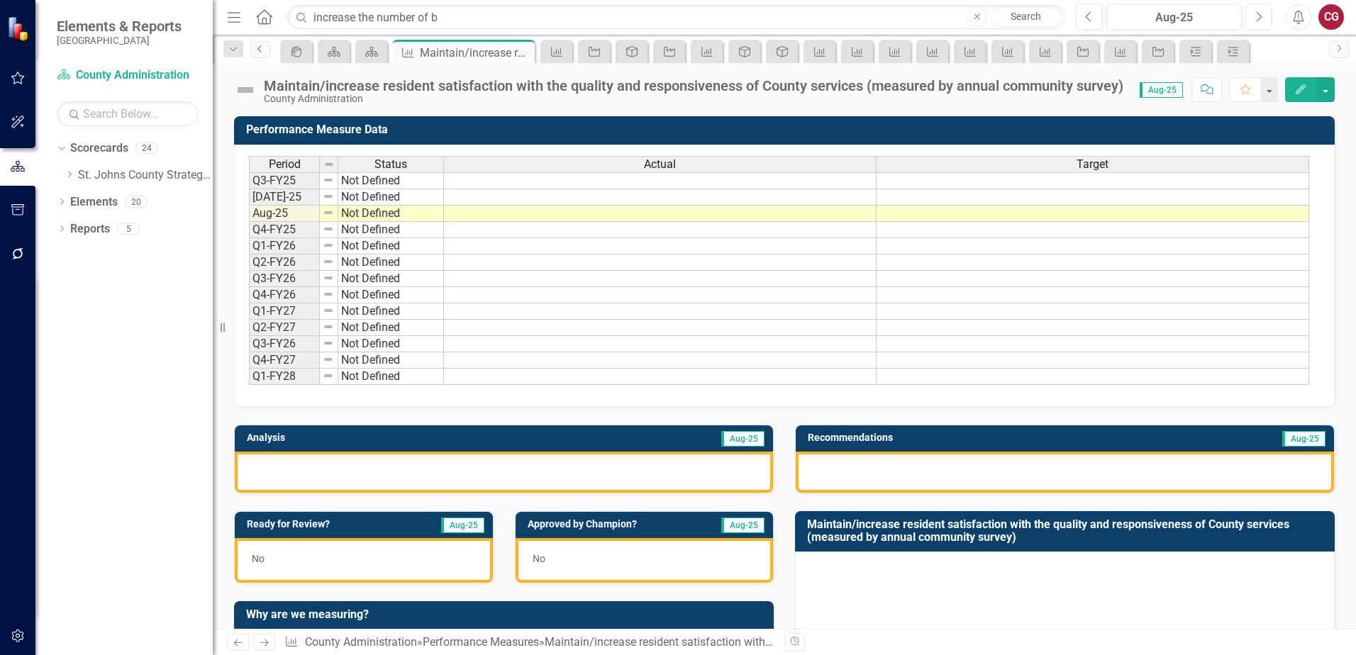
click at [257, 52] on icon "Previous" at bounding box center [260, 49] width 11 height 9
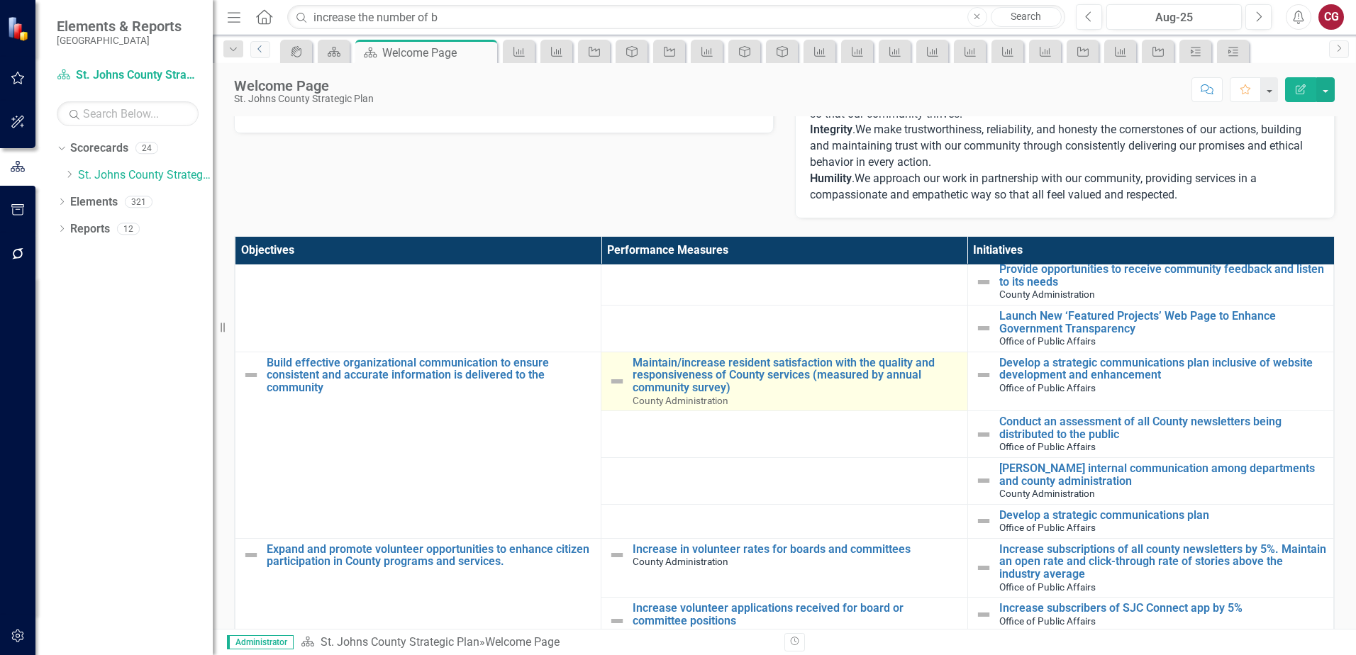
scroll to position [284, 0]
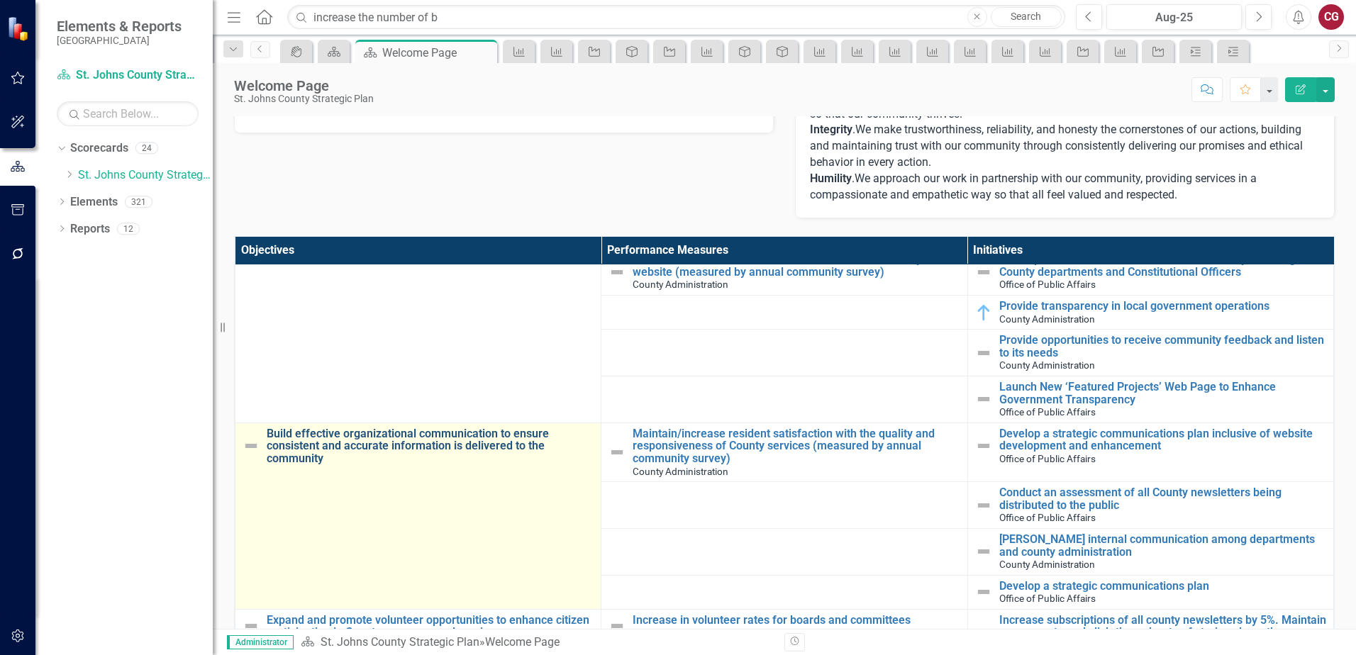
click at [465, 431] on link "Build effective organizational communication to ensure consistent and accurate …" at bounding box center [430, 447] width 327 height 38
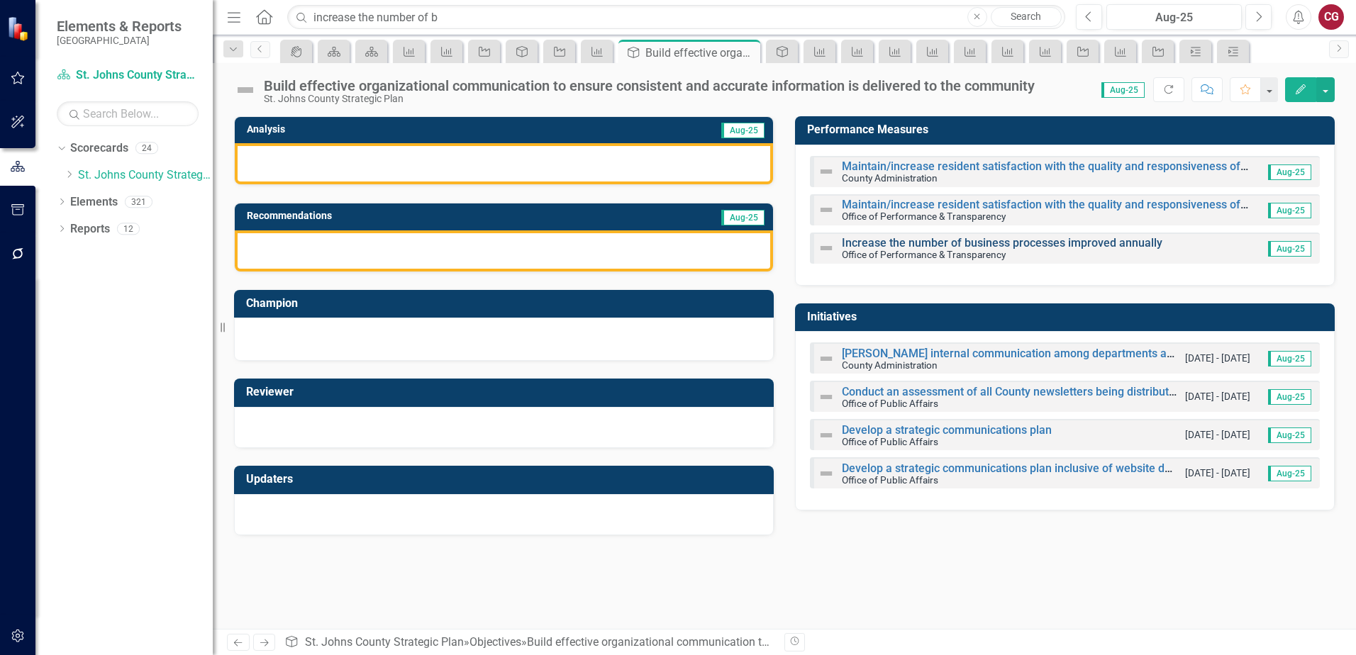
click at [939, 243] on link "Increase the number of business processes improved annually" at bounding box center [1002, 242] width 321 height 13
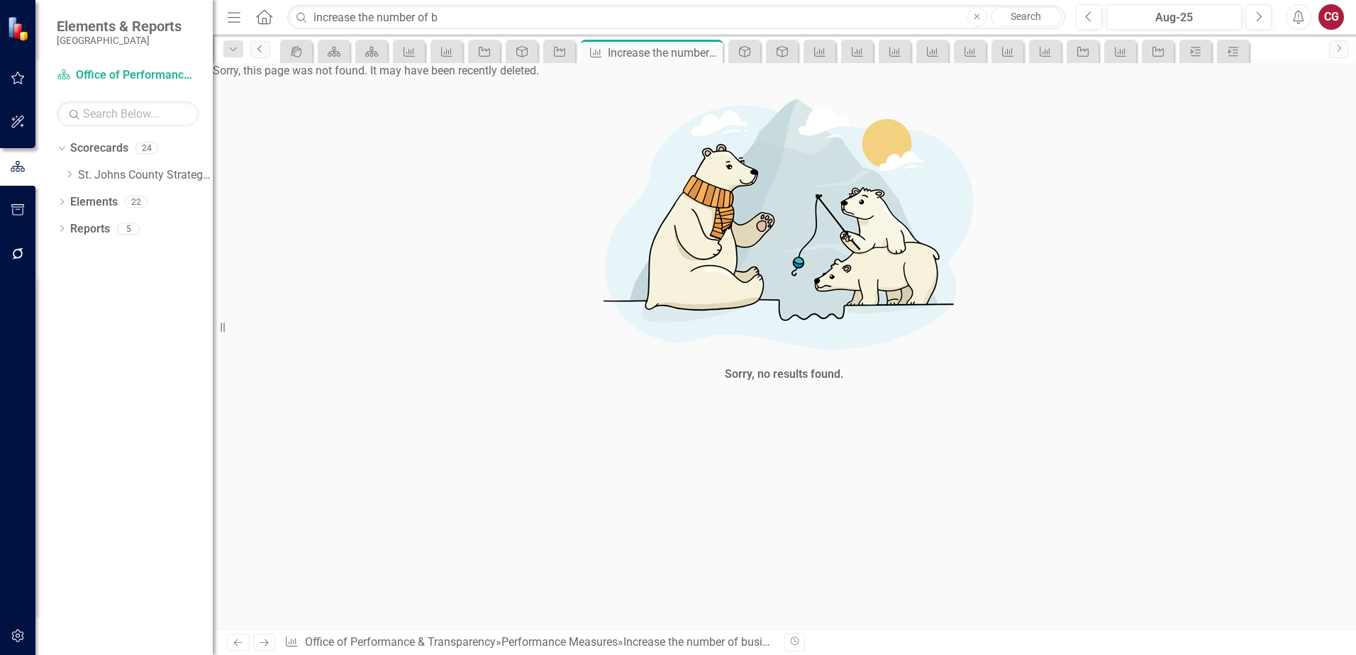
click at [267, 51] on link "Previous" at bounding box center [260, 49] width 20 height 17
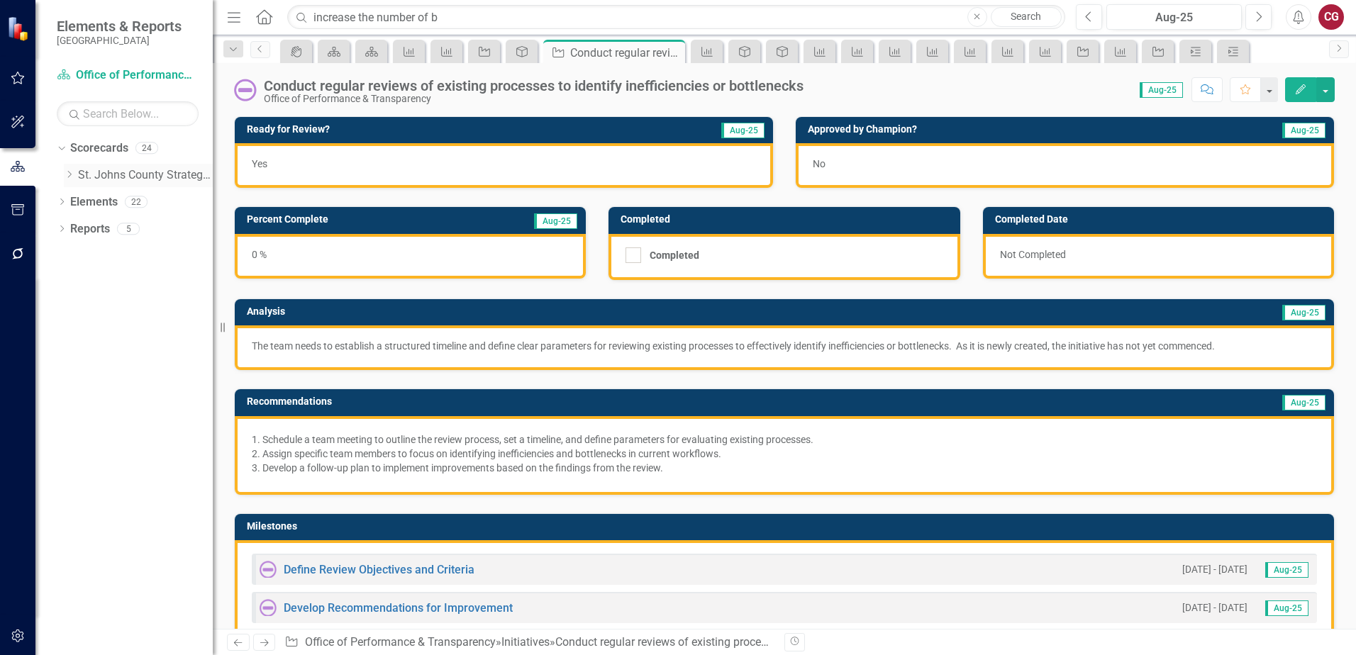
click at [130, 178] on link "St. Johns County Strategic Plan" at bounding box center [145, 175] width 135 height 16
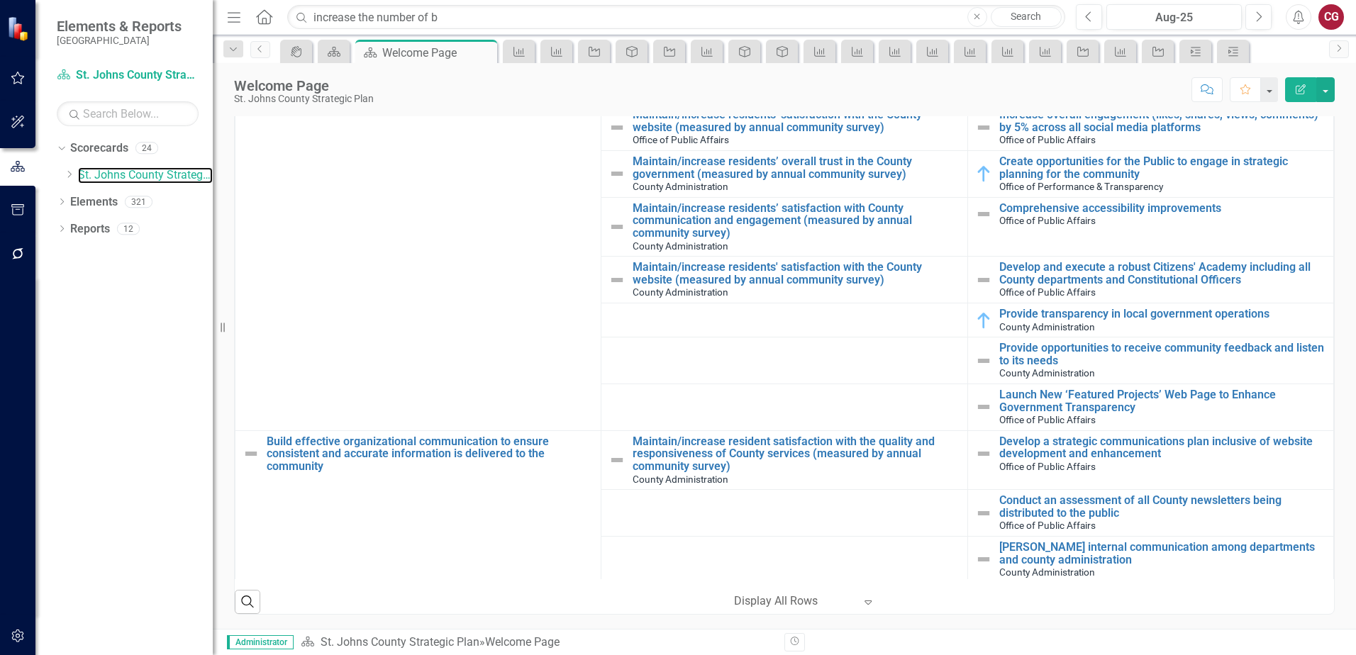
scroll to position [213, 0]
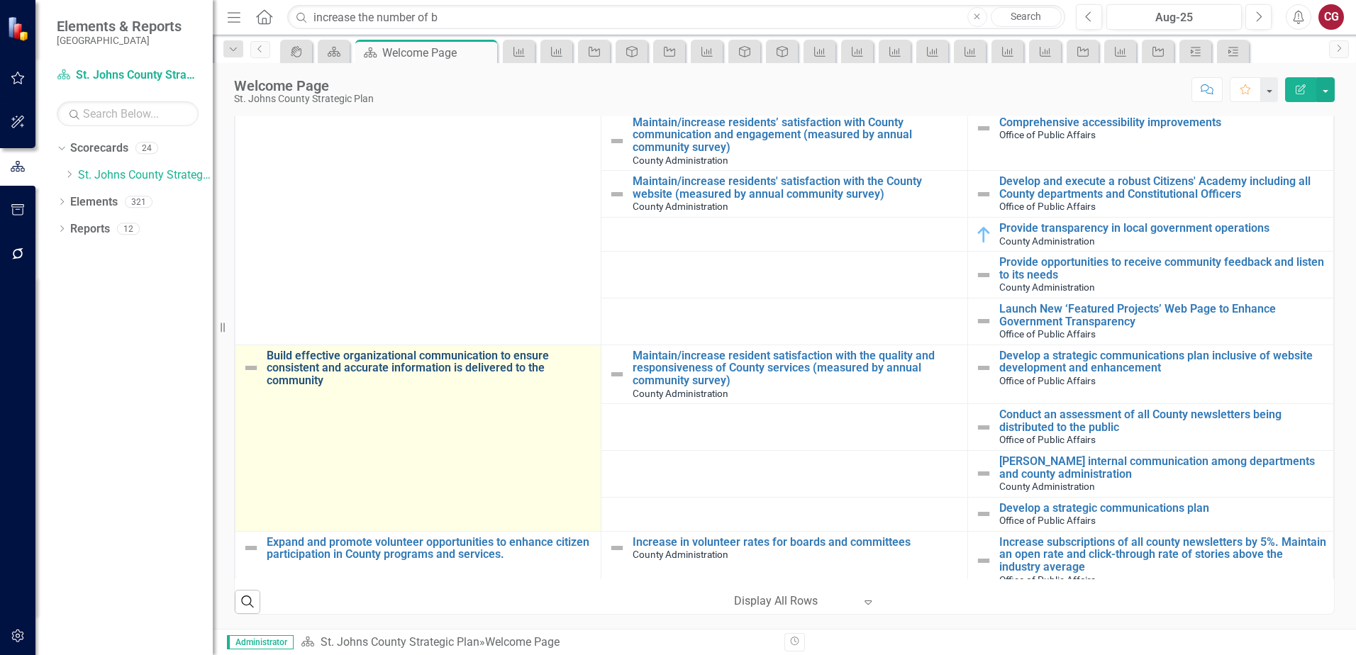
click at [377, 364] on link "Build effective organizational communication to ensure consistent and accurate …" at bounding box center [430, 369] width 327 height 38
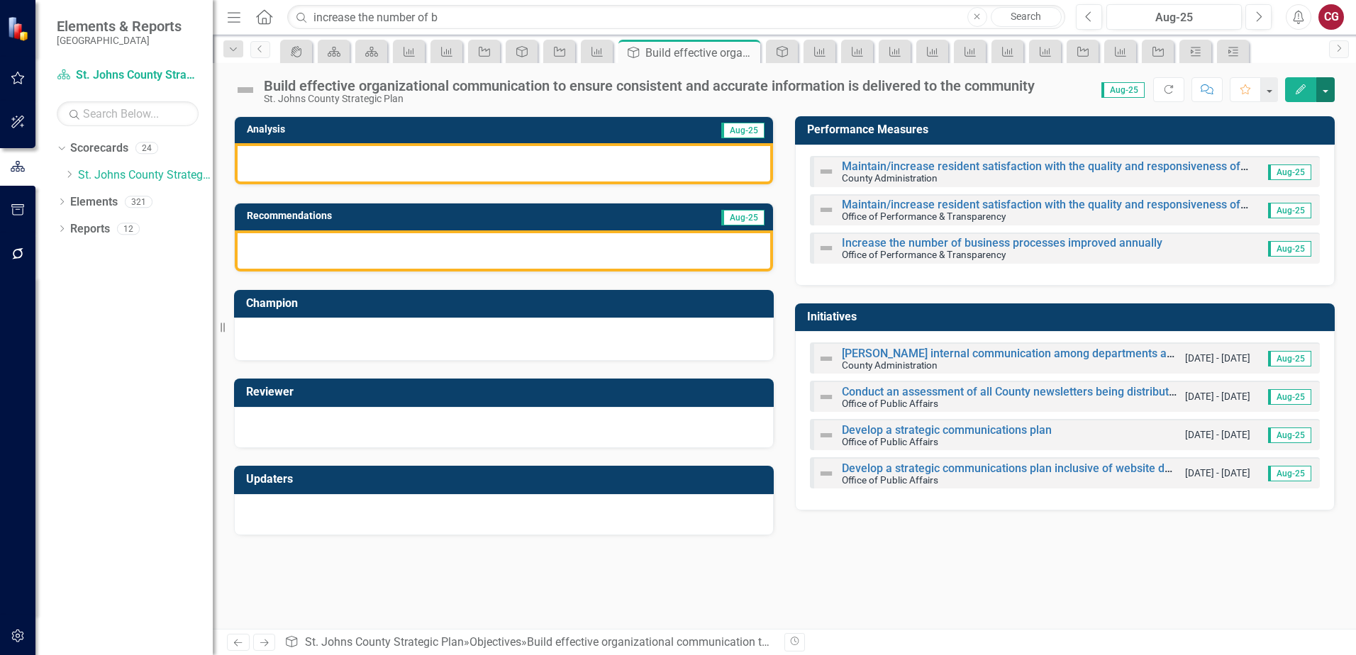
click at [1328, 91] on button "button" at bounding box center [1325, 89] width 18 height 25
click at [1287, 118] on link "Edit Edit Objective" at bounding box center [1276, 116] width 115 height 26
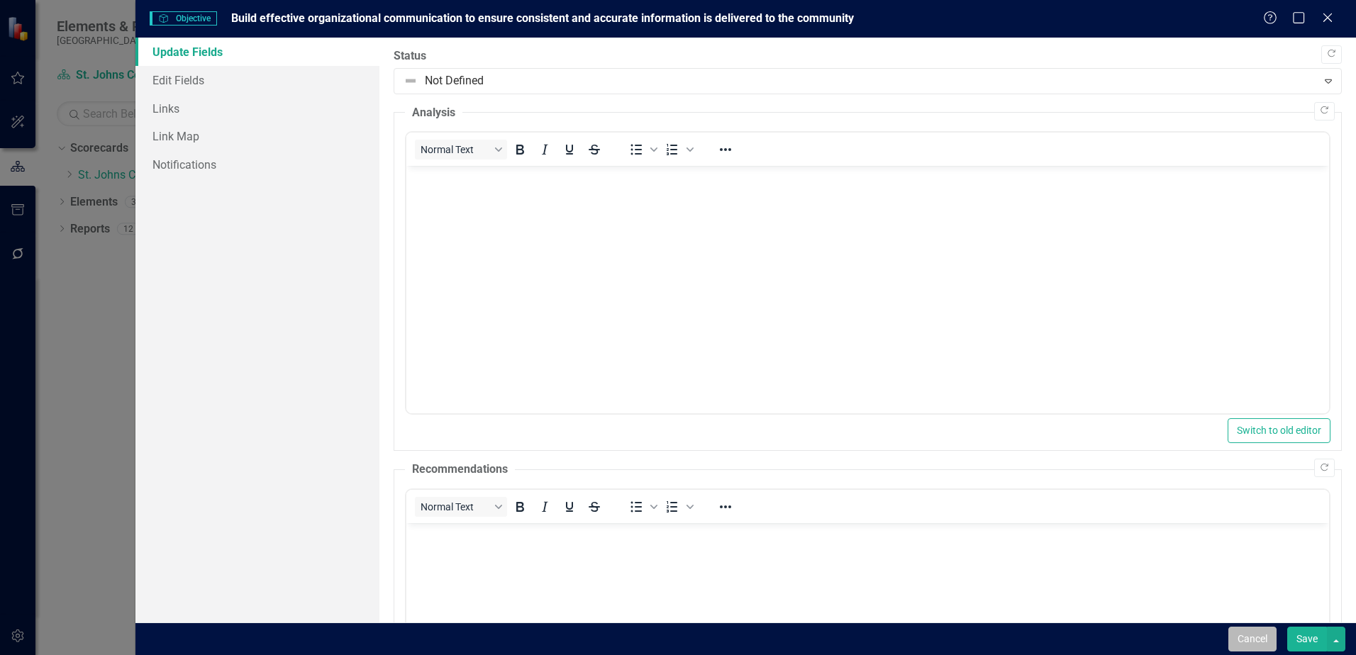
drag, startPoint x: 1255, startPoint y: 636, endPoint x: 505, endPoint y: 71, distance: 939.3
click at [1255, 636] on button "Cancel" at bounding box center [1252, 639] width 48 height 25
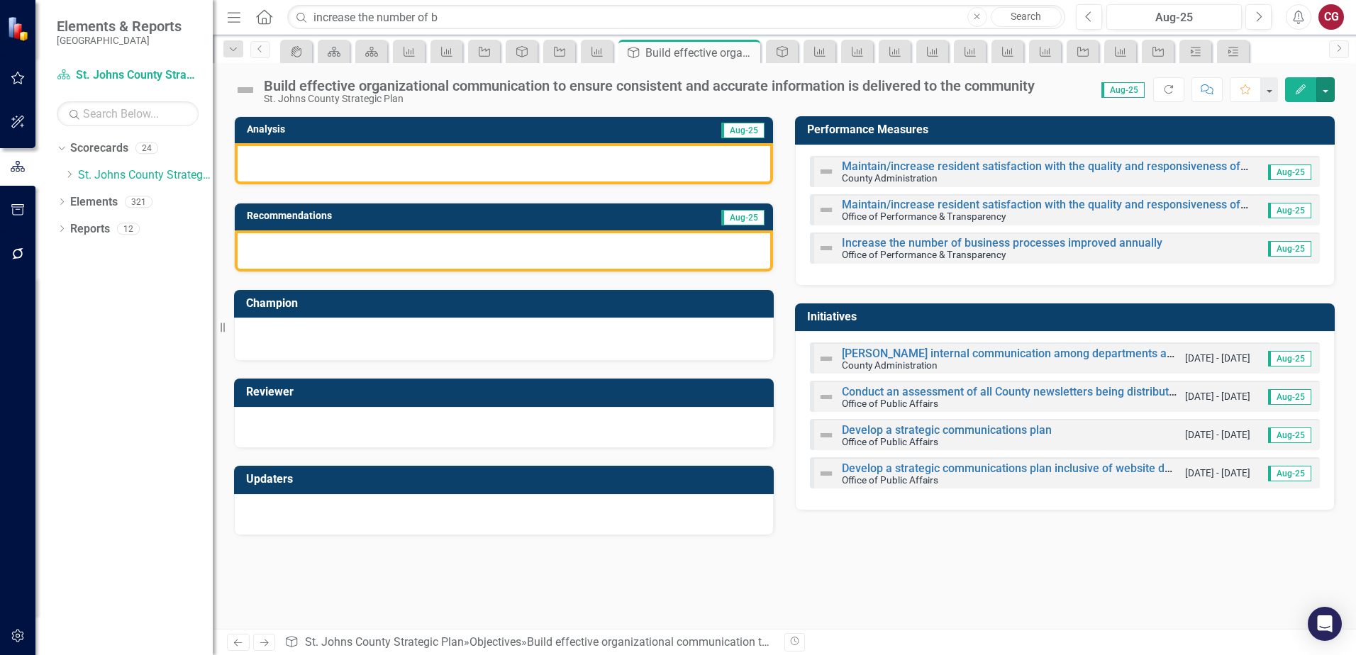
click at [1322, 94] on button "button" at bounding box center [1325, 89] width 18 height 25
click at [1296, 139] on link "Edit Report Edit Layout" at bounding box center [1276, 142] width 115 height 26
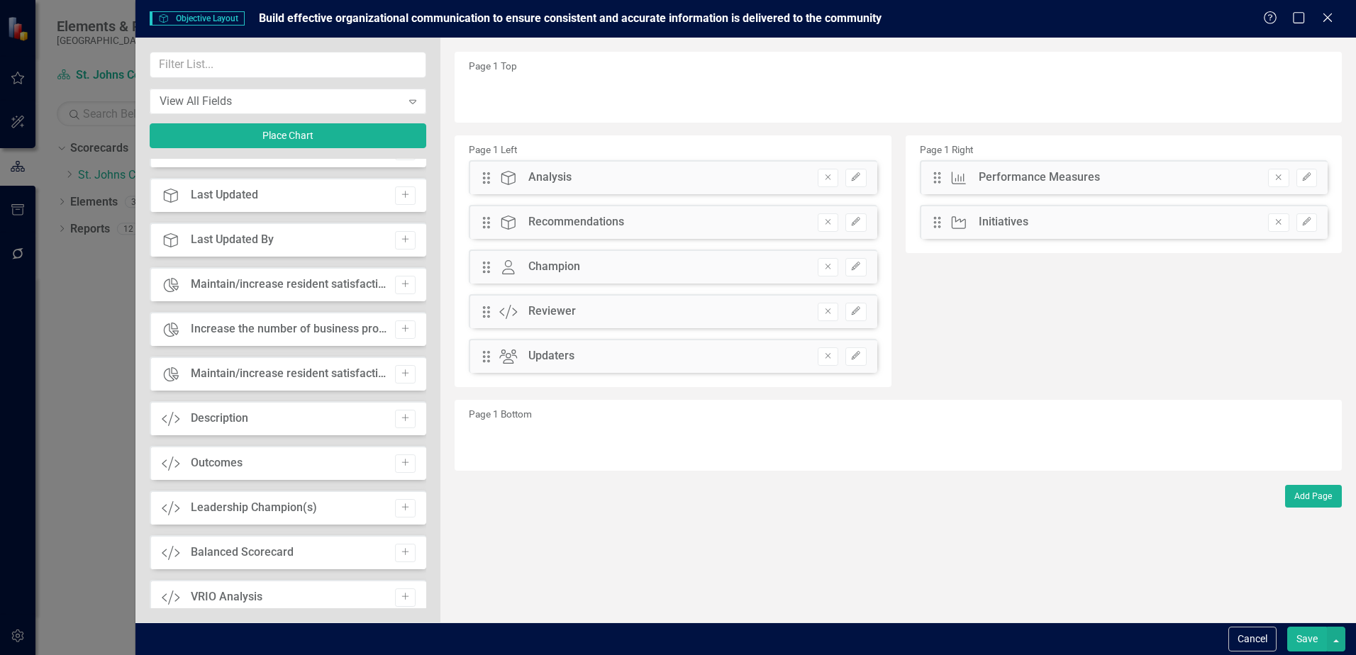
scroll to position [780, 0]
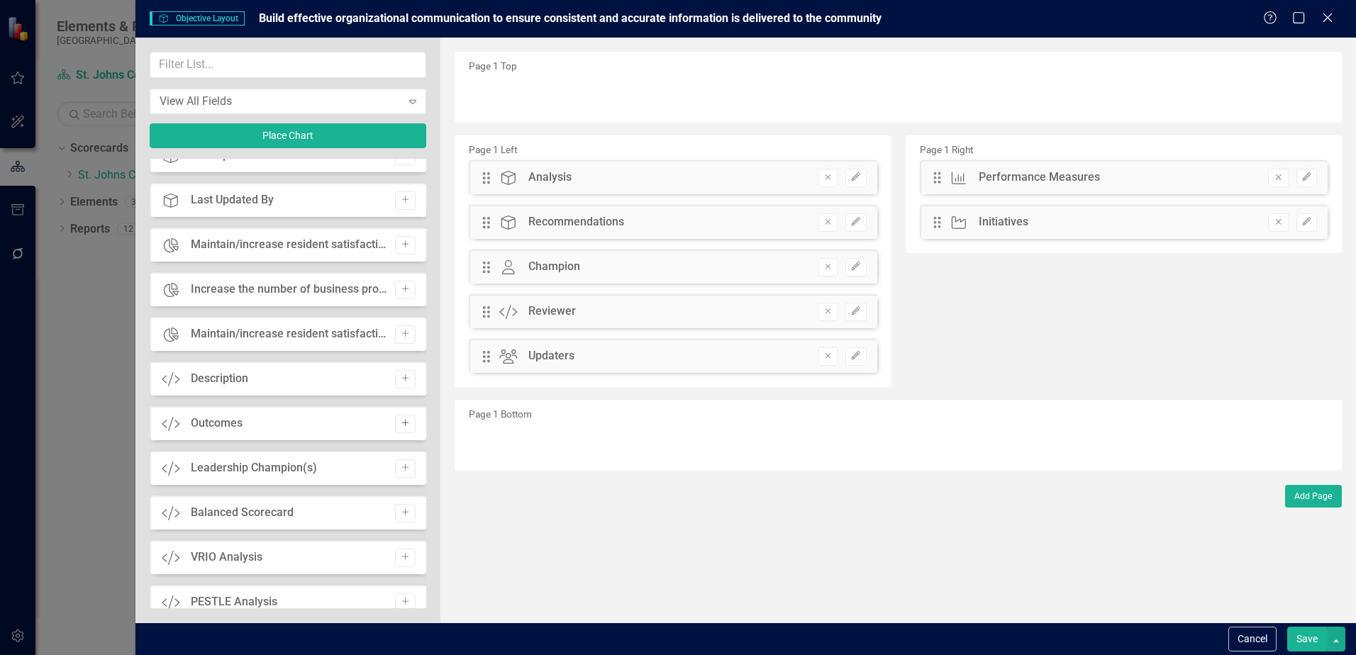
click at [402, 428] on icon "Add" at bounding box center [405, 423] width 11 height 9
click at [1307, 631] on button "Save" at bounding box center [1307, 639] width 40 height 25
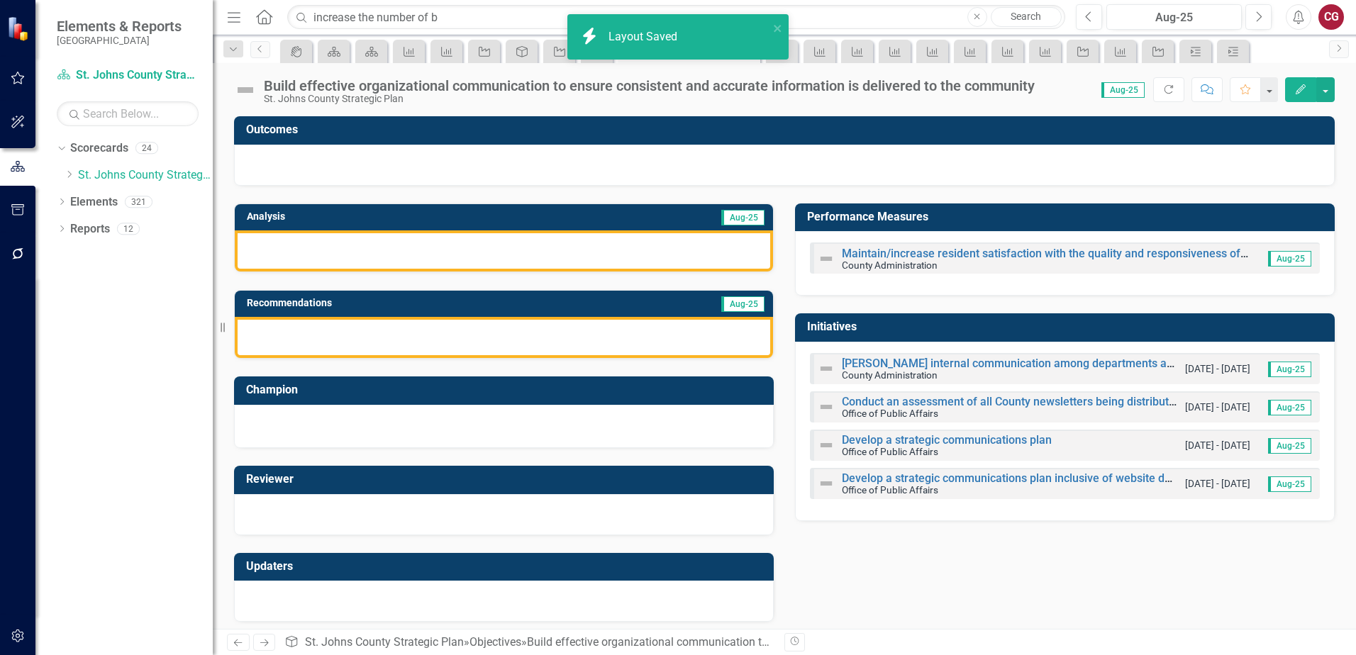
click at [414, 162] on div at bounding box center [784, 165] width 1101 height 41
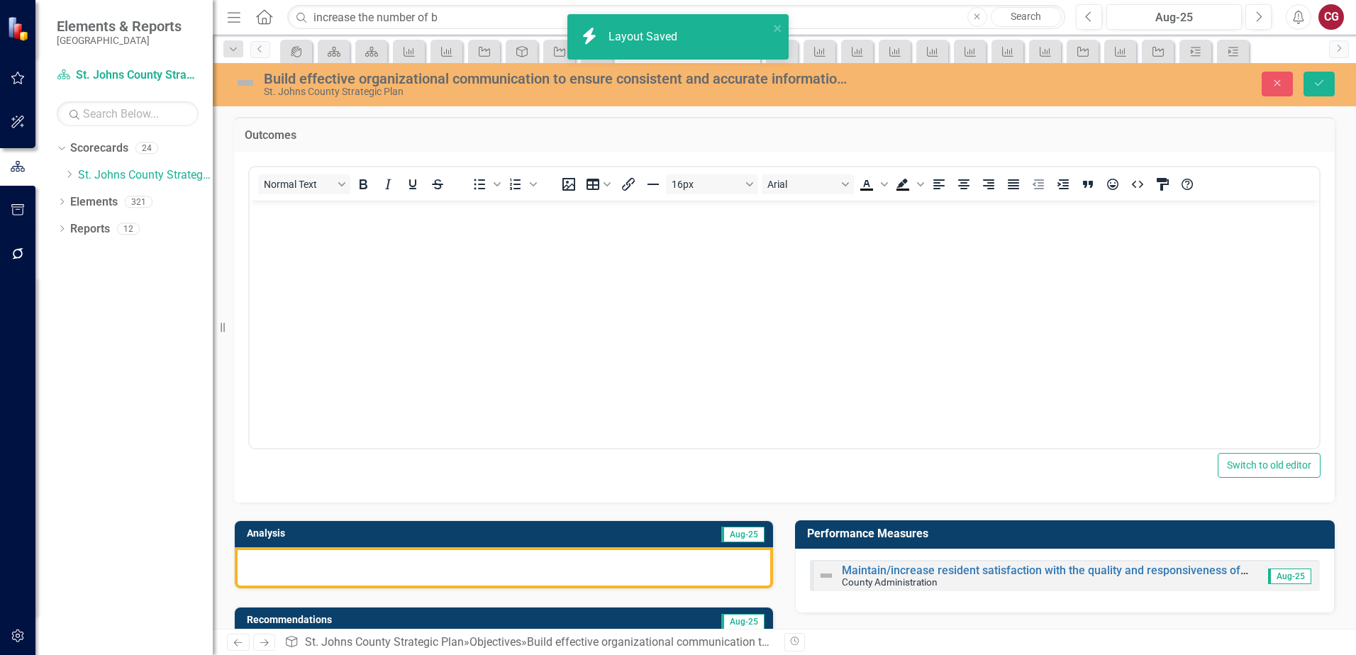
scroll to position [0, 0]
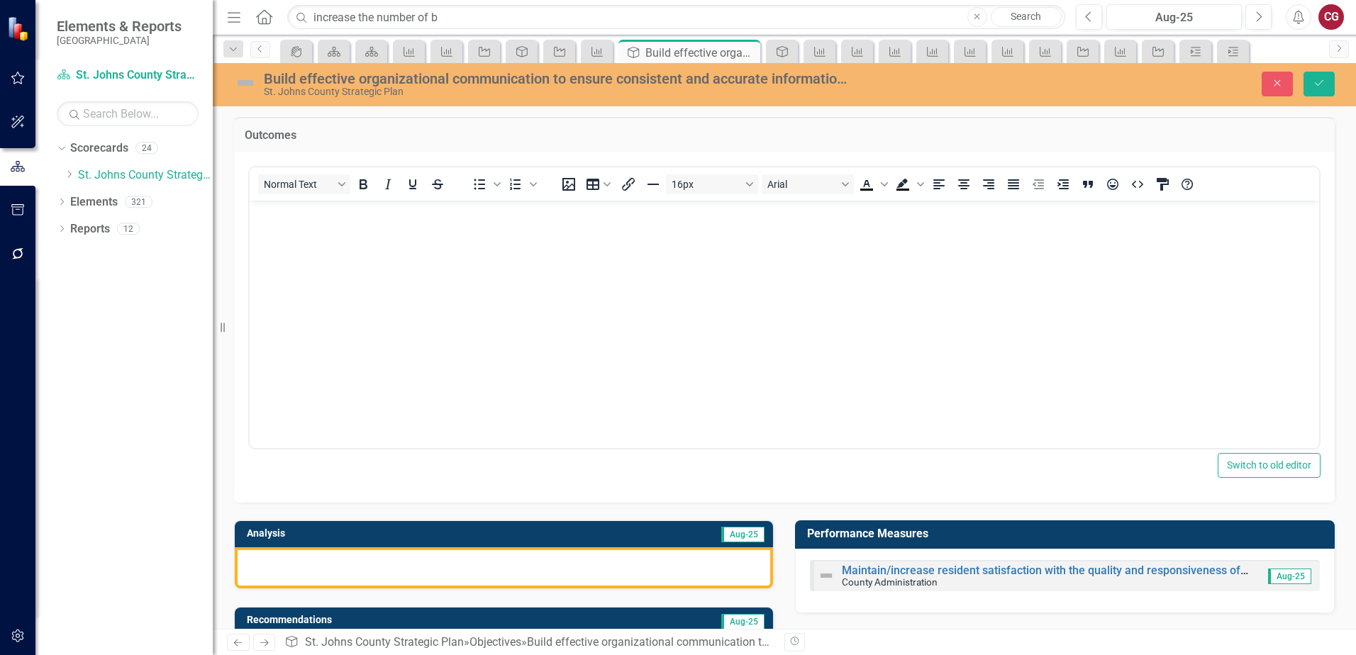
click at [391, 241] on body "Rich Text Area. Press ALT-0 for help." at bounding box center [784, 306] width 1069 height 213
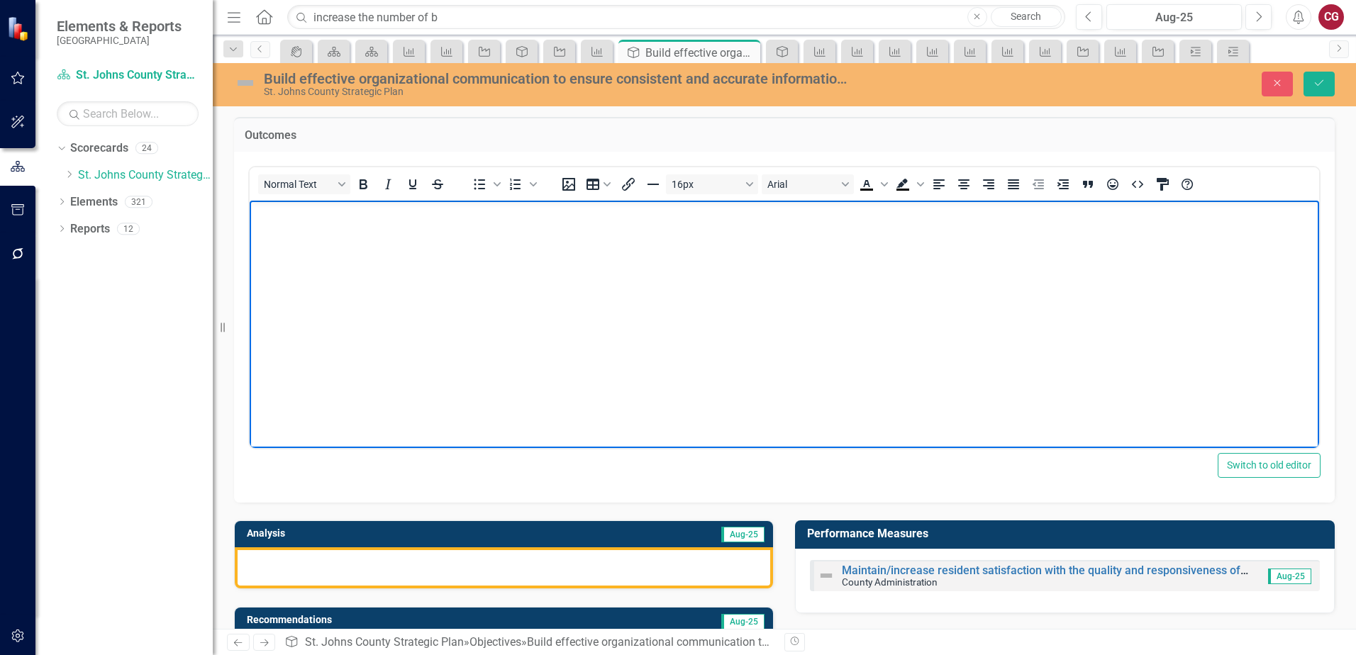
click at [334, 236] on body "Rich Text Area. Press ALT-0 for help." at bounding box center [784, 306] width 1069 height 213
paste body "Rich Text Area. Press ALT-0 for help."
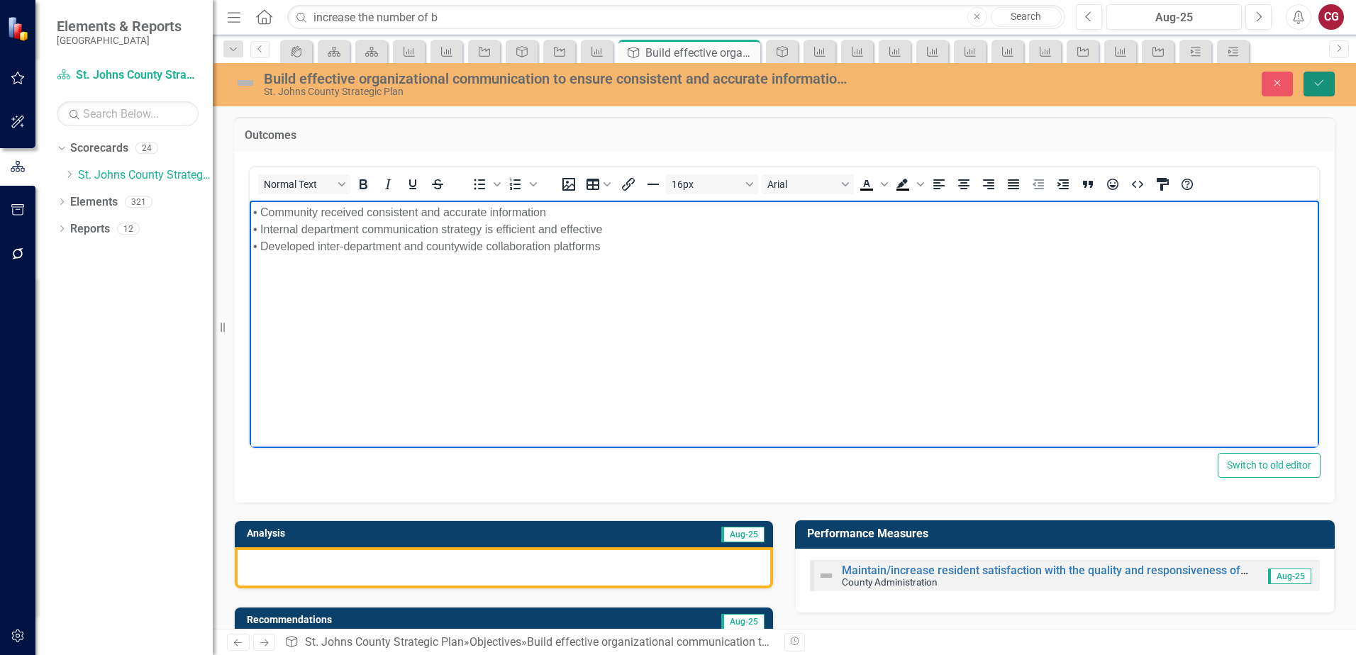
click at [1318, 87] on icon "Save" at bounding box center [1319, 83] width 13 height 10
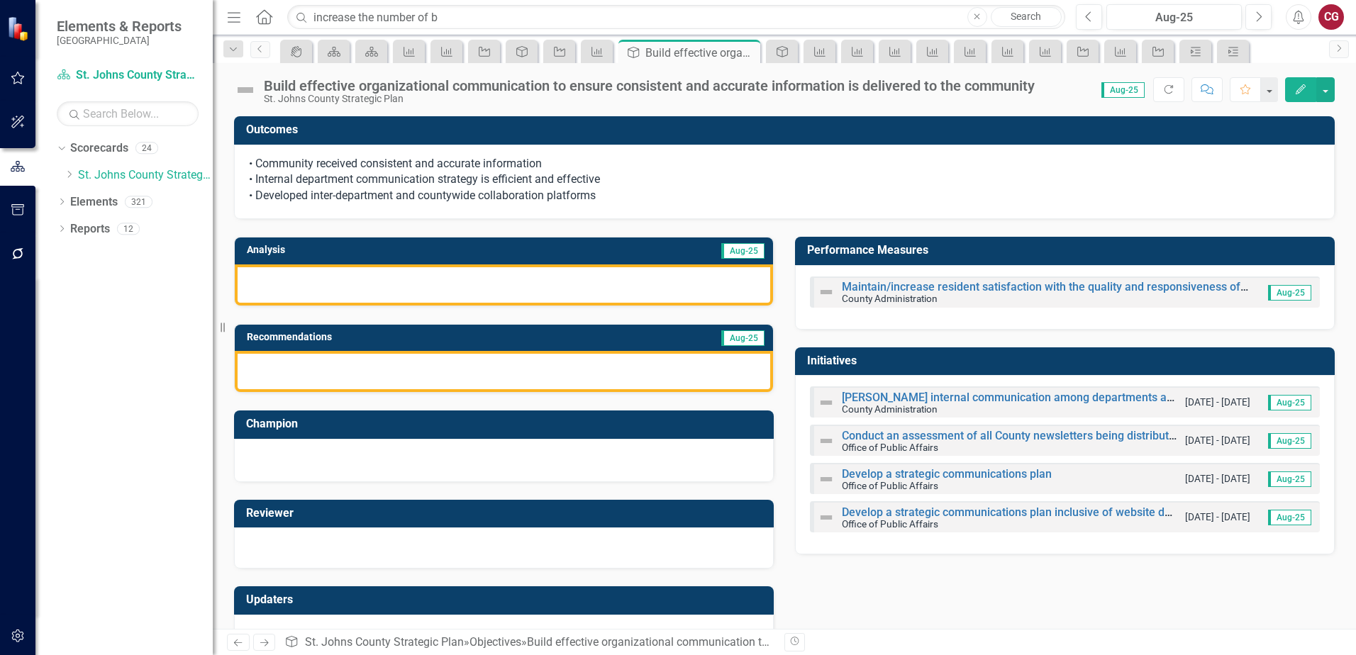
click at [335, 285] on div at bounding box center [504, 285] width 538 height 41
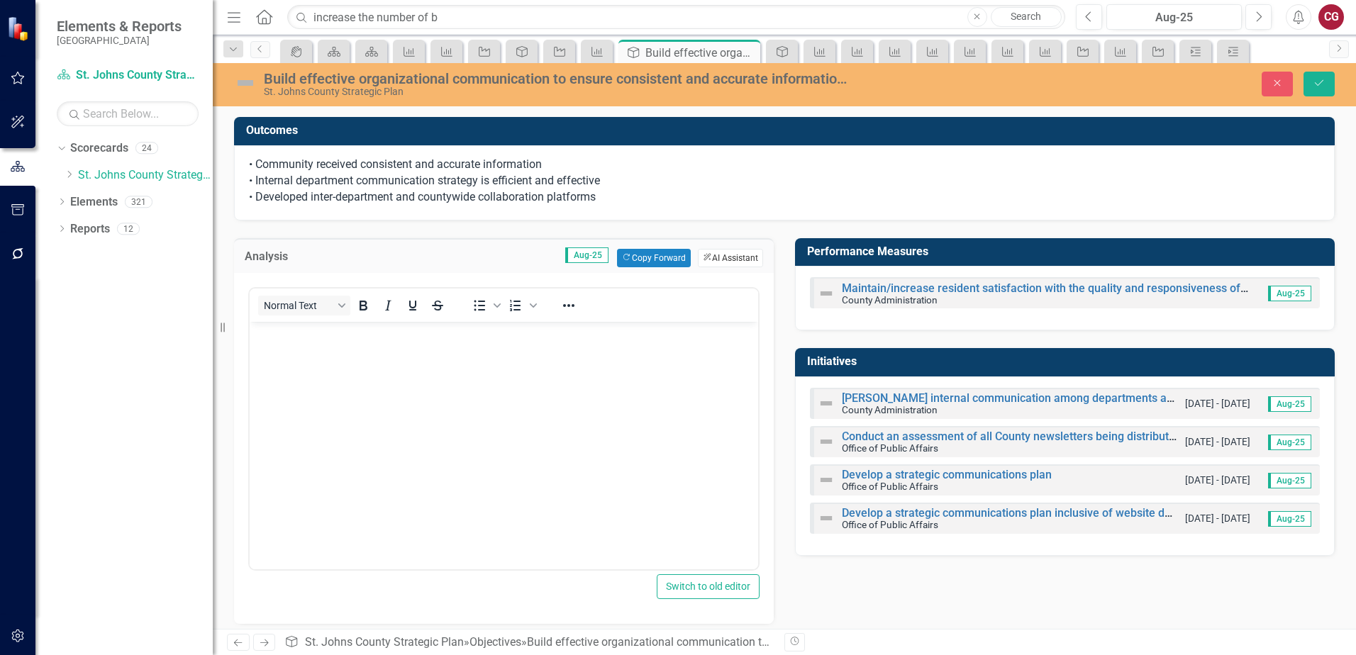
click at [726, 258] on button "ClearPoint AI AI Assistant" at bounding box center [730, 258] width 65 height 18
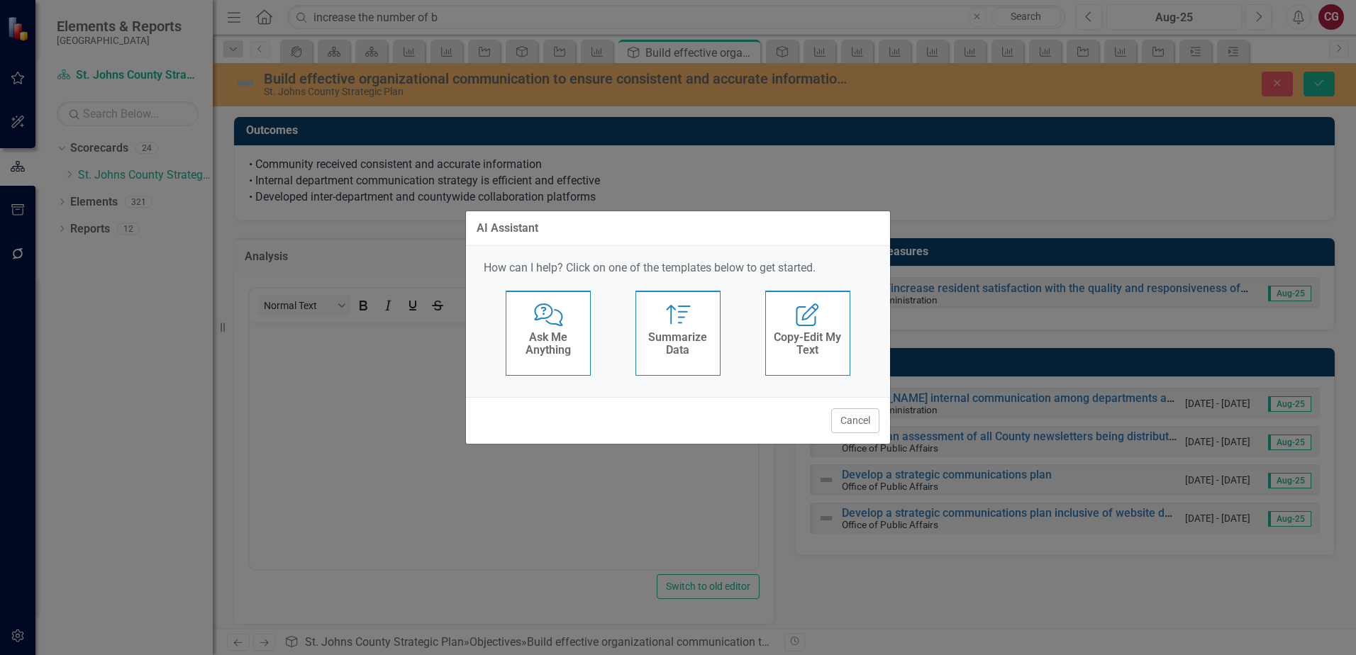
click at [679, 328] on div "Summarize Data" at bounding box center [677, 345] width 69 height 35
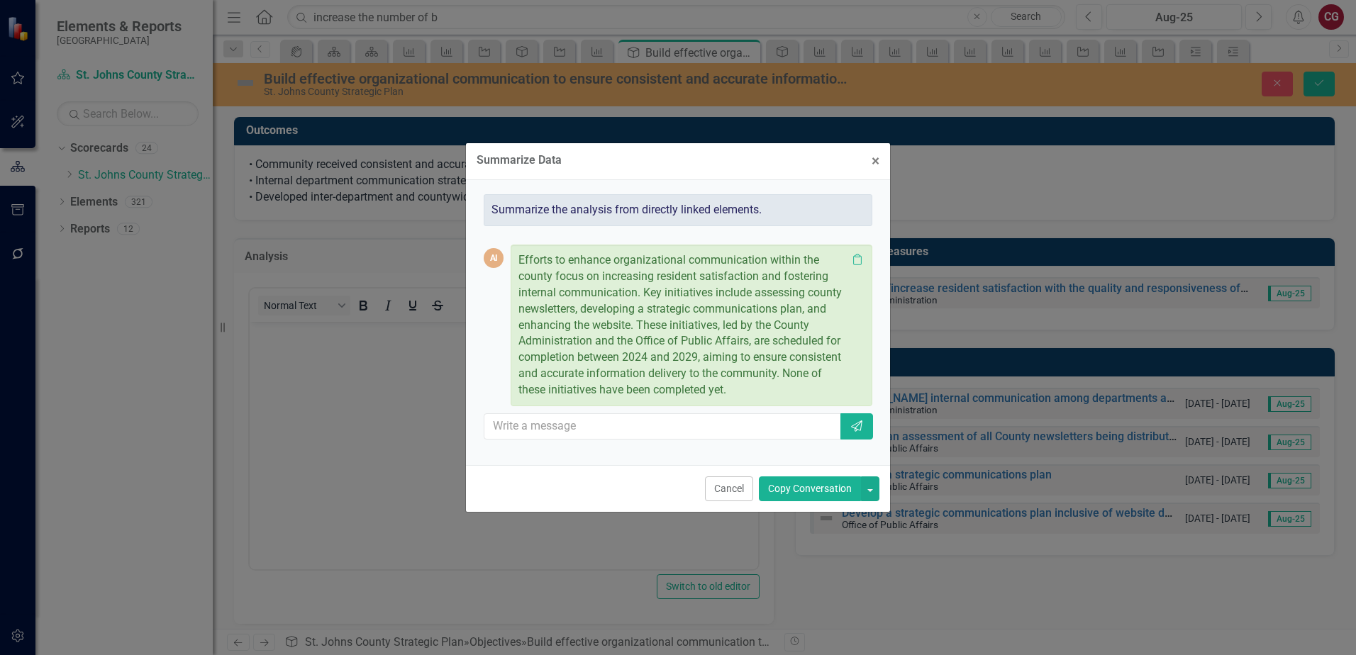
click at [776, 488] on button "Copy Conversation" at bounding box center [810, 489] width 102 height 25
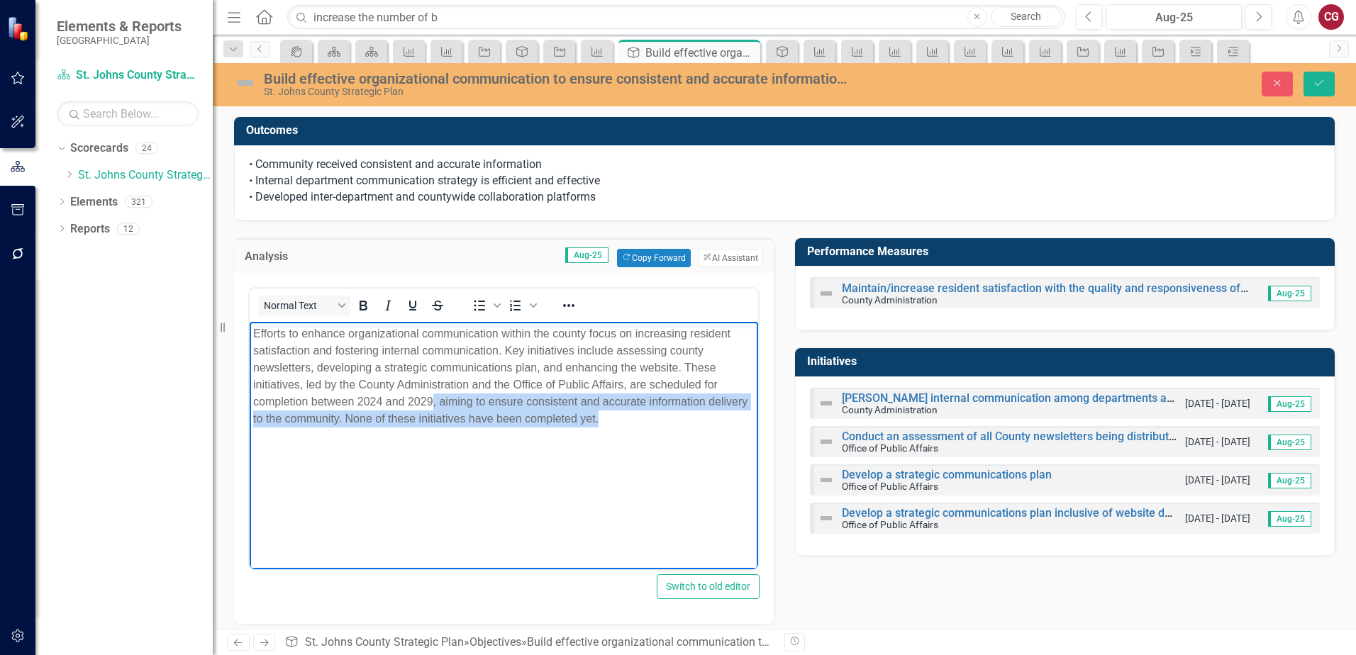
drag, startPoint x: 433, startPoint y: 403, endPoint x: 662, endPoint y: 449, distance: 234.2
click at [662, 449] on body "Efforts to enhance organizational communication within the county focus on incr…" at bounding box center [504, 427] width 508 height 213
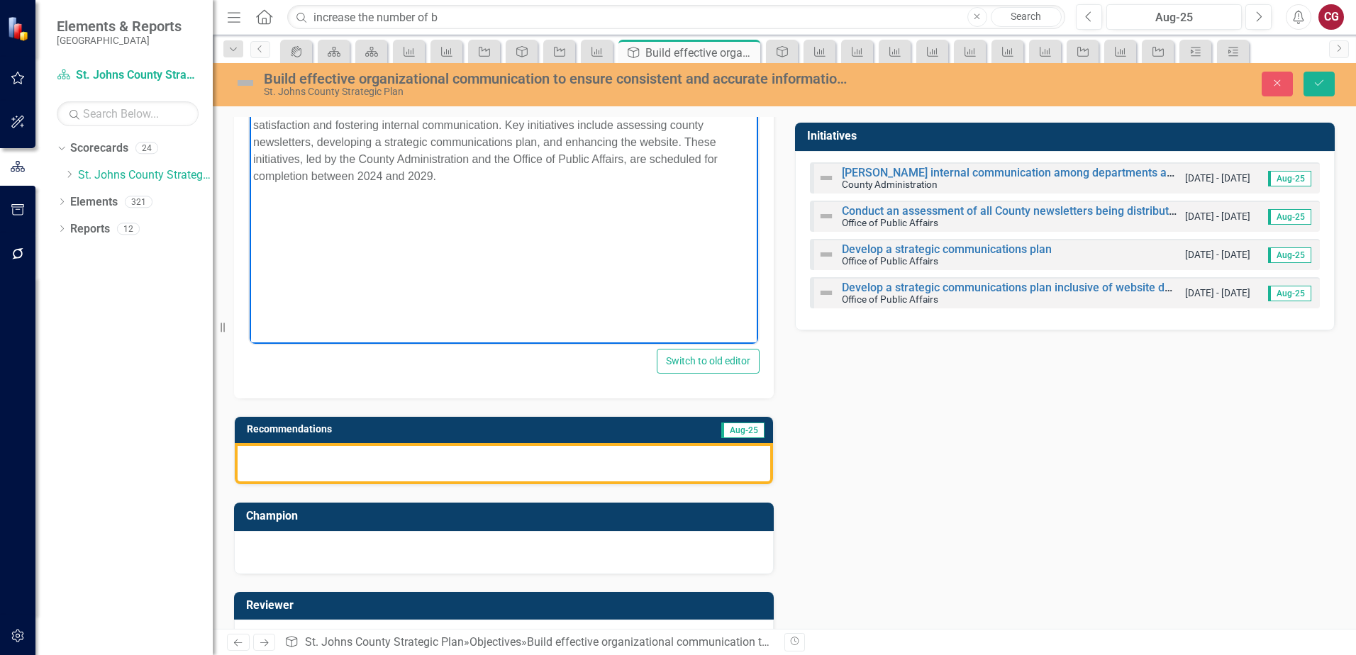
scroll to position [358, 0]
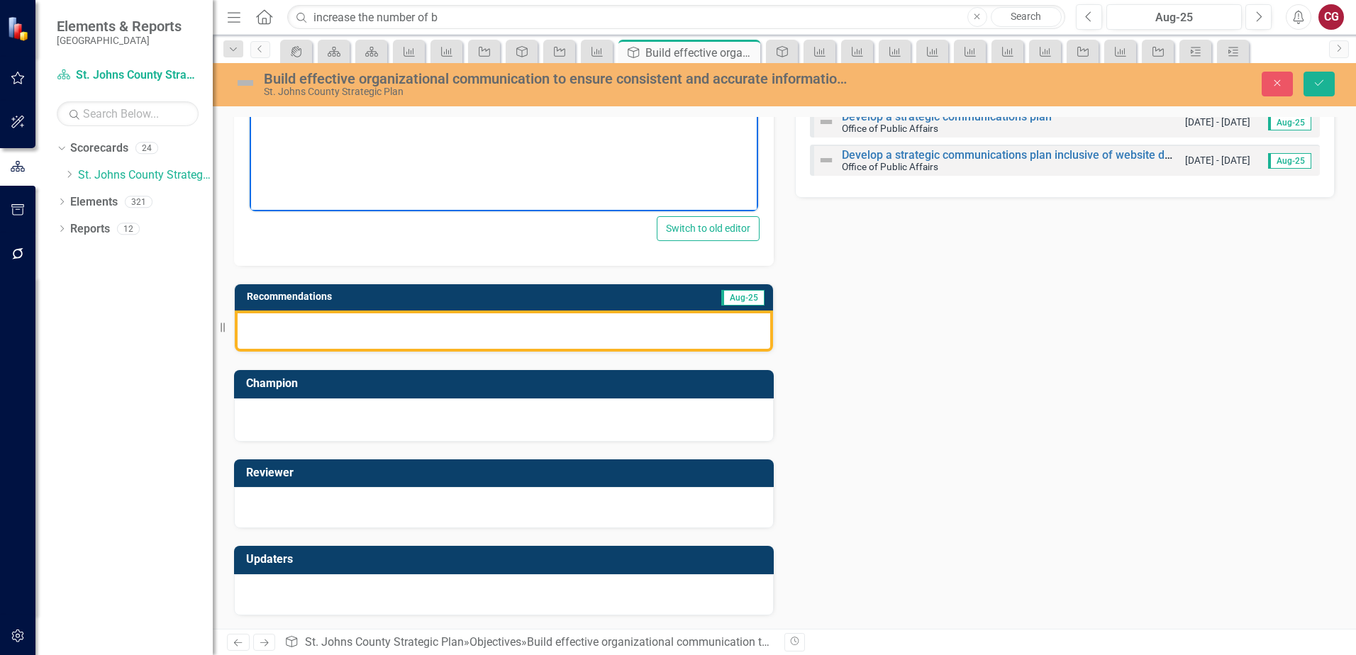
click at [447, 348] on div at bounding box center [504, 331] width 538 height 41
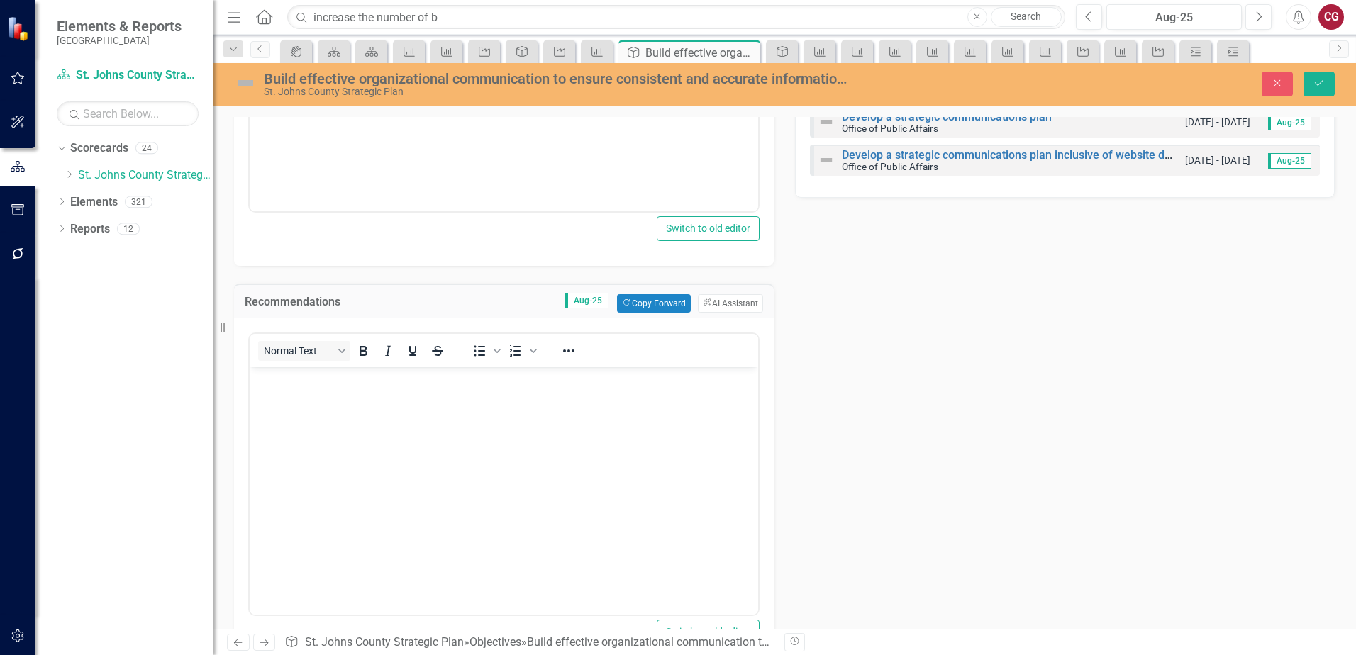
scroll to position [0, 0]
click at [722, 298] on button "ClearPoint AI AI Assistant" at bounding box center [730, 303] width 65 height 18
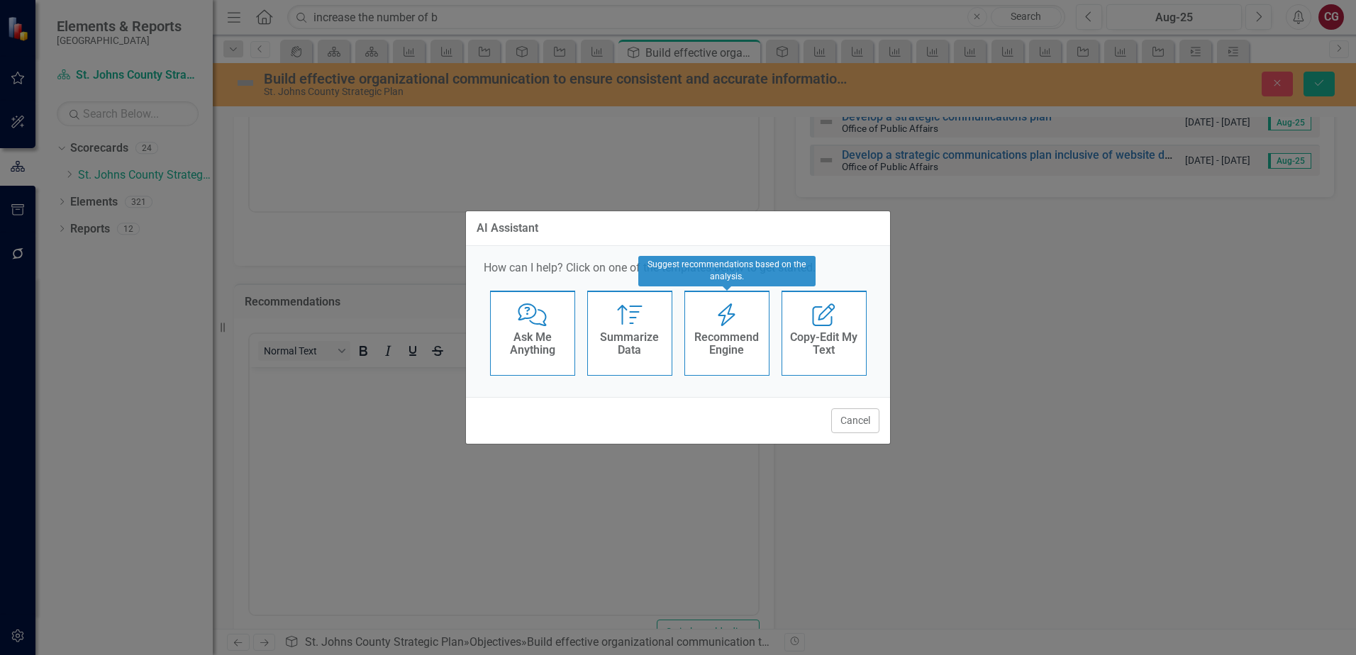
click at [709, 346] on h4 "Recommend Engine" at bounding box center [726, 343] width 69 height 25
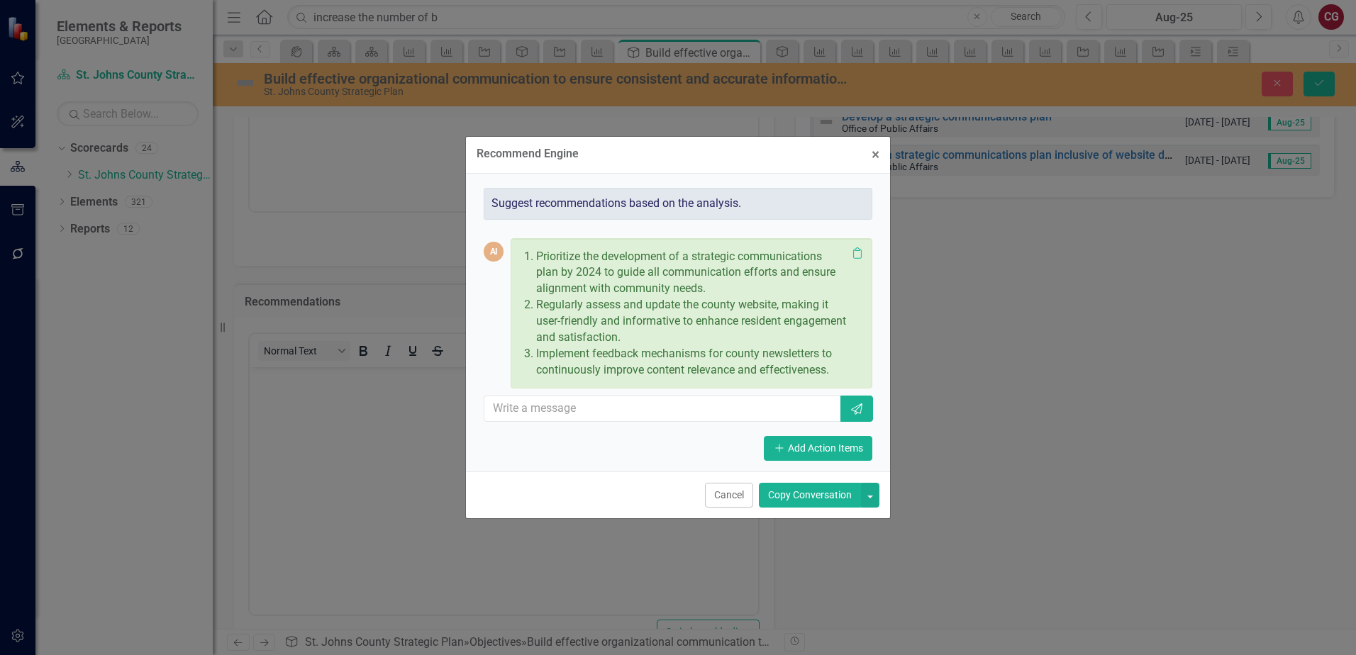
click at [816, 489] on button "Copy Conversation" at bounding box center [810, 495] width 102 height 25
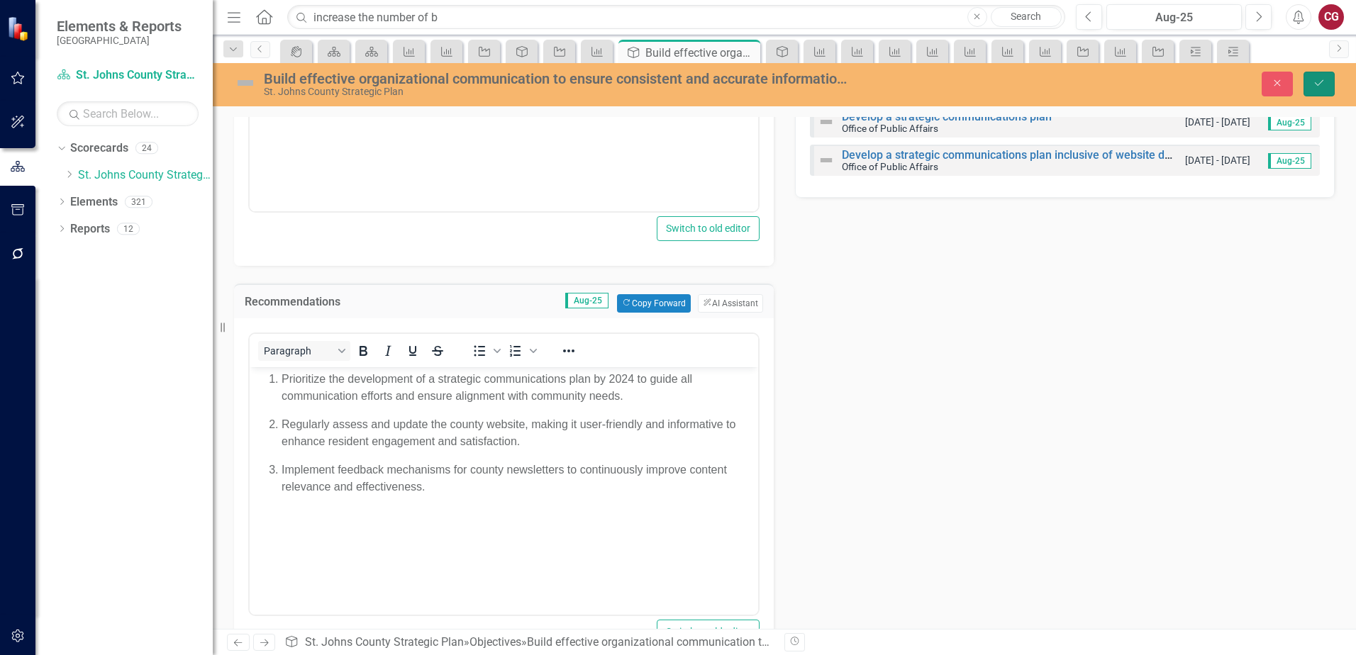
click at [1318, 81] on icon "Save" at bounding box center [1319, 83] width 13 height 10
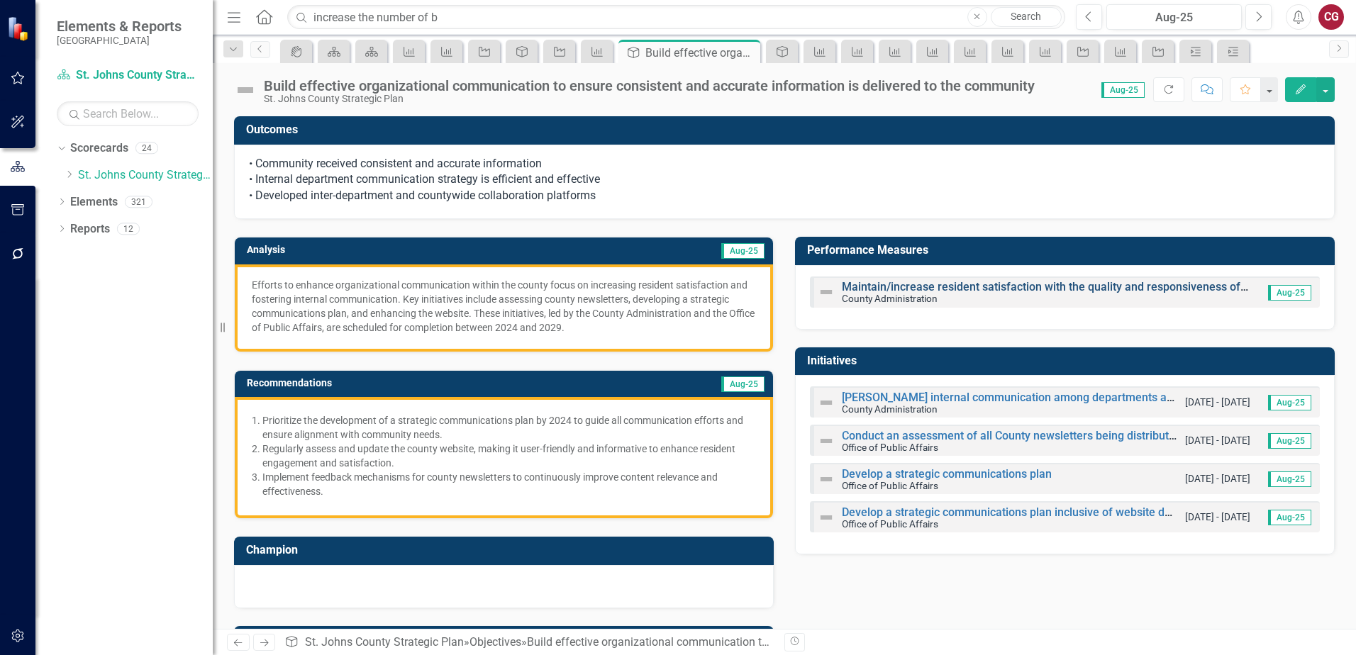
click at [969, 291] on link "Maintain/increase resident satisfaction with the quality and responsiveness of …" at bounding box center [1189, 286] width 694 height 13
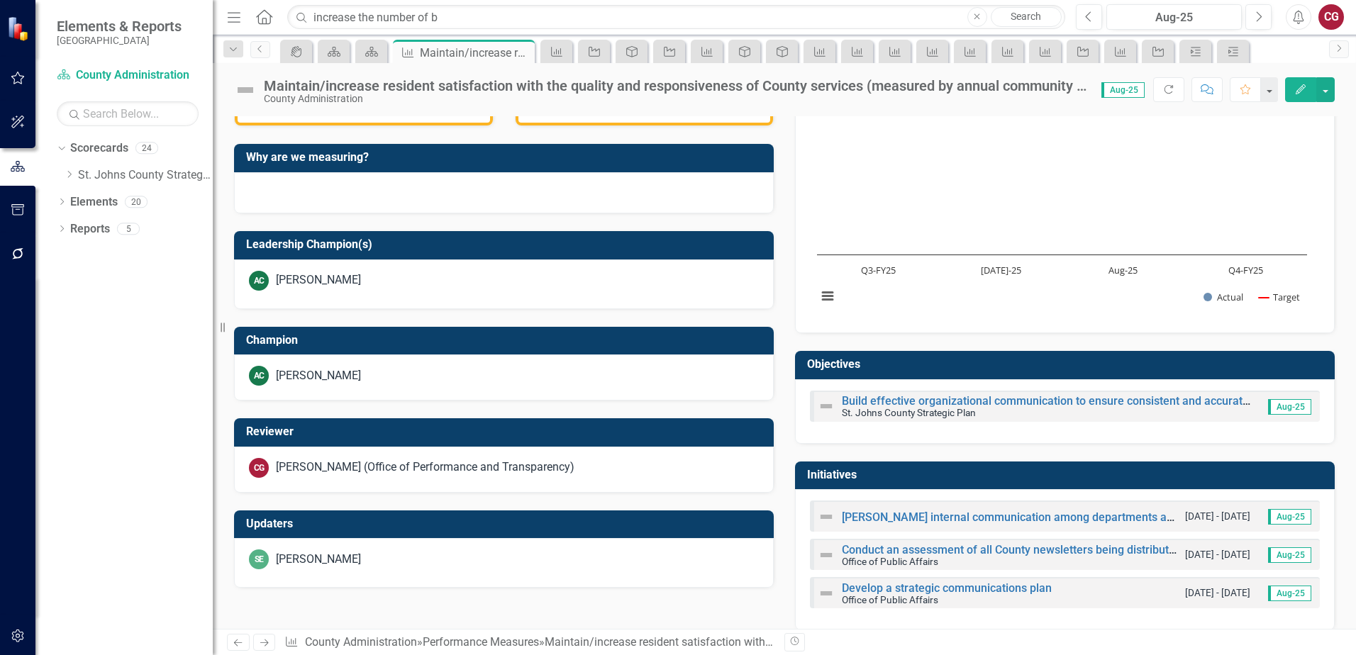
scroll to position [473, 0]
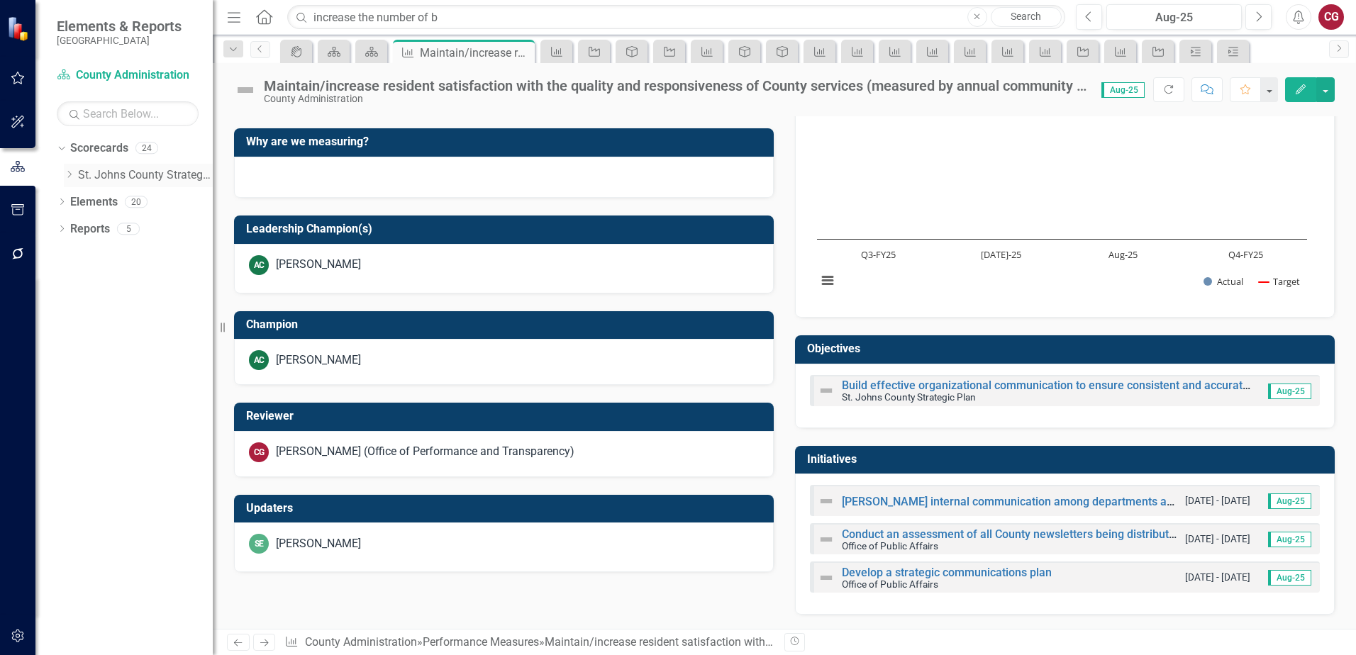
click at [125, 173] on link "St. Johns County Strategic Plan" at bounding box center [145, 175] width 135 height 16
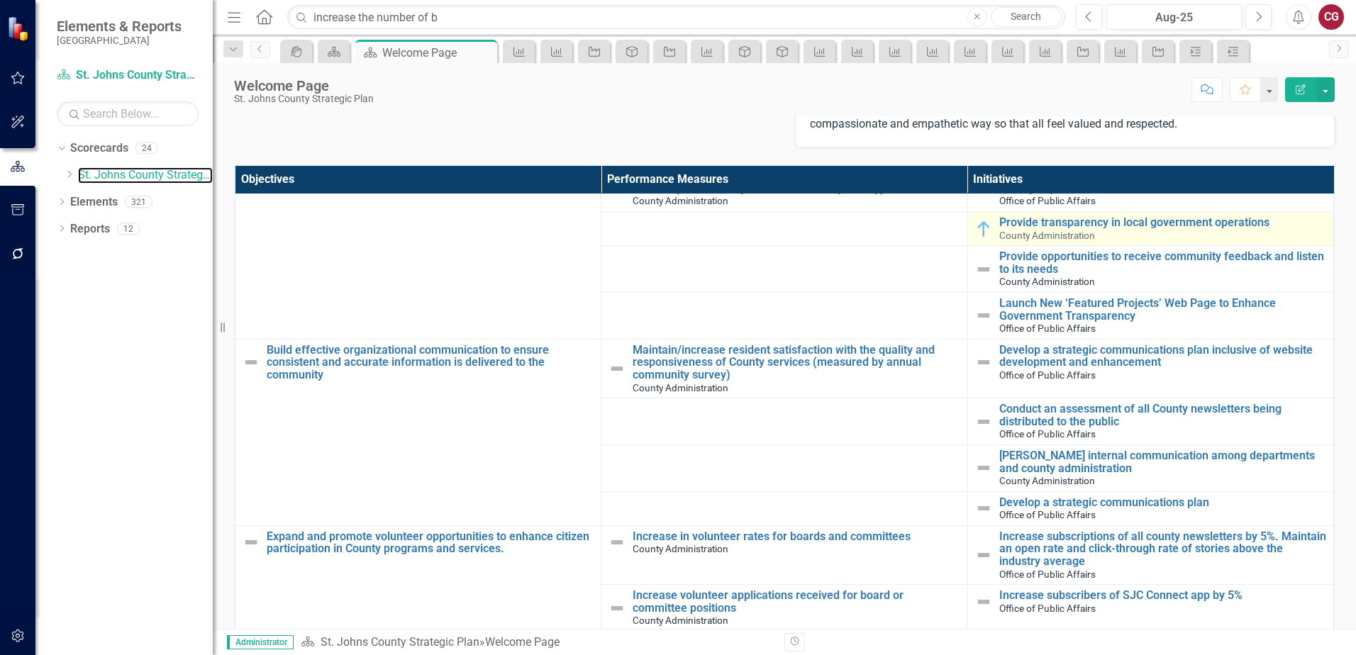
scroll to position [355, 0]
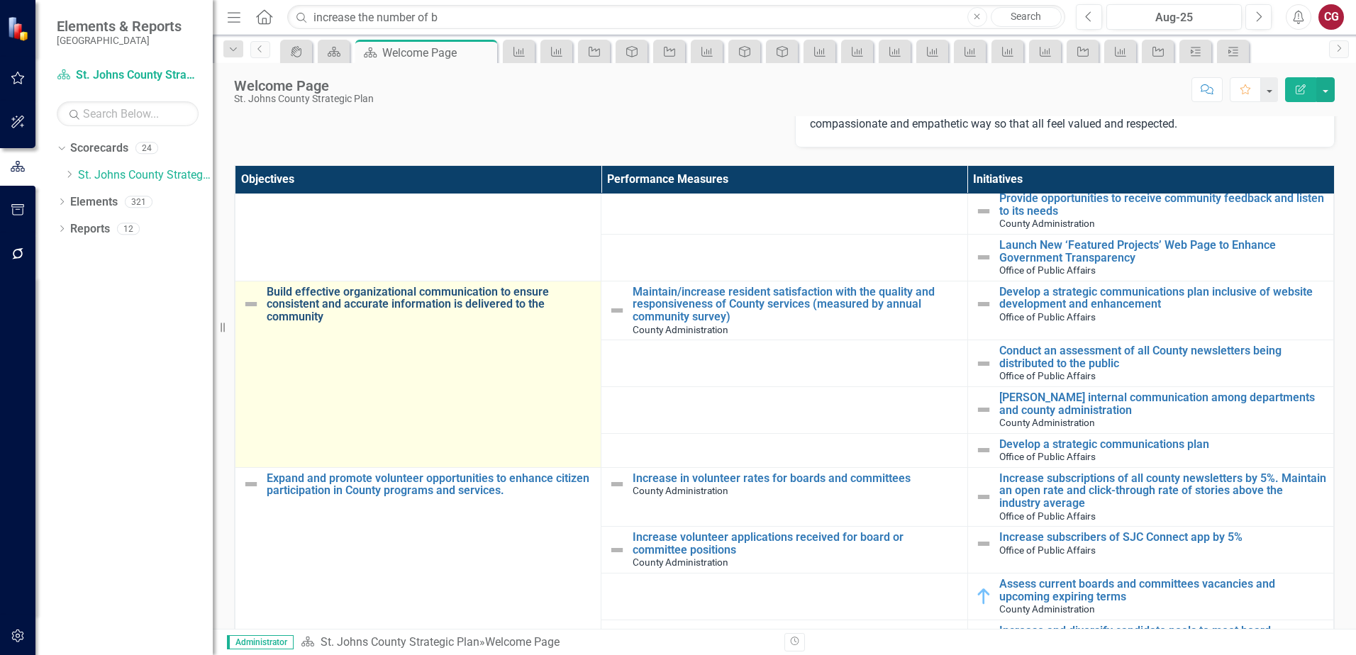
click at [379, 295] on link "Build effective organizational communication to ensure consistent and accurate …" at bounding box center [430, 305] width 327 height 38
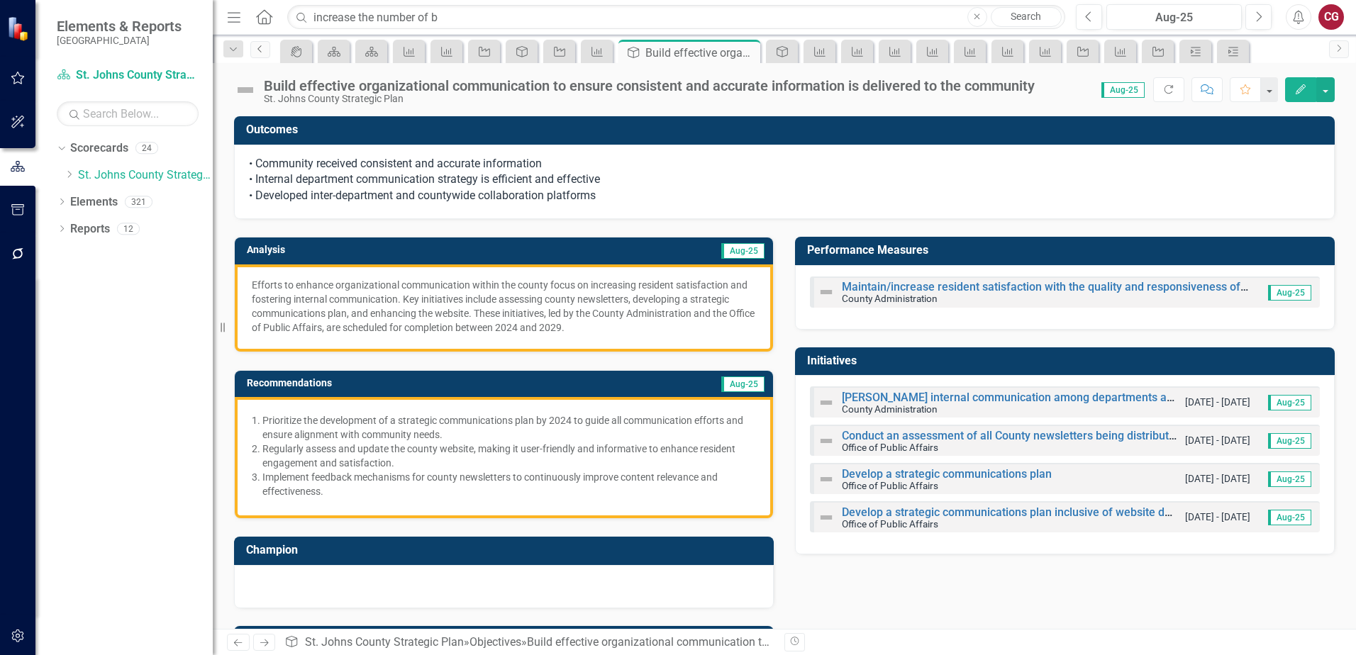
click at [261, 54] on link "Previous" at bounding box center [260, 49] width 20 height 17
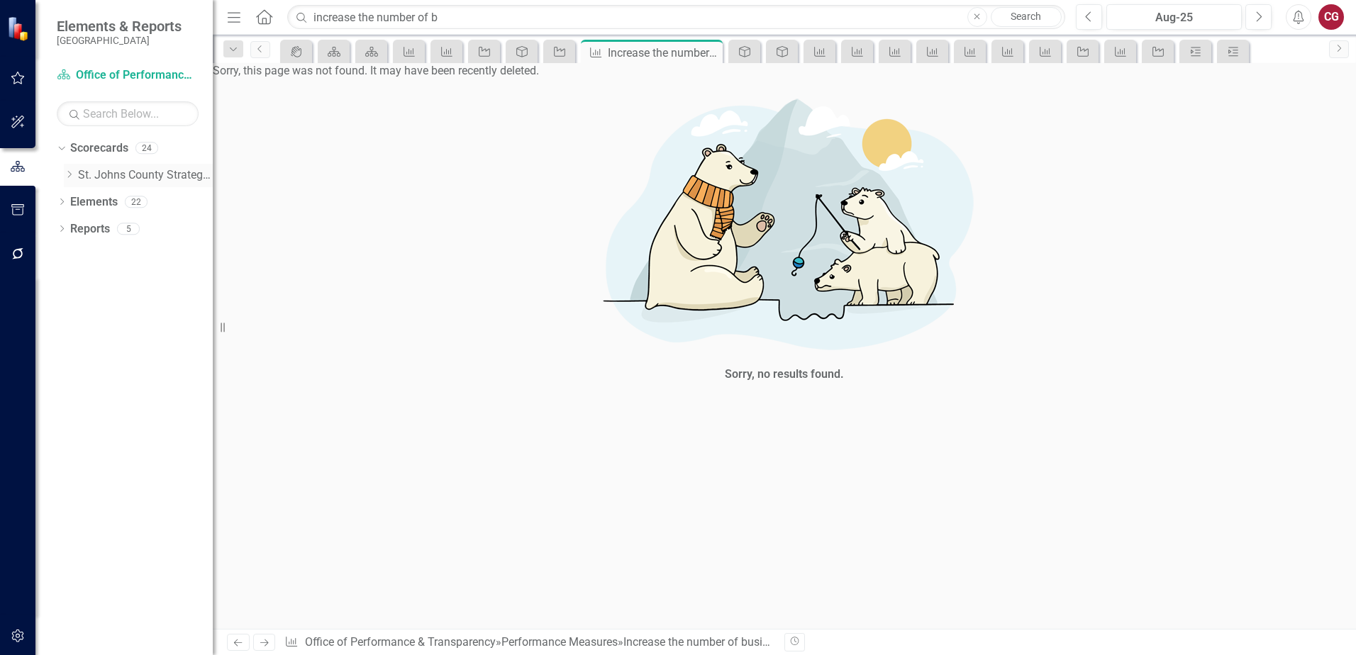
click at [143, 169] on link "St. Johns County Strategic Plan" at bounding box center [145, 175] width 135 height 16
